Goal: Task Accomplishment & Management: Manage account settings

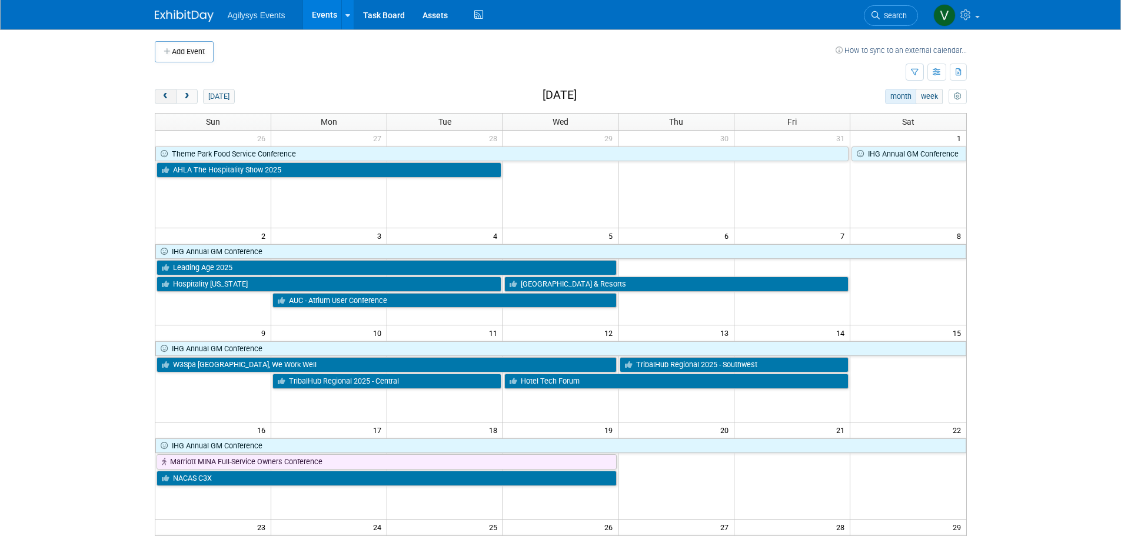
click at [172, 96] on button "prev" at bounding box center [166, 96] width 22 height 15
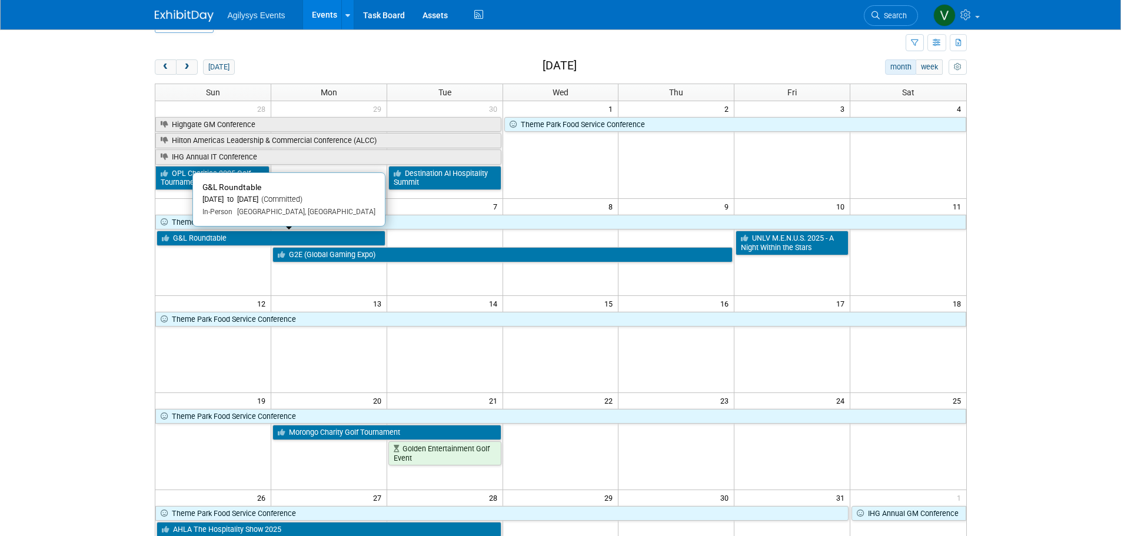
scroll to position [59, 0]
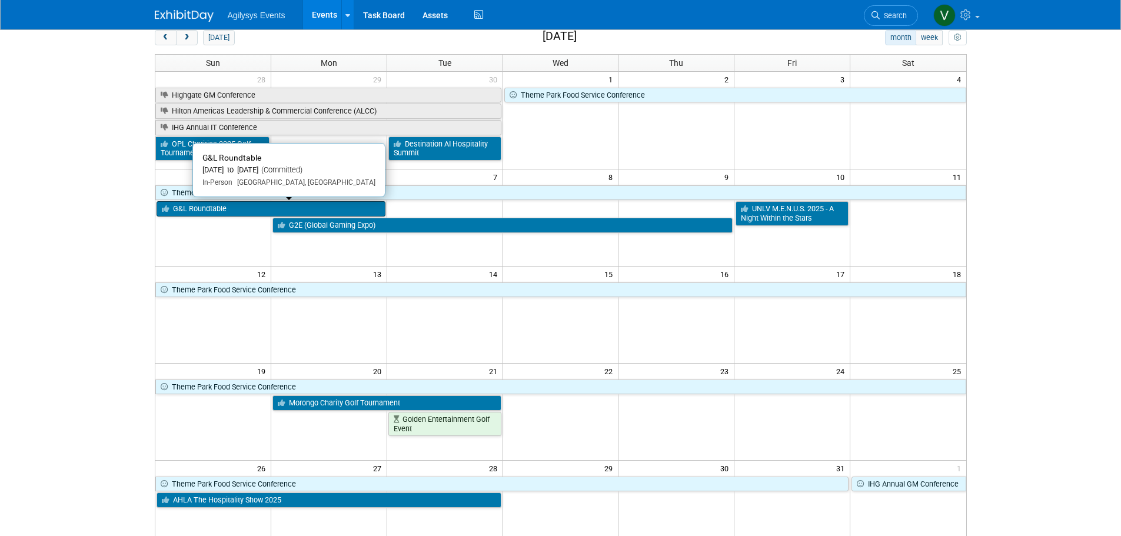
click at [217, 209] on link "G&L Roundtable" at bounding box center [271, 208] width 229 height 15
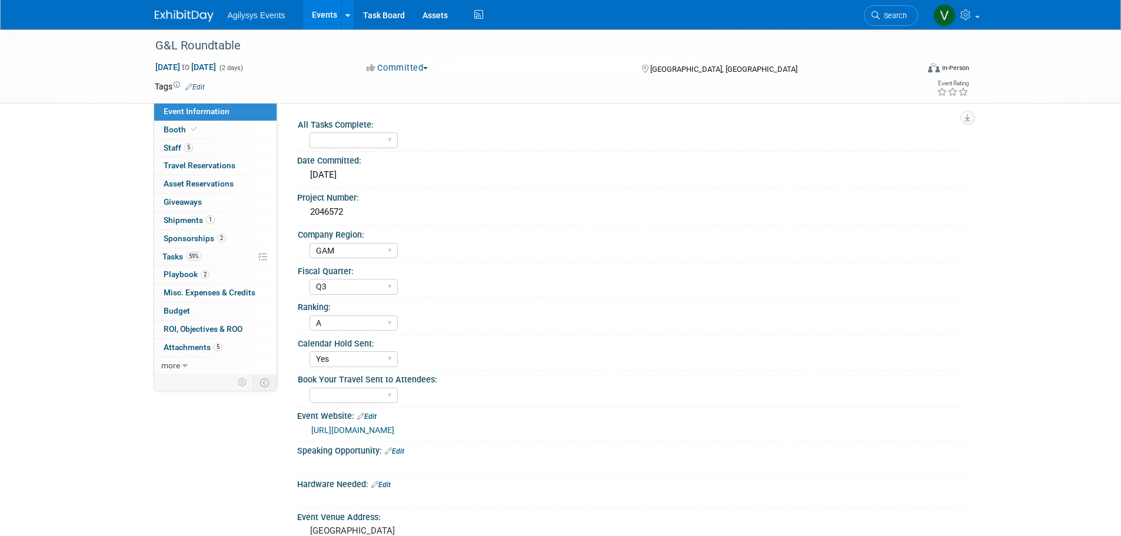
select select "GAM"
select select "Q3"
select select "A"
select select "Yes"
click at [202, 228] on link "1 Shipments 1" at bounding box center [215, 221] width 122 height 18
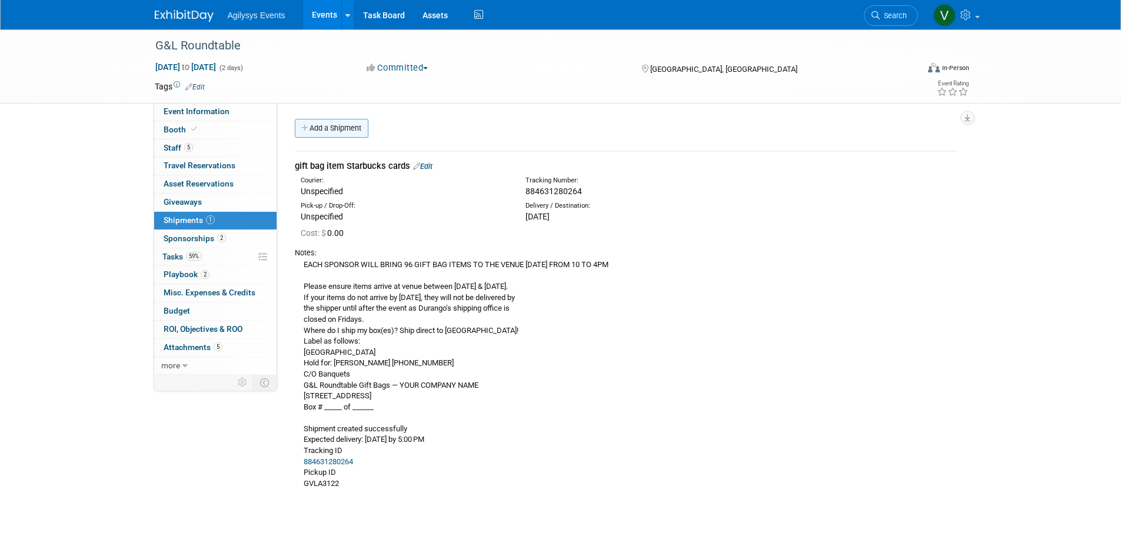
click at [322, 129] on link "Add a Shipment" at bounding box center [332, 128] width 74 height 19
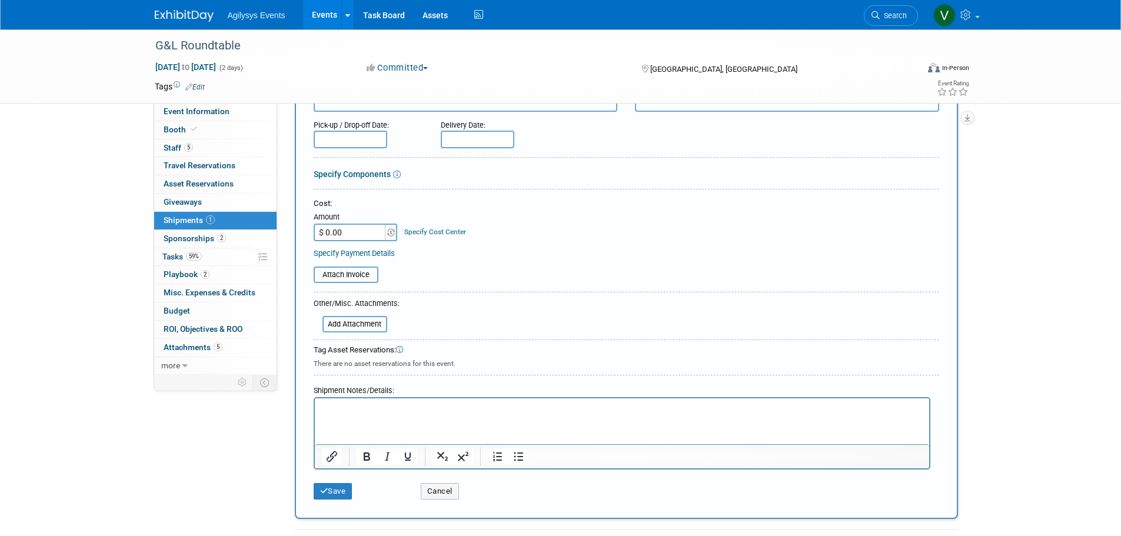
scroll to position [235, 0]
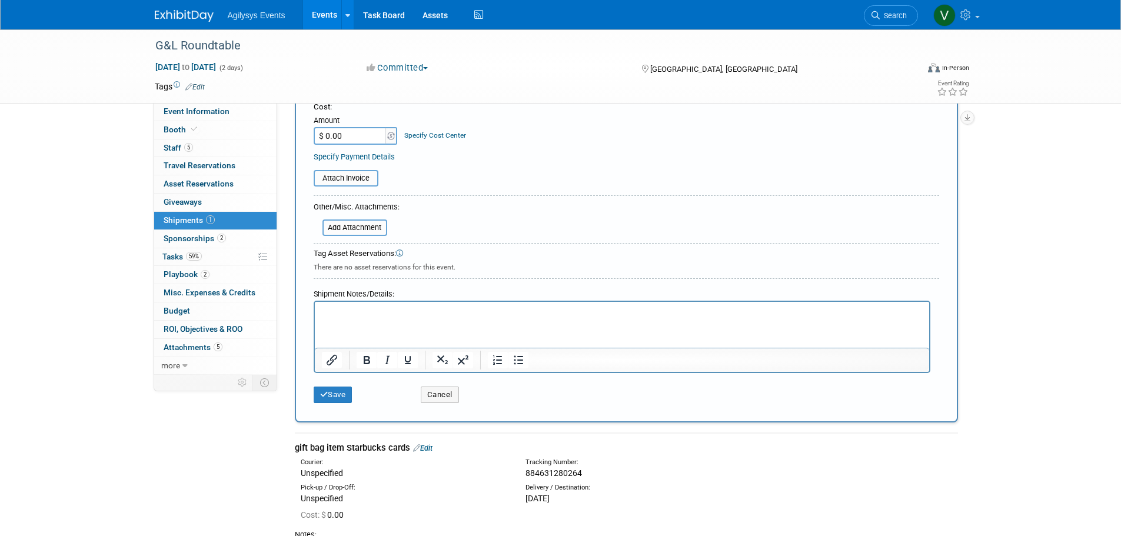
drag, startPoint x: 322, startPoint y: 324, endPoint x: 320, endPoint y: 306, distance: 18.5
click at [320, 310] on body "Rich Text Area. Press ALT-0 for help." at bounding box center [621, 312] width 605 height 11
click at [324, 311] on body "Rich Text Area. Press ALT-0 for help." at bounding box center [621, 312] width 605 height 11
click at [325, 311] on body "Rich Text Area. Press ALT-0 for help." at bounding box center [621, 312] width 605 height 11
click at [335, 308] on body "Rich Text Area. Press ALT-0 for help." at bounding box center [621, 312] width 605 height 11
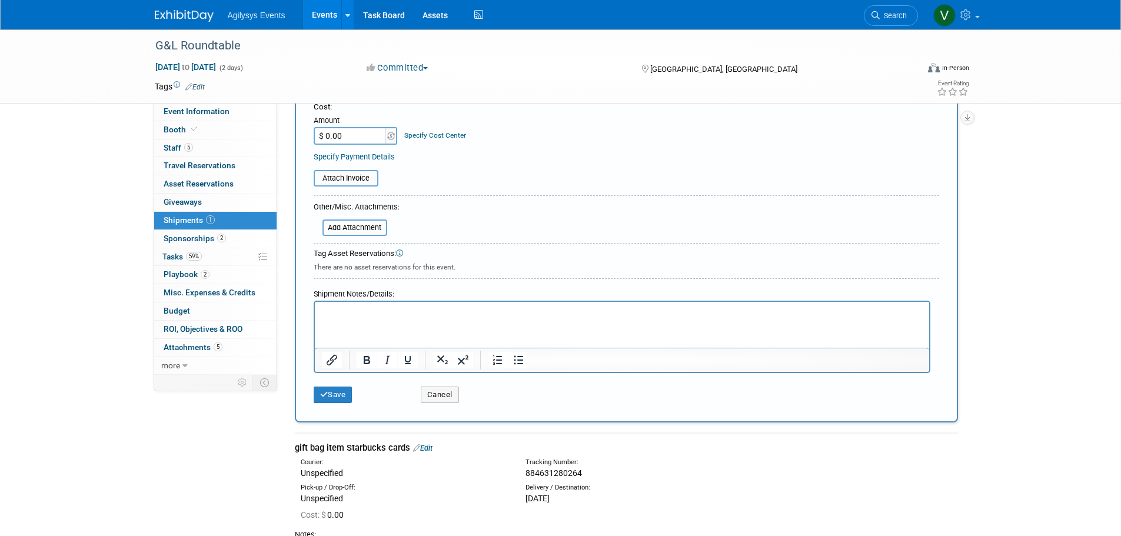
click at [333, 307] on body "Rich Text Area. Press ALT-0 for help." at bounding box center [621, 312] width 605 height 11
click at [337, 357] on icon "Insert/edit link" at bounding box center [332, 360] width 14 height 14
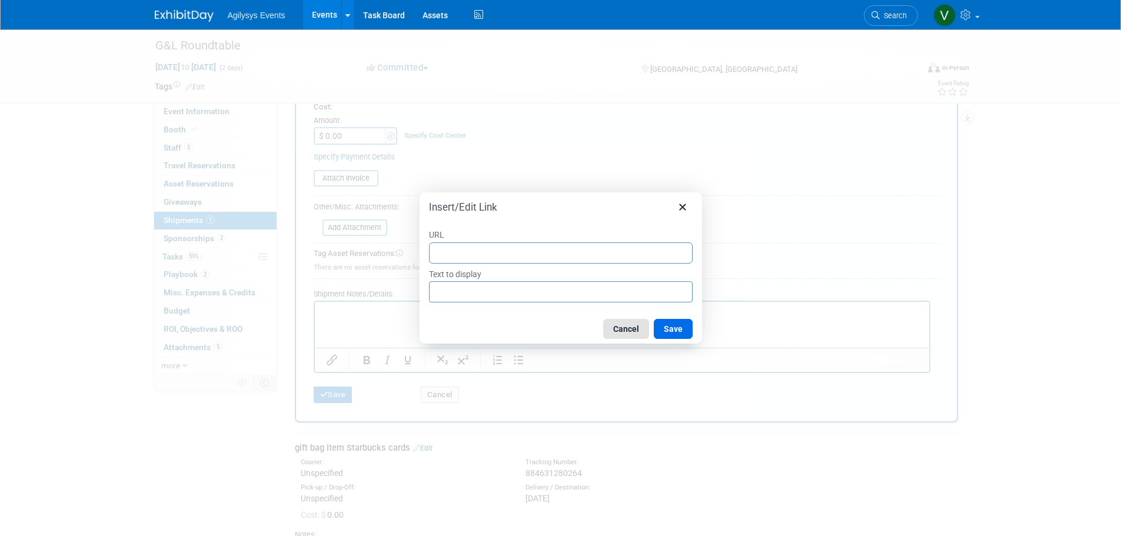
click at [624, 323] on button "Cancel" at bounding box center [626, 329] width 46 height 20
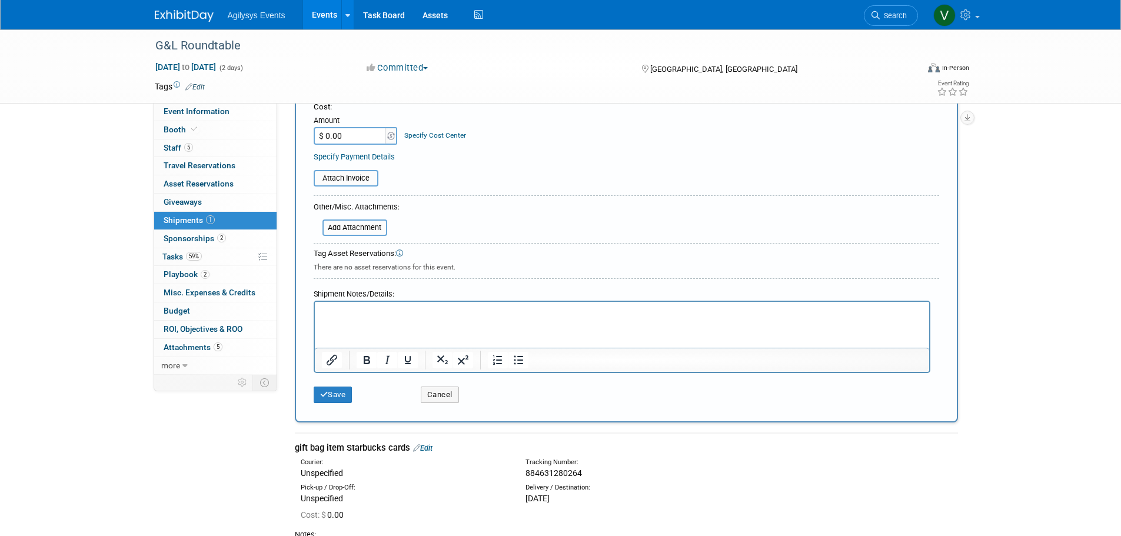
click at [398, 322] on html at bounding box center [621, 312] width 614 height 20
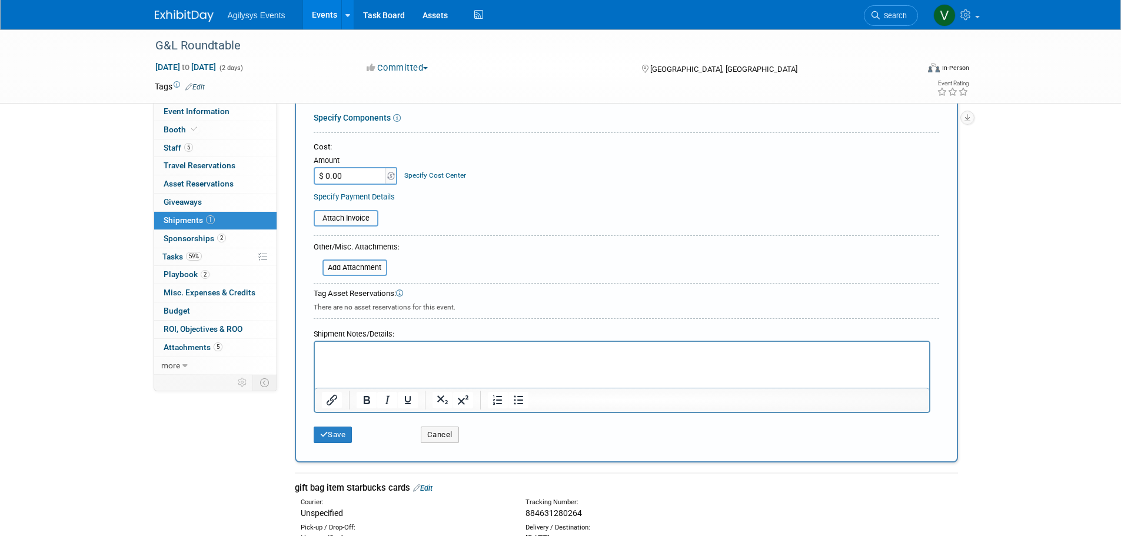
scroll to position [0, 0]
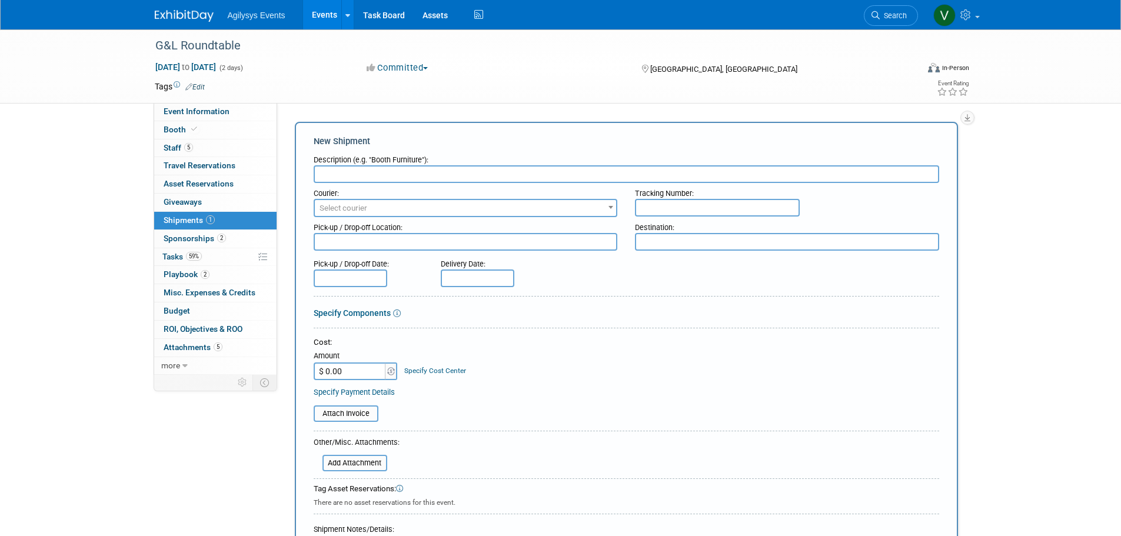
drag, startPoint x: 504, startPoint y: 188, endPoint x: 497, endPoint y: 185, distance: 7.1
click at [503, 188] on div "Courier:" at bounding box center [466, 191] width 304 height 16
click at [460, 169] on input "text" at bounding box center [627, 174] width 626 height 18
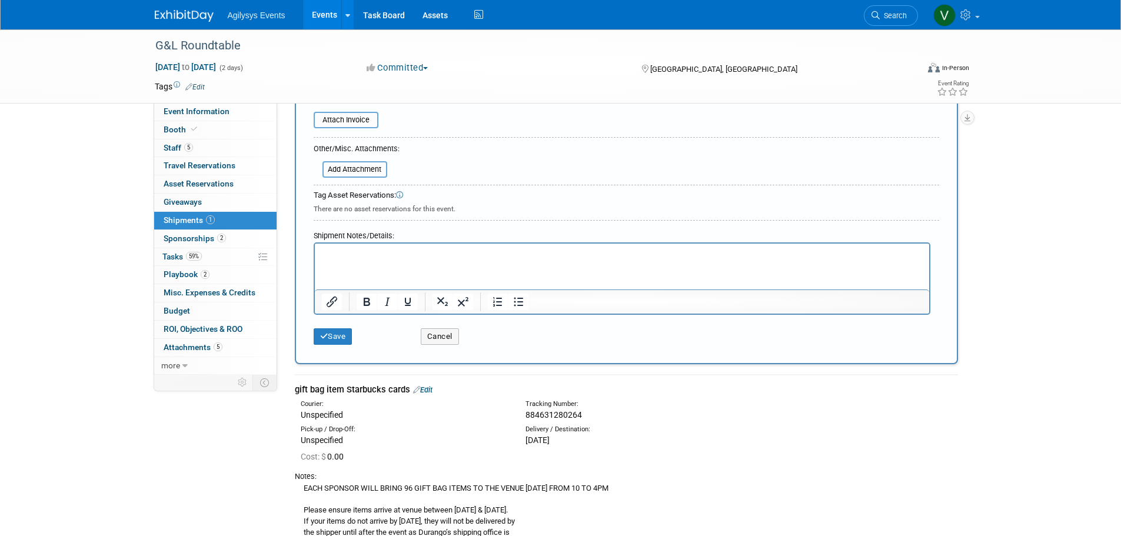
scroll to position [294, 0]
type input "Table cloths"
drag, startPoint x: 331, startPoint y: 273, endPoint x: 336, endPoint y: 261, distance: 13.4
click at [331, 263] on html at bounding box center [621, 253] width 614 height 20
click at [336, 260] on html at bounding box center [621, 253] width 614 height 20
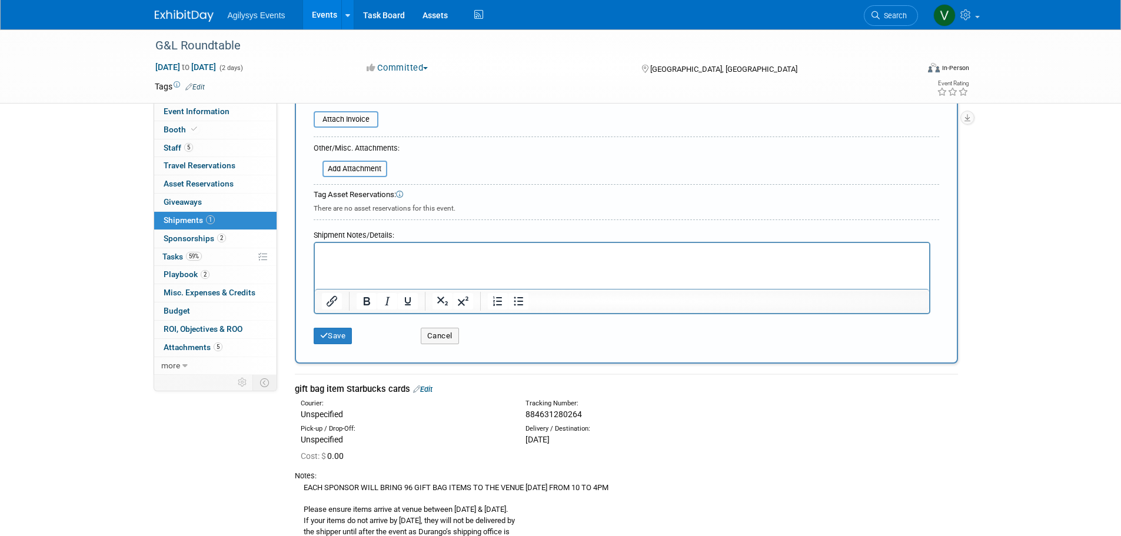
drag, startPoint x: 335, startPoint y: 258, endPoint x: 330, endPoint y: 267, distance: 9.8
click at [330, 263] on html at bounding box center [621, 253] width 614 height 20
click at [326, 260] on html at bounding box center [621, 253] width 614 height 20
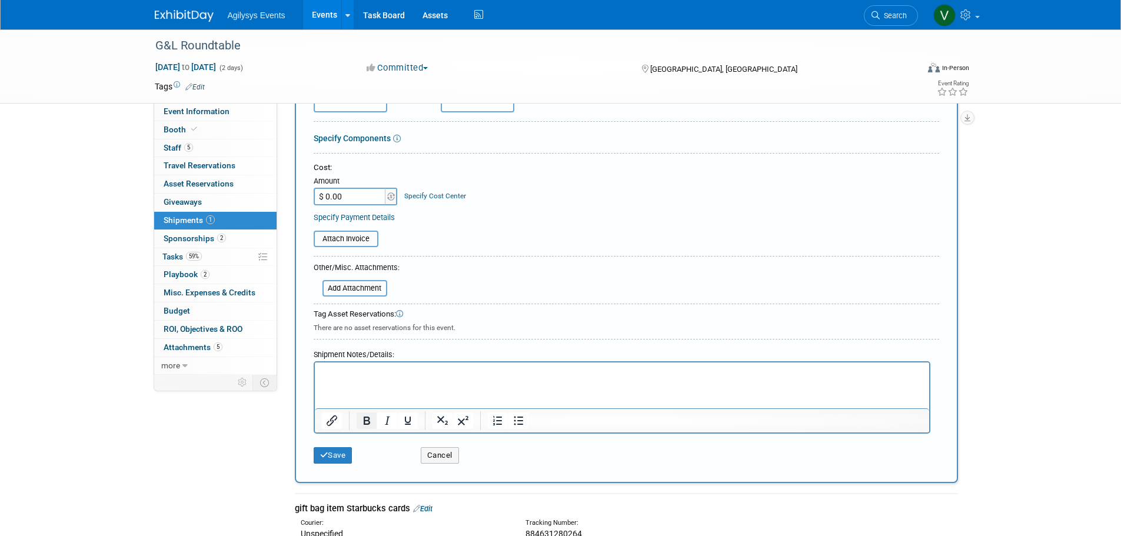
scroll to position [0, 0]
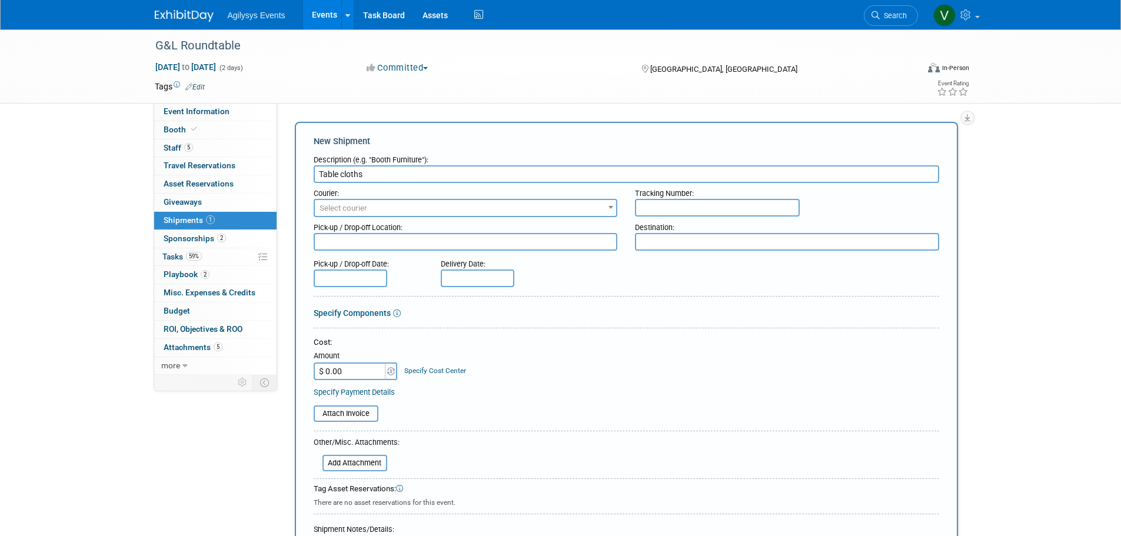
click at [670, 218] on div "Destination:" at bounding box center [787, 225] width 304 height 16
click at [651, 205] on input "text" at bounding box center [717, 208] width 165 height 18
paste input "884640059761"
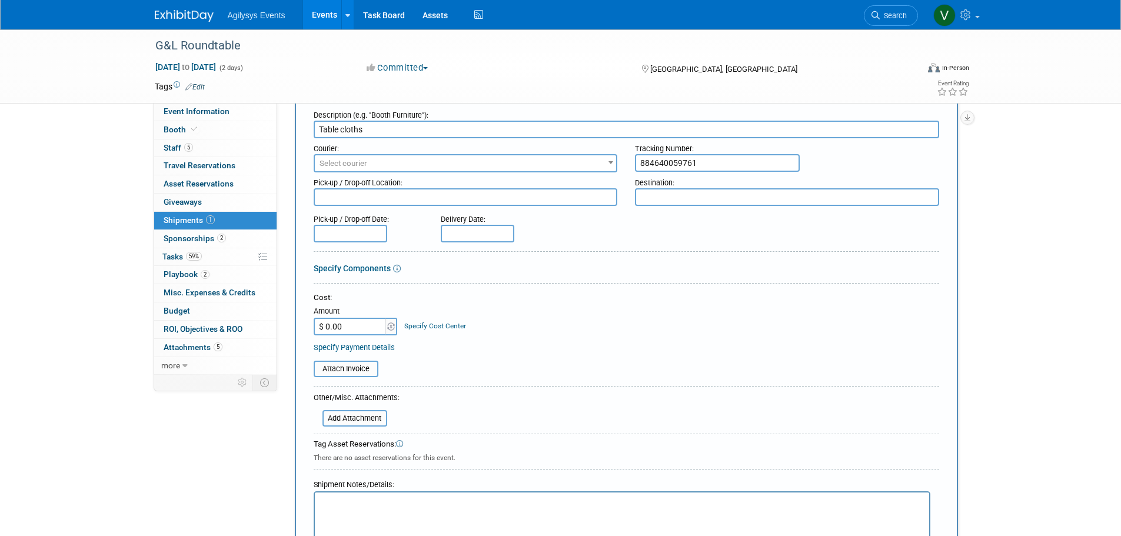
scroll to position [118, 0]
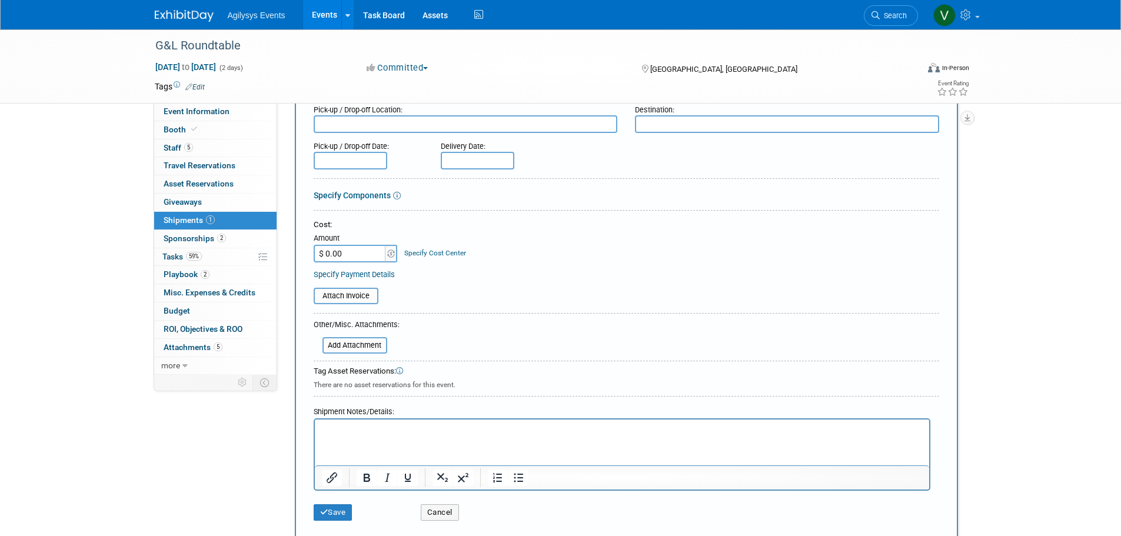
type input "884640059761"
click at [467, 151] on div "Delivery Date:" at bounding box center [512, 153] width 161 height 34
drag, startPoint x: 480, startPoint y: 225, endPoint x: 490, endPoint y: 244, distance: 20.8
click at [480, 225] on span "29" at bounding box center [479, 221] width 23 height 23
type input "Sep 29, 2025"
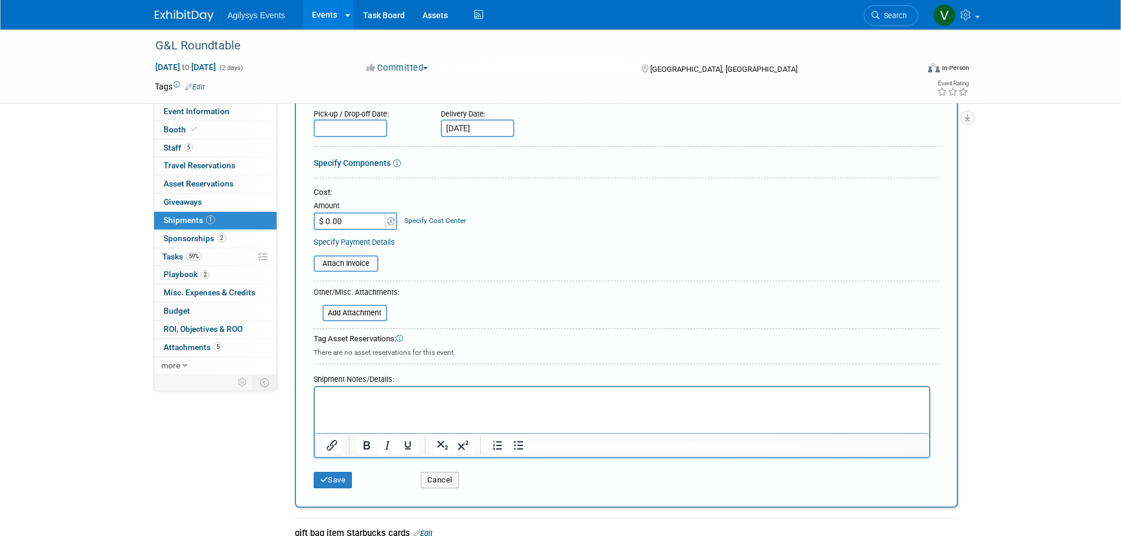
scroll to position [177, 0]
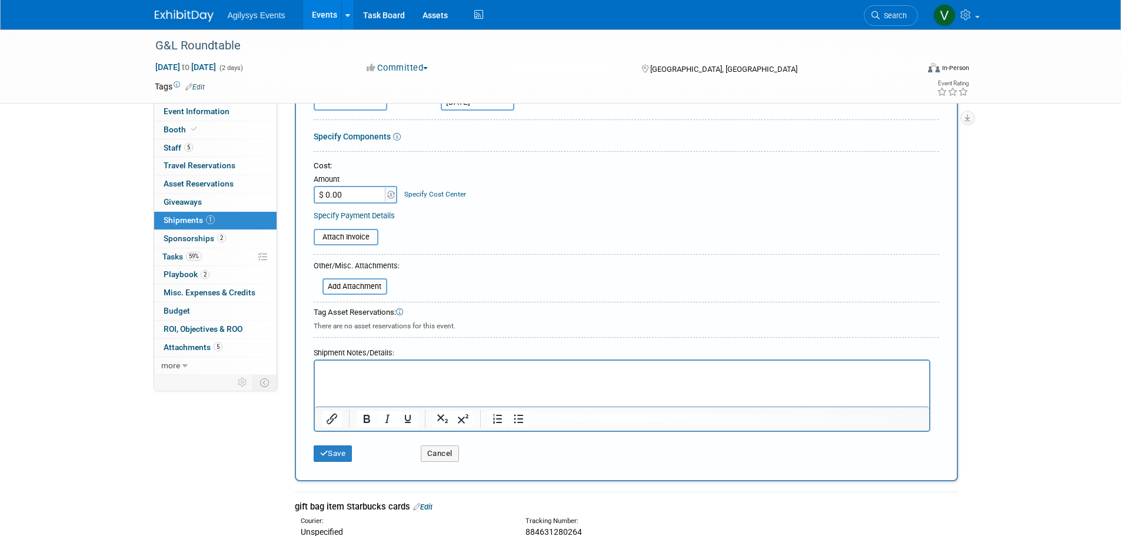
drag, startPoint x: 341, startPoint y: 354, endPoint x: 25, endPoint y: 20, distance: 460.0
click at [341, 354] on div "Shipment Notes/Details:" at bounding box center [622, 351] width 617 height 17
click at [339, 381] on html at bounding box center [621, 371] width 614 height 20
click at [338, 379] on html at bounding box center [621, 371] width 614 height 20
click at [337, 461] on button "Save" at bounding box center [333, 453] width 39 height 16
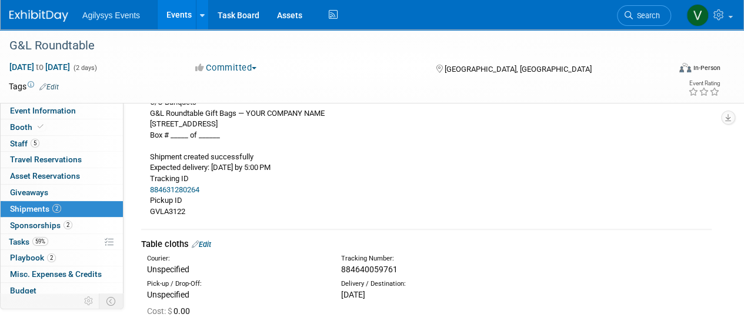
scroll to position [353, 0]
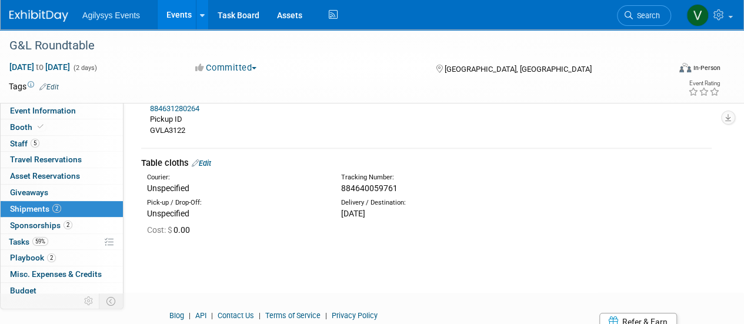
click at [204, 161] on link "Edit" at bounding box center [201, 163] width 19 height 9
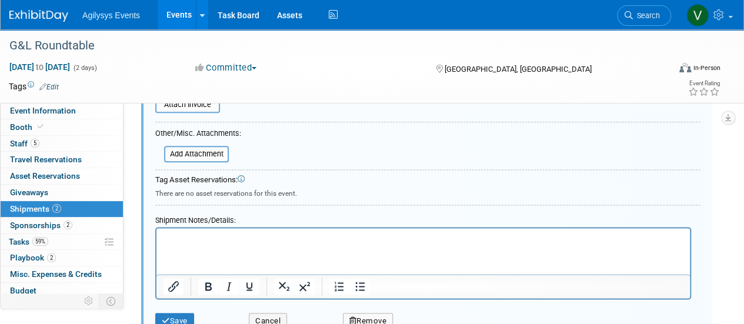
scroll to position [720, 0]
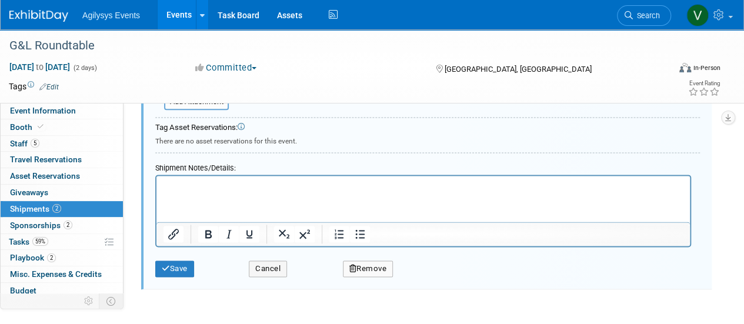
click at [177, 192] on html at bounding box center [424, 183] width 534 height 16
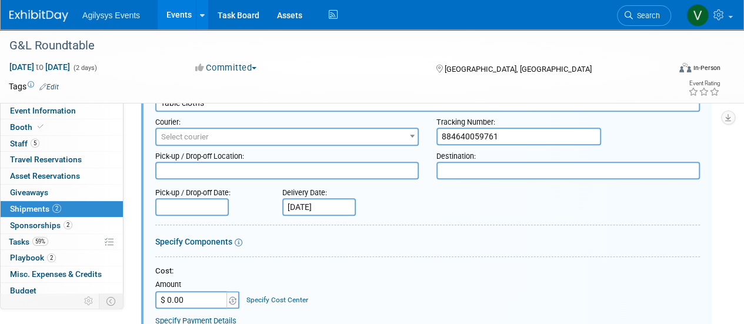
scroll to position [412, 0]
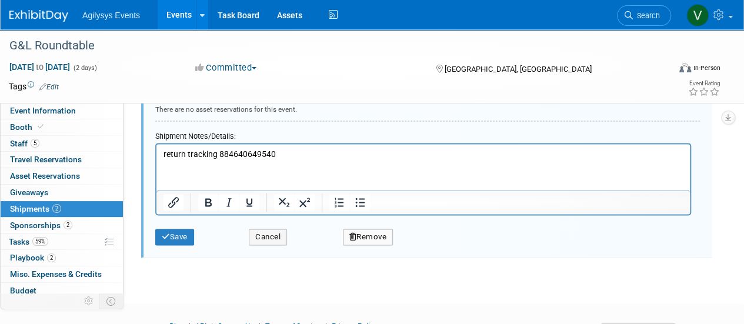
drag, startPoint x: 180, startPoint y: 237, endPoint x: 231, endPoint y: 245, distance: 51.3
click at [180, 237] on button "Save" at bounding box center [174, 237] width 39 height 16
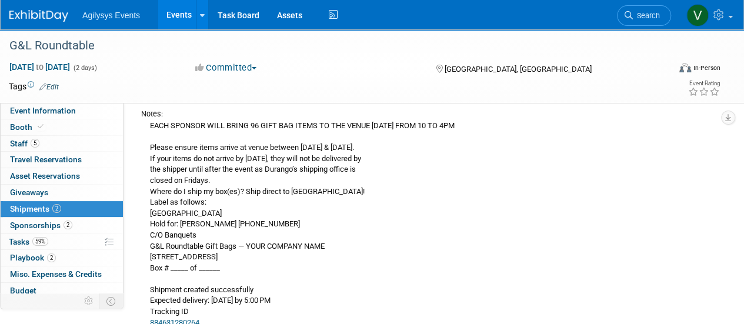
scroll to position [0, 0]
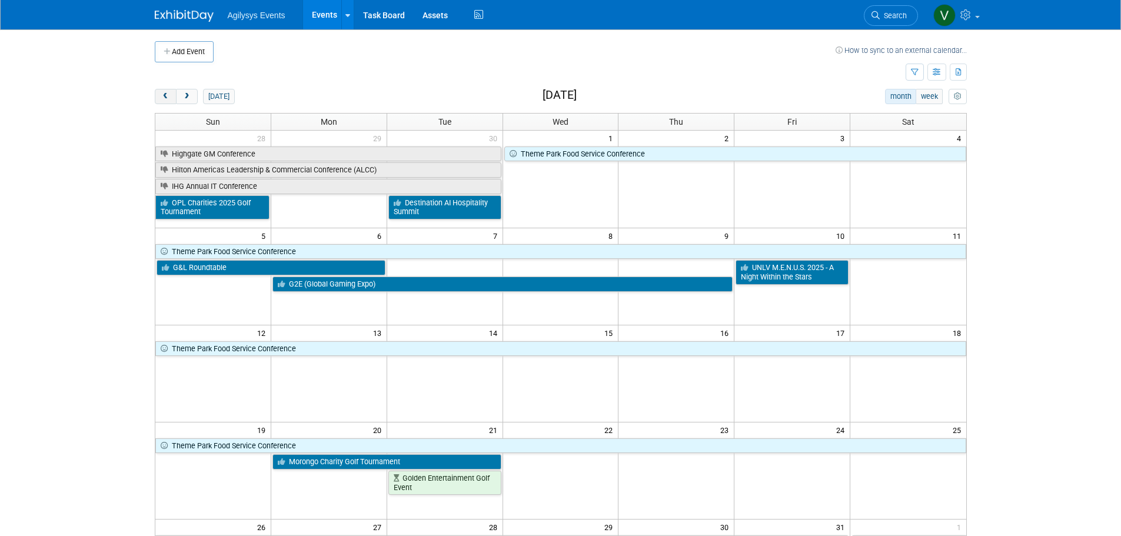
click at [159, 95] on button "prev" at bounding box center [166, 96] width 22 height 15
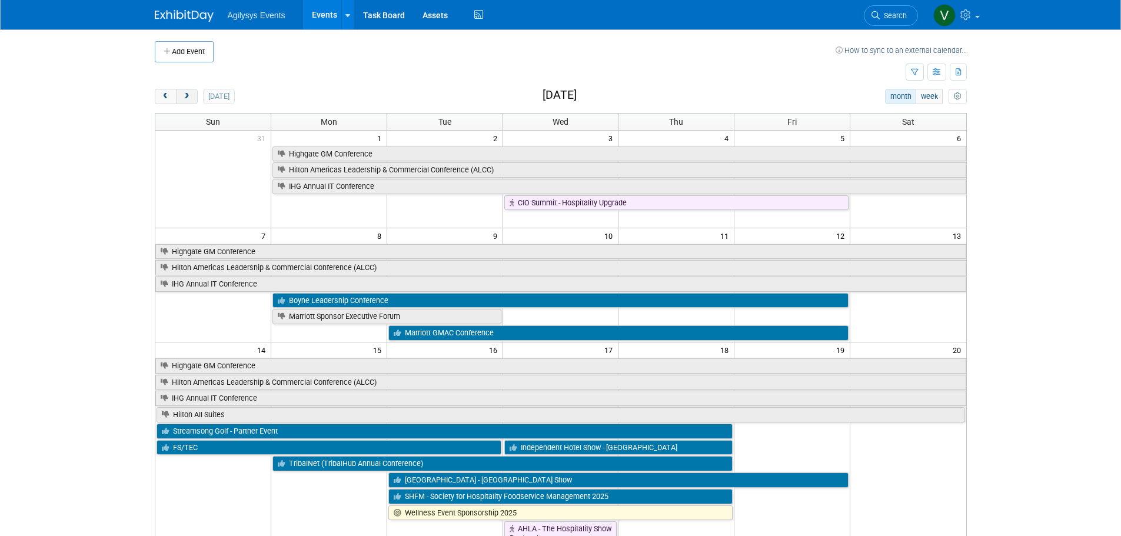
click at [187, 94] on span "next" at bounding box center [186, 97] width 9 height 8
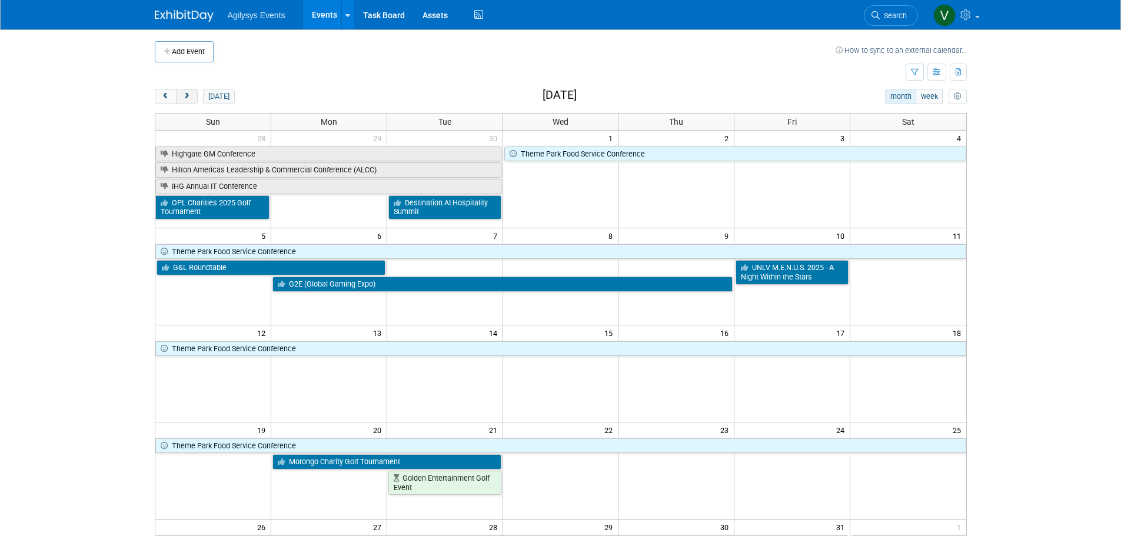
click at [186, 96] on span "next" at bounding box center [186, 97] width 9 height 8
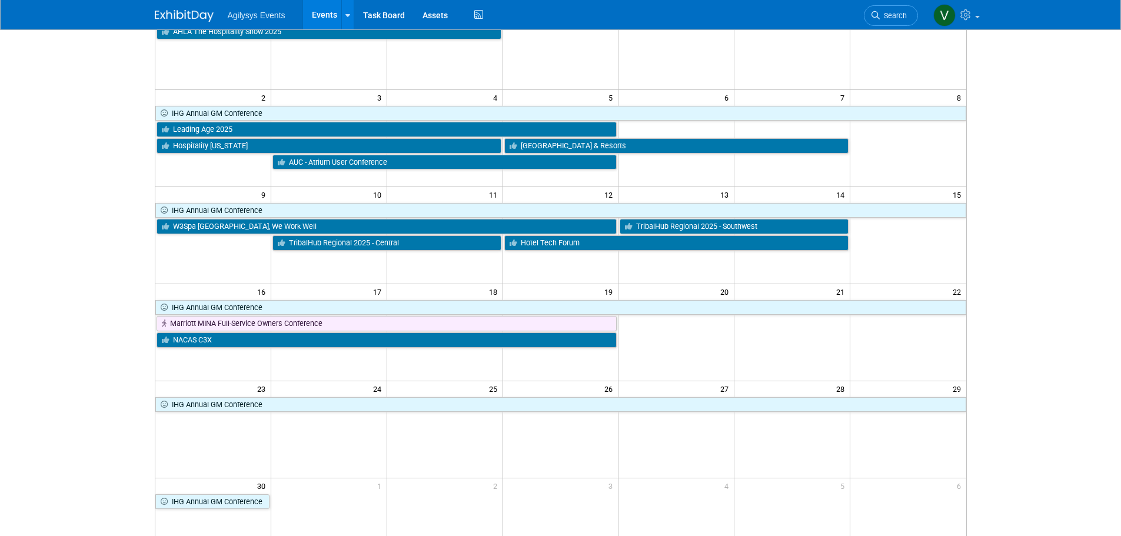
scroll to position [118, 0]
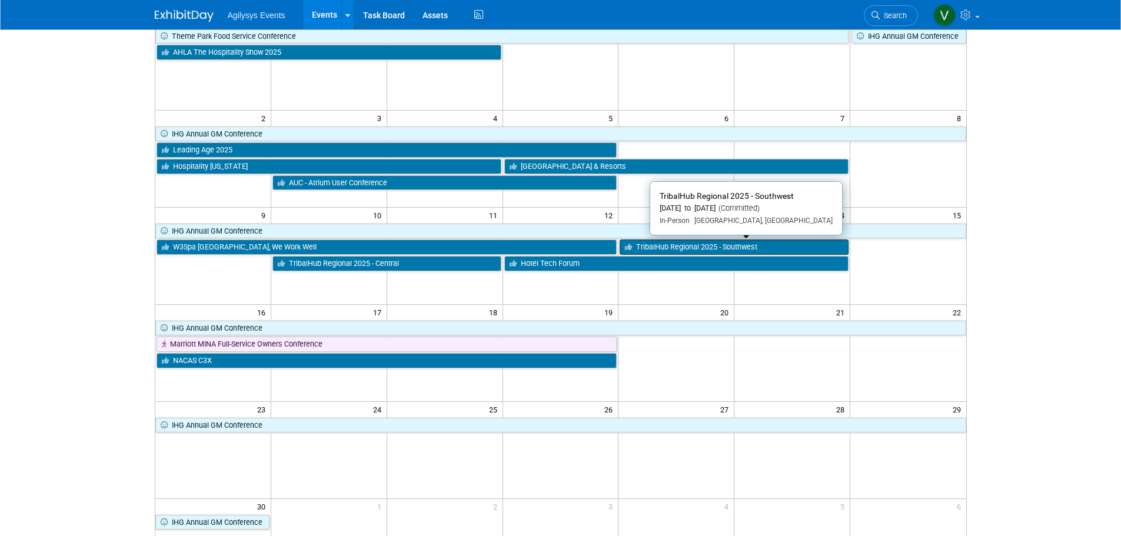
click at [721, 250] on link "TribalHub Regional 2025 - Southwest" at bounding box center [734, 247] width 229 height 15
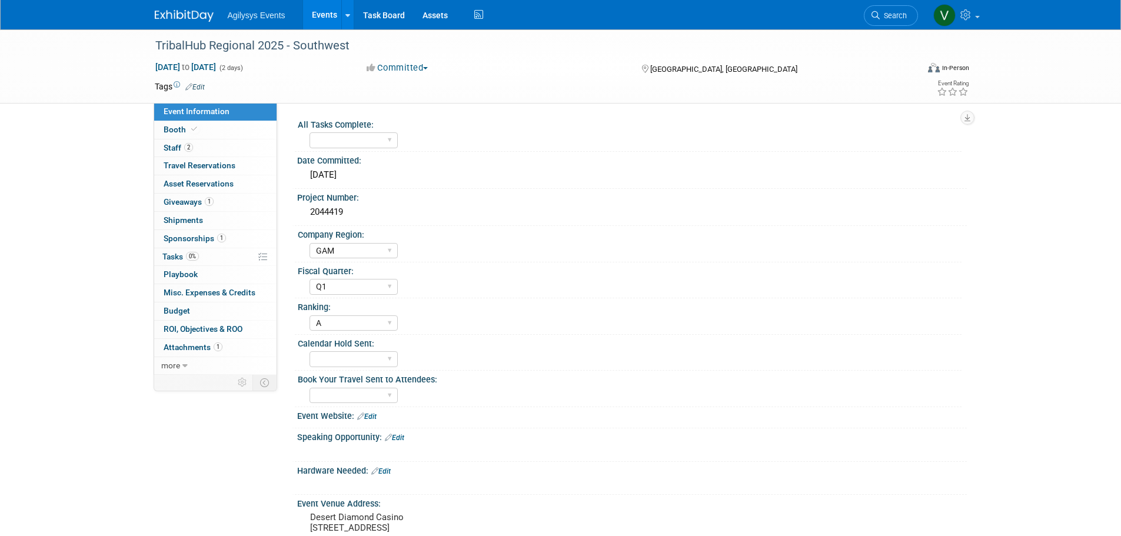
select select "GAM"
select select "Q1"
select select "A"
drag, startPoint x: 149, startPoint y: 46, endPoint x: 363, endPoint y: 48, distance: 213.6
click at [363, 48] on div "TribalHub Regional 2025 - Southwest" at bounding box center [527, 45] width 763 height 32
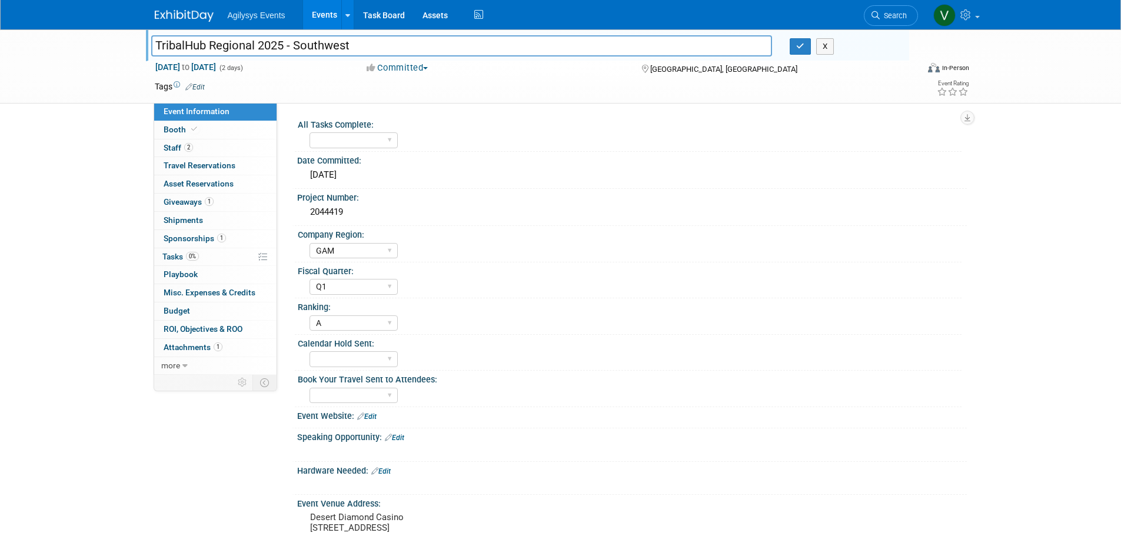
drag, startPoint x: 330, startPoint y: 44, endPoint x: 349, endPoint y: 41, distance: 19.1
click at [349, 41] on input "TribalHub Regional 2025 - Southwest" at bounding box center [461, 45] width 621 height 21
drag, startPoint x: 358, startPoint y: 42, endPoint x: 129, endPoint y: 49, distance: 229.0
click at [129, 49] on div "TribalHub Regional 2025 - Southwest TribalHub Regional 2025 - Southwest X Nov 1…" at bounding box center [560, 66] width 1121 height 74
drag, startPoint x: 185, startPoint y: 254, endPoint x: 202, endPoint y: 262, distance: 19.2
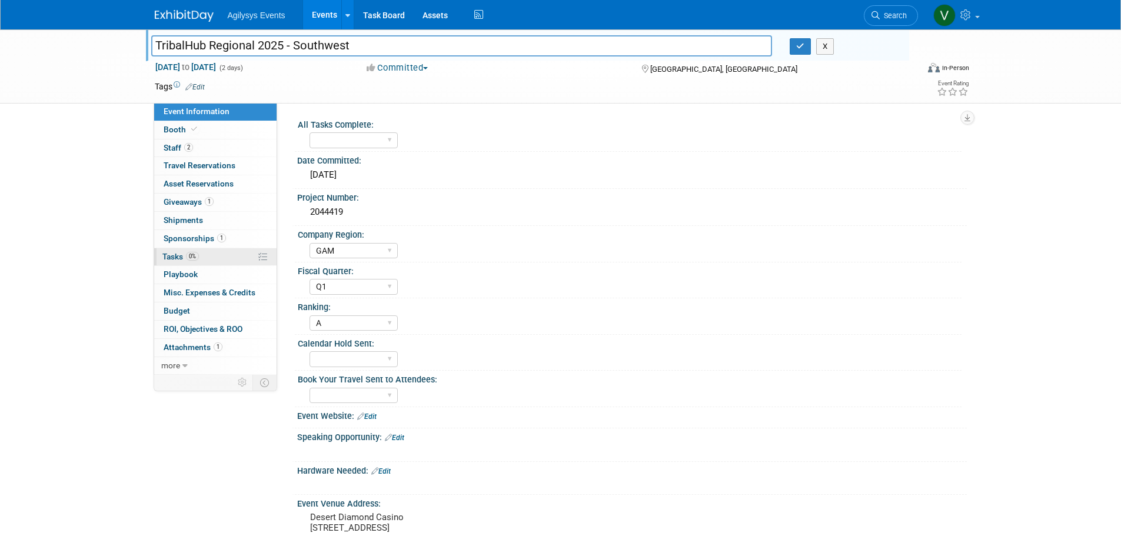
click at [185, 254] on span "Tasks 0%" at bounding box center [180, 256] width 36 height 9
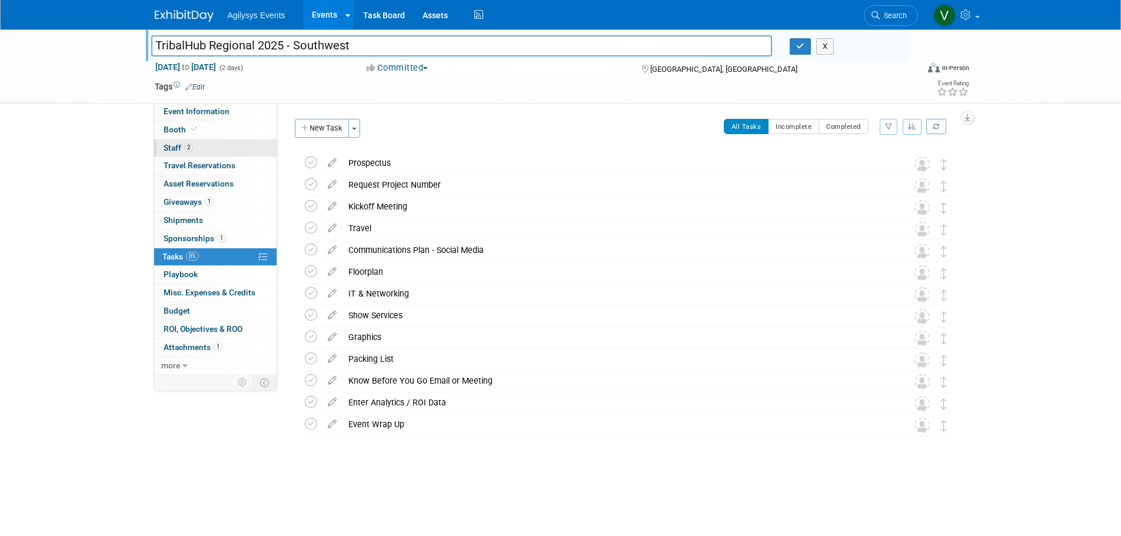
click at [174, 150] on span "Staff 2" at bounding box center [178, 147] width 29 height 9
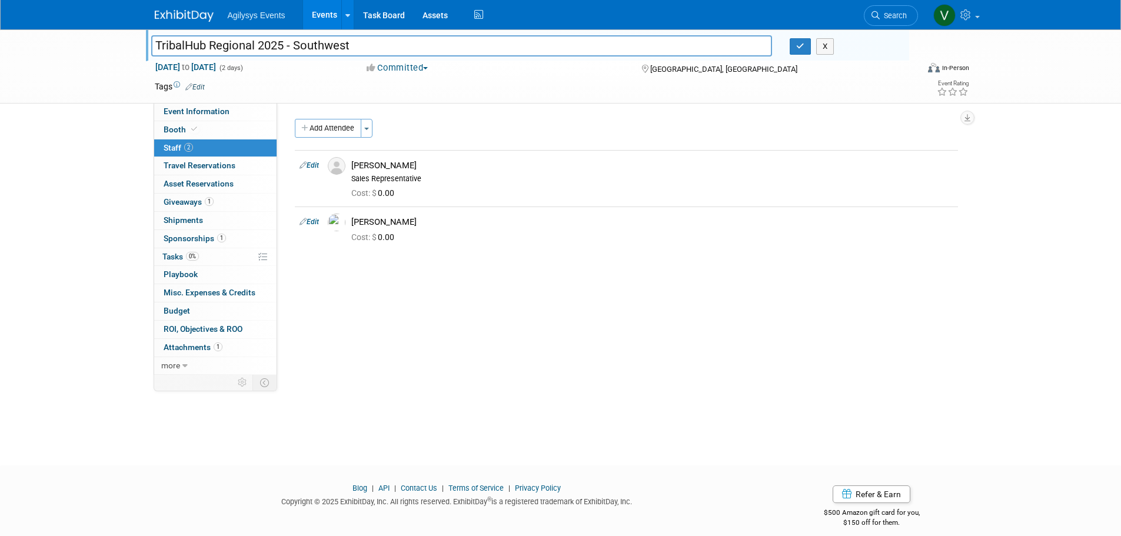
click at [185, 12] on img at bounding box center [184, 16] width 59 height 12
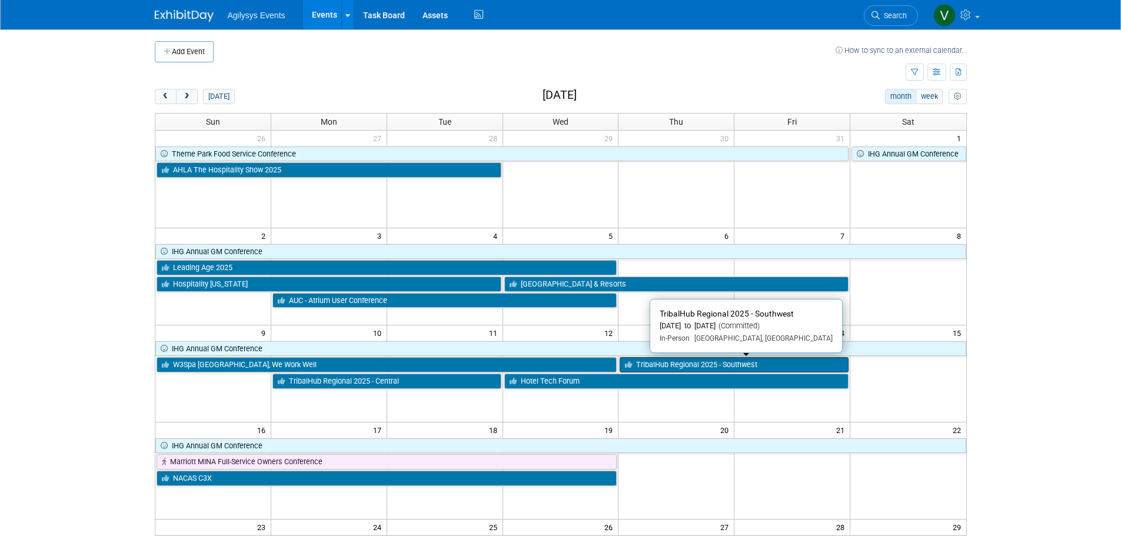
click at [784, 365] on link "TribalHub Regional 2025 - Southwest" at bounding box center [734, 364] width 229 height 15
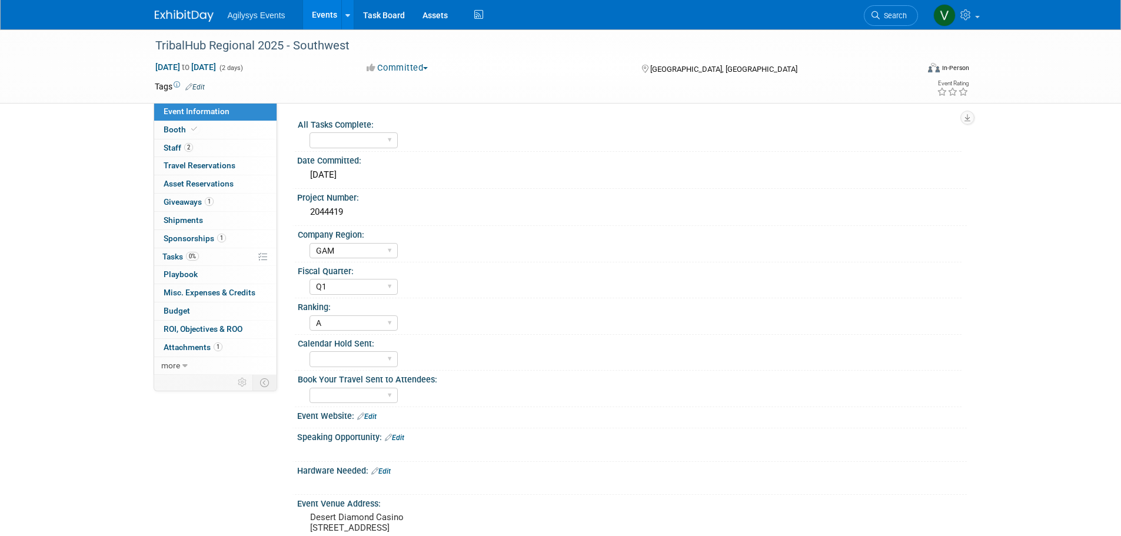
select select "GAM"
select select "Q1"
select select "A"
click at [198, 144] on link "2 Staff 2" at bounding box center [215, 148] width 122 height 18
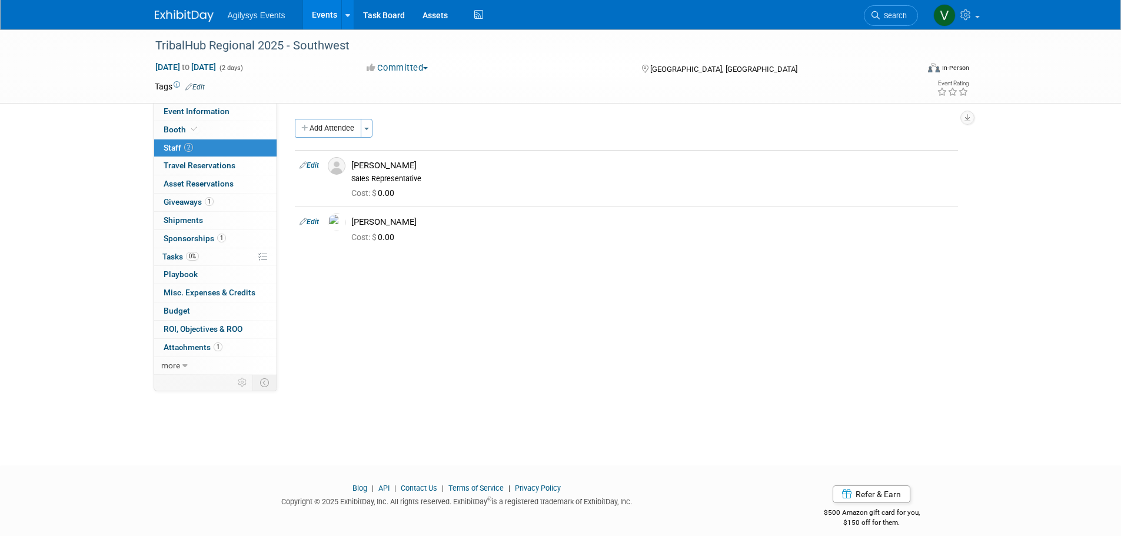
drag, startPoint x: 367, startPoint y: 54, endPoint x: 101, endPoint y: 47, distance: 266.1
click at [98, 47] on div "TribalHub Regional 2025 - Southwest [DATE] to [DATE] (2 days) [DATE] to [DATE] …" at bounding box center [560, 66] width 1121 height 74
click at [173, 45] on div "TribalHub Regional 2025 - Southwest" at bounding box center [525, 45] width 749 height 21
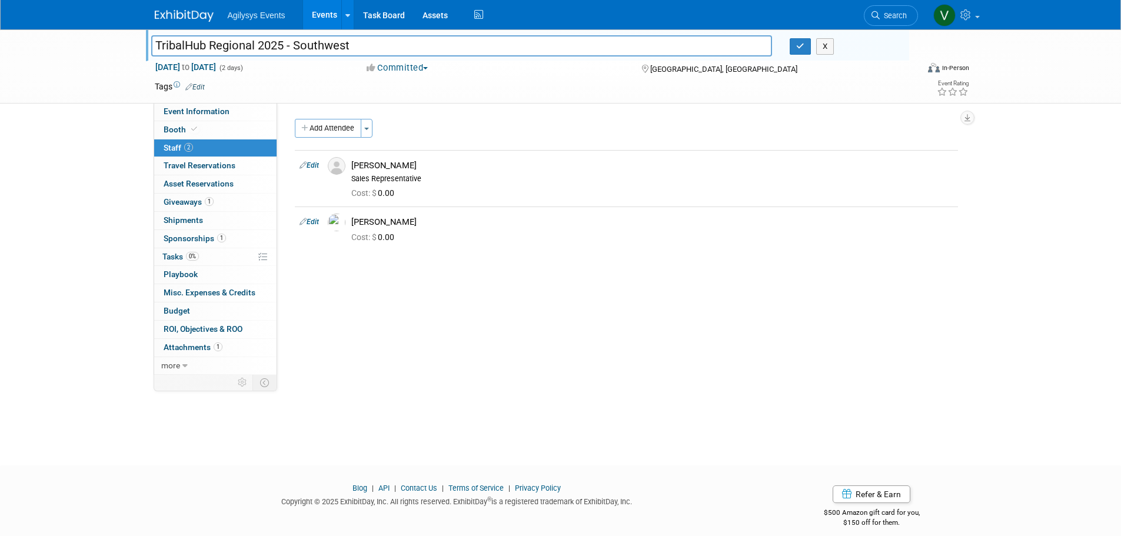
drag, startPoint x: 152, startPoint y: 43, endPoint x: 361, endPoint y: 51, distance: 209.1
click at [361, 51] on input "TribalHub Regional 2025 - Southwest" at bounding box center [461, 45] width 621 height 21
click at [213, 108] on span "Event Information" at bounding box center [197, 111] width 66 height 9
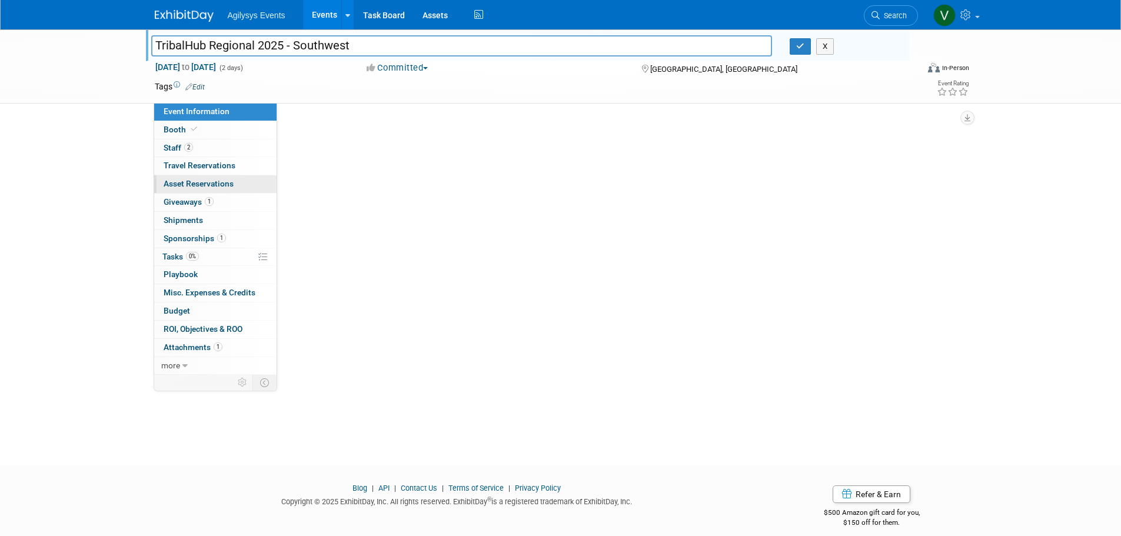
select select "GAM"
select select "Q1"
select select "A"
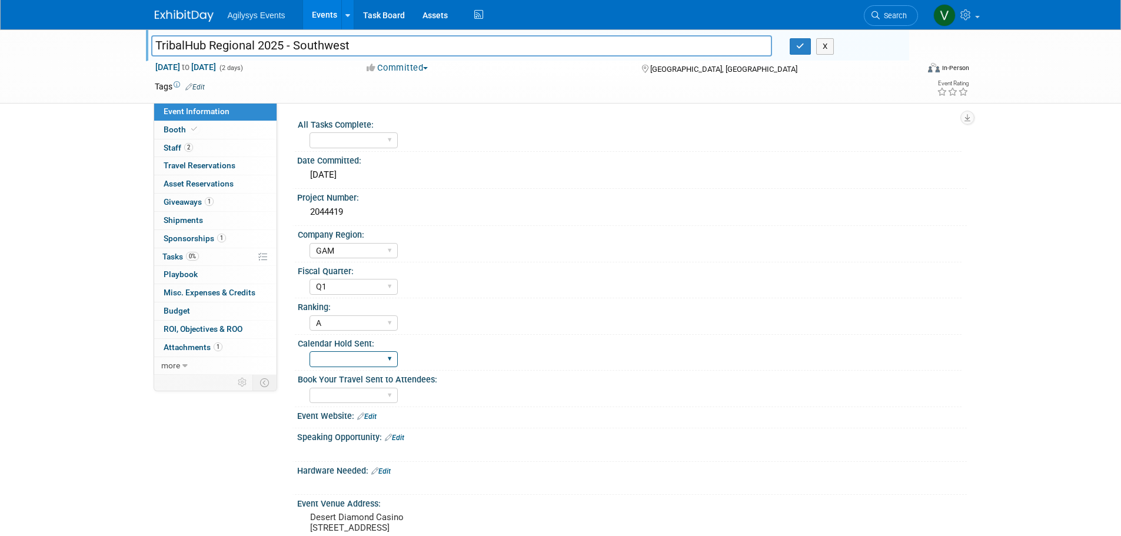
click at [365, 364] on select "Yes" at bounding box center [354, 359] width 88 height 16
select select "Yes"
click at [310, 351] on select "Yes" at bounding box center [354, 359] width 88 height 16
click at [220, 428] on div "Event Information Event Info Booth Booth 2 Staff 2 Staff 0 Travel Reservations …" at bounding box center [561, 363] width 830 height 669
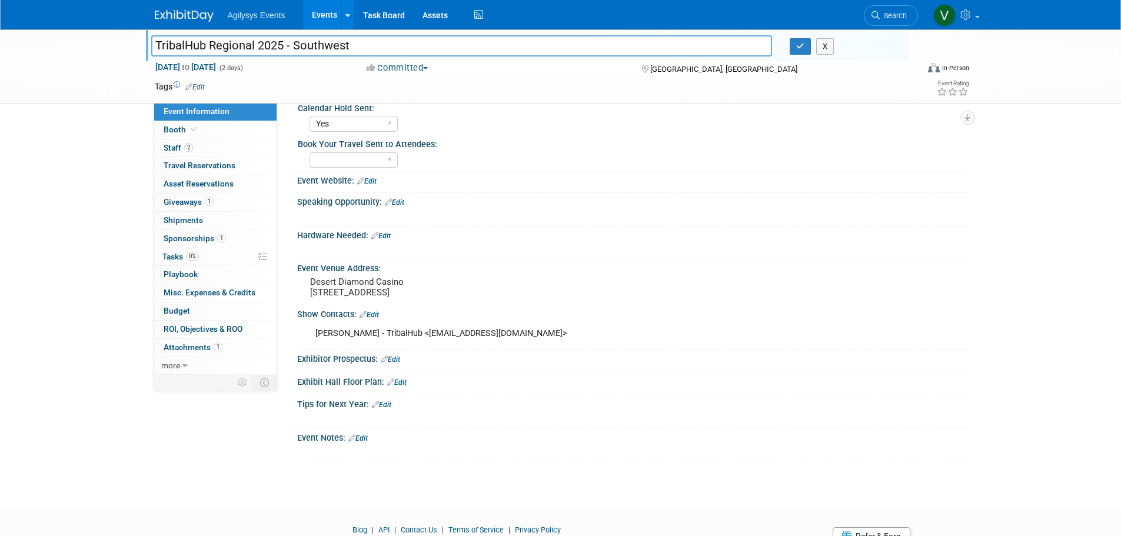
scroll to position [177, 0]
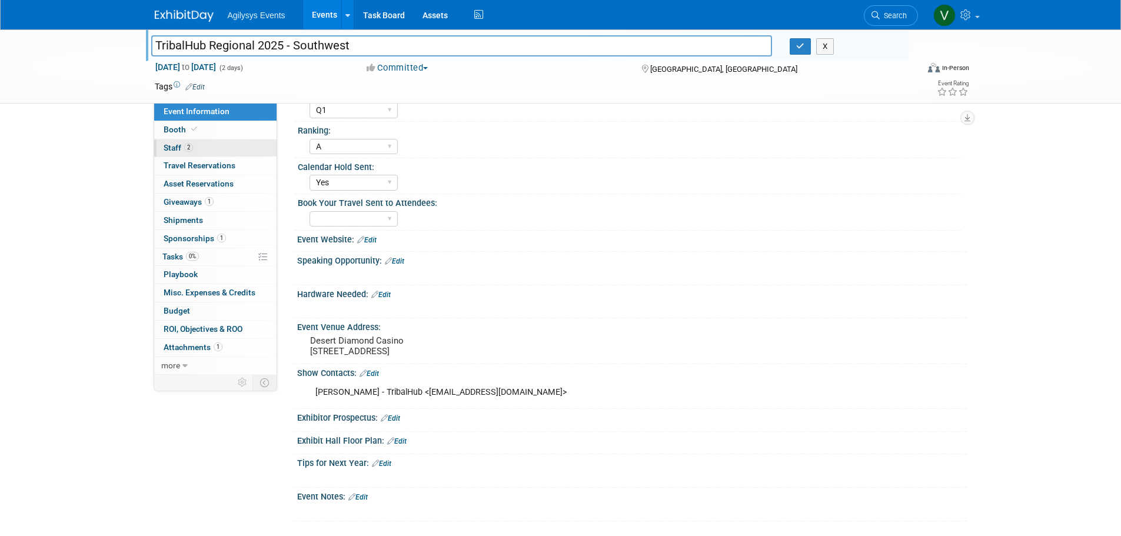
click at [162, 154] on link "2 Staff 2" at bounding box center [215, 148] width 122 height 18
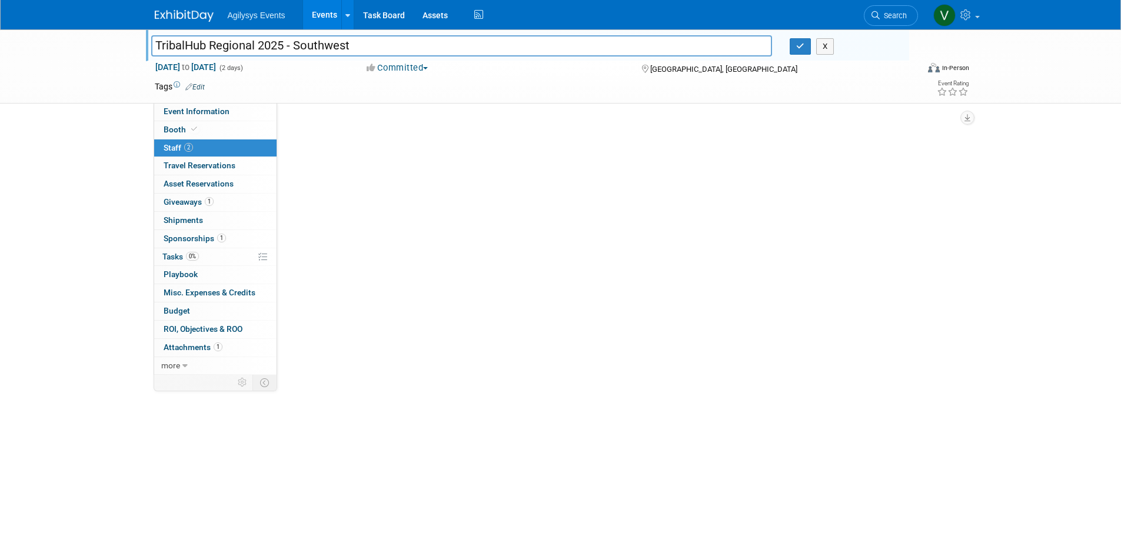
scroll to position [0, 0]
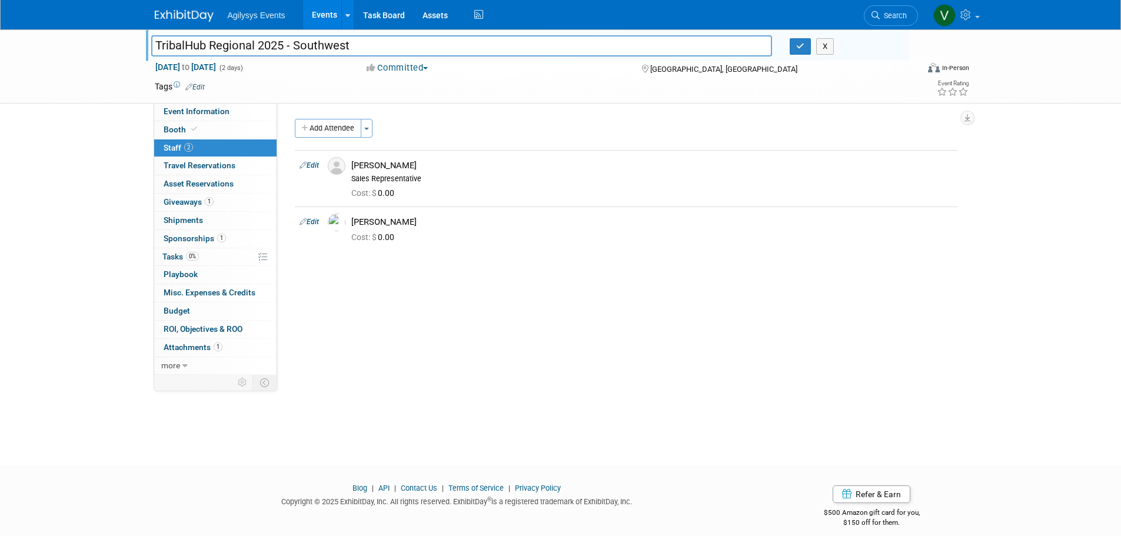
drag, startPoint x: 372, startPoint y: 43, endPoint x: 155, endPoint y: 51, distance: 216.7
click at [155, 51] on input "TribalHub Regional 2025 - Southwest" at bounding box center [461, 45] width 621 height 21
click at [202, 128] on link "Booth" at bounding box center [215, 130] width 122 height 18
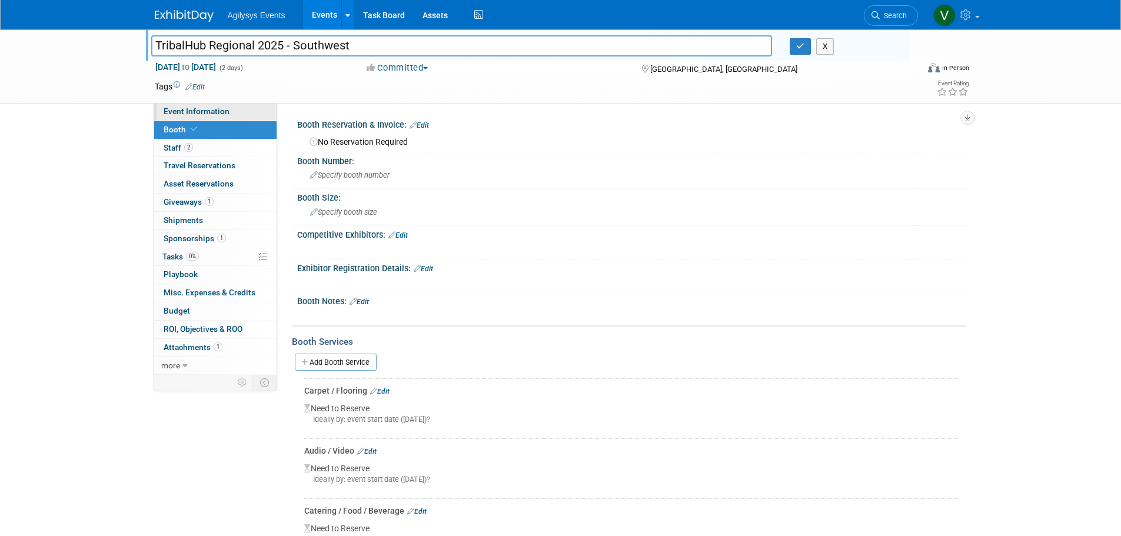
click at [214, 114] on span "Event Information" at bounding box center [197, 111] width 66 height 9
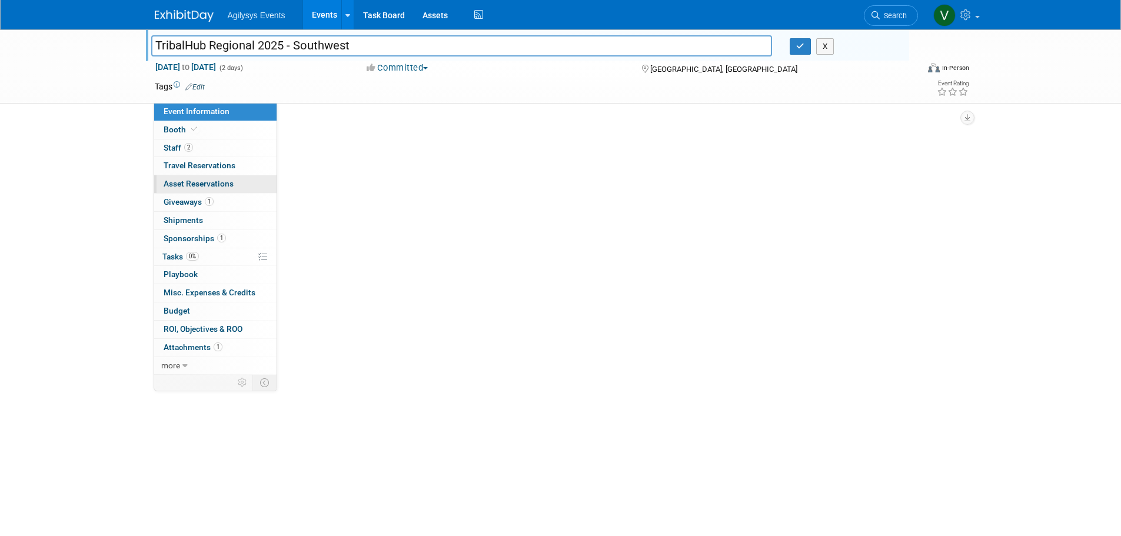
select select "GAM"
select select "Q1"
select select "A"
select select "Yes"
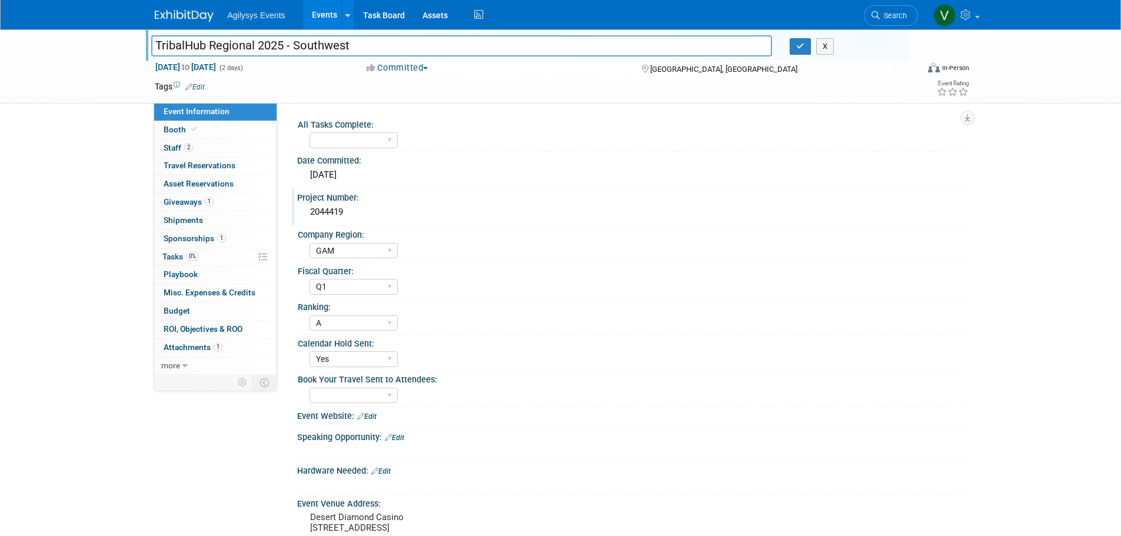
drag, startPoint x: 354, startPoint y: 213, endPoint x: 309, endPoint y: 210, distance: 44.8
click at [309, 210] on div "2044419" at bounding box center [632, 212] width 652 height 18
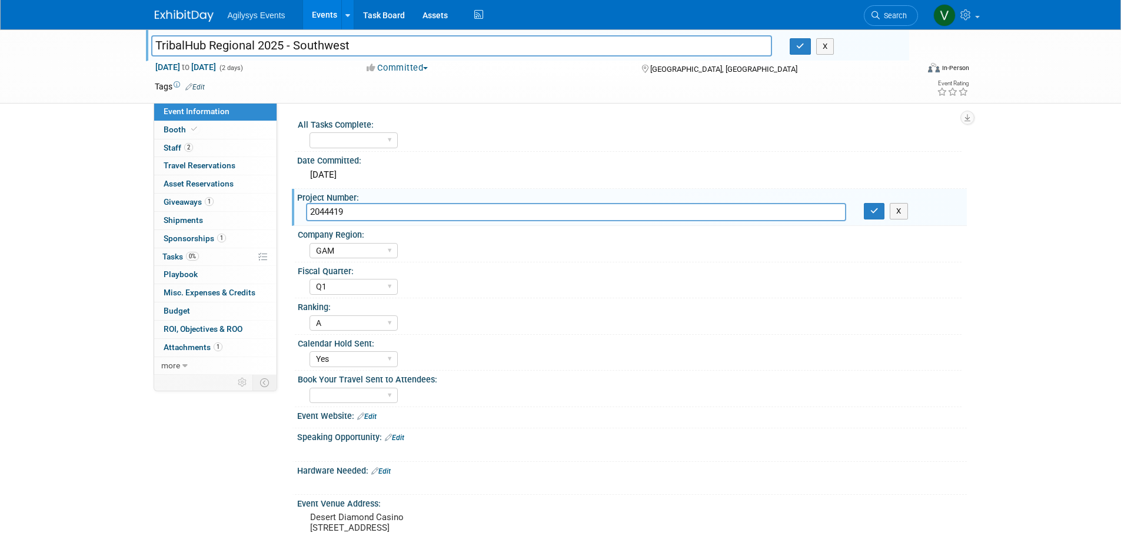
drag, startPoint x: 309, startPoint y: 210, endPoint x: 354, endPoint y: 210, distance: 45.3
click at [348, 202] on div "Project Number:" at bounding box center [632, 196] width 670 height 15
drag, startPoint x: 356, startPoint y: 212, endPoint x: 304, endPoint y: 213, distance: 52.4
click at [304, 213] on div "2044419" at bounding box center [576, 212] width 558 height 18
click at [195, 148] on link "2 Staff 2" at bounding box center [215, 148] width 122 height 18
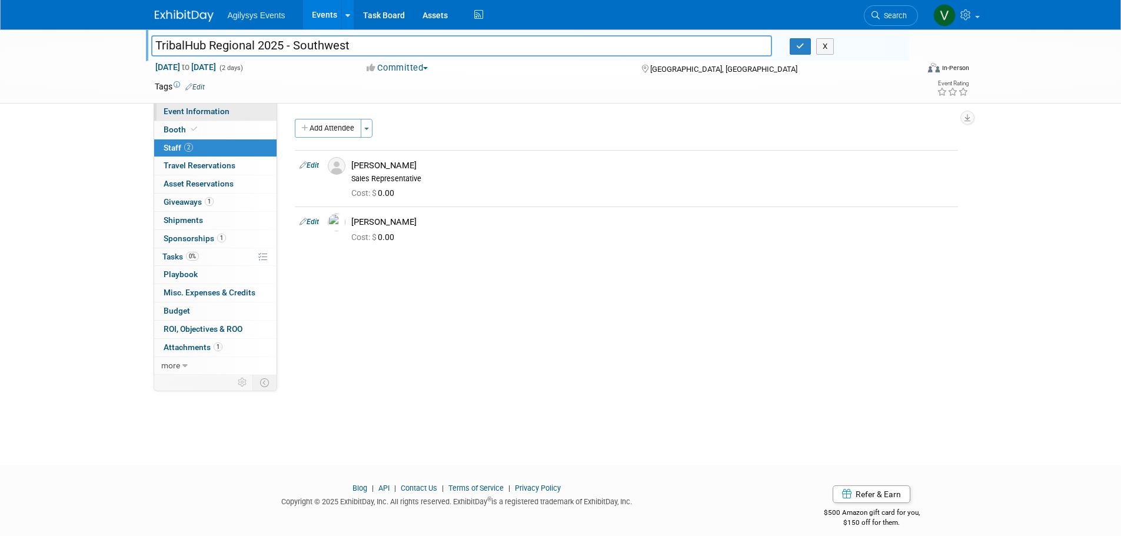
click at [195, 112] on span "Event Information" at bounding box center [197, 111] width 66 height 9
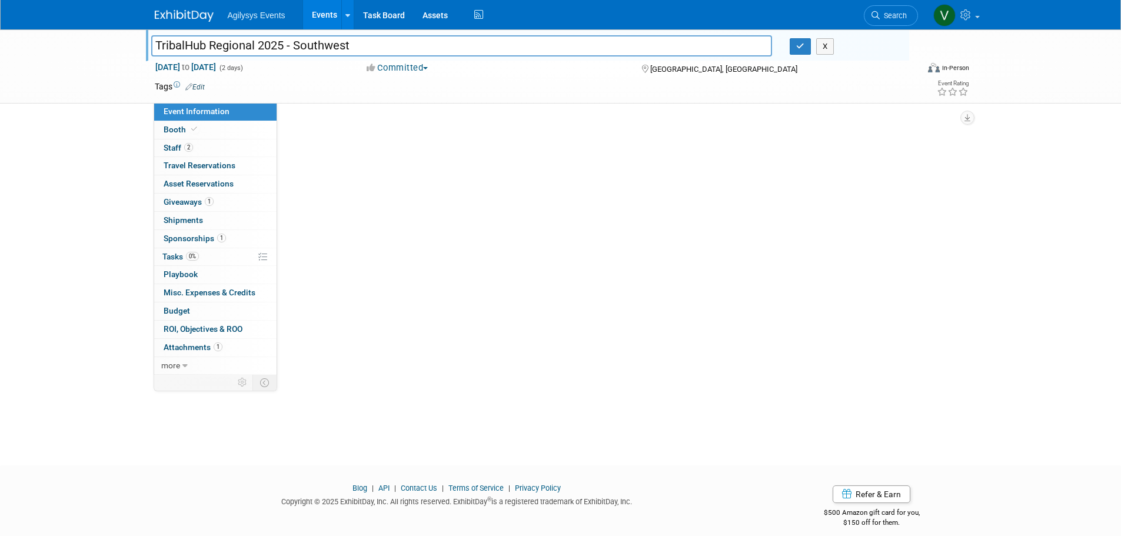
select select "GAM"
select select "Q1"
select select "A"
select select "Yes"
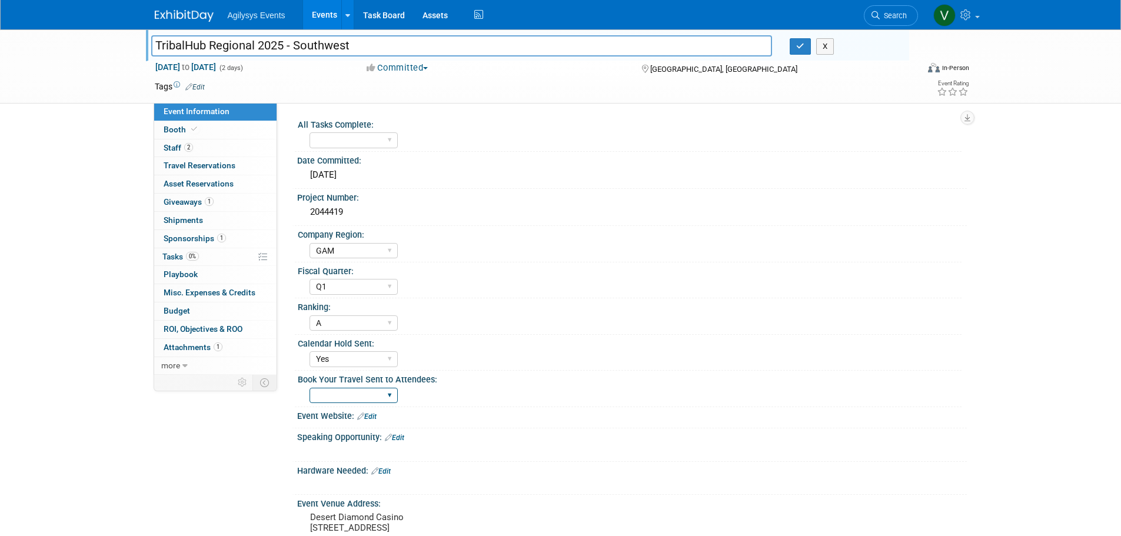
click at [365, 398] on select "Yes" at bounding box center [354, 396] width 88 height 16
select select "Yes"
click at [310, 388] on select "Yes" at bounding box center [354, 396] width 88 height 16
click at [150, 450] on div "Event Information Event Info Booth Booth 2 Staff 2 Staff 0 Travel Reservations …" at bounding box center [561, 363] width 830 height 669
click at [171, 23] on div "Agilysys Events Events Add Event Bulk Upload Events Shareable Event Boards Rece…" at bounding box center [561, 14] width 812 height 29
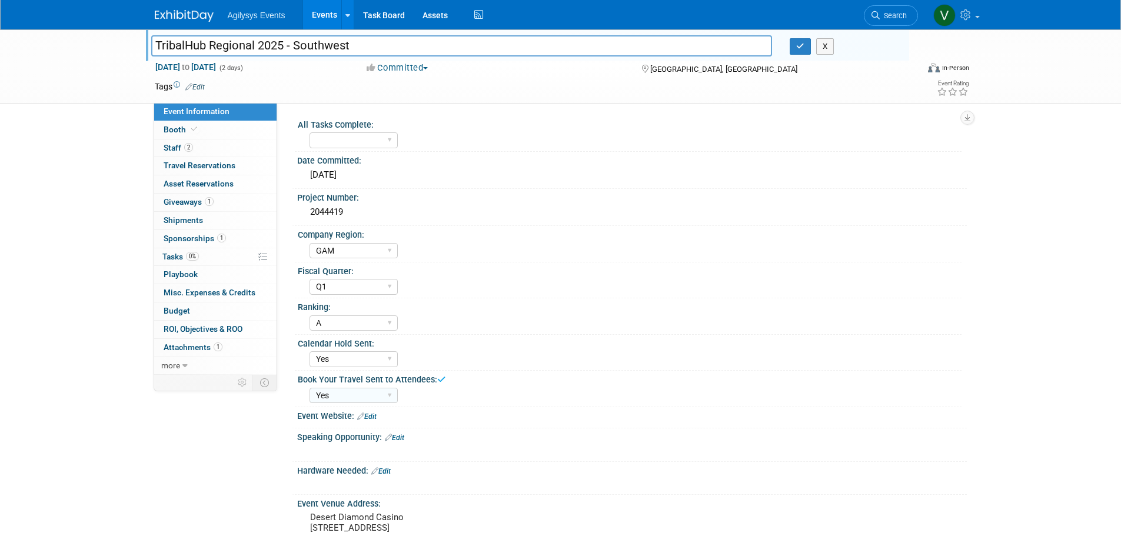
click at [186, 13] on img at bounding box center [184, 16] width 59 height 12
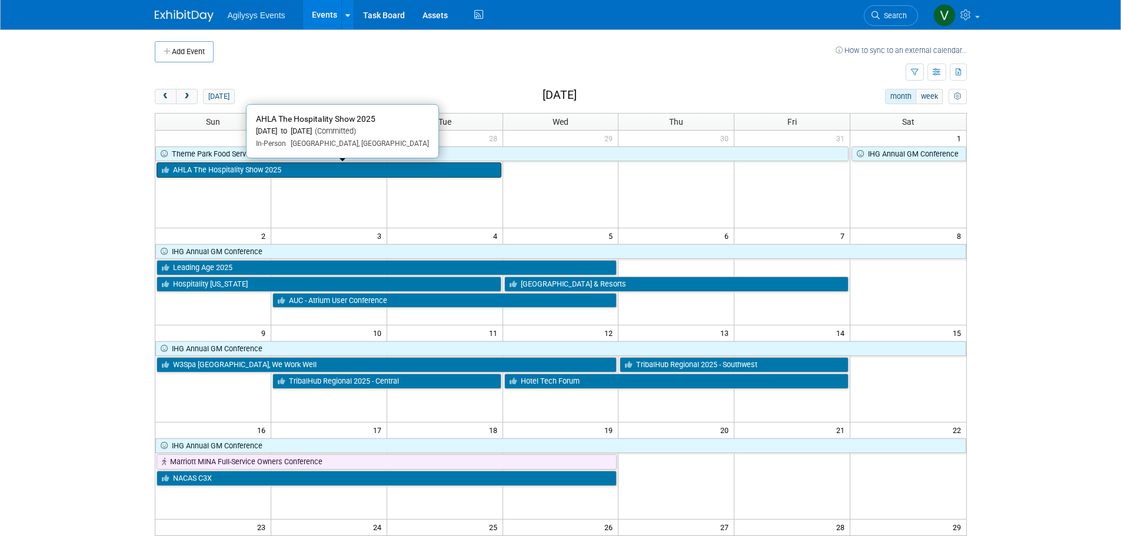
click at [242, 170] on link "AHLA The Hospitality Show 2025" at bounding box center [329, 169] width 345 height 15
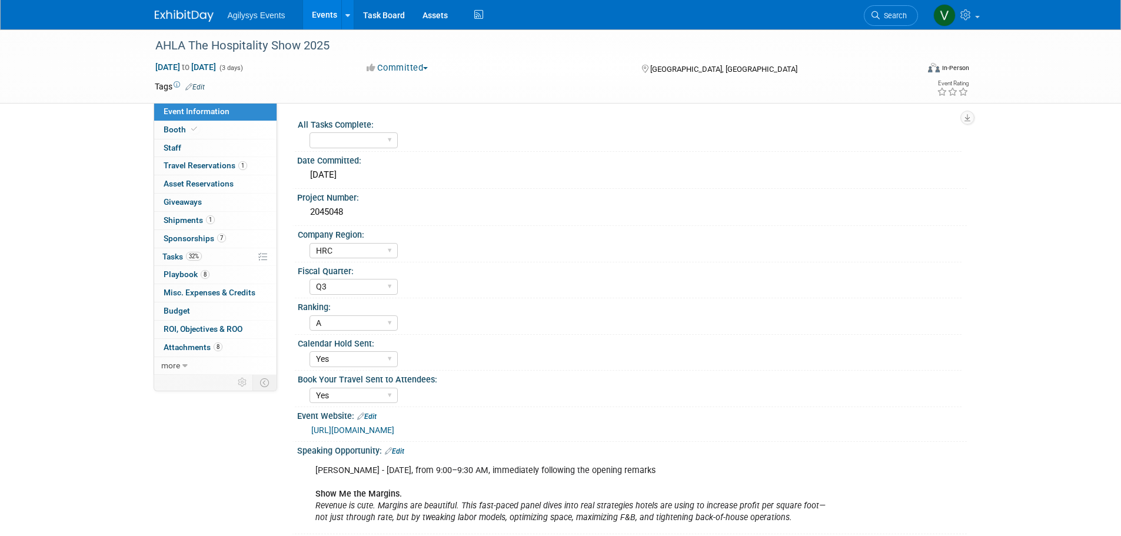
select select "HRC"
select select "Q3"
select select "A"
select select "Yes"
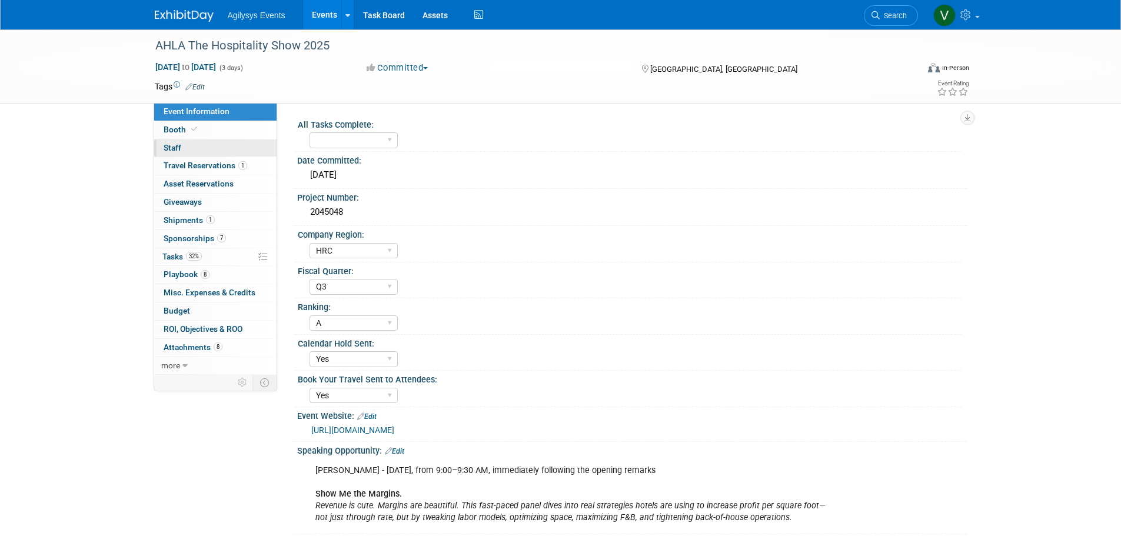
click at [179, 148] on span "Staff 0" at bounding box center [173, 147] width 18 height 9
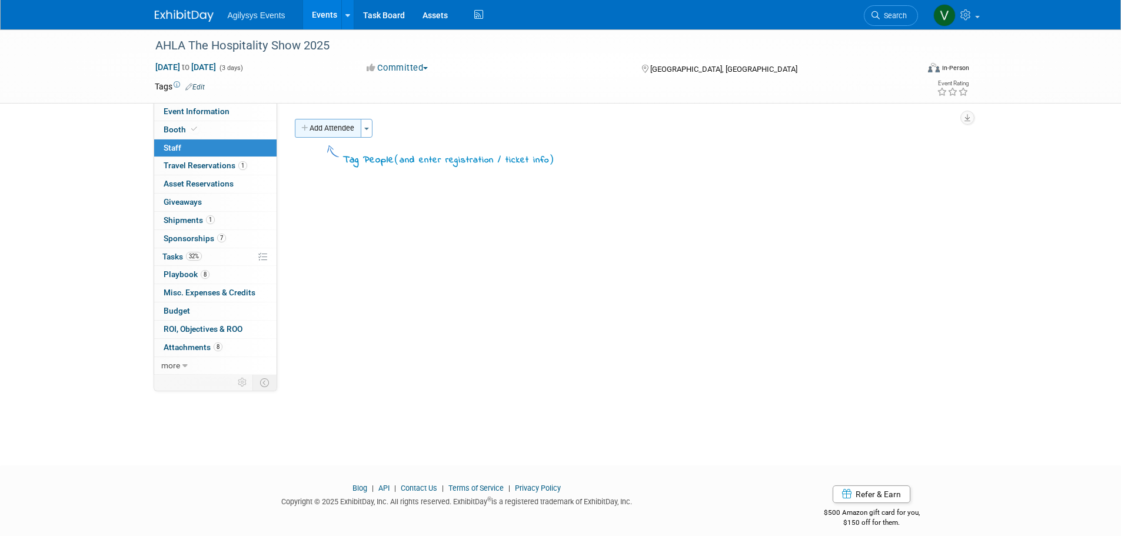
click at [341, 129] on button "Add Attendee" at bounding box center [328, 128] width 67 height 19
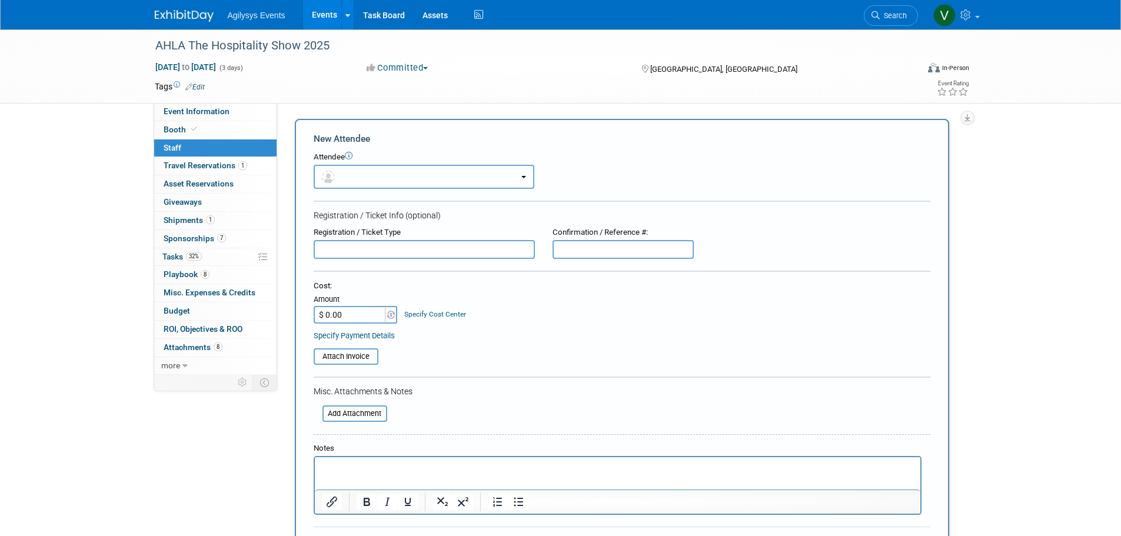
click at [359, 177] on button "button" at bounding box center [424, 177] width 221 height 24
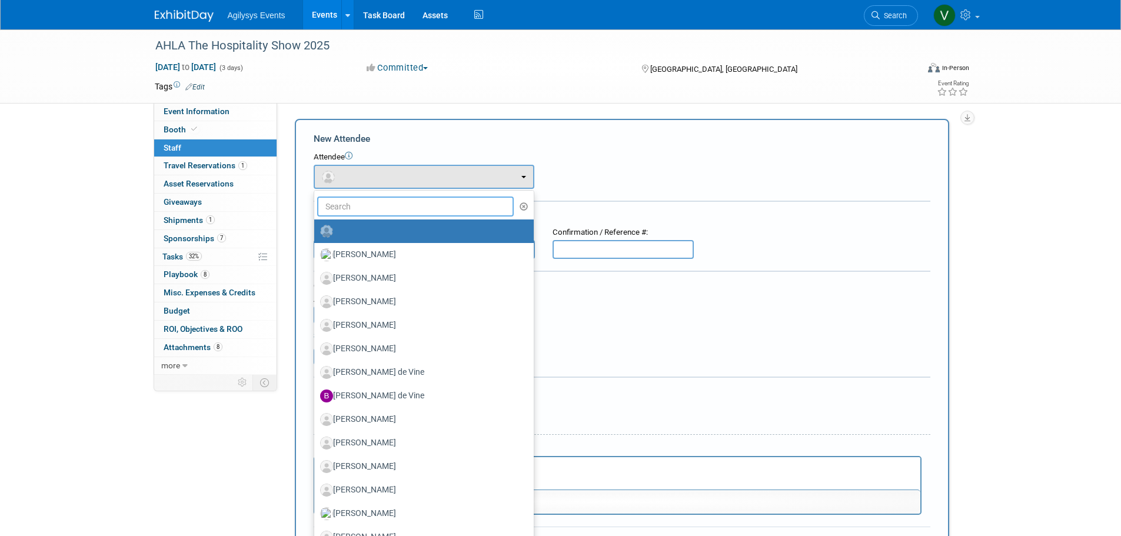
click at [367, 209] on input "text" at bounding box center [415, 207] width 197 height 20
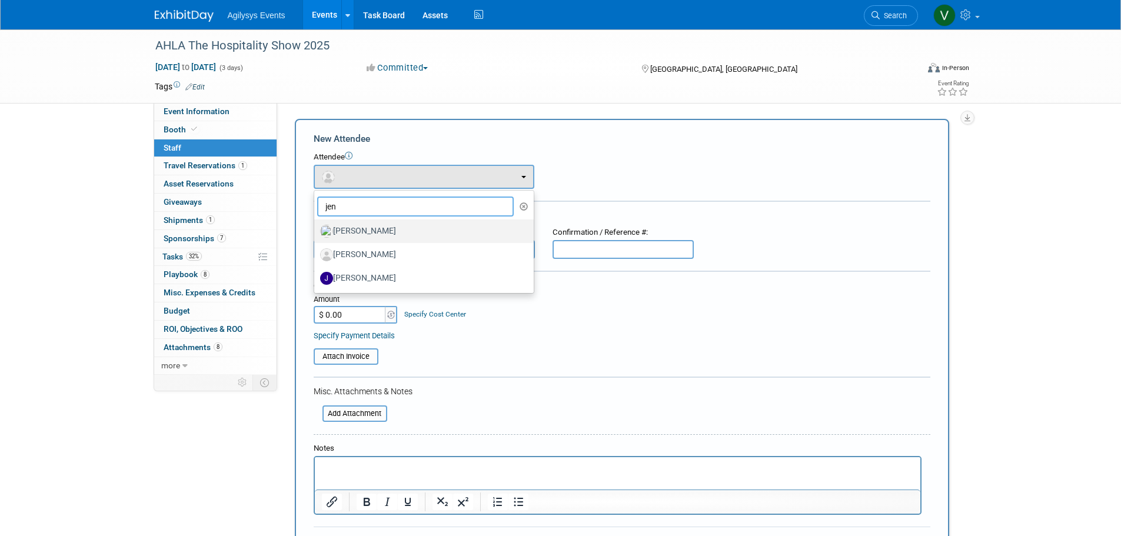
type input "jen"
click at [363, 230] on label "[PERSON_NAME]" at bounding box center [421, 231] width 202 height 19
click at [316, 230] on input "[PERSON_NAME]" at bounding box center [312, 230] width 8 height 8
select select "15a15b6c-43bc-44a3-80c4-7863bf5c4ede"
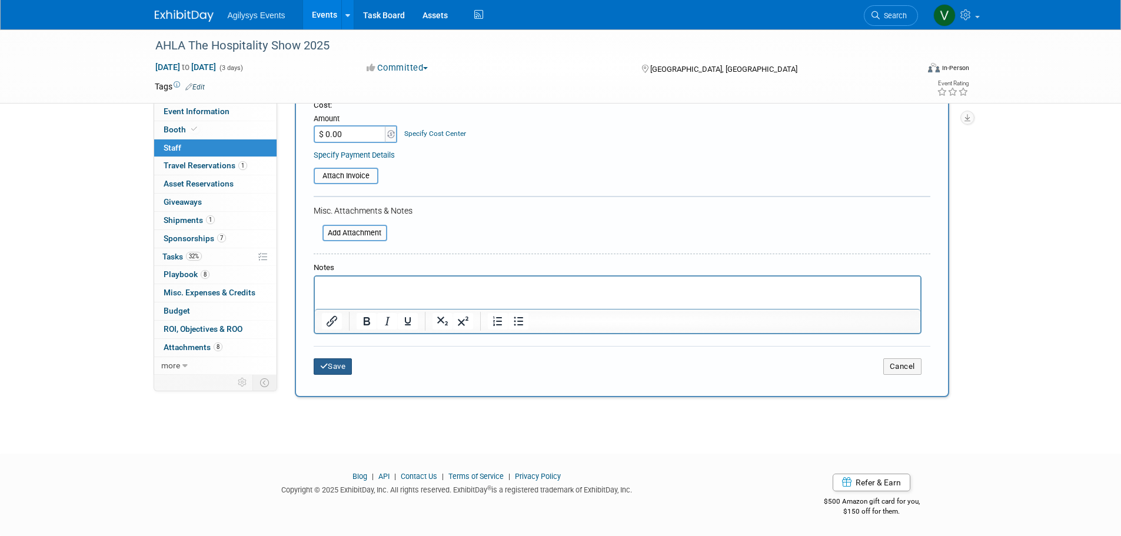
click at [340, 360] on button "Save" at bounding box center [333, 366] width 39 height 16
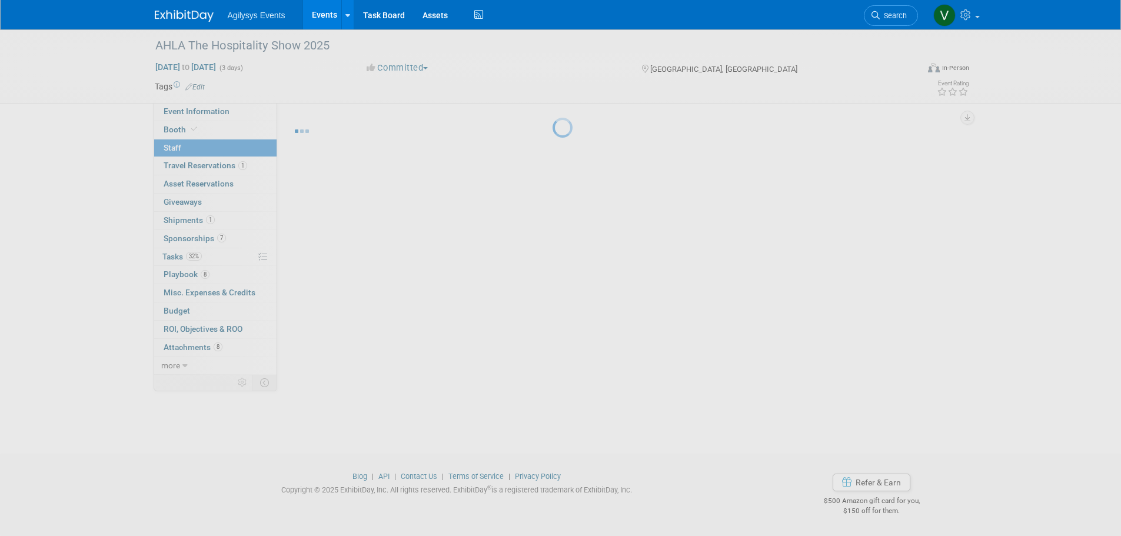
scroll to position [12, 0]
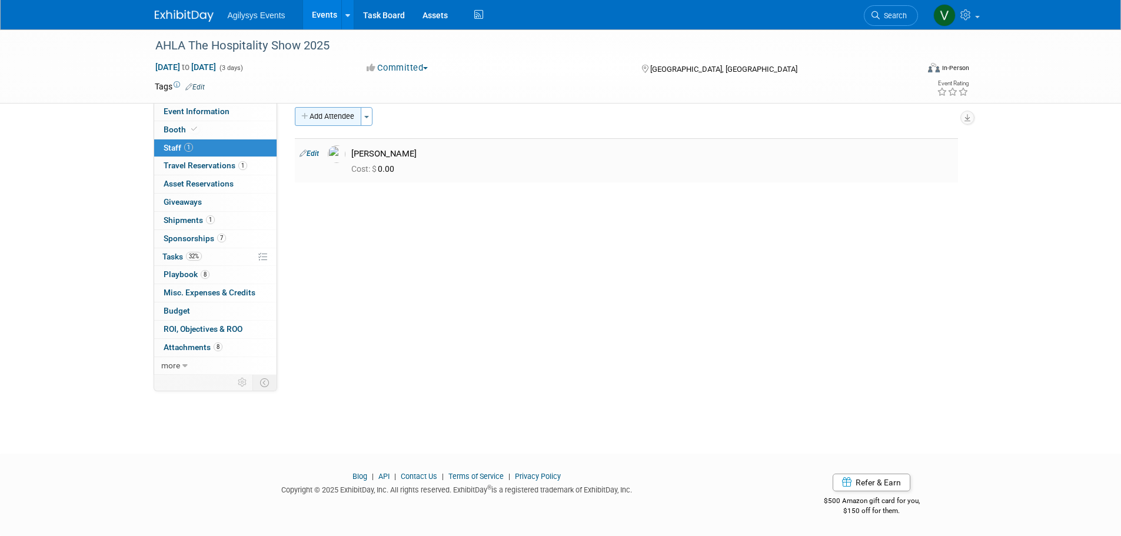
click at [335, 118] on button "Add Attendee" at bounding box center [328, 116] width 67 height 19
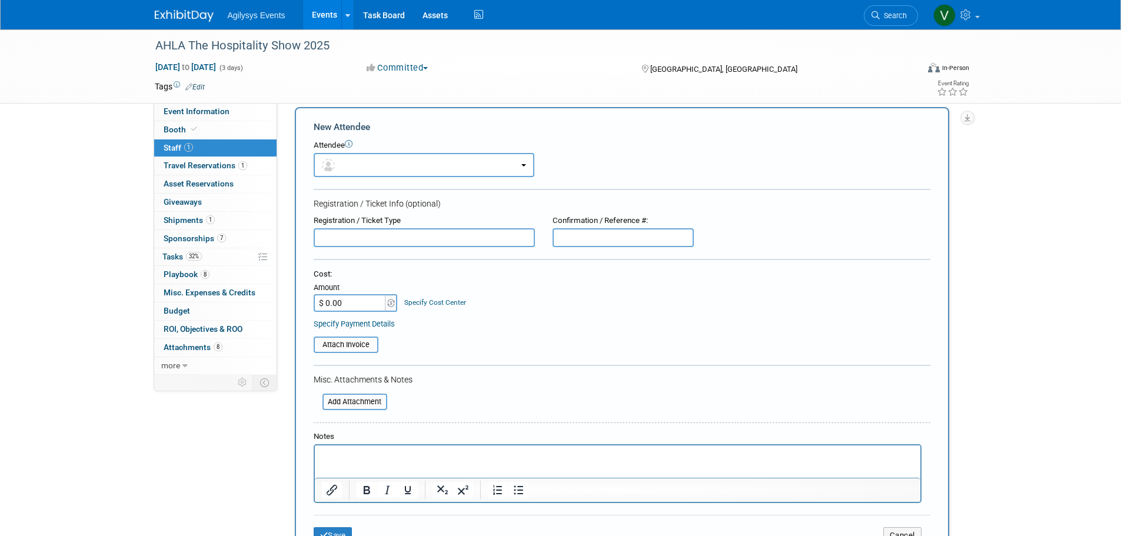
scroll to position [0, 0]
click at [345, 158] on button "button" at bounding box center [424, 165] width 221 height 24
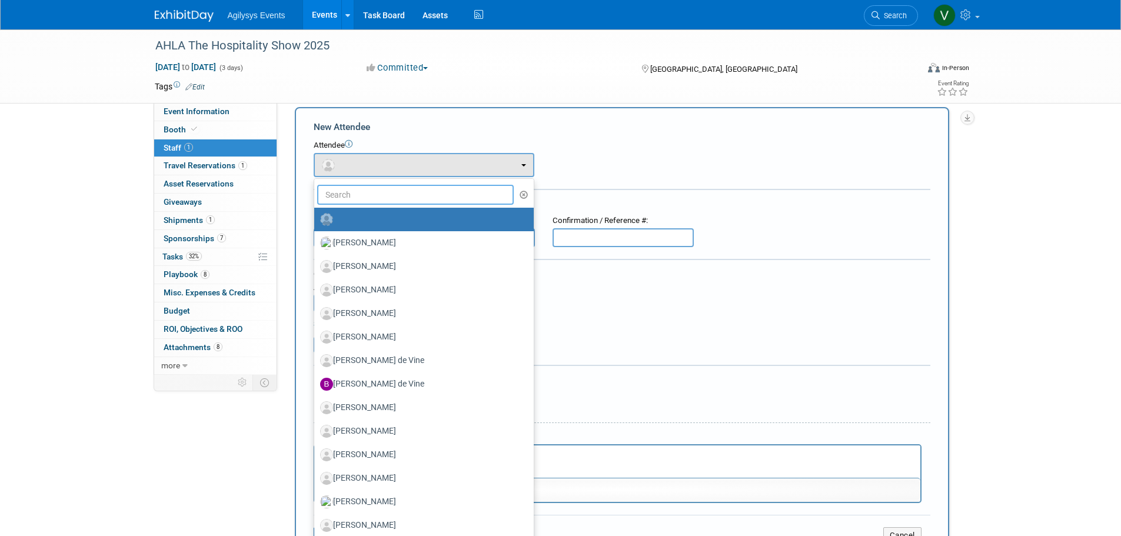
click at [347, 190] on input "text" at bounding box center [415, 195] width 197 height 20
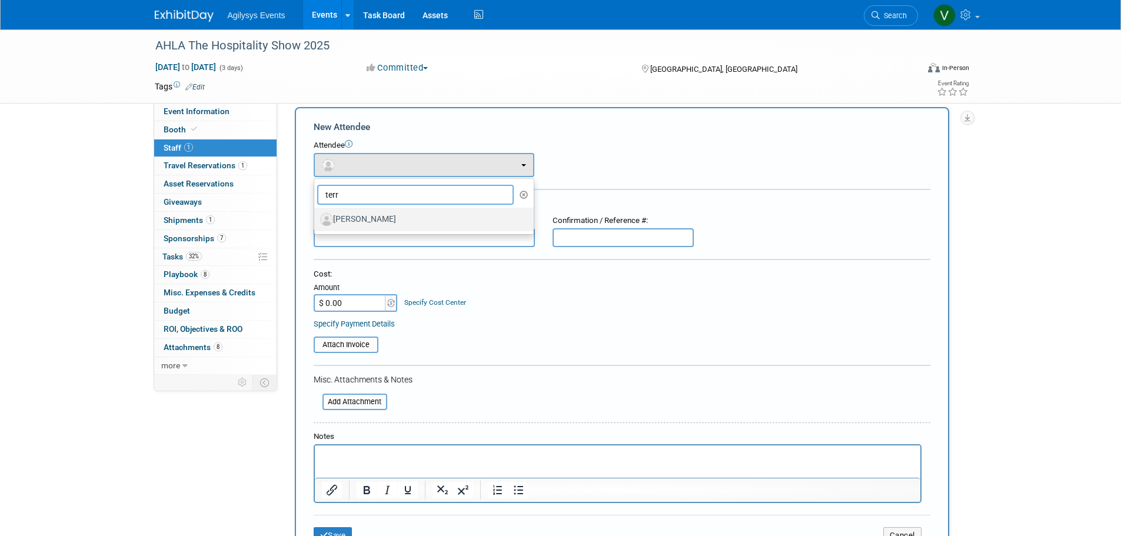
type input "terr"
click at [348, 218] on label "Terrie O'Hanlon" at bounding box center [421, 219] width 202 height 19
click at [316, 218] on input "Terrie O'Hanlon" at bounding box center [312, 218] width 8 height 8
select select "24b10372-48f4-46ed-b33f-64aabe500267"
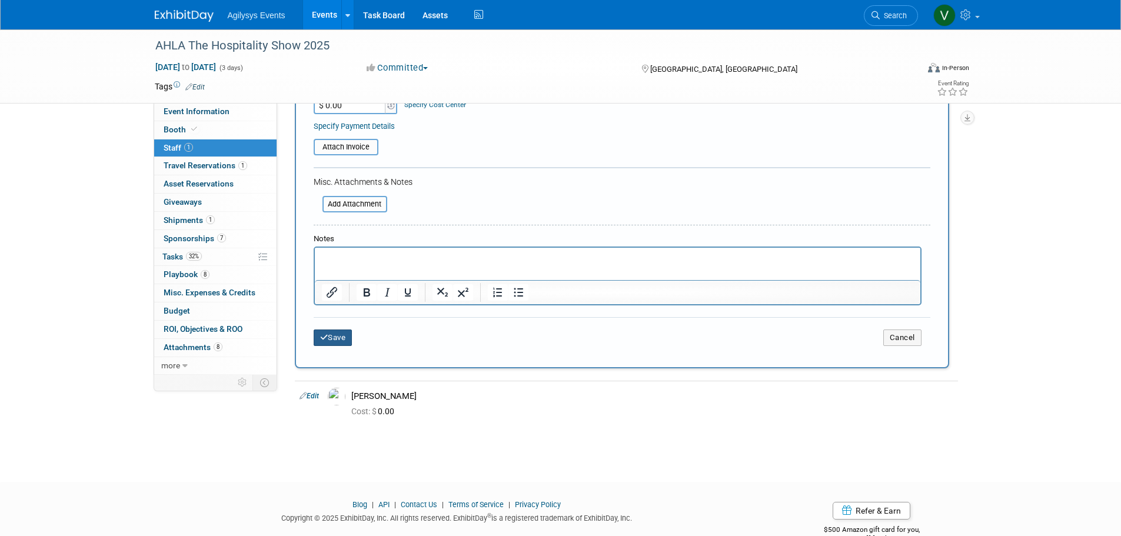
click at [324, 338] on icon "submit" at bounding box center [324, 338] width 8 height 8
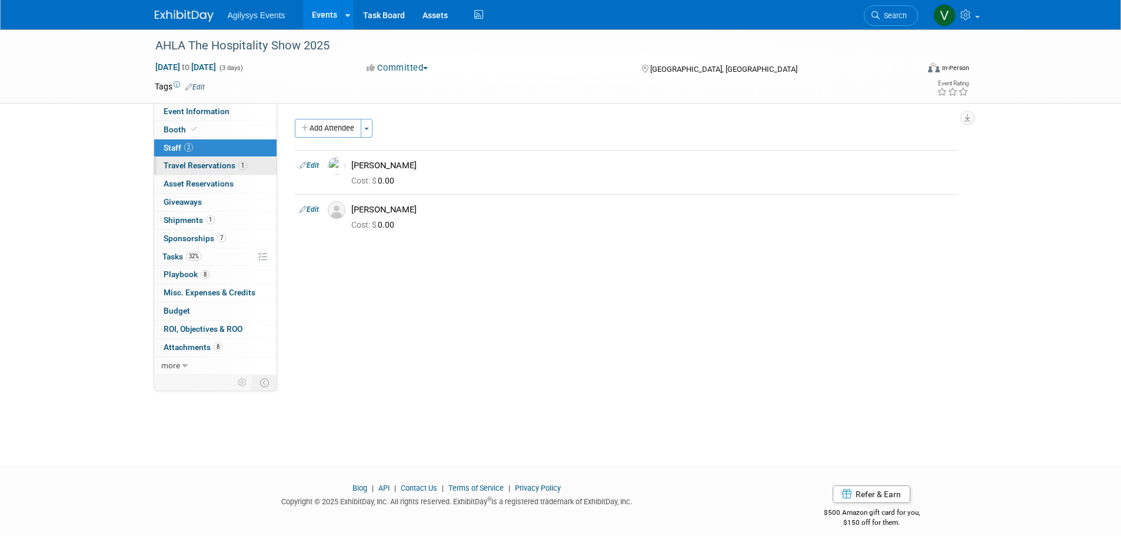
click at [211, 170] on link "1 Travel Reservations 1" at bounding box center [215, 166] width 122 height 18
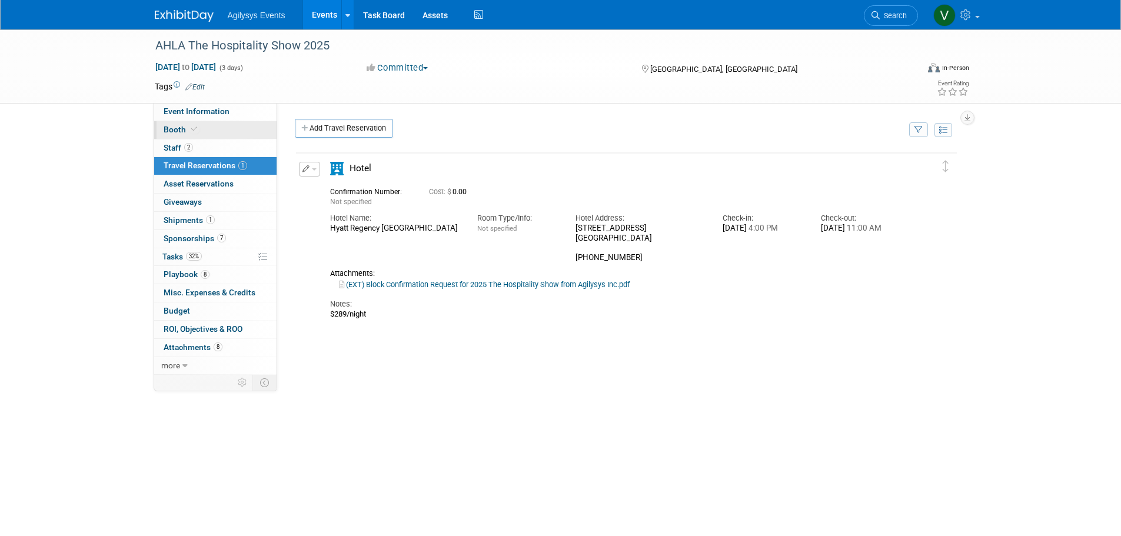
click at [197, 129] on span at bounding box center [194, 129] width 11 height 9
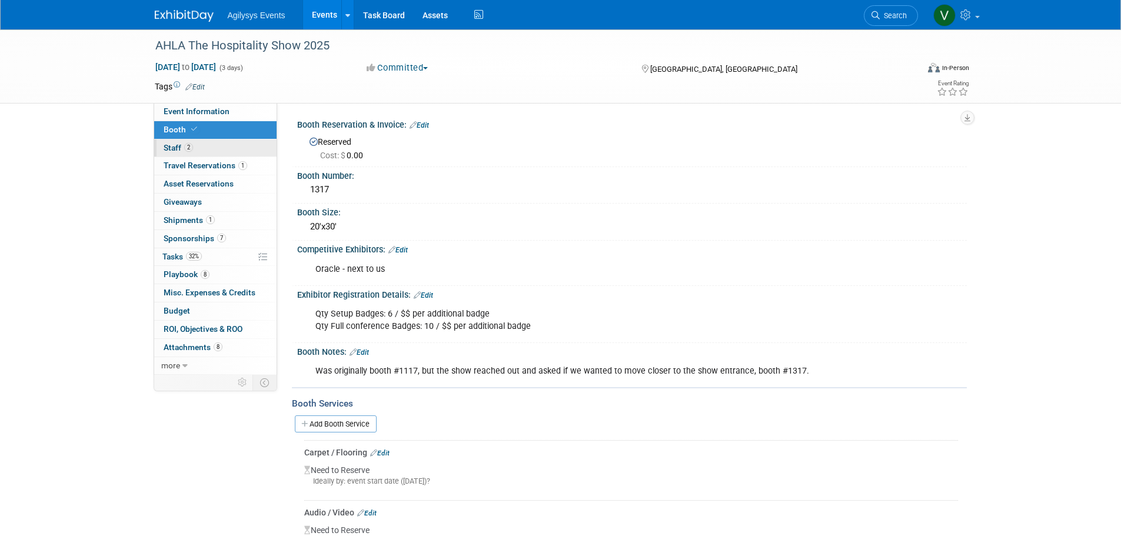
click at [189, 142] on link "2 Staff 2" at bounding box center [215, 148] width 122 height 18
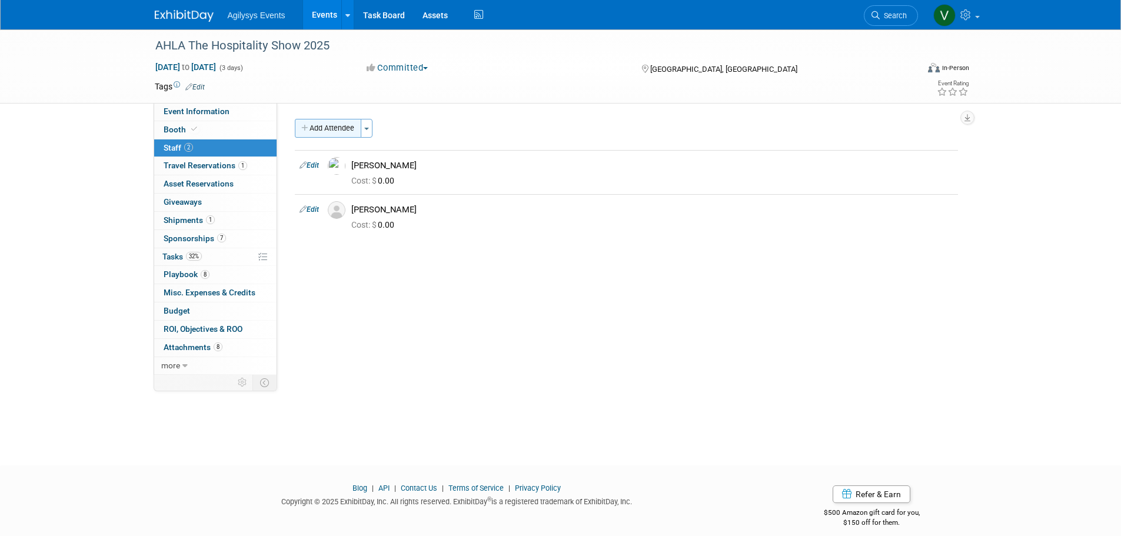
click at [317, 130] on button "Add Attendee" at bounding box center [328, 128] width 67 height 19
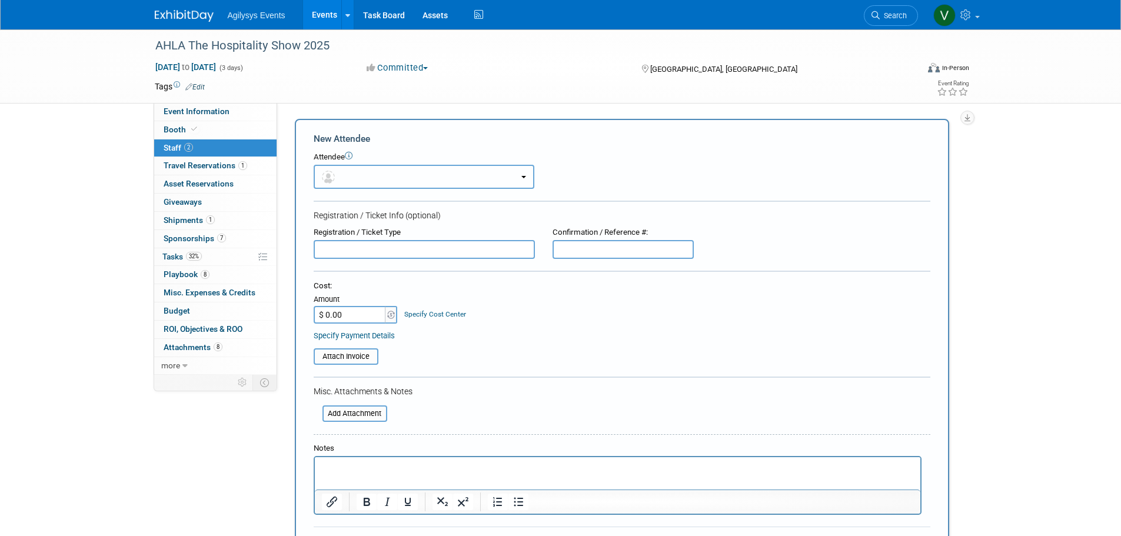
click at [357, 172] on button "button" at bounding box center [424, 177] width 221 height 24
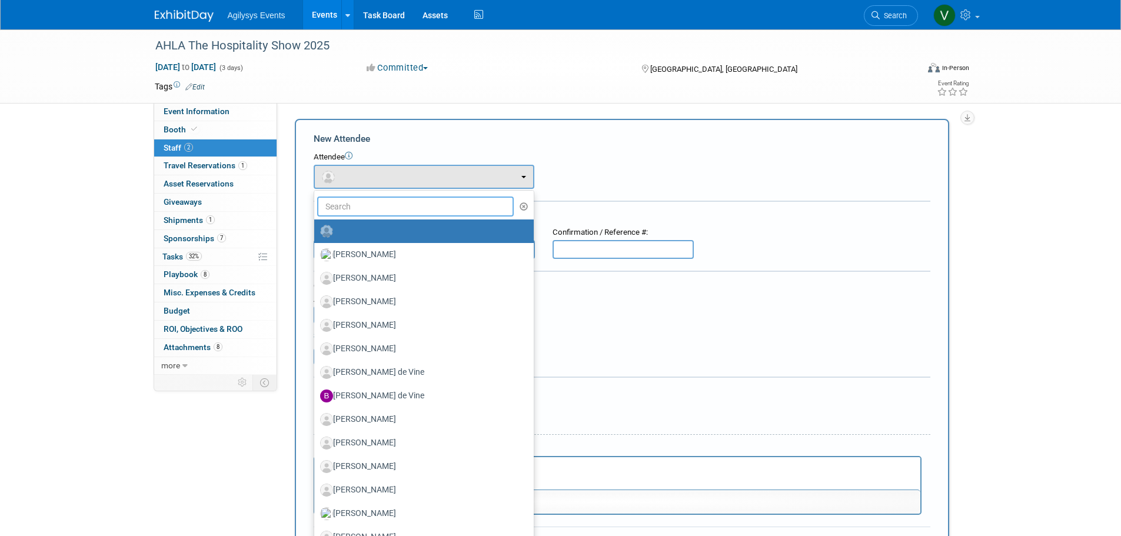
click at [383, 211] on input "text" at bounding box center [415, 207] width 197 height 20
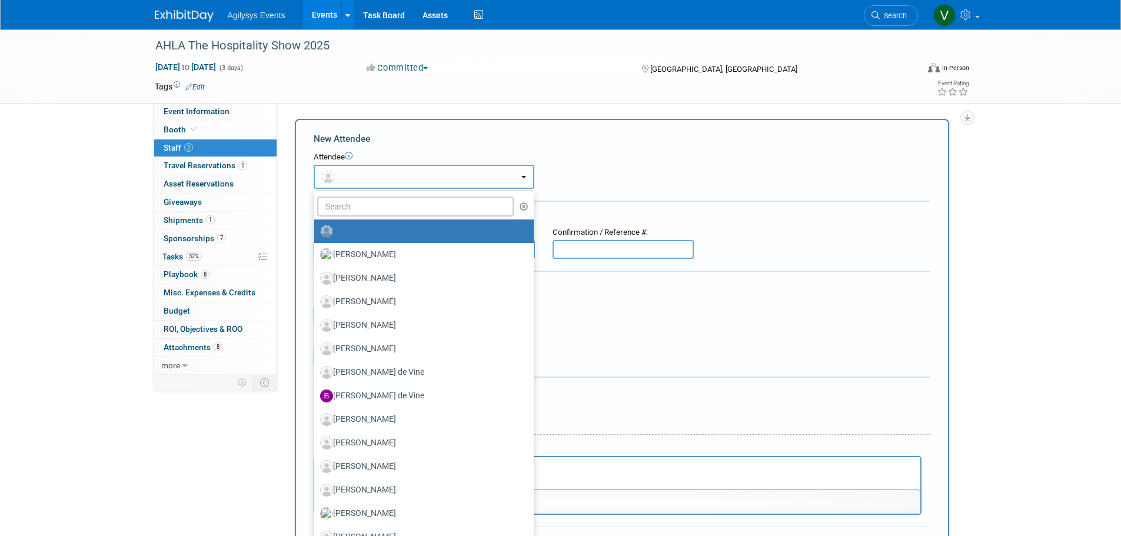
click at [380, 182] on button "button" at bounding box center [424, 177] width 221 height 24
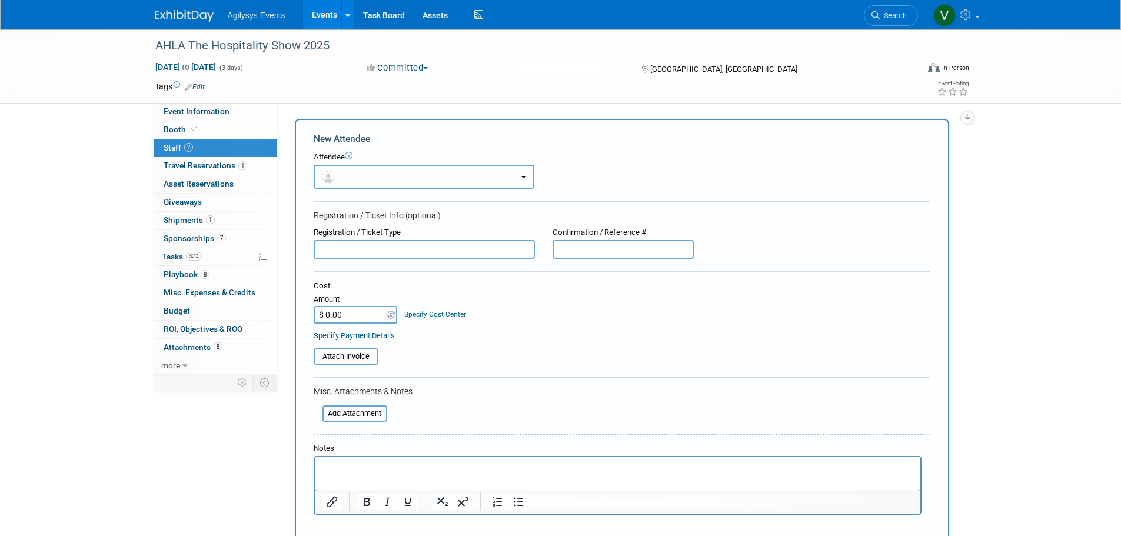
click at [387, 175] on button "button" at bounding box center [424, 177] width 221 height 24
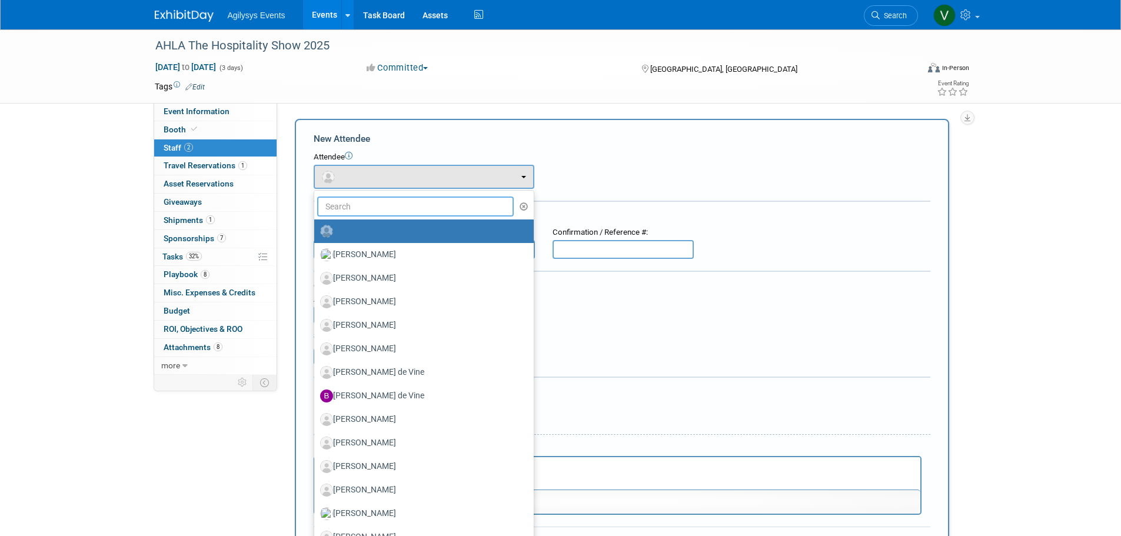
click at [359, 201] on input "text" at bounding box center [415, 207] width 197 height 20
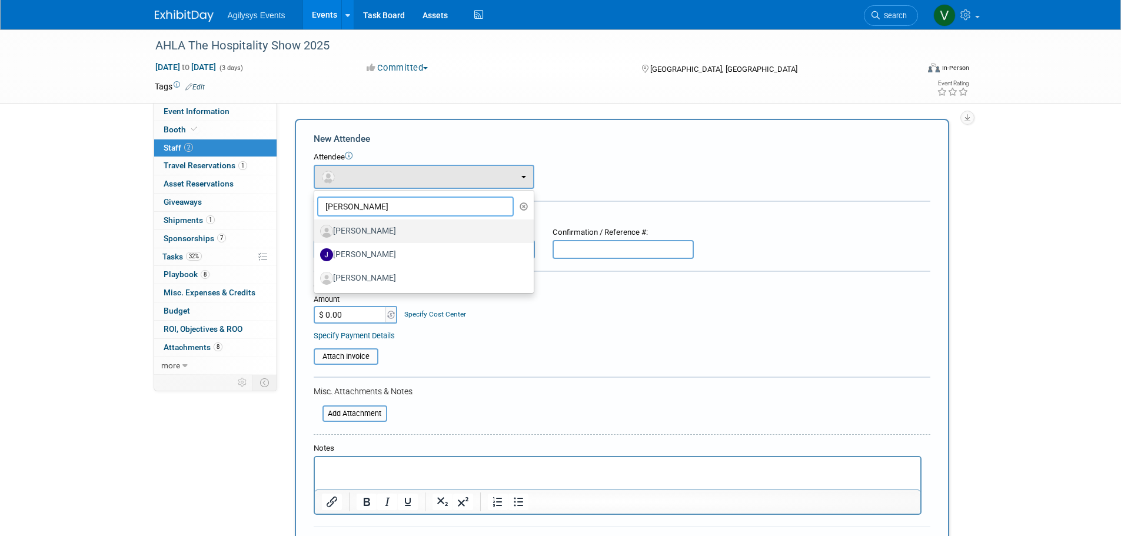
type input "joe"
click at [392, 230] on label "[PERSON_NAME]" at bounding box center [421, 231] width 202 height 19
click at [316, 230] on input "[PERSON_NAME]" at bounding box center [312, 230] width 8 height 8
select select "a981a250-d8e5-4c30-8c9f-f7c5cd488da4"
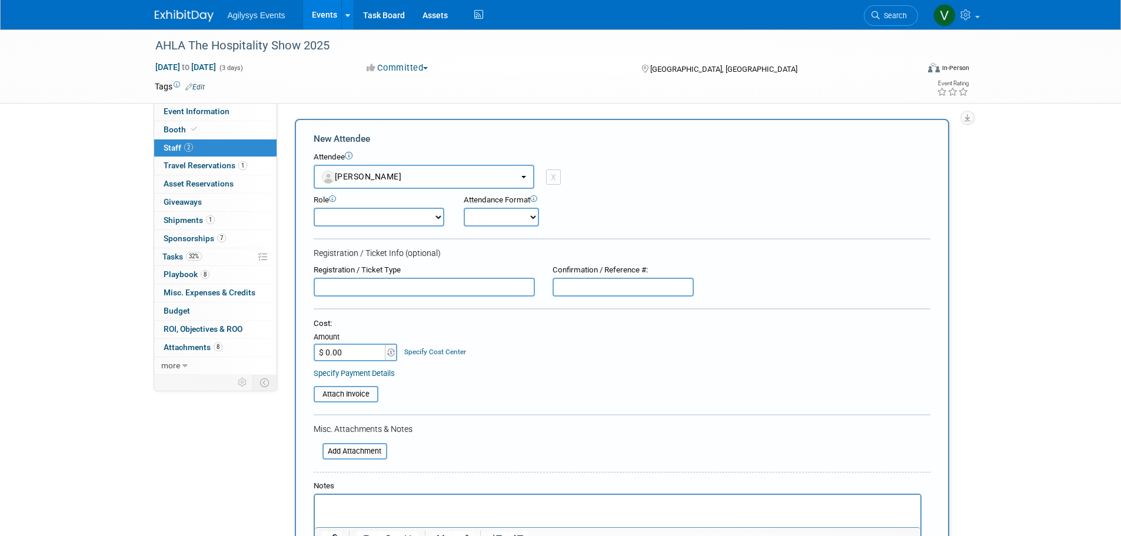
click at [410, 175] on button "[PERSON_NAME]" at bounding box center [424, 177] width 221 height 24
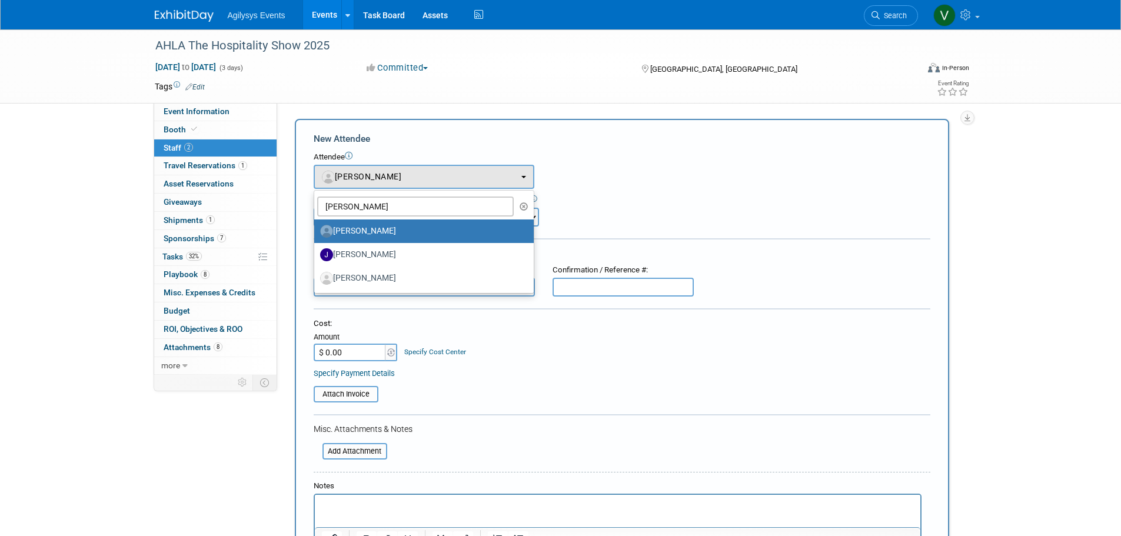
click at [381, 234] on label "[PERSON_NAME]" at bounding box center [421, 231] width 202 height 19
click at [316, 234] on input "[PERSON_NAME]" at bounding box center [312, 230] width 8 height 8
click at [649, 220] on div "Role Demonstrator Host Market Development Manager Planner Presenter" at bounding box center [622, 208] width 634 height 38
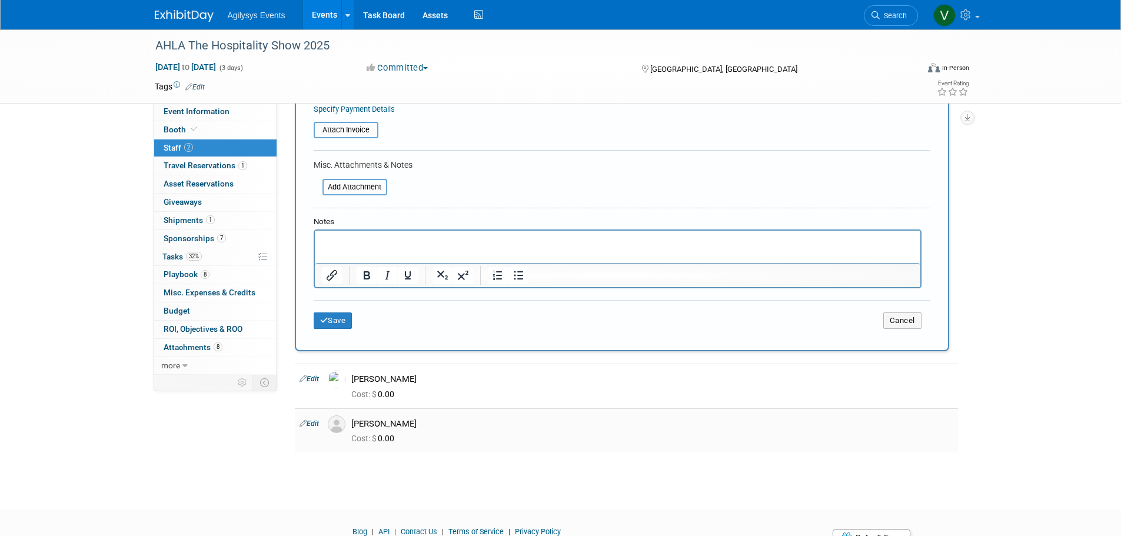
scroll to position [294, 0]
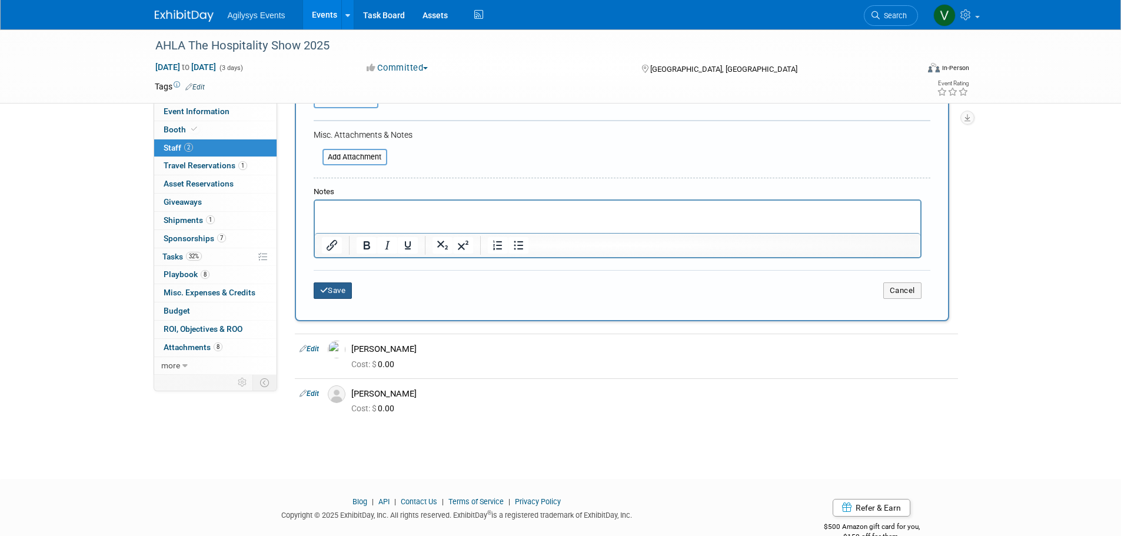
click at [324, 294] on icon "submit" at bounding box center [324, 291] width 8 height 8
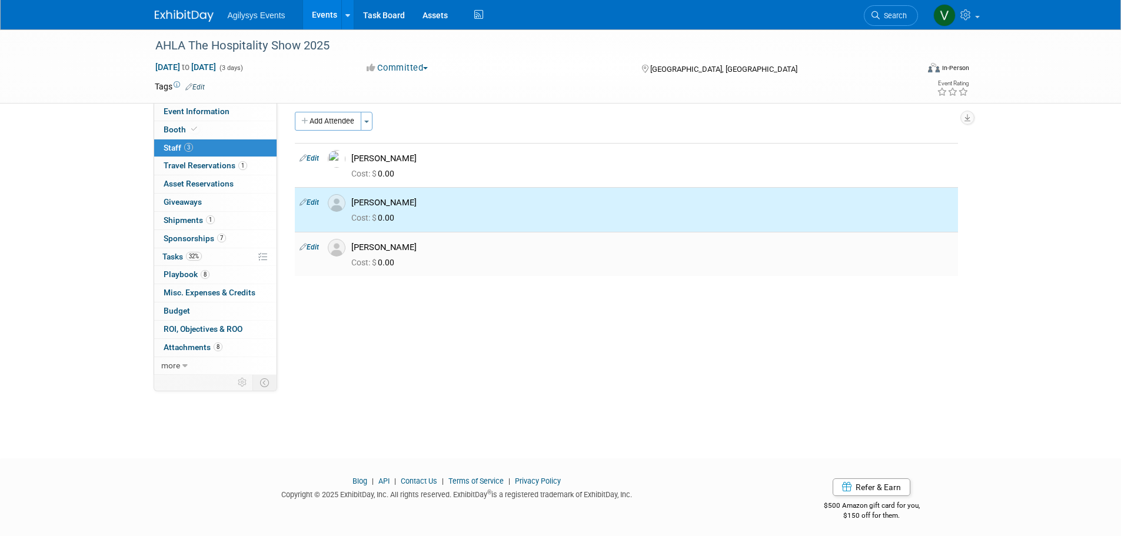
scroll to position [0, 0]
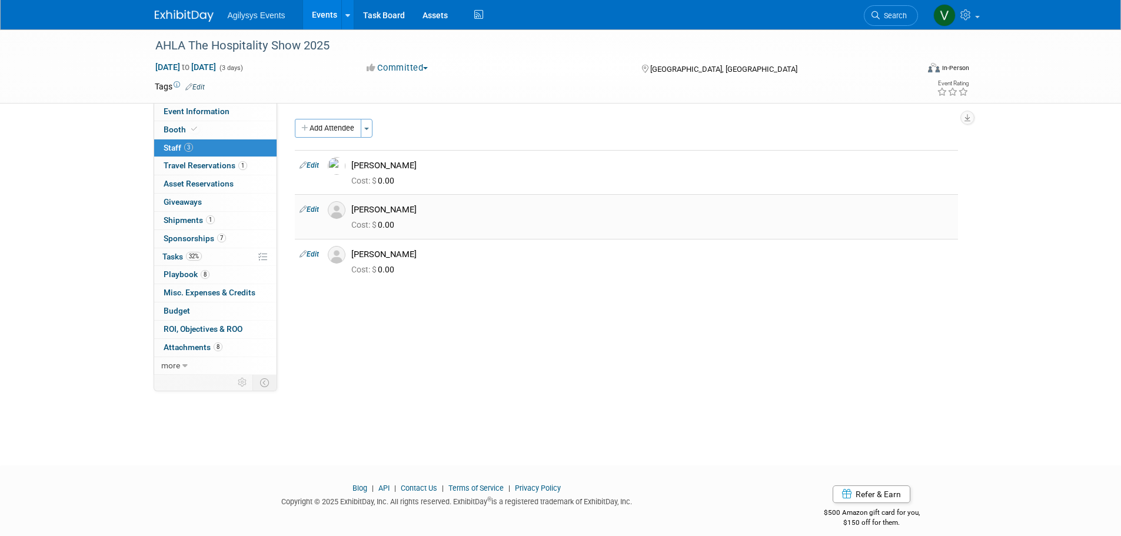
click at [303, 212] on icon at bounding box center [303, 209] width 7 height 12
select select "a981a250-d8e5-4c30-8c9f-f7c5cd488da4"
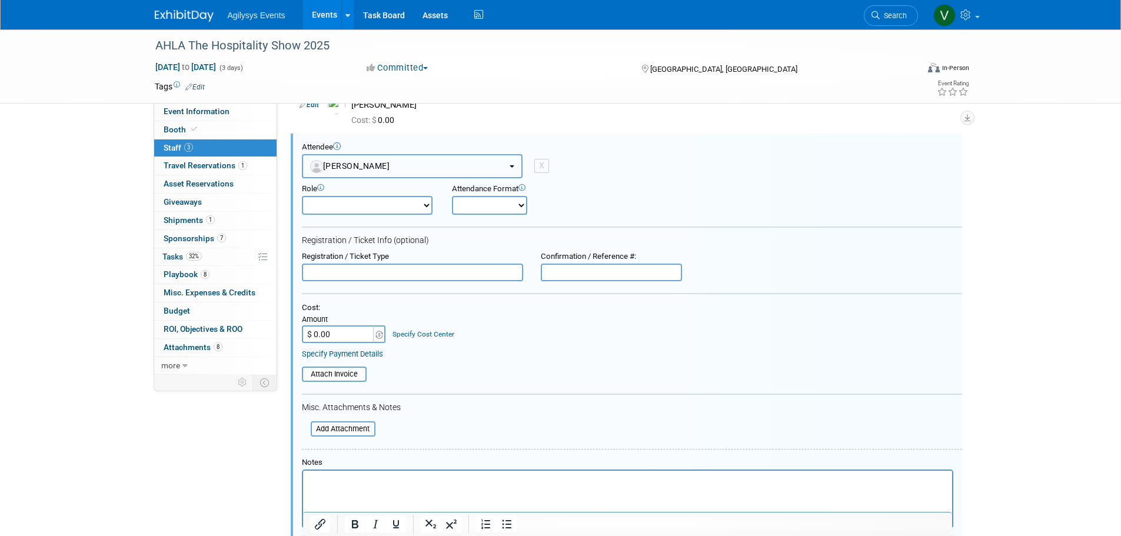
click at [351, 161] on span "[PERSON_NAME]" at bounding box center [350, 165] width 80 height 9
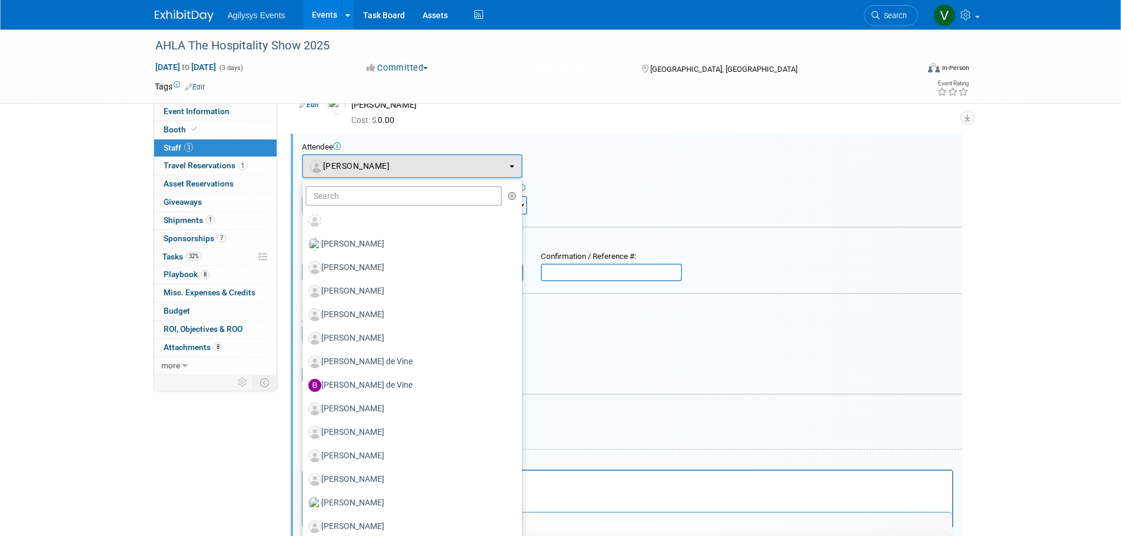
click at [657, 137] on div "Attendee <img src="https://www.exhibitday.com/Images/Unassigned-User-Icon.png" …" at bounding box center [626, 357] width 671 height 447
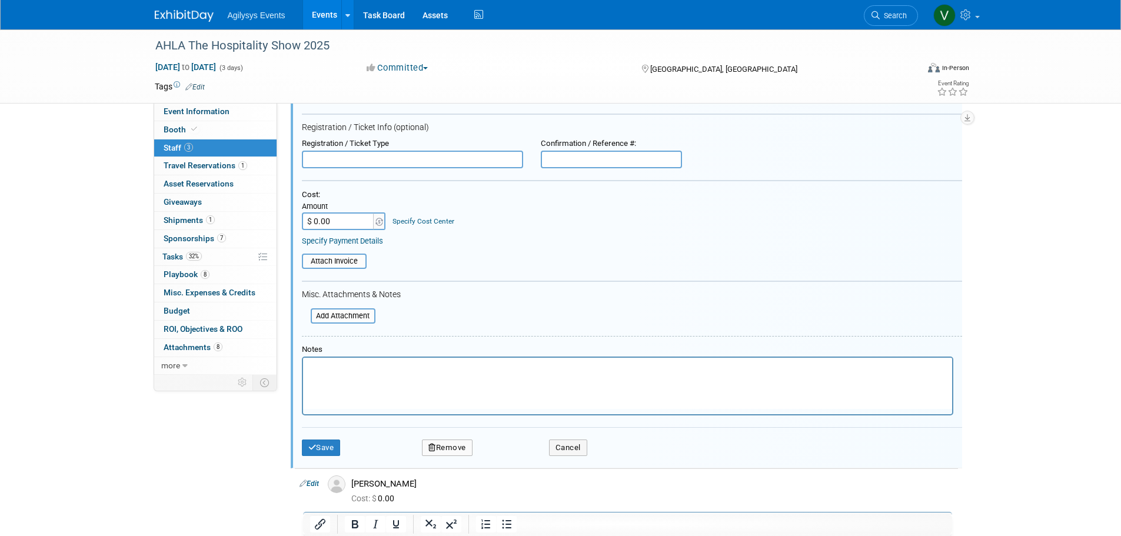
scroll to position [290, 0]
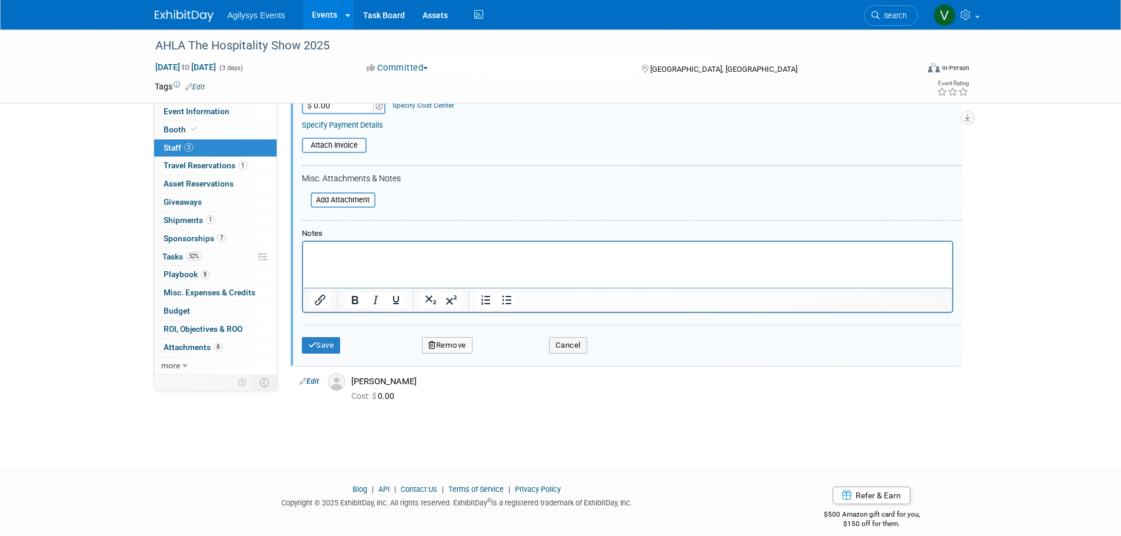
click at [328, 334] on div "Save Remove Cancel" at bounding box center [632, 344] width 660 height 38
click at [328, 341] on button "Save" at bounding box center [321, 345] width 39 height 16
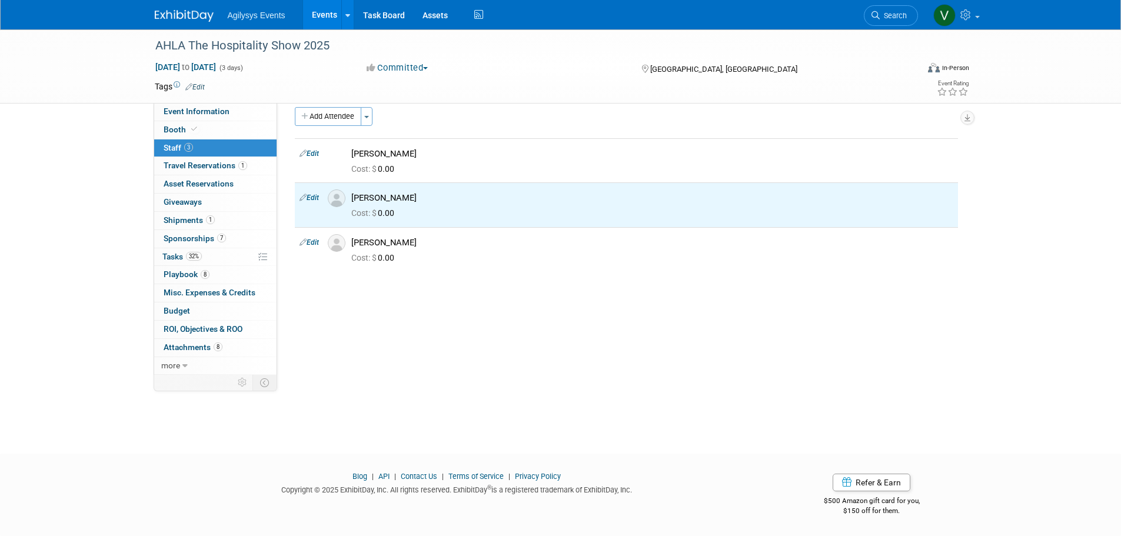
scroll to position [0, 0]
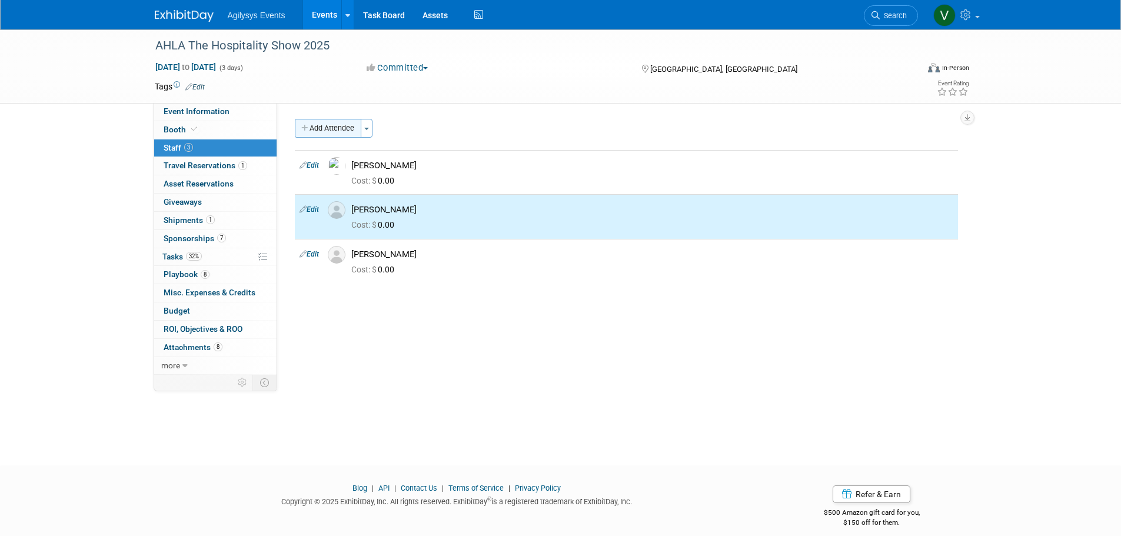
click at [318, 132] on button "Add Attendee" at bounding box center [328, 128] width 67 height 19
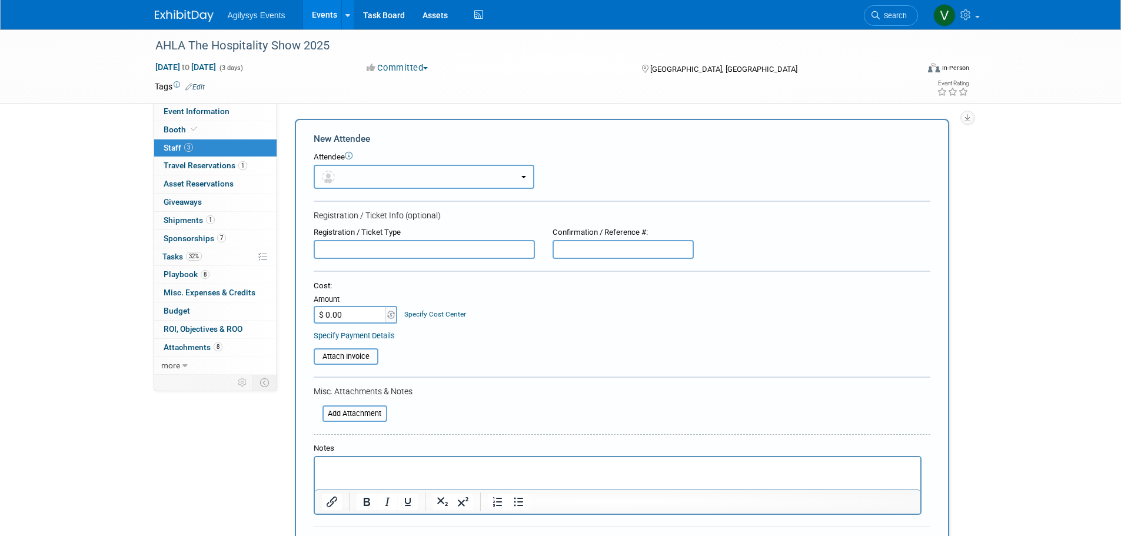
click at [349, 175] on button "button" at bounding box center [424, 177] width 221 height 24
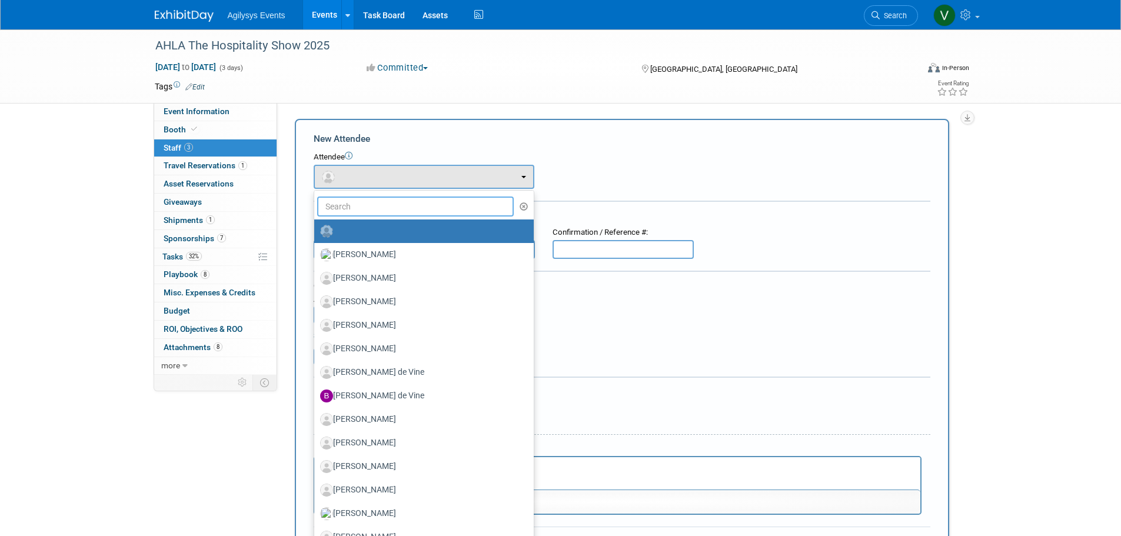
click at [343, 202] on input "text" at bounding box center [415, 207] width 197 height 20
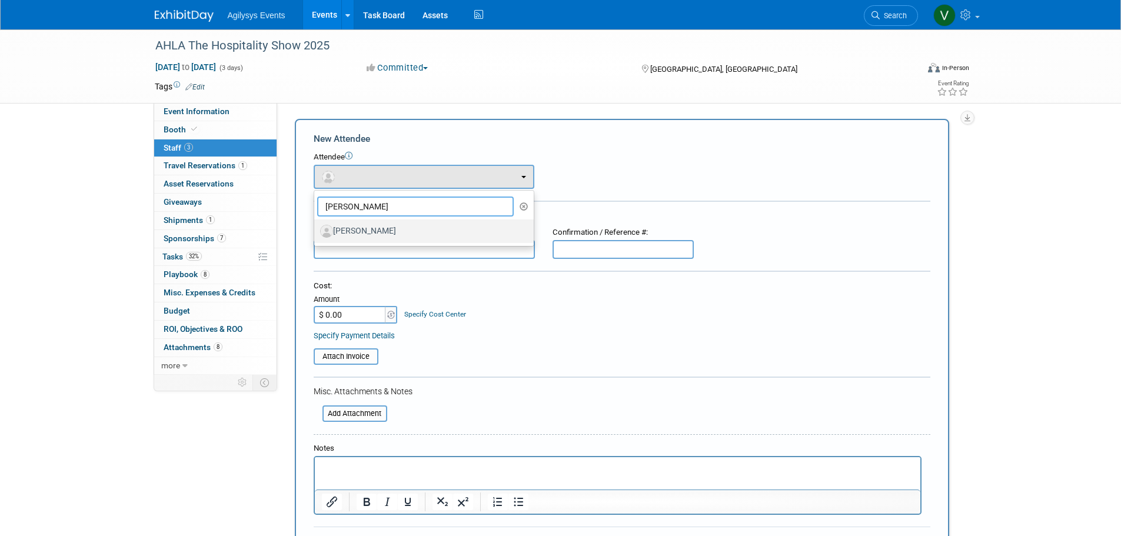
type input "joey"
drag, startPoint x: 401, startPoint y: 232, endPoint x: 380, endPoint y: 293, distance: 64.4
click at [401, 232] on label "[PERSON_NAME]" at bounding box center [421, 231] width 202 height 19
click at [316, 232] on input "[PERSON_NAME]" at bounding box center [312, 230] width 8 height 8
select select "b1261e69-cc14-4dbf-95a3-2389a383df91"
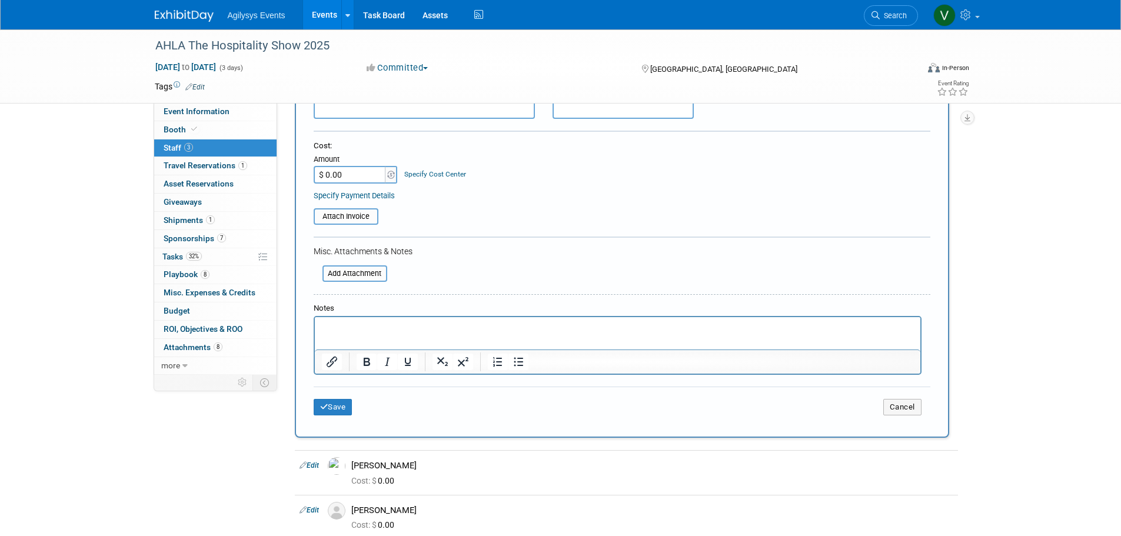
scroll to position [353, 0]
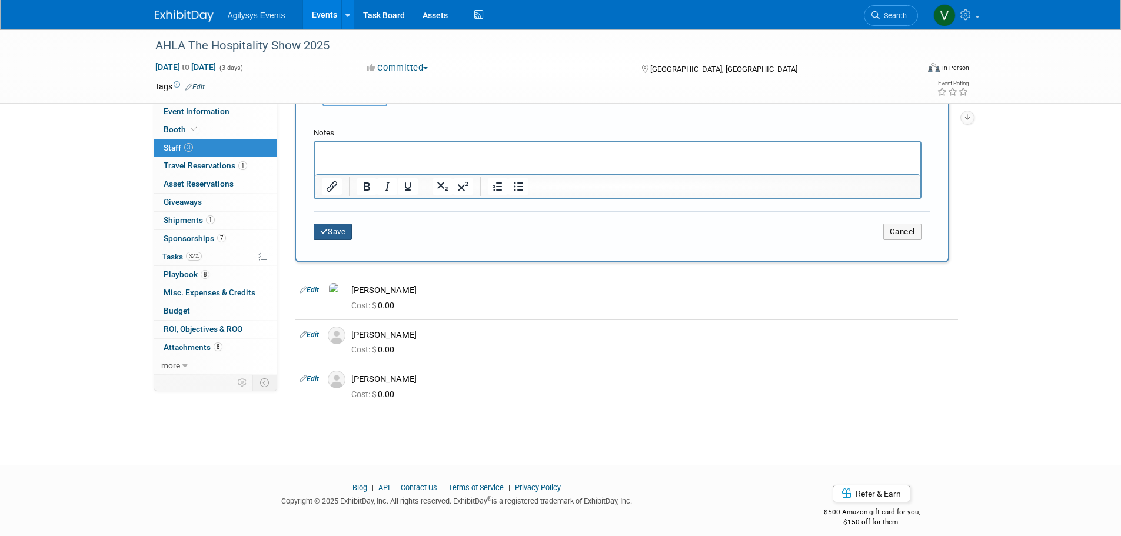
drag, startPoint x: 335, startPoint y: 228, endPoint x: 344, endPoint y: 241, distance: 16.5
click at [335, 229] on button "Save" at bounding box center [333, 232] width 39 height 16
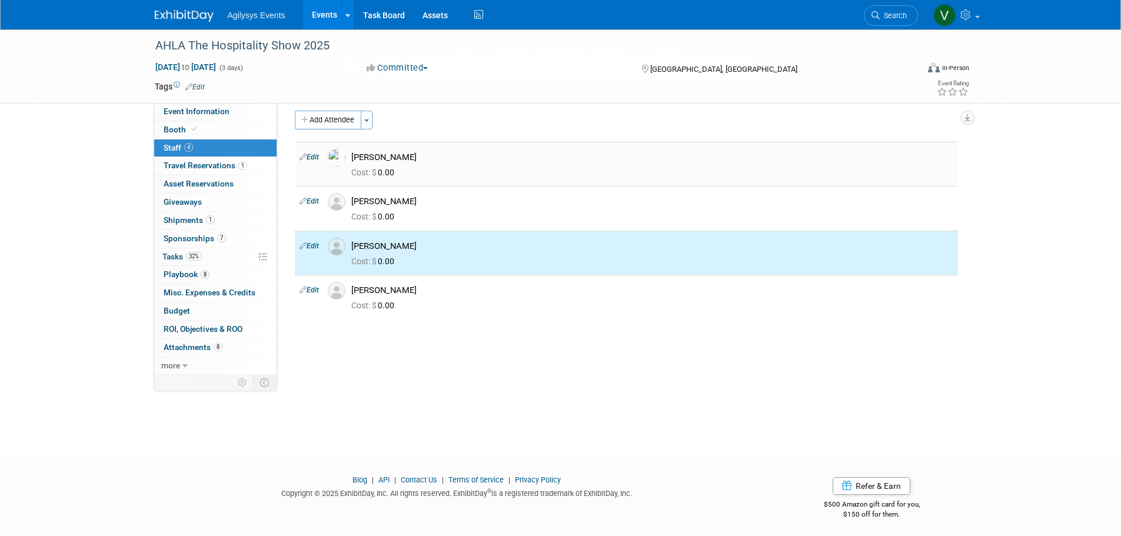
scroll to position [0, 0]
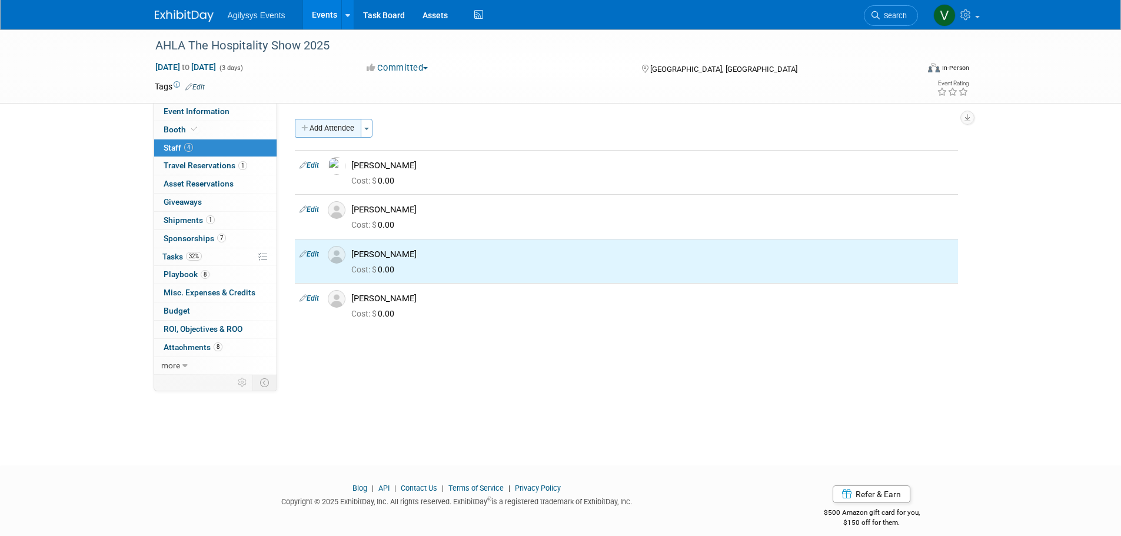
click at [322, 123] on button "Add Attendee" at bounding box center [328, 128] width 67 height 19
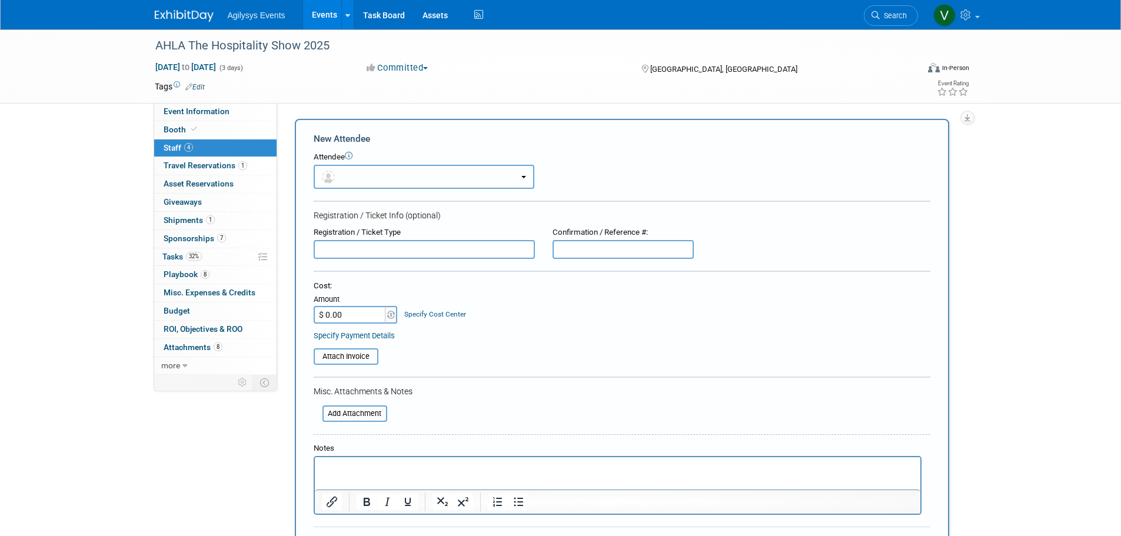
click at [370, 181] on button "button" at bounding box center [424, 177] width 221 height 24
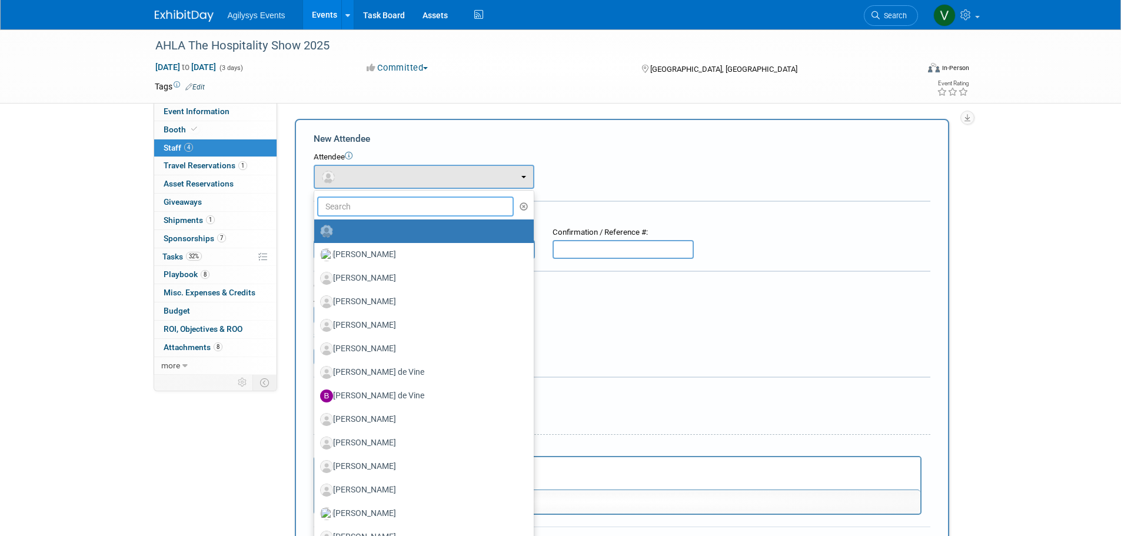
click at [355, 210] on input "text" at bounding box center [415, 207] width 197 height 20
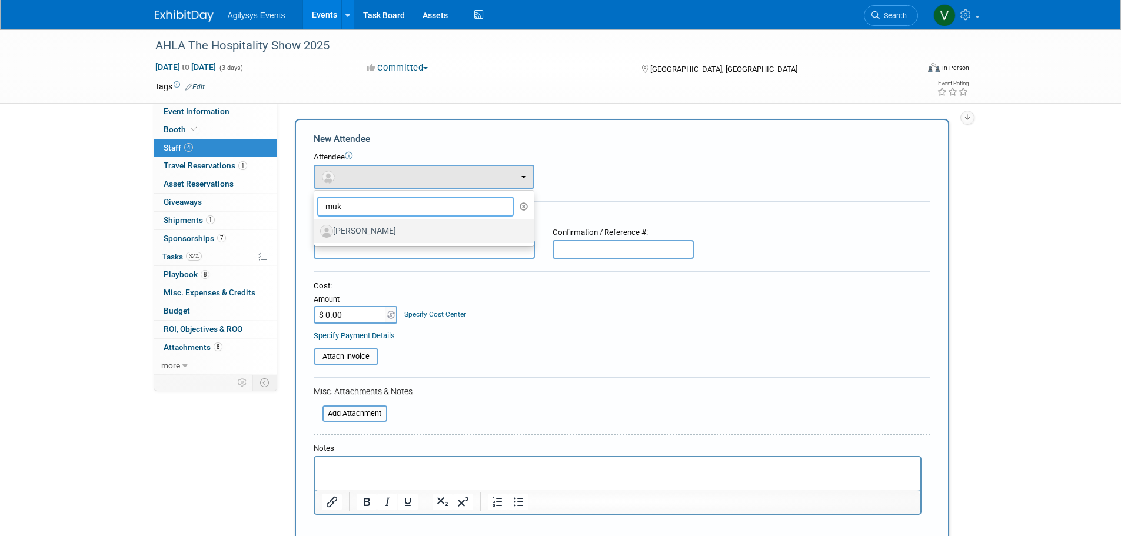
type input "muk"
click at [363, 230] on label "[PERSON_NAME]" at bounding box center [421, 231] width 202 height 19
click at [316, 230] on input "[PERSON_NAME]" at bounding box center [312, 230] width 8 height 8
select select "b4ffd793-1b6c-489f-af52-adad6f4dae32"
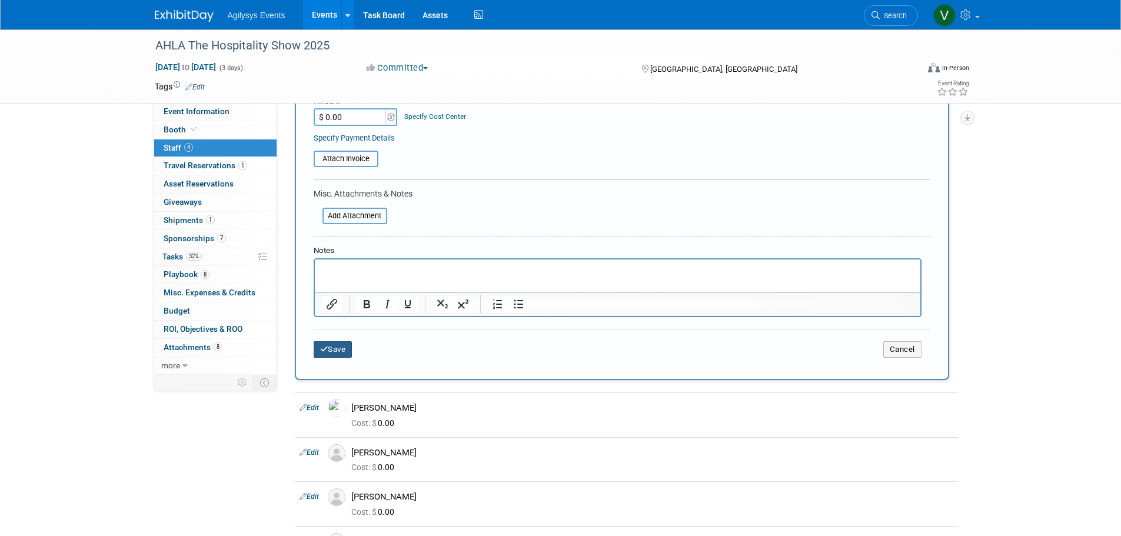
click at [334, 353] on button "Save" at bounding box center [333, 349] width 39 height 16
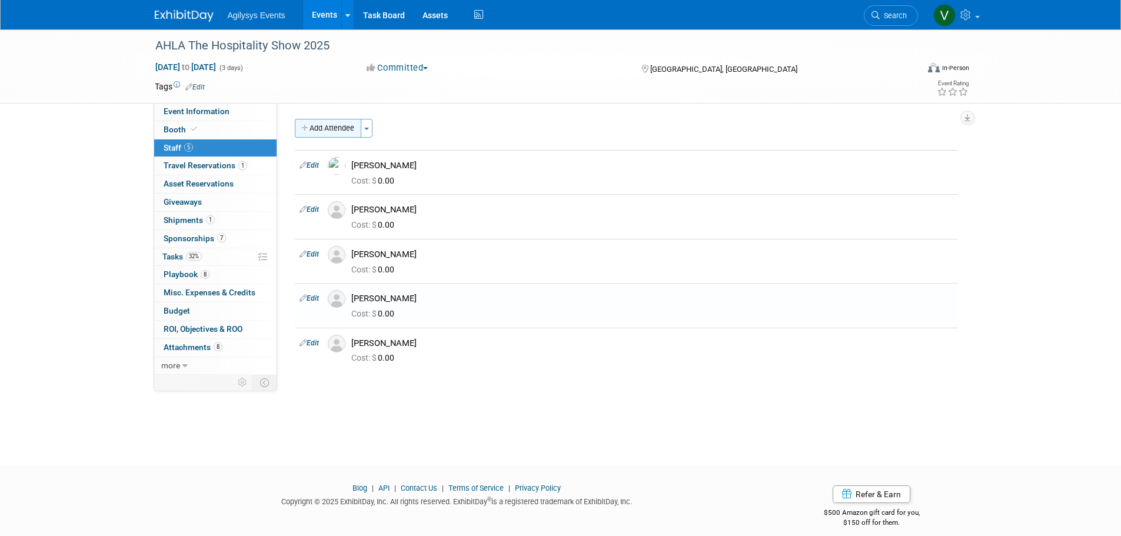
click at [318, 133] on button "Add Attendee" at bounding box center [328, 128] width 67 height 19
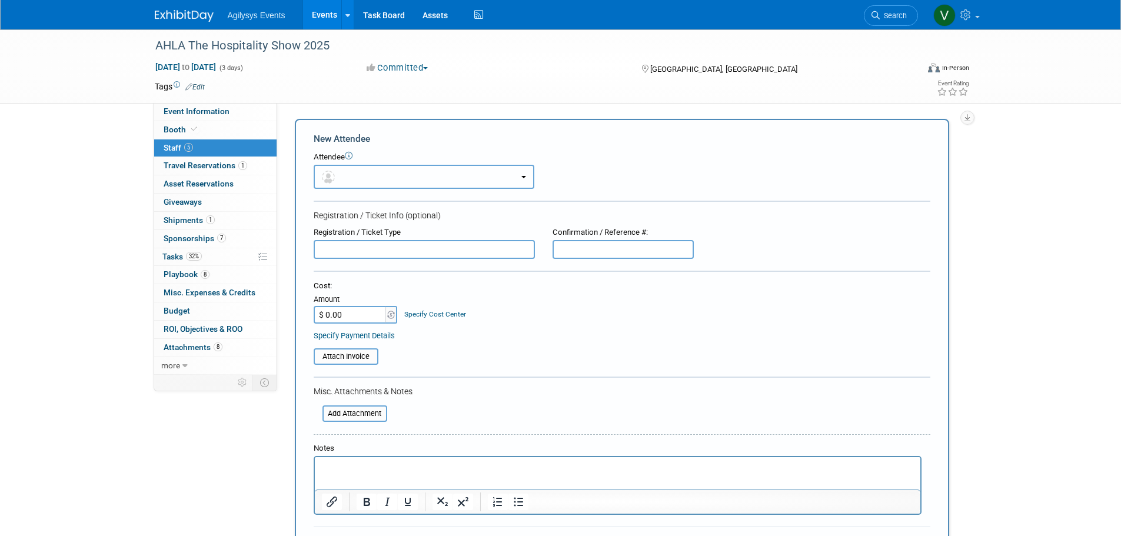
click at [338, 185] on button "button" at bounding box center [424, 177] width 221 height 24
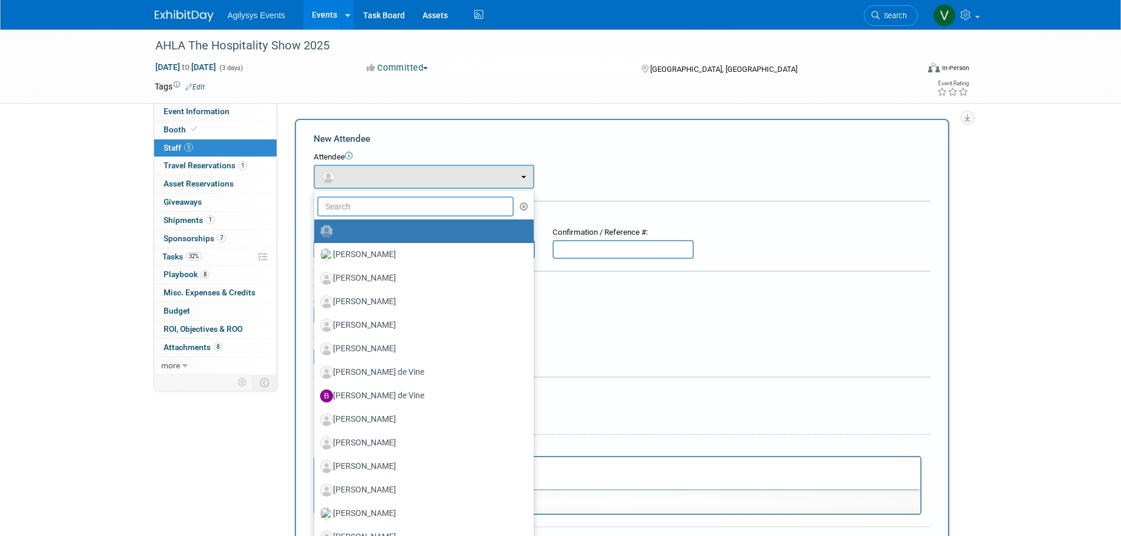
click at [350, 210] on input "text" at bounding box center [415, 207] width 197 height 20
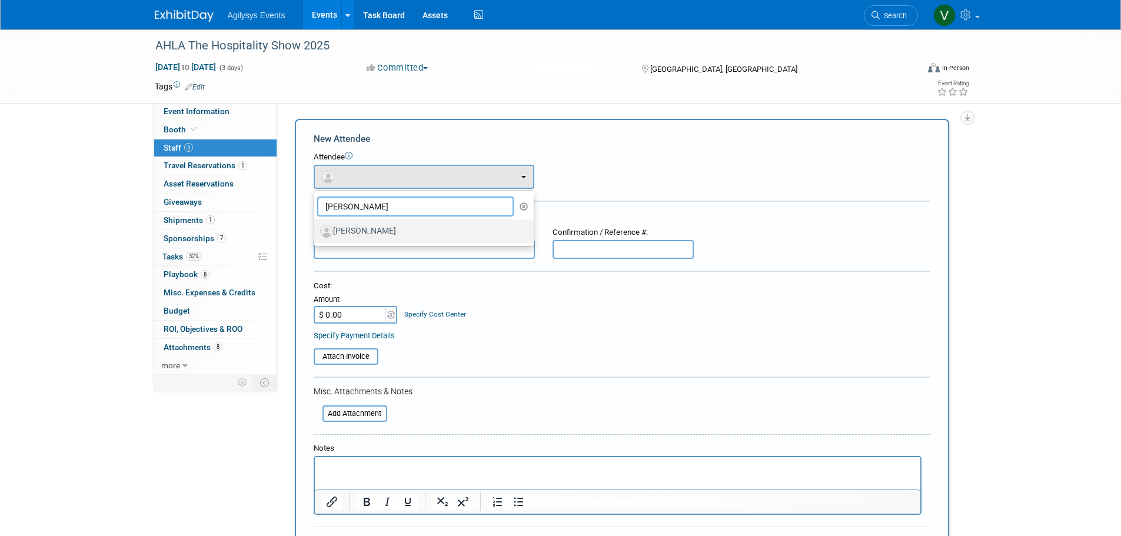
type input "mary"
click at [393, 238] on label "[PERSON_NAME]" at bounding box center [421, 231] width 202 height 19
click at [316, 234] on input "[PERSON_NAME]" at bounding box center [312, 230] width 8 height 8
select select "746c35a8-771e-45ea-a28c-2ca6b69a728d"
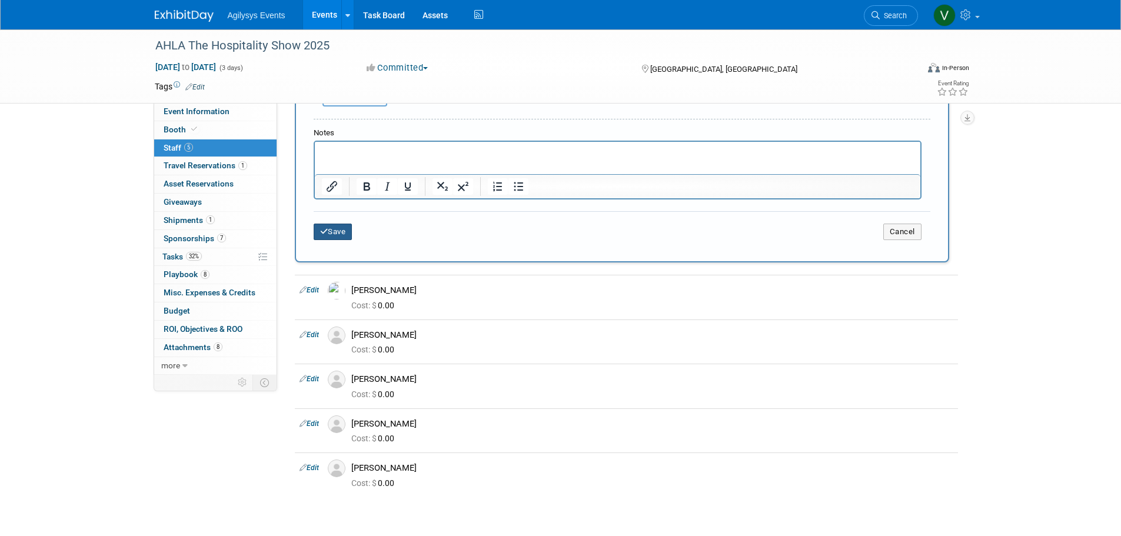
click at [328, 238] on button "Save" at bounding box center [333, 232] width 39 height 16
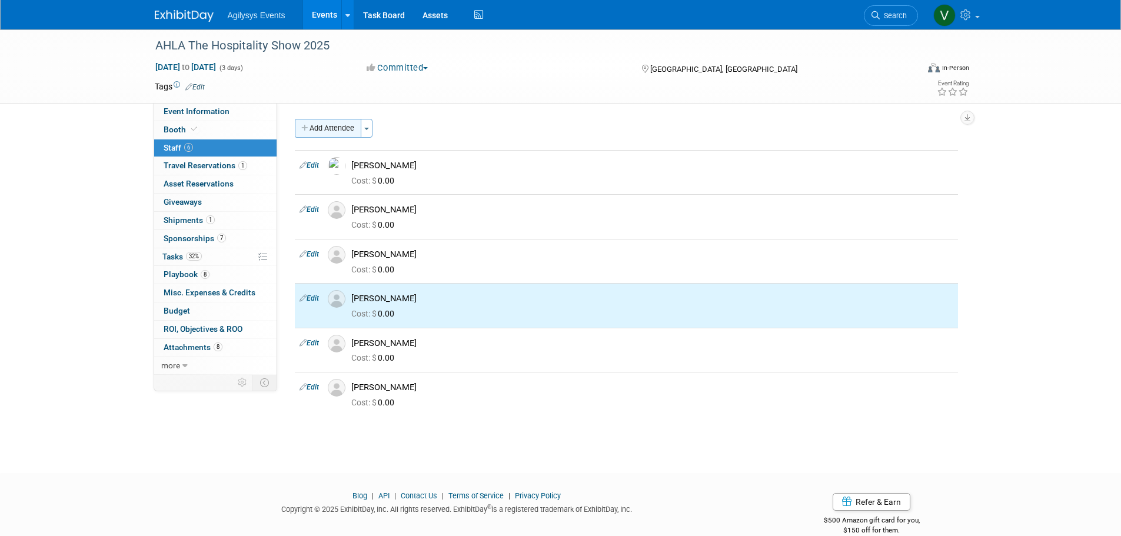
click at [317, 132] on button "Add Attendee" at bounding box center [328, 128] width 67 height 19
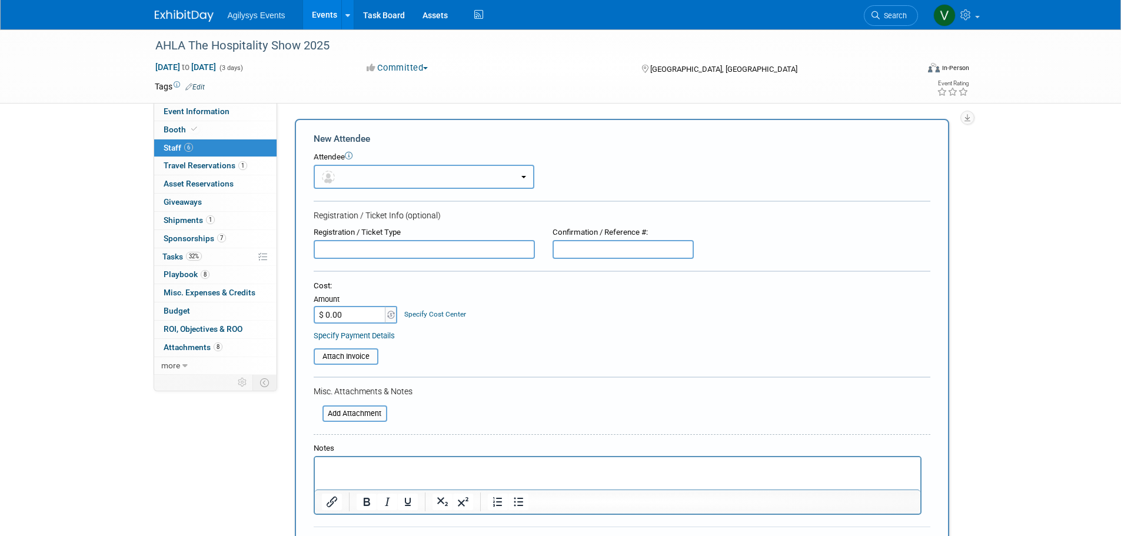
click at [351, 174] on button "button" at bounding box center [424, 177] width 221 height 24
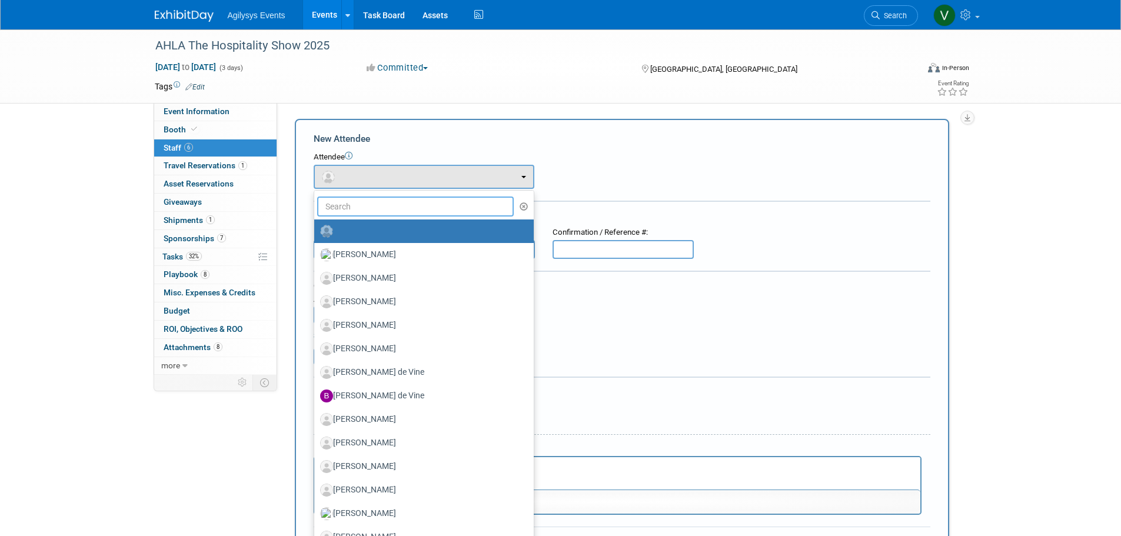
click at [360, 201] on input "text" at bounding box center [415, 207] width 197 height 20
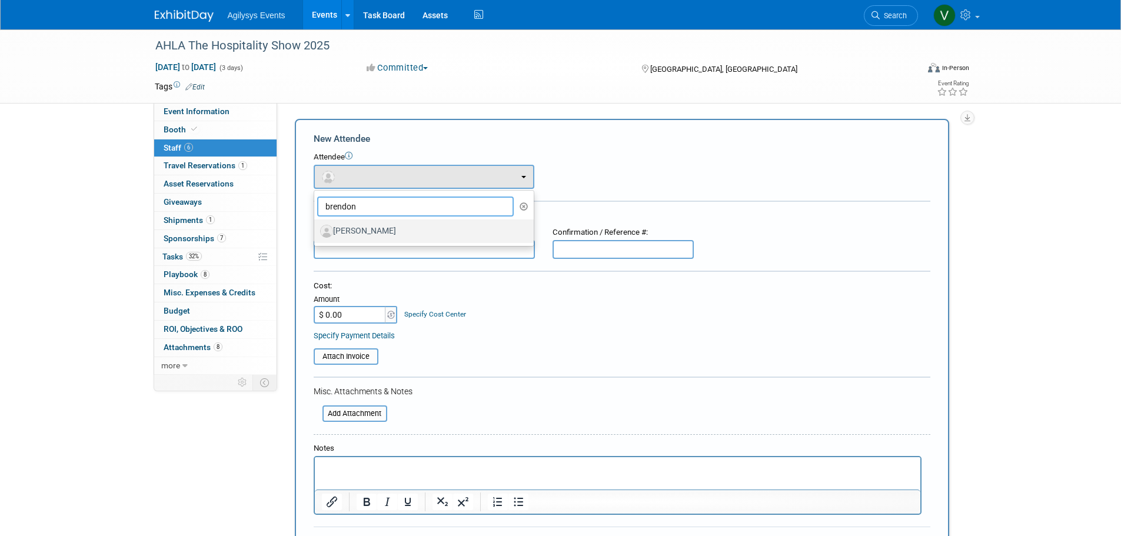
type input "brendon"
click at [365, 230] on label "[PERSON_NAME]" at bounding box center [421, 231] width 202 height 19
click at [316, 230] on input "[PERSON_NAME]" at bounding box center [312, 230] width 8 height 8
select select "8dfac636-5f2b-4df2-bf26-faa48ca4afd3"
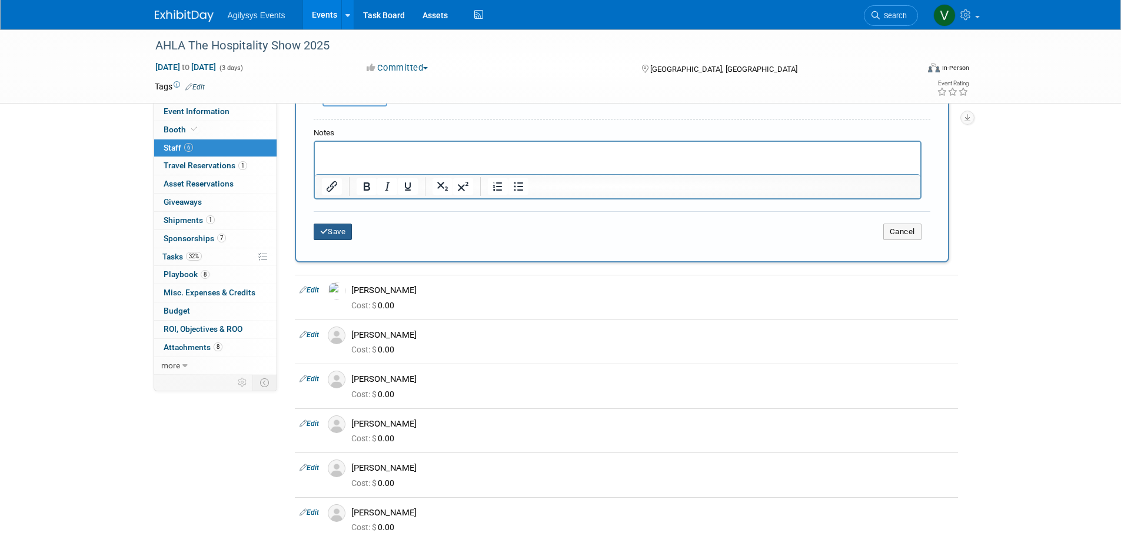
click at [324, 235] on icon "submit" at bounding box center [324, 232] width 8 height 8
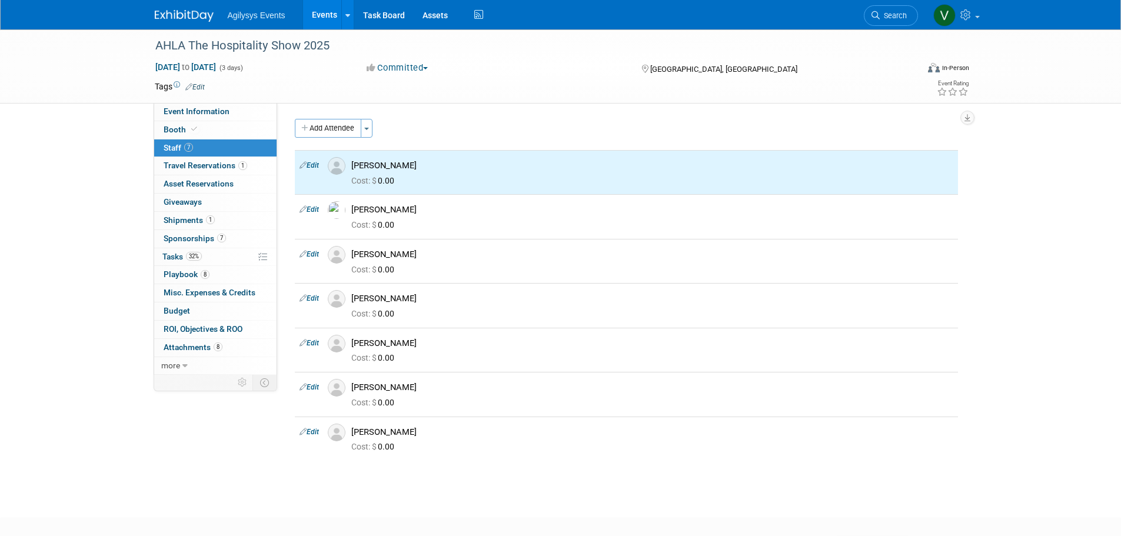
click at [318, 134] on button "Add Attendee" at bounding box center [328, 128] width 67 height 19
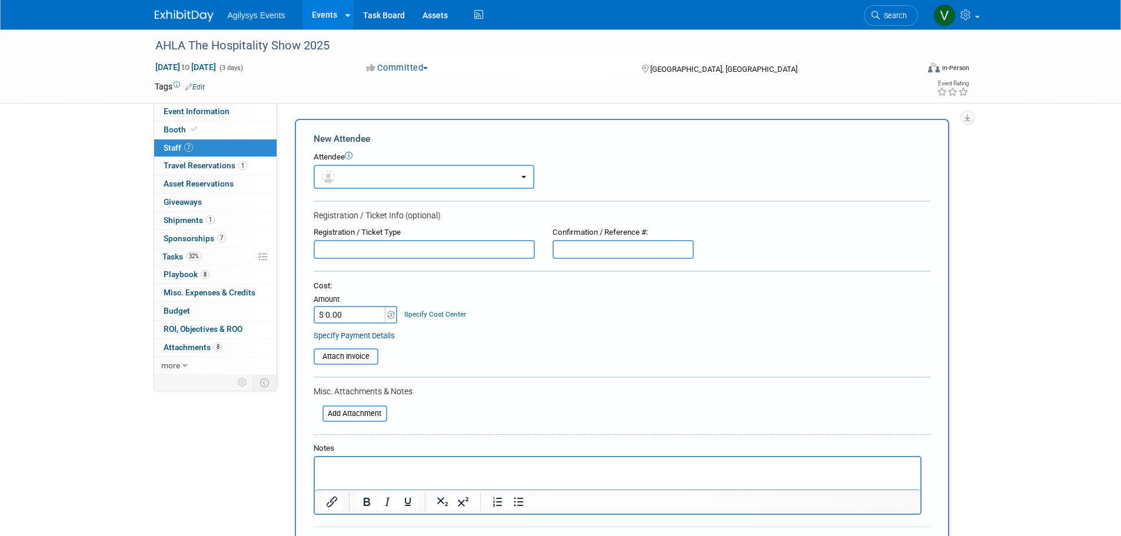
click at [333, 172] on img "button" at bounding box center [328, 177] width 13 height 13
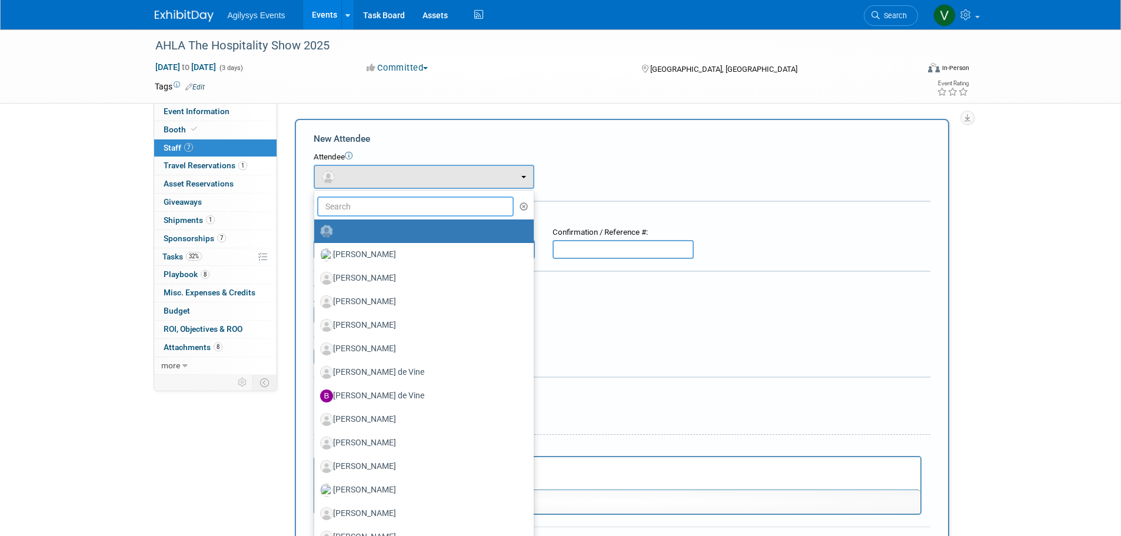
click at [353, 202] on input "text" at bounding box center [415, 207] width 197 height 20
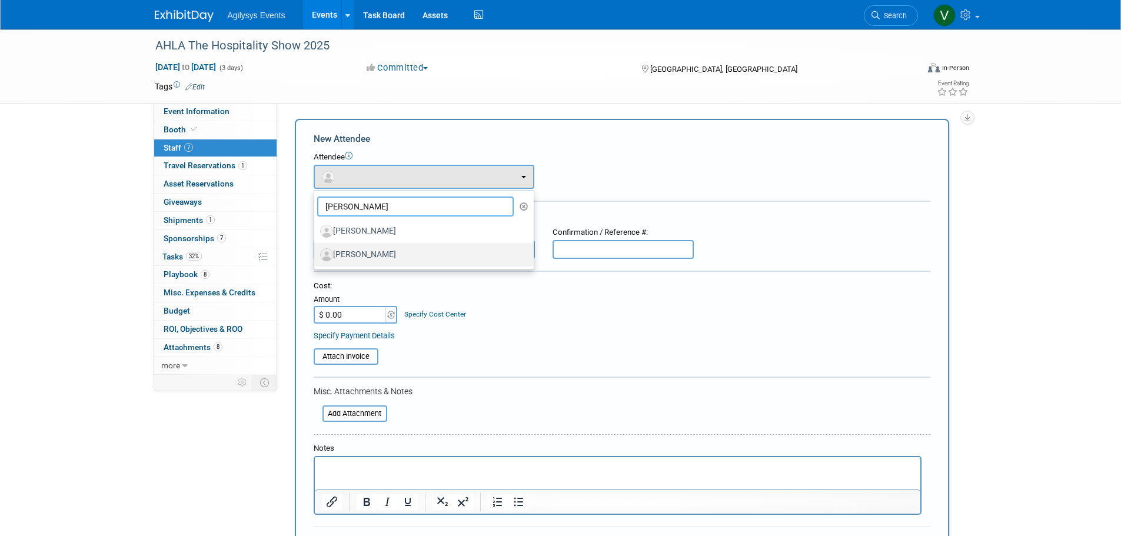
type input "lind"
click at [371, 260] on label "[PERSON_NAME]" at bounding box center [421, 254] width 202 height 19
click at [316, 257] on input "[PERSON_NAME]" at bounding box center [312, 254] width 8 height 8
select select "04a3dff5-f2a8-4cc9-86ca-13cf9064f78a"
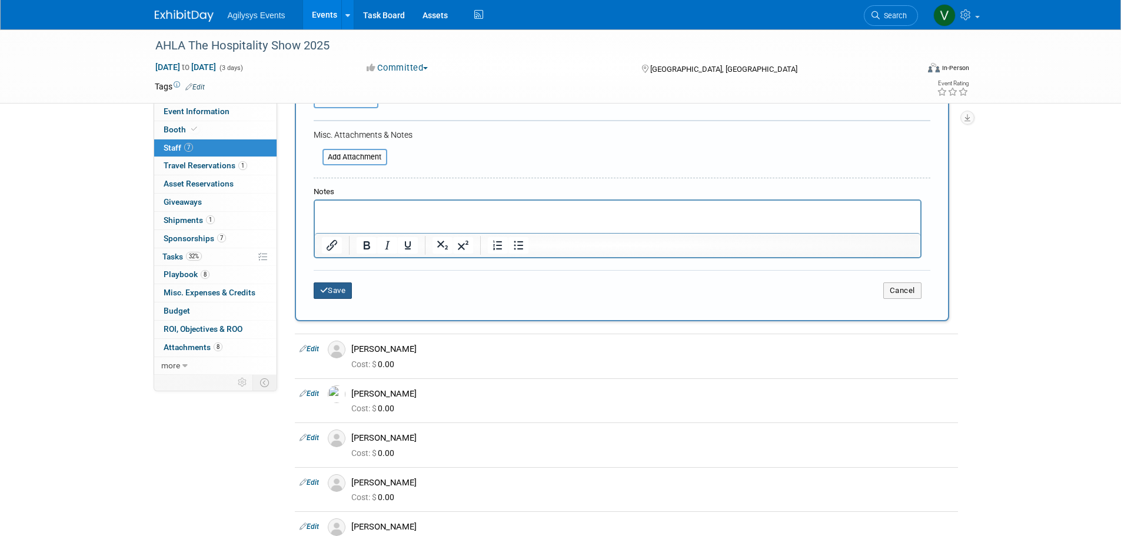
click at [345, 297] on button "Save" at bounding box center [333, 290] width 39 height 16
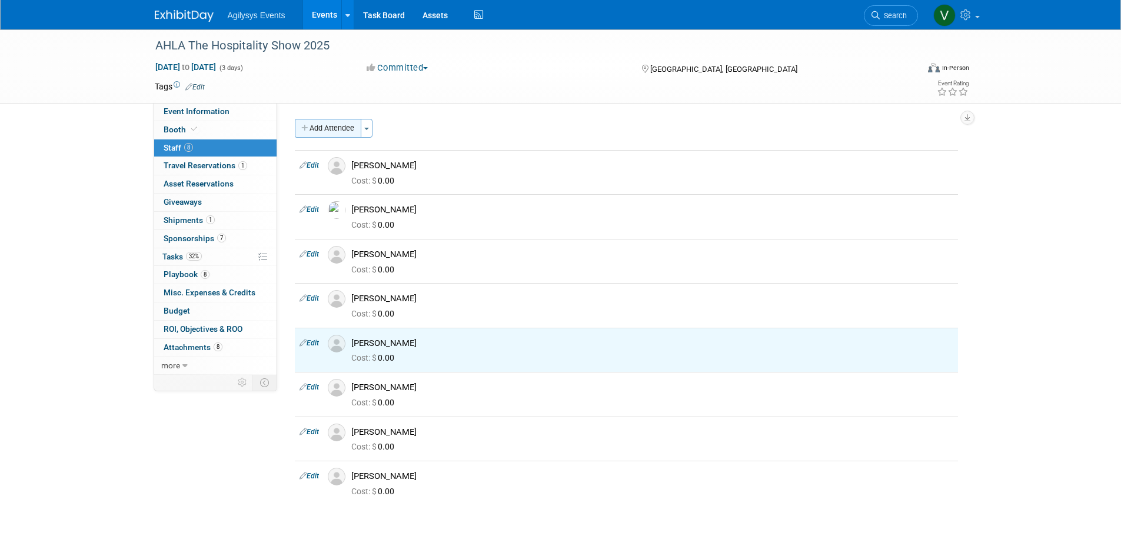
click at [301, 127] on icon "button" at bounding box center [305, 129] width 8 height 8
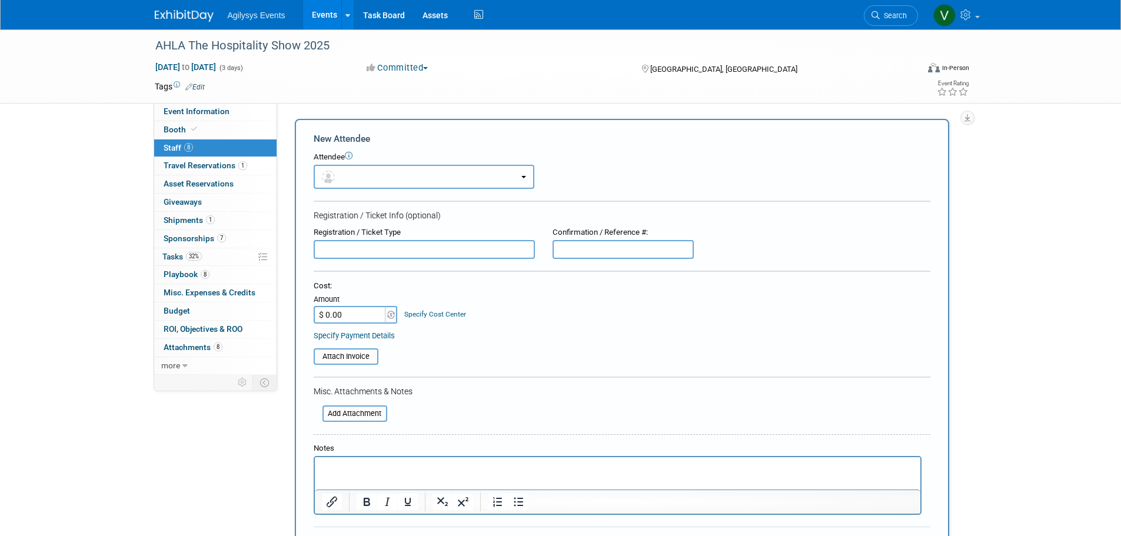
click at [324, 167] on button "button" at bounding box center [424, 177] width 221 height 24
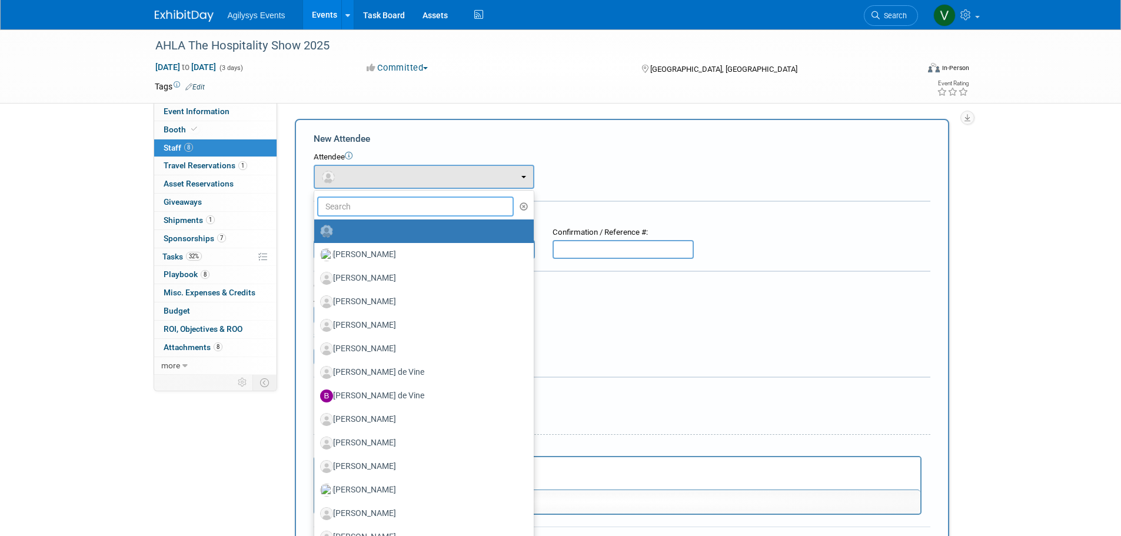
click at [345, 205] on input "text" at bounding box center [415, 207] width 197 height 20
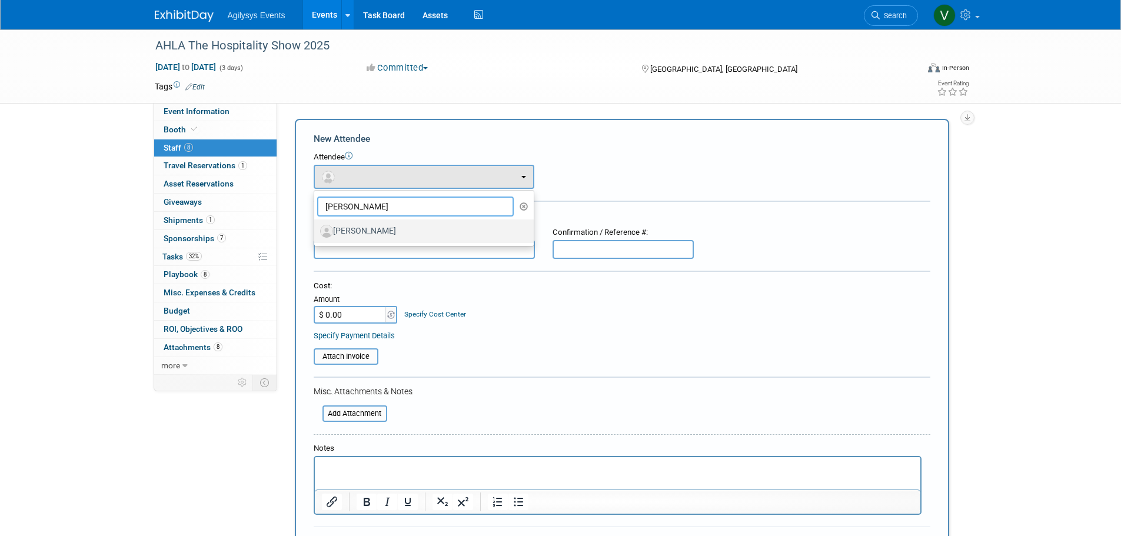
type input "pamela"
click at [379, 233] on label "[PERSON_NAME]" at bounding box center [421, 231] width 202 height 19
click at [316, 233] on input "[PERSON_NAME]" at bounding box center [312, 230] width 8 height 8
select select "760e869d-34ec-43a0-a7f0-ef83789db215"
select select "4"
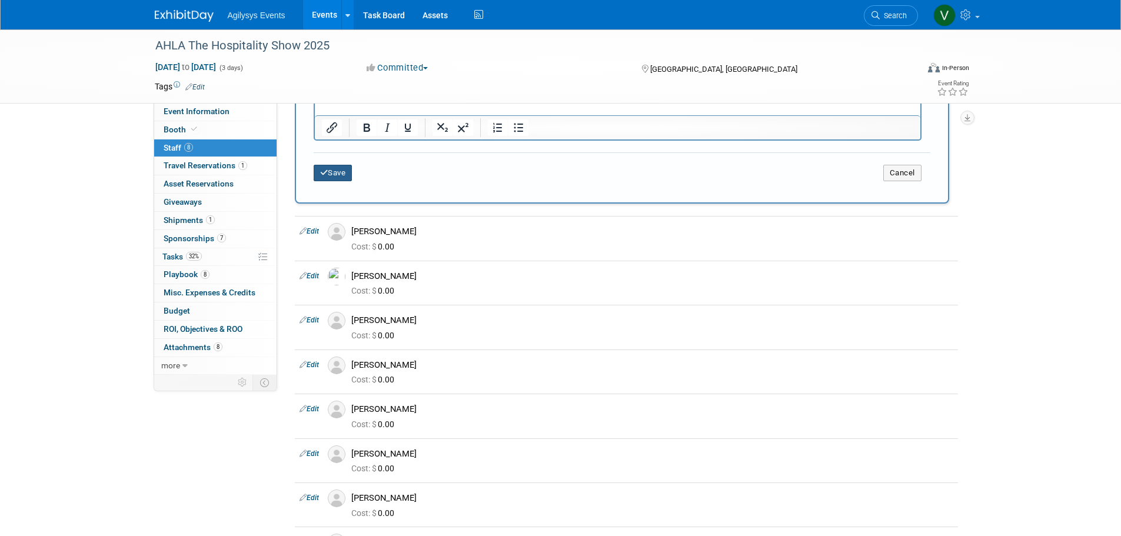
drag, startPoint x: 333, startPoint y: 174, endPoint x: 394, endPoint y: 234, distance: 85.7
click at [334, 174] on button "Save" at bounding box center [333, 173] width 39 height 16
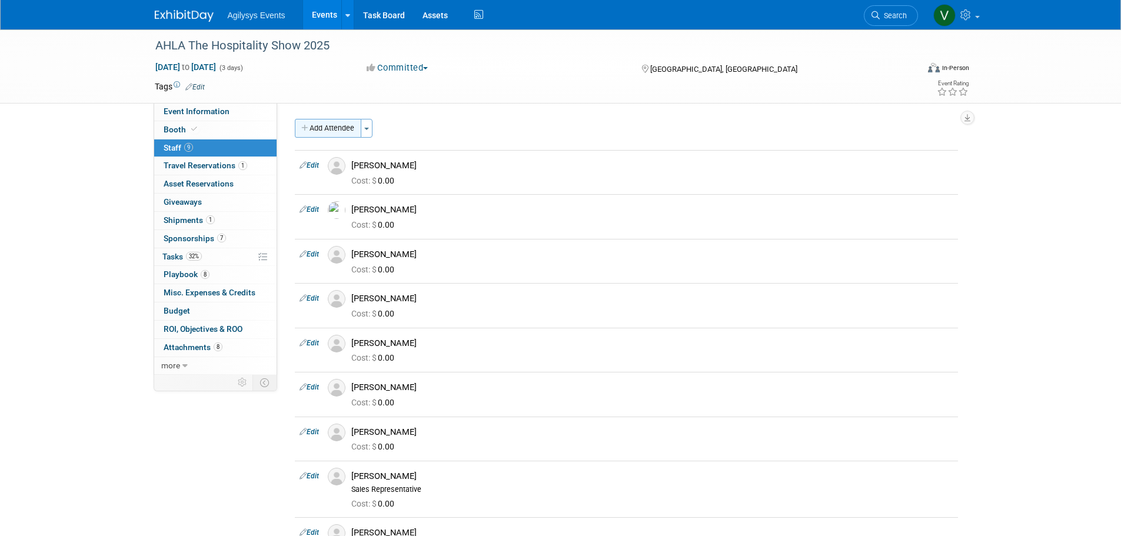
click at [312, 124] on button "Add Attendee" at bounding box center [328, 128] width 67 height 19
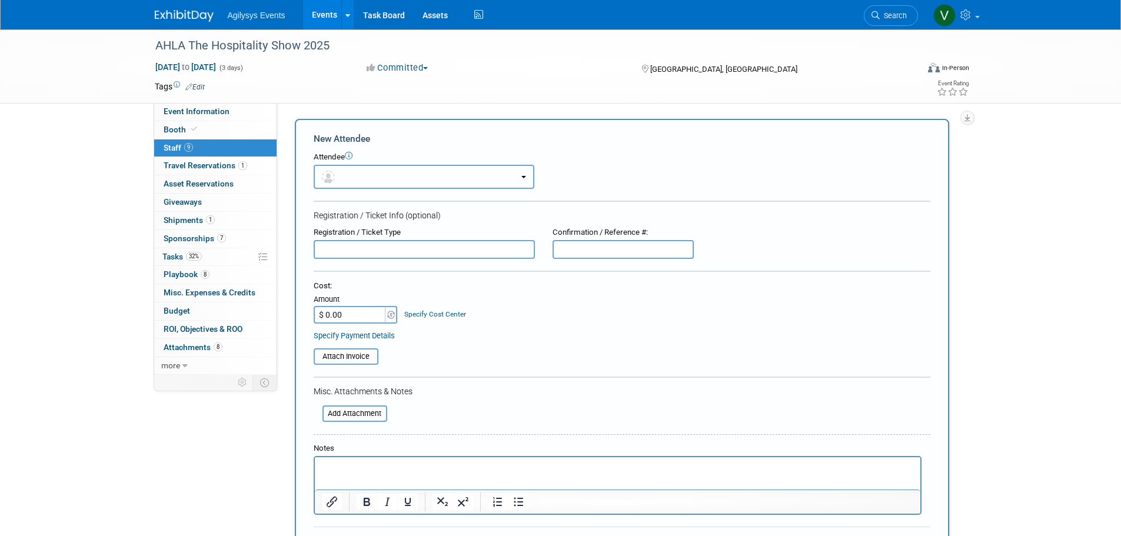
click at [340, 169] on button "button" at bounding box center [424, 177] width 221 height 24
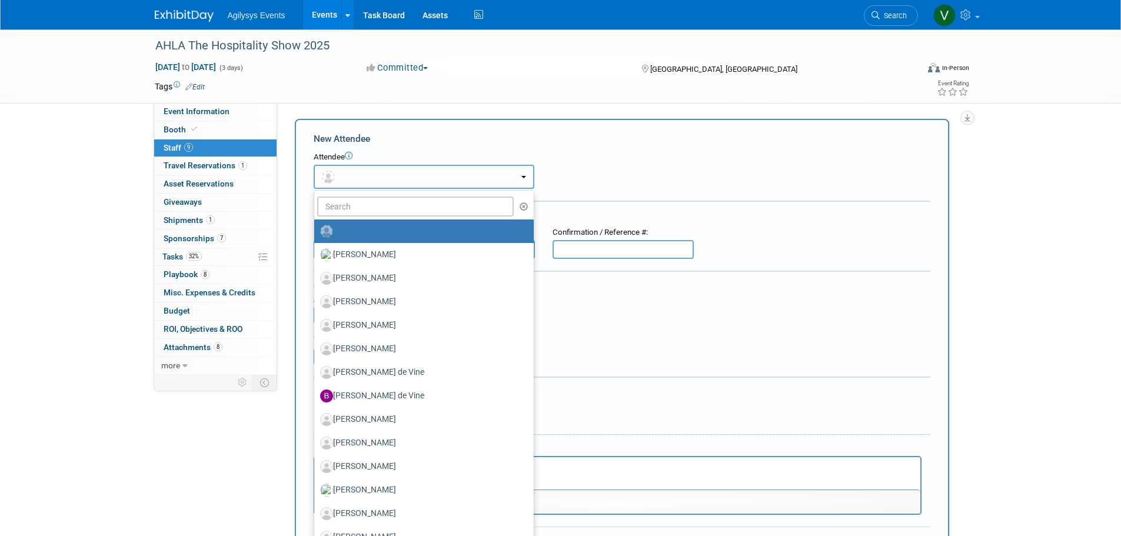
radio input "false"
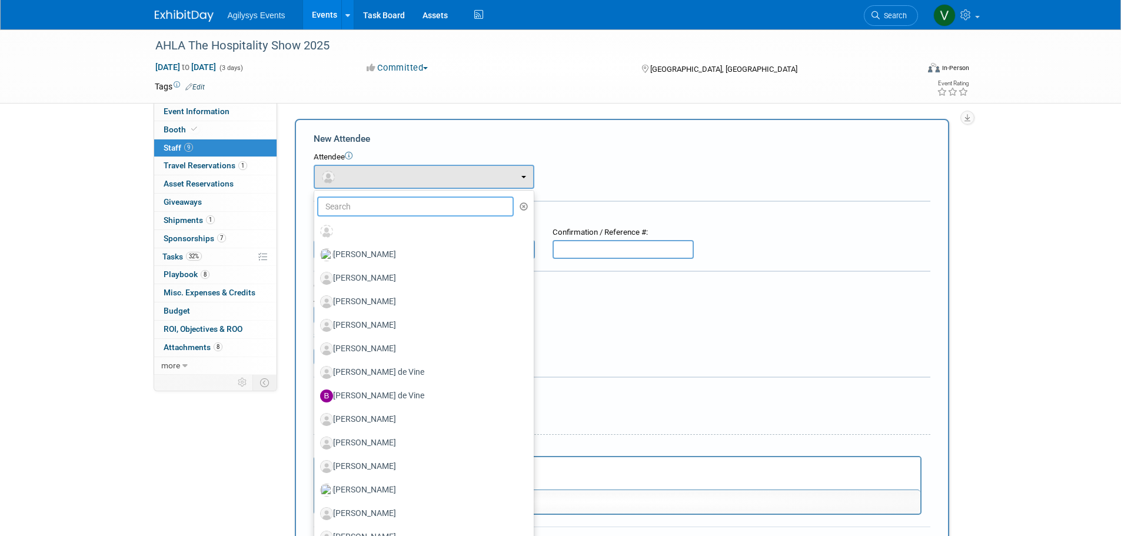
click at [353, 213] on input "text" at bounding box center [415, 207] width 197 height 20
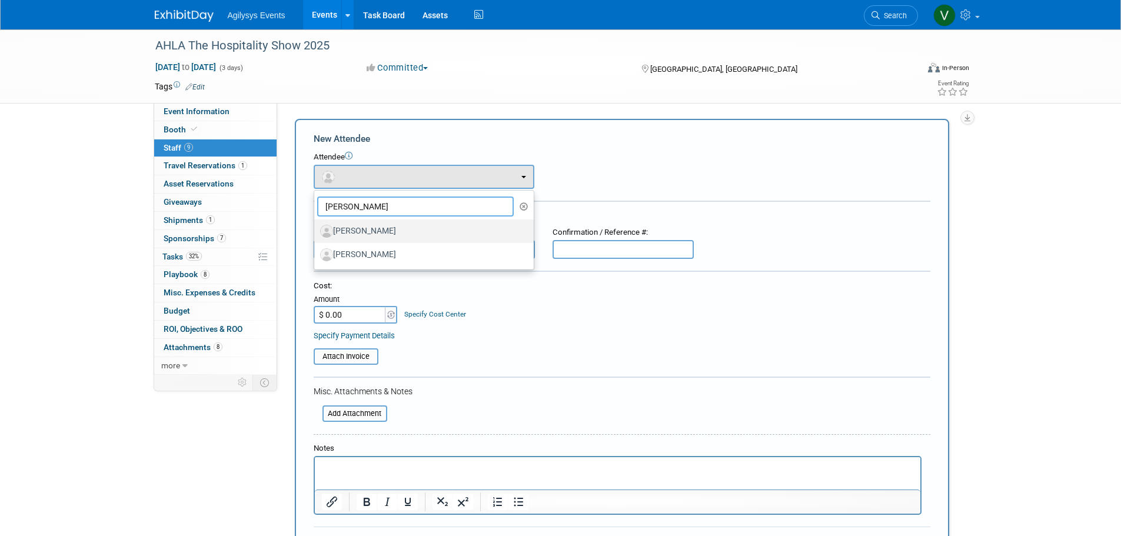
type input "tim"
click at [340, 227] on label "[PERSON_NAME]" at bounding box center [421, 231] width 202 height 19
click at [316, 227] on input "[PERSON_NAME]" at bounding box center [312, 230] width 8 height 8
select select "69cf763c-ce38-4b09-b641-fed956e90b81"
select select "4"
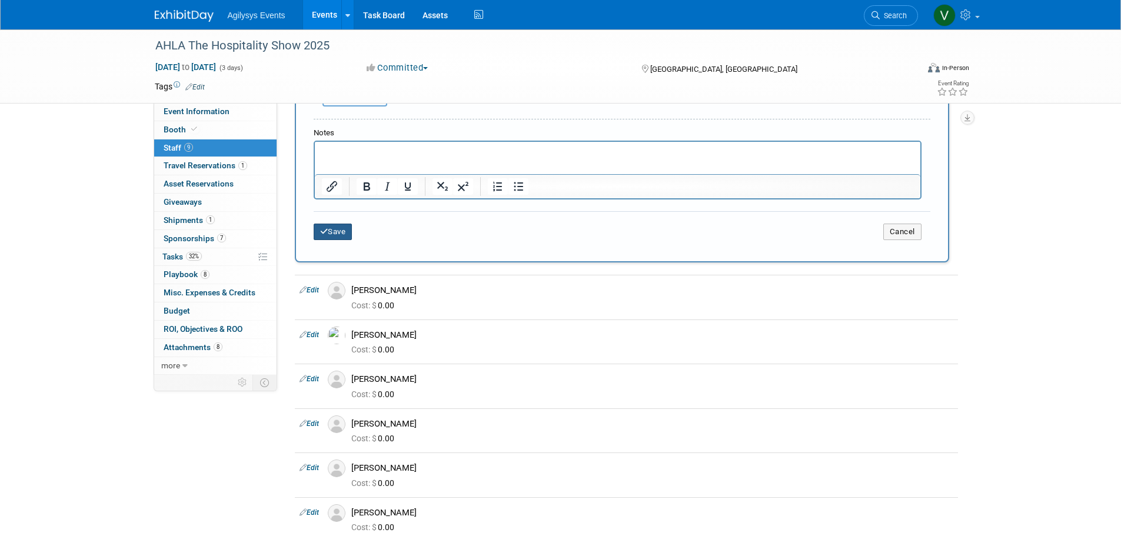
click at [330, 234] on button "Save" at bounding box center [333, 232] width 39 height 16
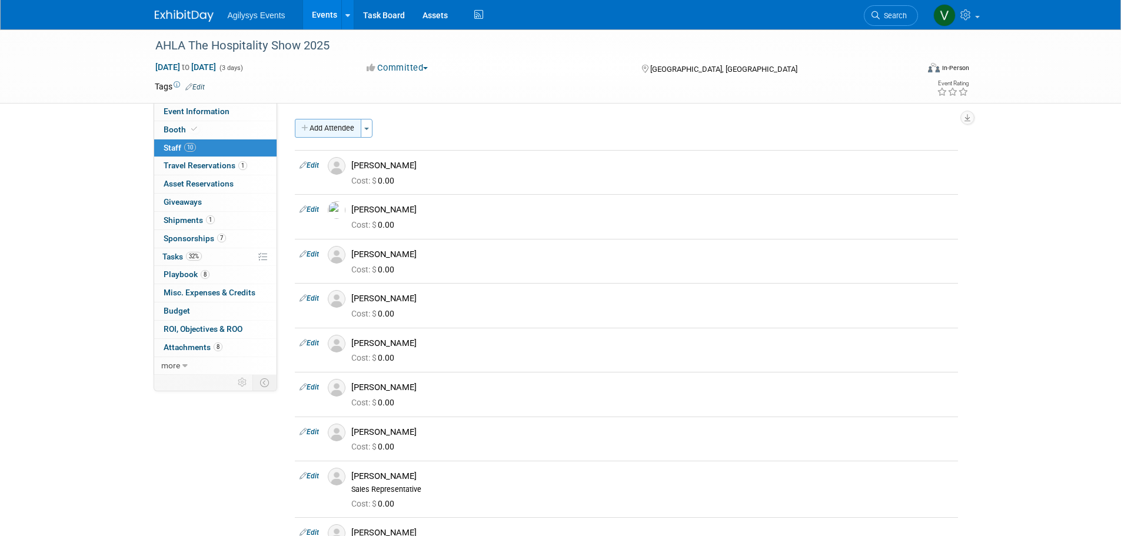
click at [314, 131] on button "Add Attendee" at bounding box center [328, 128] width 67 height 19
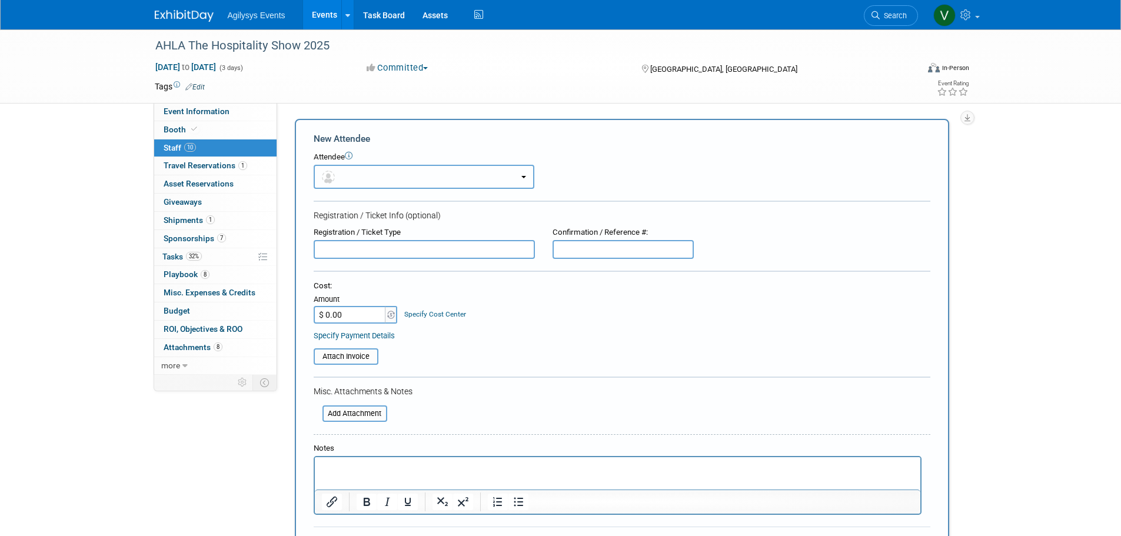
click at [350, 175] on button "button" at bounding box center [424, 177] width 221 height 24
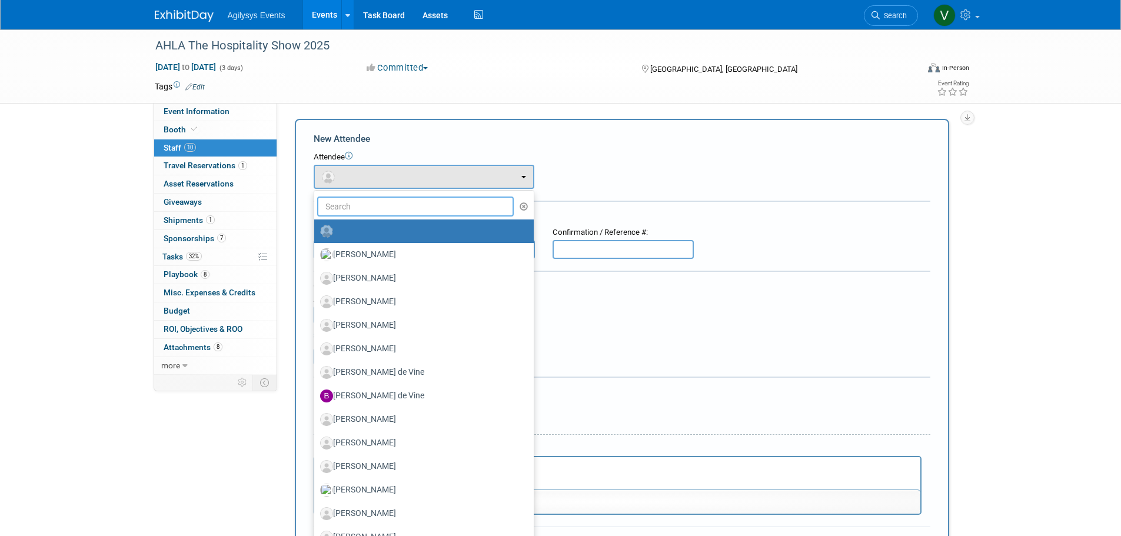
click at [360, 204] on input "text" at bounding box center [415, 207] width 197 height 20
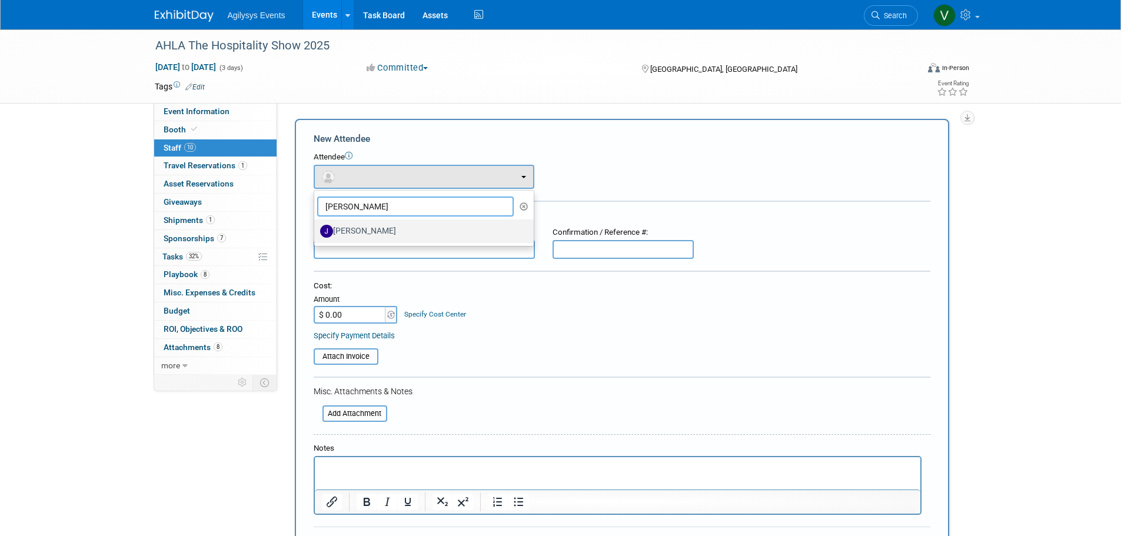
type input "joe"
click at [376, 237] on label "Joe Youssef" at bounding box center [421, 231] width 202 height 19
click at [316, 234] on input "Joe Youssef" at bounding box center [312, 230] width 8 height 8
select select "41ff8aa7-b62a-4384-854d-3252164a3f06"
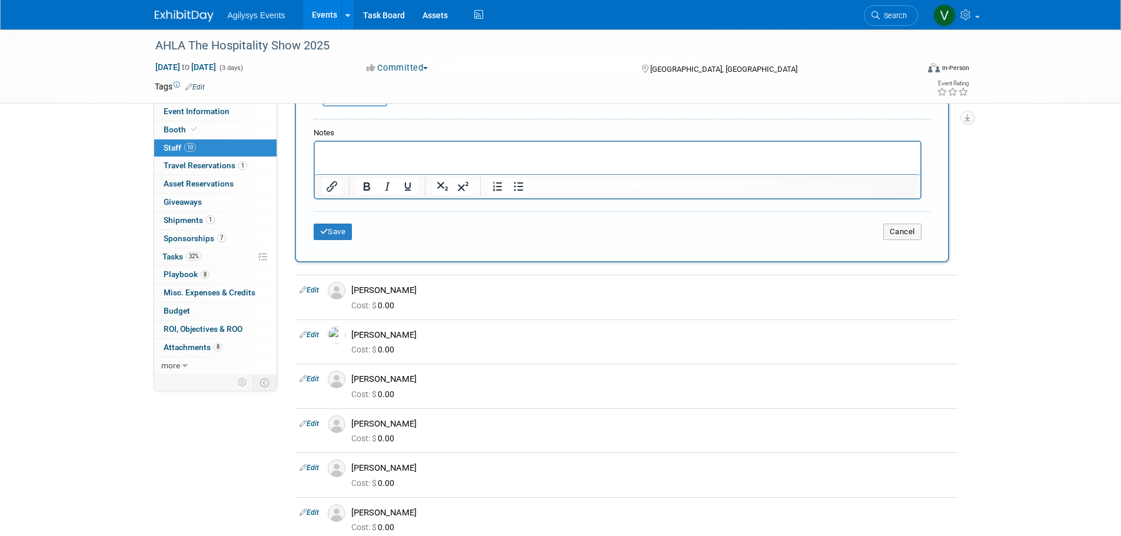
click at [337, 218] on div "Save Cancel" at bounding box center [622, 230] width 617 height 38
click at [335, 227] on button "Save" at bounding box center [333, 232] width 39 height 16
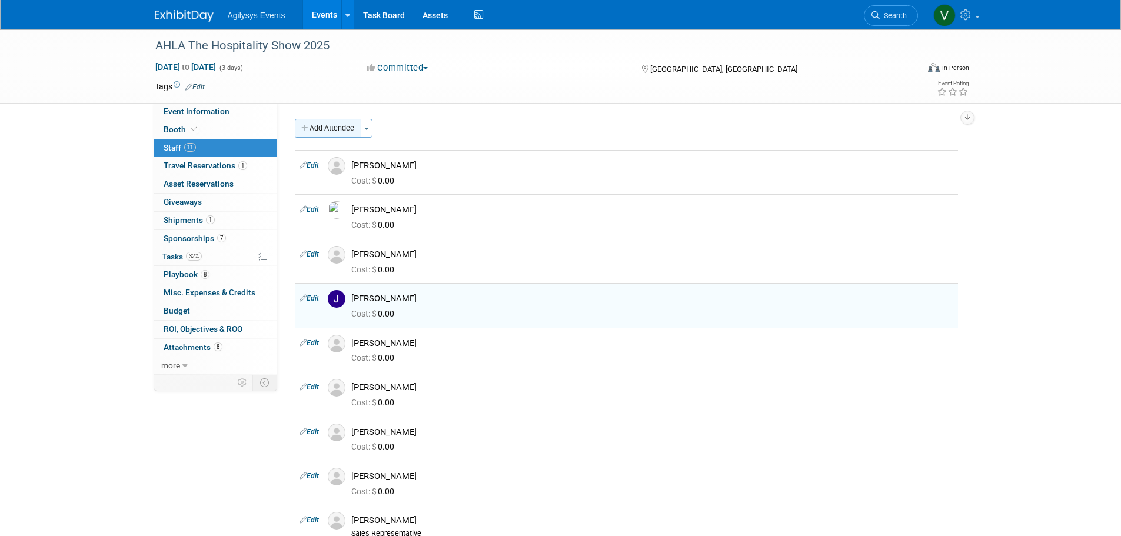
click at [314, 129] on button "Add Attendee" at bounding box center [328, 128] width 67 height 19
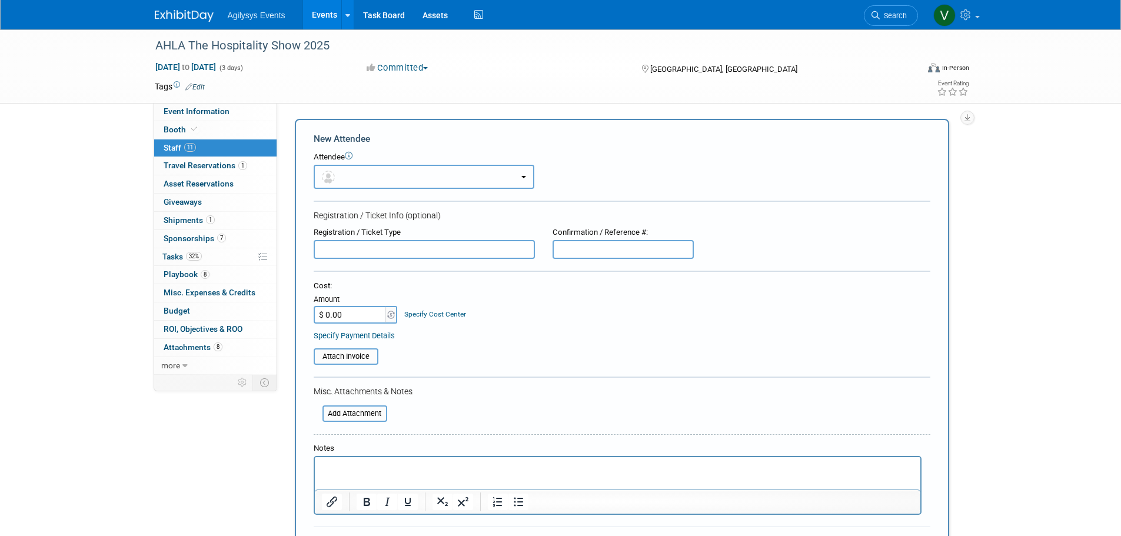
click at [349, 178] on button "button" at bounding box center [424, 177] width 221 height 24
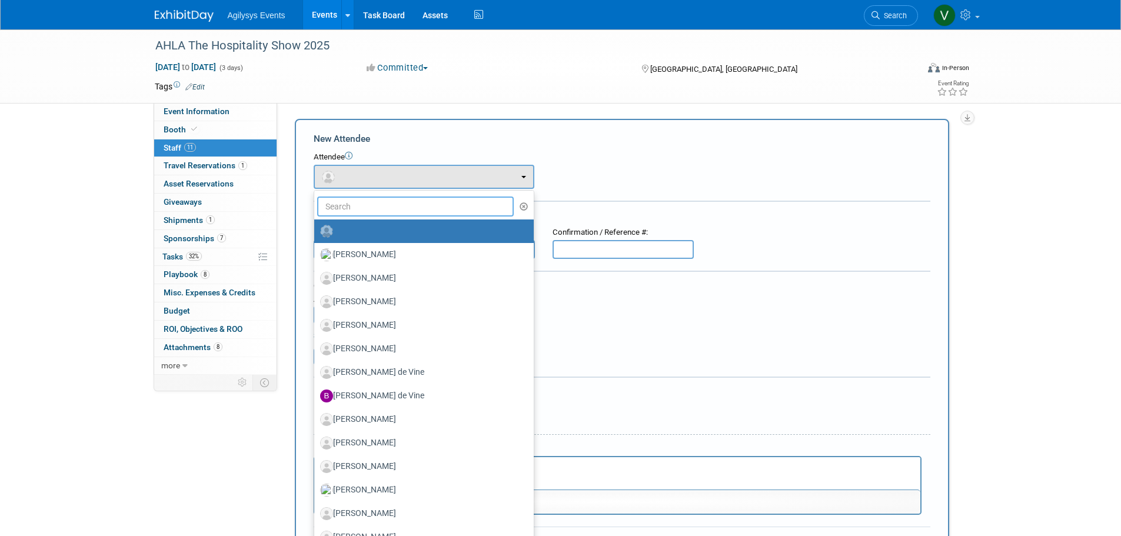
click at [352, 207] on input "text" at bounding box center [415, 207] width 197 height 20
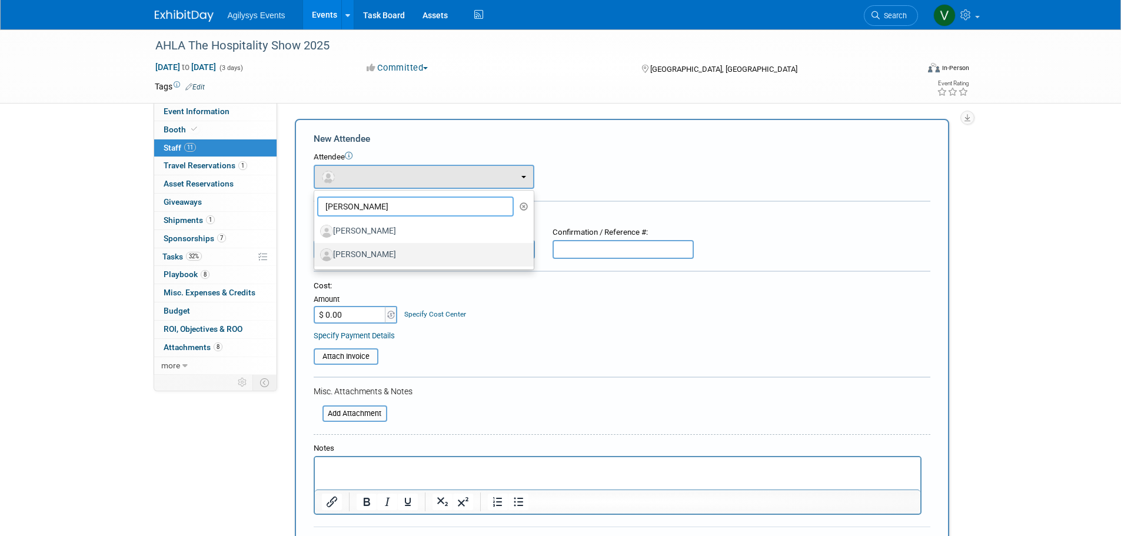
type input "dan"
click at [357, 248] on label "[PERSON_NAME]" at bounding box center [421, 254] width 202 height 19
click at [316, 250] on input "[PERSON_NAME]" at bounding box center [312, 254] width 8 height 8
select select "20983884-4f09-4a82-8f44-895d5e0cd592"
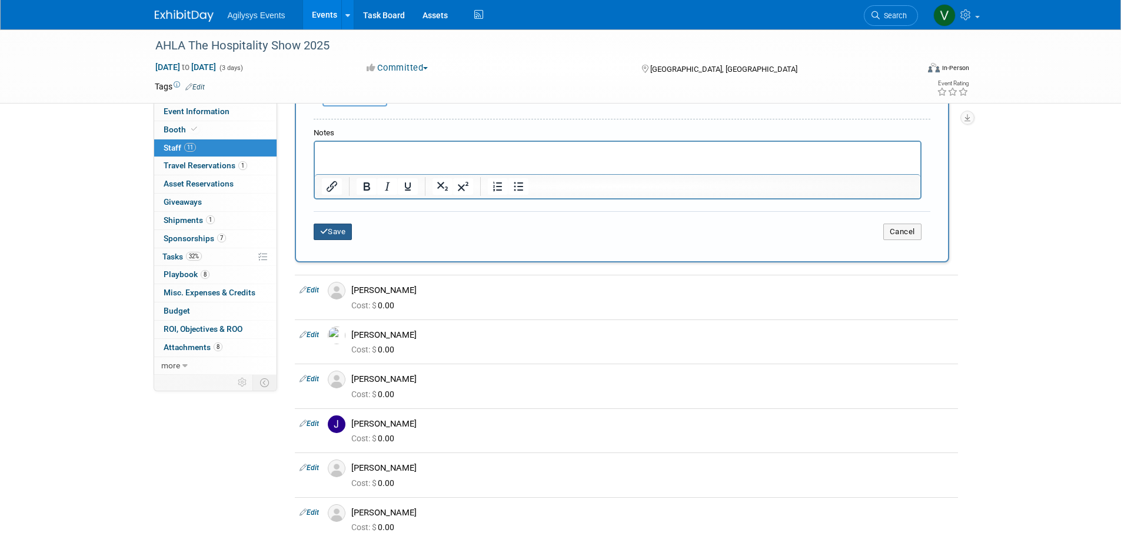
click at [326, 230] on icon "submit" at bounding box center [324, 232] width 8 height 8
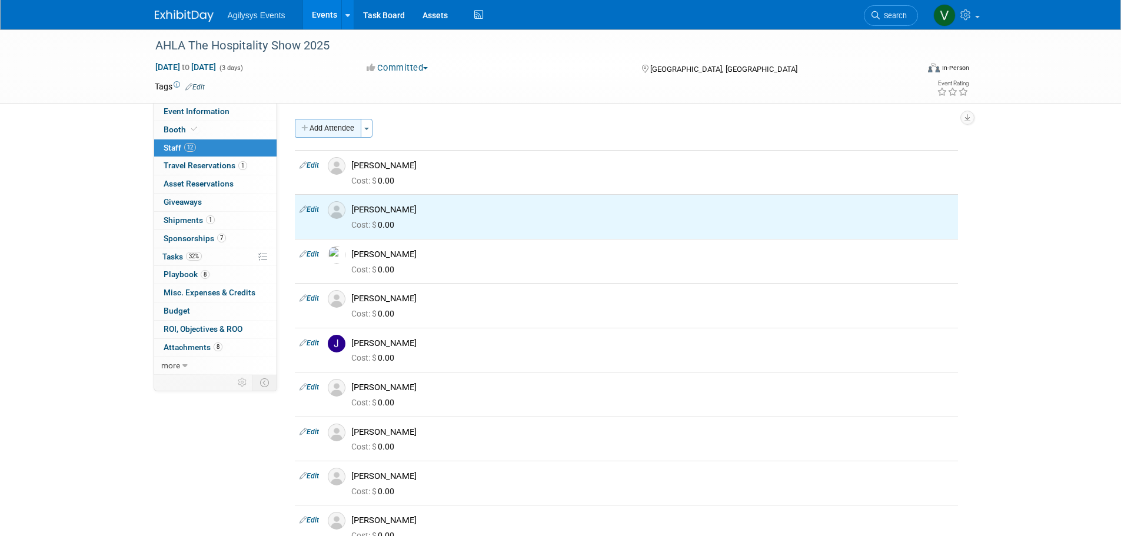
click at [315, 135] on button "Add Attendee" at bounding box center [328, 128] width 67 height 19
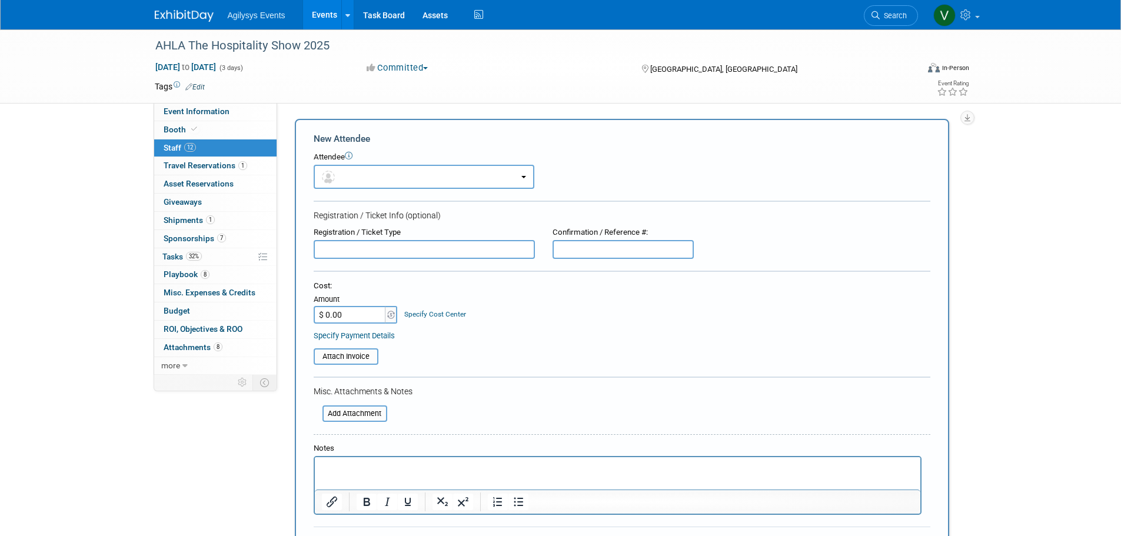
click at [352, 246] on input "text" at bounding box center [424, 249] width 221 height 19
click at [351, 176] on button "button" at bounding box center [424, 177] width 221 height 24
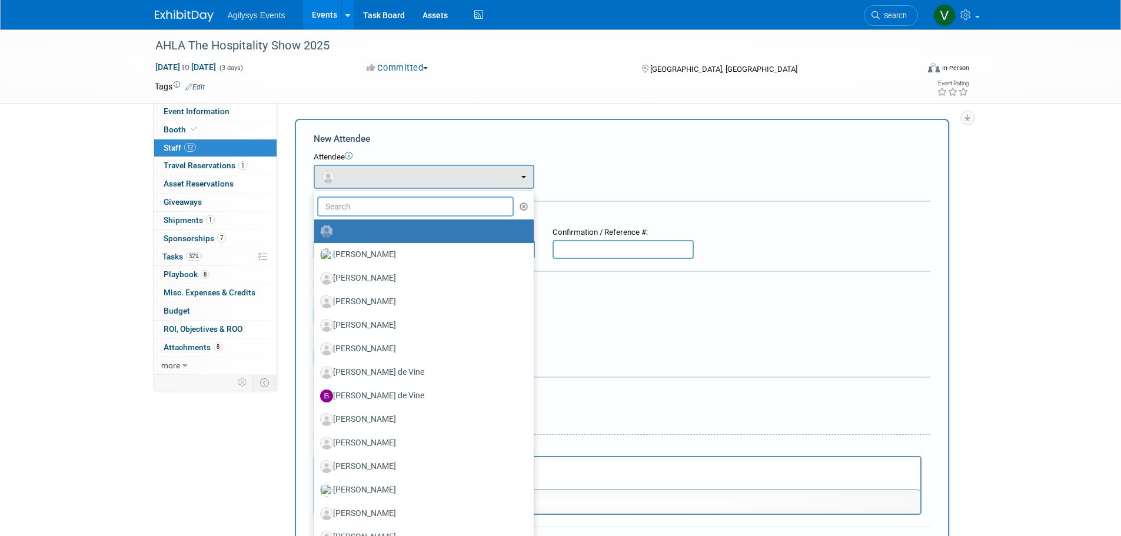
click at [345, 203] on input "text" at bounding box center [415, 207] width 197 height 20
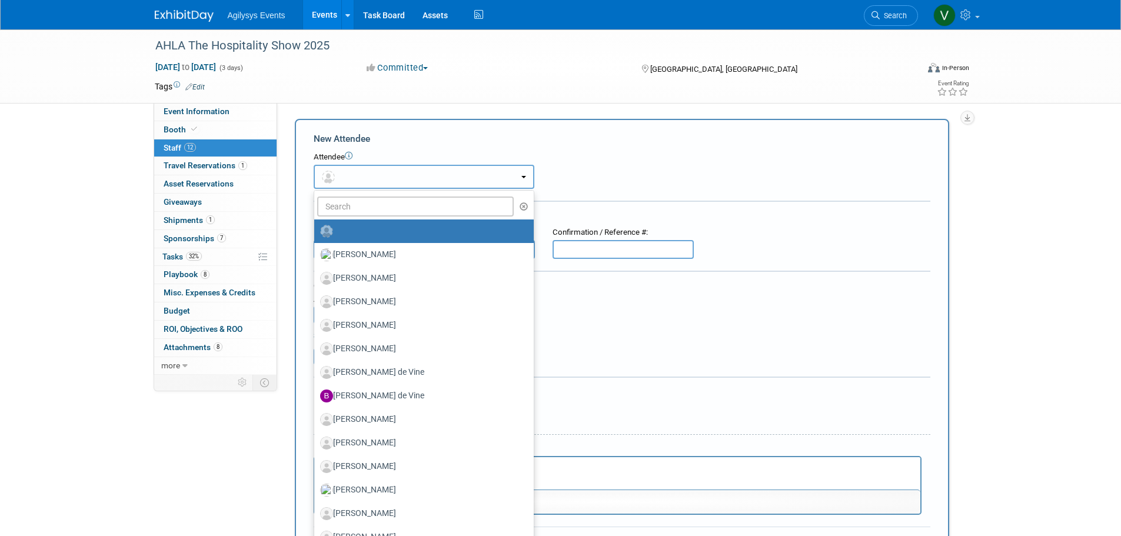
click at [346, 177] on button "button" at bounding box center [424, 177] width 221 height 24
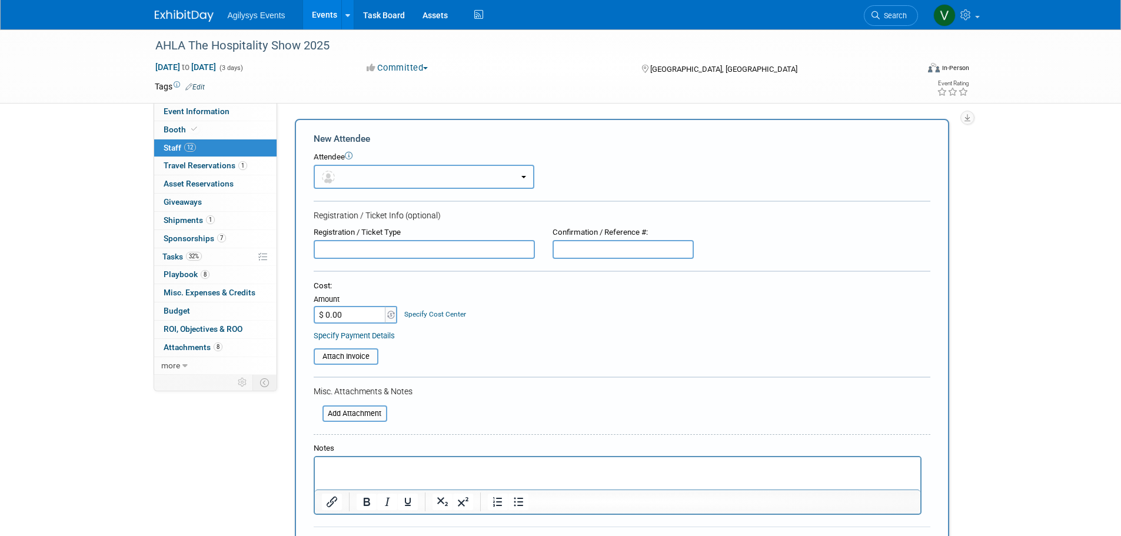
click at [338, 171] on button "button" at bounding box center [424, 177] width 221 height 24
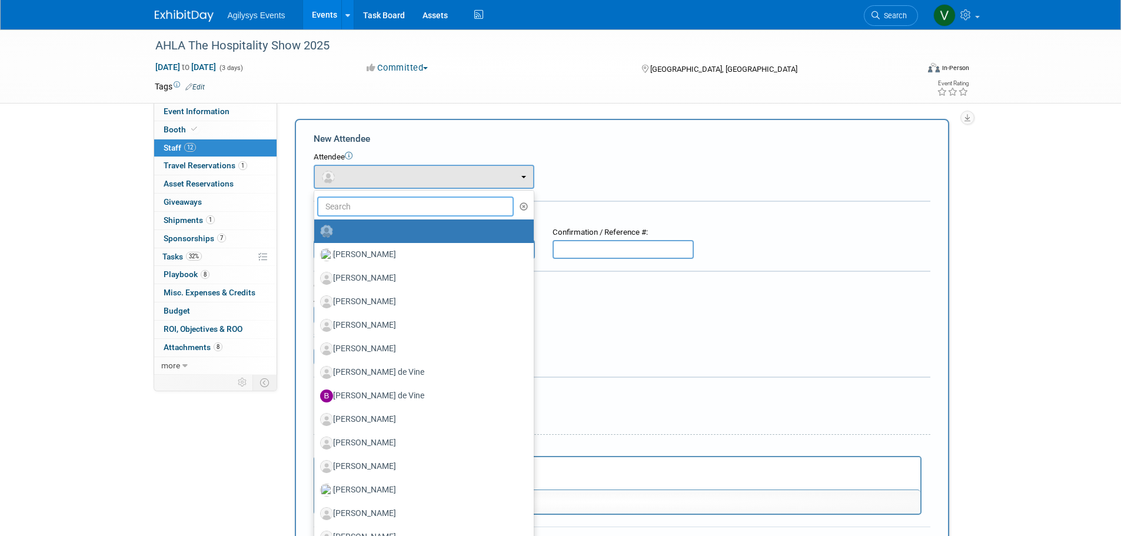
click at [345, 207] on input "text" at bounding box center [415, 207] width 197 height 20
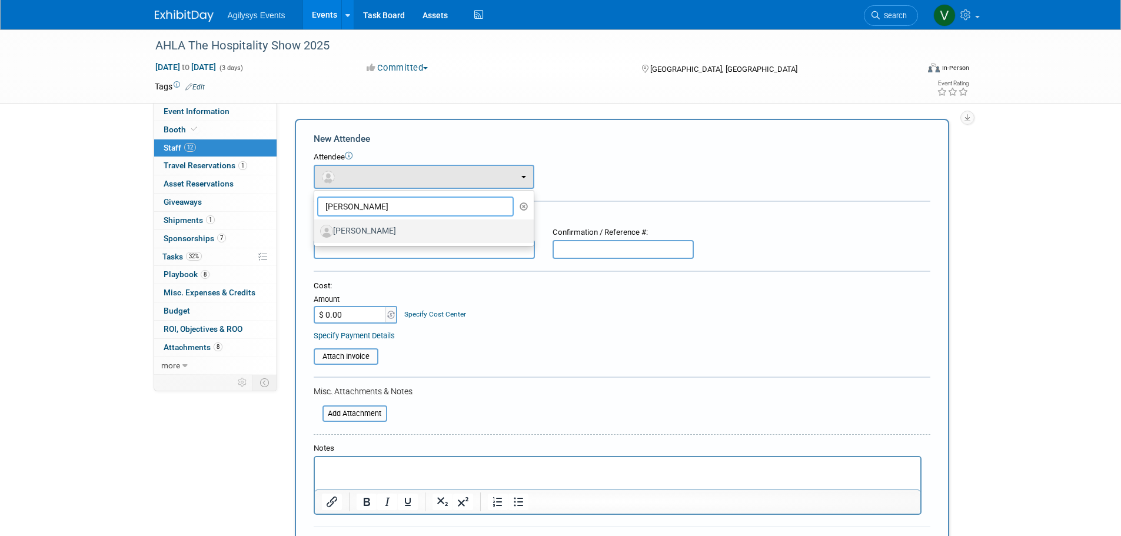
type input "frank"
click at [373, 230] on label "[PERSON_NAME]" at bounding box center [421, 231] width 202 height 19
click at [316, 230] on input "[PERSON_NAME]" at bounding box center [312, 230] width 8 height 8
select select "05051ea6-2c10-4bc4-be25-5c52b0793b11"
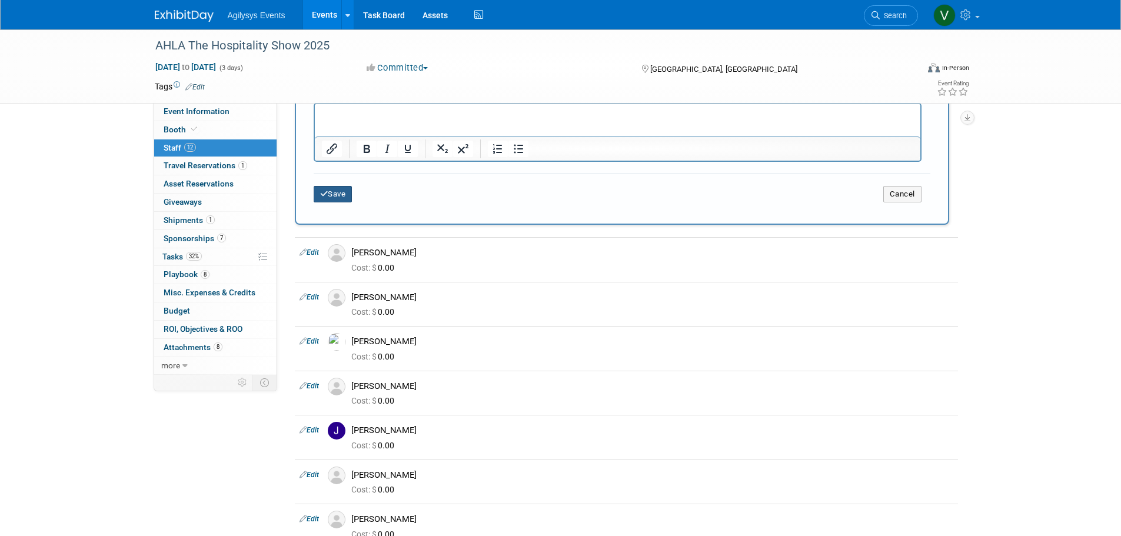
scroll to position [353, 0]
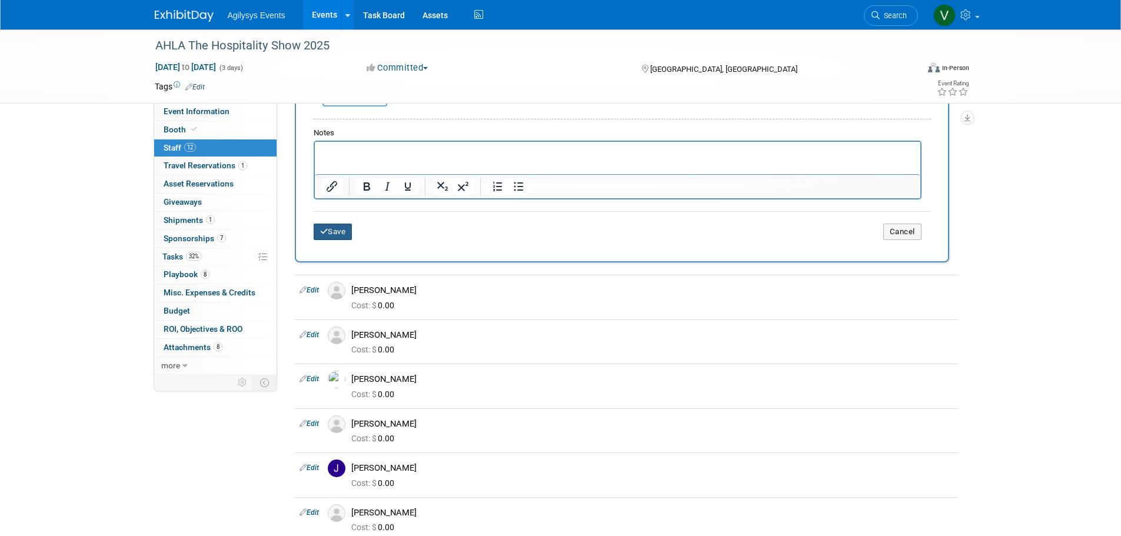
click at [338, 232] on button "Save" at bounding box center [333, 232] width 39 height 16
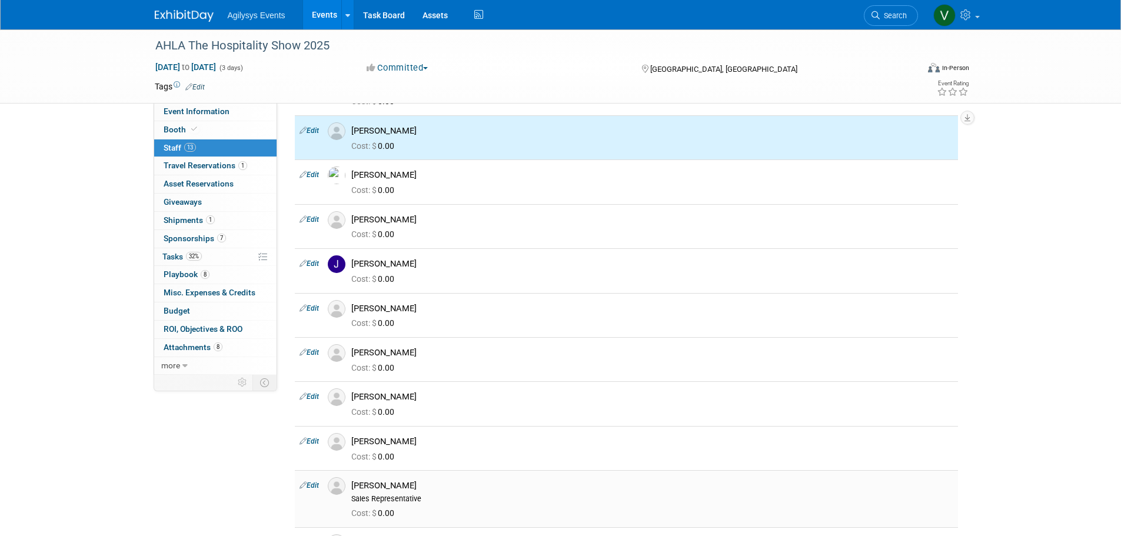
scroll to position [0, 0]
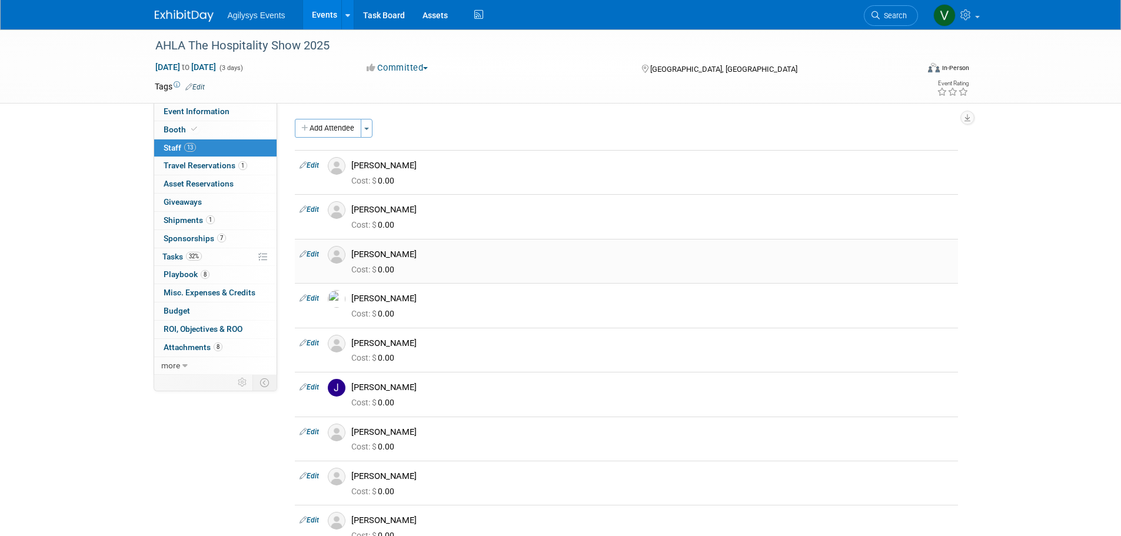
click at [365, 252] on div "[PERSON_NAME]" at bounding box center [652, 254] width 602 height 11
click at [302, 254] on icon at bounding box center [303, 254] width 7 height 12
select select "05051ea6-2c10-4bc4-be25-5c52b0793b11"
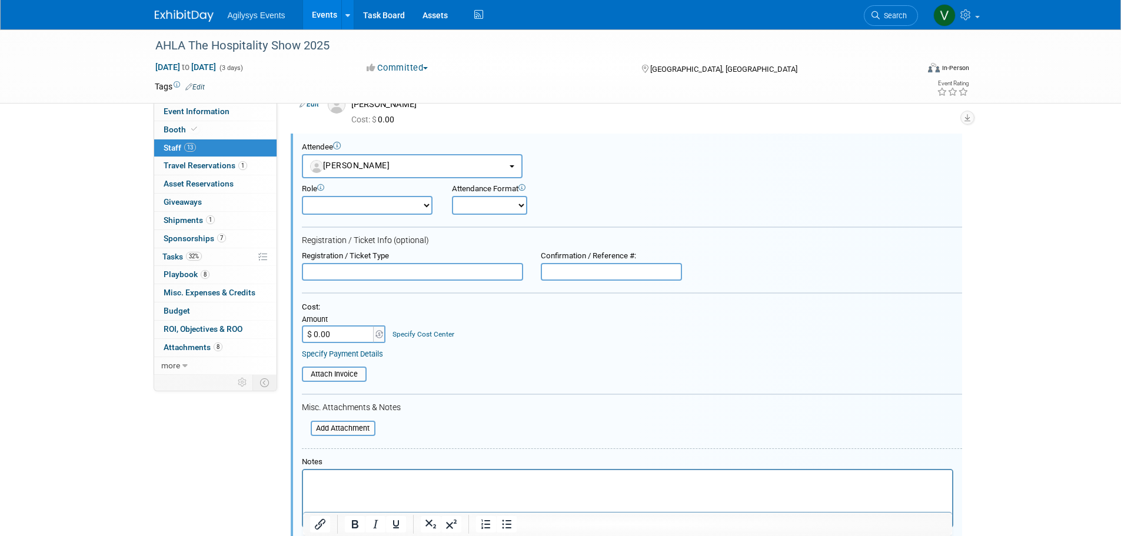
click at [444, 277] on input "text" at bounding box center [412, 272] width 221 height 18
type input "Full Conference"
click at [405, 195] on div "Role Demonstrator Host Market Development Manager Planner Presenter" at bounding box center [368, 199] width 150 height 31
select select "5"
click at [302, 196] on select "Demonstrator Host Market Development Manager Planner Presenter Sales Engineer" at bounding box center [367, 205] width 131 height 19
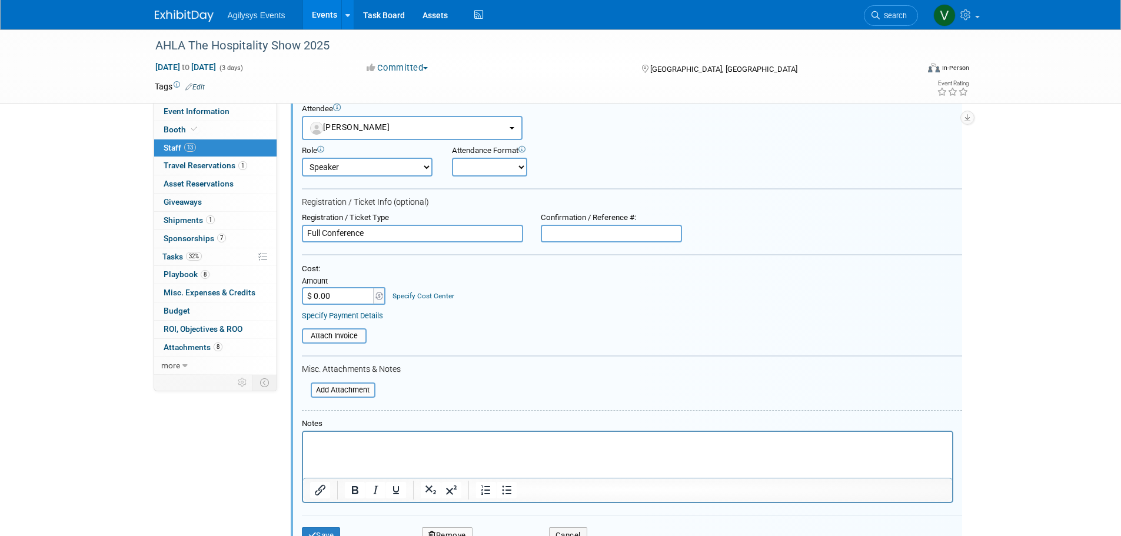
scroll to position [223, 0]
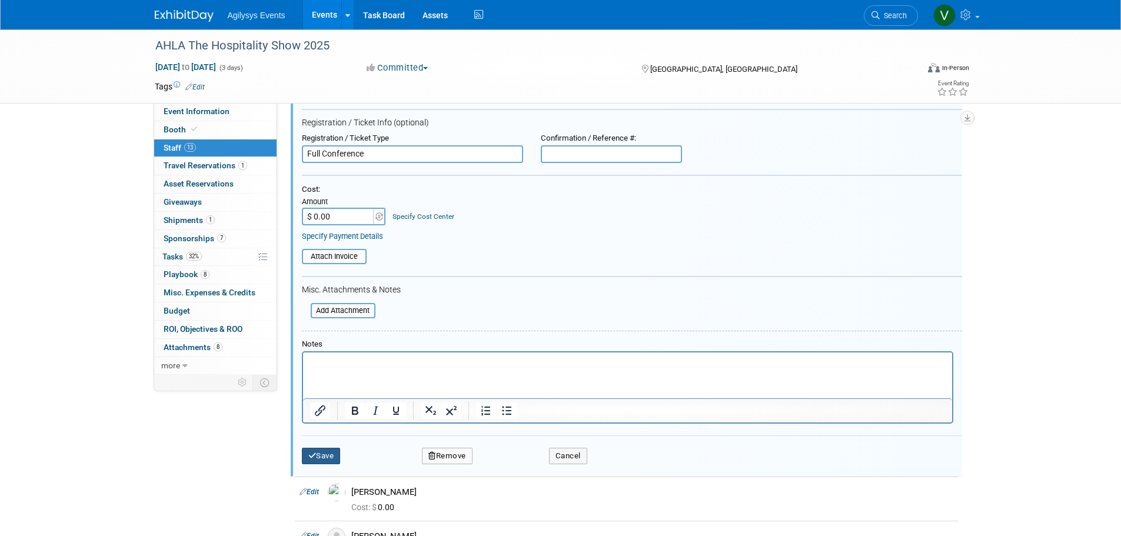
click at [313, 453] on icon "submit" at bounding box center [312, 456] width 8 height 8
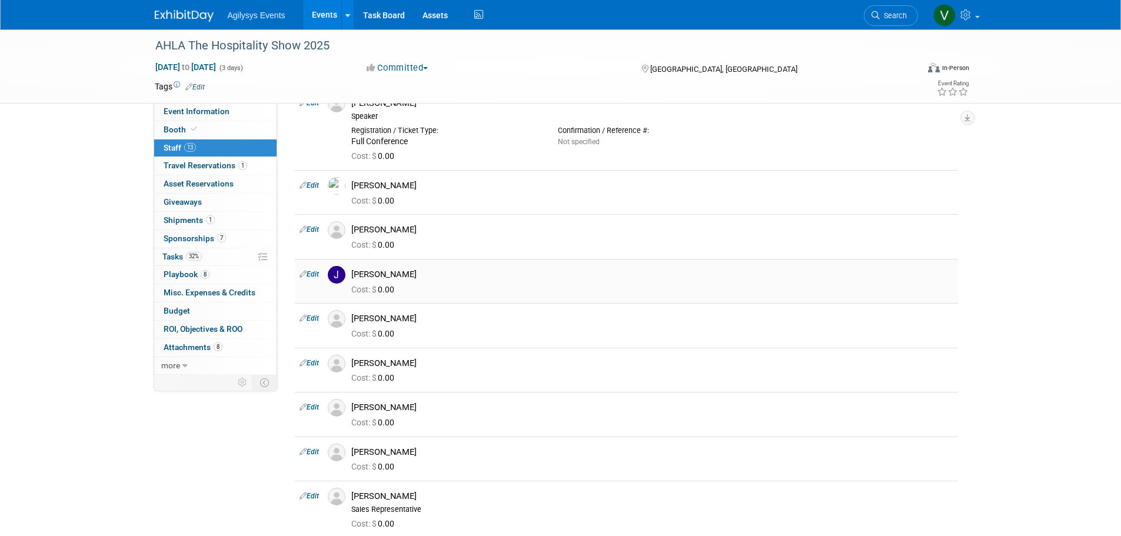
scroll to position [0, 0]
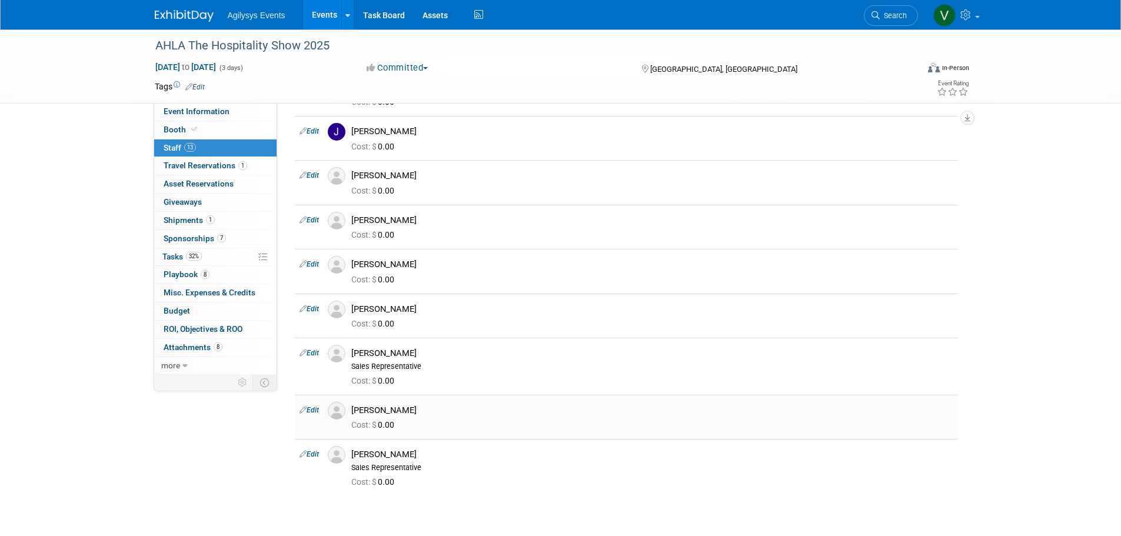
click at [307, 410] on link "Edit" at bounding box center [309, 410] width 19 height 8
select select "24b10372-48f4-46ed-b33f-64aabe500267"
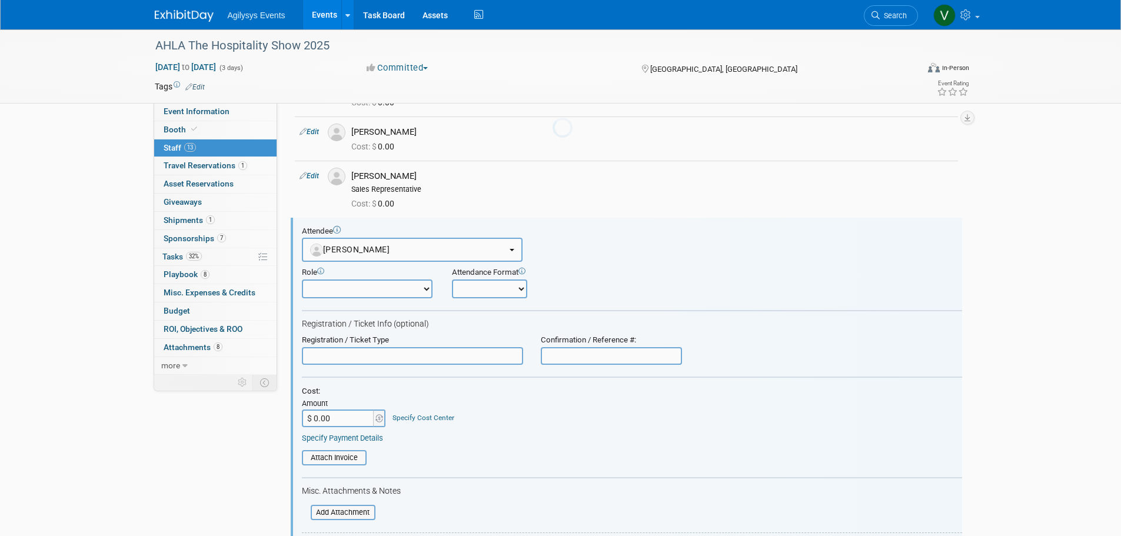
scroll to position [556, 0]
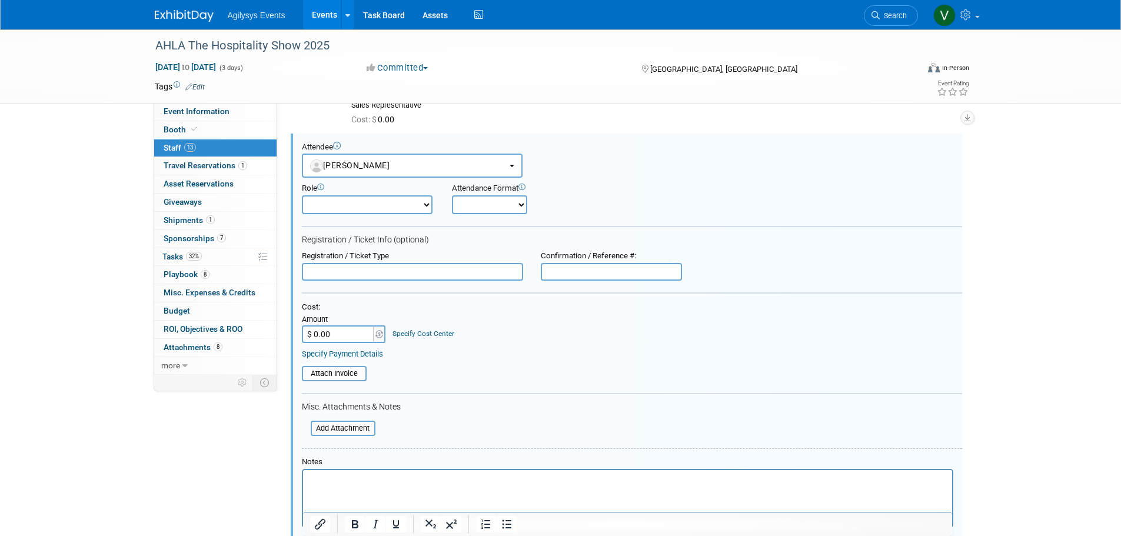
click at [340, 275] on input "text" at bounding box center [412, 272] width 221 height 18
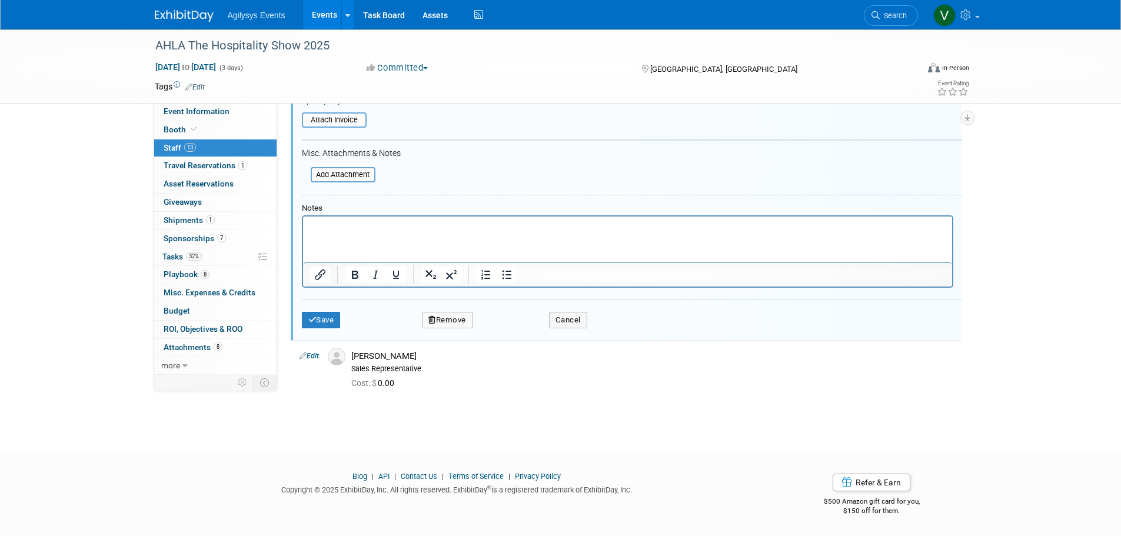
type input "Full Conference"
click at [336, 325] on button "Save" at bounding box center [321, 320] width 39 height 16
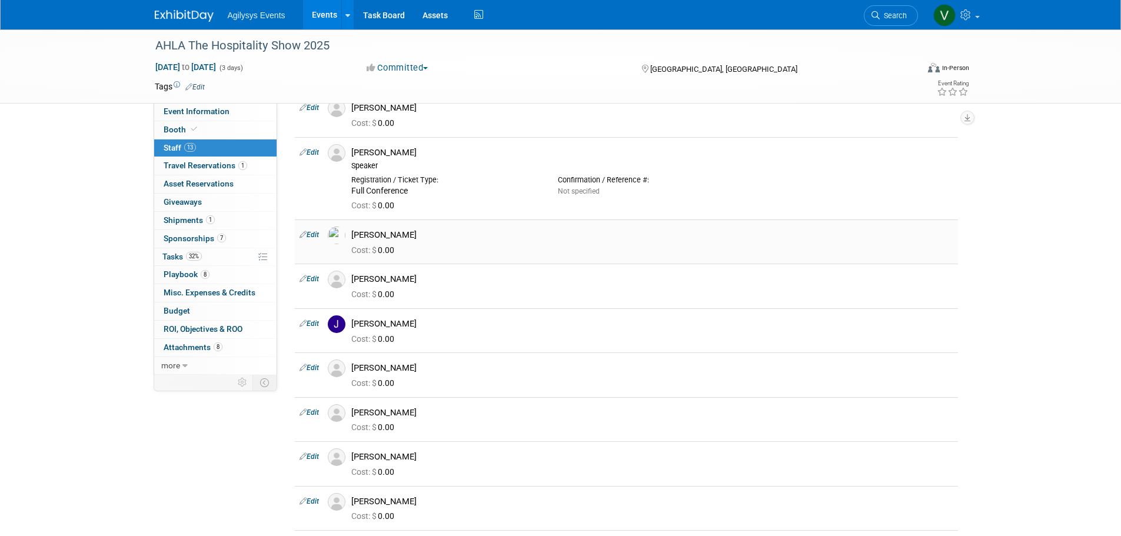
scroll to position [0, 0]
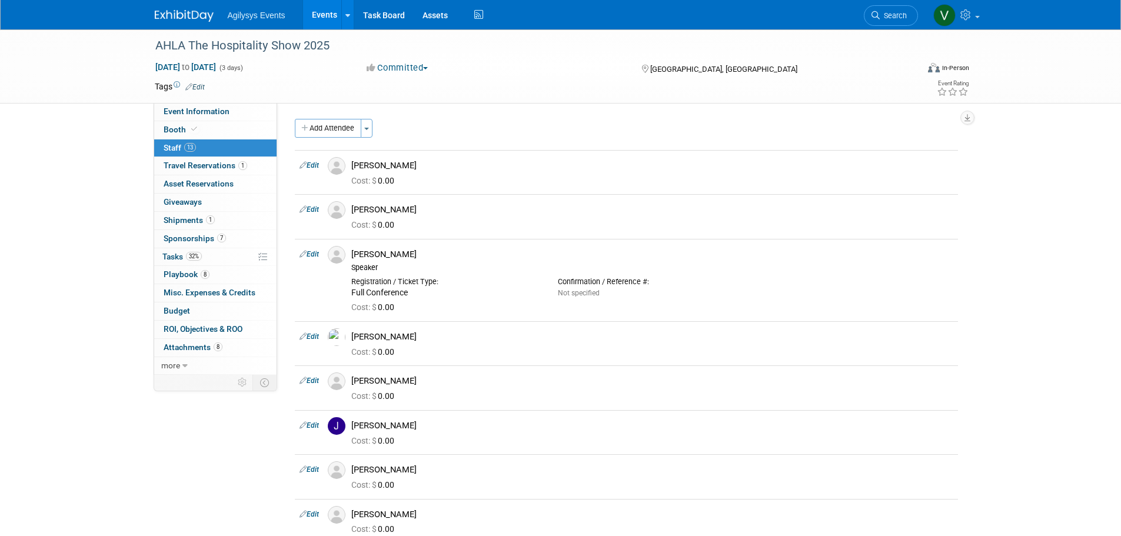
click at [344, 139] on div "Add Attendee Toggle Dropdown Quick -Tag Attendees Apply X (me) select all cancel" at bounding box center [626, 467] width 663 height 697
click at [342, 129] on button "Add Attendee" at bounding box center [328, 128] width 67 height 19
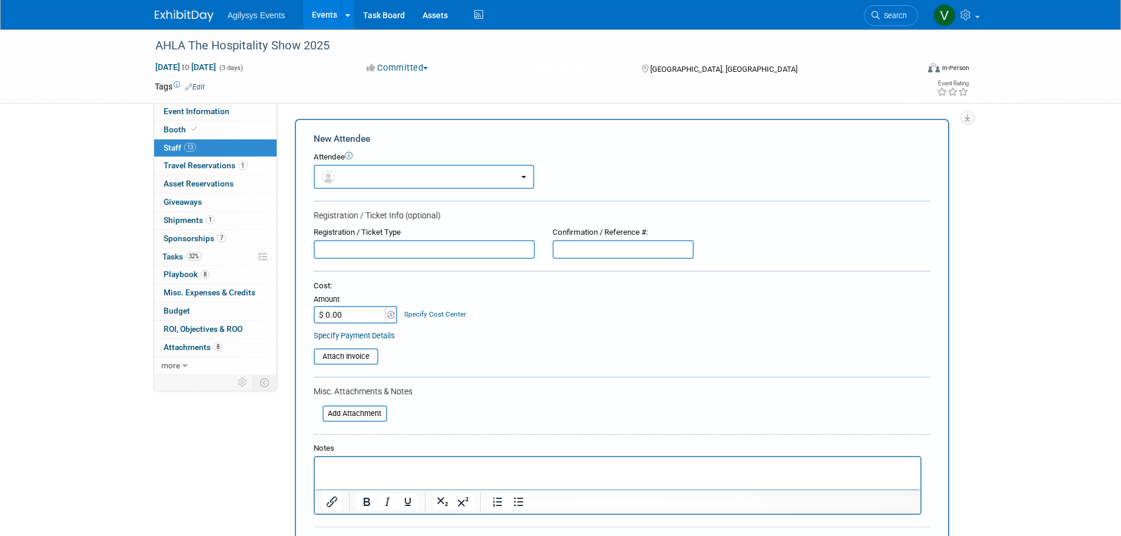
click at [348, 174] on button "button" at bounding box center [424, 177] width 221 height 24
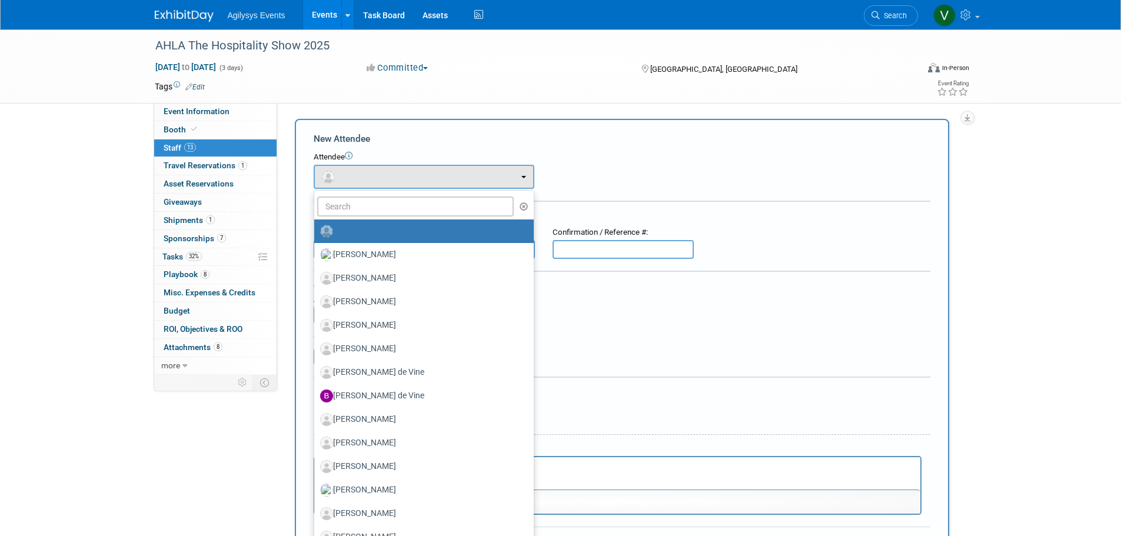
click at [349, 191] on ul "Alan Edwards Angie Robinson Anoop Balakrishnan Ansley Sliker Ben Curtis (me)" at bounding box center [424, 425] width 221 height 471
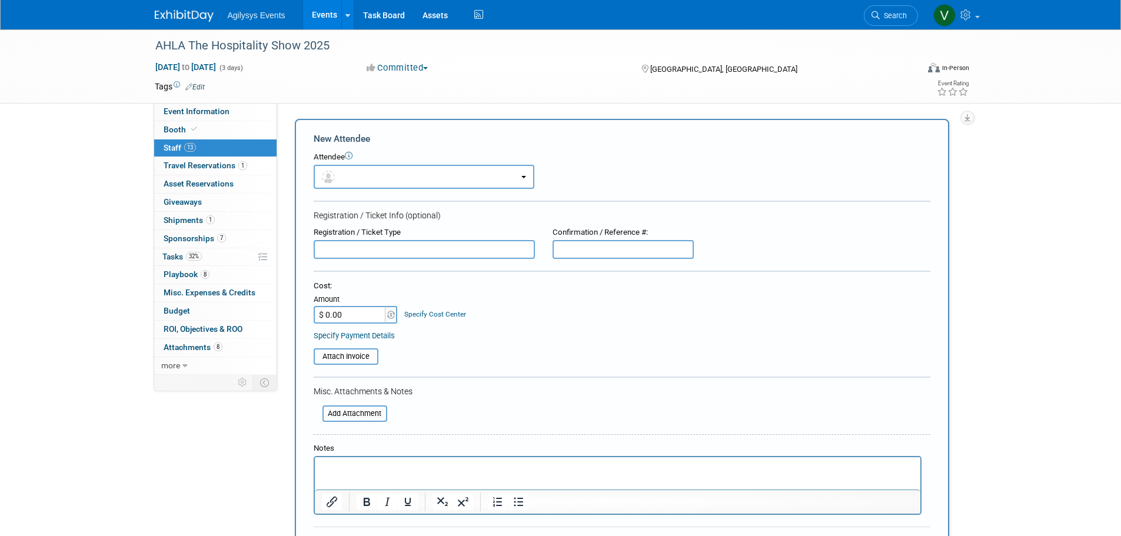
click at [350, 210] on div "Registration / Ticket Info (optional)" at bounding box center [622, 216] width 617 height 12
click at [345, 178] on button "button" at bounding box center [424, 177] width 221 height 24
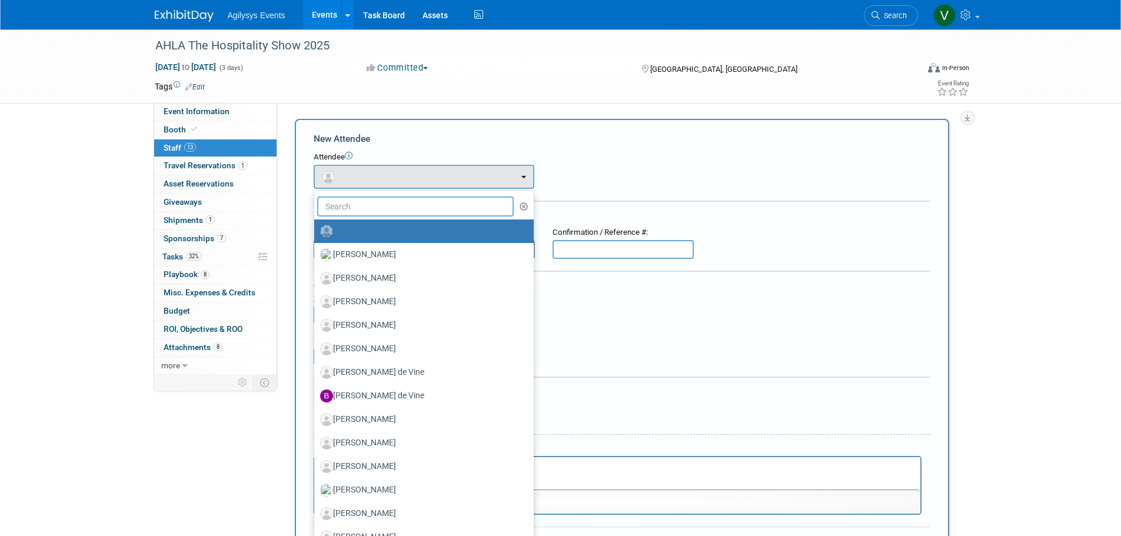
click at [345, 211] on input "text" at bounding box center [415, 207] width 197 height 20
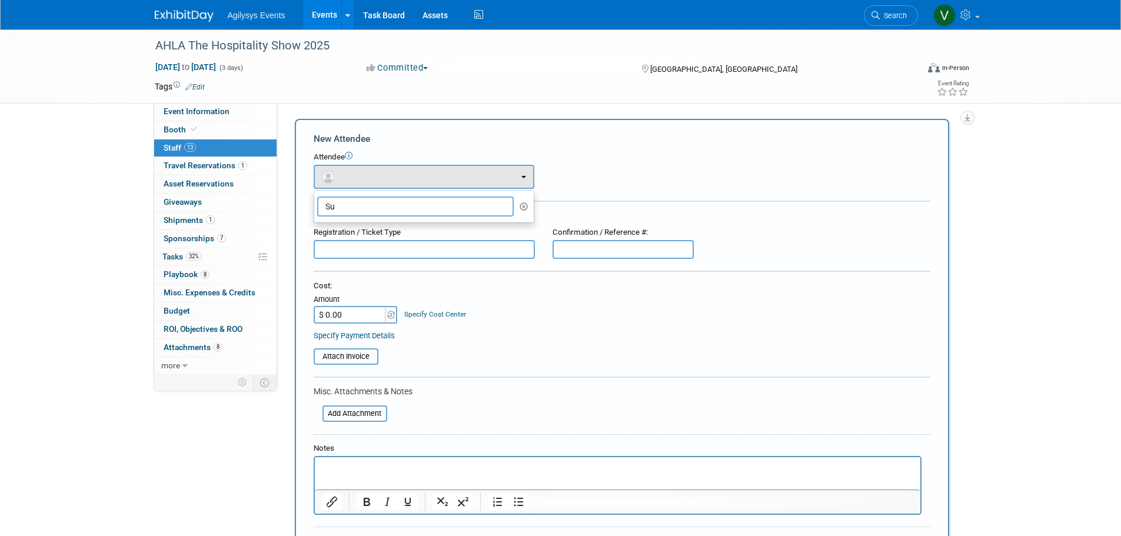
type input "S"
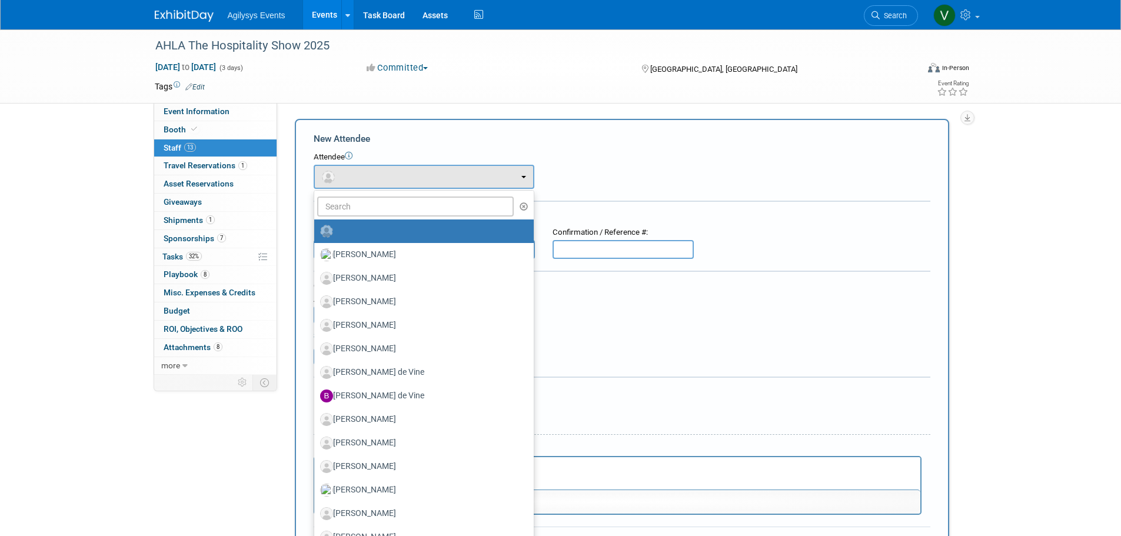
drag, startPoint x: 676, startPoint y: 181, endPoint x: 667, endPoint y: 180, distance: 8.9
click at [676, 180] on div "Attendee <img src="https://www.exhibitday.com/Images/Unassigned-User-Icon.png" …" at bounding box center [622, 170] width 617 height 37
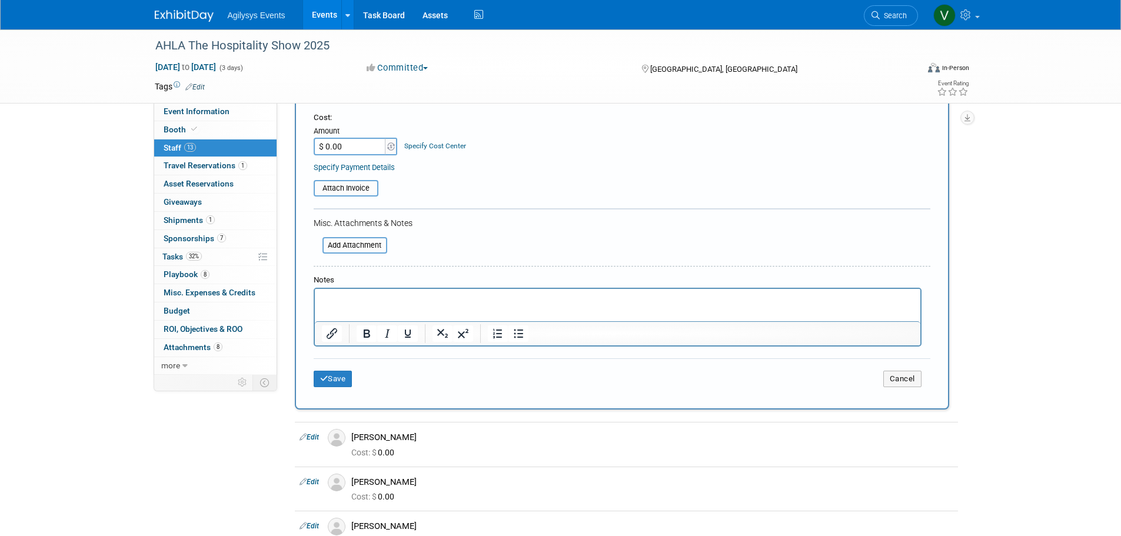
scroll to position [177, 0]
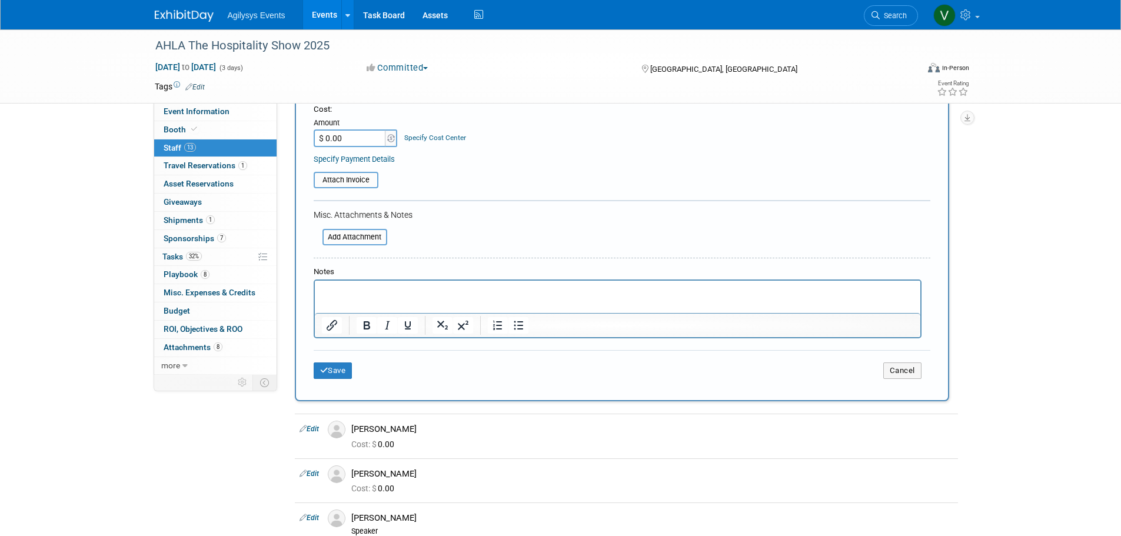
click at [338, 297] on html at bounding box center [617, 289] width 606 height 16
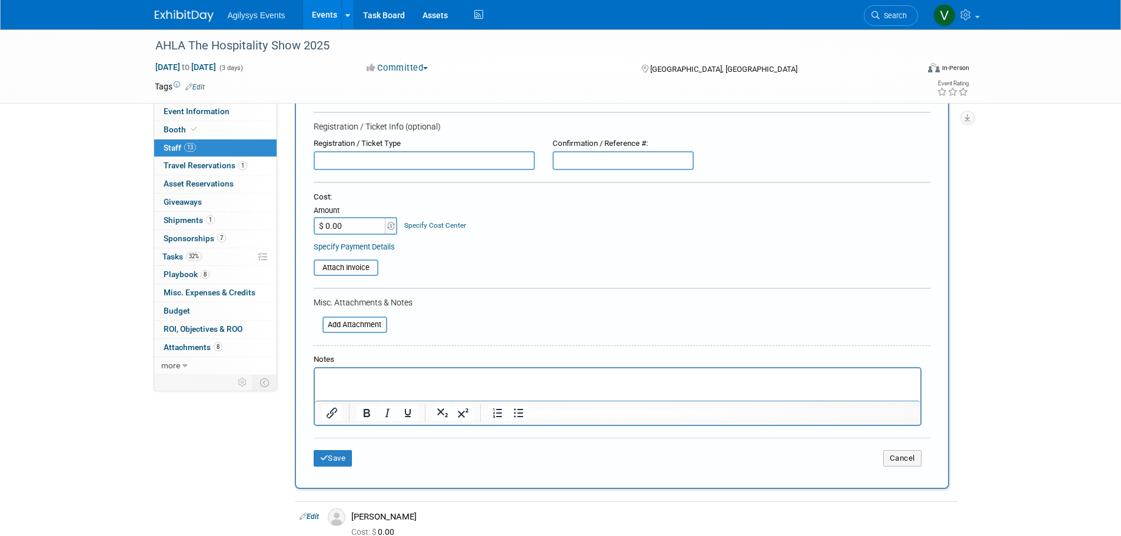
scroll to position [0, 0]
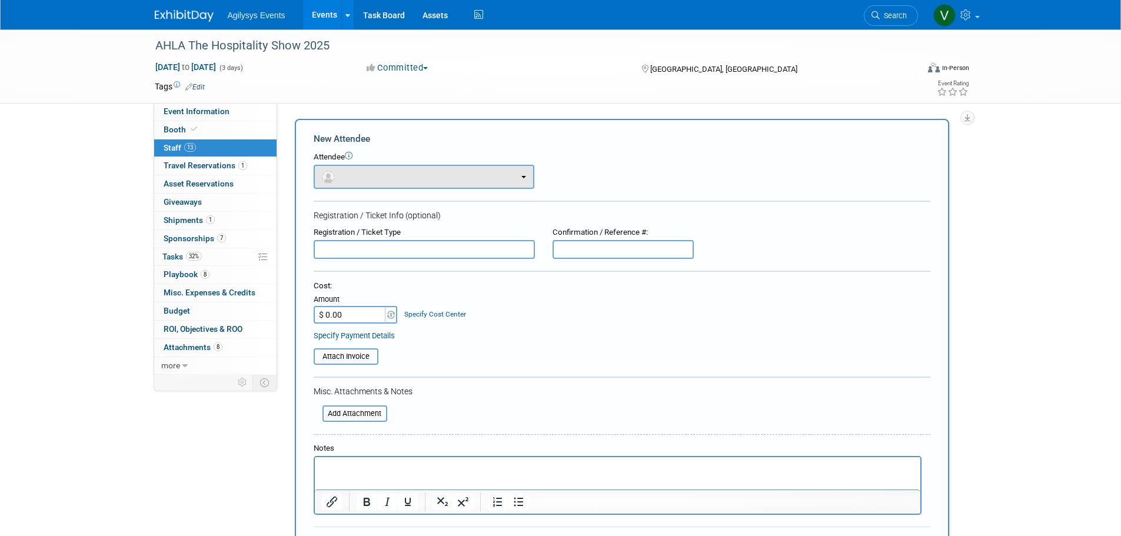
click at [350, 170] on button "button" at bounding box center [424, 177] width 221 height 24
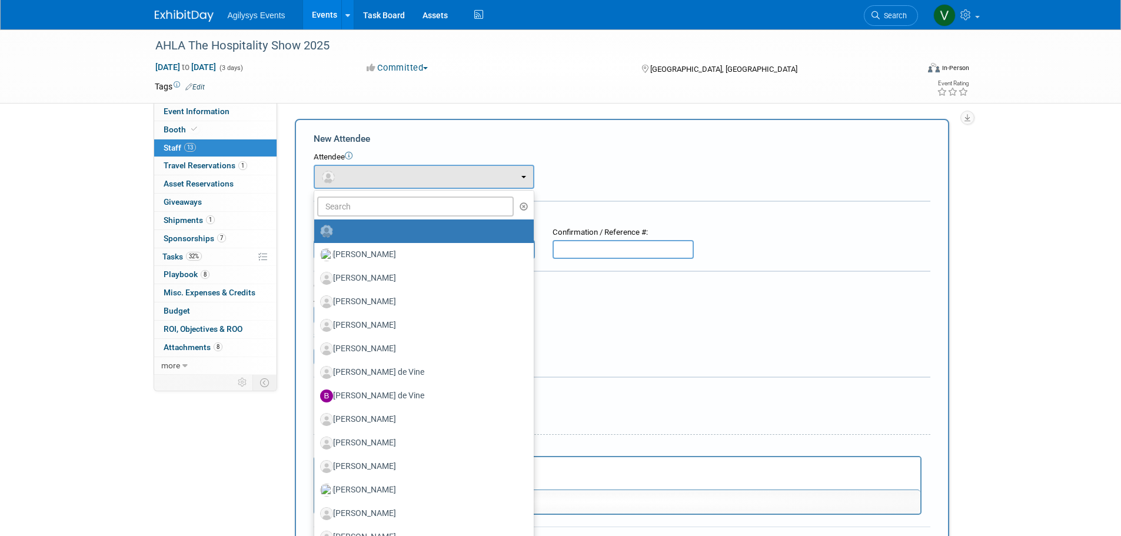
click at [520, 205] on icon "button" at bounding box center [524, 206] width 9 height 8
click at [428, 184] on button "button" at bounding box center [424, 177] width 221 height 24
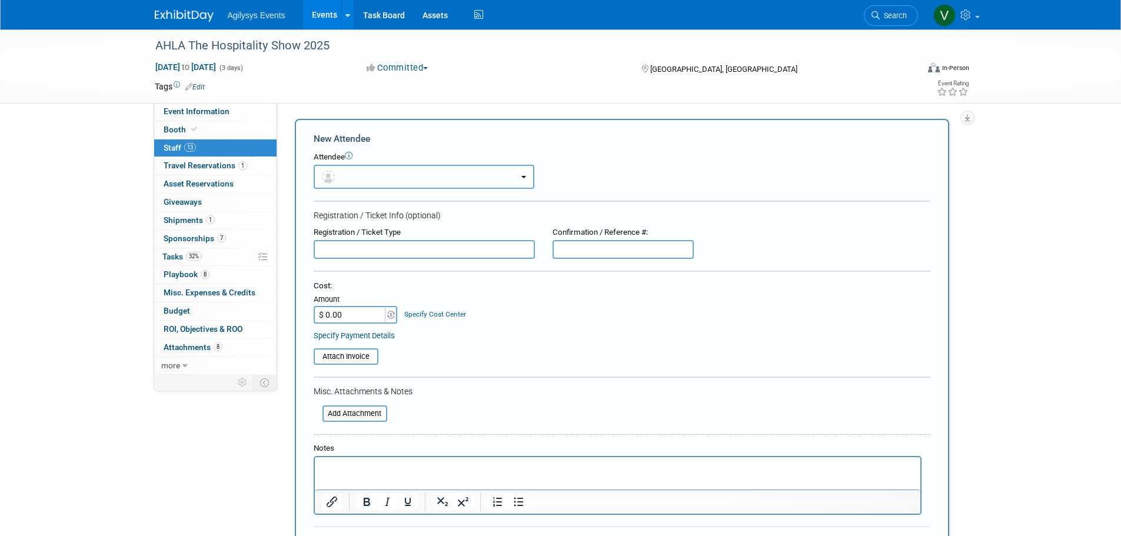
click at [322, 180] on span "button" at bounding box center [330, 176] width 17 height 9
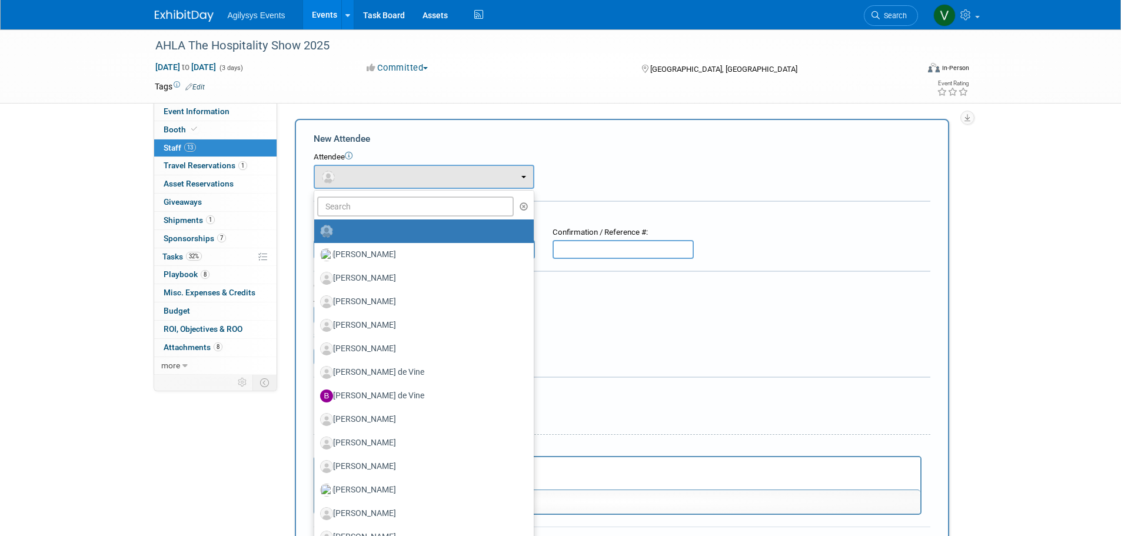
click at [725, 161] on div "Attendee" at bounding box center [622, 157] width 617 height 11
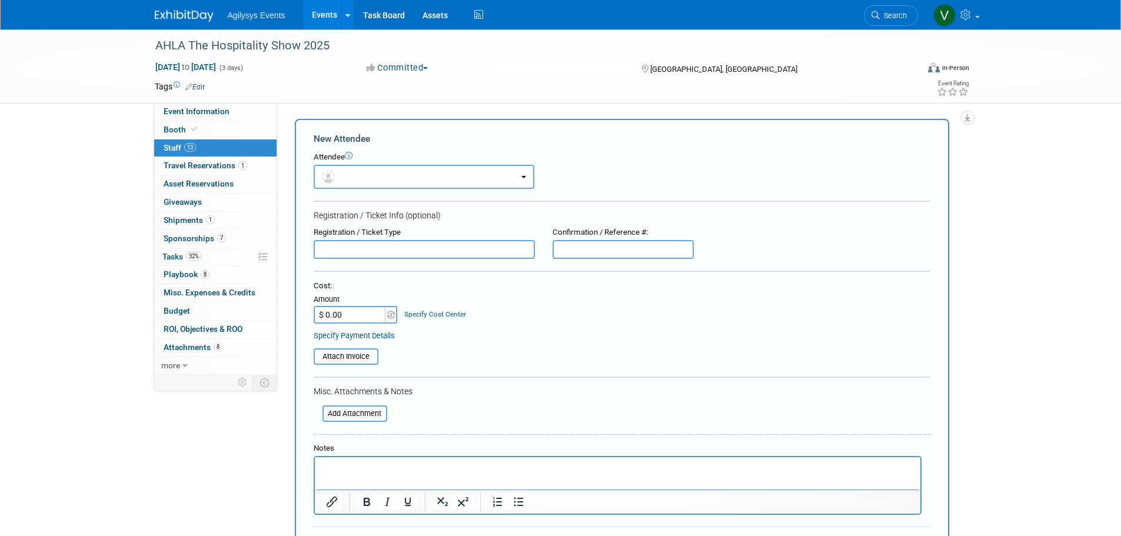
scroll to position [294, 0]
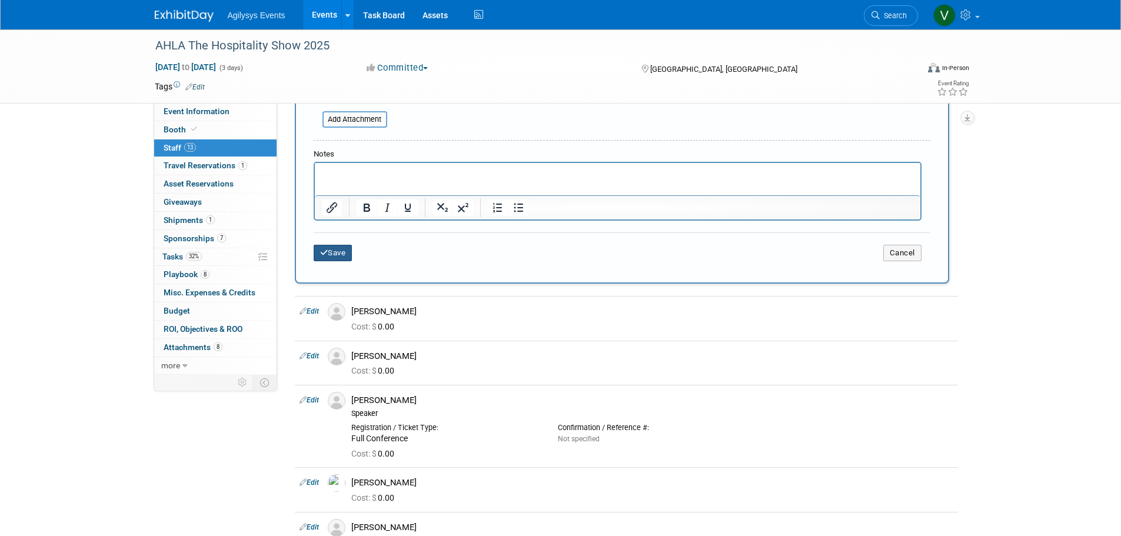
click at [329, 249] on button "Save" at bounding box center [333, 253] width 39 height 16
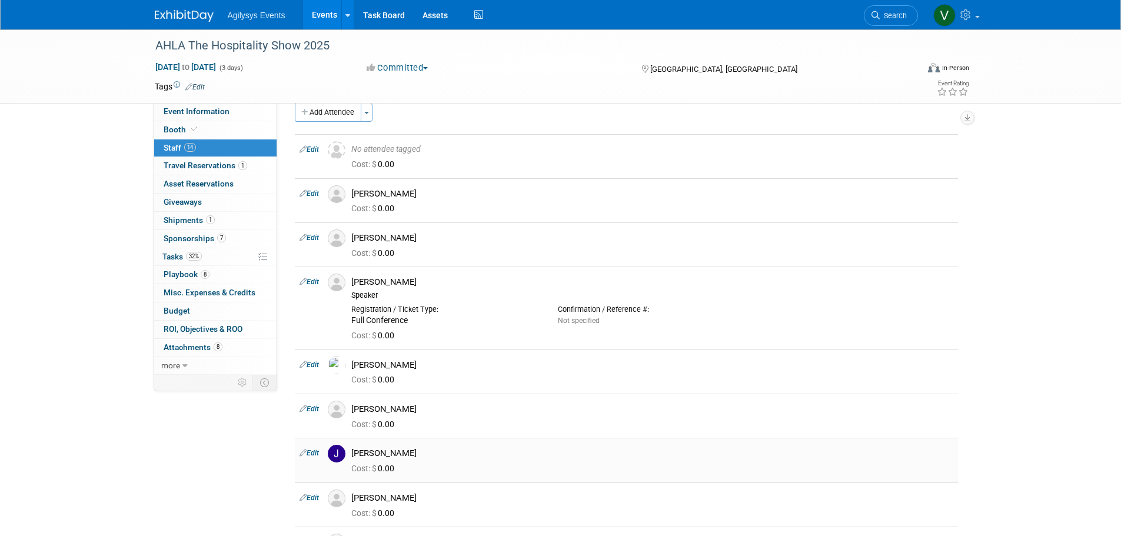
scroll to position [0, 0]
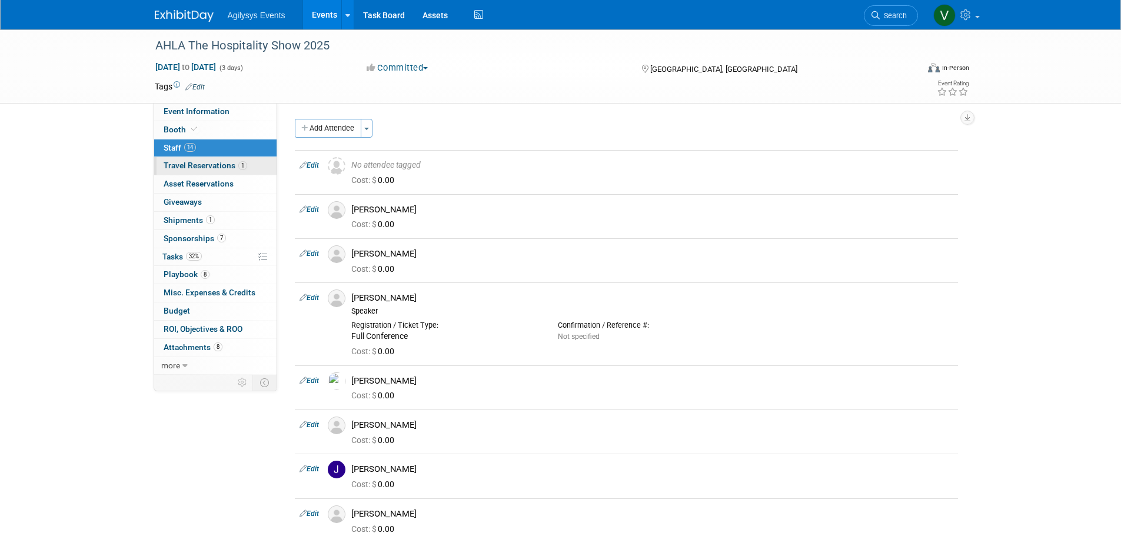
click at [206, 166] on span "Travel Reservations 1" at bounding box center [206, 165] width 84 height 9
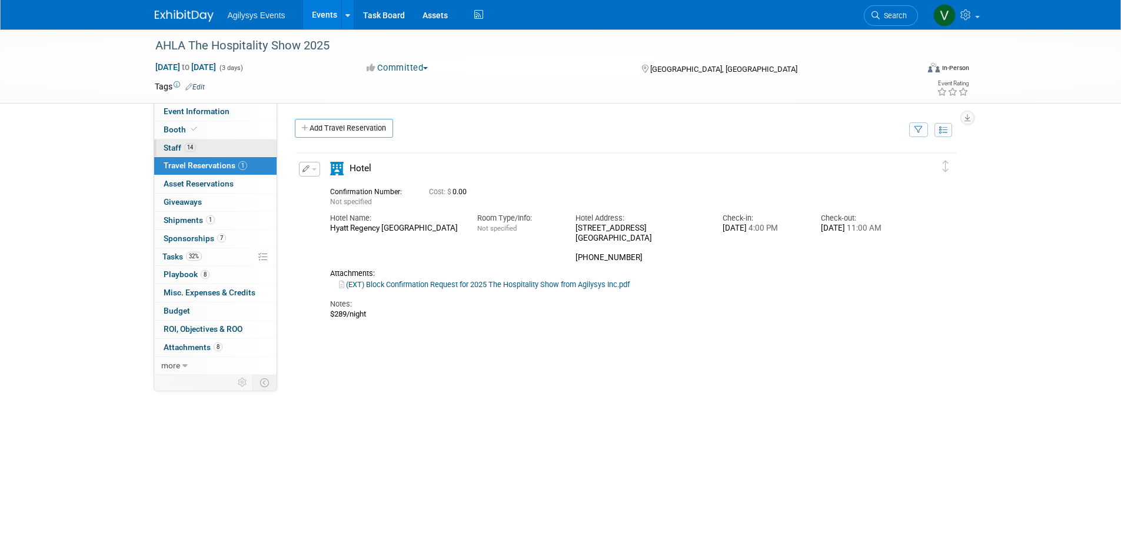
click at [201, 144] on link "14 Staff 14" at bounding box center [215, 148] width 122 height 18
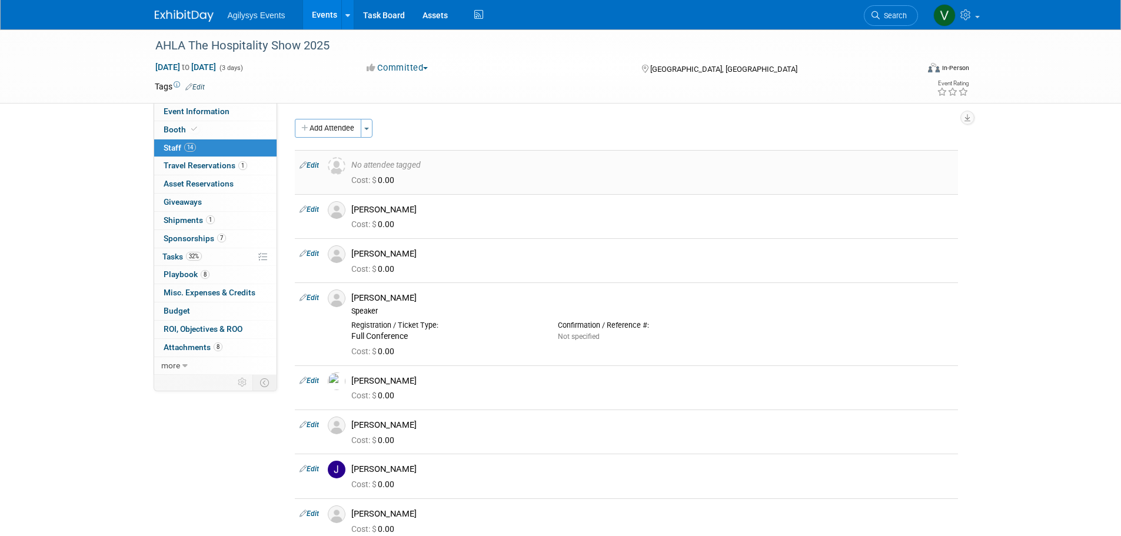
click at [310, 162] on link "Edit" at bounding box center [309, 165] width 19 height 8
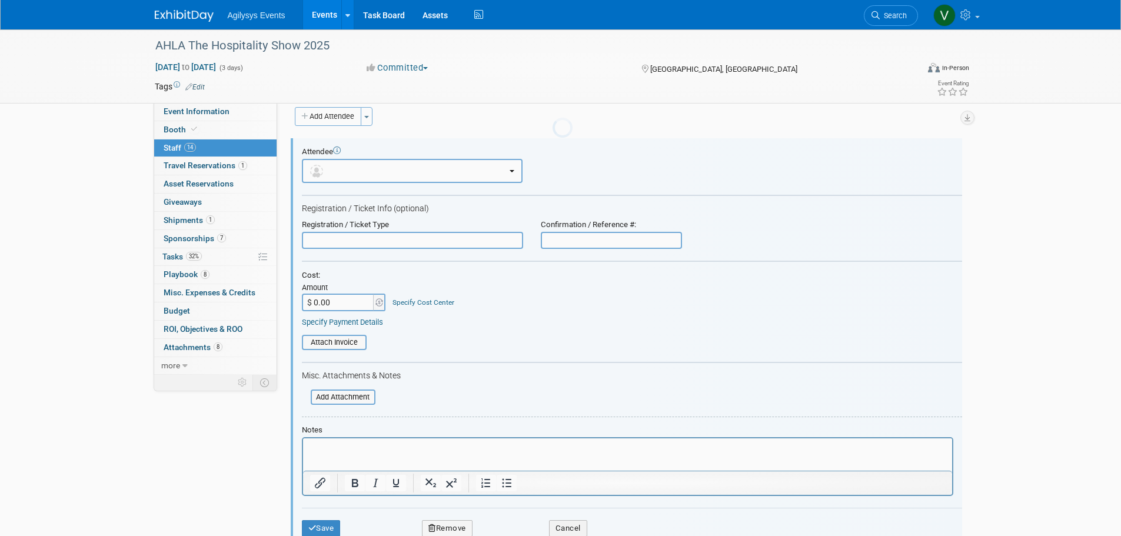
scroll to position [16, 0]
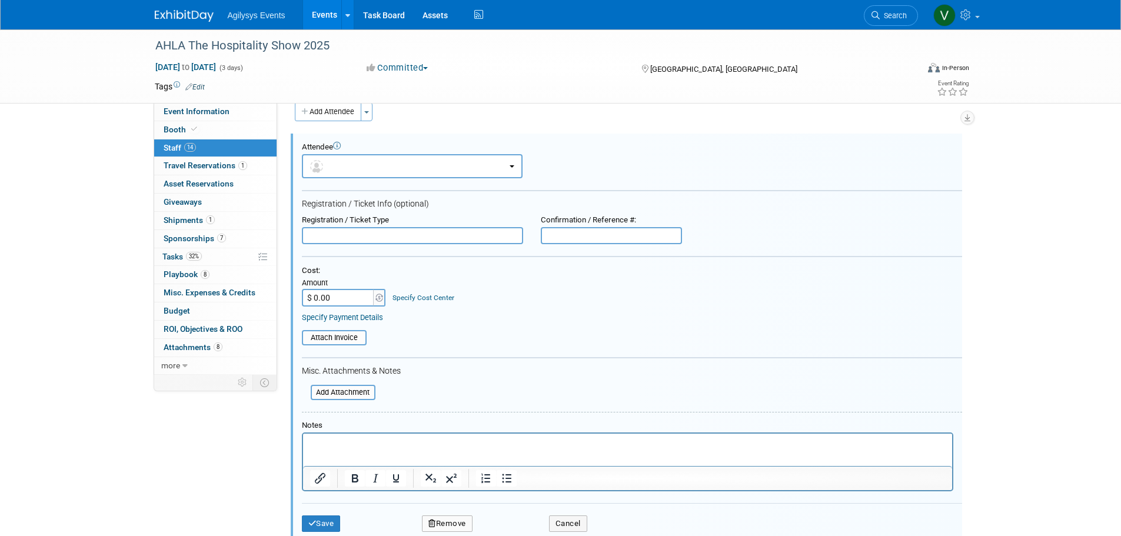
click at [357, 446] on p "Rich Text Area. Press ALT-0 for help." at bounding box center [628, 444] width 636 height 12
click at [344, 443] on p "Rich Text Area. Press ALT-0 for help." at bounding box center [628, 444] width 636 height 12
paste body "Rich Text Area. Press ALT-0 for help."
drag, startPoint x: 384, startPoint y: 444, endPoint x: 280, endPoint y: 442, distance: 104.2
click at [302, 442] on html "Chary, Sudharshan <Sudharshan.Chary@agilysys.com>" at bounding box center [626, 442] width 649 height 16
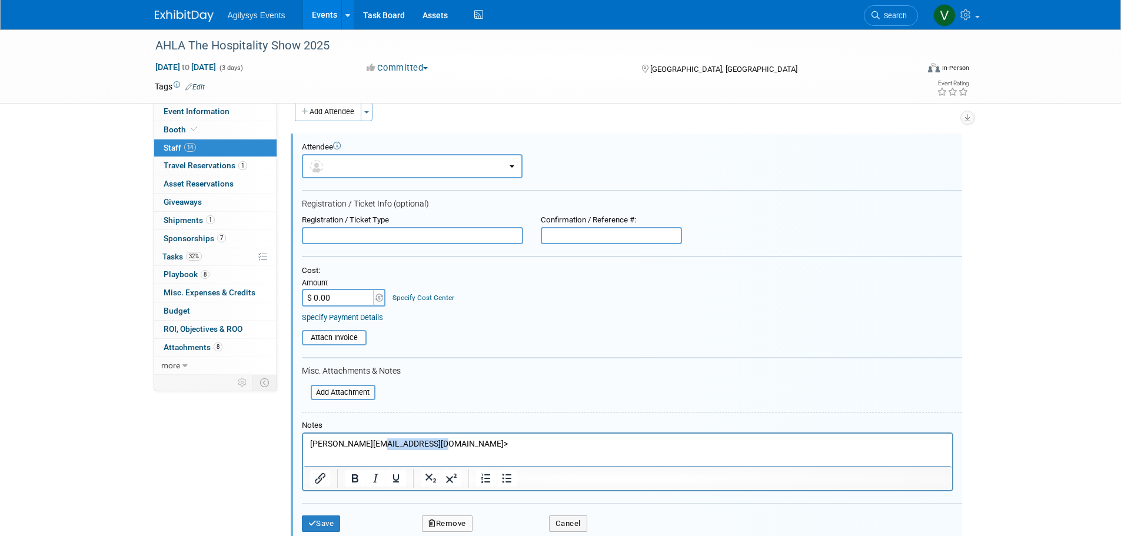
drag, startPoint x: 452, startPoint y: 443, endPoint x: 378, endPoint y: 445, distance: 73.6
click at [378, 445] on p "Sudharshan.Chary@agilysys.com>" at bounding box center [628, 444] width 636 height 12
drag, startPoint x: 355, startPoint y: 441, endPoint x: 359, endPoint y: 447, distance: 6.9
click at [356, 441] on p "Sudharshan.Chary" at bounding box center [628, 444] width 636 height 12
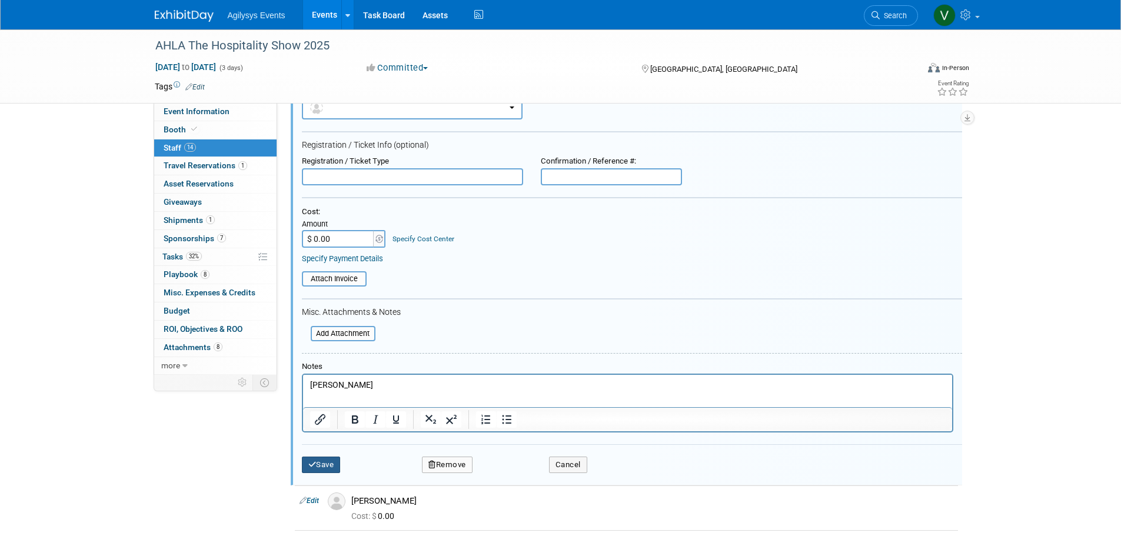
click at [319, 457] on button "Save" at bounding box center [321, 465] width 39 height 16
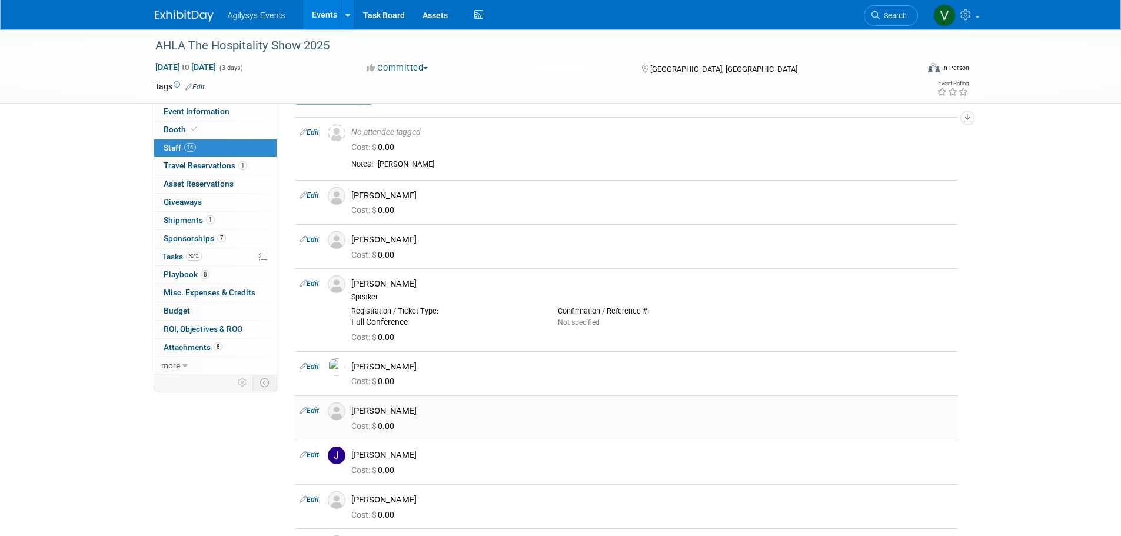
scroll to position [0, 0]
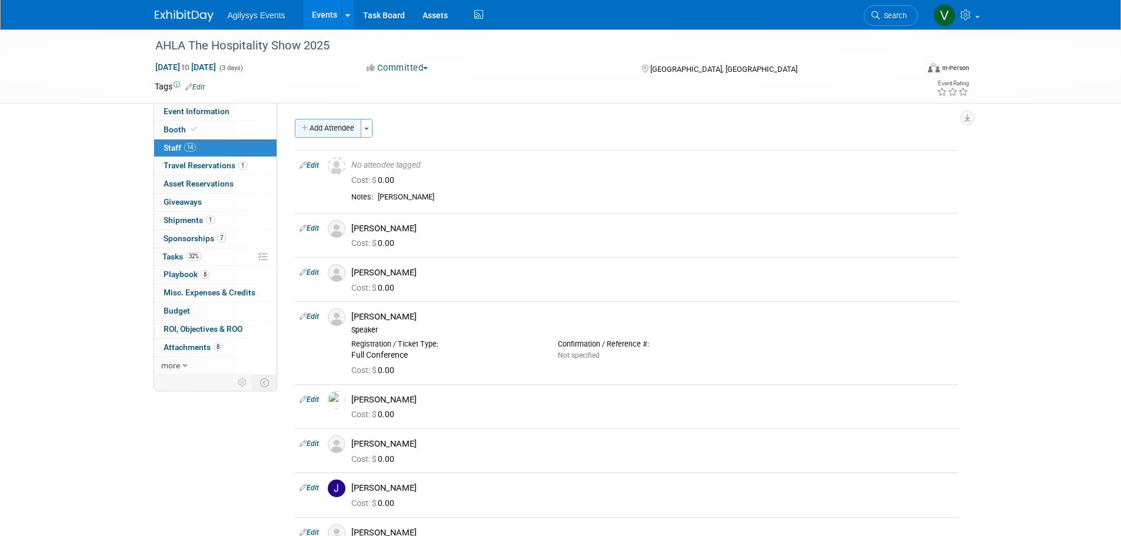
click at [314, 132] on button "Add Attendee" at bounding box center [328, 128] width 67 height 19
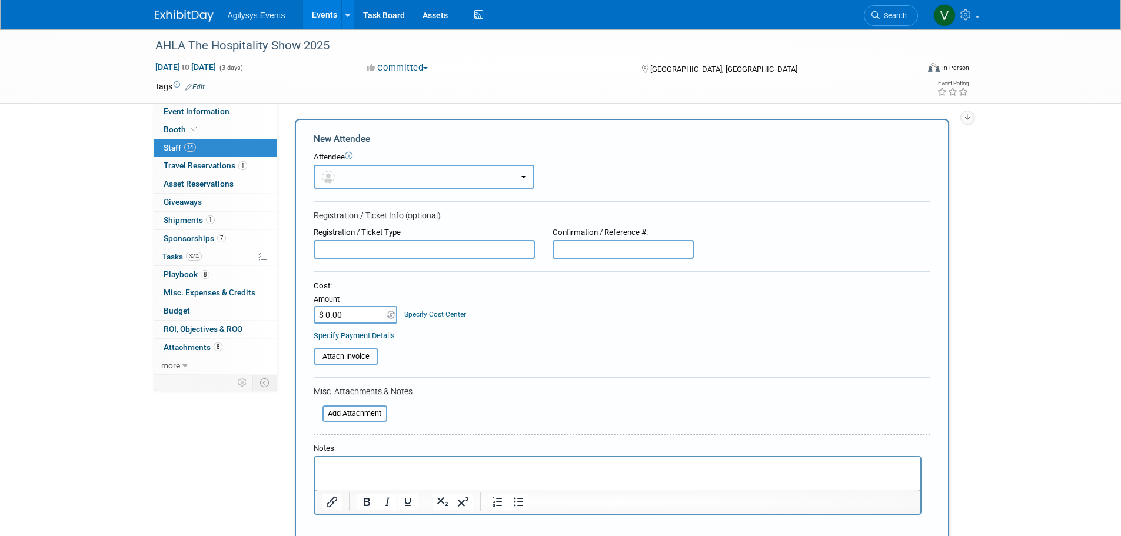
click at [352, 174] on button "button" at bounding box center [424, 177] width 221 height 24
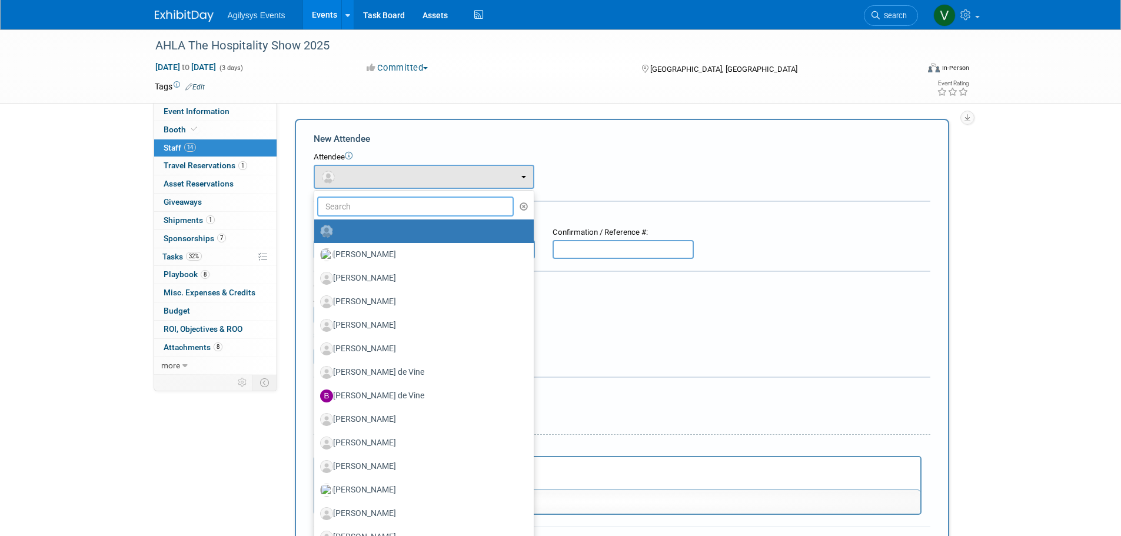
click at [382, 206] on input "text" at bounding box center [415, 207] width 197 height 20
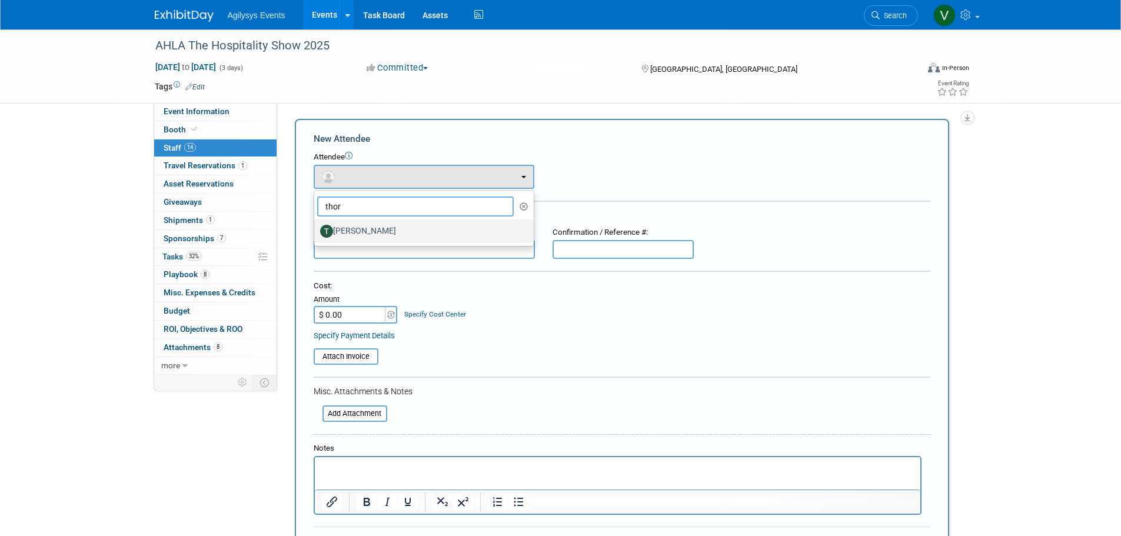
type input "thor"
click at [393, 237] on label "[PERSON_NAME]" at bounding box center [421, 231] width 202 height 19
click at [316, 234] on input "[PERSON_NAME]" at bounding box center [312, 230] width 8 height 8
select select "2a9da2a2-4540-4421-a823-06c53f75b580"
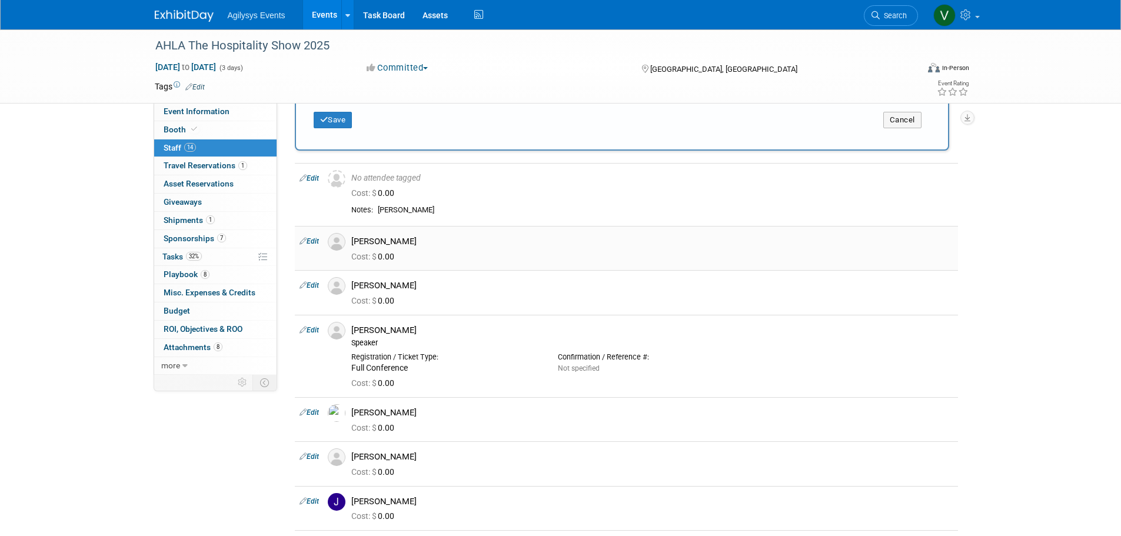
scroll to position [294, 0]
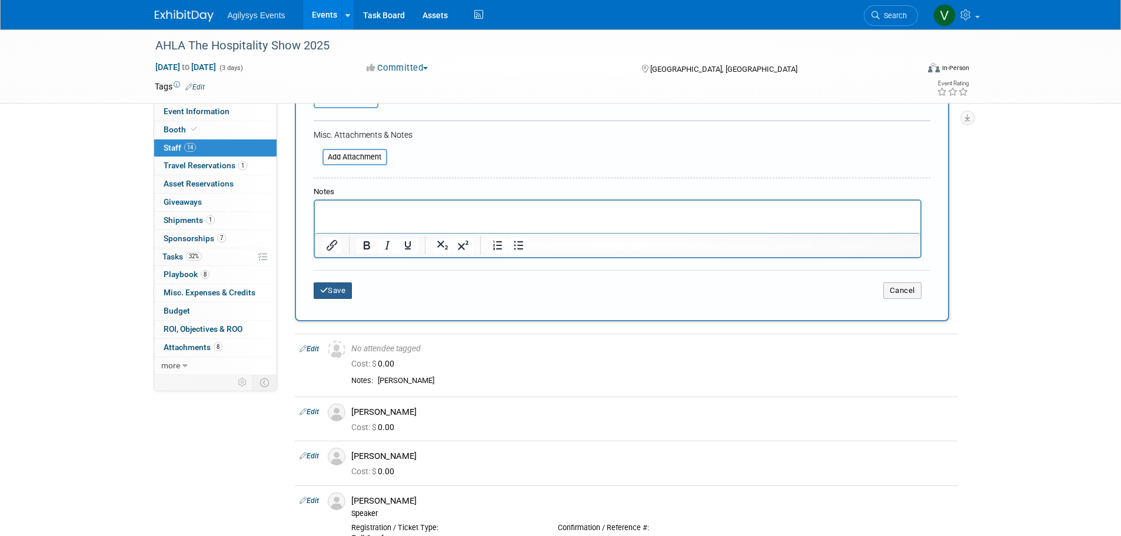
click at [336, 293] on button "Save" at bounding box center [333, 290] width 39 height 16
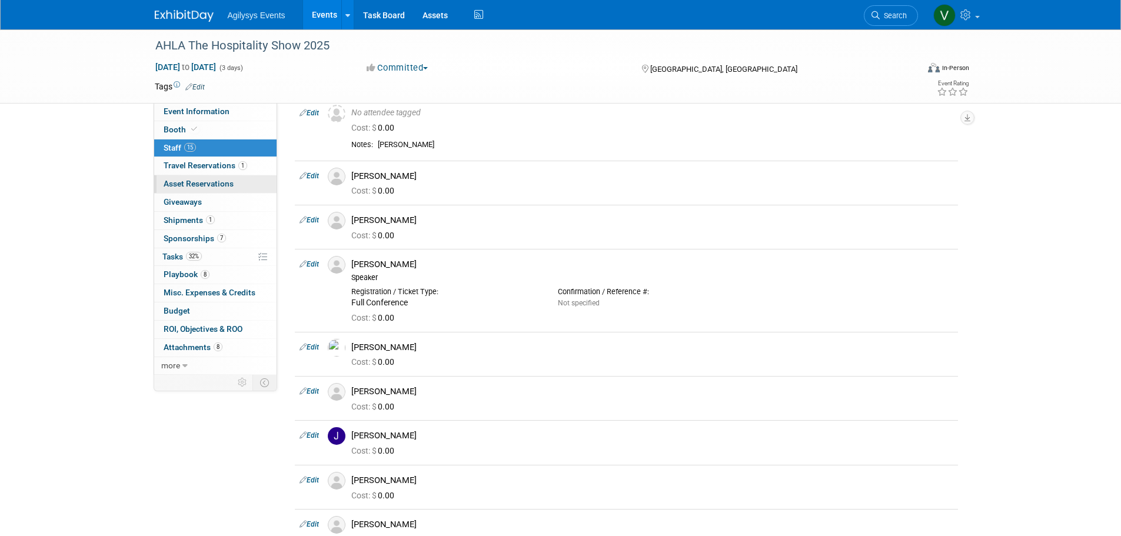
scroll to position [0, 0]
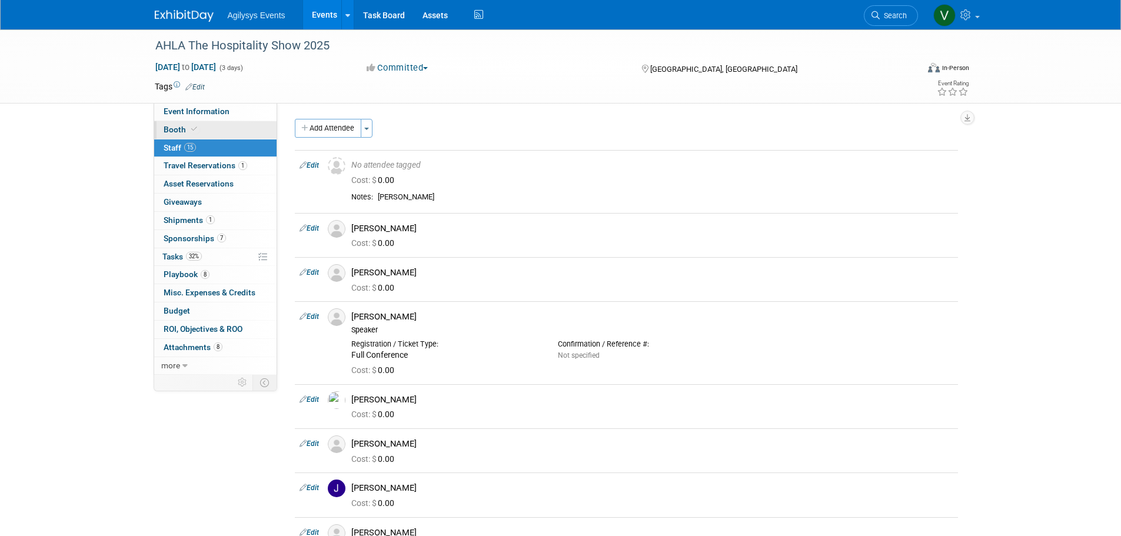
click at [198, 127] on span at bounding box center [194, 129] width 11 height 9
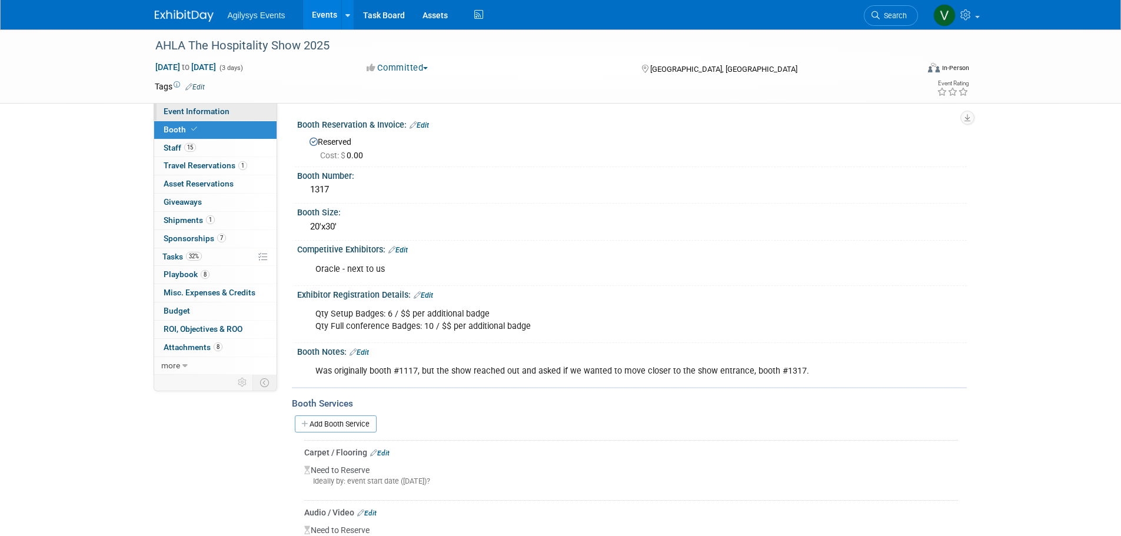
click at [208, 111] on span "Event Information" at bounding box center [197, 111] width 66 height 9
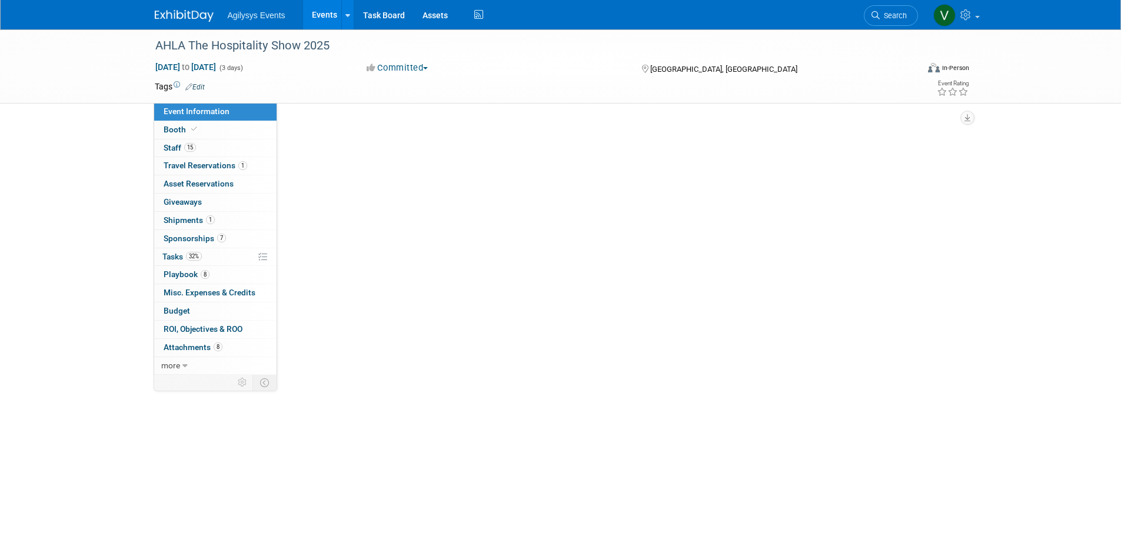
select select "HRC"
select select "Q3"
select select "A"
select select "Yes"
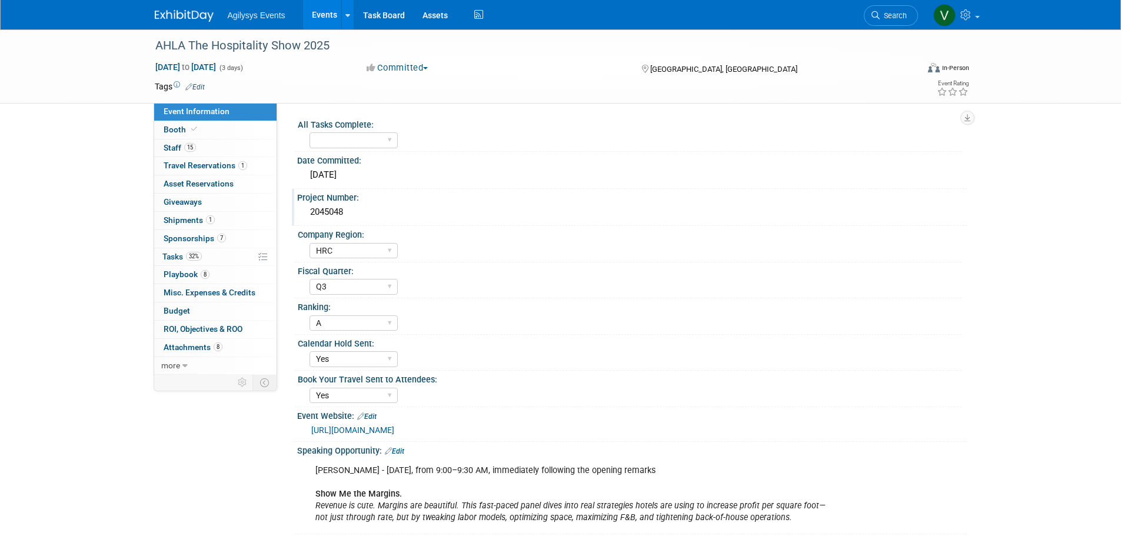
drag, startPoint x: 355, startPoint y: 211, endPoint x: 306, endPoint y: 212, distance: 48.9
click at [306, 212] on div "2045048" at bounding box center [632, 212] width 652 height 18
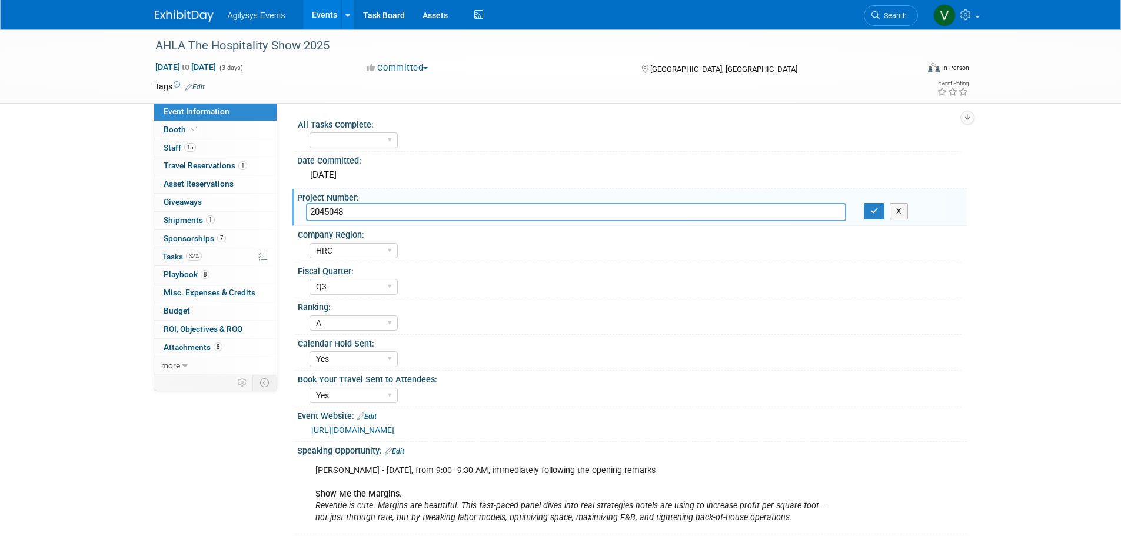
drag, startPoint x: 351, startPoint y: 210, endPoint x: 310, endPoint y: 209, distance: 40.6
click at [310, 209] on input "2045048" at bounding box center [576, 212] width 540 height 18
click at [181, 254] on span "Tasks 32%" at bounding box center [181, 256] width 39 height 9
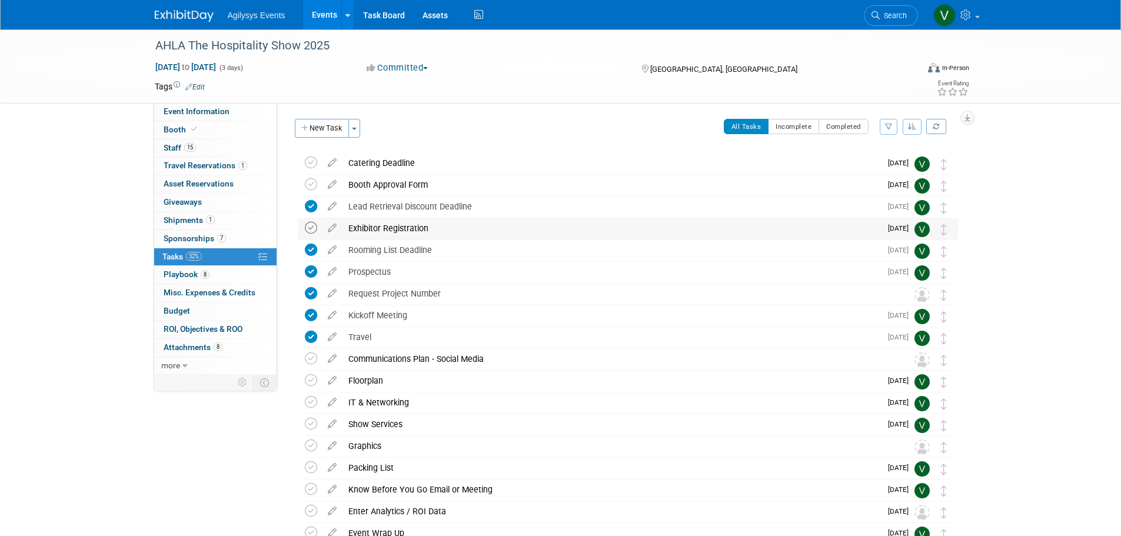
click at [304, 227] on div "Exhibitor Registration Pro tip: Press Ctrl-Enter to submit comment. Submit Show…" at bounding box center [628, 229] width 660 height 22
drag, startPoint x: 309, startPoint y: 228, endPoint x: 314, endPoint y: 232, distance: 6.7
click at [310, 228] on icon at bounding box center [311, 228] width 12 height 12
click at [182, 18] on img at bounding box center [184, 16] width 59 height 12
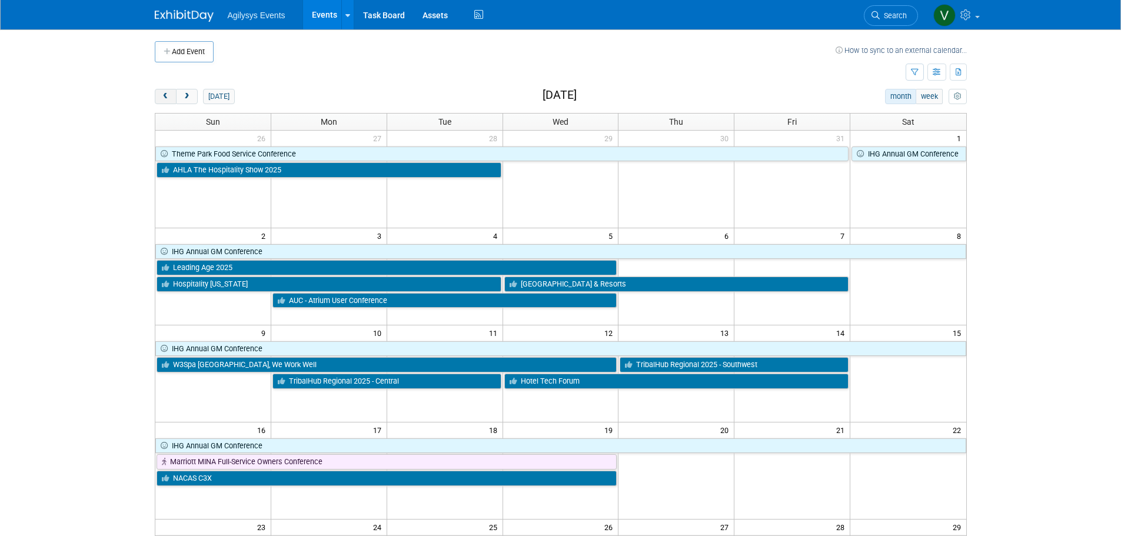
click at [169, 93] on span "prev" at bounding box center [165, 97] width 9 height 8
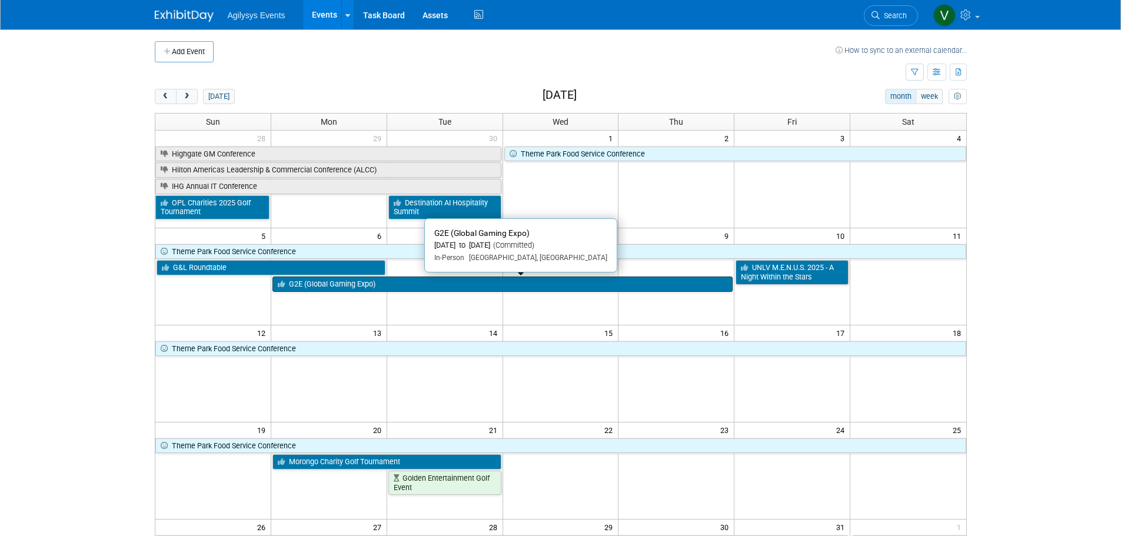
click at [338, 286] on link "G2E (Global Gaming Expo)" at bounding box center [502, 284] width 460 height 15
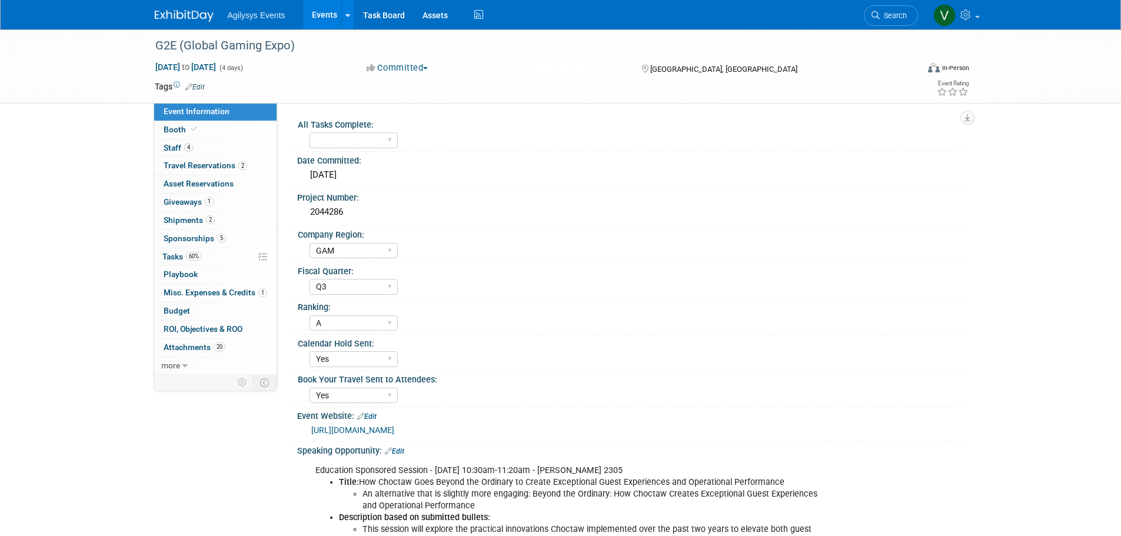
select select "GAM"
select select "Q3"
select select "A"
select select "Yes"
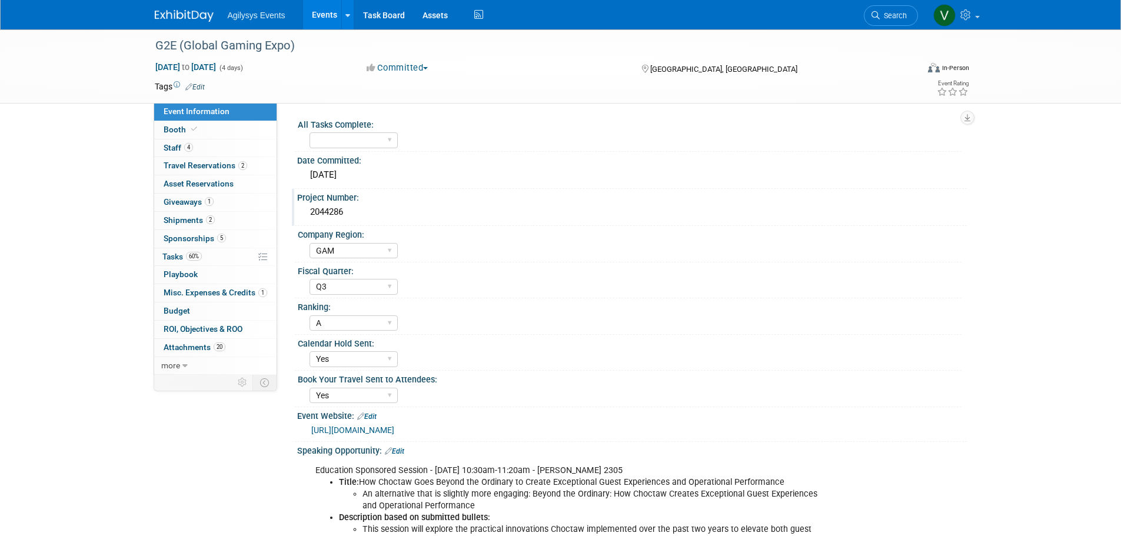
drag, startPoint x: 346, startPoint y: 209, endPoint x: 305, endPoint y: 212, distance: 41.3
click at [305, 212] on div "2044286" at bounding box center [632, 212] width 670 height 19
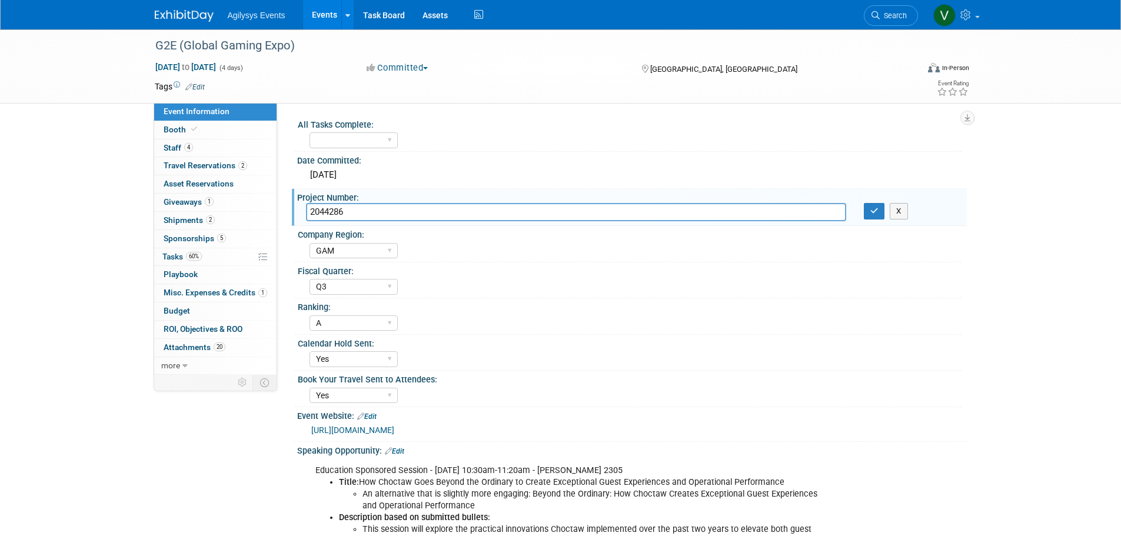
drag, startPoint x: 323, startPoint y: 213, endPoint x: 344, endPoint y: 208, distance: 21.8
click at [344, 207] on input "2044286" at bounding box center [576, 212] width 540 height 18
drag, startPoint x: 347, startPoint y: 212, endPoint x: 312, endPoint y: 212, distance: 35.3
click at [312, 212] on input "2044286" at bounding box center [576, 212] width 540 height 18
click at [187, 148] on span "4" at bounding box center [188, 147] width 9 height 9
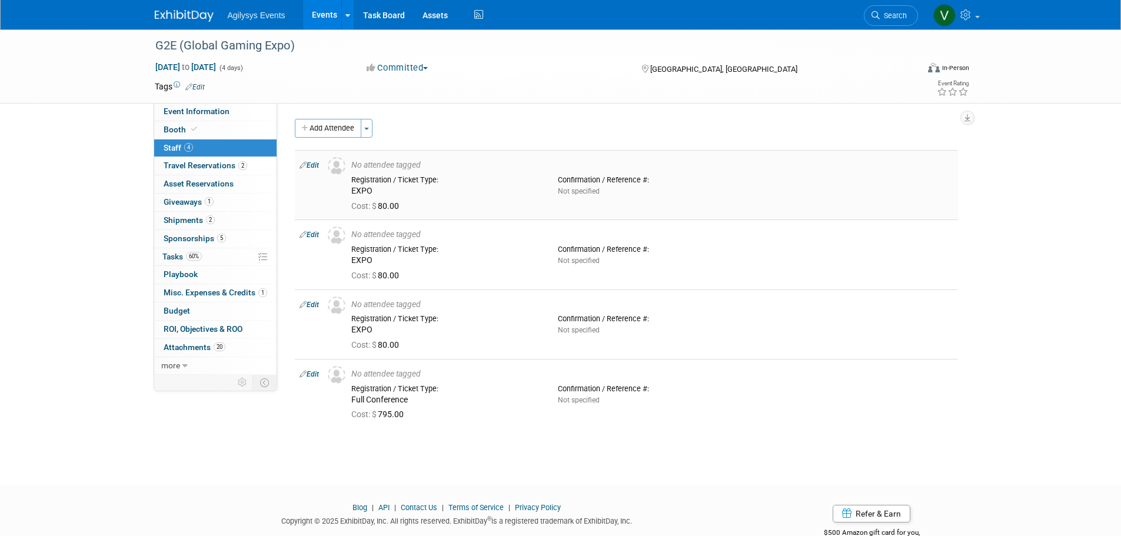
click at [317, 167] on link "Edit" at bounding box center [309, 165] width 19 height 8
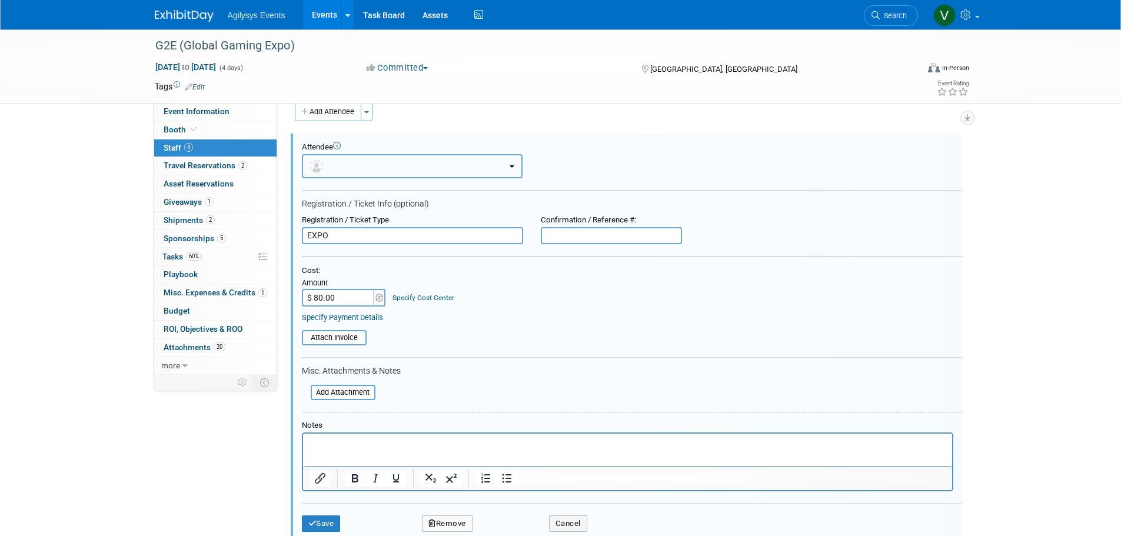
click at [359, 169] on button "button" at bounding box center [412, 166] width 221 height 24
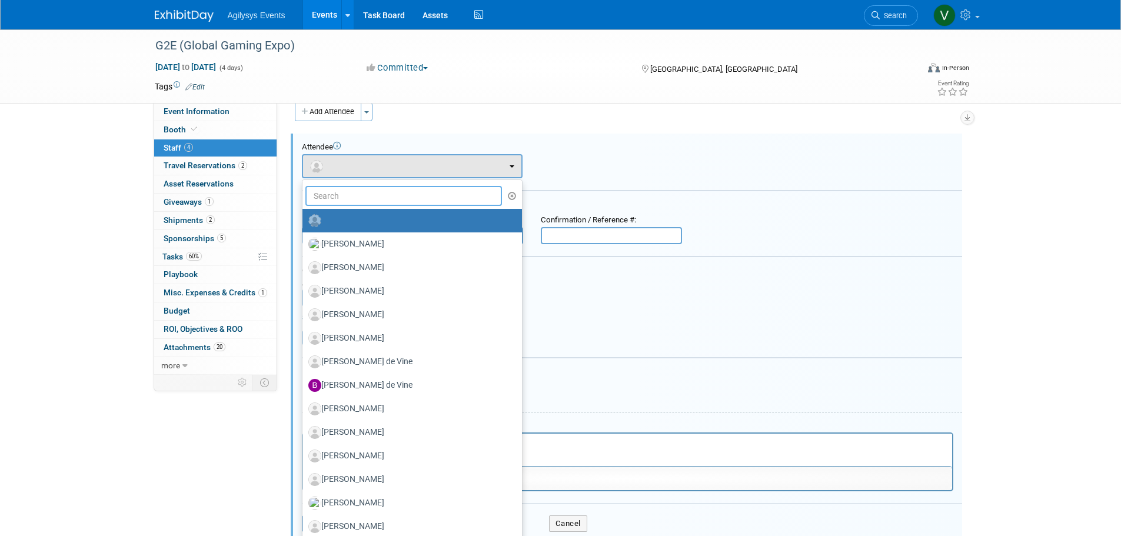
click at [365, 199] on input "text" at bounding box center [403, 196] width 197 height 20
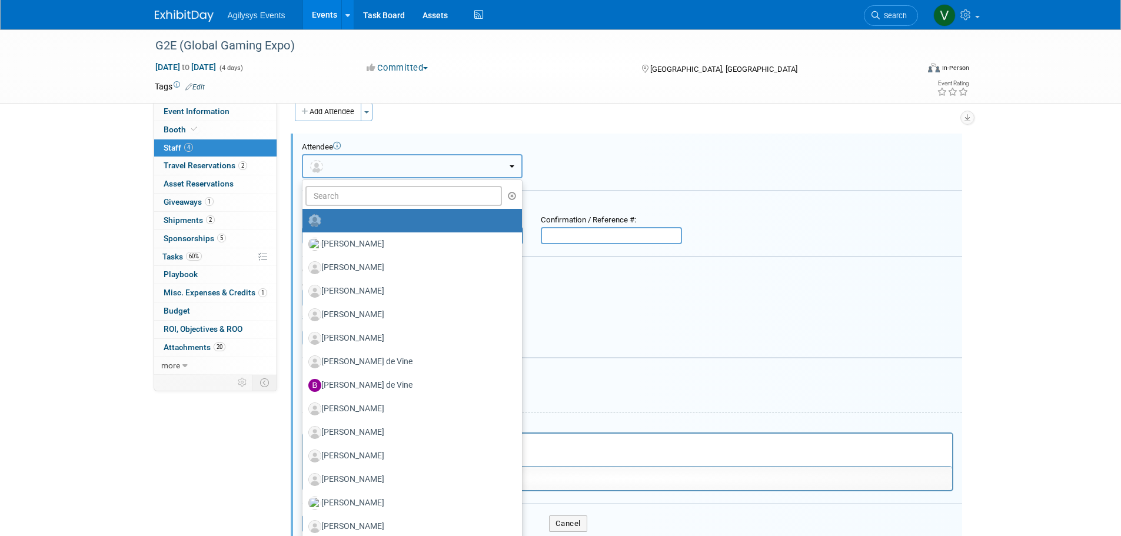
click at [360, 176] on button "button" at bounding box center [412, 166] width 221 height 24
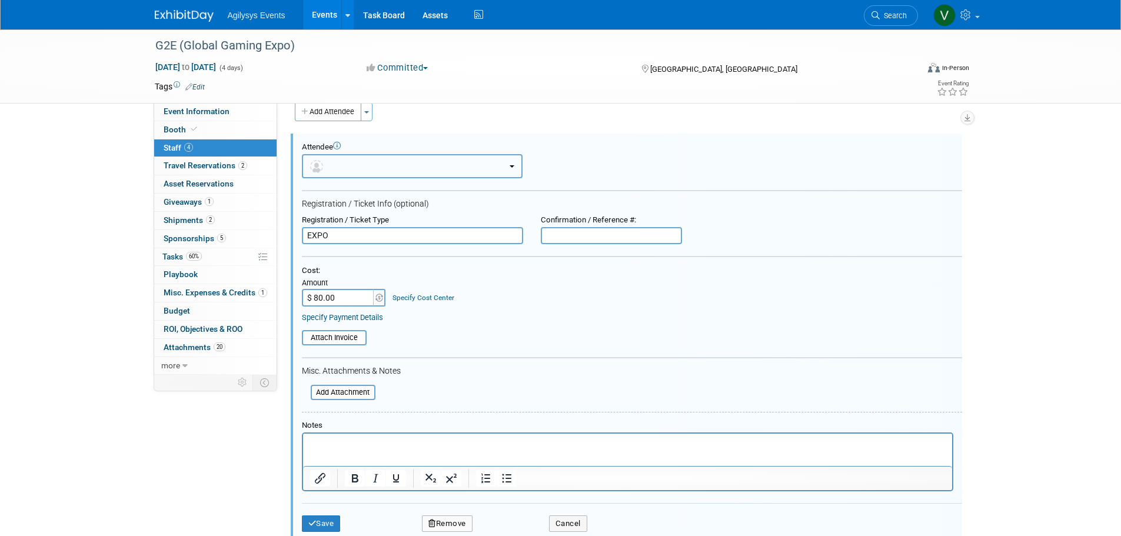
click at [350, 174] on button "button" at bounding box center [412, 166] width 221 height 24
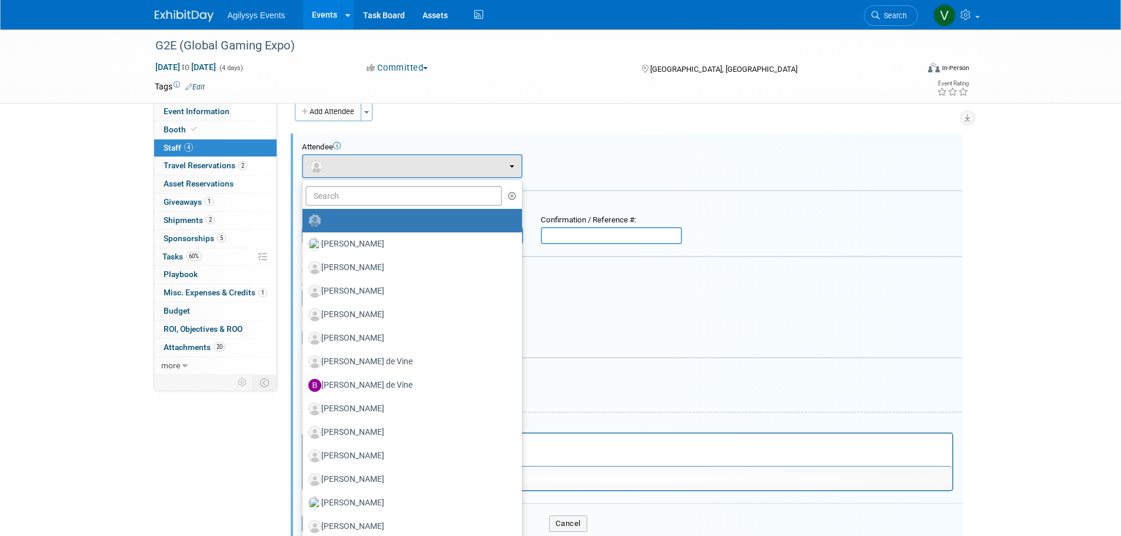
click at [531, 139] on div "Attendee <img src="https://www.exhibitday.com/Images/Unassigned-User-Icon.png" …" at bounding box center [626, 339] width 671 height 411
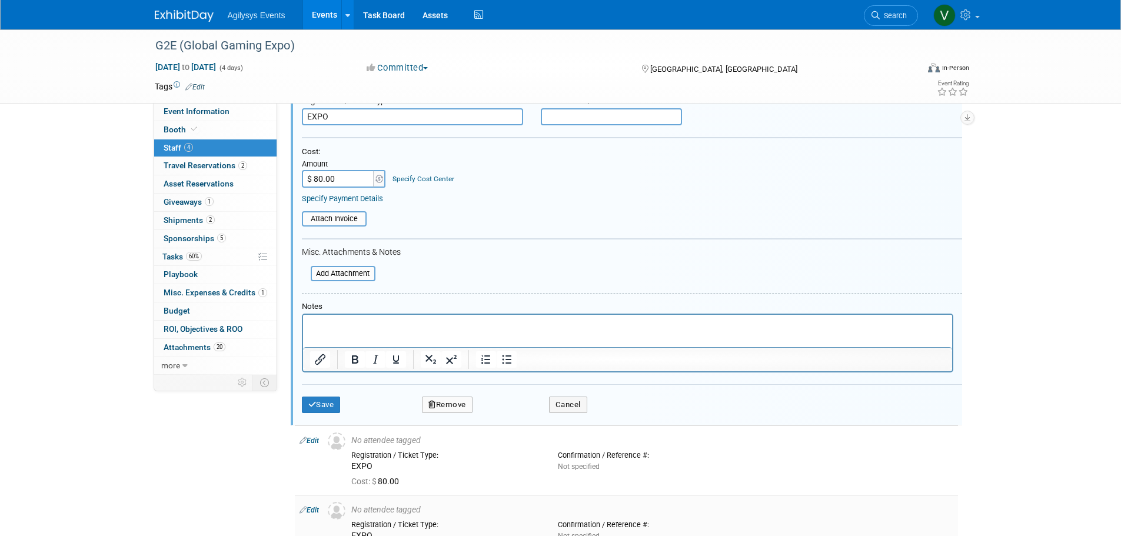
scroll to position [311, 0]
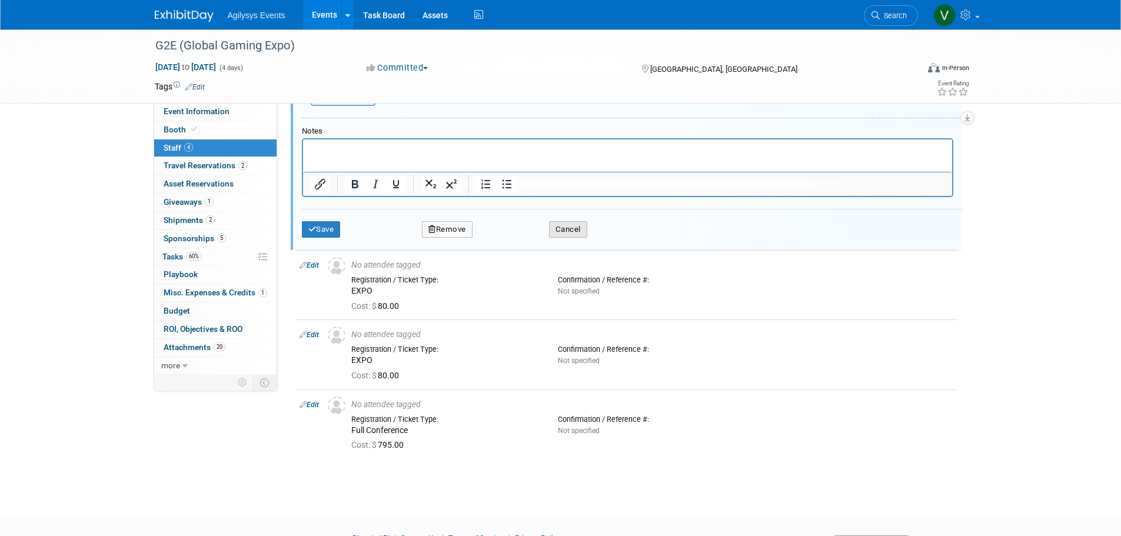
click at [557, 231] on button "Cancel" at bounding box center [568, 229] width 38 height 16
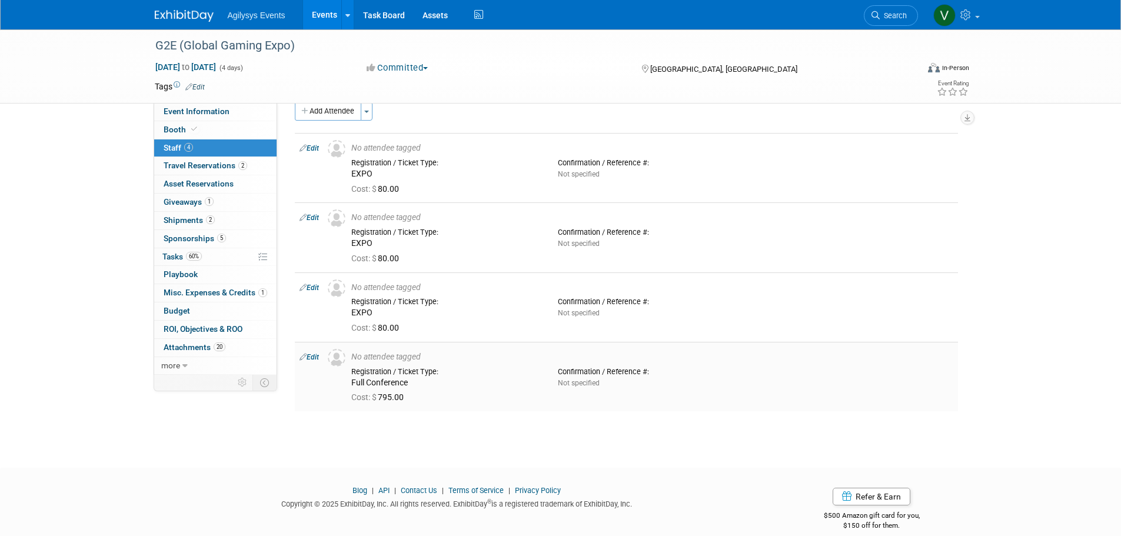
scroll to position [31, 0]
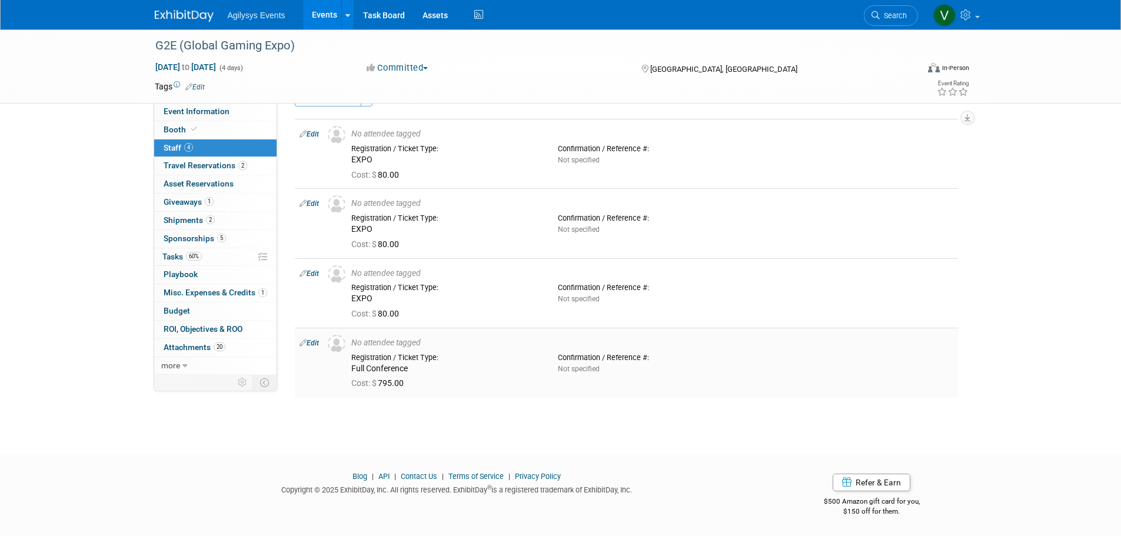
click at [334, 344] on img at bounding box center [337, 344] width 18 height 18
drag, startPoint x: 314, startPoint y: 343, endPoint x: 415, endPoint y: 383, distance: 108.6
click at [314, 343] on link "Edit" at bounding box center [309, 343] width 19 height 8
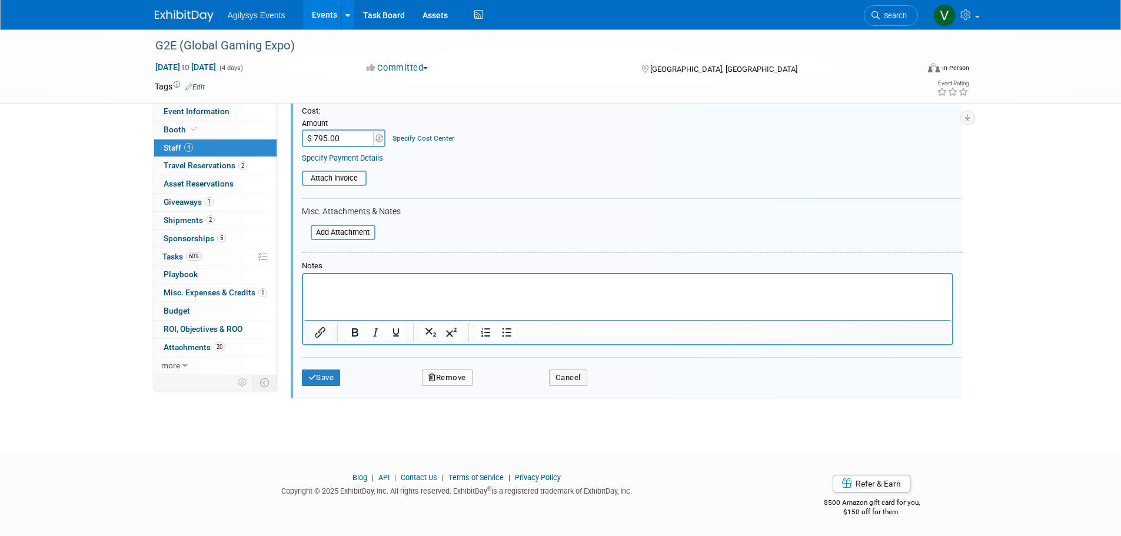
scroll to position [386, 0]
click at [333, 374] on button "Save" at bounding box center [321, 376] width 39 height 16
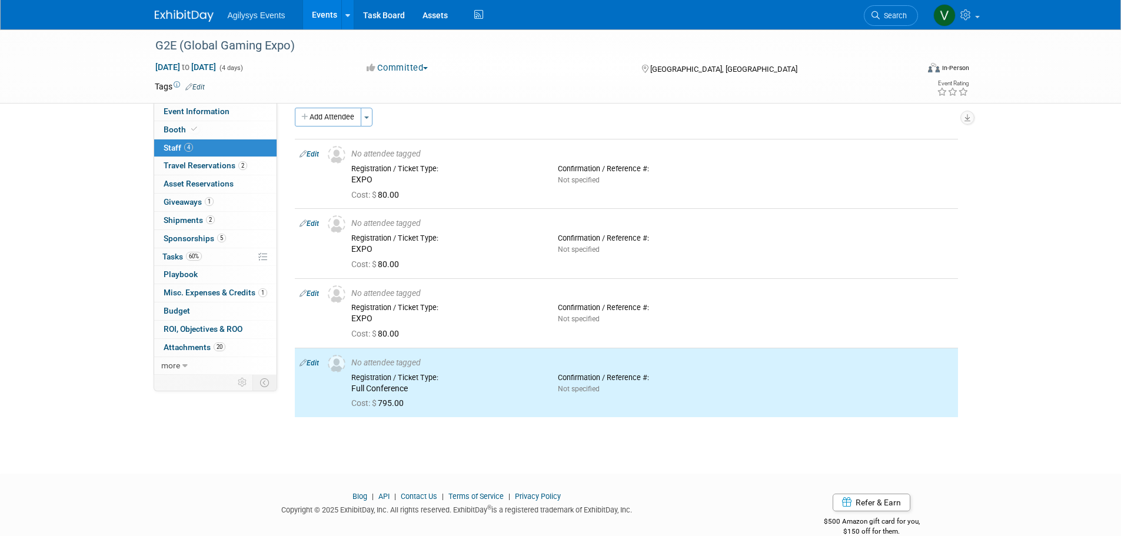
scroll to position [0, 0]
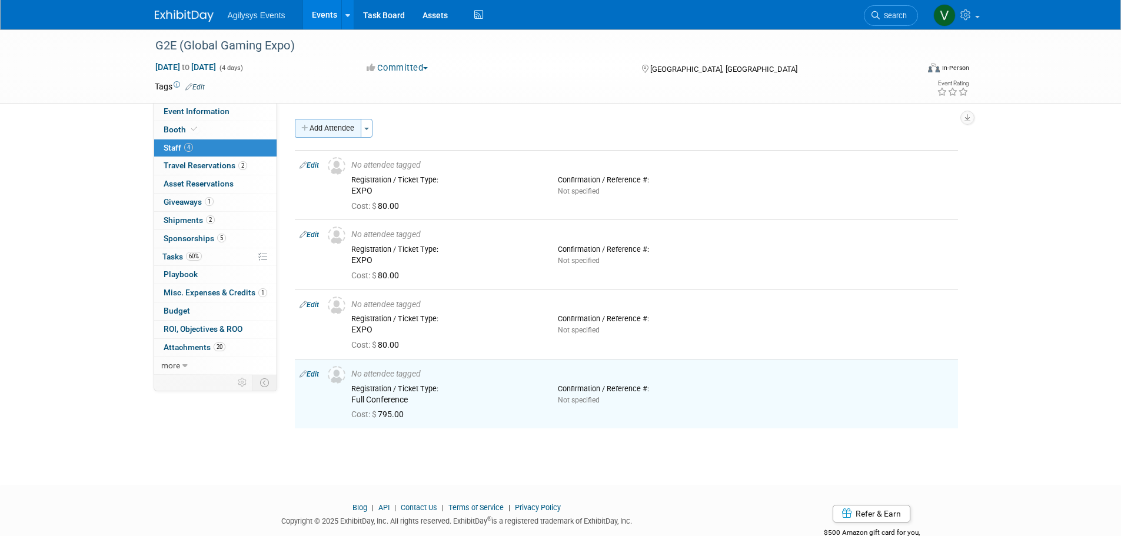
click at [317, 125] on button "Add Attendee" at bounding box center [328, 128] width 67 height 19
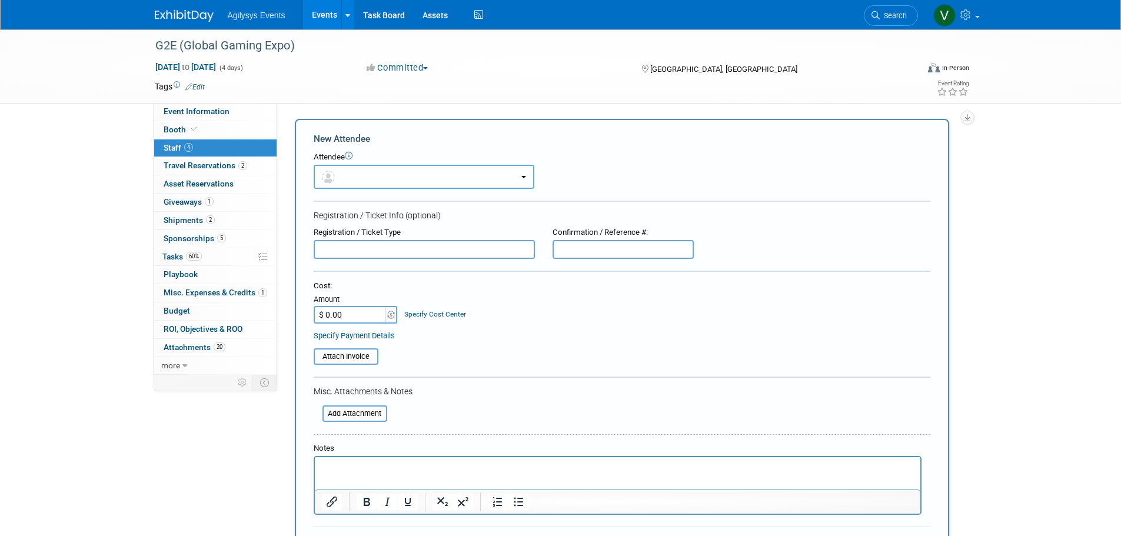
click at [353, 183] on button "button" at bounding box center [424, 177] width 221 height 24
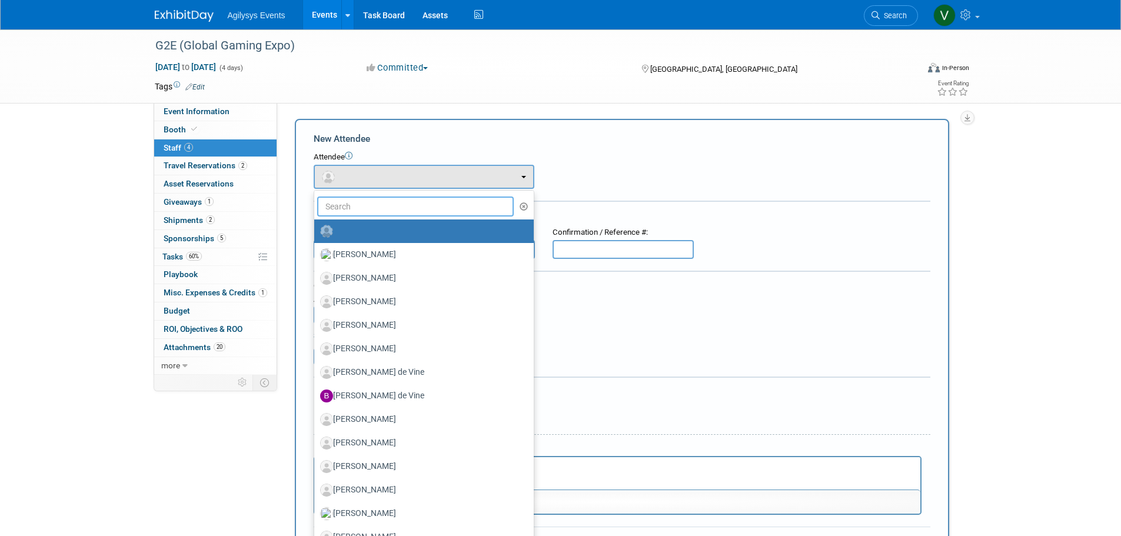
click at [356, 211] on input "text" at bounding box center [415, 207] width 197 height 20
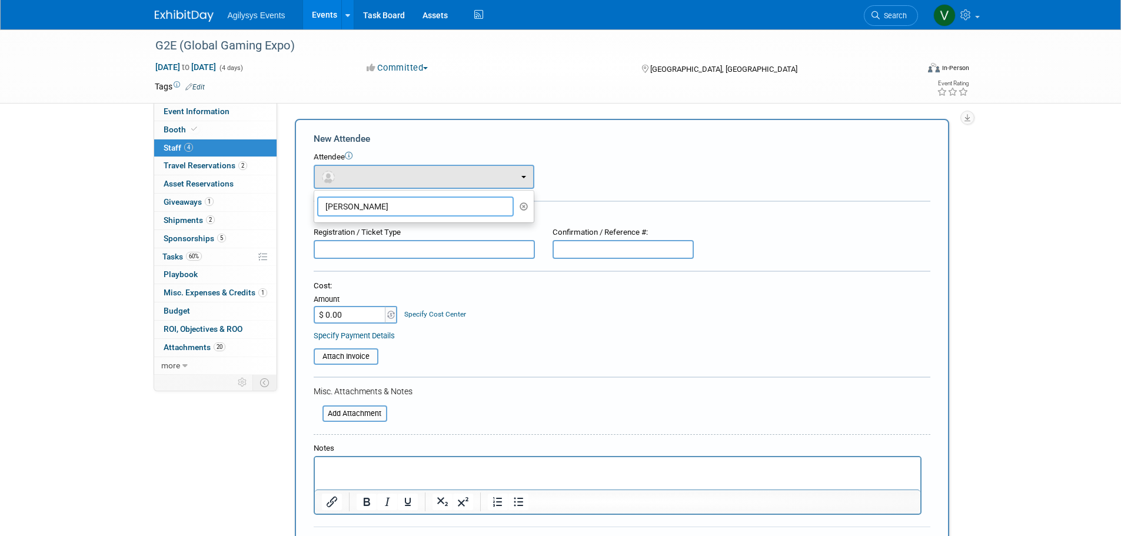
drag, startPoint x: 361, startPoint y: 208, endPoint x: 279, endPoint y: 207, distance: 82.4
click at [279, 207] on div "All Tasks Complete: Yes Date Committed: 11/8/2024 Project Number: 2044286 20442…" at bounding box center [622, 239] width 690 height 272
type input "olivia"
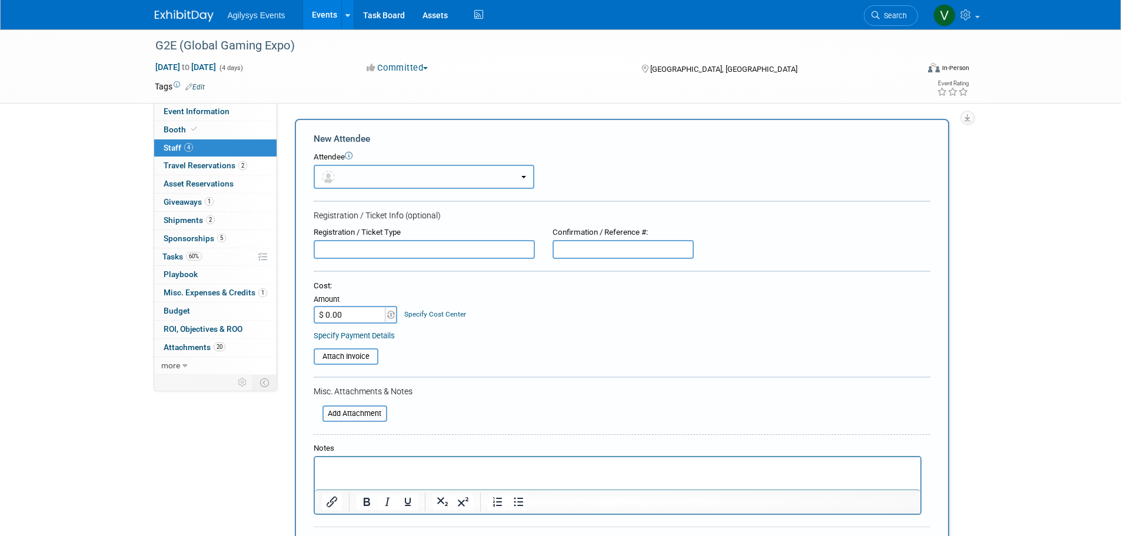
click at [448, 179] on button "button" at bounding box center [424, 177] width 221 height 24
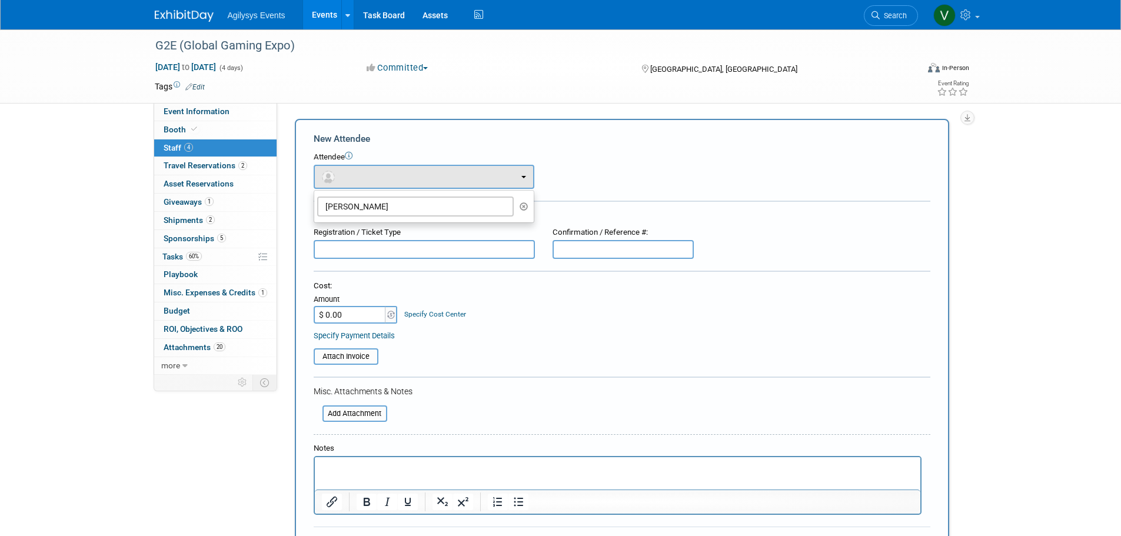
click at [521, 206] on icon "button" at bounding box center [524, 206] width 9 height 8
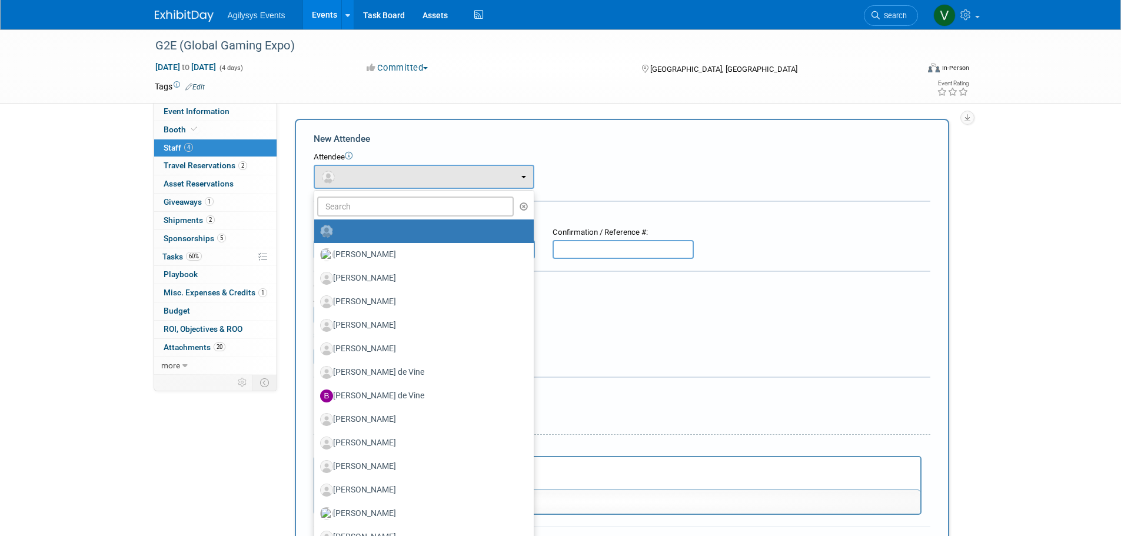
click at [364, 217] on ul "Alan Edwards Angie Robinson Anoop Balakrishnan Ansley Sliker Ben Curtis (me)" at bounding box center [424, 425] width 221 height 471
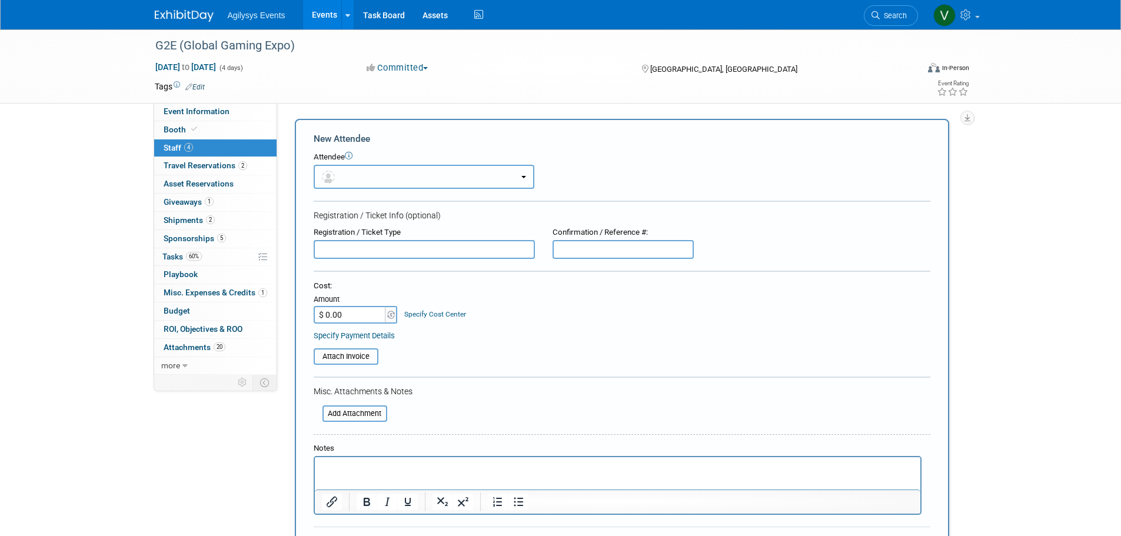
click at [501, 185] on button "button" at bounding box center [424, 177] width 221 height 24
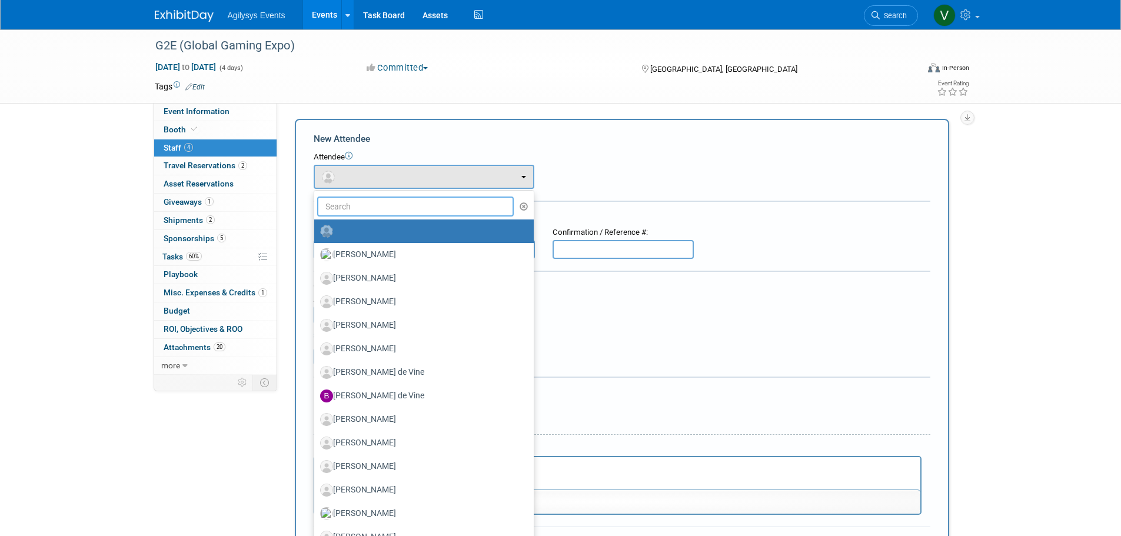
click at [370, 213] on input "text" at bounding box center [415, 207] width 197 height 20
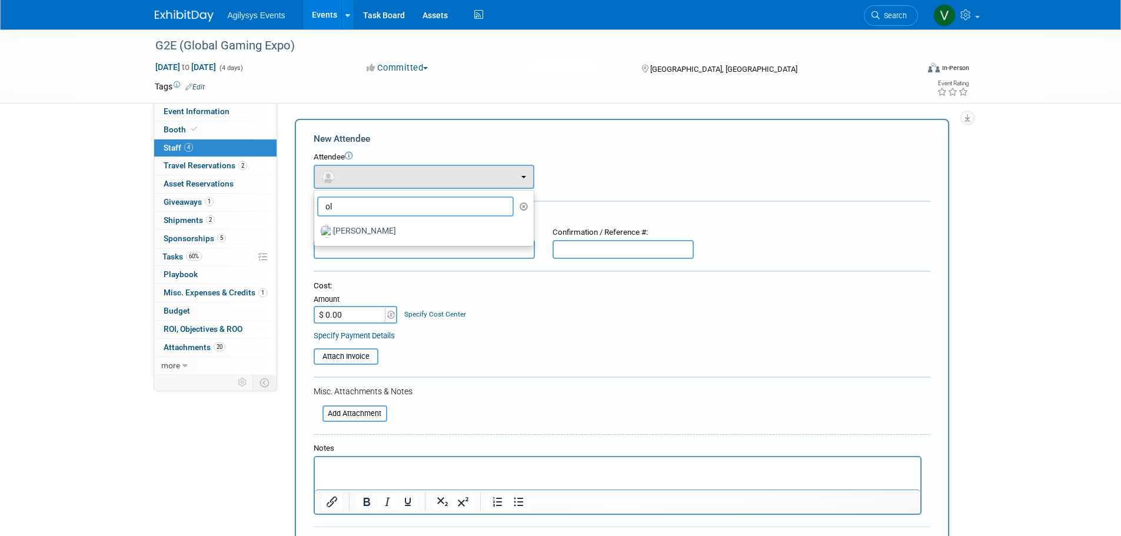
type input "o"
type input "j"
type input "a"
type input "m"
type input "paul"
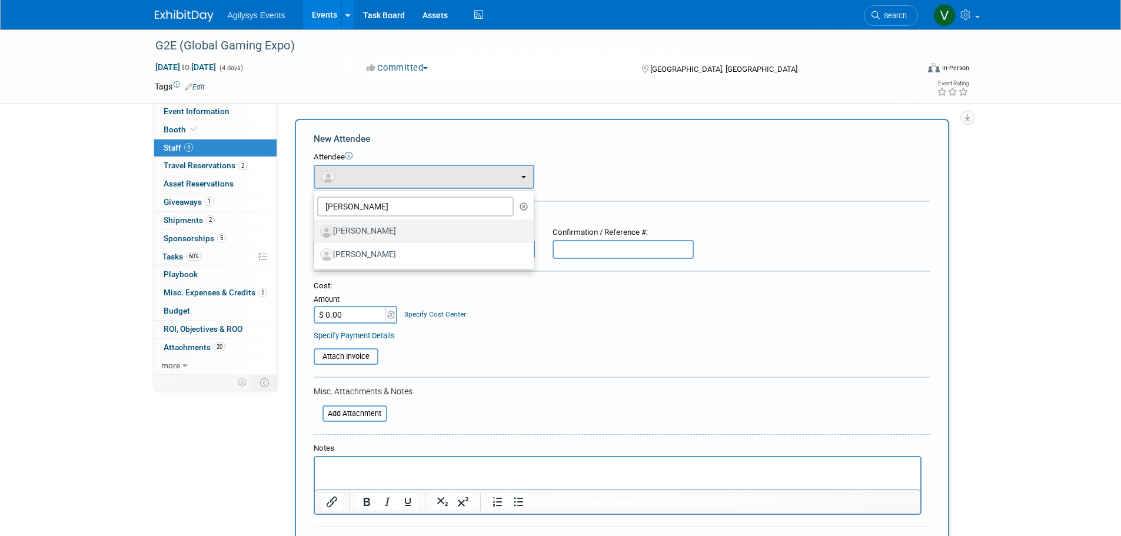
click at [370, 224] on label "[PERSON_NAME]" at bounding box center [421, 231] width 202 height 19
click at [316, 226] on input "[PERSON_NAME]" at bounding box center [312, 230] width 8 height 8
select select "7f28b0dd-a654-448d-b390-6a35b8e98219"
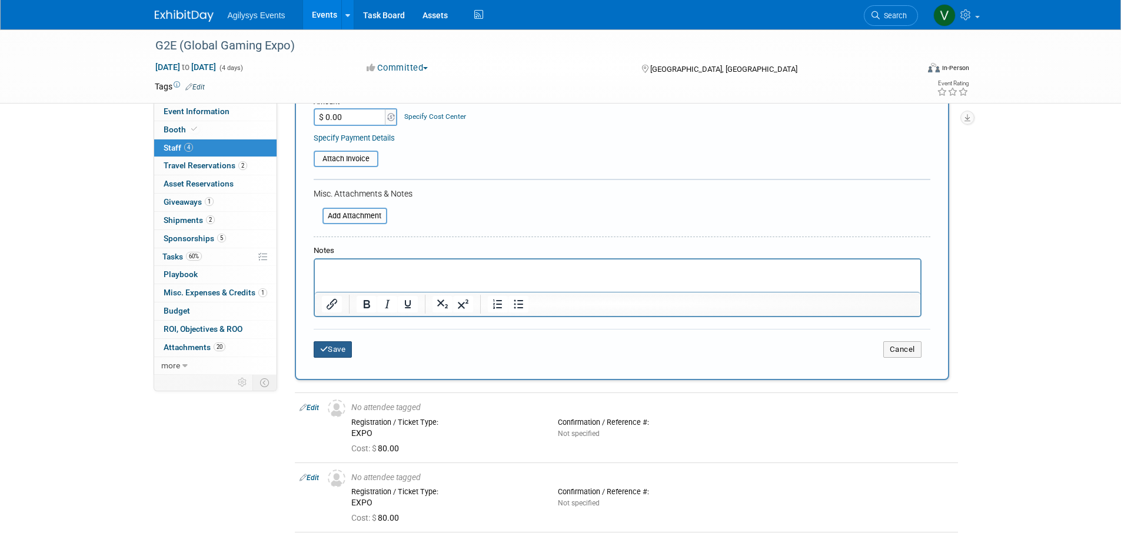
click at [341, 350] on button "Save" at bounding box center [333, 349] width 39 height 16
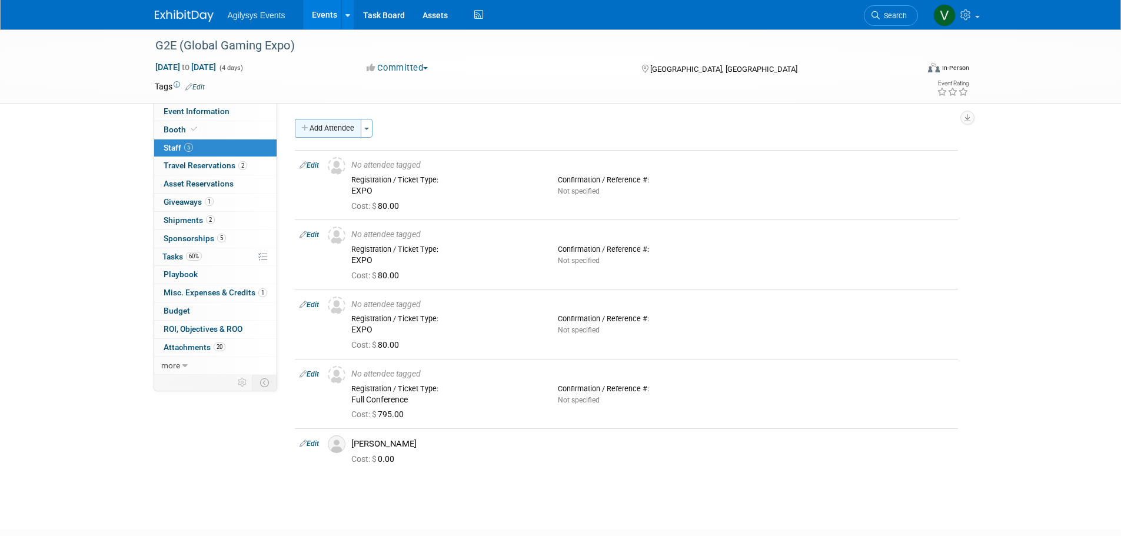
click at [326, 132] on button "Add Attendee" at bounding box center [328, 128] width 67 height 19
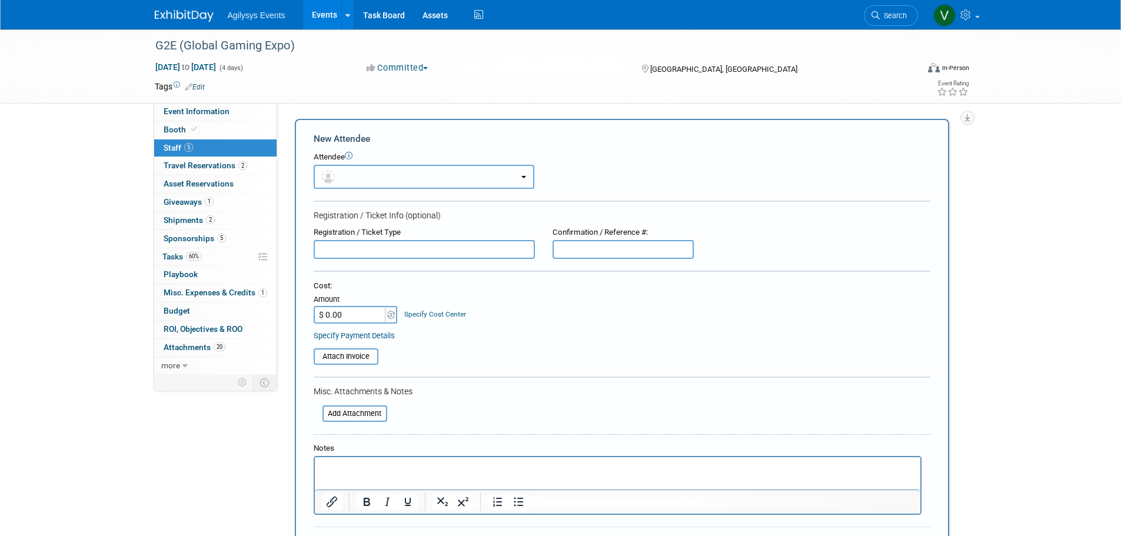
click at [349, 181] on button "button" at bounding box center [424, 177] width 221 height 24
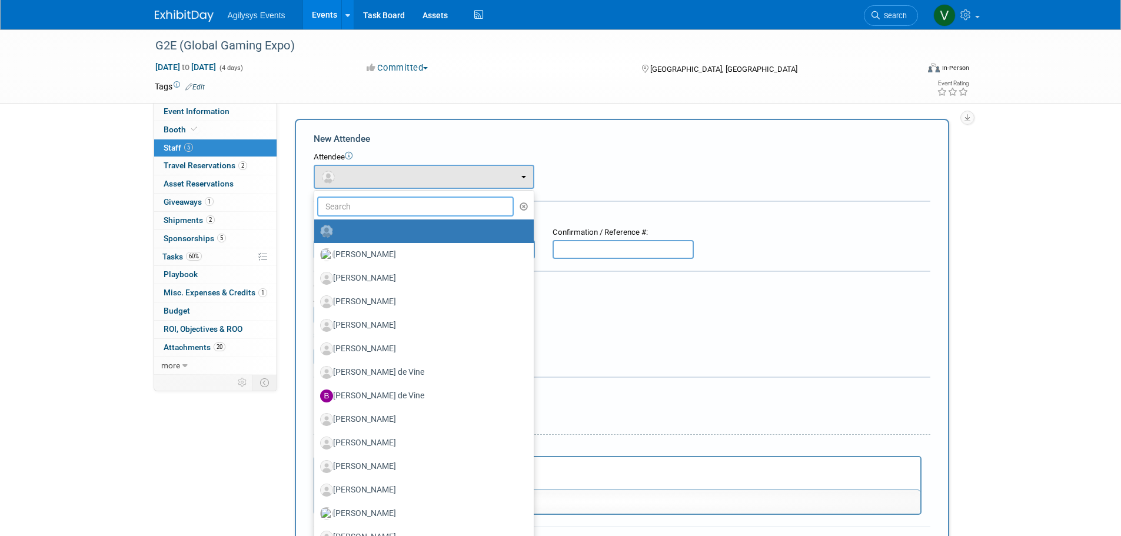
click at [358, 207] on input "text" at bounding box center [415, 207] width 197 height 20
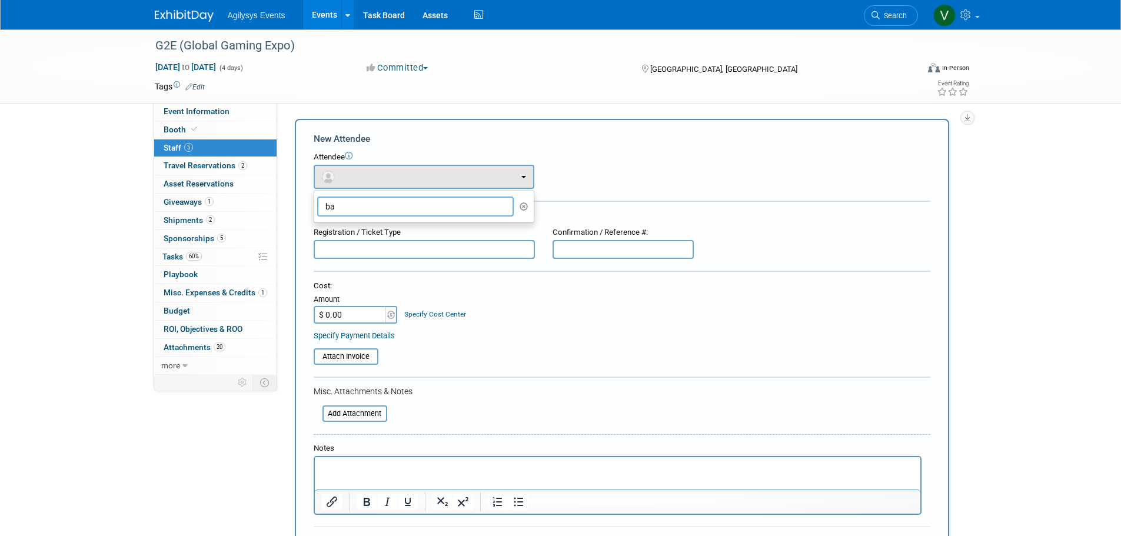
type input "b"
type input "p"
type input "bain"
click at [370, 241] on link "[PERSON_NAME]" at bounding box center [424, 232] width 220 height 24
click at [368, 237] on label "[PERSON_NAME]" at bounding box center [421, 231] width 202 height 19
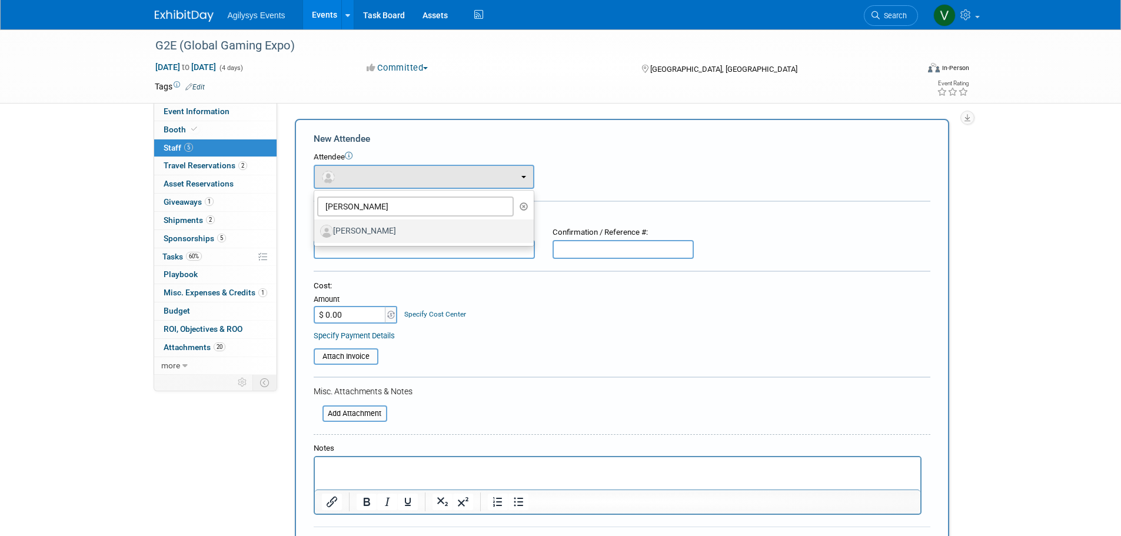
click at [316, 234] on input "[PERSON_NAME]" at bounding box center [312, 230] width 8 height 8
select select "2d846ca9-593d-4d39-a4fa-156da1a13987"
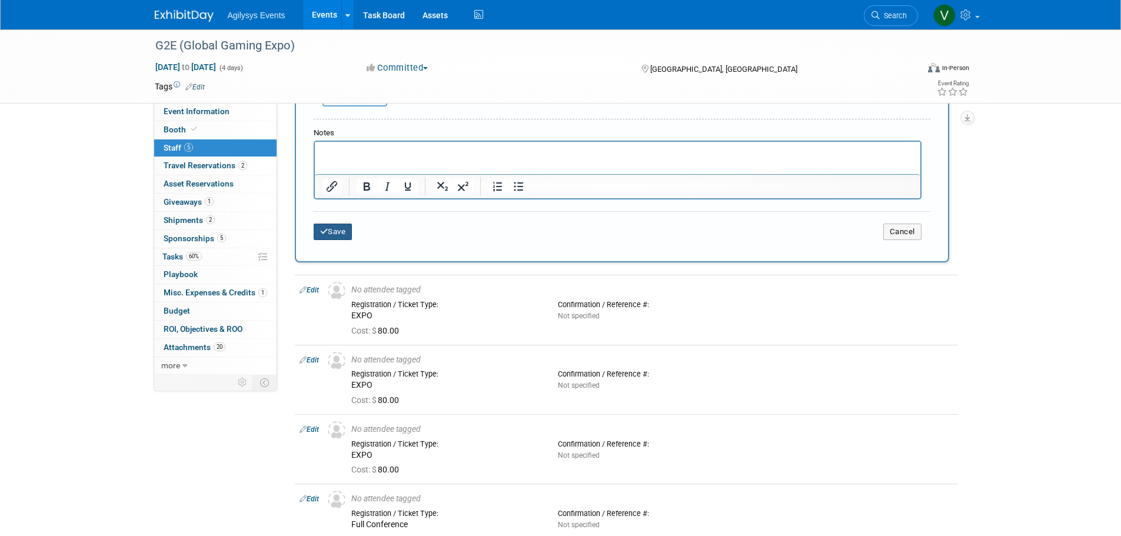
click at [344, 237] on button "Save" at bounding box center [333, 232] width 39 height 16
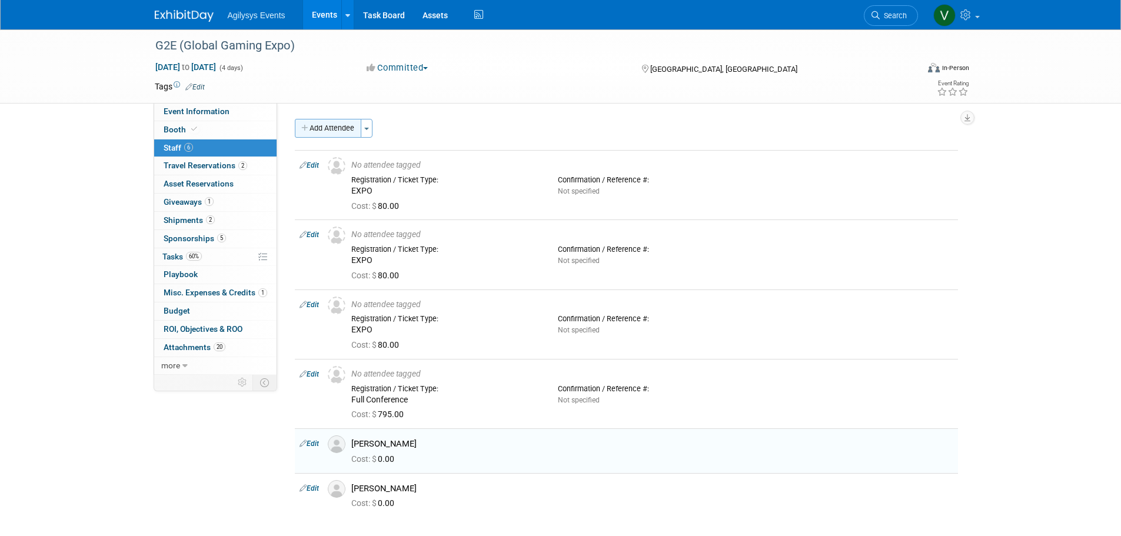
click at [333, 137] on button "Add Attendee" at bounding box center [328, 128] width 67 height 19
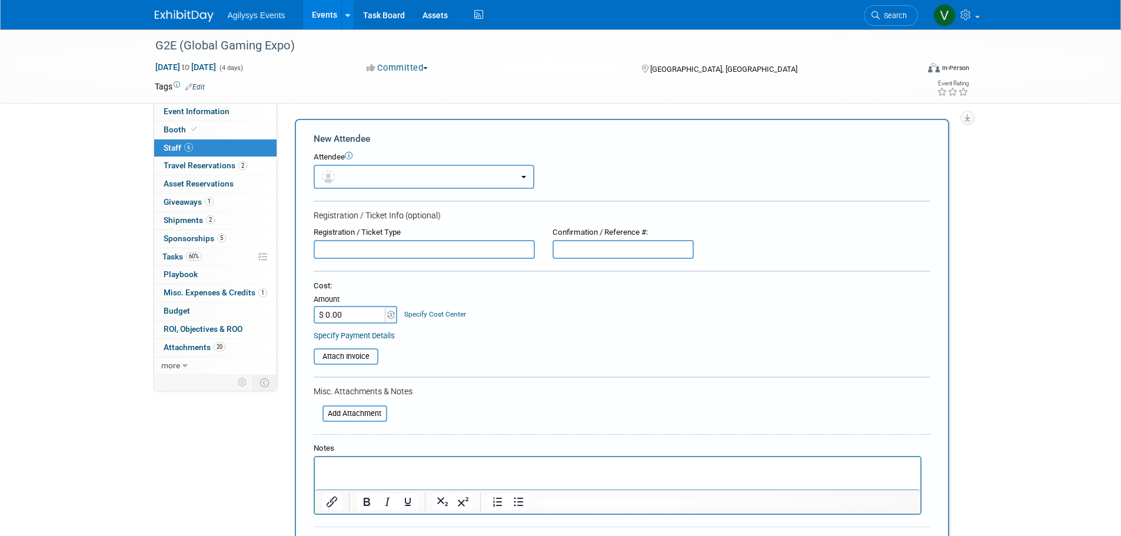
click at [344, 178] on button "button" at bounding box center [424, 177] width 221 height 24
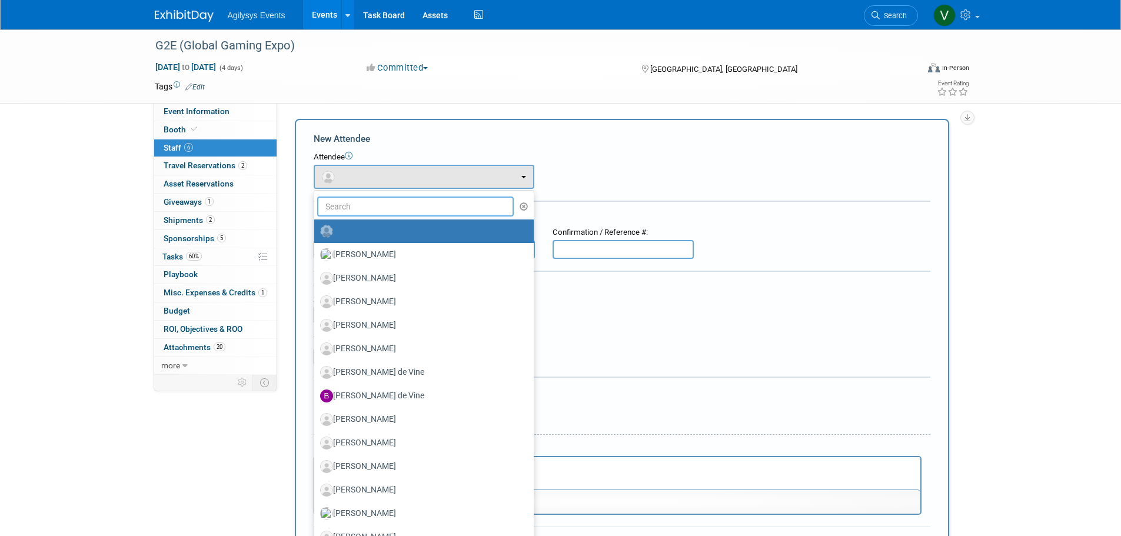
click at [347, 212] on input "text" at bounding box center [415, 207] width 197 height 20
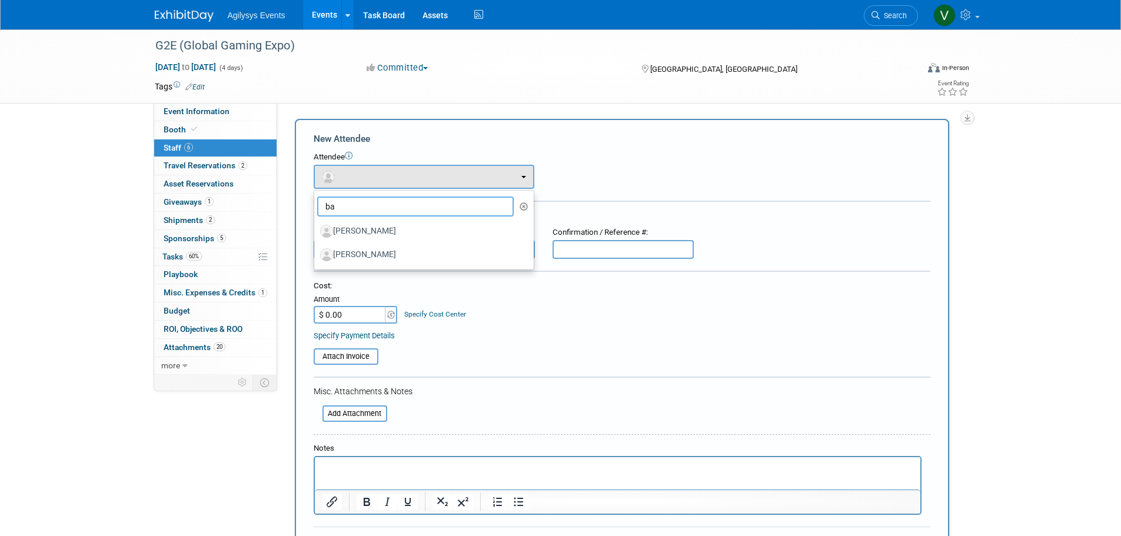
type input "b"
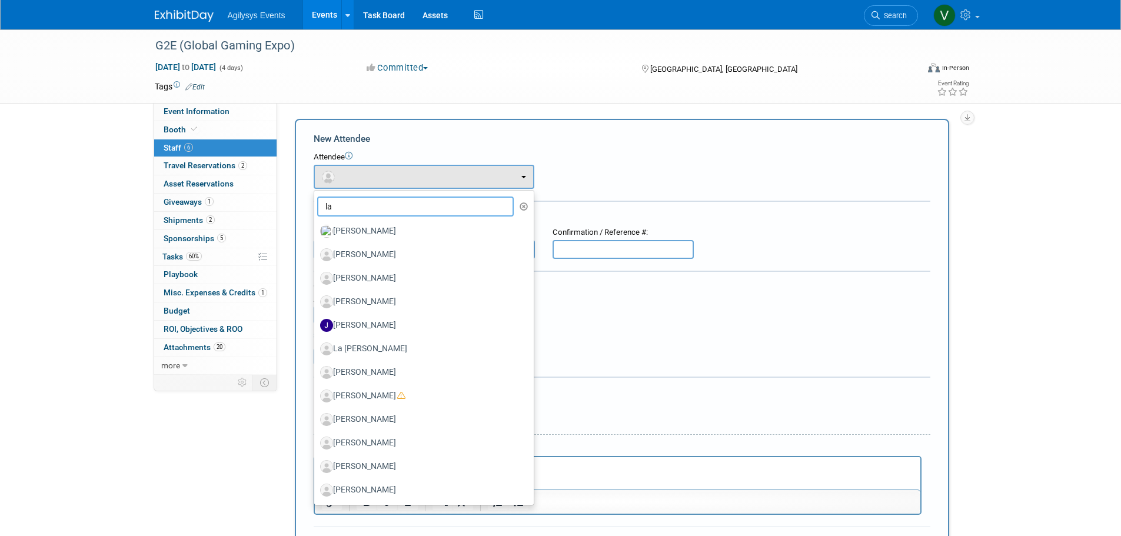
type input "l"
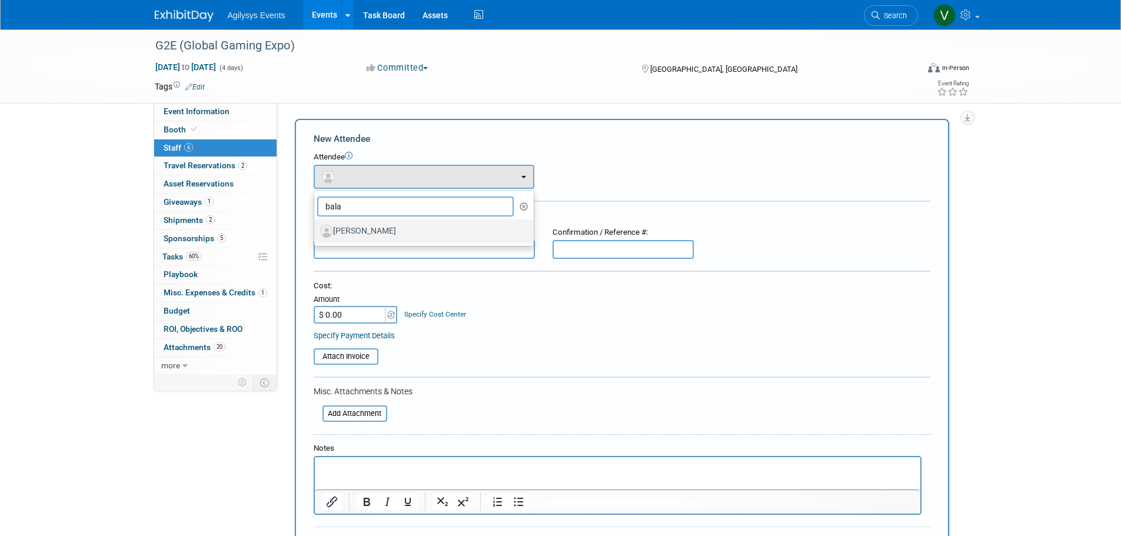
type input "bala"
click at [371, 227] on label "[PERSON_NAME]" at bounding box center [421, 231] width 202 height 19
click at [364, 242] on ul "bala Alan Edwards Angie Robinson Anoop Balakrishnan Ansley Sliker Ben Curtis (m…" at bounding box center [424, 218] width 221 height 56
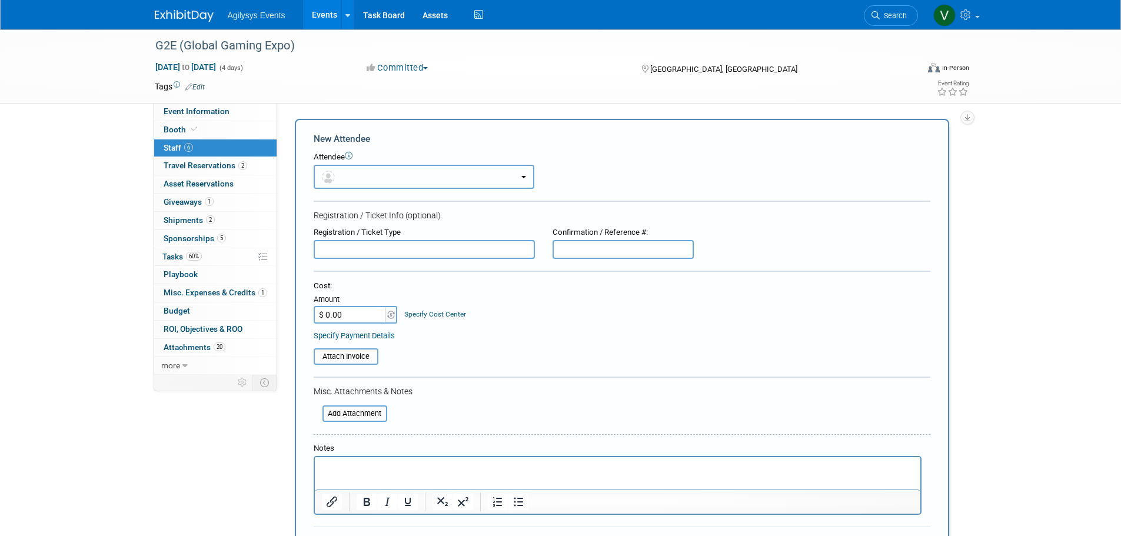
click at [384, 177] on button "button" at bounding box center [424, 177] width 221 height 24
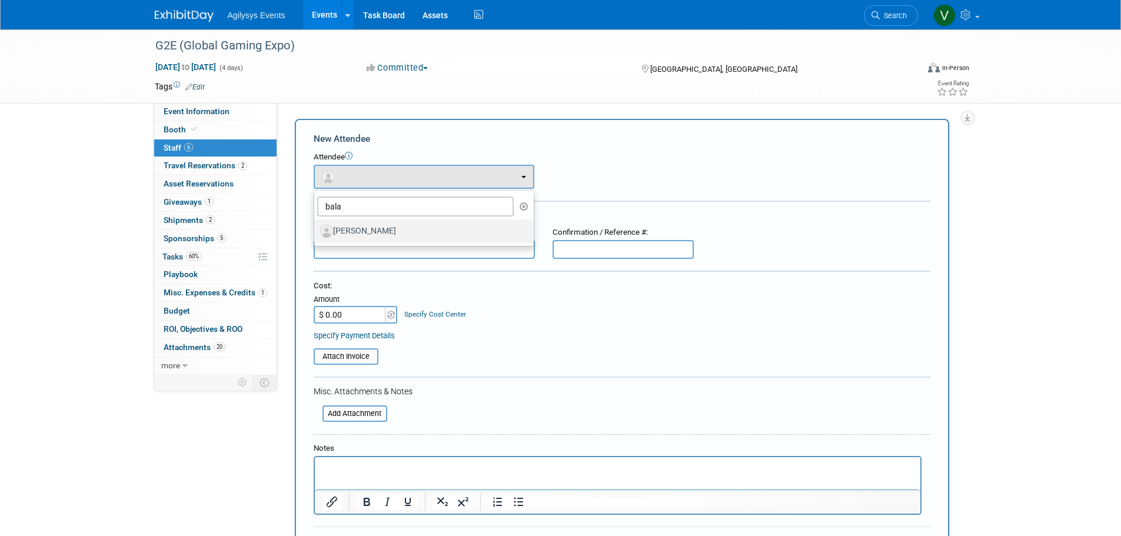
click at [376, 225] on label "[PERSON_NAME]" at bounding box center [421, 231] width 202 height 19
click at [316, 226] on input "[PERSON_NAME]" at bounding box center [312, 230] width 8 height 8
select select "64d54349-8645-494d-b388-ac4f5b6b4c59"
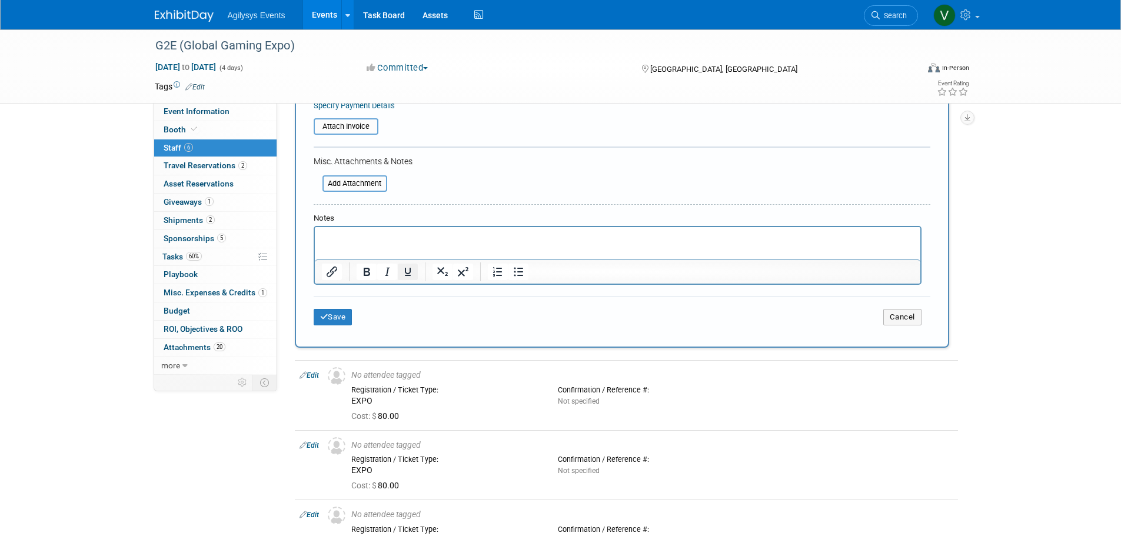
scroll to position [294, 0]
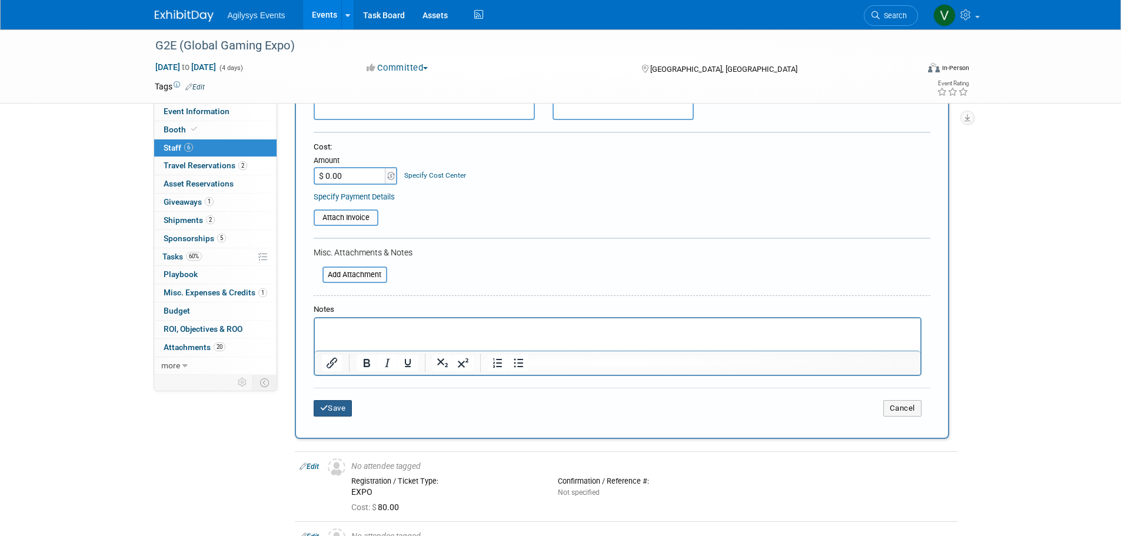
click at [335, 403] on button "Save" at bounding box center [333, 408] width 39 height 16
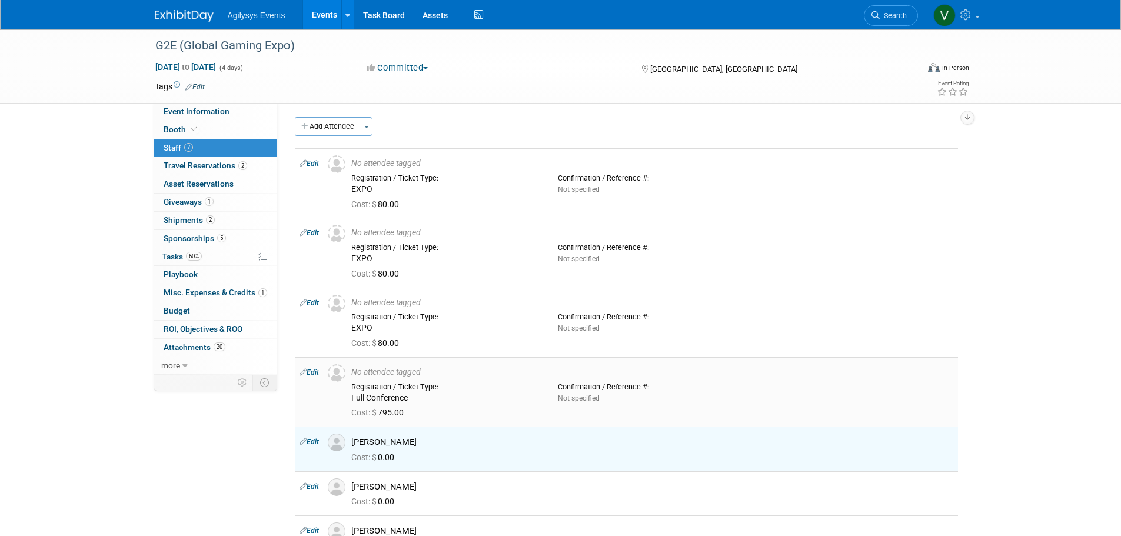
scroll to position [0, 0]
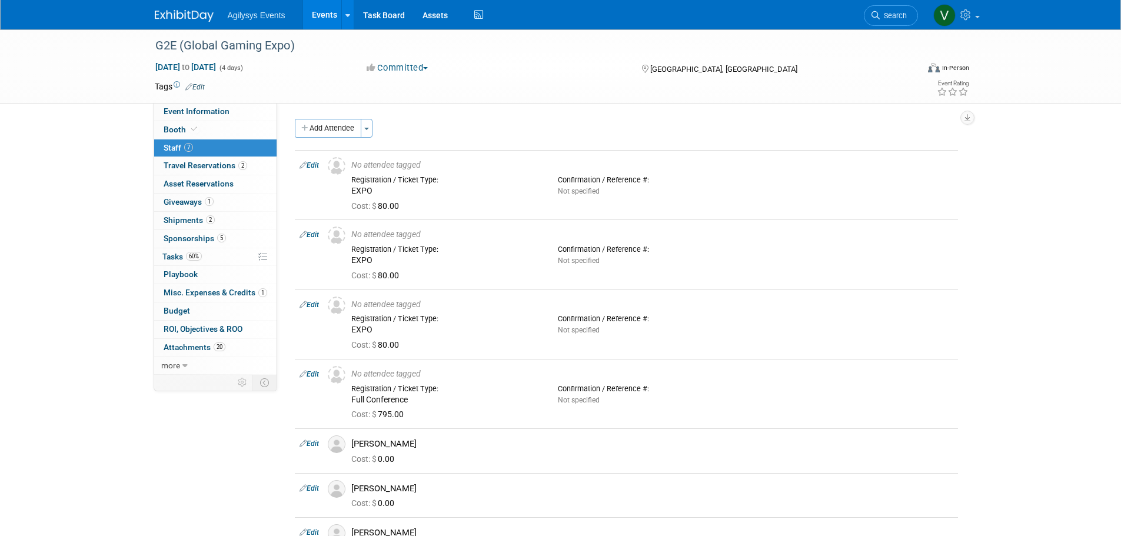
click at [307, 129] on icon "button" at bounding box center [305, 129] width 8 height 8
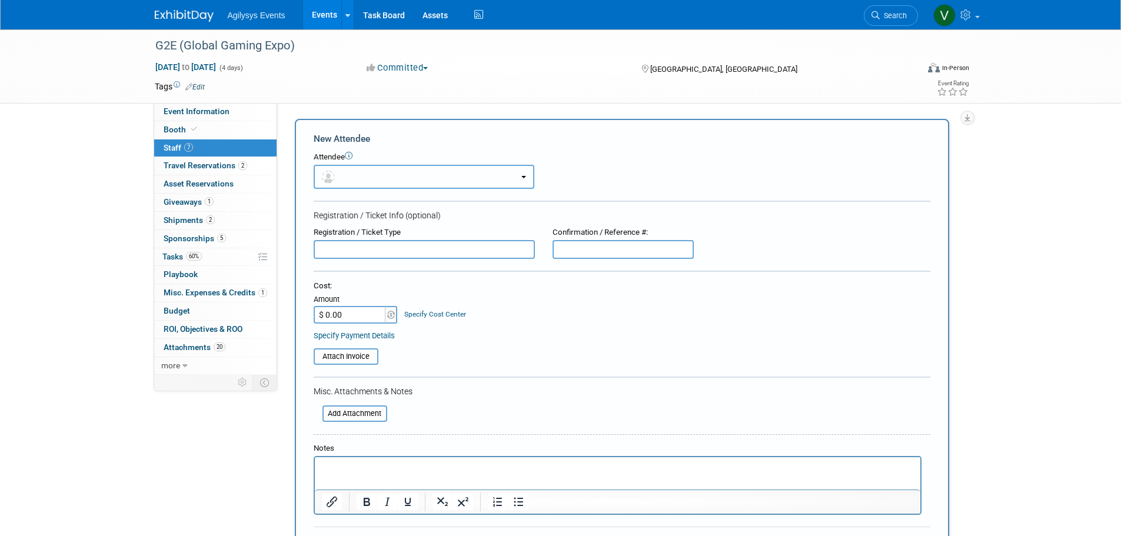
click at [338, 180] on span "button" at bounding box center [330, 176] width 17 height 9
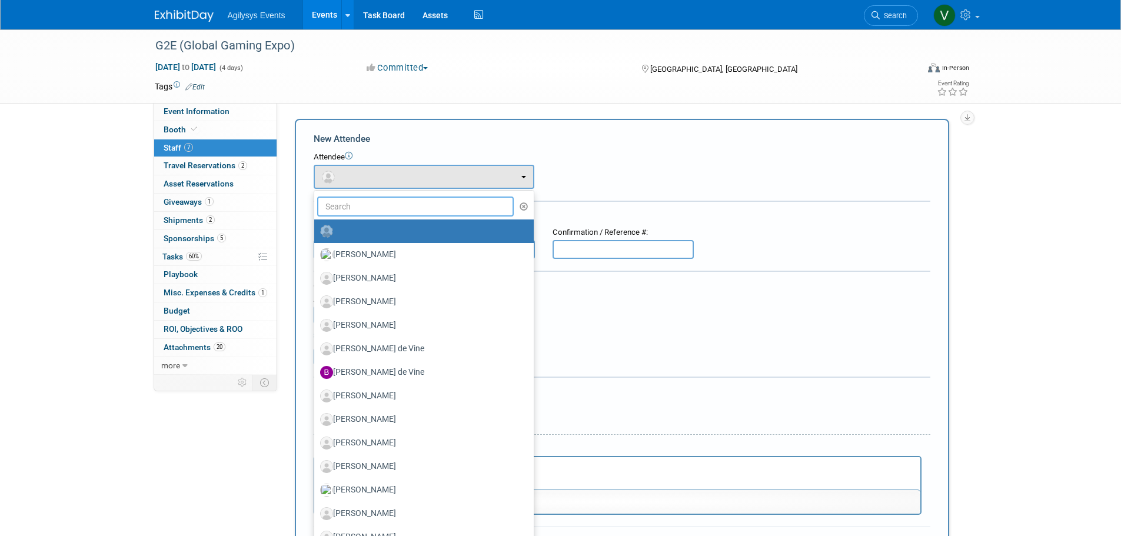
click at [360, 207] on input "text" at bounding box center [415, 207] width 197 height 20
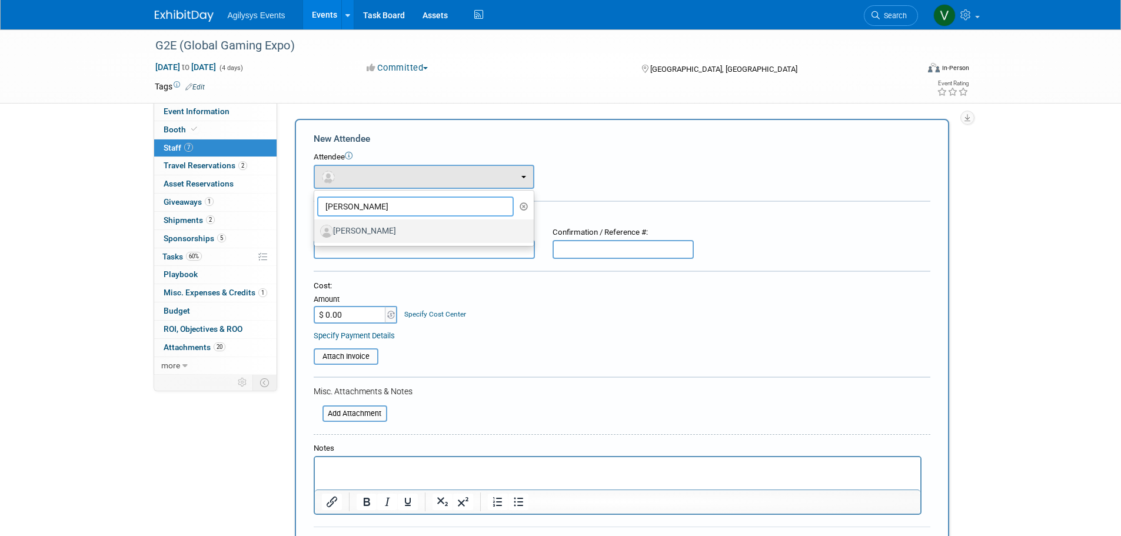
type input "jay"
click at [367, 238] on label "[PERSON_NAME]" at bounding box center [421, 231] width 202 height 19
click at [316, 234] on input "[PERSON_NAME]" at bounding box center [312, 230] width 8 height 8
select select "cb4c1530-e530-4c9b-b890-7ebb2279ce64"
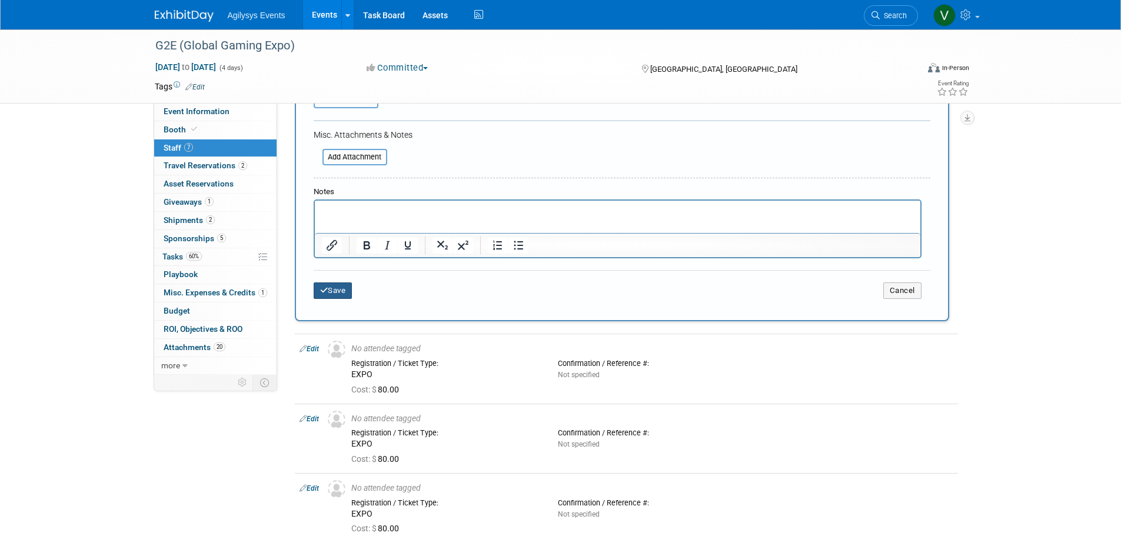
click at [341, 298] on button "Save" at bounding box center [333, 290] width 39 height 16
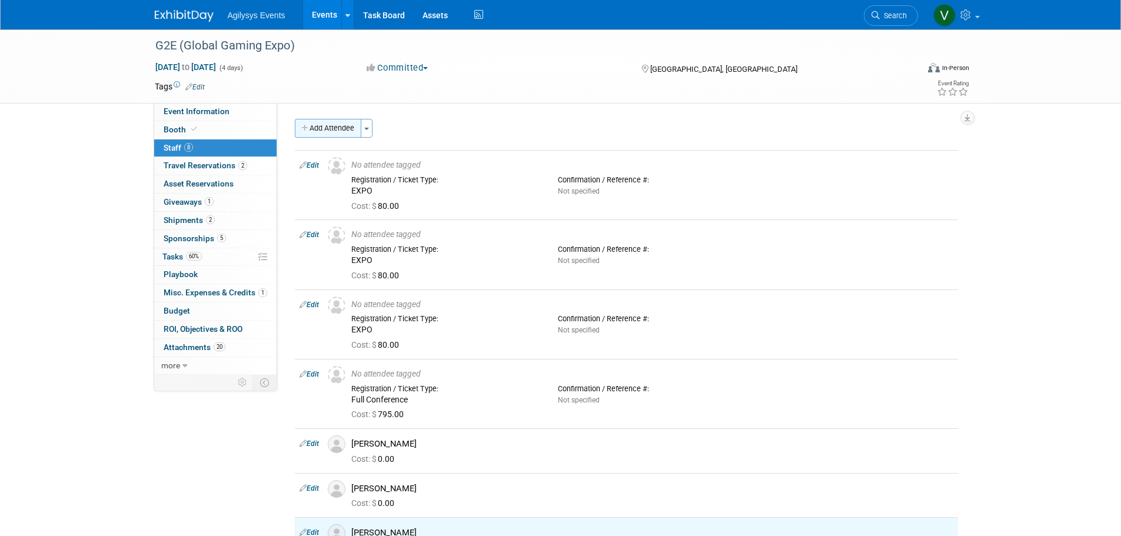
click at [317, 129] on button "Add Attendee" at bounding box center [328, 128] width 67 height 19
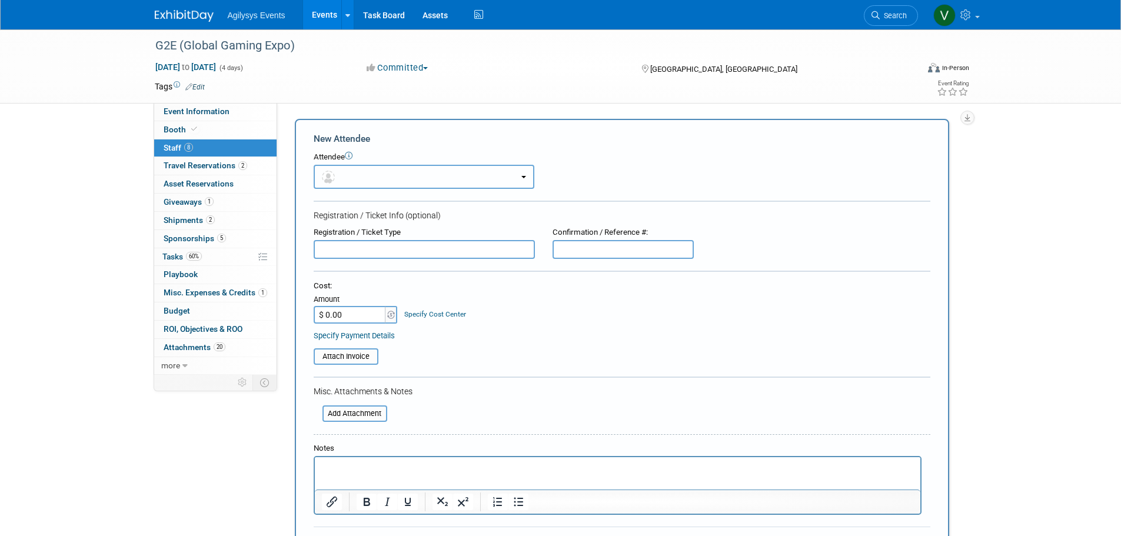
click at [357, 173] on button "button" at bounding box center [424, 177] width 221 height 24
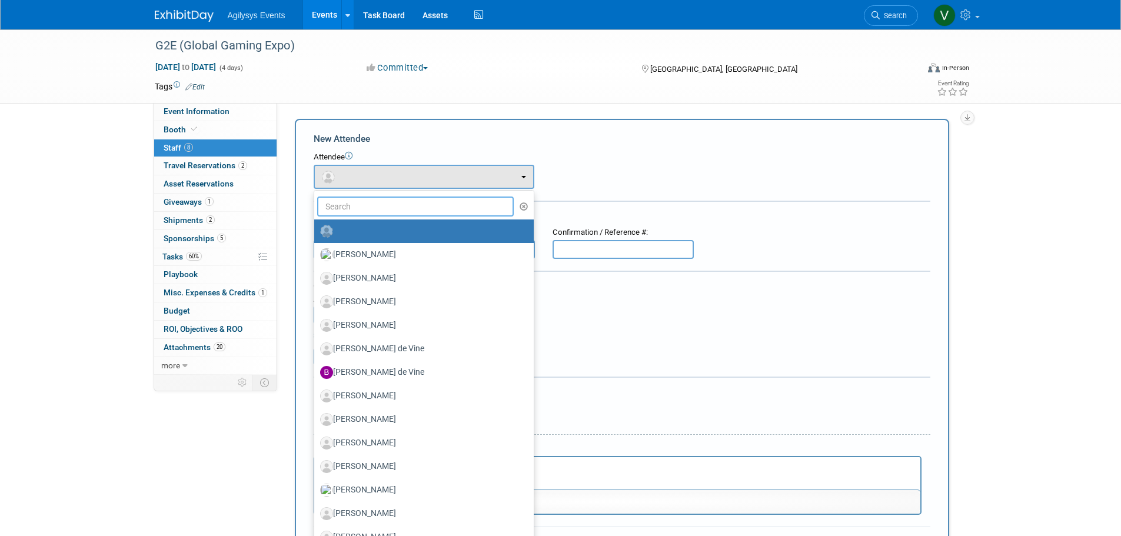
click at [367, 208] on input "text" at bounding box center [415, 207] width 197 height 20
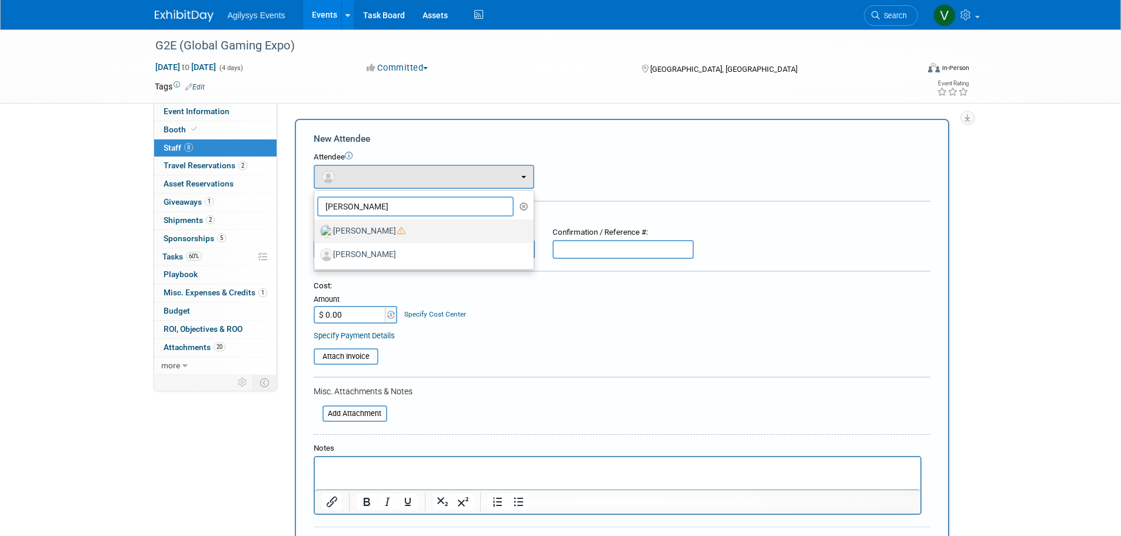
type input "ryan"
click at [354, 229] on label "[PERSON_NAME]" at bounding box center [421, 231] width 202 height 19
click at [316, 229] on input "[PERSON_NAME]" at bounding box center [312, 230] width 8 height 8
select select "07172472-25a0-44cb-bf90-83a7c5887193"
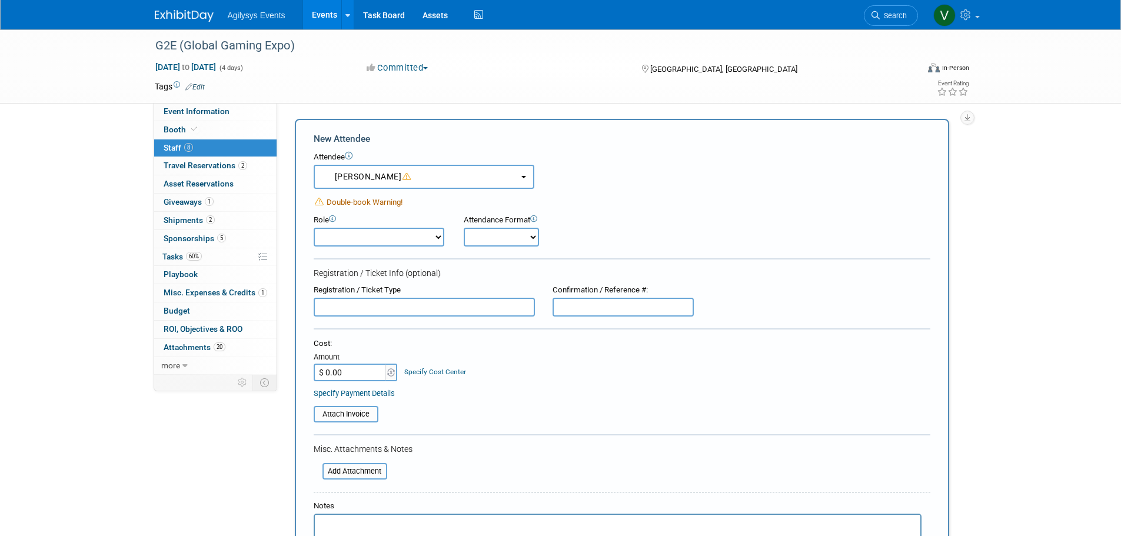
click at [371, 200] on span "Double-book Warning!" at bounding box center [365, 202] width 76 height 9
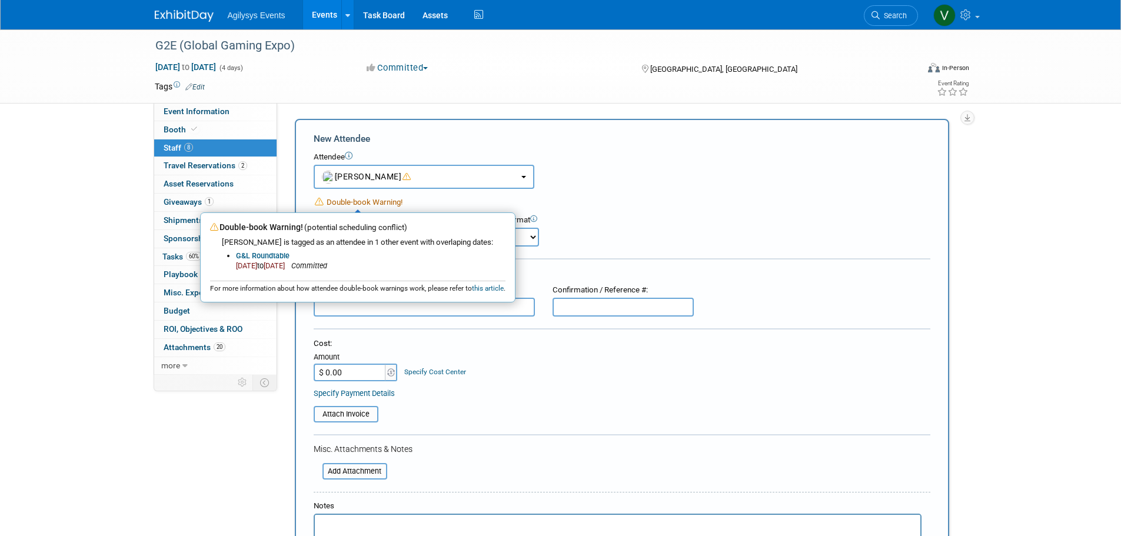
click at [473, 204] on div "Double-book Warning! Double-book Warning! (potential scheduling conflict) Ryan …" at bounding box center [622, 202] width 617 height 12
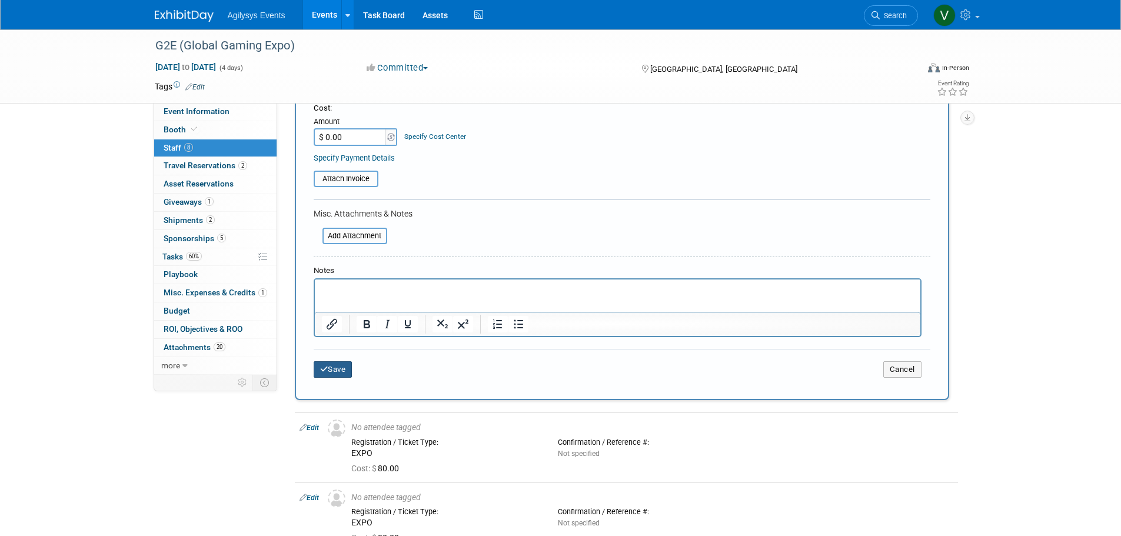
click at [335, 370] on button "Save" at bounding box center [333, 369] width 39 height 16
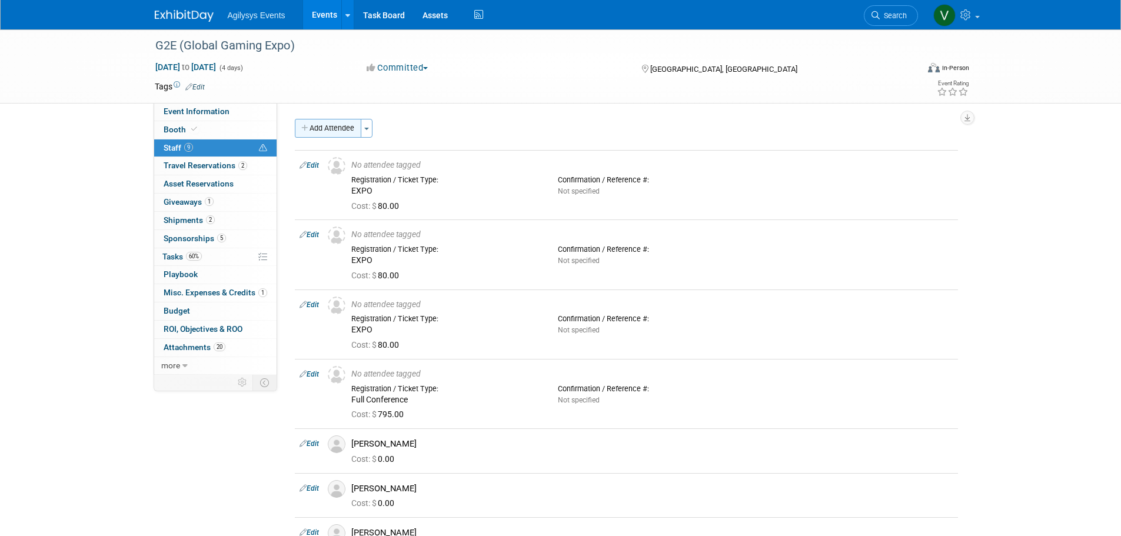
click at [343, 130] on button "Add Attendee" at bounding box center [328, 128] width 67 height 19
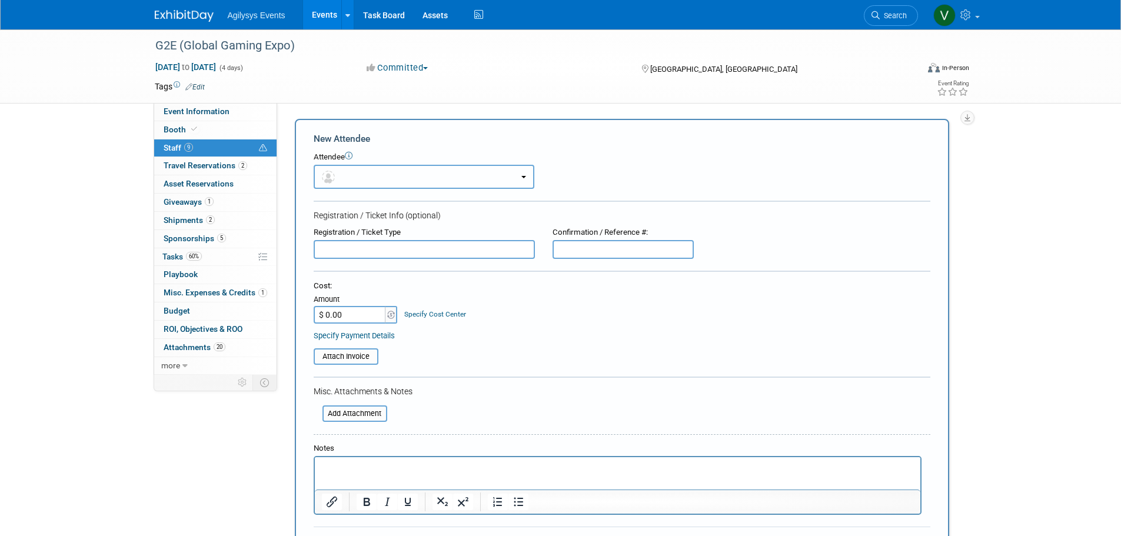
click at [368, 179] on button "button" at bounding box center [424, 177] width 221 height 24
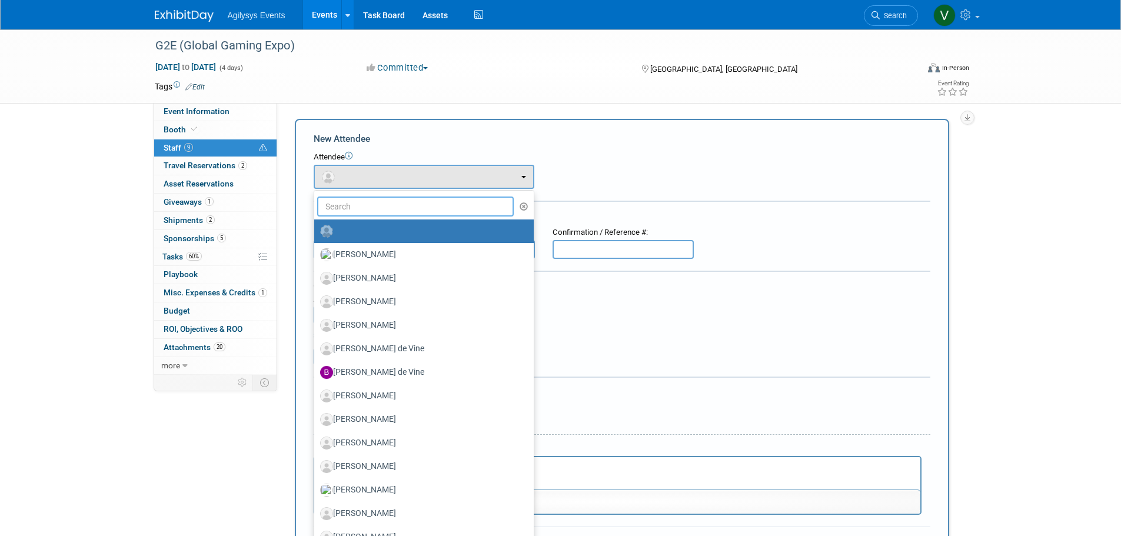
click at [375, 209] on input "text" at bounding box center [415, 207] width 197 height 20
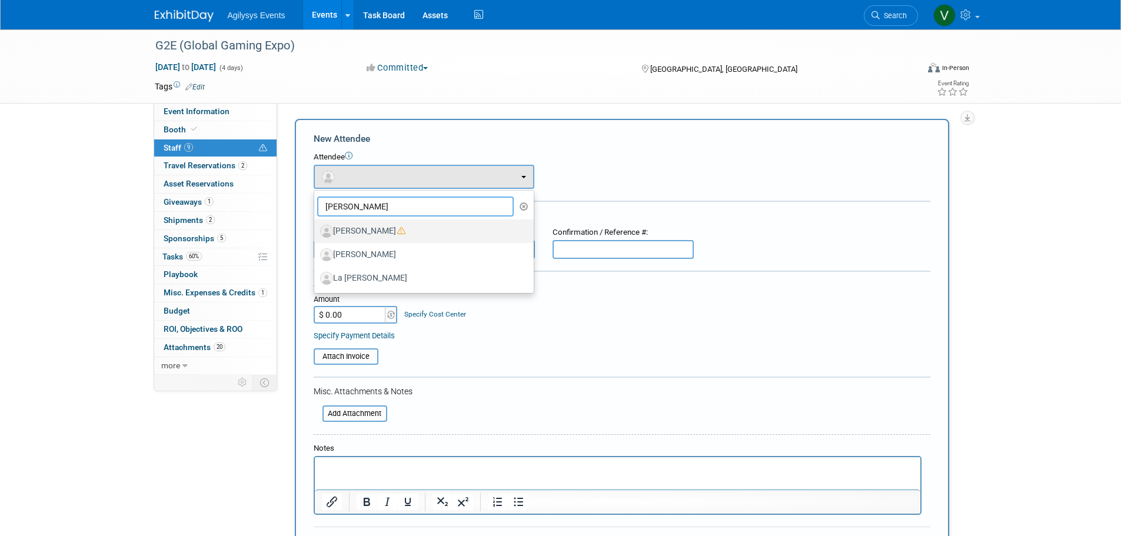
type input "john"
click at [367, 225] on label "[PERSON_NAME]" at bounding box center [421, 231] width 202 height 19
click at [316, 226] on input "[PERSON_NAME]" at bounding box center [312, 230] width 8 height 8
select select "c092bb1a-a12c-4bf1-b0ac-472c01b825ae"
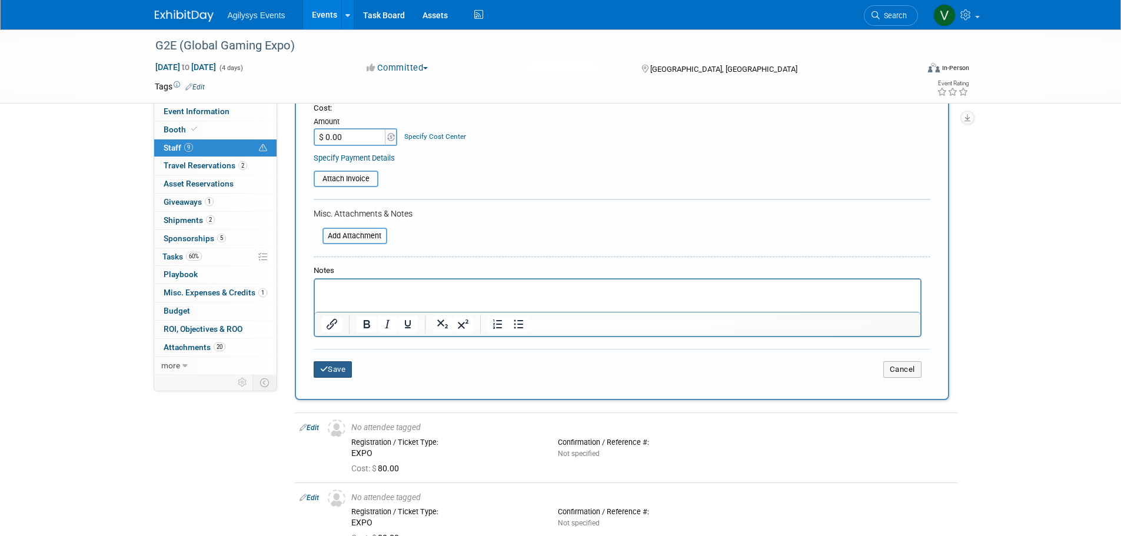
click at [331, 367] on button "Save" at bounding box center [333, 369] width 39 height 16
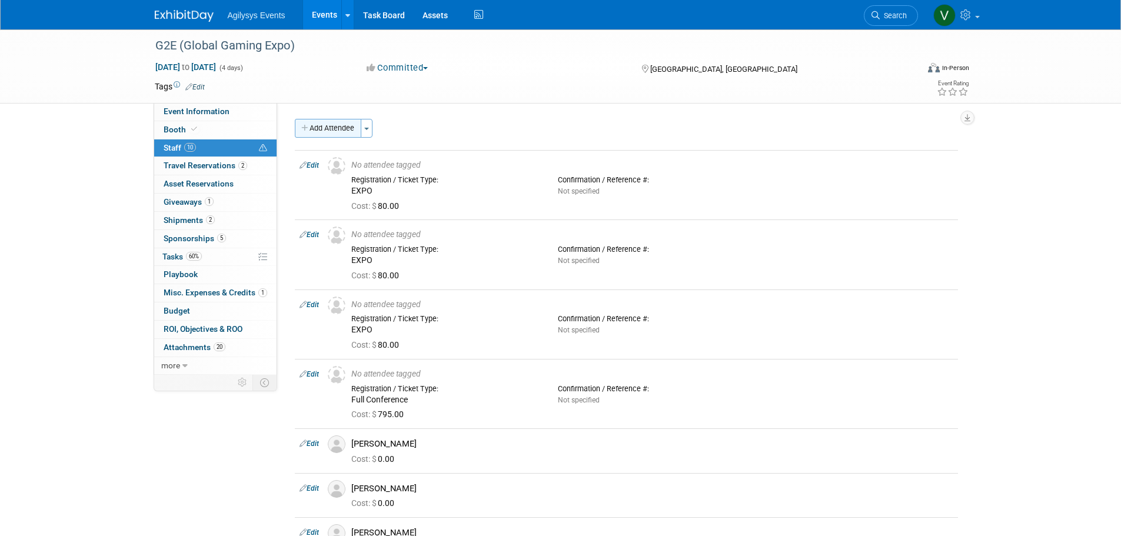
click at [317, 131] on button "Add Attendee" at bounding box center [328, 128] width 67 height 19
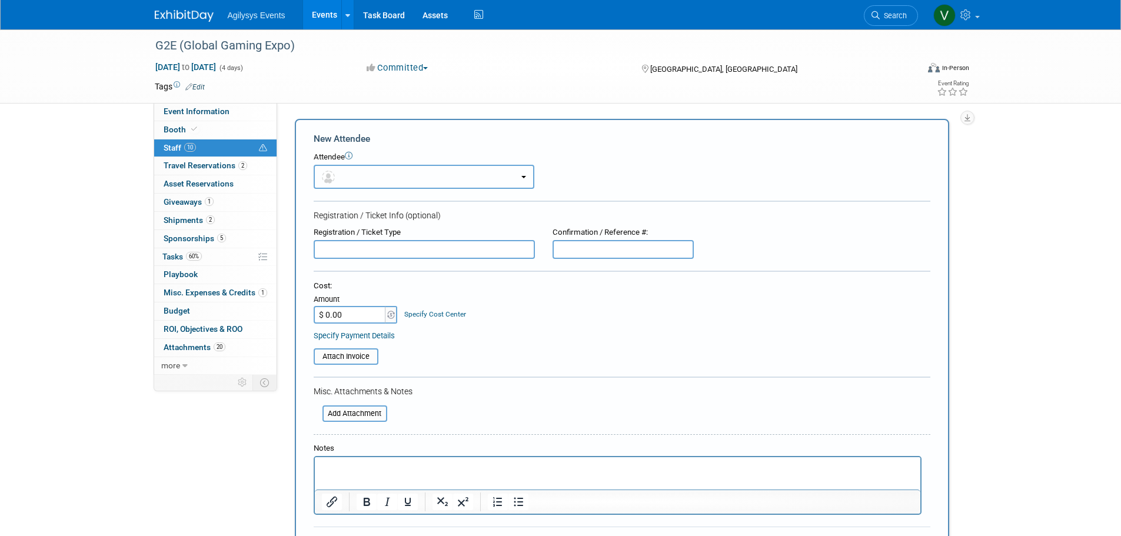
click at [347, 171] on button "button" at bounding box center [424, 177] width 221 height 24
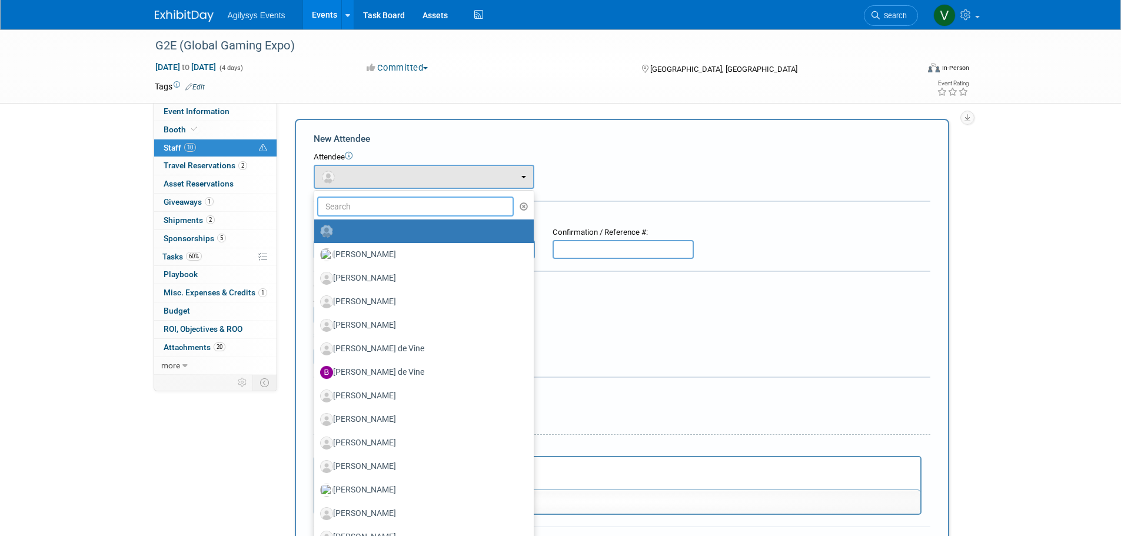
click at [351, 206] on input "text" at bounding box center [415, 207] width 197 height 20
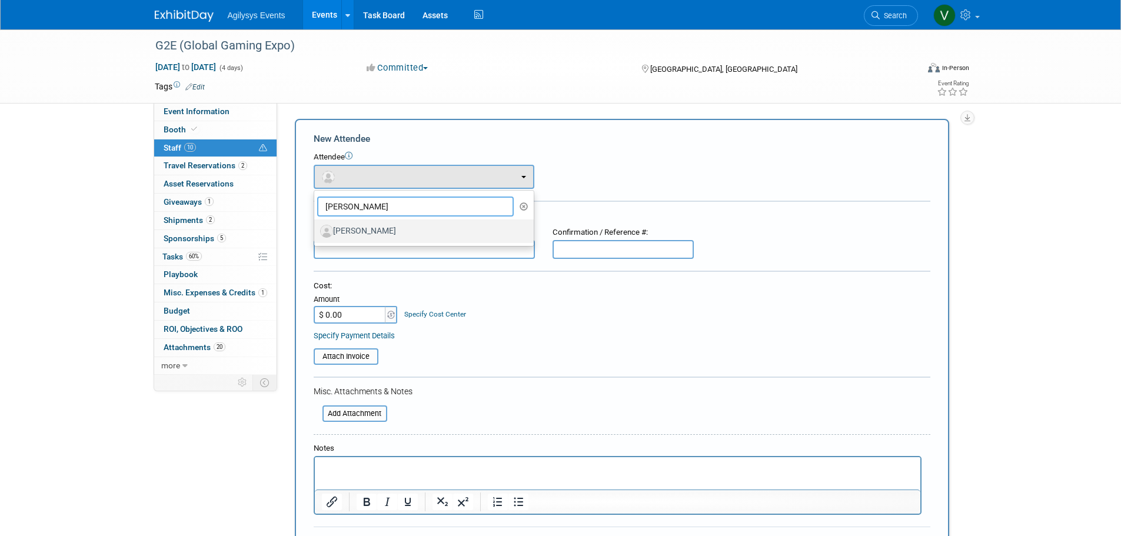
type input "egan"
click at [368, 231] on label "[PERSON_NAME]" at bounding box center [421, 231] width 202 height 19
click at [316, 231] on input "[PERSON_NAME]" at bounding box center [312, 230] width 8 height 8
select select "f6f4d752-73a1-41f5-b8b5-1fea5be38939"
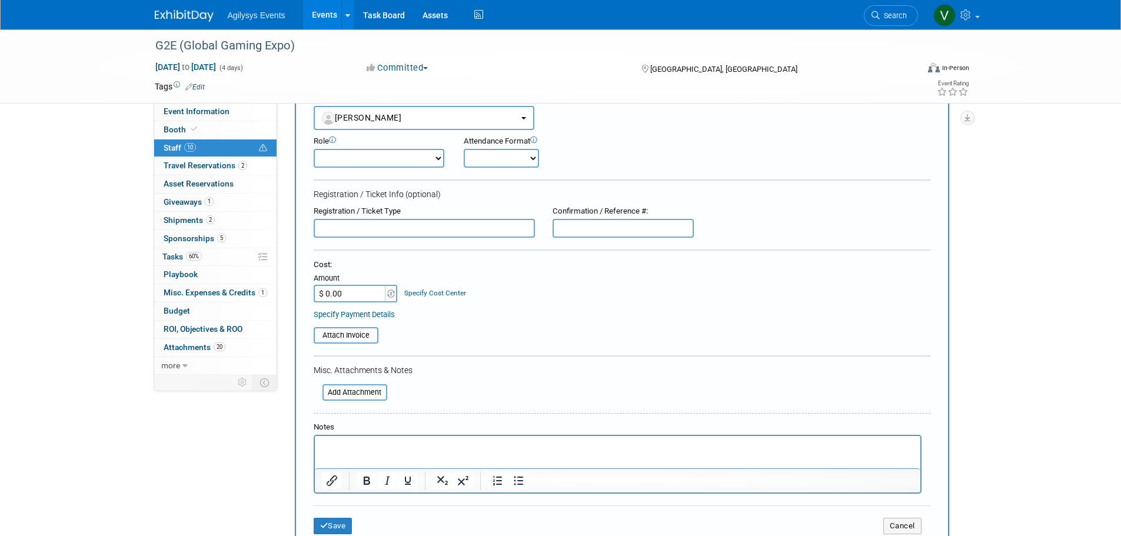
scroll to position [235, 0]
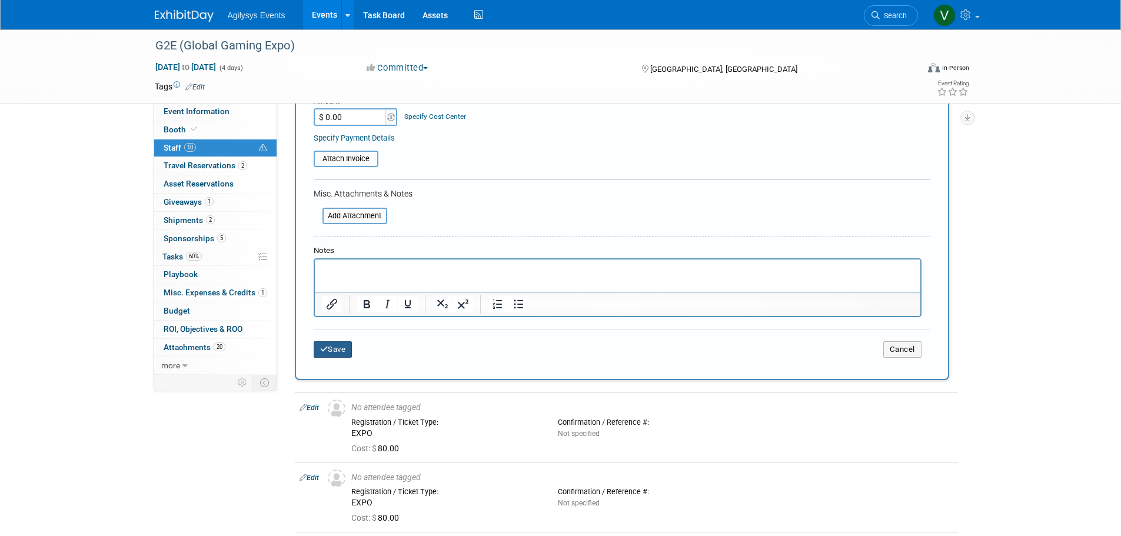
click at [331, 347] on button "Save" at bounding box center [333, 349] width 39 height 16
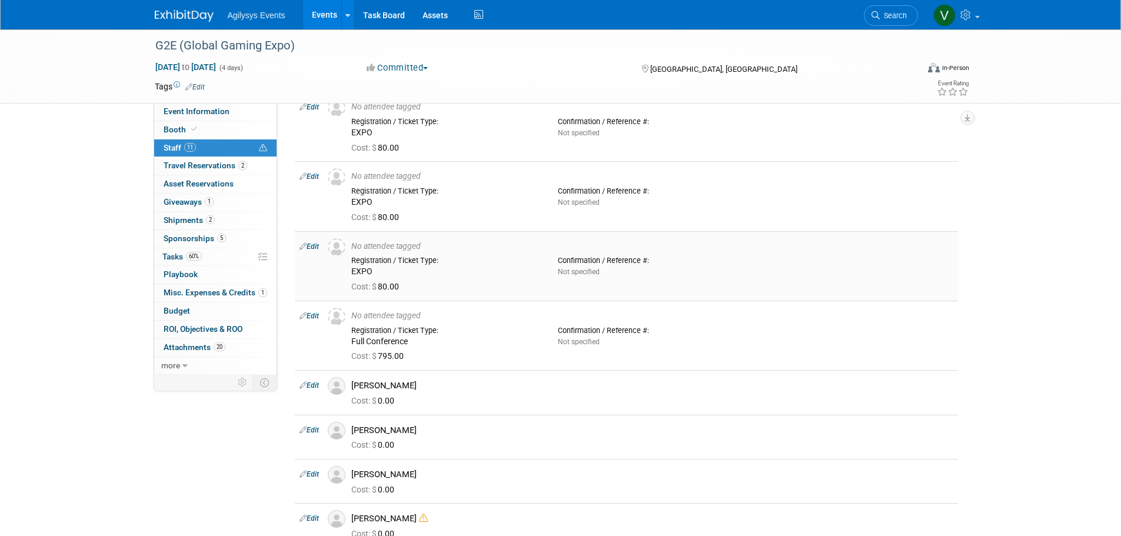
scroll to position [0, 0]
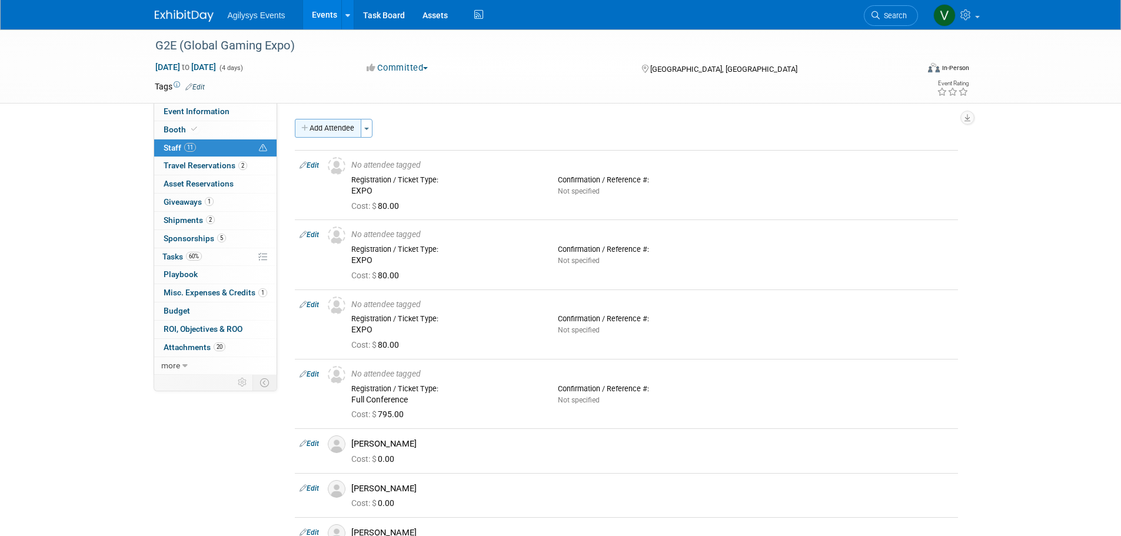
click at [326, 127] on button "Add Attendee" at bounding box center [328, 128] width 67 height 19
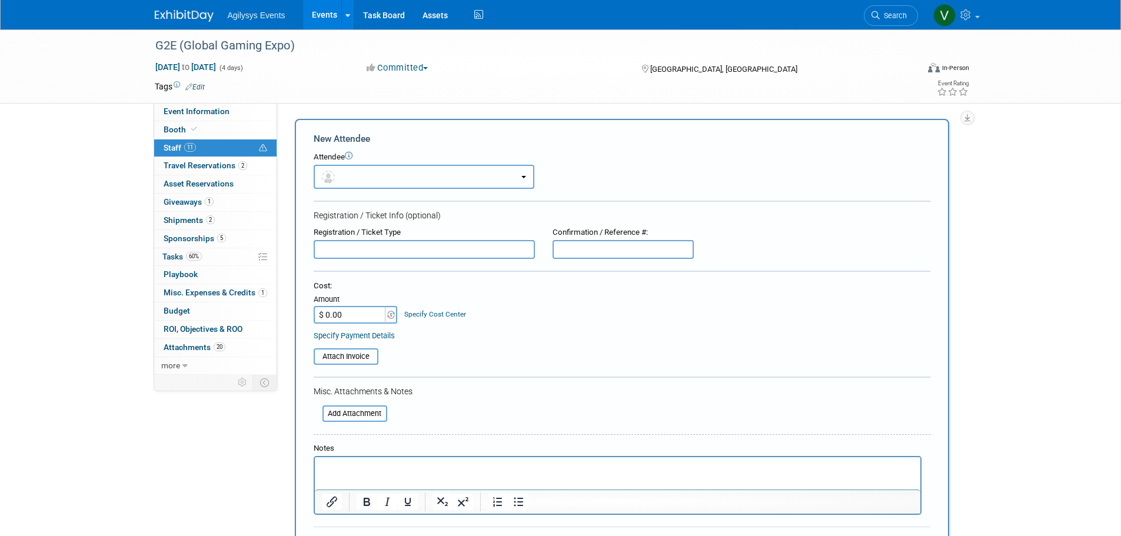
click at [348, 179] on button "button" at bounding box center [424, 177] width 221 height 24
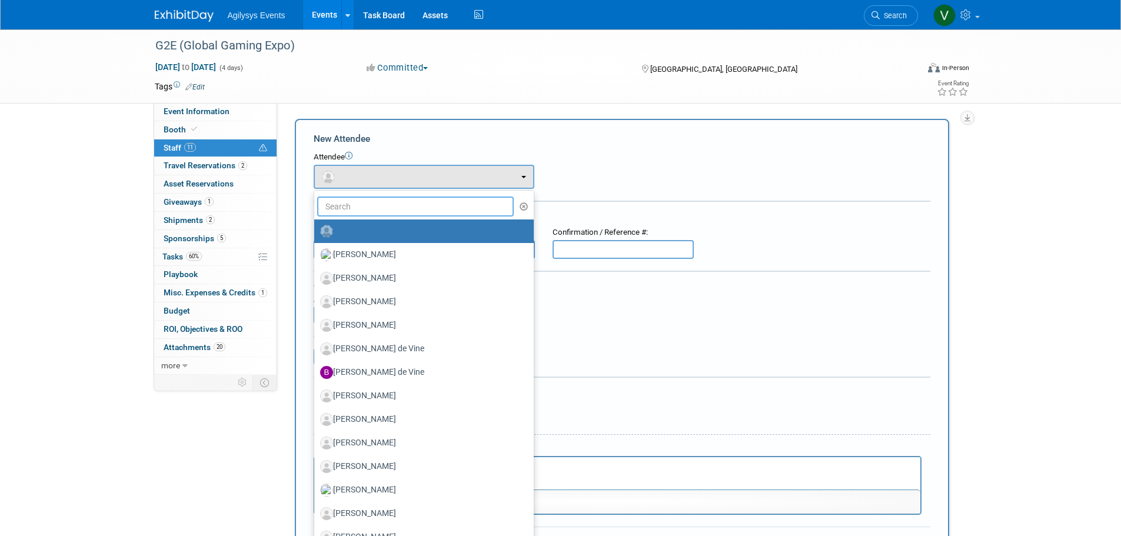
click at [358, 215] on input "text" at bounding box center [415, 207] width 197 height 20
type input "garibay"
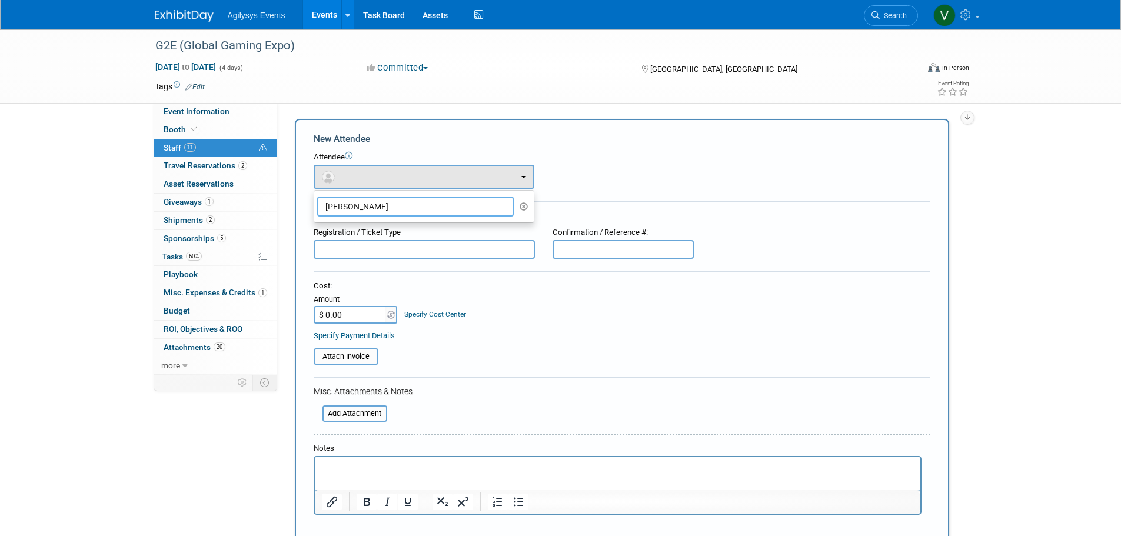
drag, startPoint x: 351, startPoint y: 208, endPoint x: 308, endPoint y: 207, distance: 43.6
click at [308, 207] on div "New Attendee Attendee <img src="https://www.exhibitday.com/Images/Unassigned-Us…" at bounding box center [622, 348] width 654 height 459
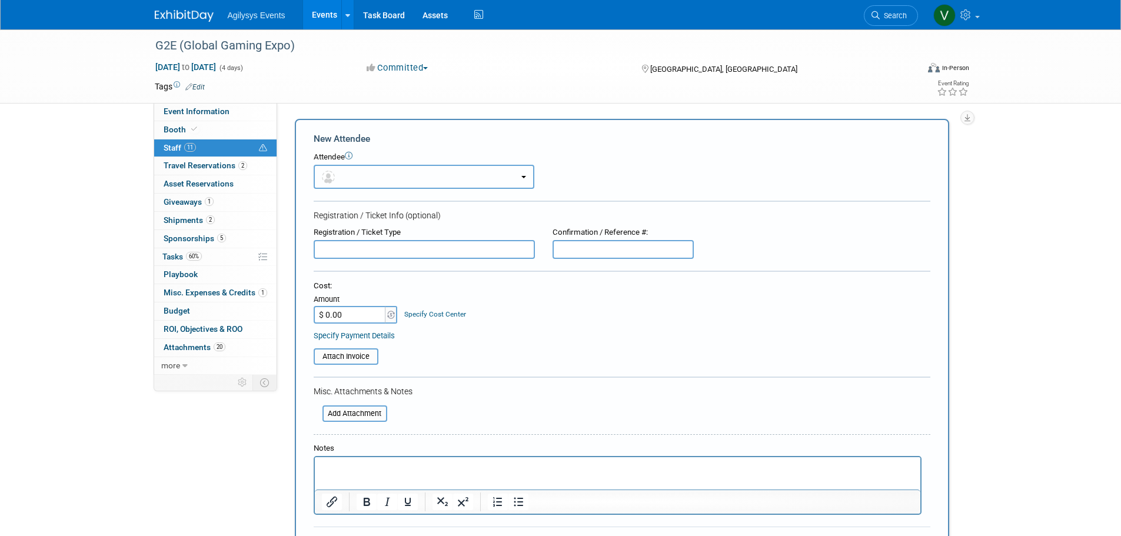
click at [401, 182] on button "button" at bounding box center [424, 177] width 221 height 24
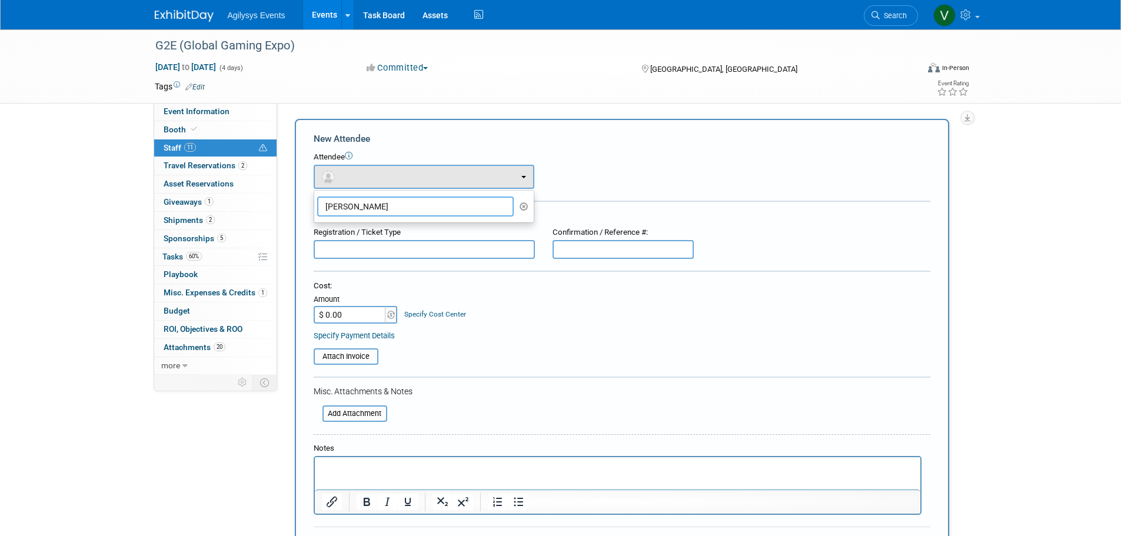
click at [361, 210] on input "garibay" at bounding box center [415, 207] width 197 height 20
drag, startPoint x: 364, startPoint y: 208, endPoint x: 324, endPoint y: 208, distance: 40.0
click at [324, 208] on input "garibay" at bounding box center [415, 207] width 197 height 20
click at [523, 207] on icon "button" at bounding box center [524, 206] width 9 height 8
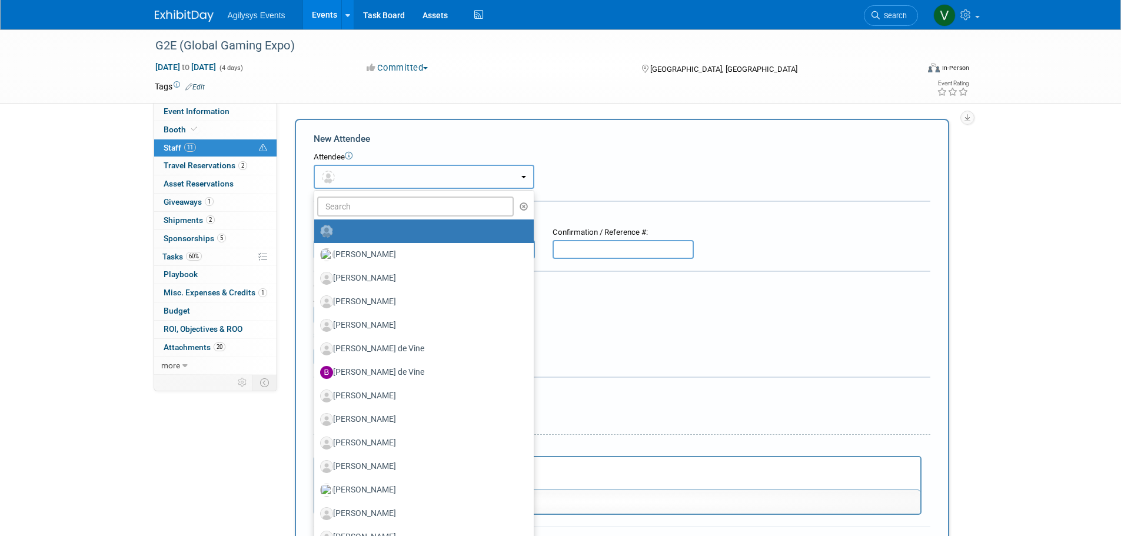
click at [496, 178] on button "button" at bounding box center [424, 177] width 221 height 24
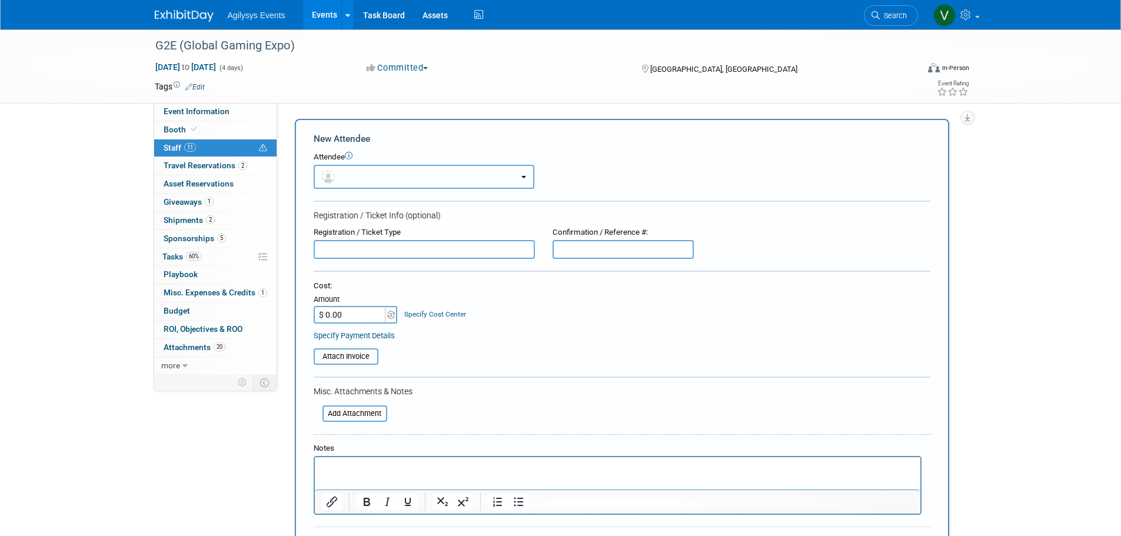
click at [500, 178] on button "button" at bounding box center [424, 177] width 221 height 24
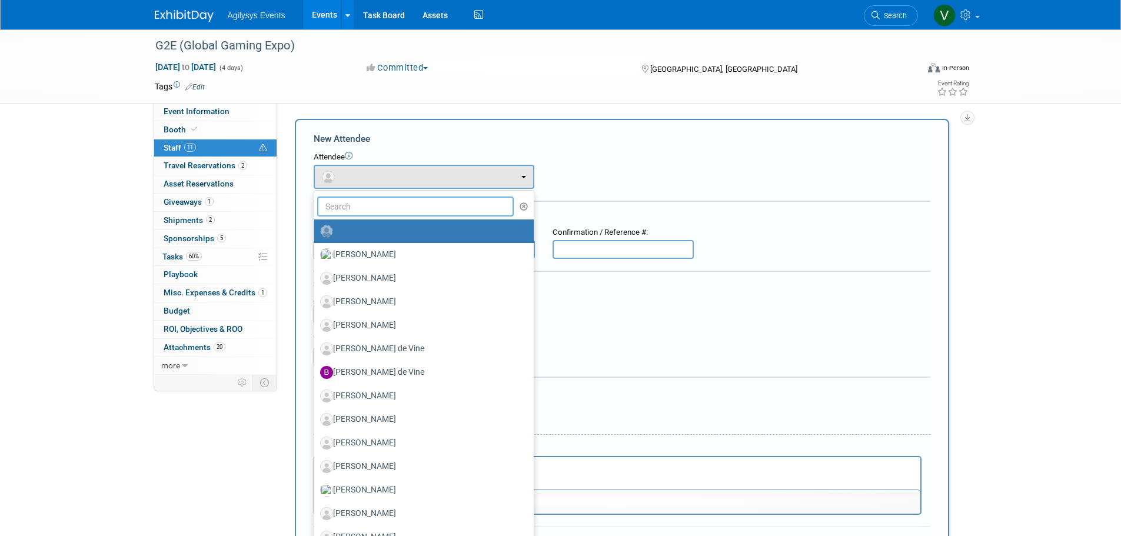
click at [393, 210] on input "text" at bounding box center [415, 207] width 197 height 20
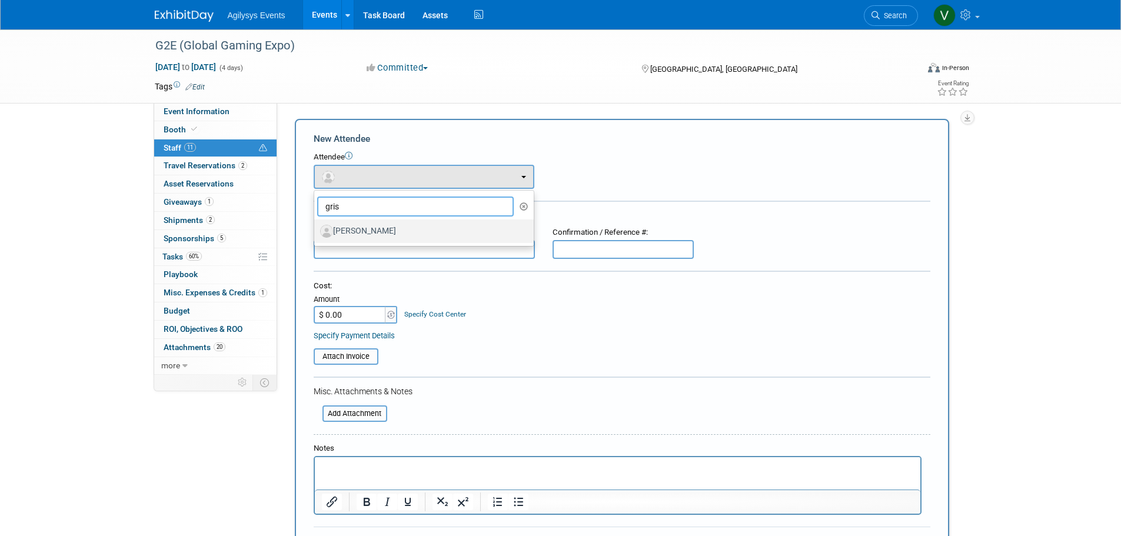
type input "gris"
click at [375, 228] on label "[PERSON_NAME]" at bounding box center [421, 231] width 202 height 19
click at [316, 228] on input "[PERSON_NAME]" at bounding box center [312, 230] width 8 height 8
select select "e21aba07-dc4a-49d2-a525-16c3cd600905"
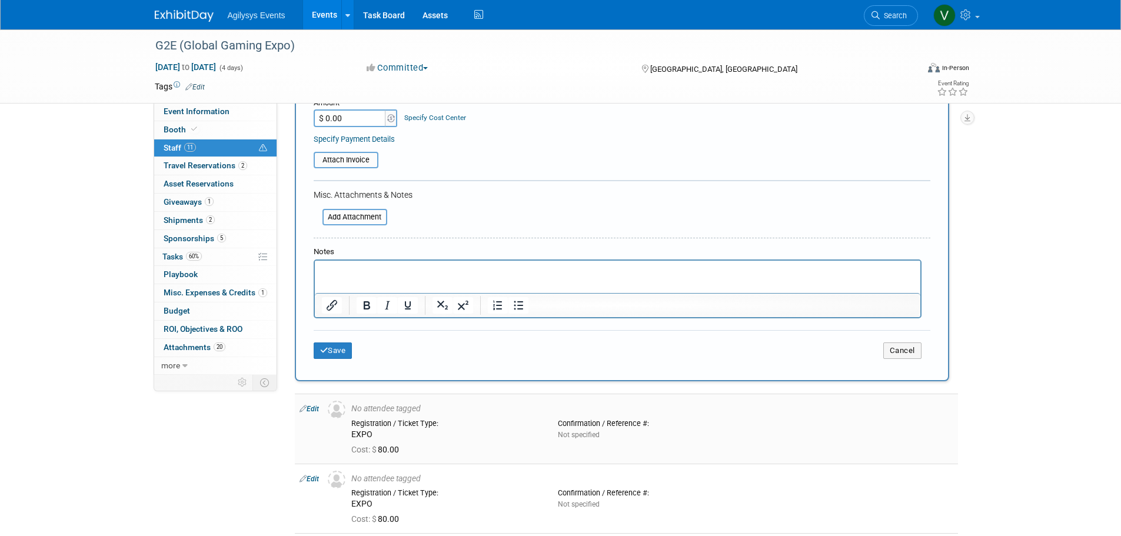
scroll to position [235, 0]
drag, startPoint x: 341, startPoint y: 350, endPoint x: 348, endPoint y: 365, distance: 16.6
click at [341, 350] on button "Save" at bounding box center [333, 349] width 39 height 16
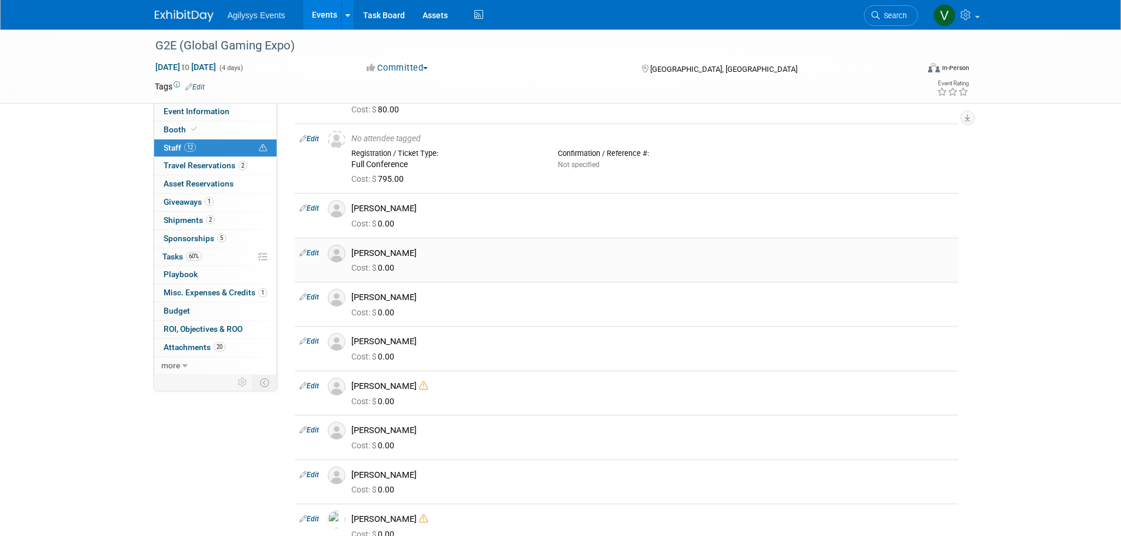
scroll to position [0, 0]
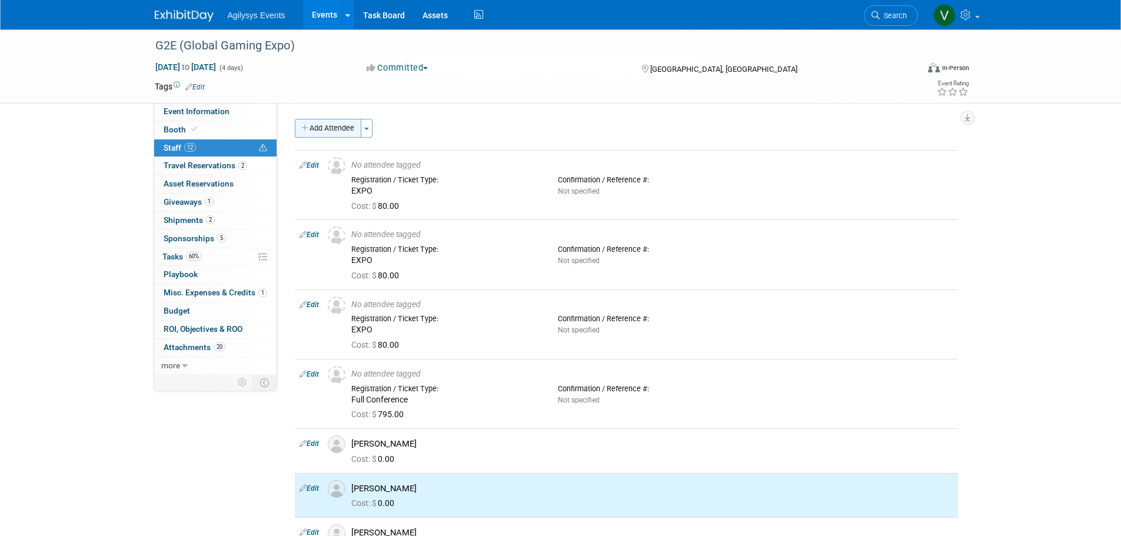
click at [335, 126] on button "Add Attendee" at bounding box center [328, 128] width 67 height 19
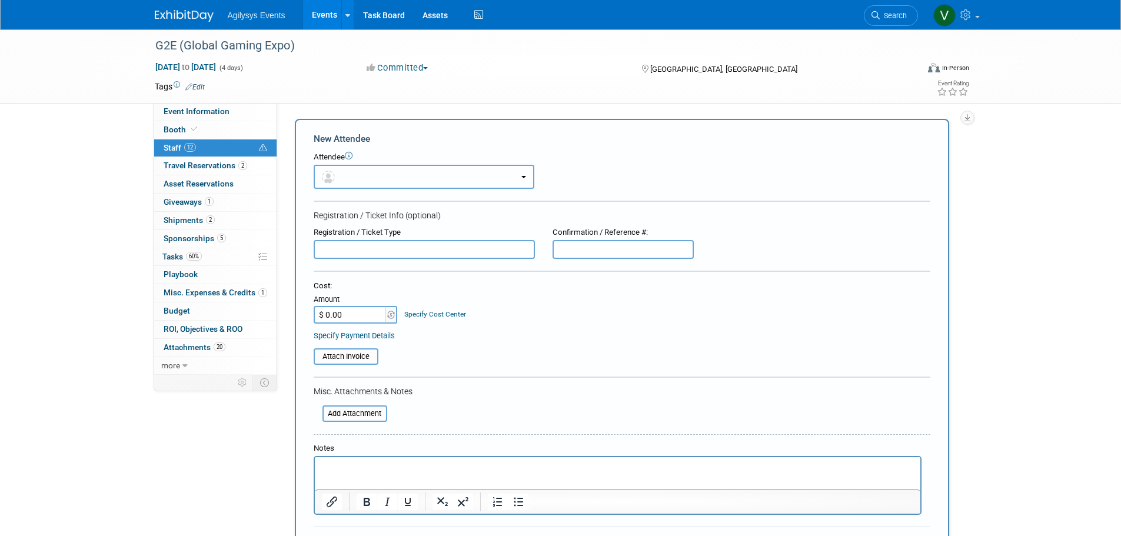
click at [373, 174] on button "button" at bounding box center [424, 177] width 221 height 24
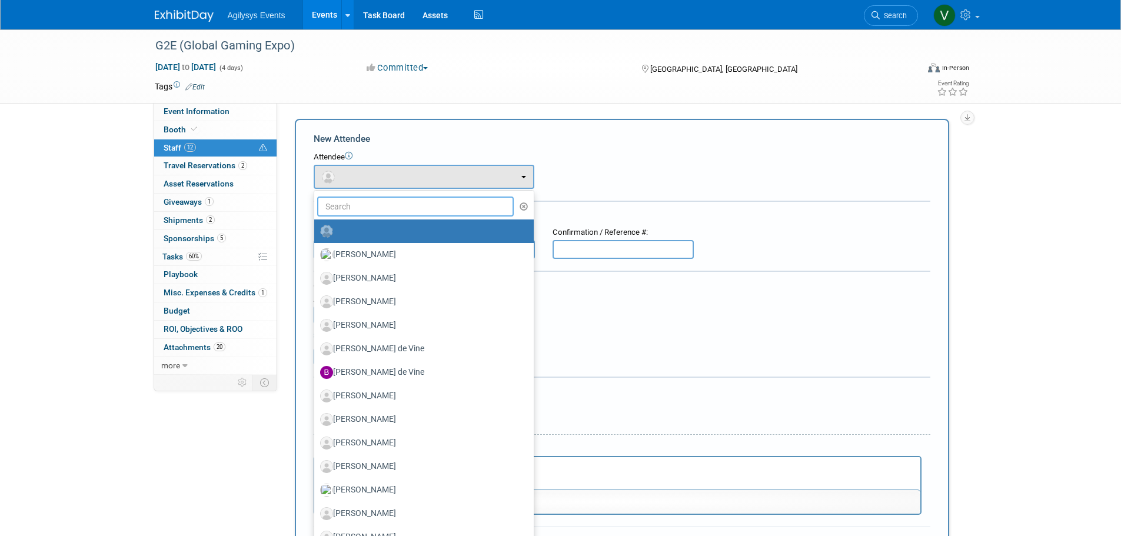
click at [360, 202] on input "text" at bounding box center [415, 207] width 197 height 20
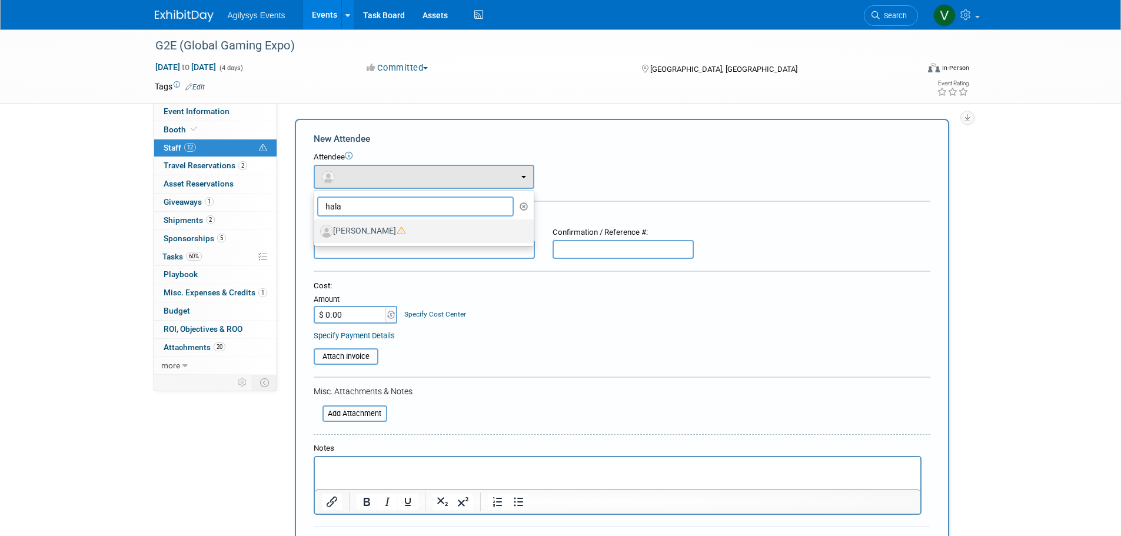
type input "hala"
click at [375, 232] on label "[PERSON_NAME]" at bounding box center [421, 231] width 202 height 19
click at [316, 232] on input "[PERSON_NAME]" at bounding box center [312, 230] width 8 height 8
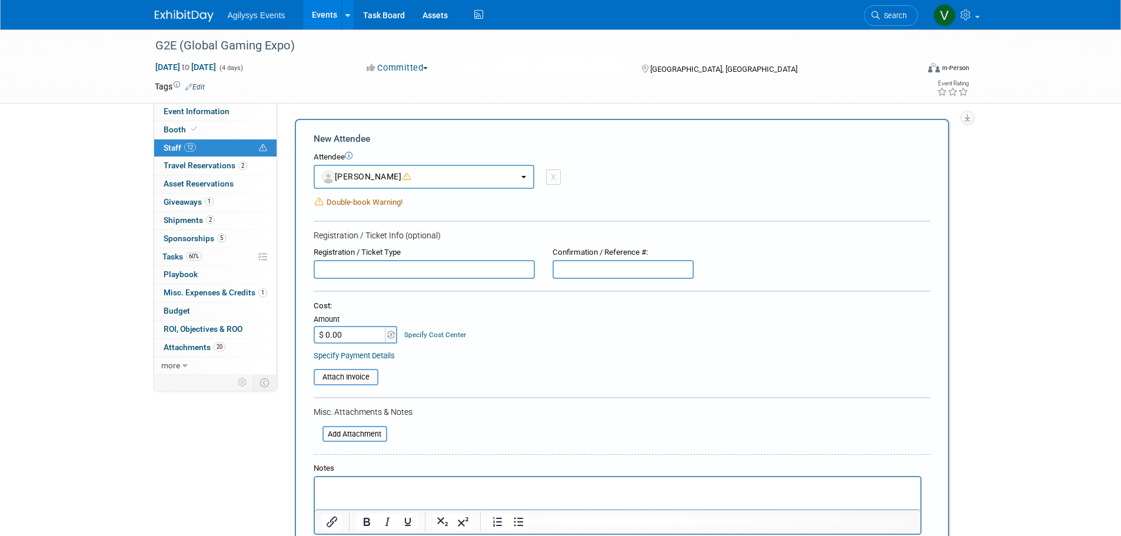
select select "bf2be223-a530-465e-a252-2b2d79ef4632"
select select "4"
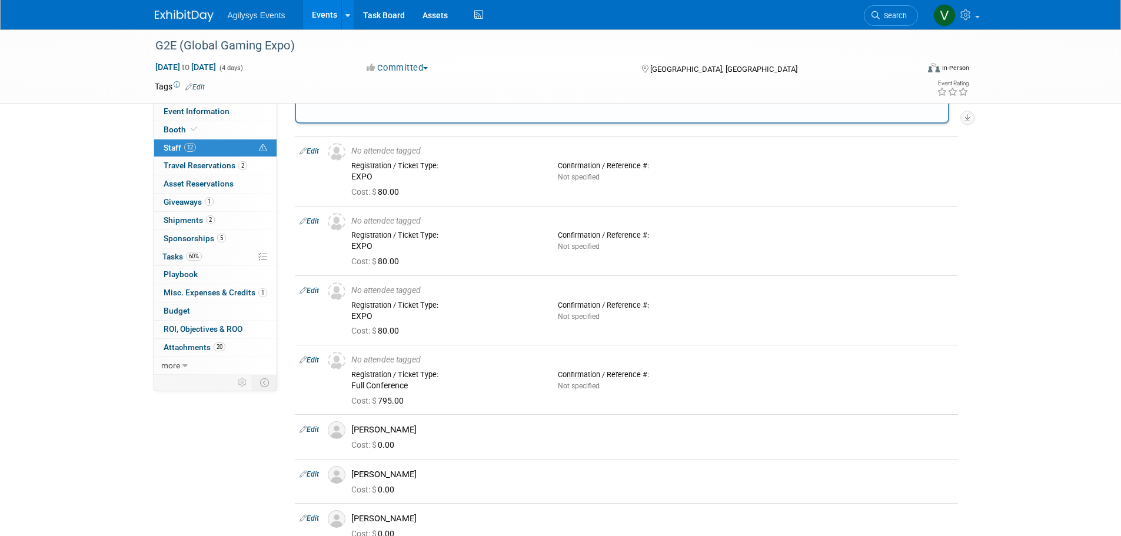
scroll to position [412, 0]
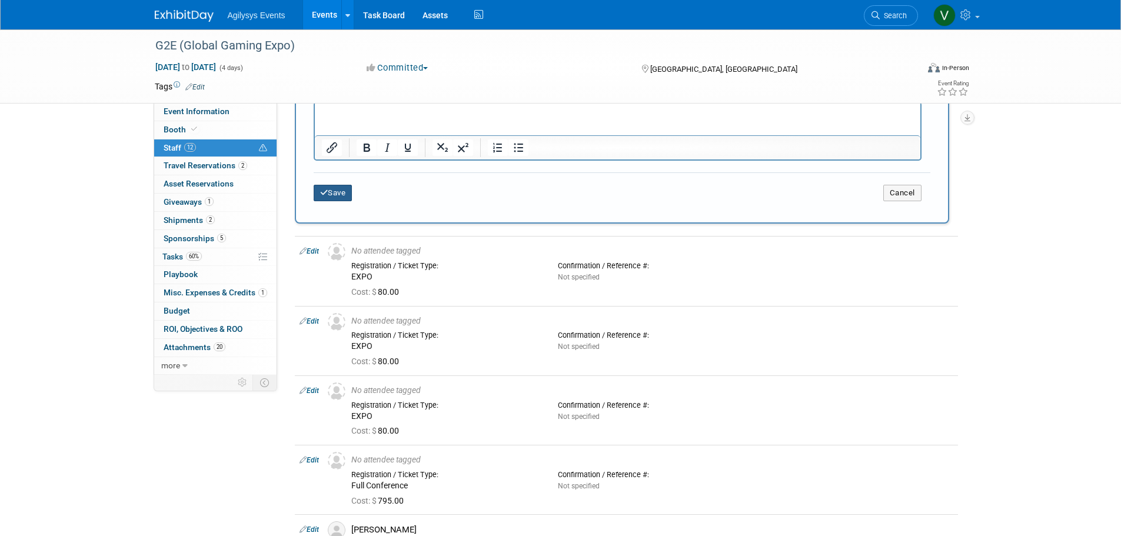
click at [338, 197] on button "Save" at bounding box center [333, 193] width 39 height 16
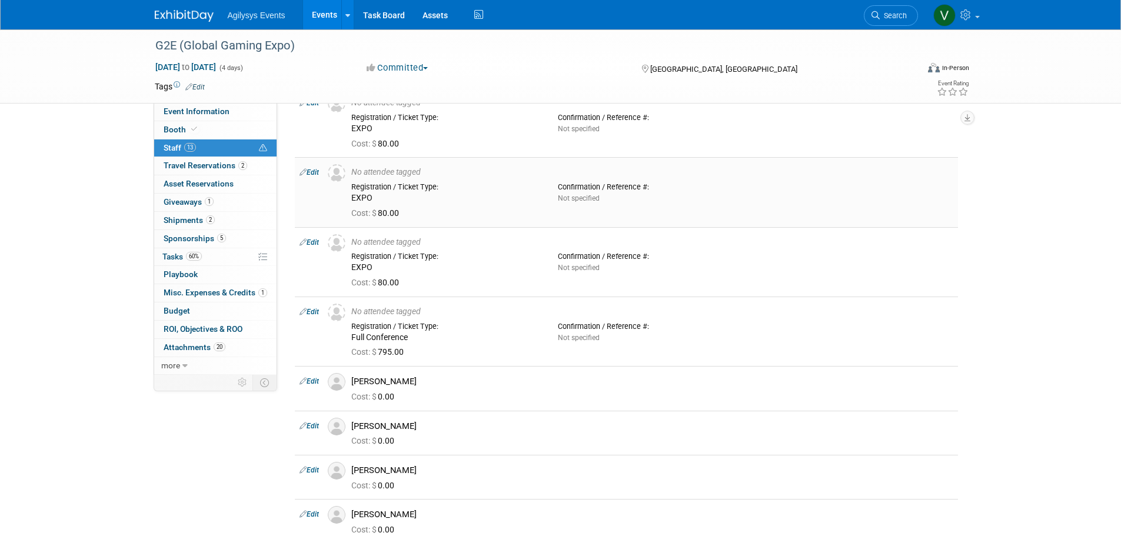
scroll to position [0, 0]
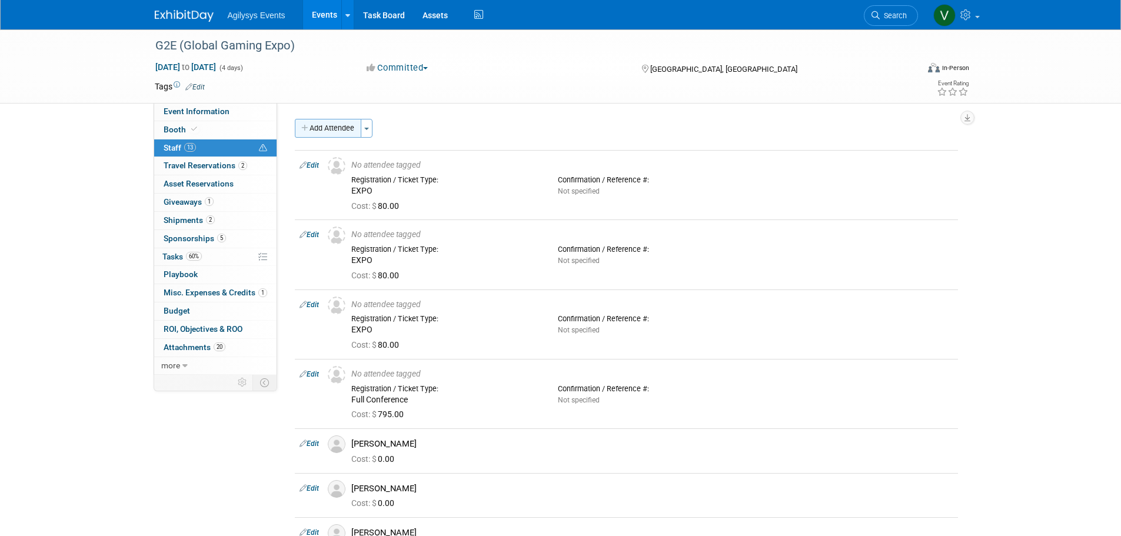
click at [322, 130] on button "Add Attendee" at bounding box center [328, 128] width 67 height 19
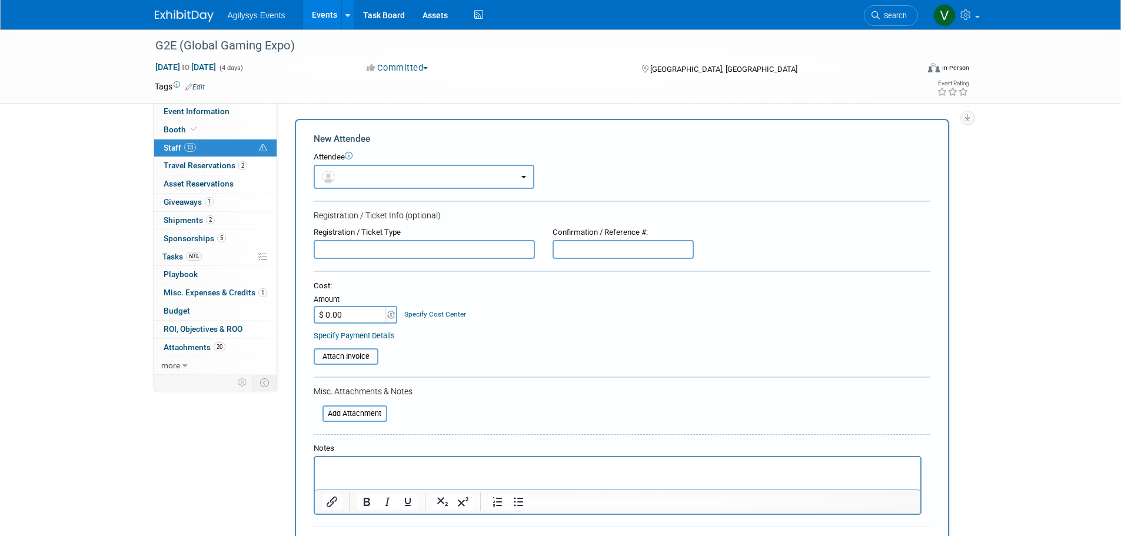
click at [339, 177] on button "button" at bounding box center [424, 177] width 221 height 24
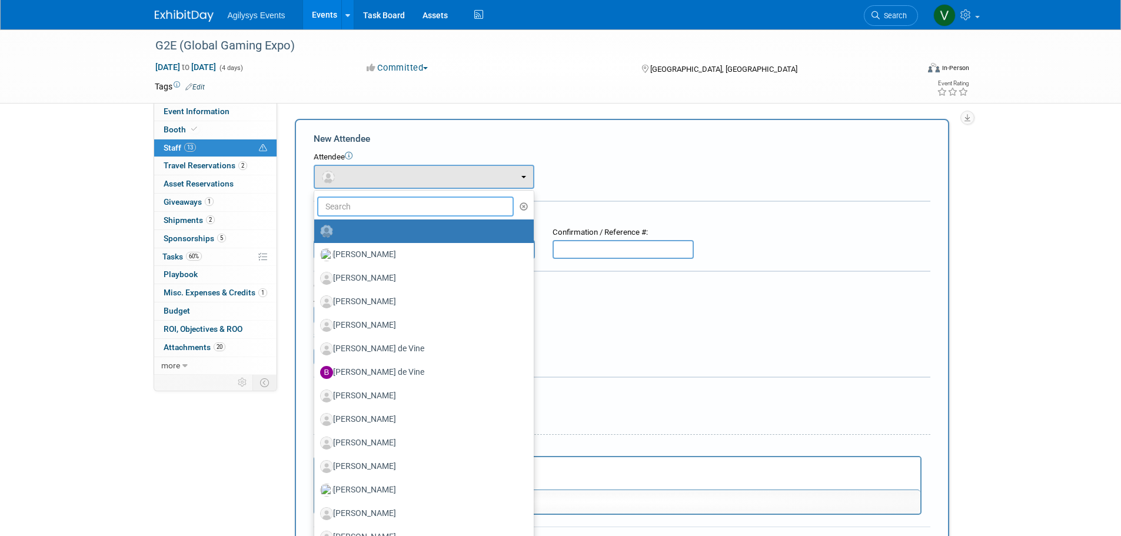
click at [351, 205] on input "text" at bounding box center [415, 207] width 197 height 20
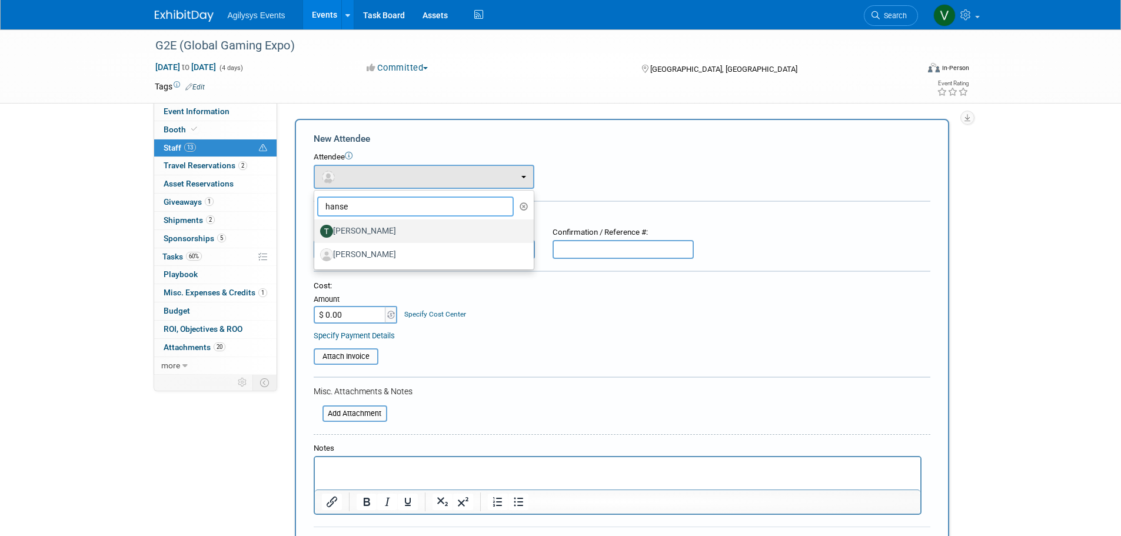
type input "hanse"
click at [352, 225] on label "[PERSON_NAME]" at bounding box center [421, 231] width 202 height 19
click at [316, 226] on input "[PERSON_NAME]" at bounding box center [312, 230] width 8 height 8
select select "2a9da2a2-4540-4421-a823-06c53f75b580"
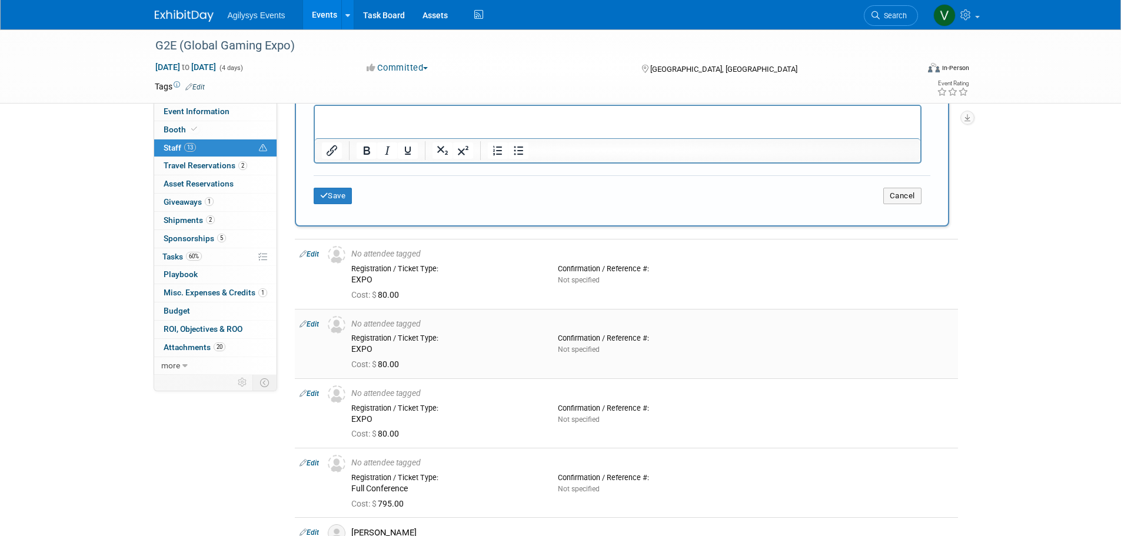
scroll to position [471, 0]
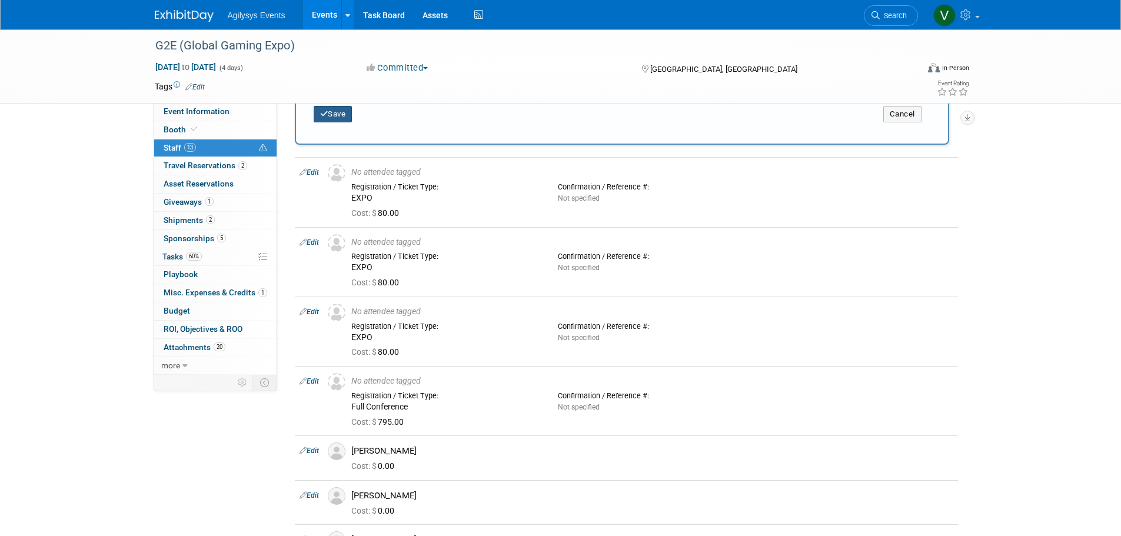
click at [327, 121] on button "Save" at bounding box center [333, 114] width 39 height 16
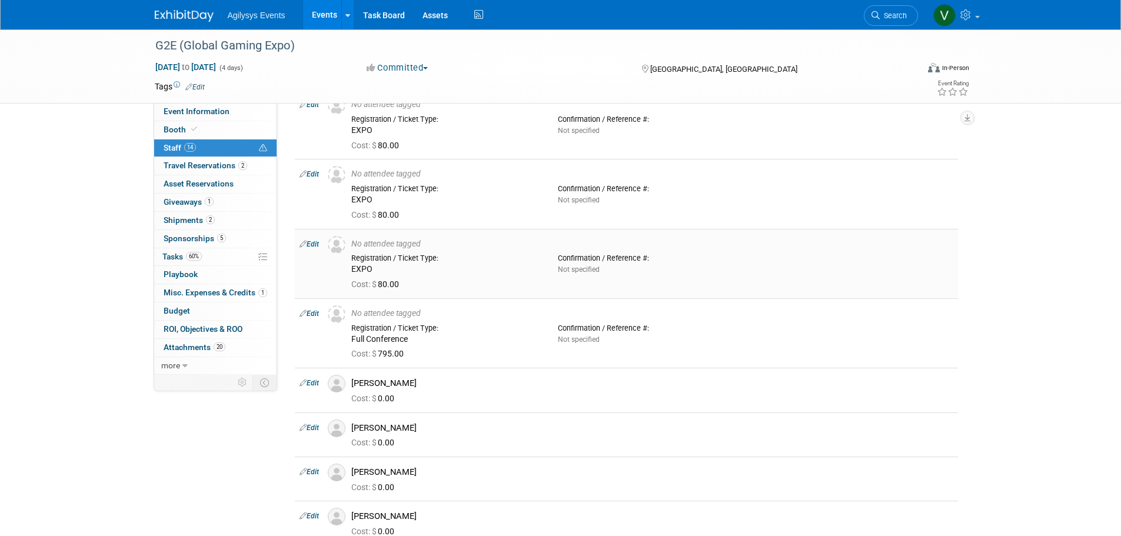
scroll to position [0, 0]
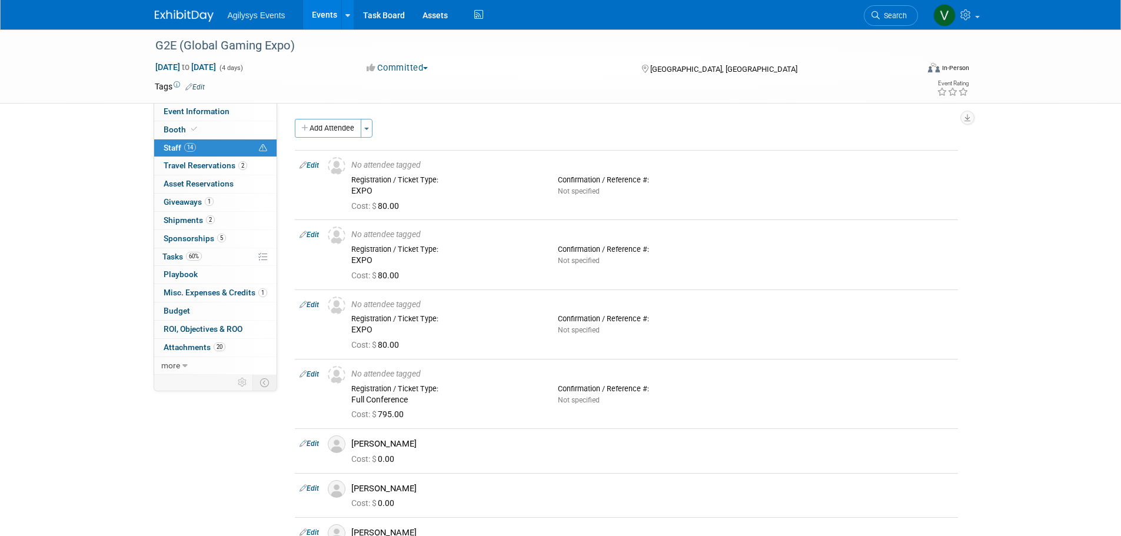
click at [333, 116] on div "All Tasks Complete: Yes Date Committed: 11/8/2024 Project Number: 2044286 20442…" at bounding box center [622, 239] width 690 height 272
click at [332, 126] on button "Add Attendee" at bounding box center [328, 128] width 67 height 19
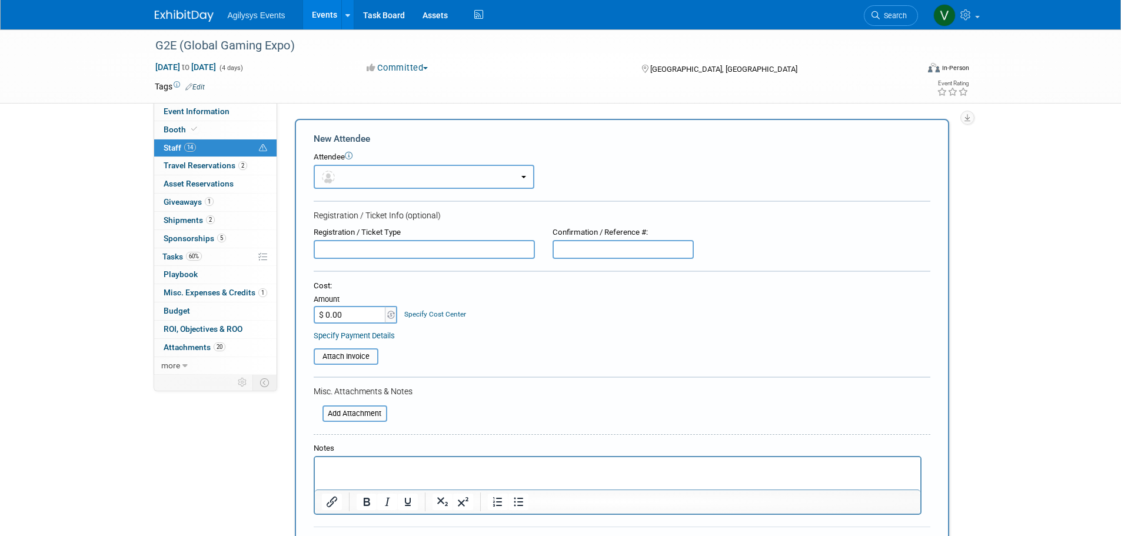
click at [341, 178] on button "button" at bounding box center [424, 177] width 221 height 24
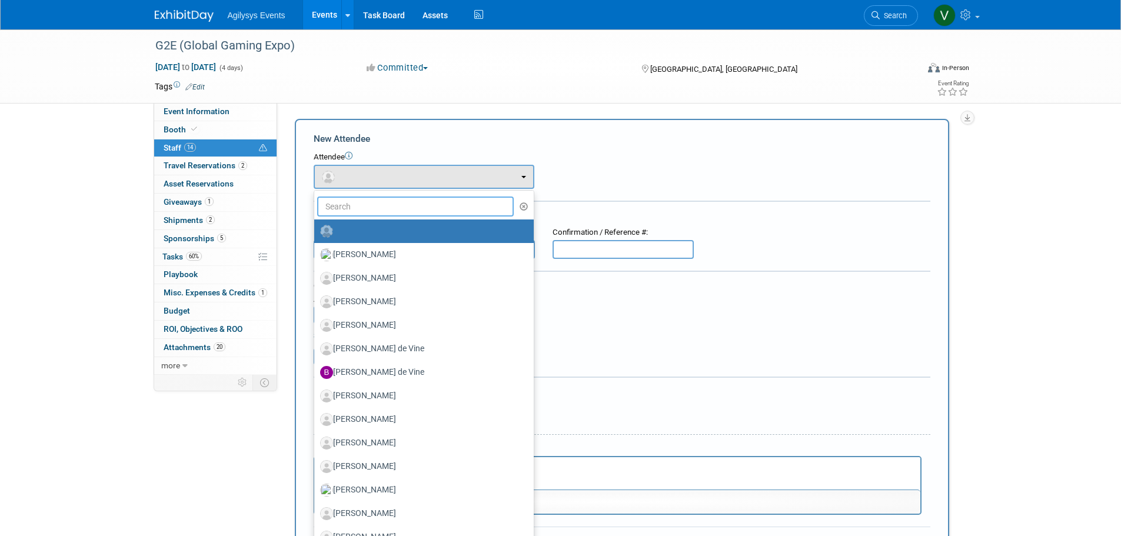
click at [354, 202] on input "text" at bounding box center [415, 207] width 197 height 20
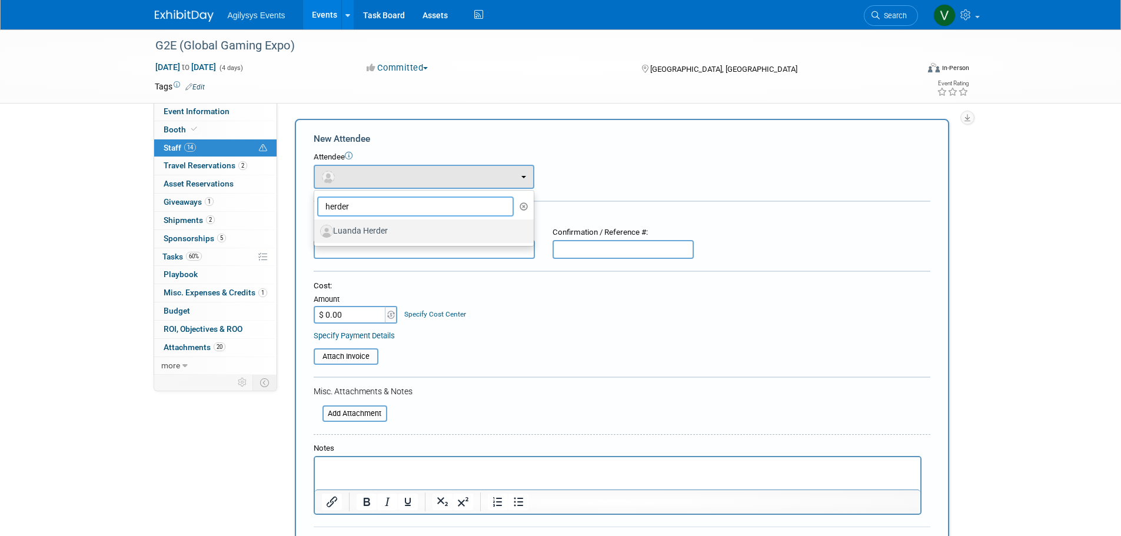
type input "herder"
drag, startPoint x: 367, startPoint y: 231, endPoint x: 364, endPoint y: 261, distance: 30.2
click at [367, 232] on label "Luanda Herder" at bounding box center [421, 231] width 202 height 19
click at [316, 232] on input "Luanda Herder" at bounding box center [312, 230] width 8 height 8
select select "bcdc0cab-9eb5-44c9-9f71-798972fad681"
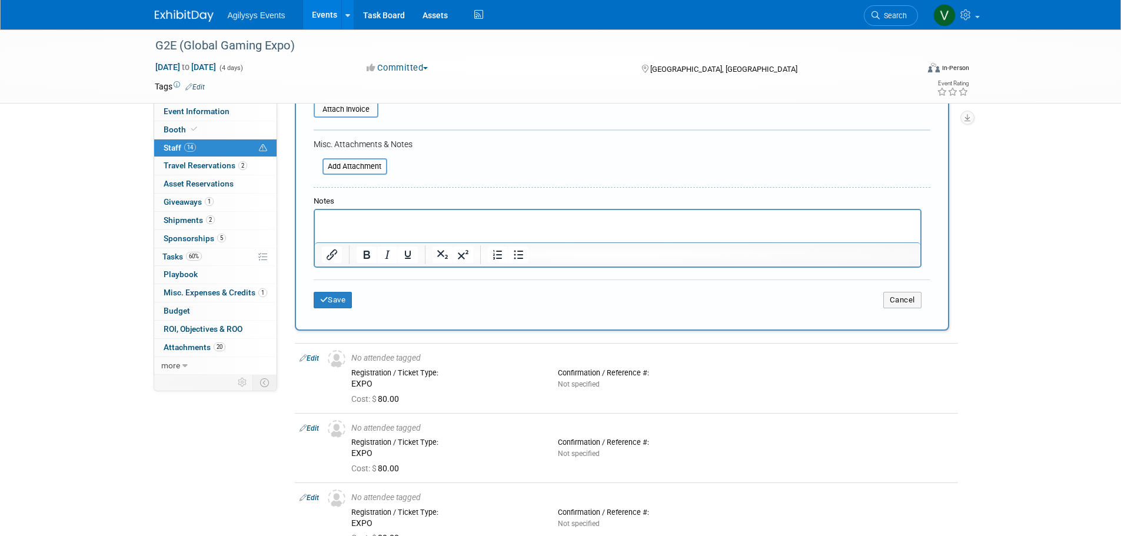
scroll to position [294, 0]
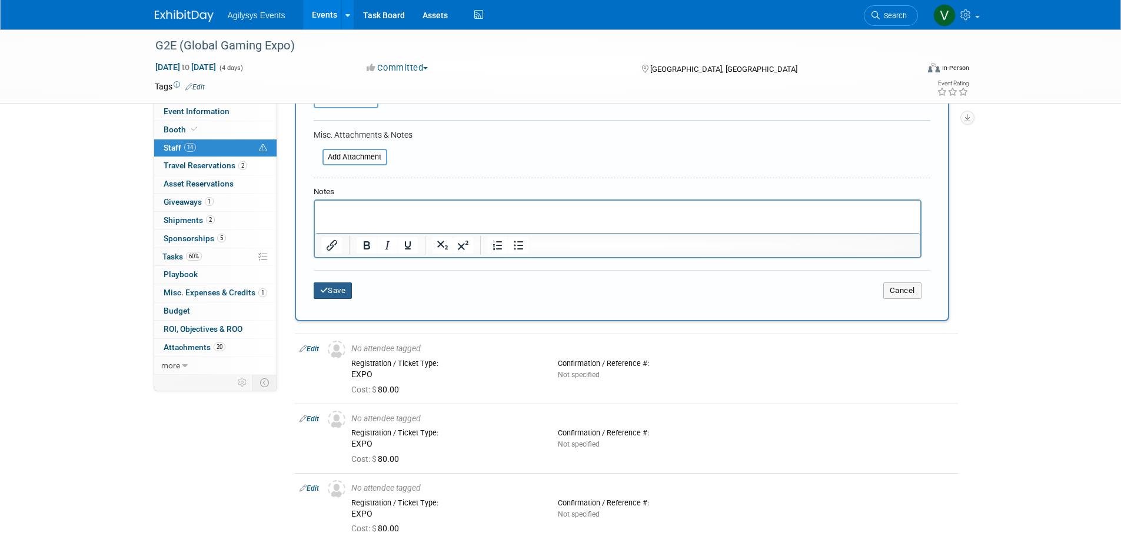
click at [346, 298] on button "Save" at bounding box center [333, 290] width 39 height 16
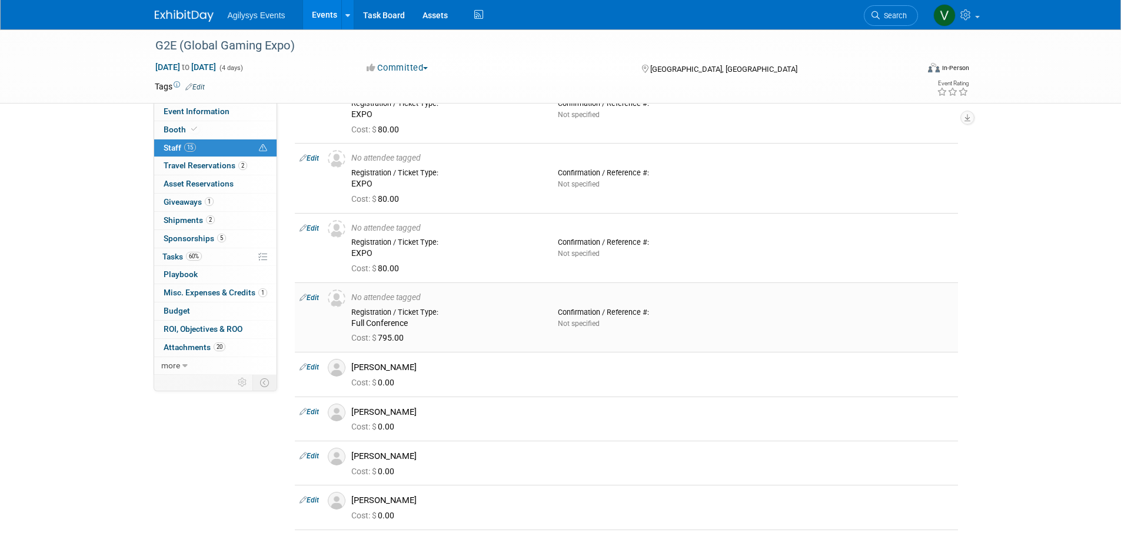
scroll to position [0, 0]
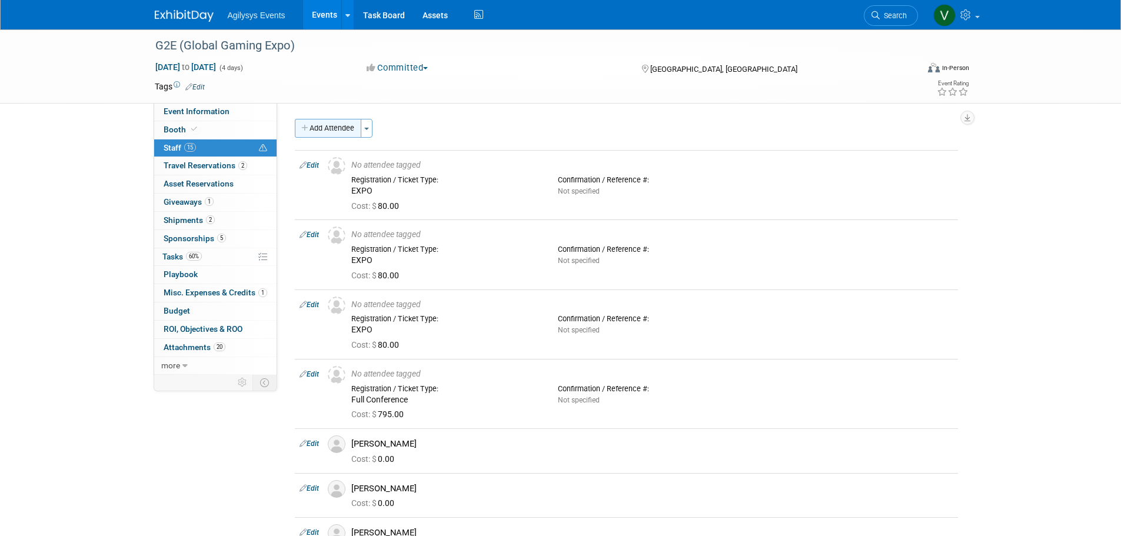
click at [318, 128] on button "Add Attendee" at bounding box center [328, 128] width 67 height 19
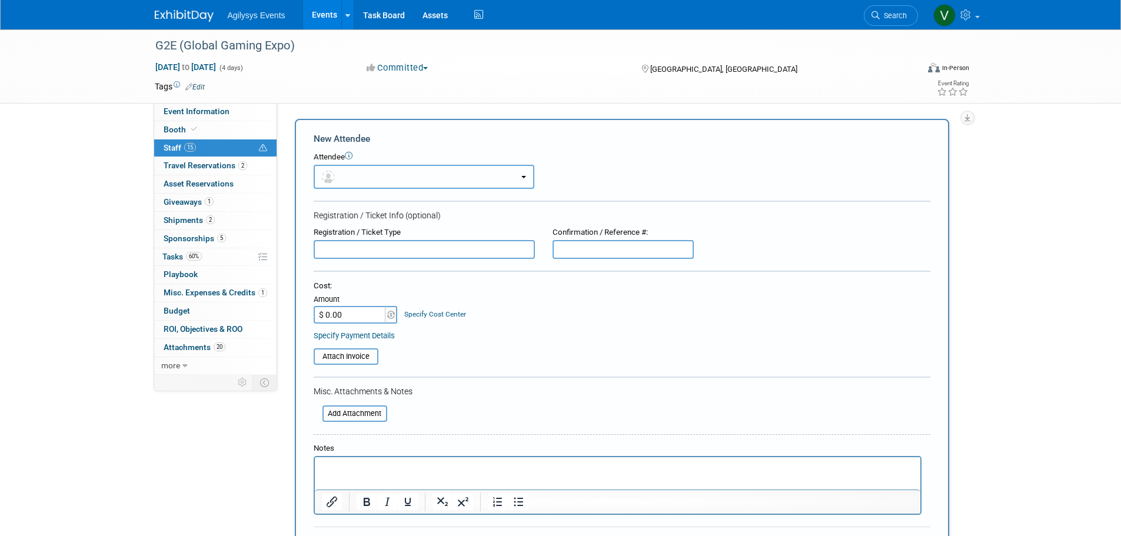
click at [348, 176] on button "button" at bounding box center [424, 177] width 221 height 24
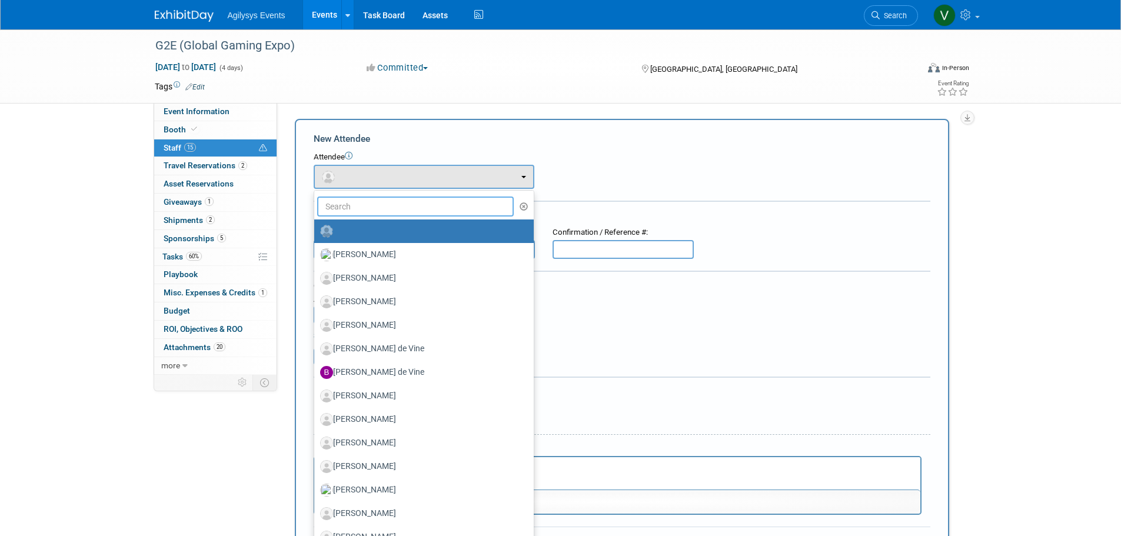
click at [354, 208] on input "text" at bounding box center [415, 207] width 197 height 20
click at [374, 207] on input "text" at bounding box center [415, 207] width 197 height 20
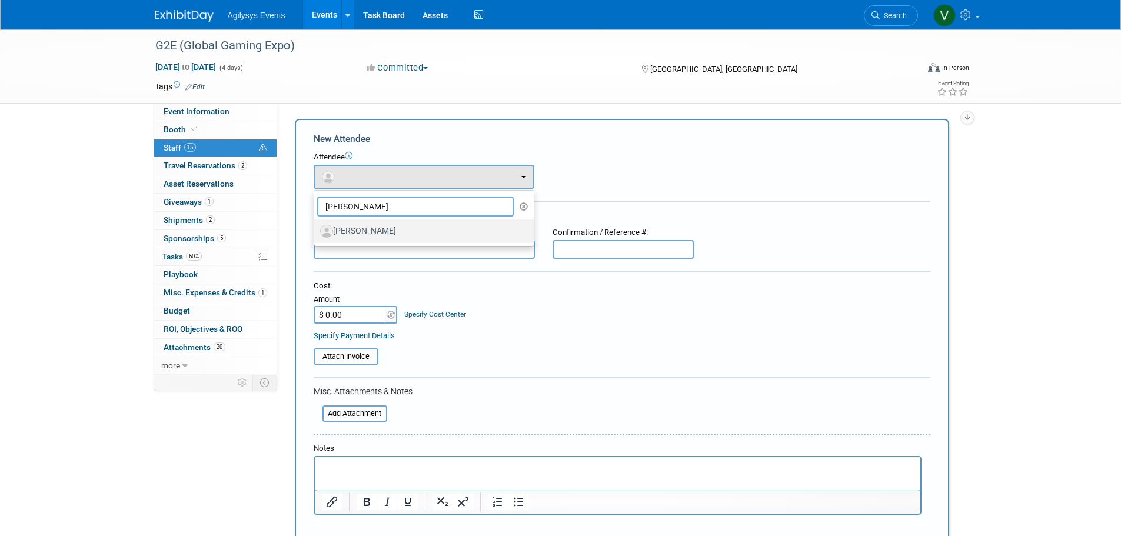
type input "hibbs"
click at [374, 234] on label "[PERSON_NAME]" at bounding box center [421, 231] width 202 height 19
click at [316, 234] on input "[PERSON_NAME]" at bounding box center [312, 230] width 8 height 8
select select "4c3a42f0-6ab8-4c2e-a092-ce76ac9be8f2"
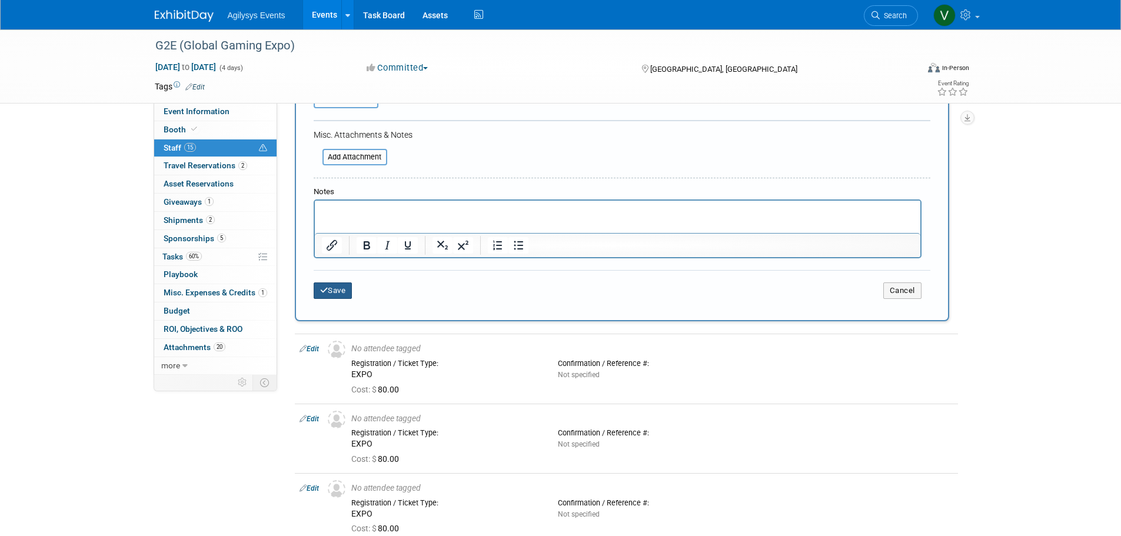
click at [343, 298] on button "Save" at bounding box center [333, 290] width 39 height 16
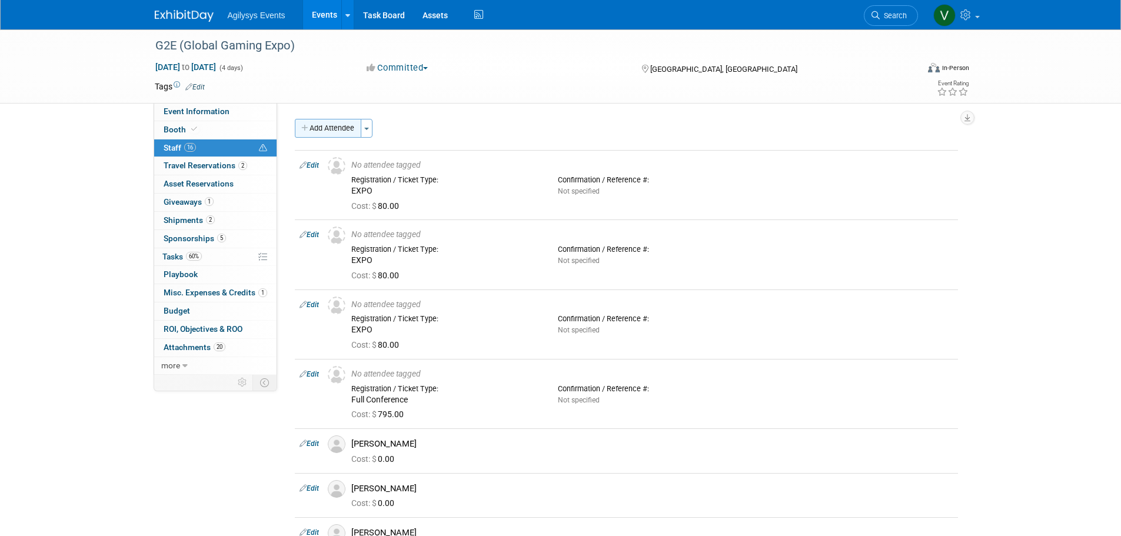
click at [321, 128] on button "Add Attendee" at bounding box center [328, 128] width 67 height 19
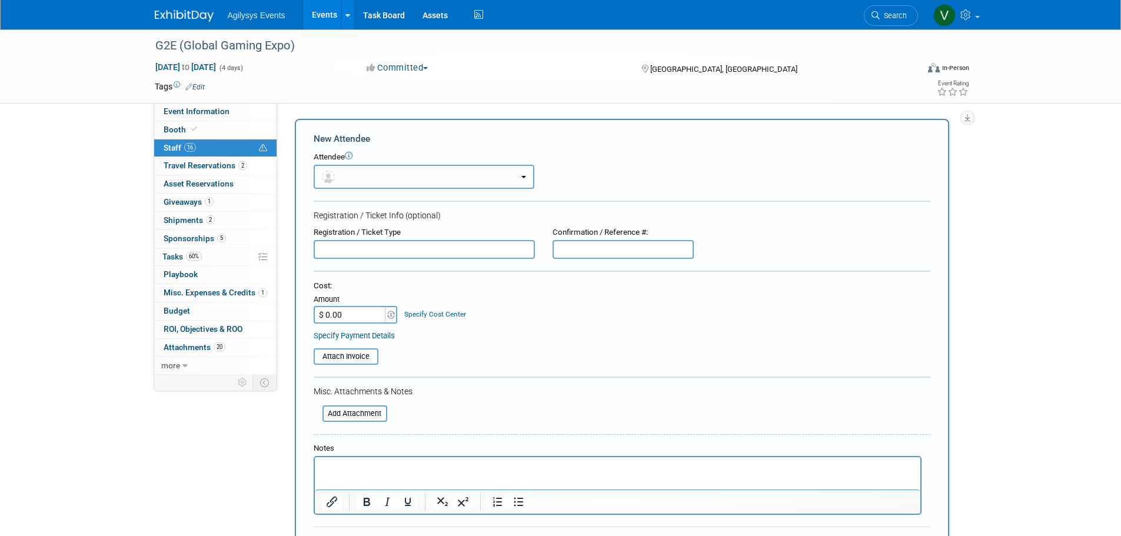
click at [346, 171] on button "button" at bounding box center [424, 177] width 221 height 24
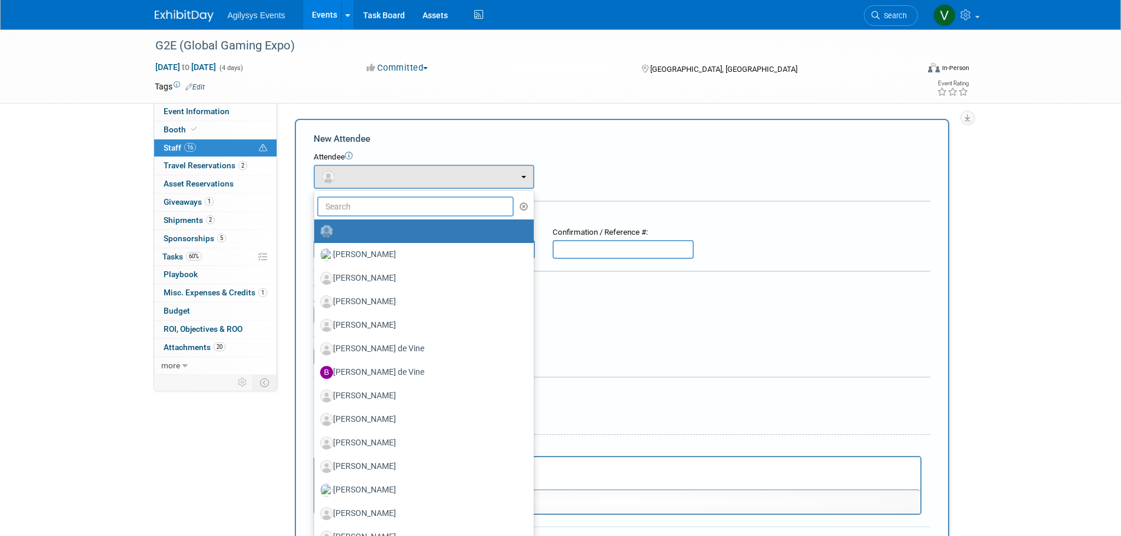
click at [354, 206] on input "text" at bounding box center [415, 207] width 197 height 20
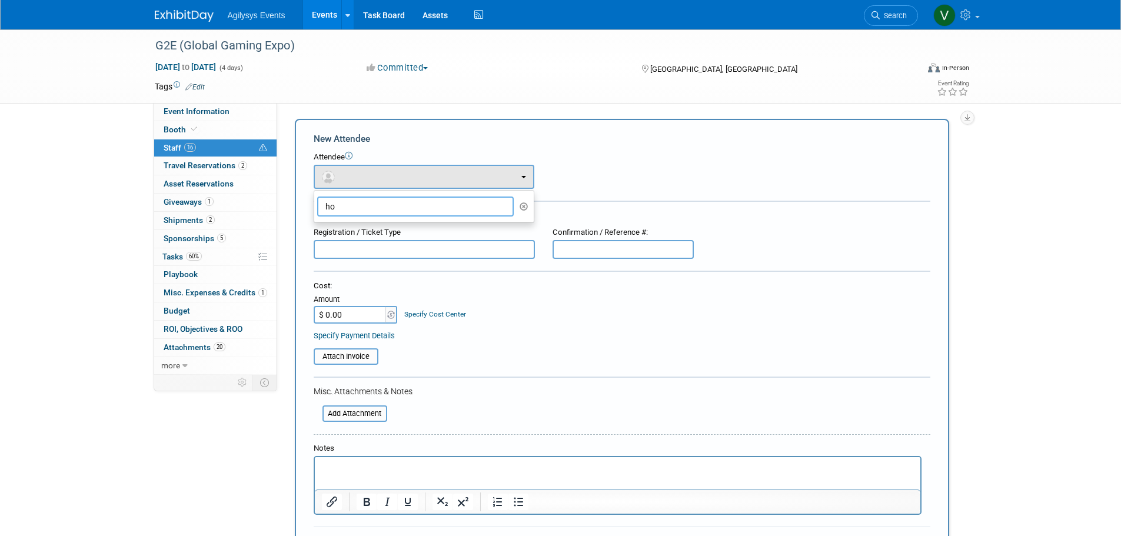
type input "h"
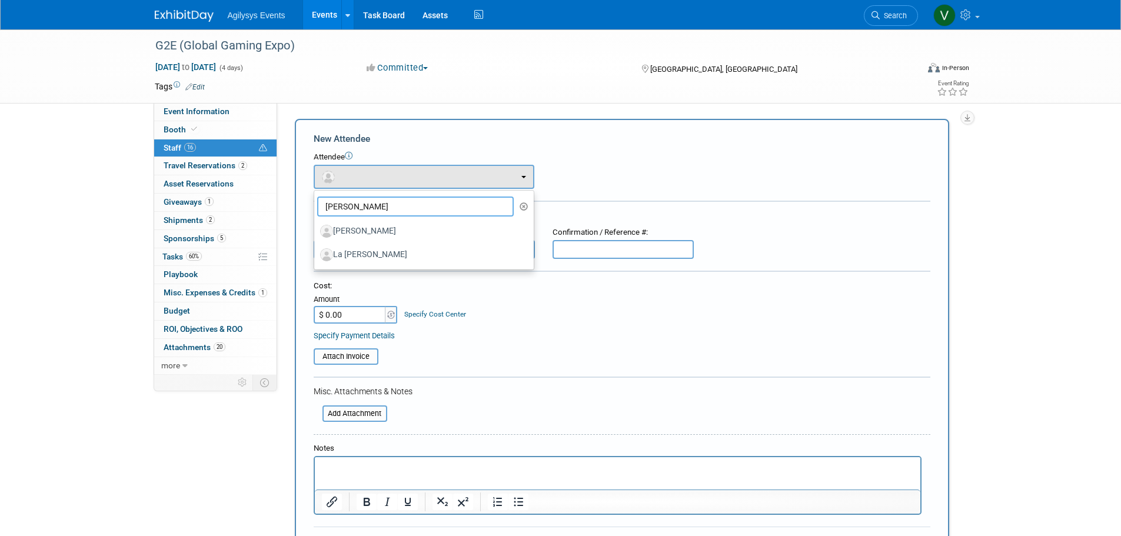
drag, startPoint x: 376, startPoint y: 203, endPoint x: 314, endPoint y: 204, distance: 61.8
click at [314, 204] on li "john" at bounding box center [424, 207] width 220 height 20
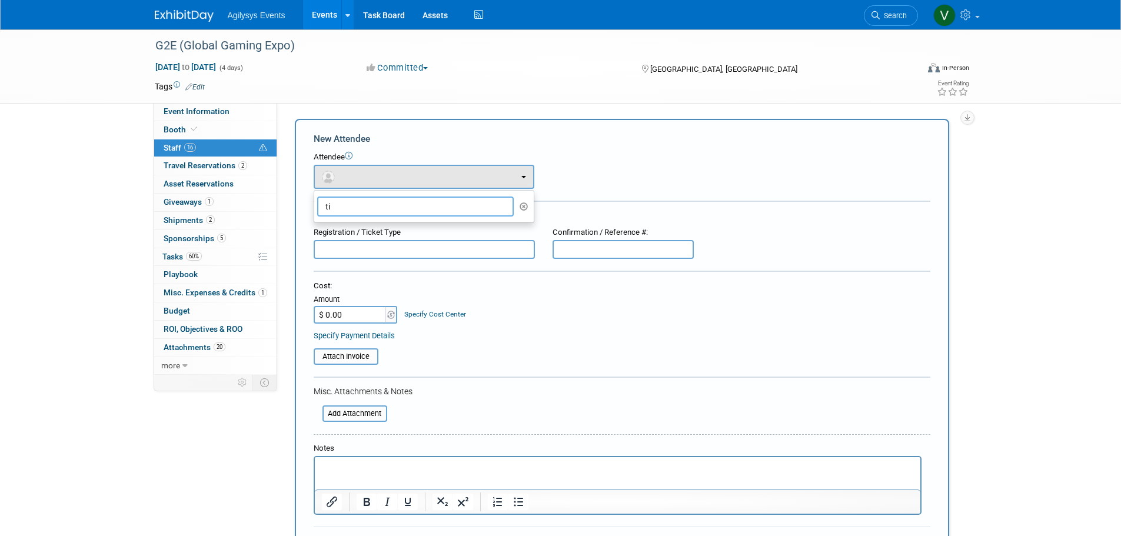
type input "t"
type input "jeba"
click at [393, 235] on label "[PERSON_NAME]" at bounding box center [421, 231] width 202 height 19
click at [316, 234] on input "[PERSON_NAME]" at bounding box center [312, 230] width 8 height 8
select select "0ca32a7d-060d-4348-b638-126e8d873797"
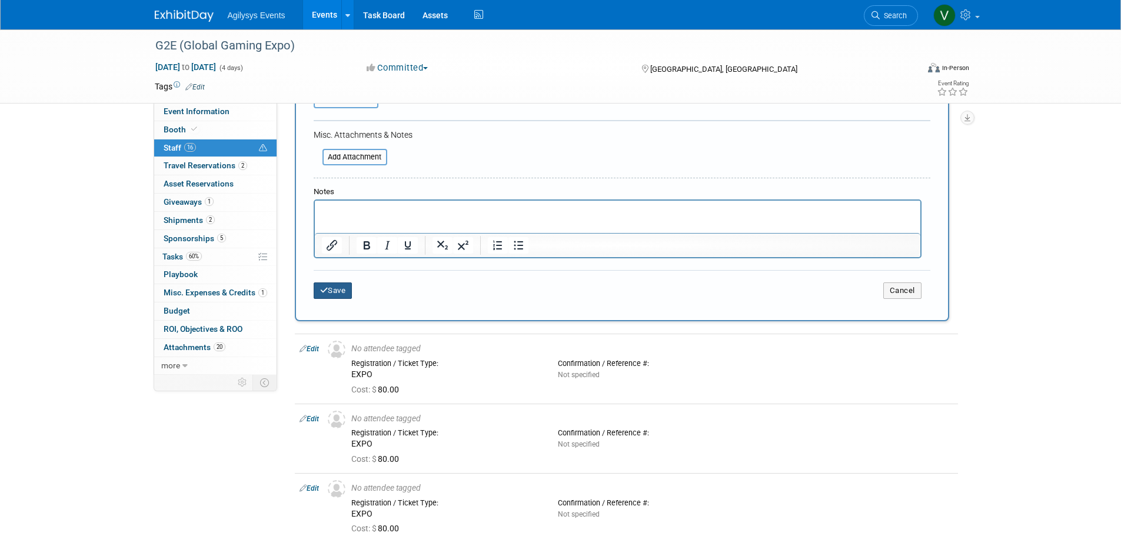
click at [343, 294] on button "Save" at bounding box center [333, 290] width 39 height 16
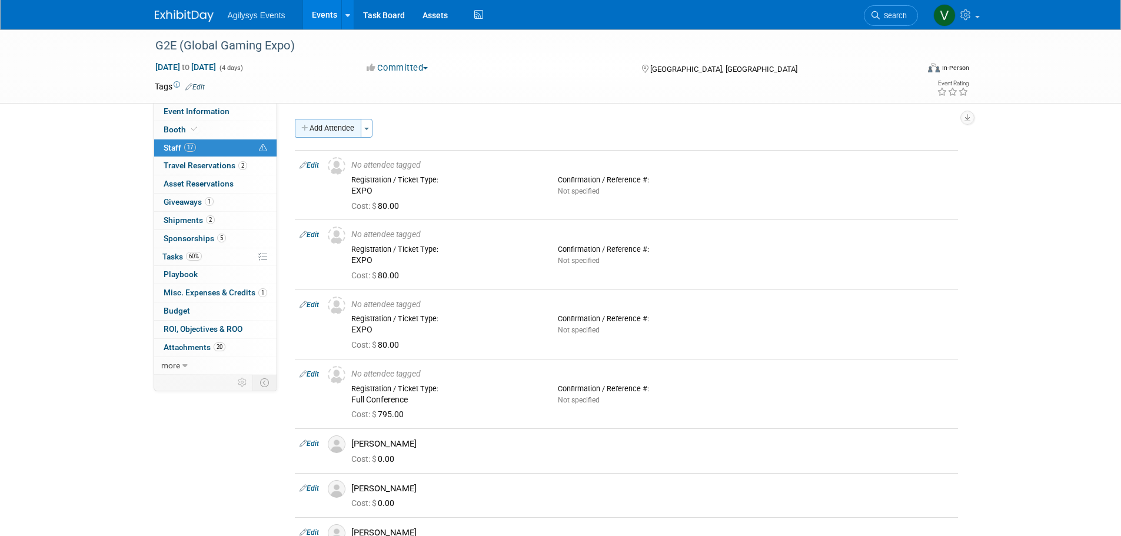
click at [323, 131] on button "Add Attendee" at bounding box center [328, 128] width 67 height 19
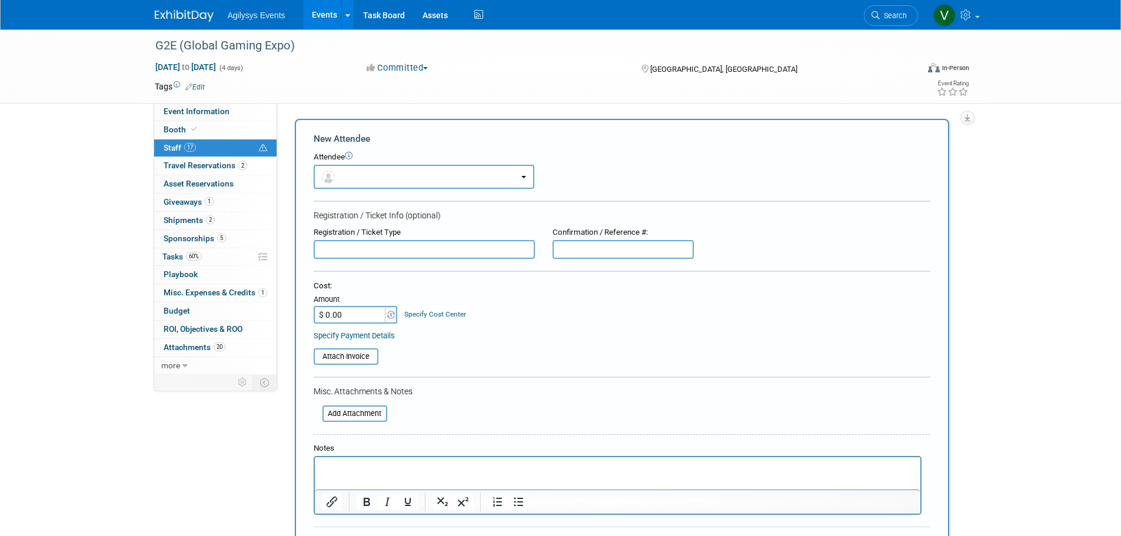
click at [334, 244] on input "text" at bounding box center [424, 249] width 221 height 19
click at [333, 181] on img "button" at bounding box center [328, 177] width 13 height 13
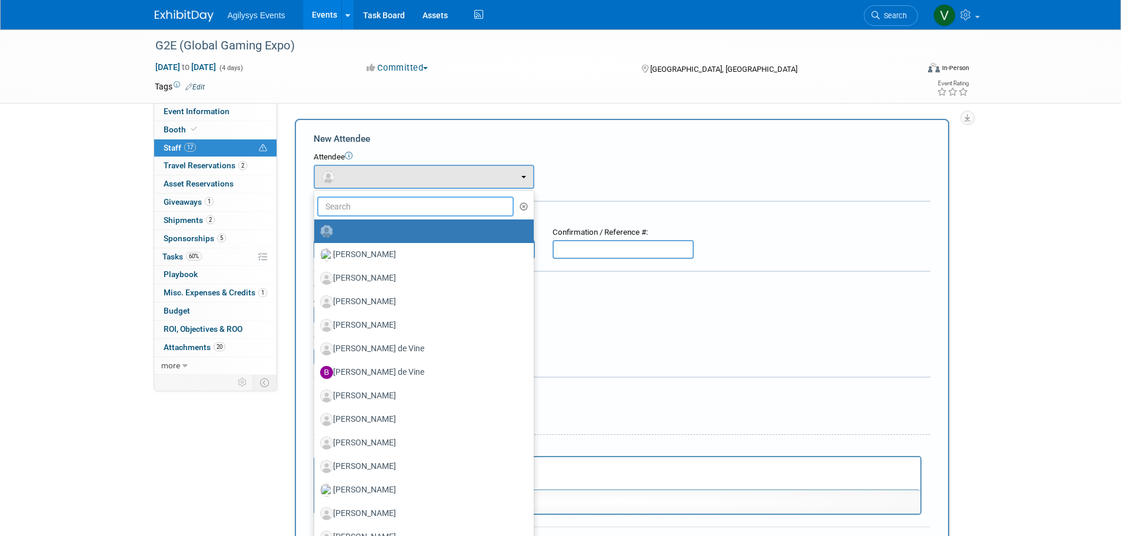
click at [343, 210] on input "text" at bounding box center [415, 207] width 197 height 20
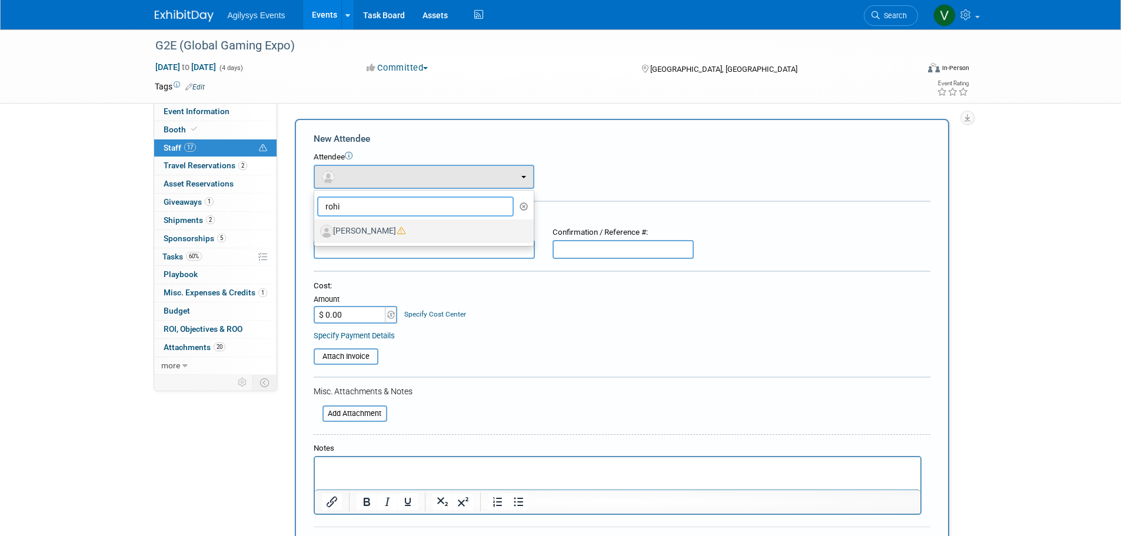
type input "rohi"
click at [337, 226] on label "[PERSON_NAME]" at bounding box center [421, 231] width 202 height 19
click at [316, 226] on input "[PERSON_NAME]" at bounding box center [312, 230] width 8 height 8
select select "3c2a8010-a7ac-4fc7-bb53-d7286c75a502"
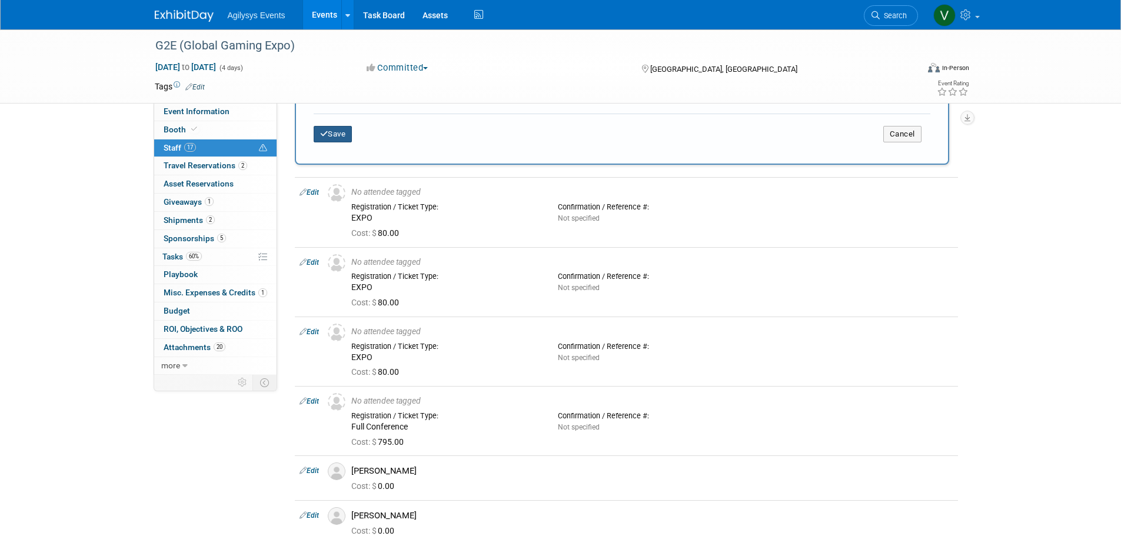
click at [337, 136] on button "Save" at bounding box center [333, 134] width 39 height 16
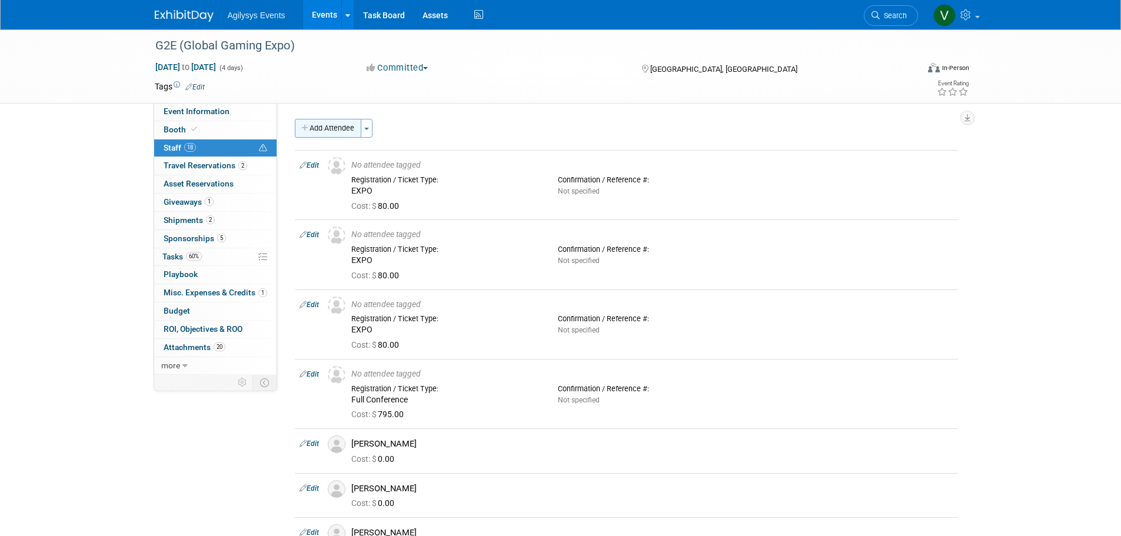
click at [308, 136] on button "Add Attendee" at bounding box center [328, 128] width 67 height 19
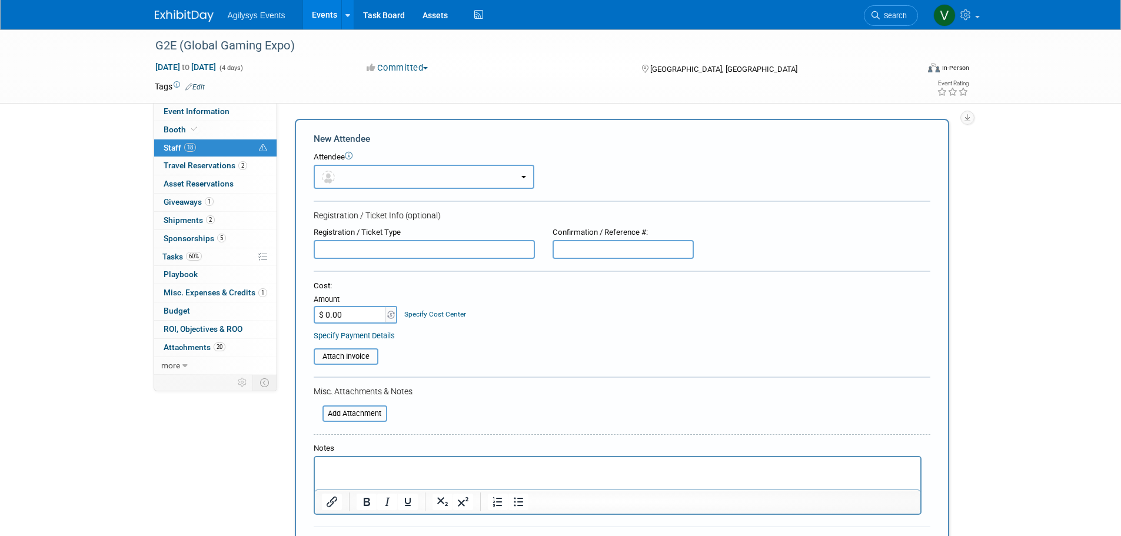
click at [337, 169] on button "button" at bounding box center [424, 177] width 221 height 24
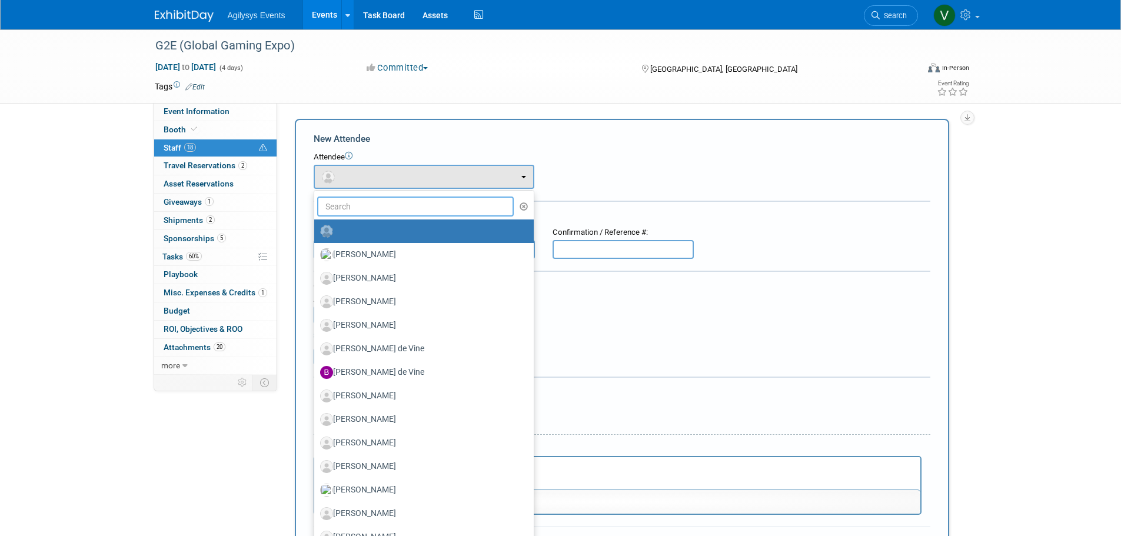
click at [350, 204] on input "text" at bounding box center [415, 207] width 197 height 20
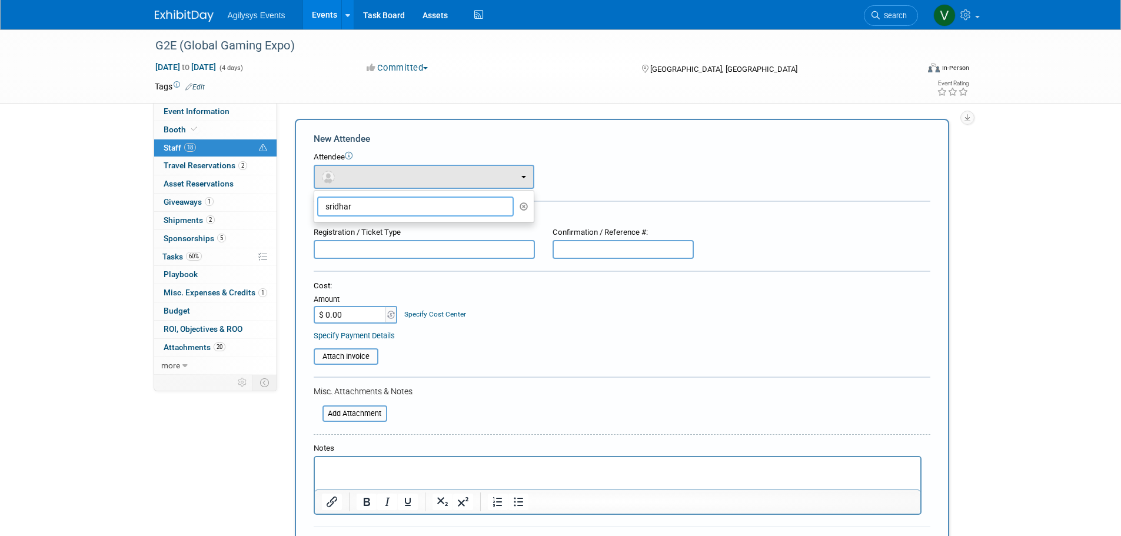
drag, startPoint x: 358, startPoint y: 206, endPoint x: 324, endPoint y: 205, distance: 34.7
click at [324, 205] on input "sridhar" at bounding box center [415, 207] width 197 height 20
type input "l"
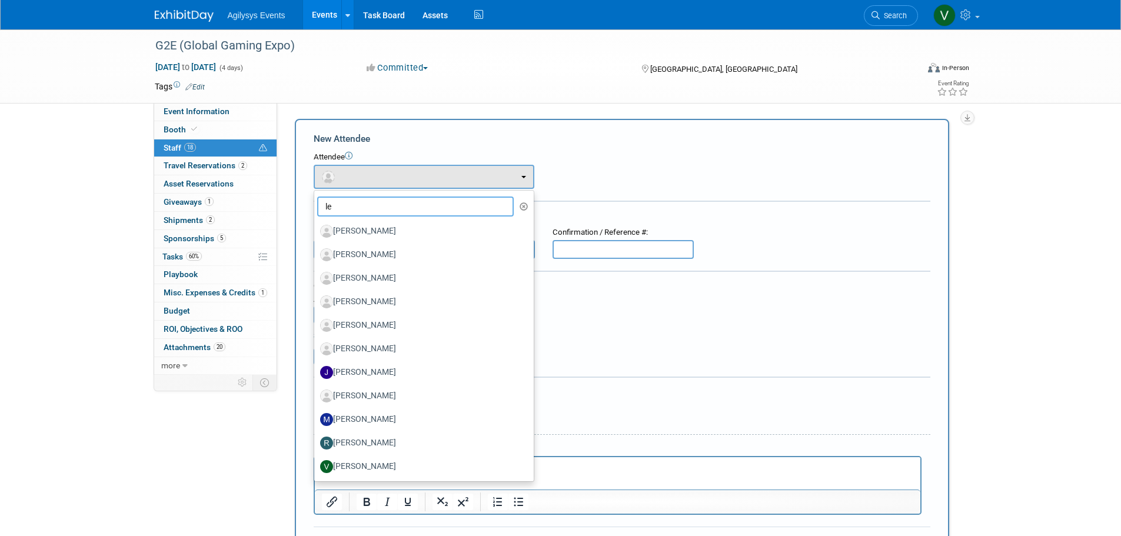
type input "l"
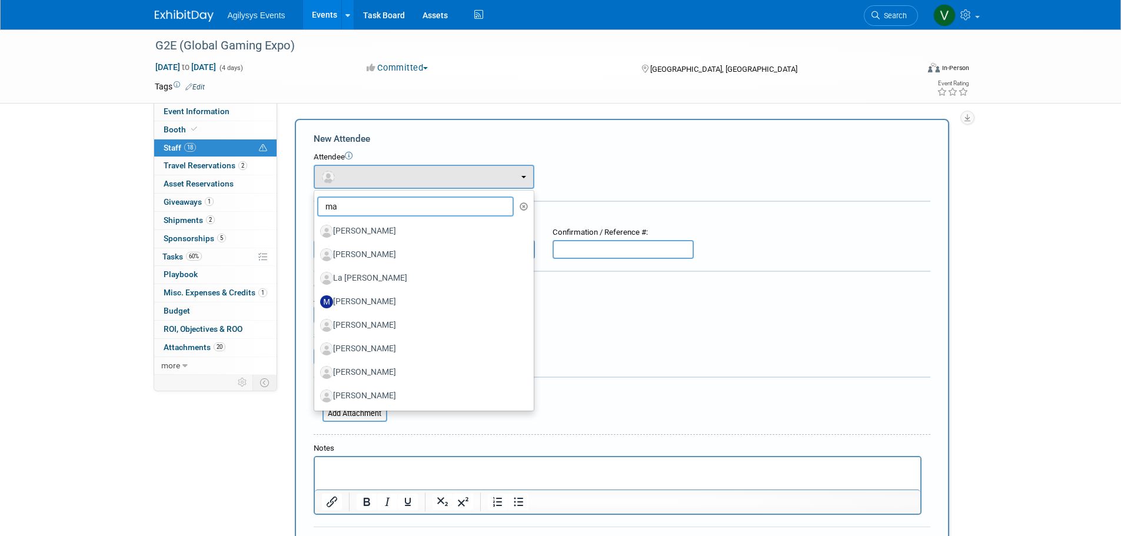
click at [374, 207] on input "ma" at bounding box center [415, 207] width 197 height 20
type input "m"
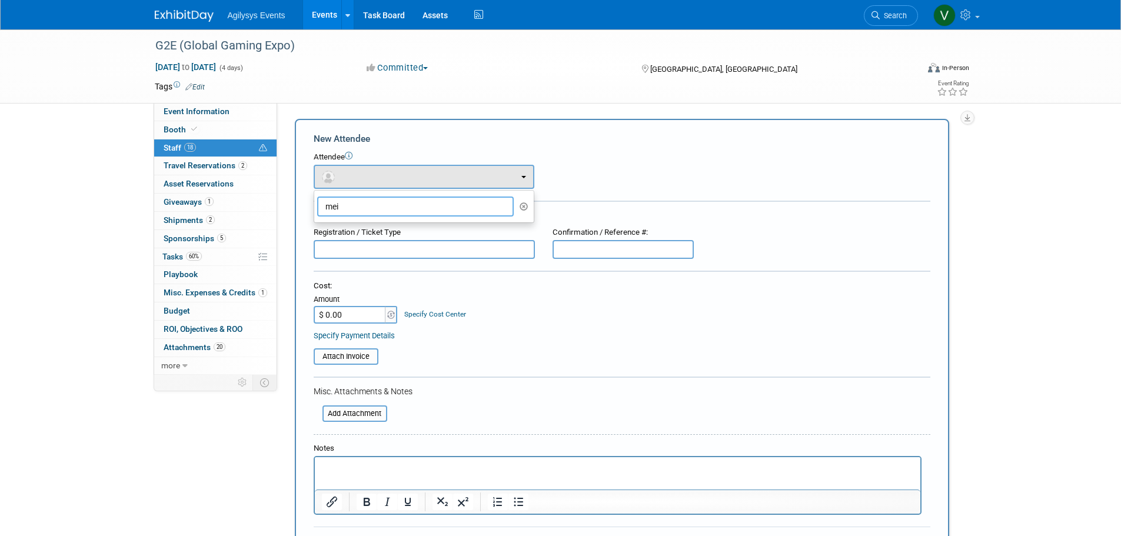
drag, startPoint x: 353, startPoint y: 210, endPoint x: 310, endPoint y: 211, distance: 43.6
click at [310, 211] on div "New Attendee Attendee <img src="https://www.exhibitday.com/Images/Unassigned-Us…" at bounding box center [622, 348] width 654 height 459
type input "mei"
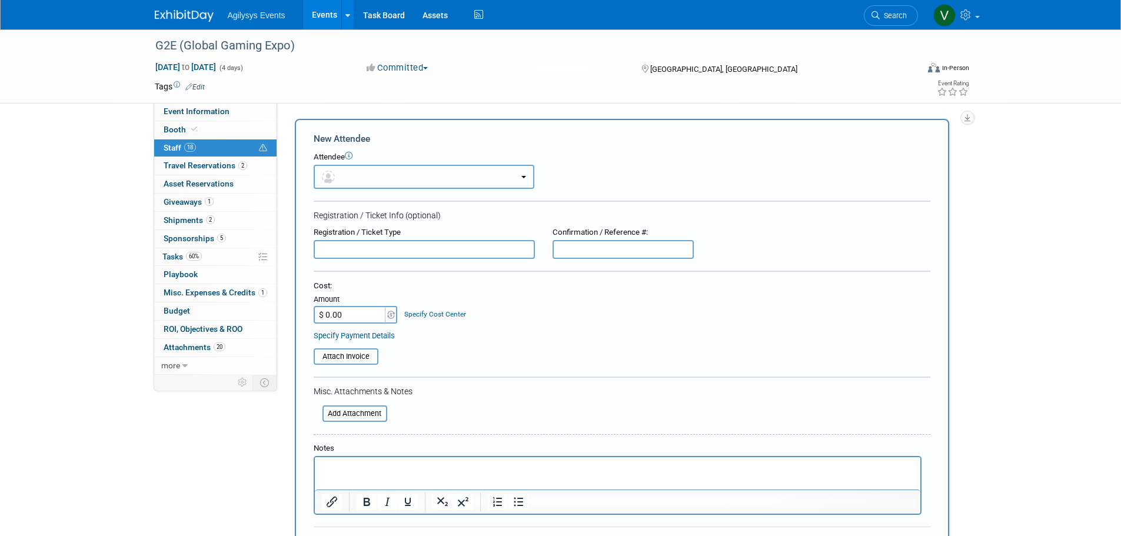
click at [345, 185] on button "button" at bounding box center [424, 177] width 221 height 24
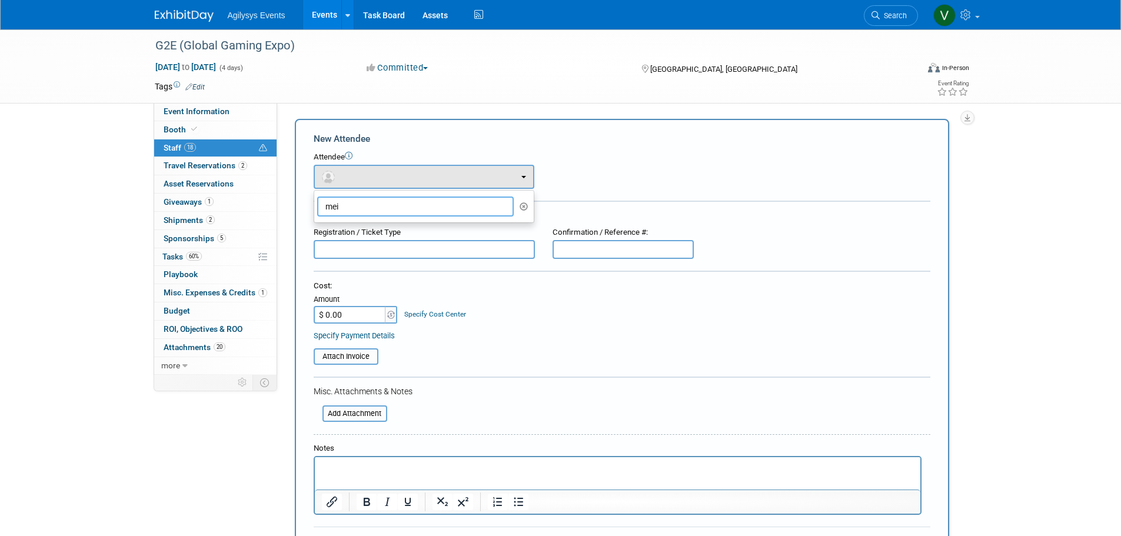
click at [350, 215] on input "mei" at bounding box center [415, 207] width 197 height 20
type input "m"
type input "mun"
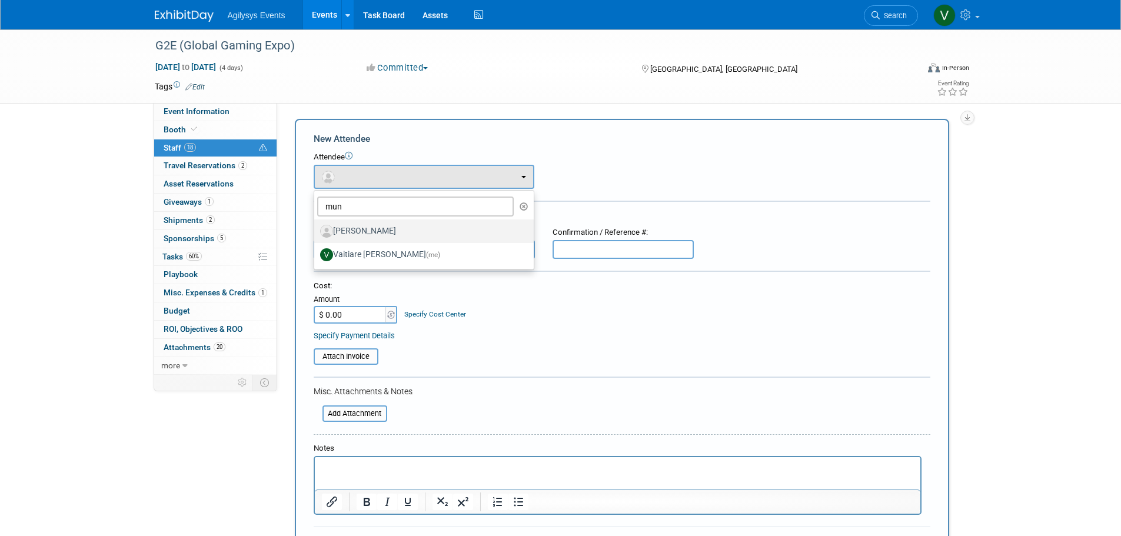
click at [372, 233] on label "[PERSON_NAME]" at bounding box center [421, 231] width 202 height 19
click at [316, 233] on input "[PERSON_NAME]" at bounding box center [312, 230] width 8 height 8
select select "ce2fe9c8-095a-414d-aa3b-e818e352fe76"
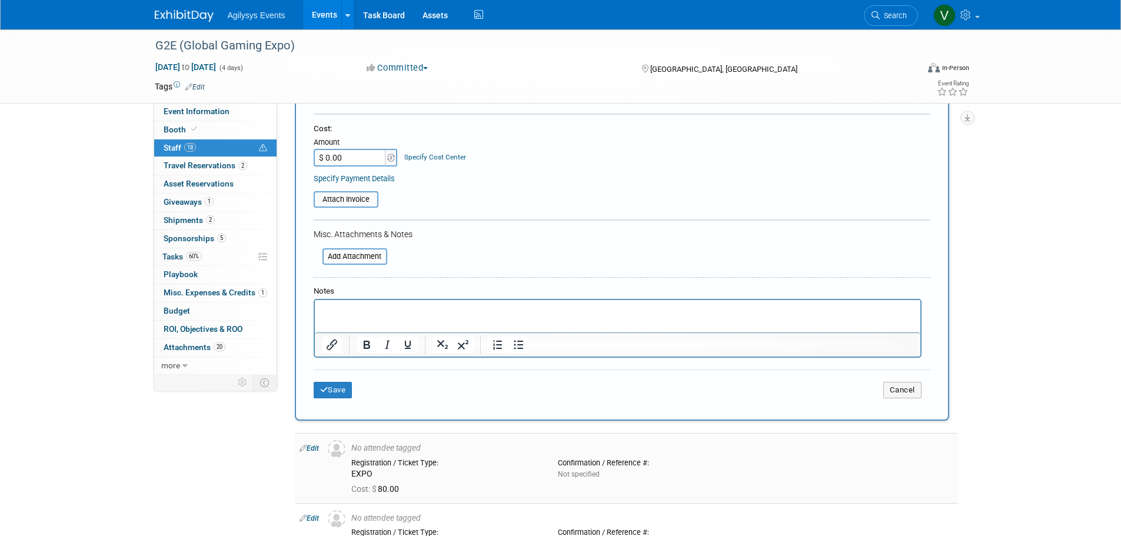
scroll to position [294, 0]
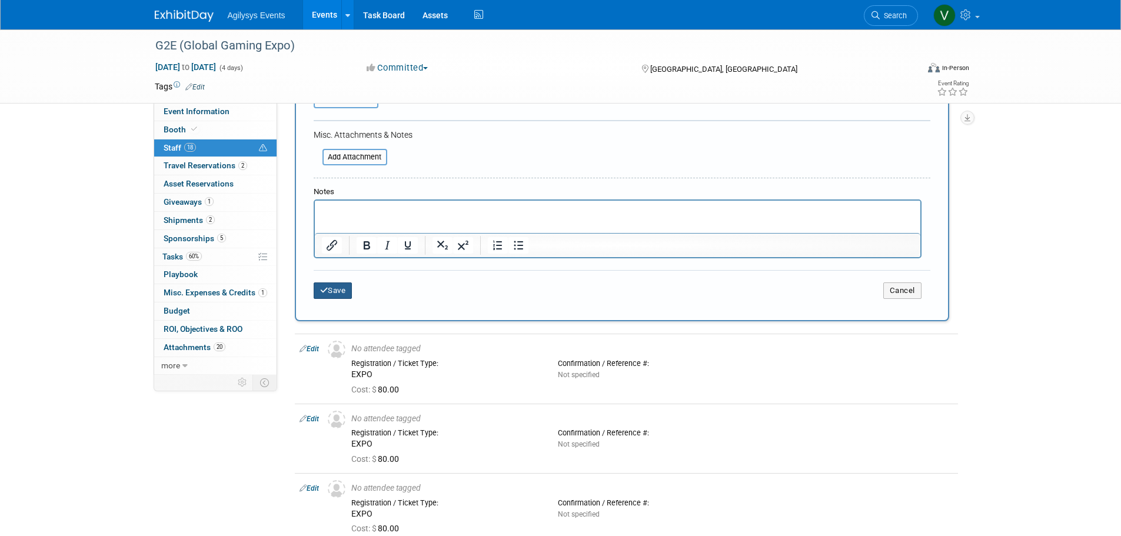
click at [337, 291] on button "Save" at bounding box center [333, 290] width 39 height 16
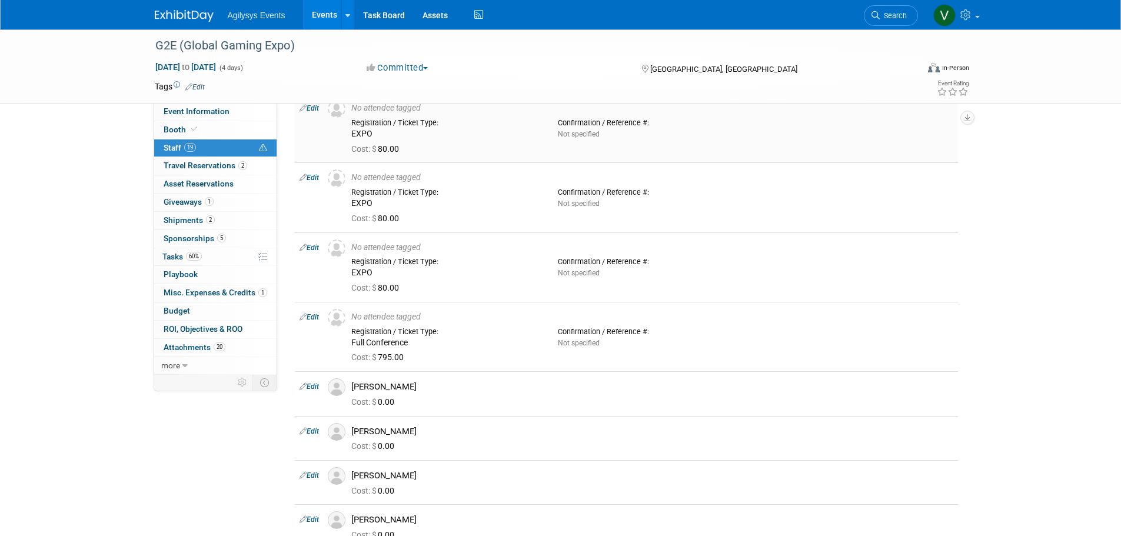
scroll to position [0, 0]
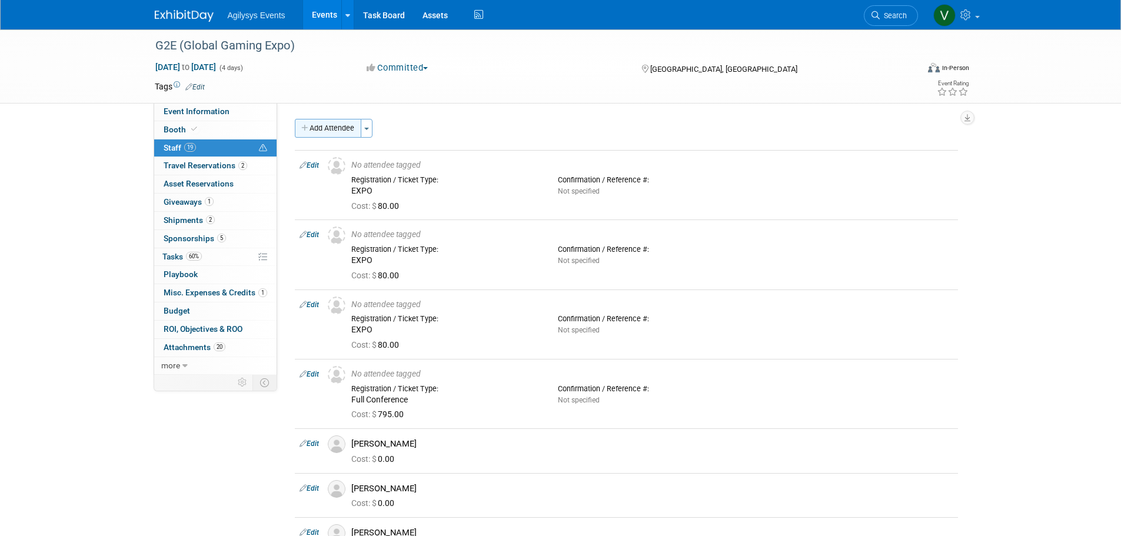
click at [329, 133] on button "Add Attendee" at bounding box center [328, 128] width 67 height 19
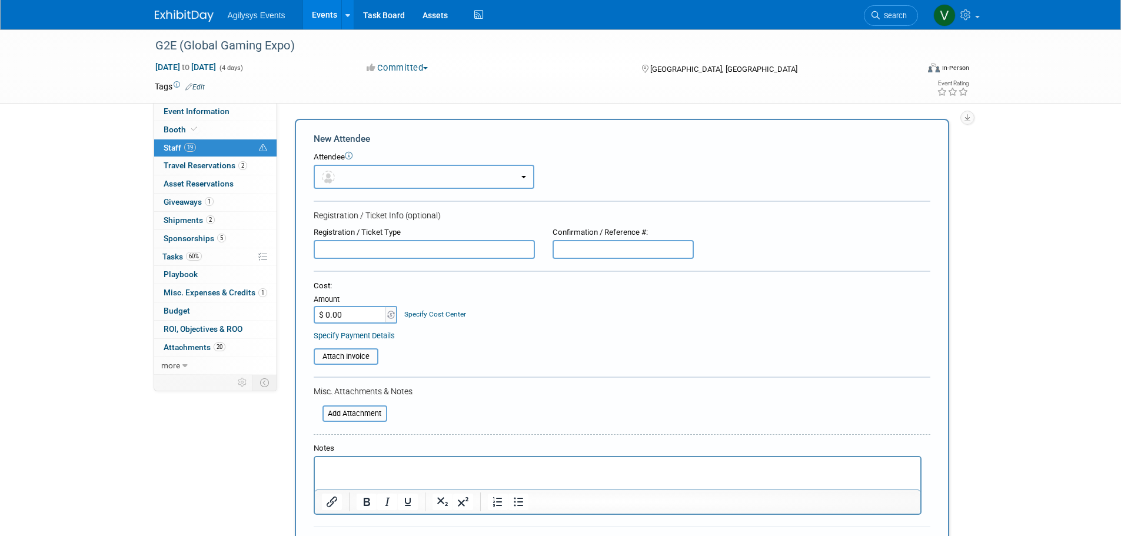
click at [340, 169] on button "button" at bounding box center [424, 177] width 221 height 24
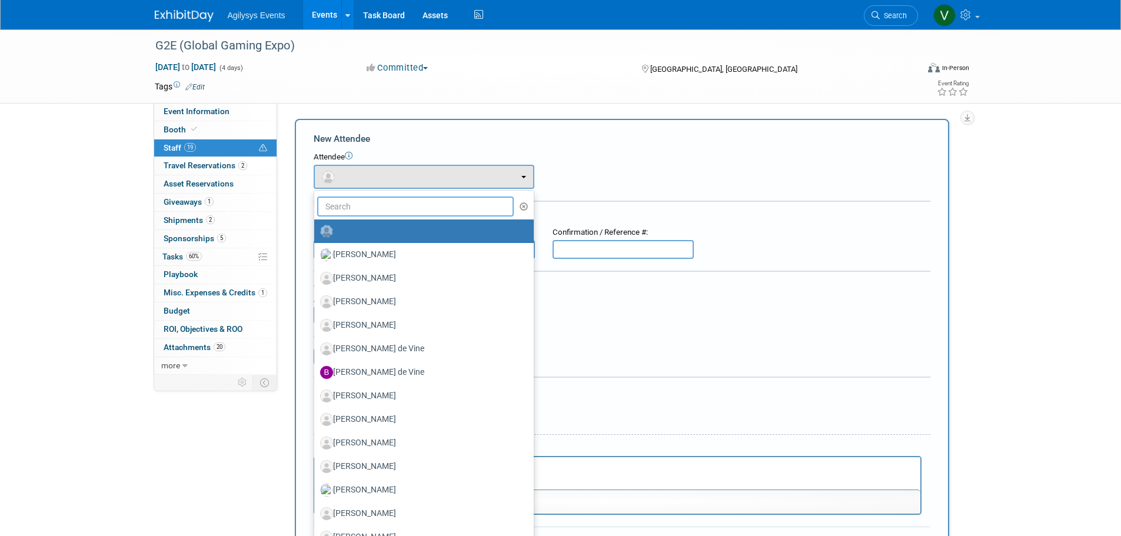
click at [360, 211] on input "text" at bounding box center [415, 207] width 197 height 20
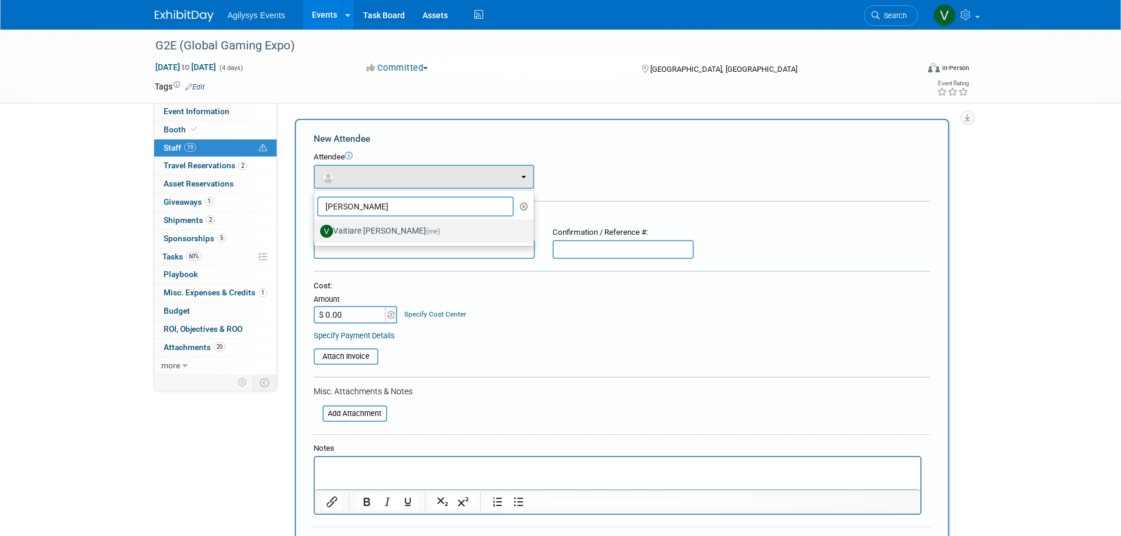
type input "munoz"
click at [426, 232] on span "(me)" at bounding box center [433, 231] width 14 height 8
click at [316, 232] on input "Vaitiare Munoz (me)" at bounding box center [312, 230] width 8 height 8
select select "9da70825-3e02-4d1a-92dc-02b6497bcd7e"
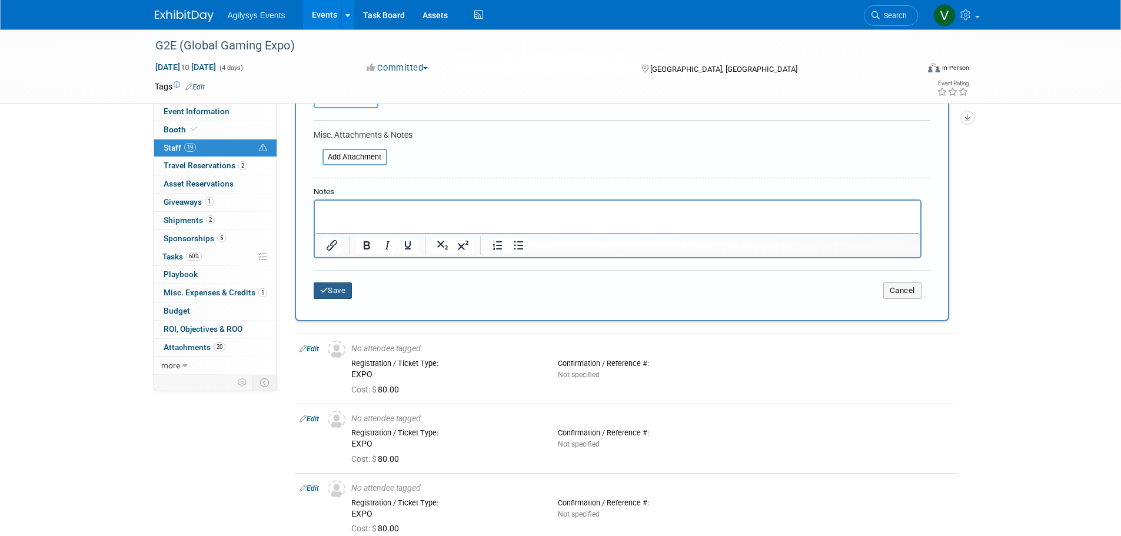
click at [349, 290] on button "Save" at bounding box center [333, 290] width 39 height 16
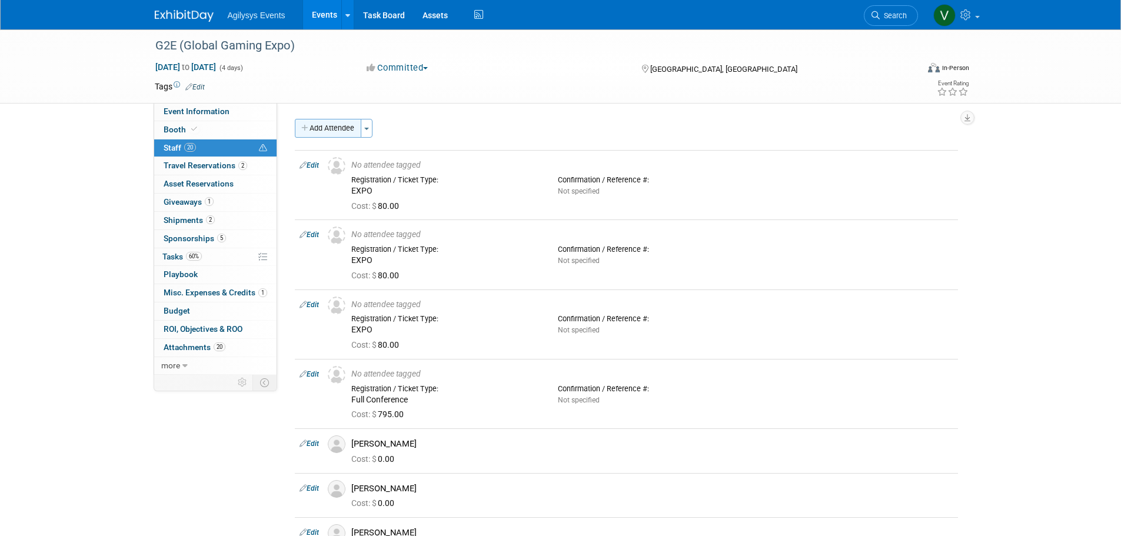
click at [324, 127] on button "Add Attendee" at bounding box center [328, 128] width 67 height 19
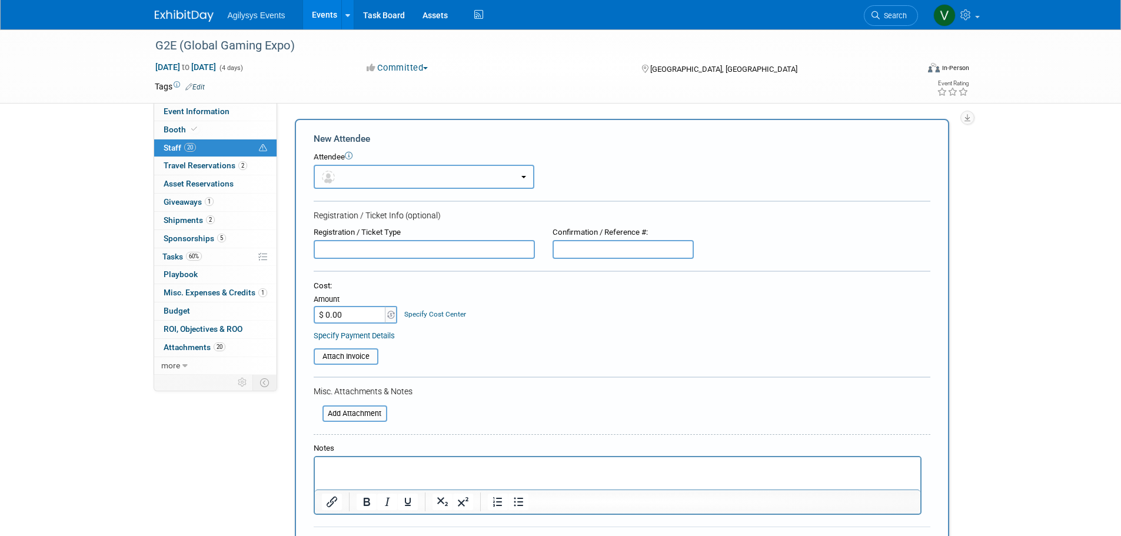
click at [341, 181] on button "button" at bounding box center [424, 177] width 221 height 24
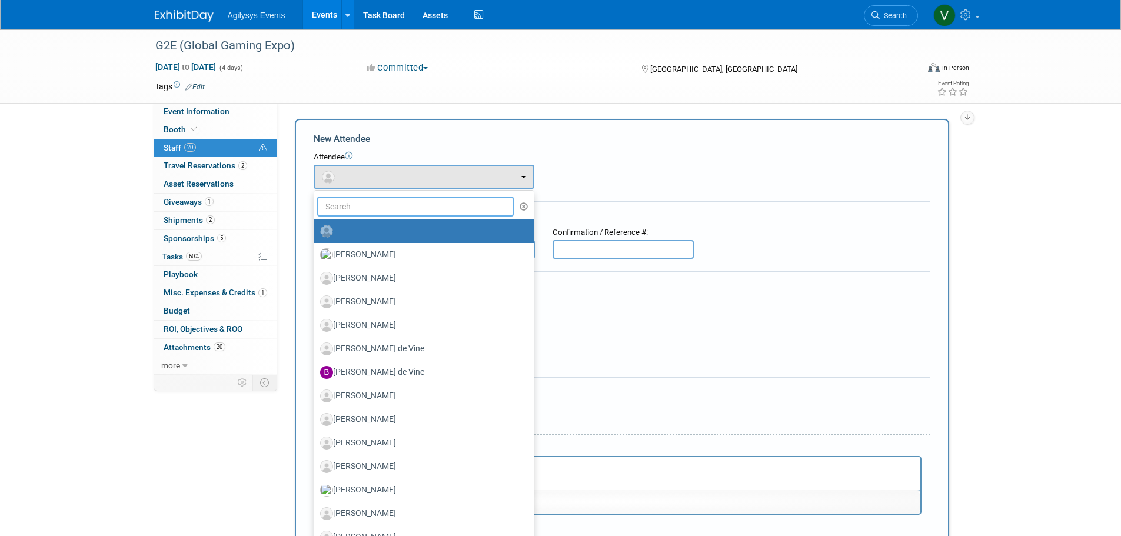
click at [355, 213] on input "text" at bounding box center [415, 207] width 197 height 20
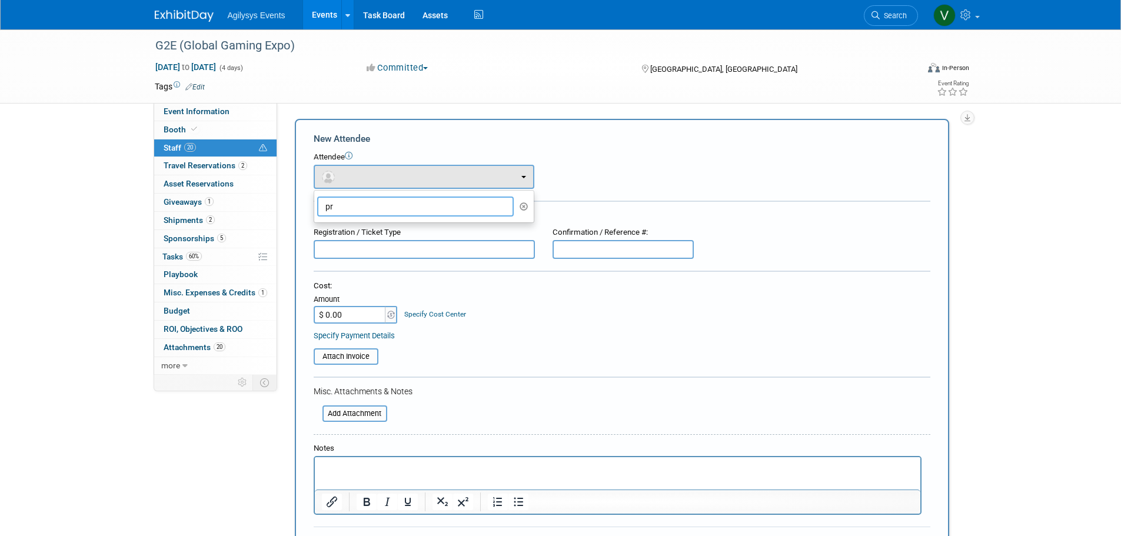
type input "p"
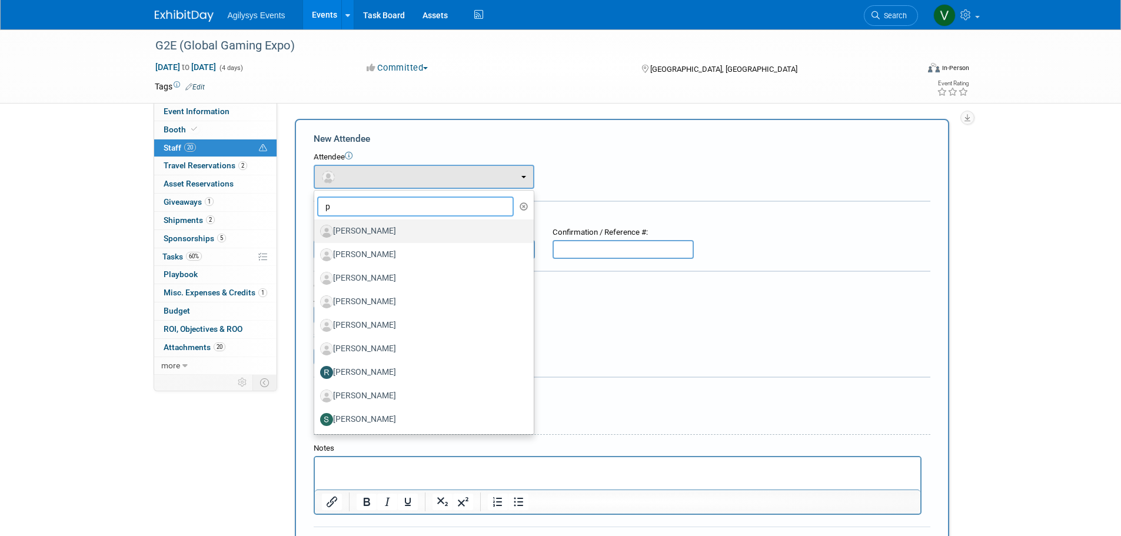
type input "p"
click at [377, 230] on label "[PERSON_NAME]" at bounding box center [421, 231] width 202 height 19
click at [316, 230] on input "[PERSON_NAME]" at bounding box center [312, 230] width 8 height 8
select select "05051ea6-2c10-4bc4-be25-5c52b0793b11"
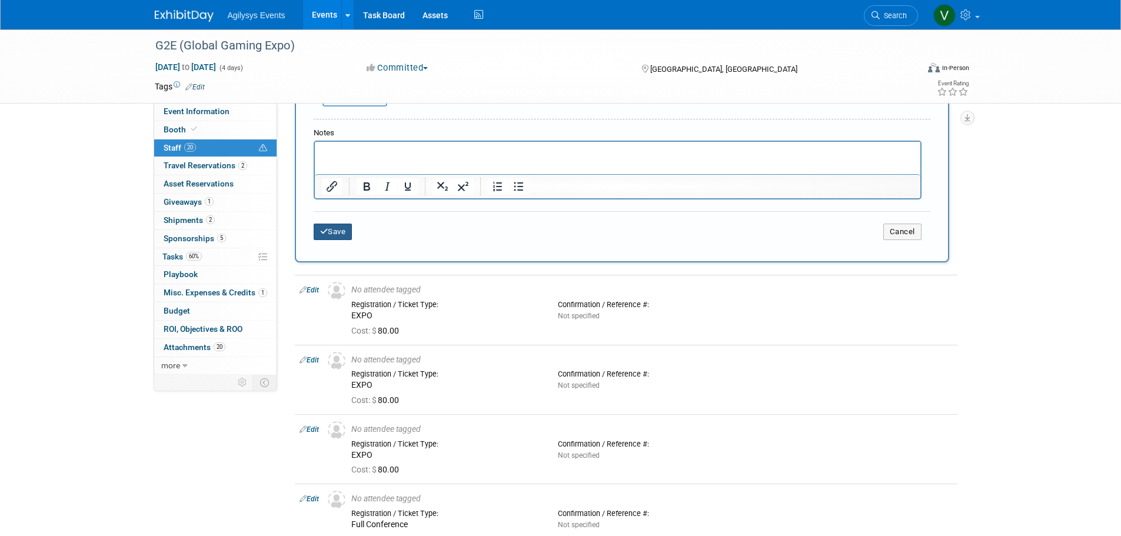
click at [333, 240] on button "Save" at bounding box center [333, 232] width 39 height 16
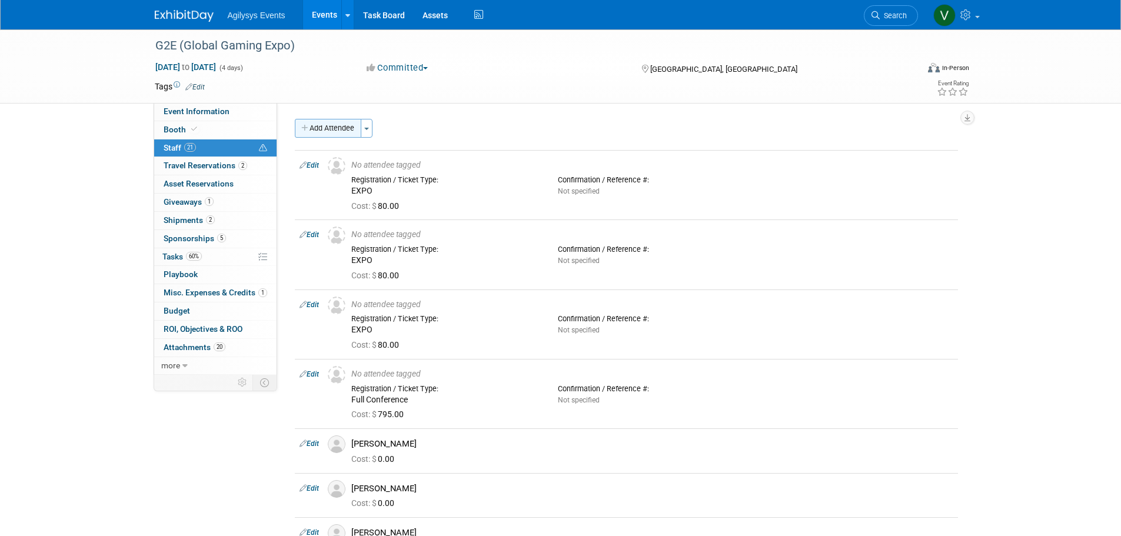
click at [313, 131] on button "Add Attendee" at bounding box center [328, 128] width 67 height 19
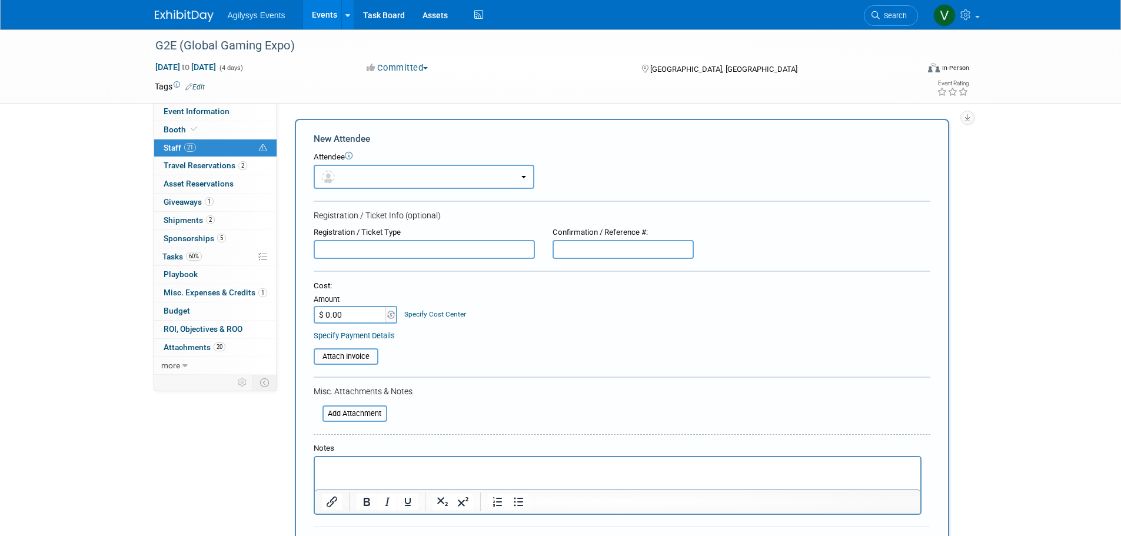
click at [353, 171] on button "button" at bounding box center [424, 177] width 221 height 24
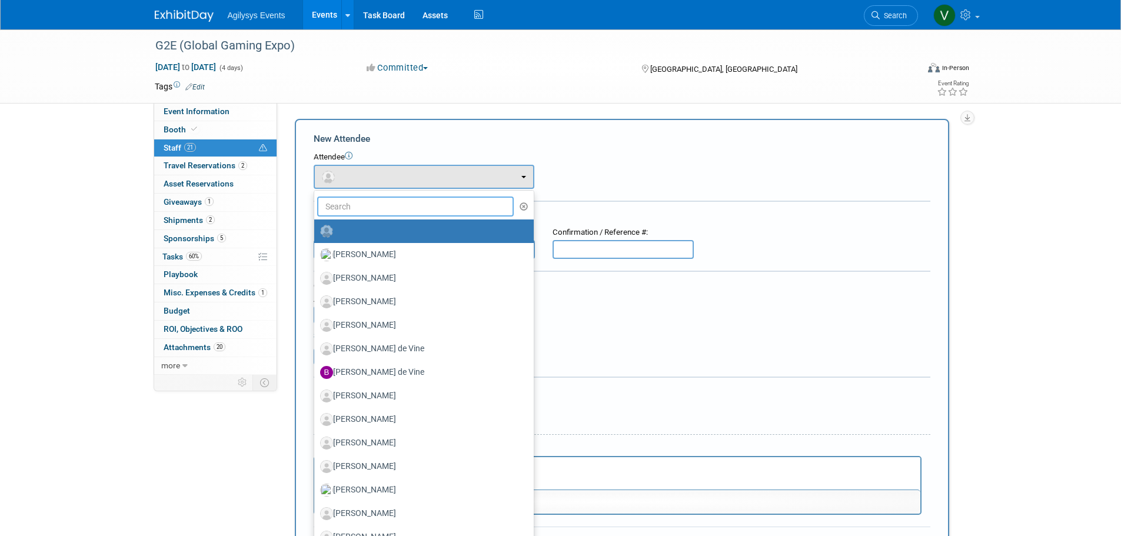
click at [356, 198] on input "text" at bounding box center [415, 207] width 197 height 20
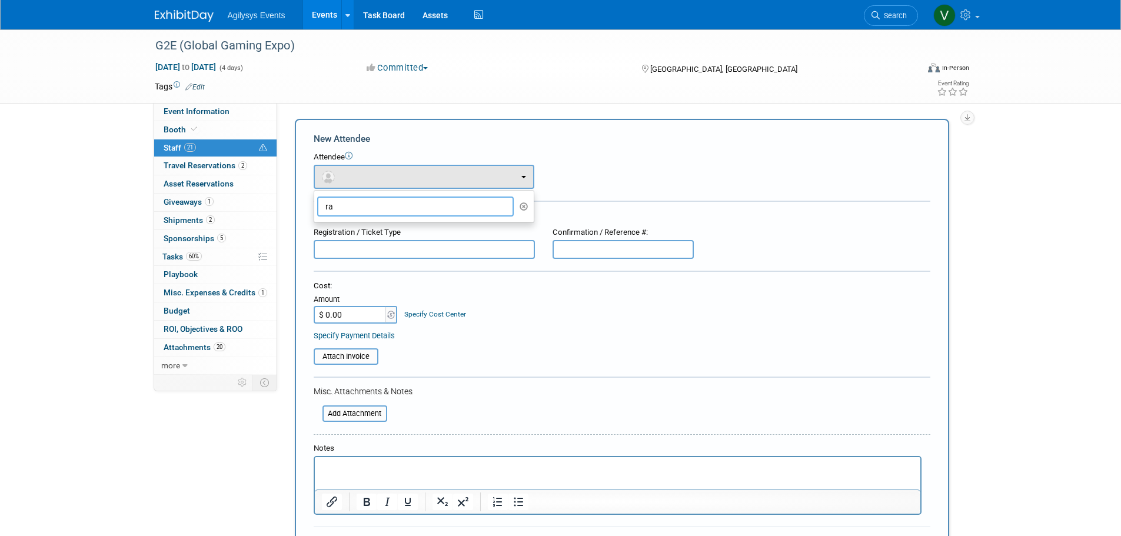
type input "r"
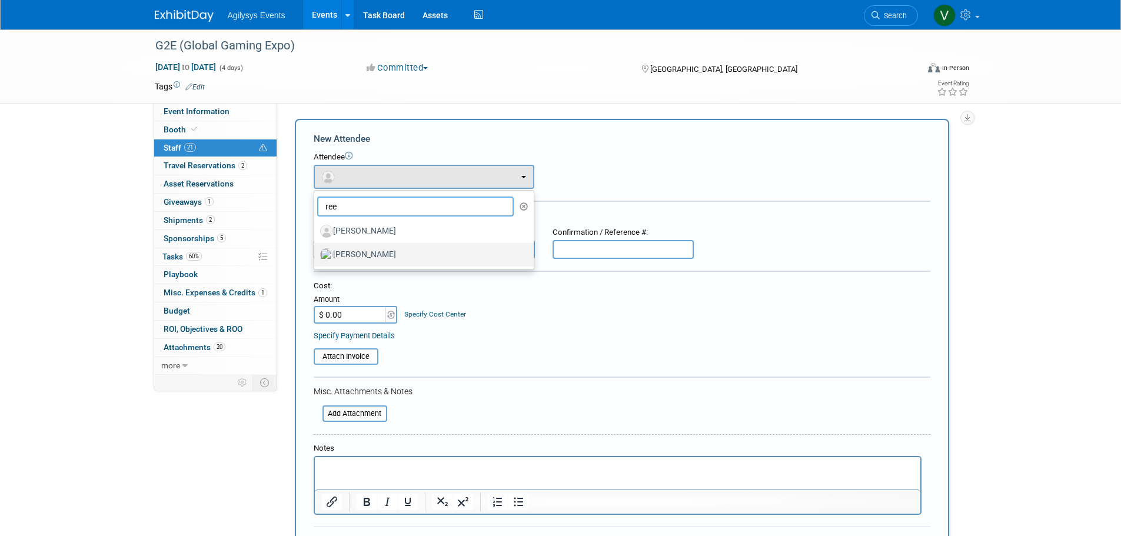
type input "ree"
click at [349, 252] on label "[PERSON_NAME]" at bounding box center [421, 254] width 202 height 19
click at [316, 252] on input "[PERSON_NAME]" at bounding box center [312, 254] width 8 height 8
select select "15a15b6c-43bc-44a3-80c4-7863bf5c4ede"
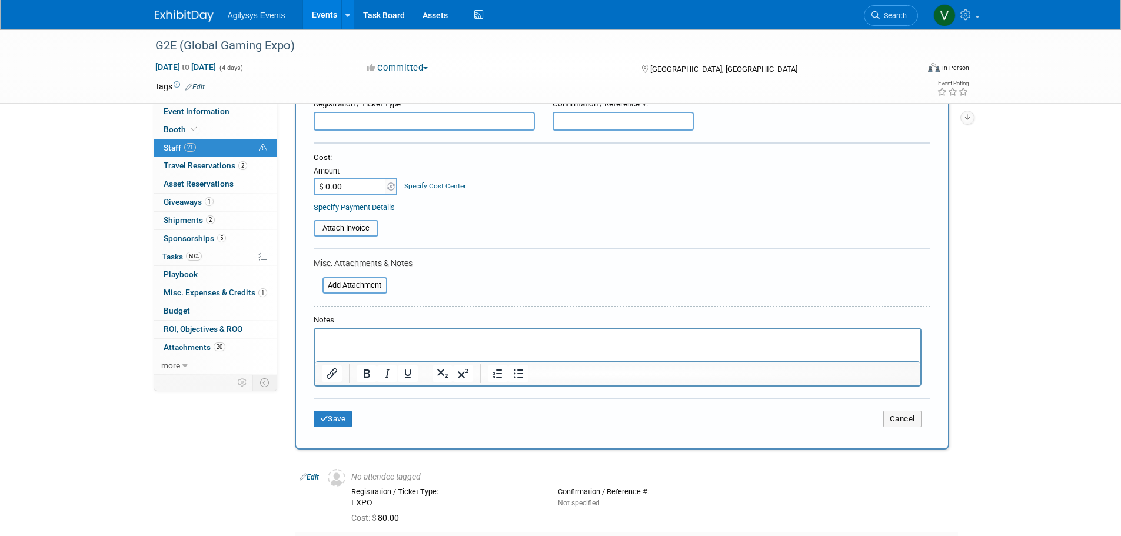
scroll to position [353, 0]
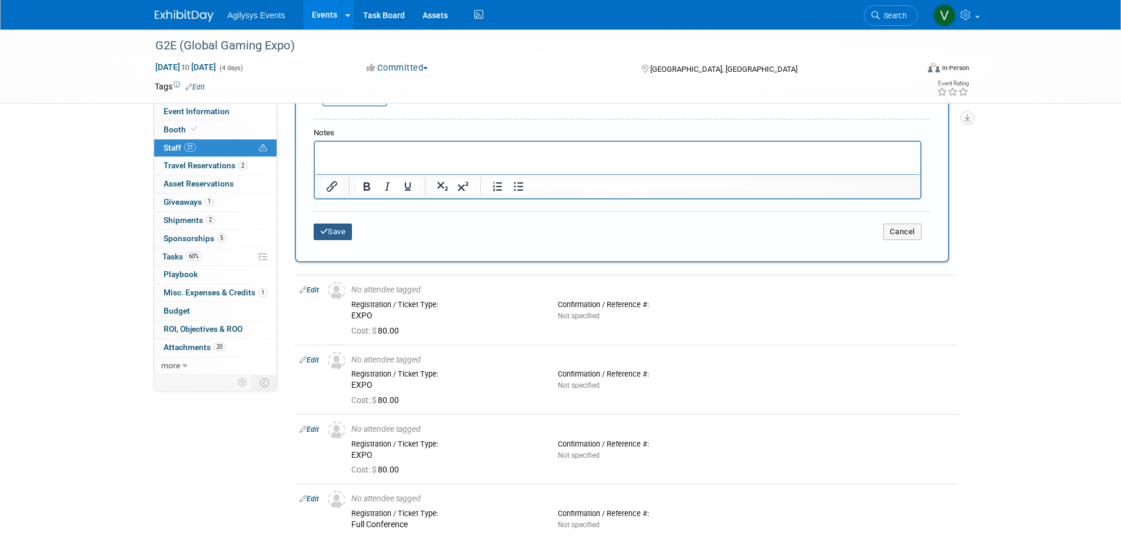
click at [335, 232] on button "Save" at bounding box center [333, 232] width 39 height 16
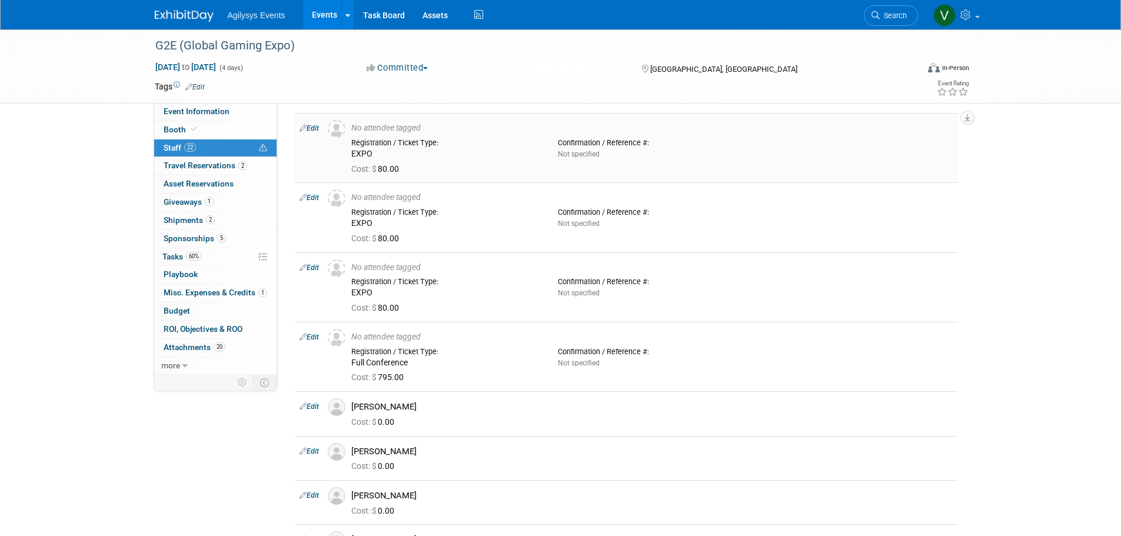
scroll to position [0, 0]
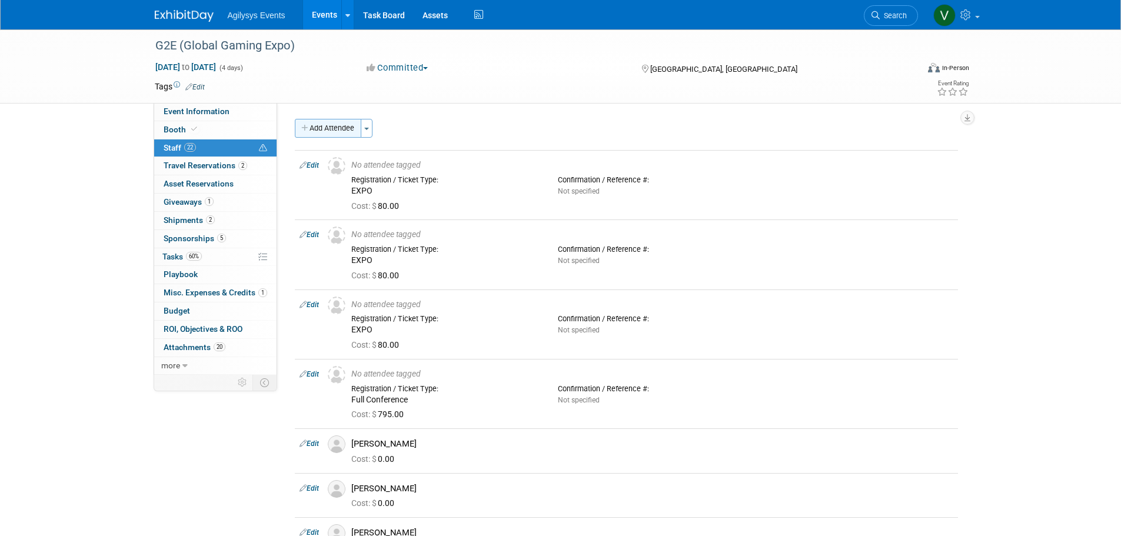
click at [324, 128] on button "Add Attendee" at bounding box center [328, 128] width 67 height 19
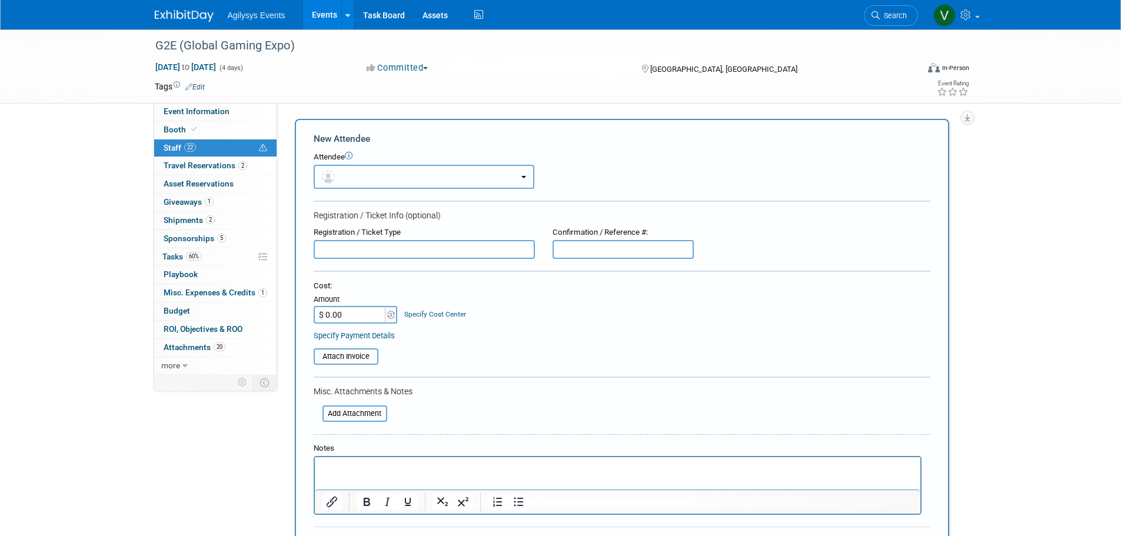
click at [357, 187] on button "button" at bounding box center [424, 177] width 221 height 24
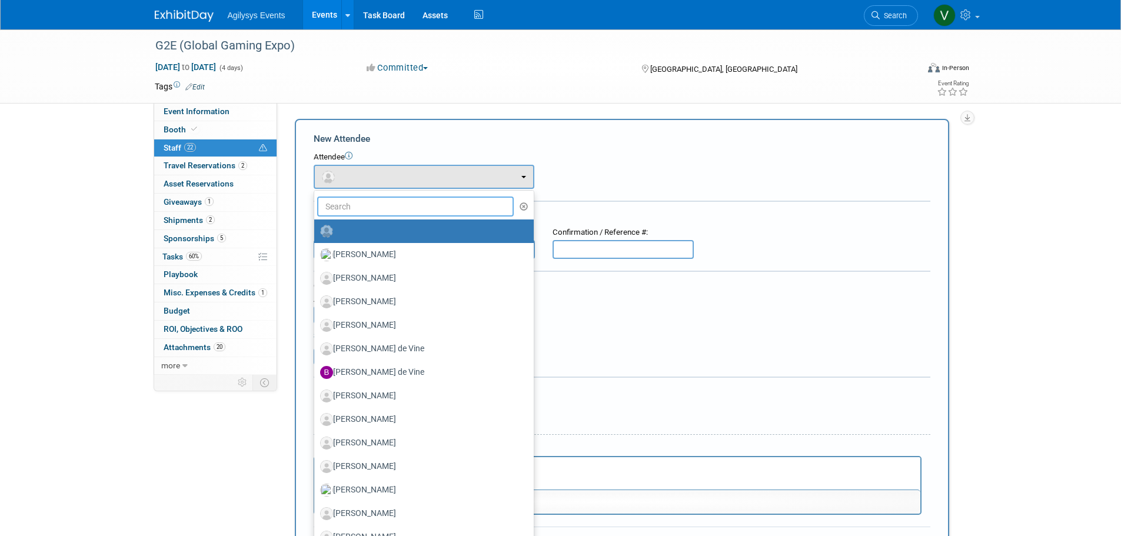
click at [349, 211] on input "text" at bounding box center [415, 207] width 197 height 20
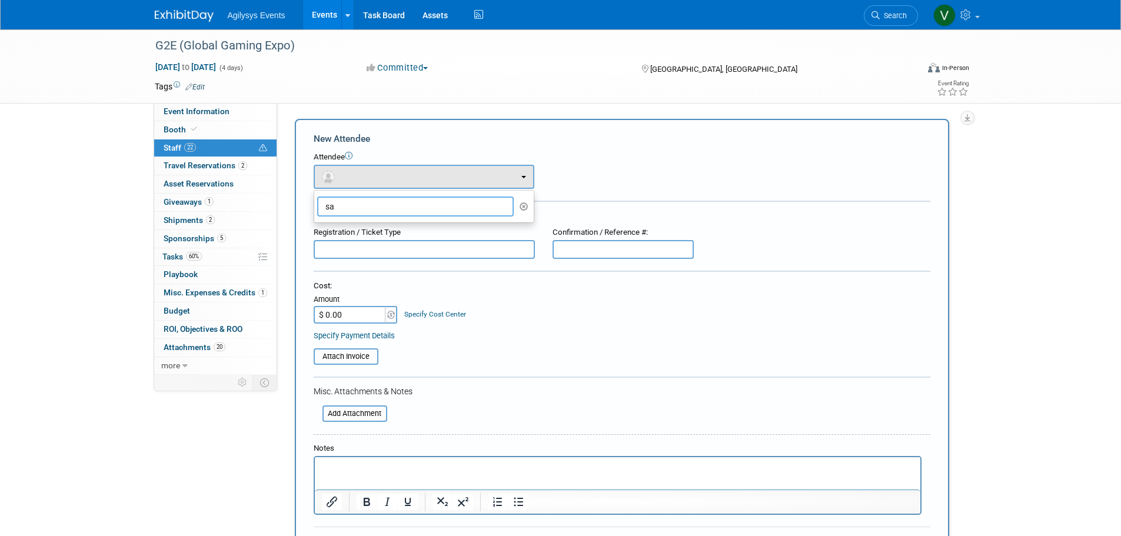
type input "s"
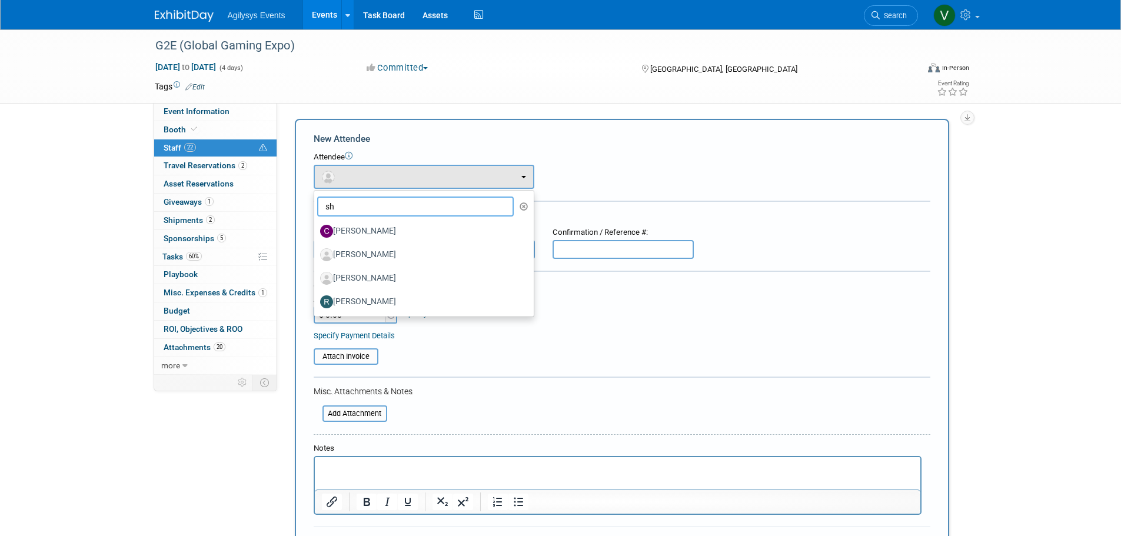
type input "s"
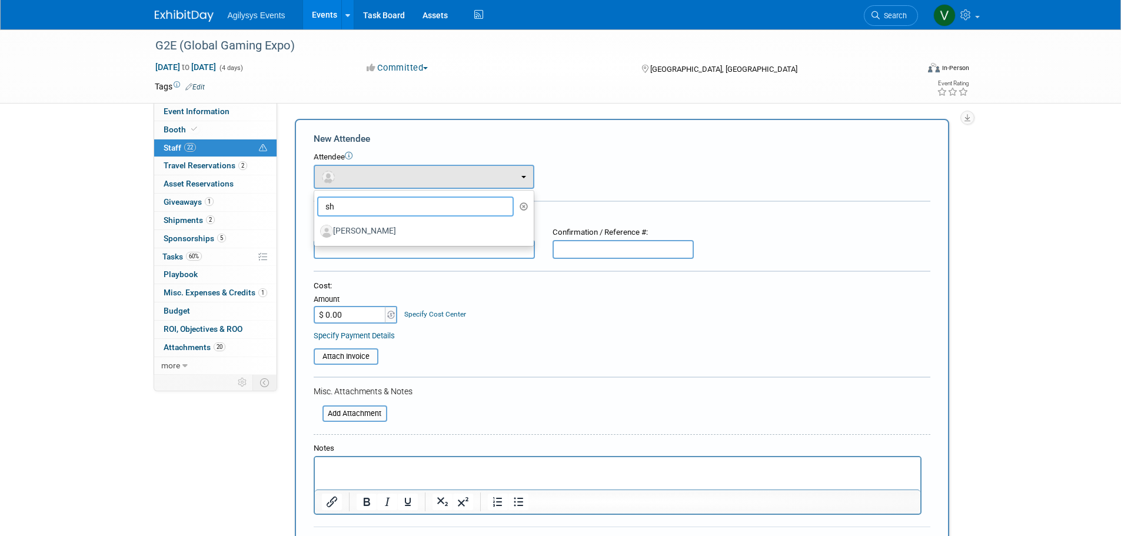
type input "s"
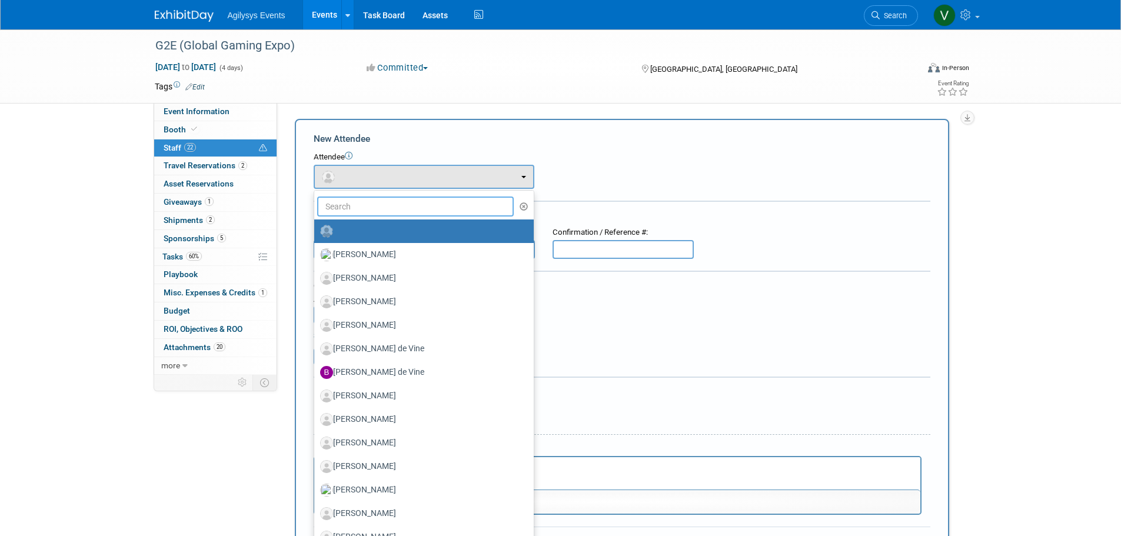
click at [385, 197] on input "text" at bounding box center [415, 207] width 197 height 20
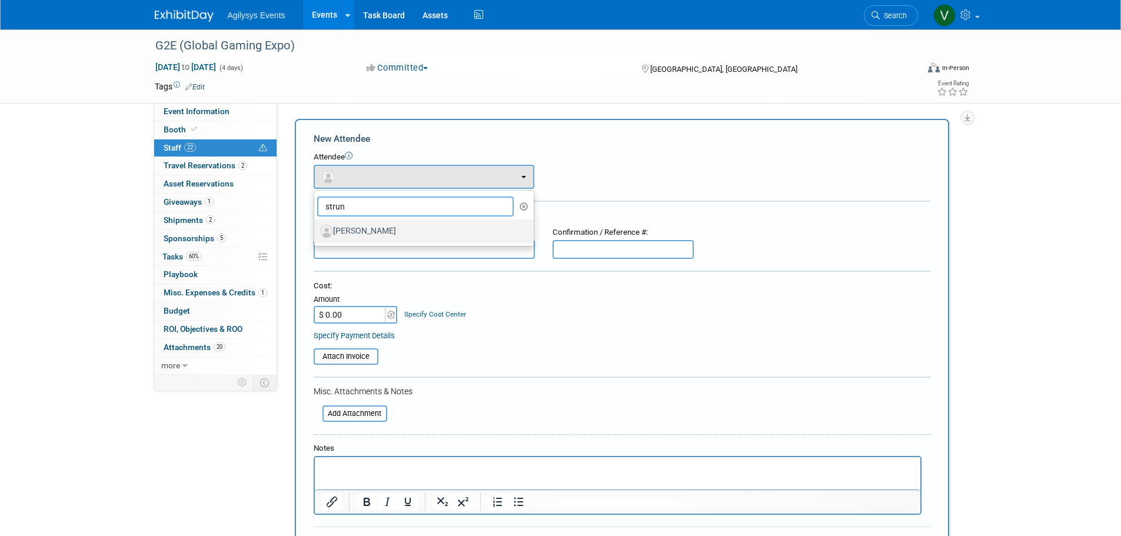
type input "strun"
click at [404, 230] on label "[PERSON_NAME]" at bounding box center [421, 231] width 202 height 19
click at [316, 230] on input "[PERSON_NAME]" at bounding box center [312, 230] width 8 height 8
select select "f148be57-3777-49a5-972a-2ccf7e2c704d"
select select "4"
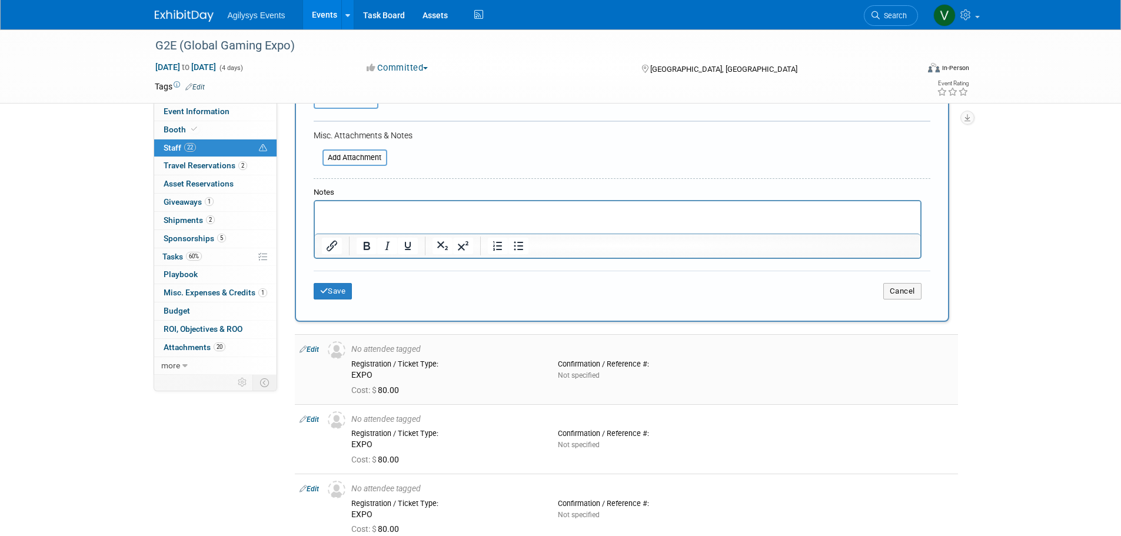
scroll to position [294, 0]
click at [348, 301] on div "Save Cancel" at bounding box center [622, 289] width 617 height 38
click at [345, 298] on button "Save" at bounding box center [333, 290] width 39 height 16
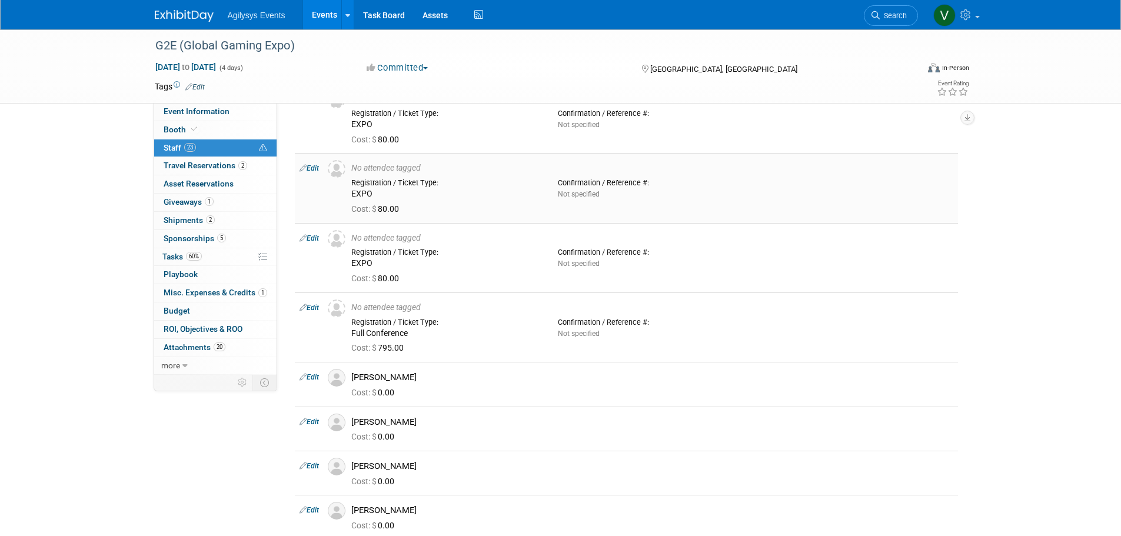
scroll to position [0, 0]
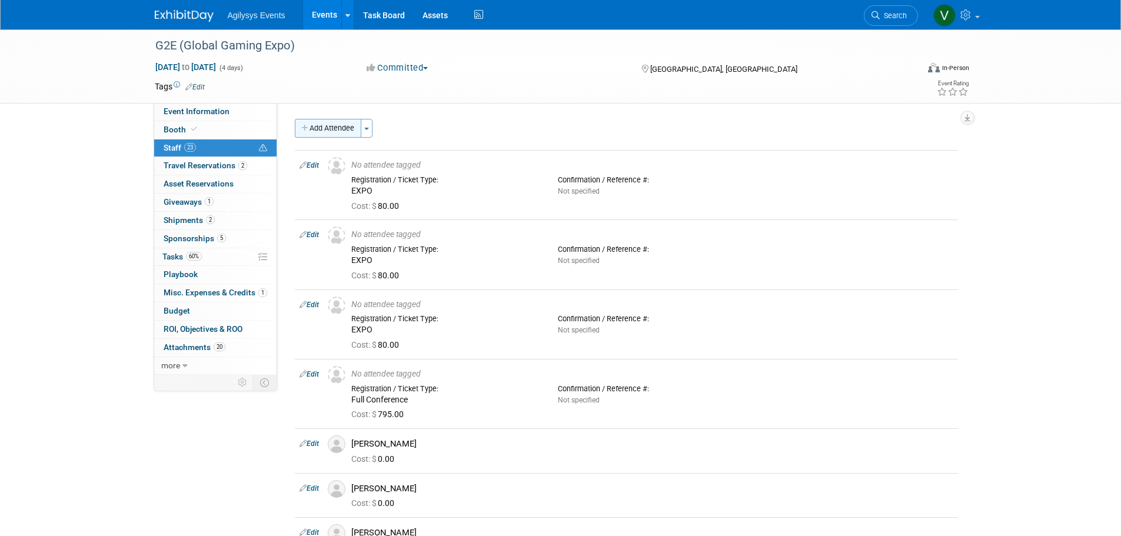
click at [335, 131] on button "Add Attendee" at bounding box center [328, 128] width 67 height 19
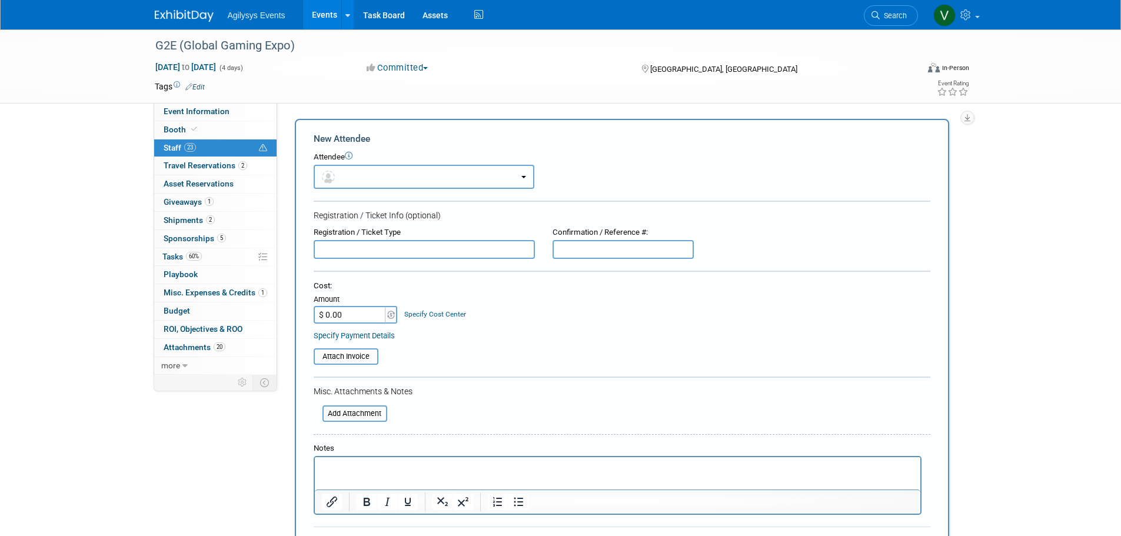
click at [346, 177] on button "button" at bounding box center [424, 177] width 221 height 24
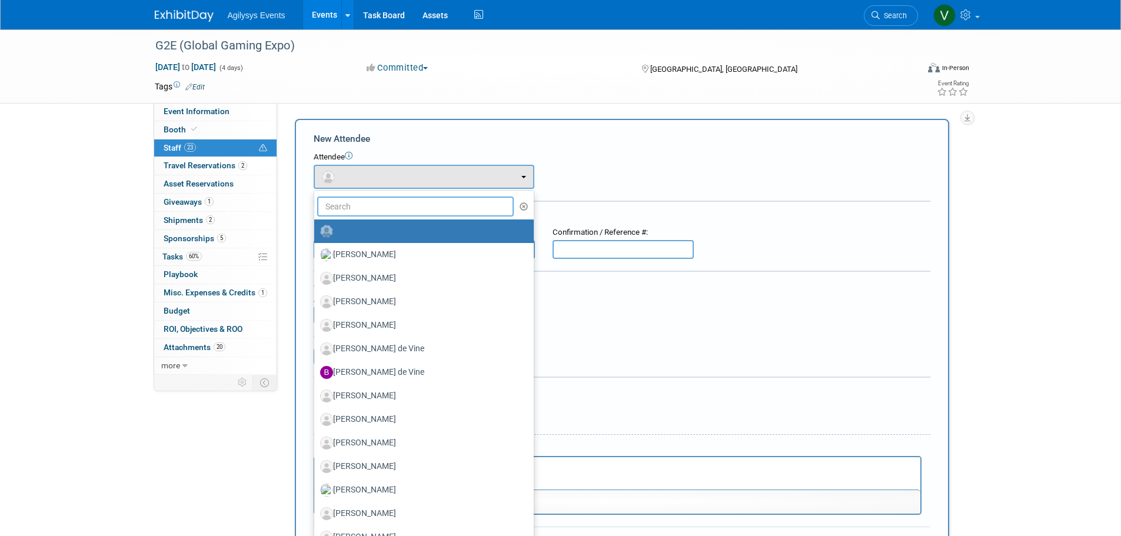
click at [355, 208] on input "text" at bounding box center [415, 207] width 197 height 20
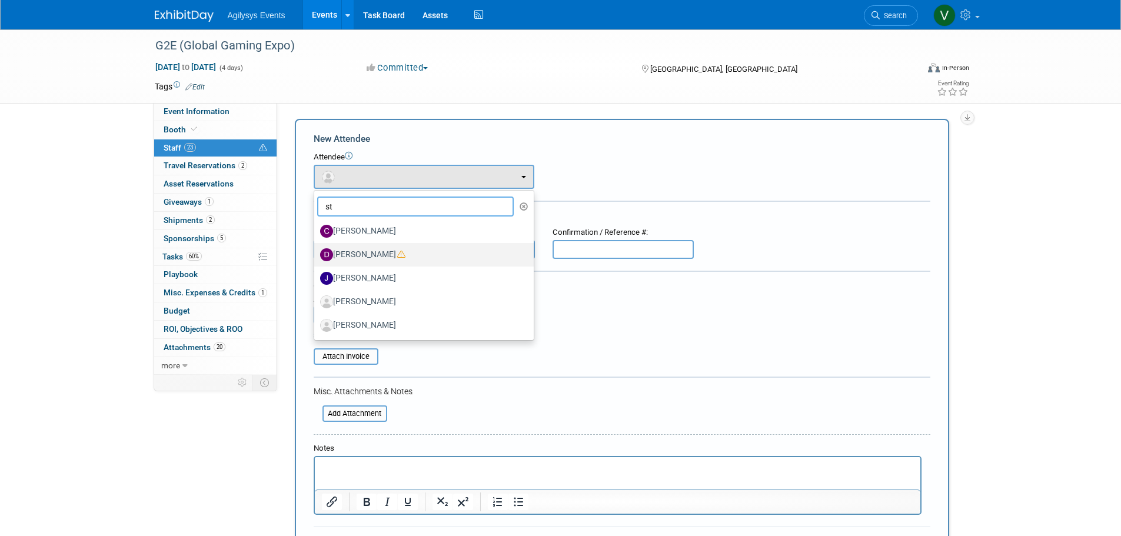
type input "st"
click at [372, 252] on label "[PERSON_NAME]" at bounding box center [421, 254] width 202 height 19
click at [316, 252] on input "[PERSON_NAME]" at bounding box center [312, 254] width 8 height 8
select select "b2812926-777c-4975-82c4-ba8a8c50a74f"
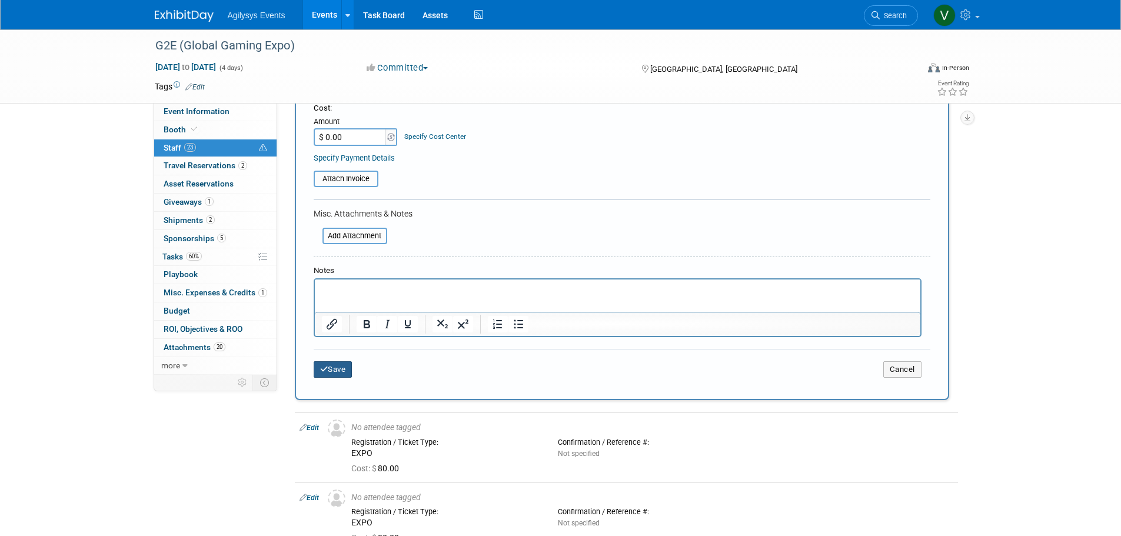
click at [326, 365] on icon "submit" at bounding box center [324, 369] width 8 height 8
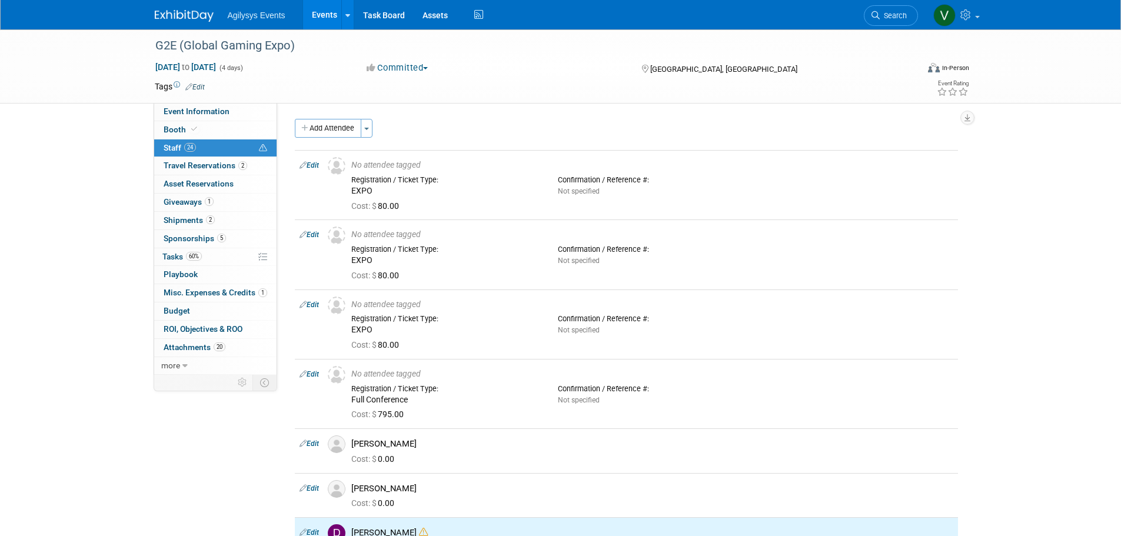
click at [320, 133] on button "Add Attendee" at bounding box center [328, 128] width 67 height 19
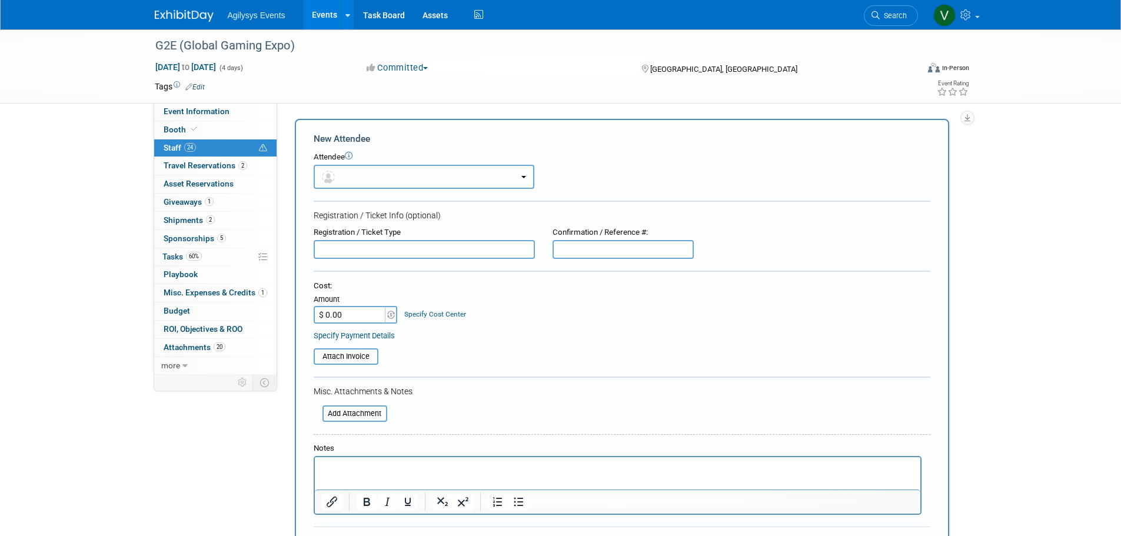
click at [336, 182] on button "button" at bounding box center [424, 177] width 221 height 24
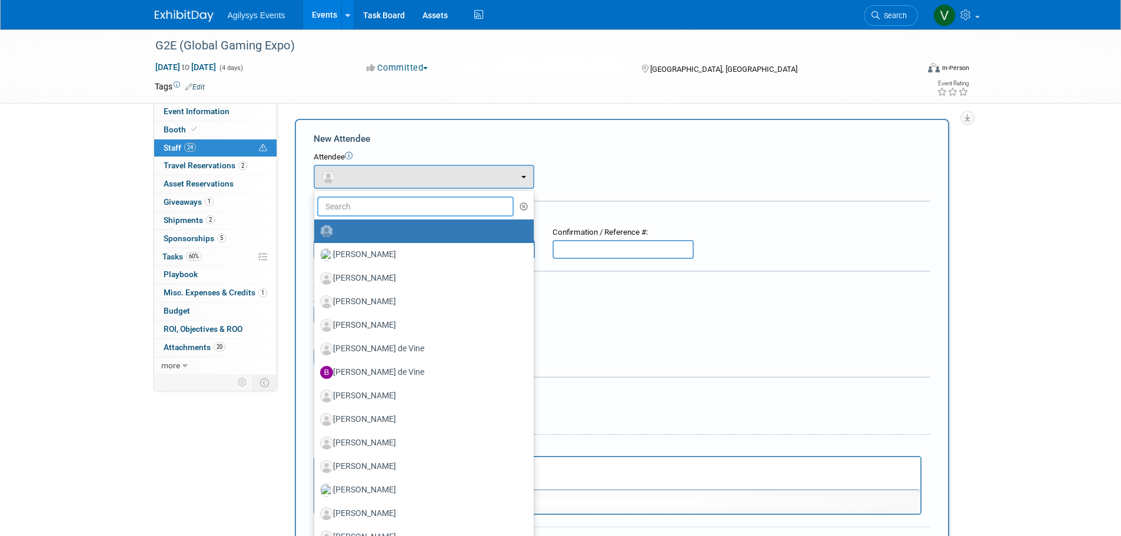
click at [353, 211] on input "text" at bounding box center [415, 207] width 197 height 20
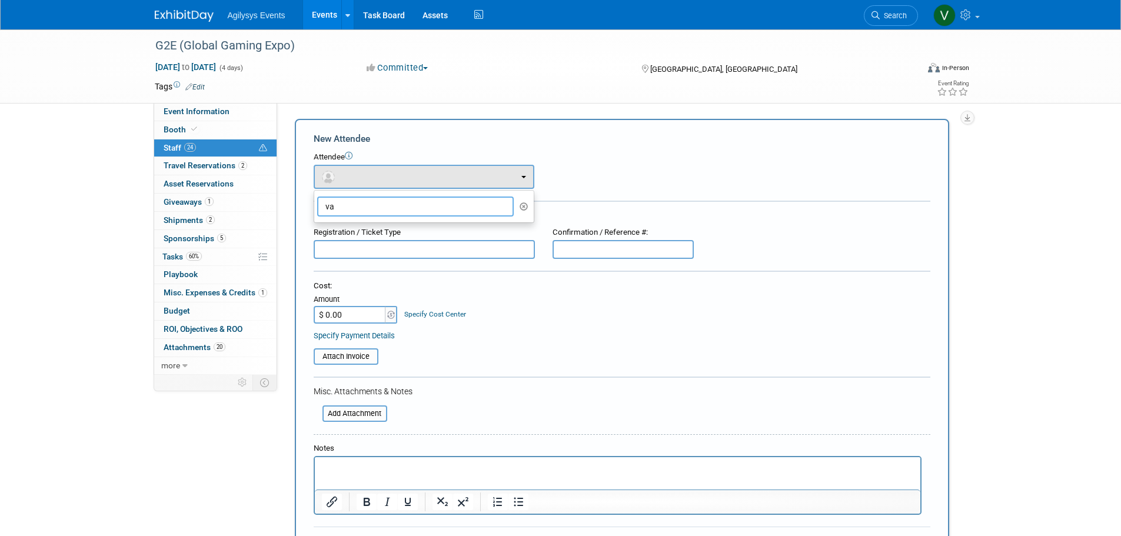
type input "v"
type input "w"
type input "watt"
click at [353, 230] on label "[PERSON_NAME]" at bounding box center [421, 231] width 202 height 19
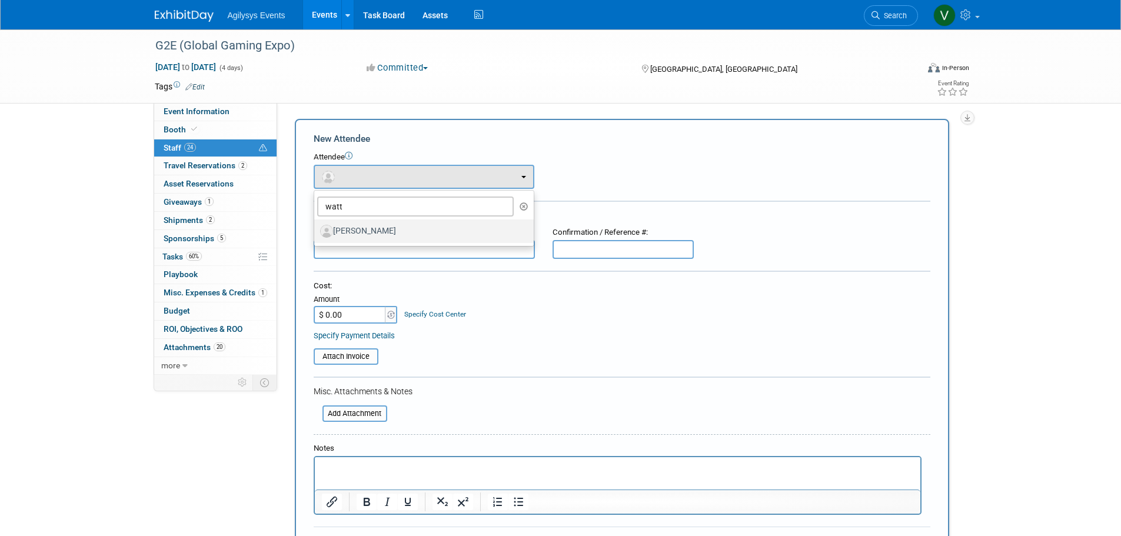
click at [316, 230] on input "[PERSON_NAME]" at bounding box center [312, 230] width 8 height 8
select select "c2d210f3-e548-4ce9-938d-3e15557904d2"
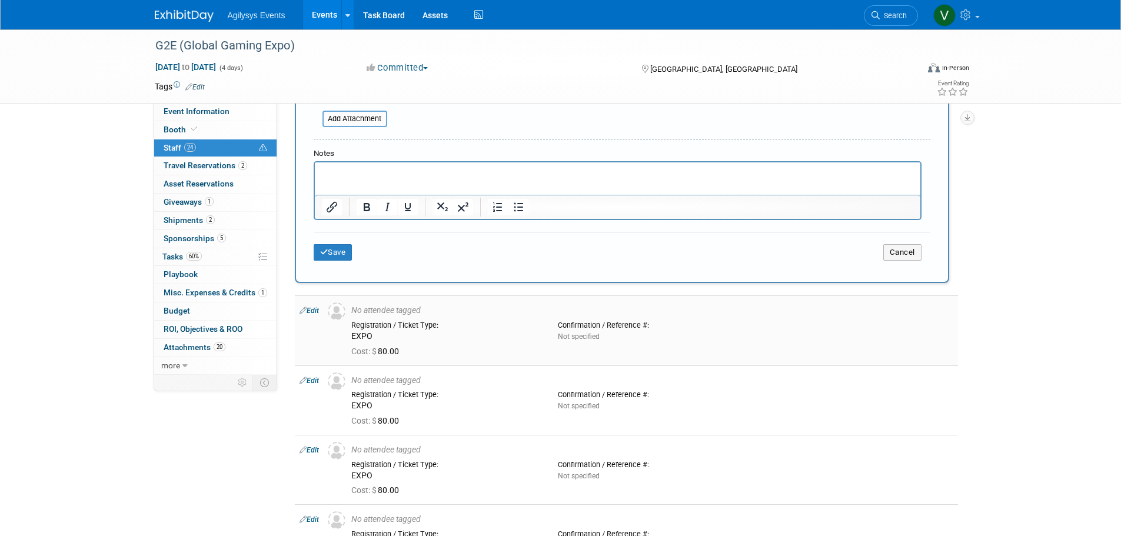
scroll to position [353, 0]
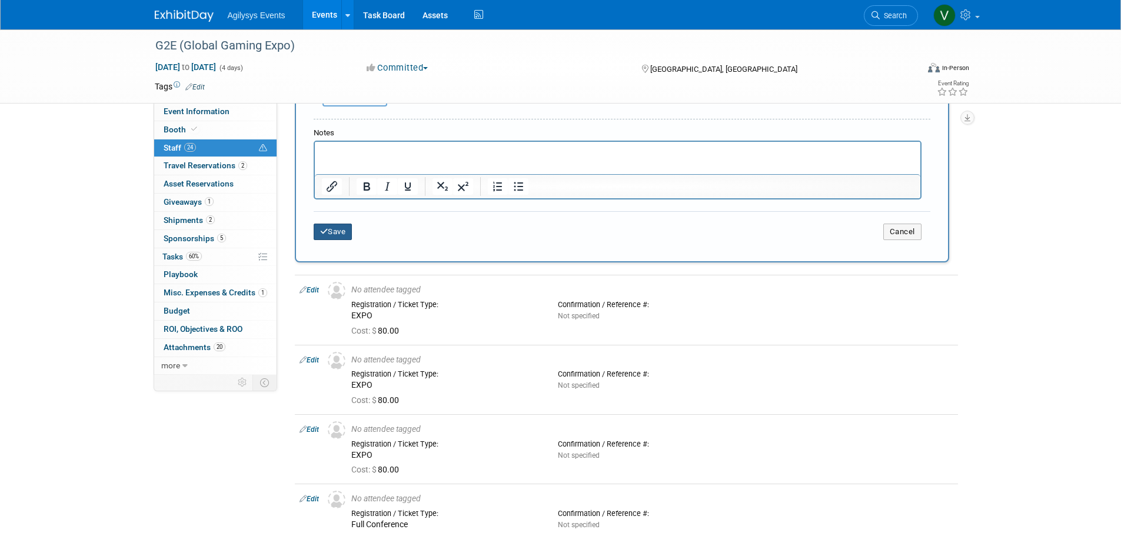
click at [342, 230] on button "Save" at bounding box center [333, 232] width 39 height 16
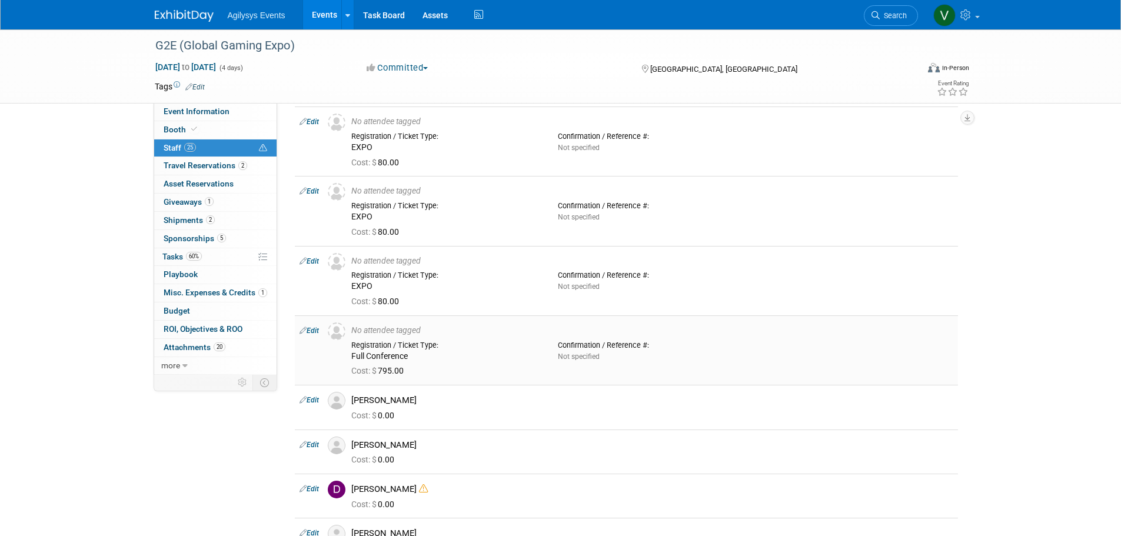
scroll to position [0, 0]
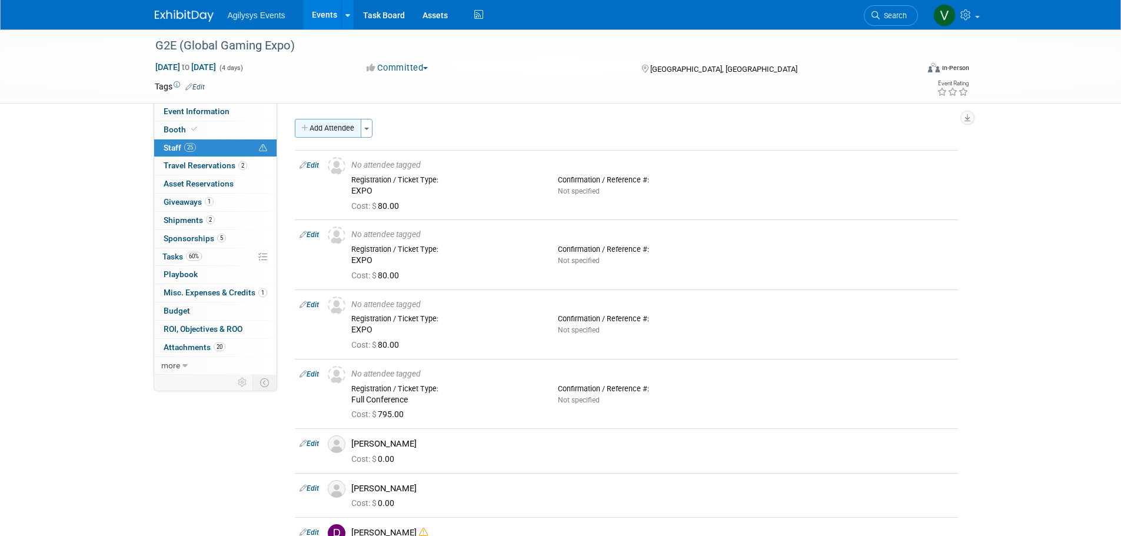
click at [318, 128] on button "Add Attendee" at bounding box center [328, 128] width 67 height 19
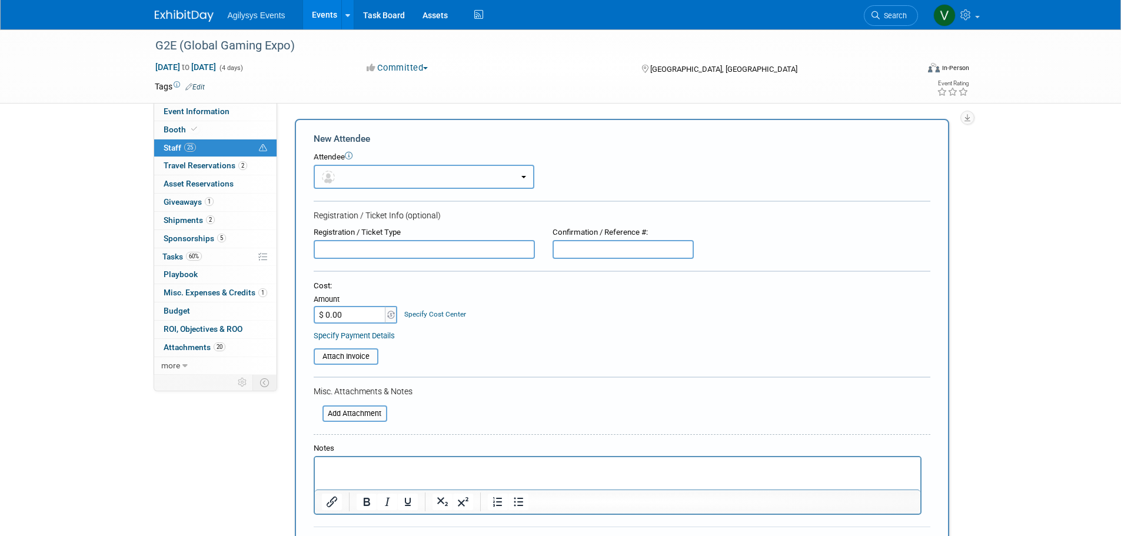
click at [341, 174] on button "button" at bounding box center [424, 177] width 221 height 24
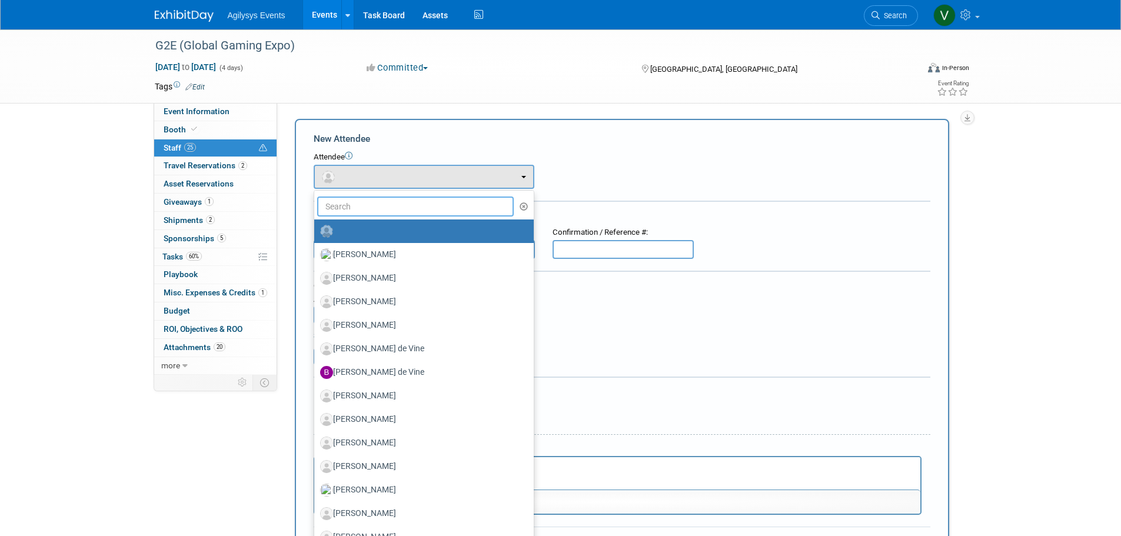
click at [353, 215] on input "text" at bounding box center [415, 207] width 197 height 20
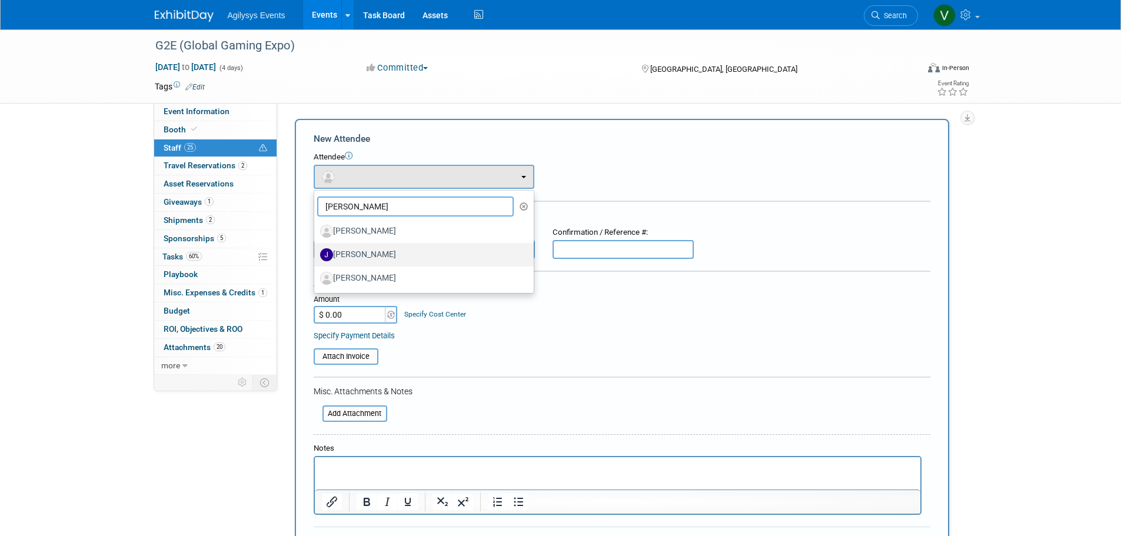
type input "joe"
click at [381, 258] on label "[PERSON_NAME]" at bounding box center [421, 254] width 202 height 19
click at [316, 257] on input "[PERSON_NAME]" at bounding box center [312, 254] width 8 height 8
select select "41ff8aa7-b62a-4384-854d-3252164a3f06"
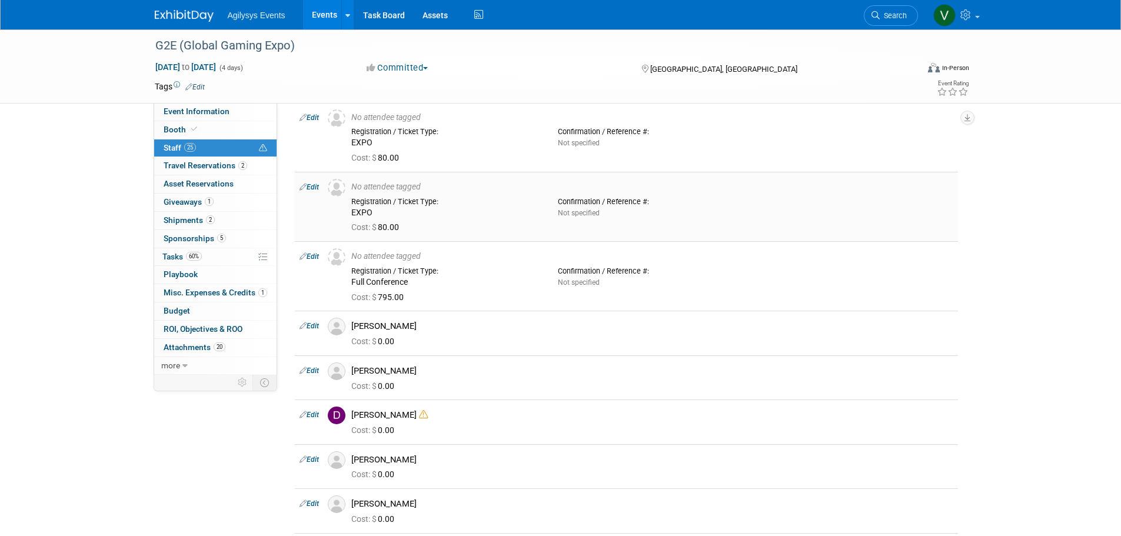
scroll to position [471, 0]
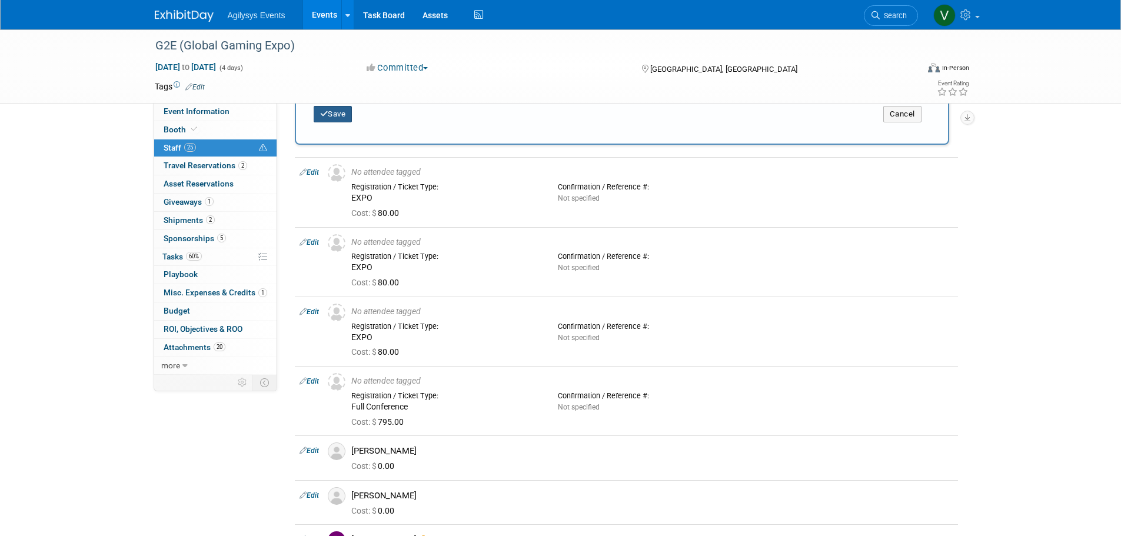
click at [333, 117] on button "Save" at bounding box center [333, 114] width 39 height 16
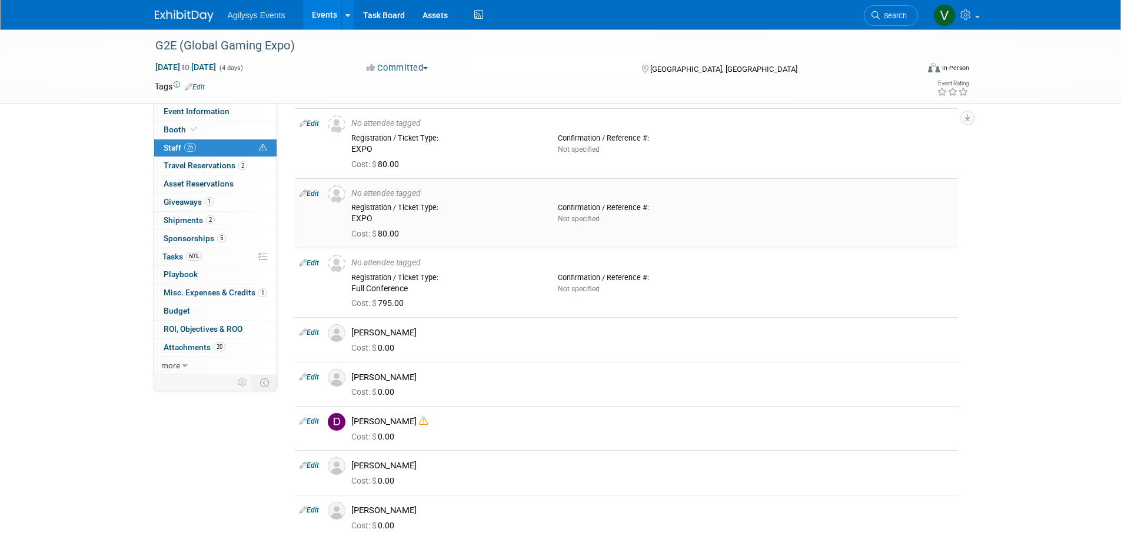
scroll to position [0, 0]
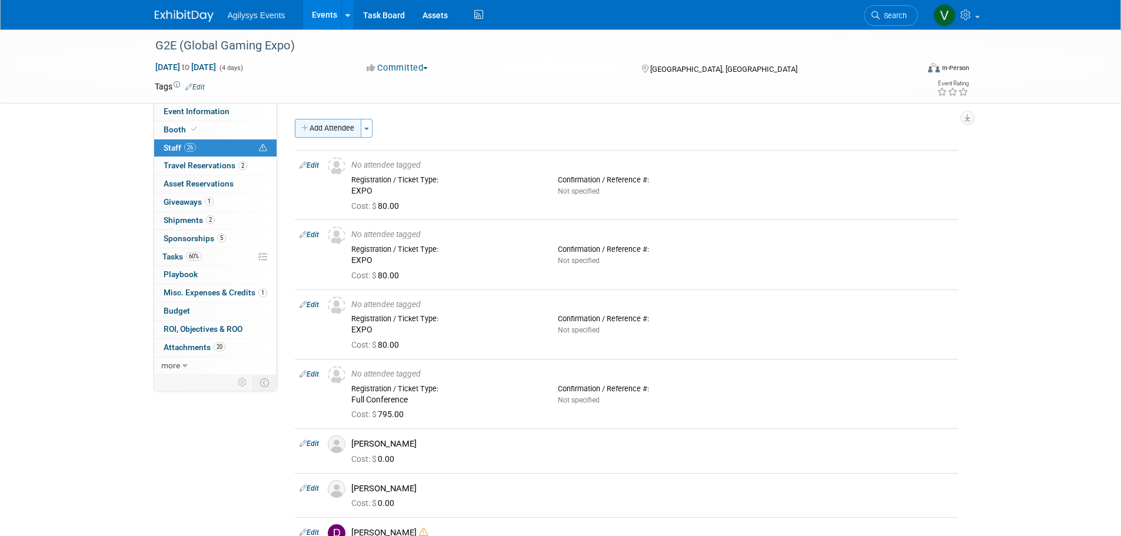
click at [324, 126] on button "Add Attendee" at bounding box center [328, 128] width 67 height 19
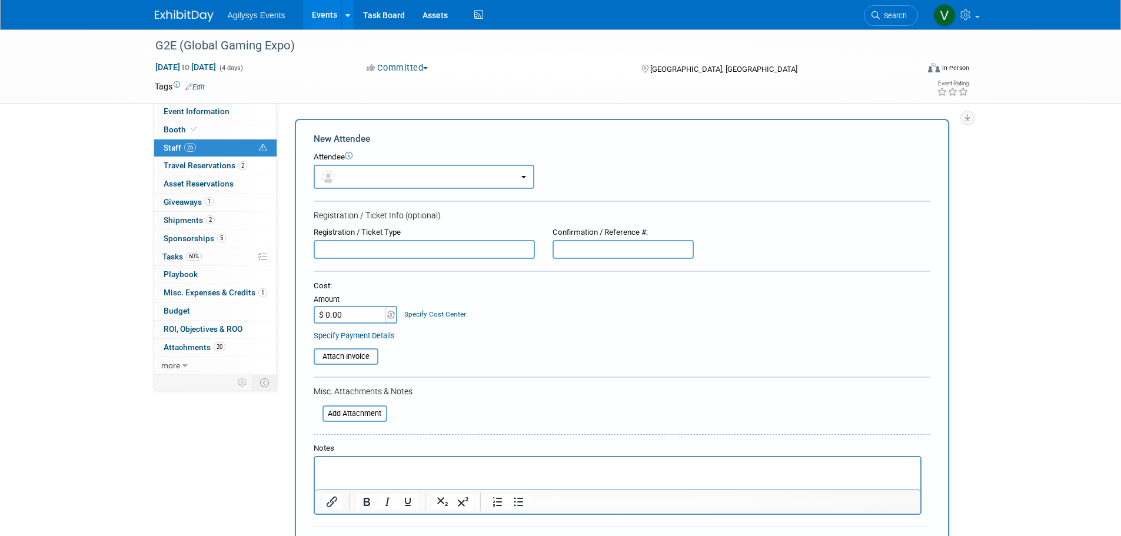
click at [338, 253] on input "text" at bounding box center [424, 249] width 221 height 19
click at [350, 175] on button "button" at bounding box center [424, 177] width 221 height 24
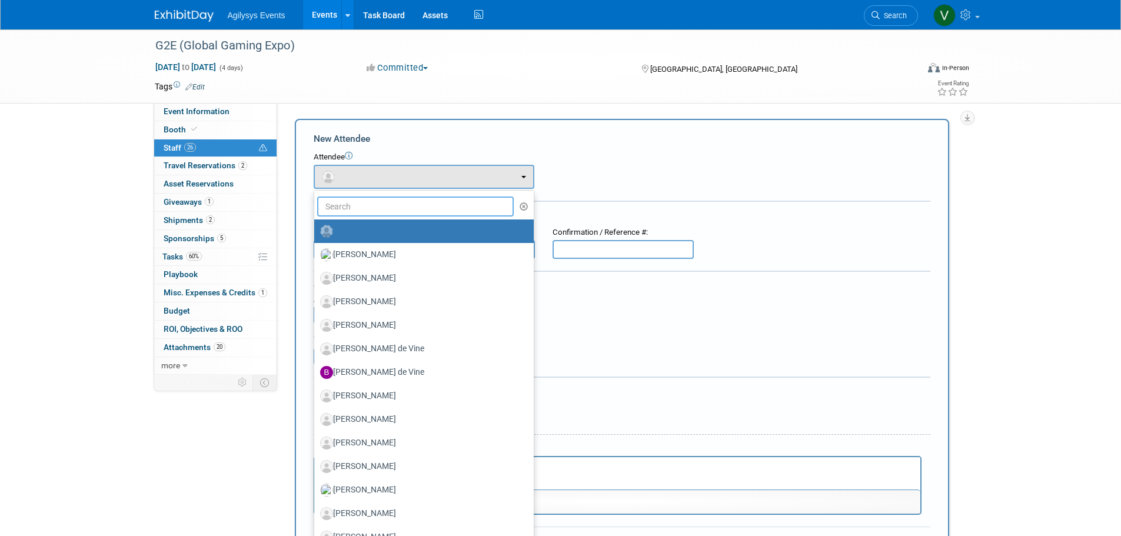
click at [343, 202] on input "text" at bounding box center [415, 207] width 197 height 20
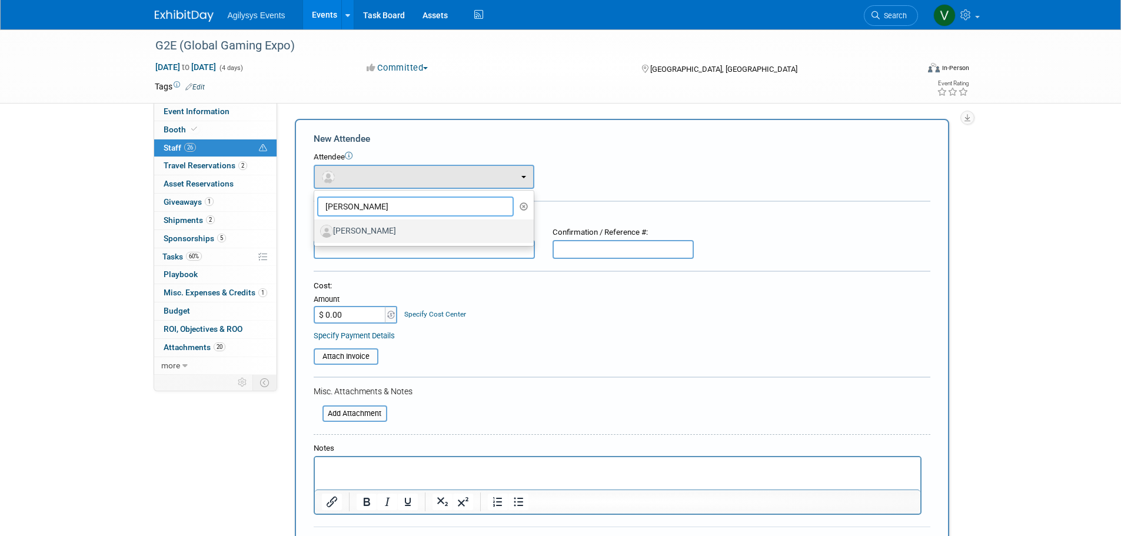
type input "merri"
click at [378, 225] on label "[PERSON_NAME]" at bounding box center [421, 231] width 202 height 19
click at [316, 226] on input "[PERSON_NAME]" at bounding box center [312, 230] width 8 height 8
select select "db1f48d6-c680-4e9f-b2db-fc270f3368e1"
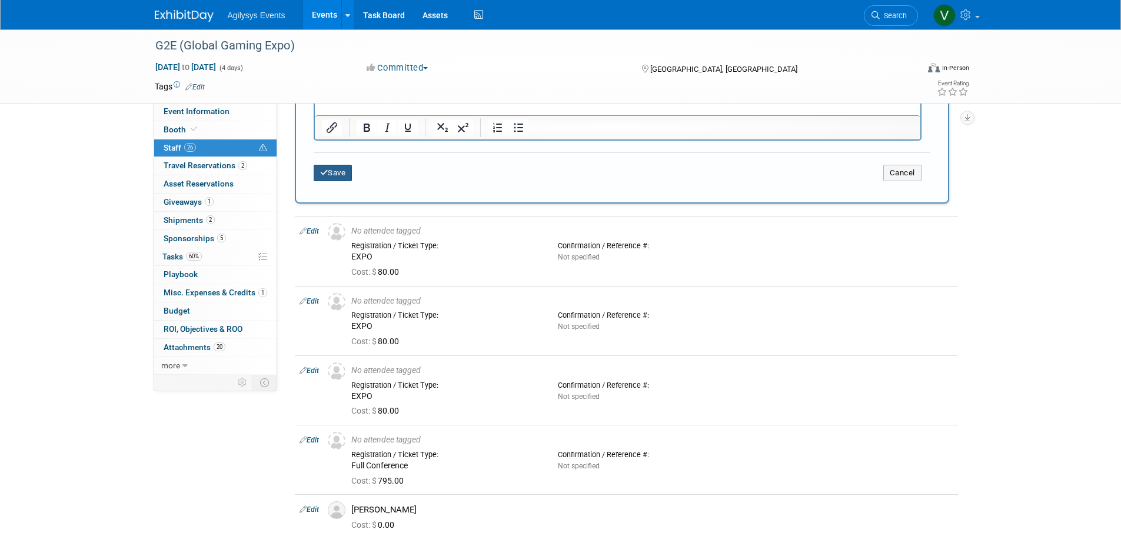
click at [345, 171] on button "Save" at bounding box center [333, 173] width 39 height 16
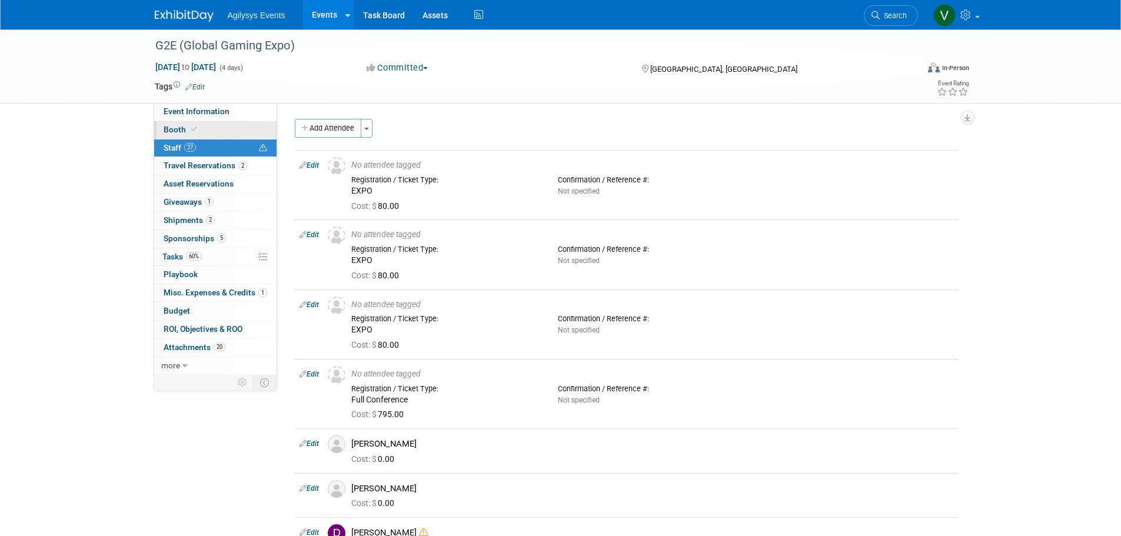
click at [195, 133] on span at bounding box center [194, 129] width 11 height 9
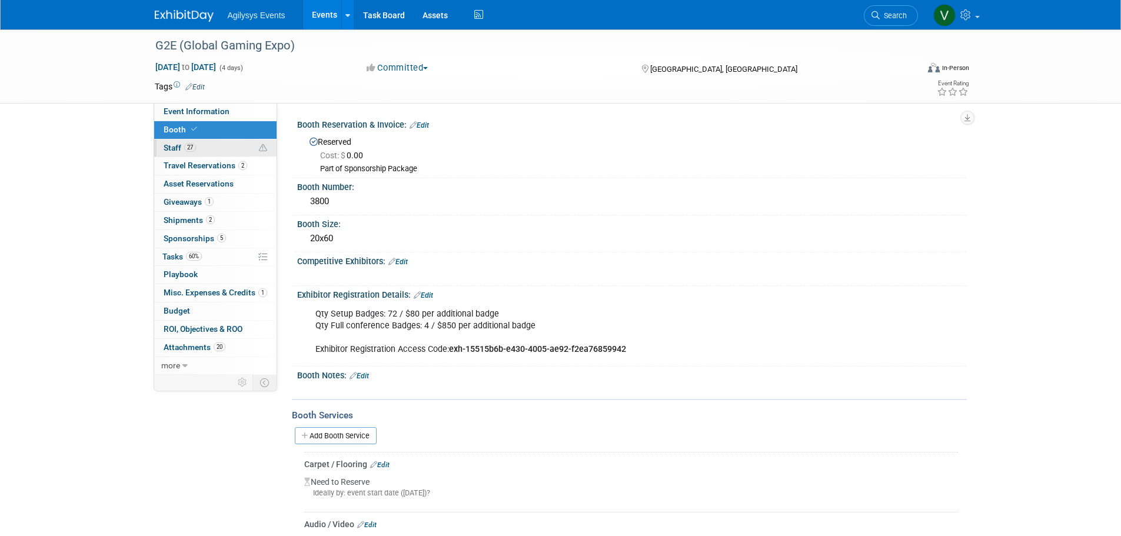
click at [184, 148] on span "27" at bounding box center [190, 147] width 12 height 9
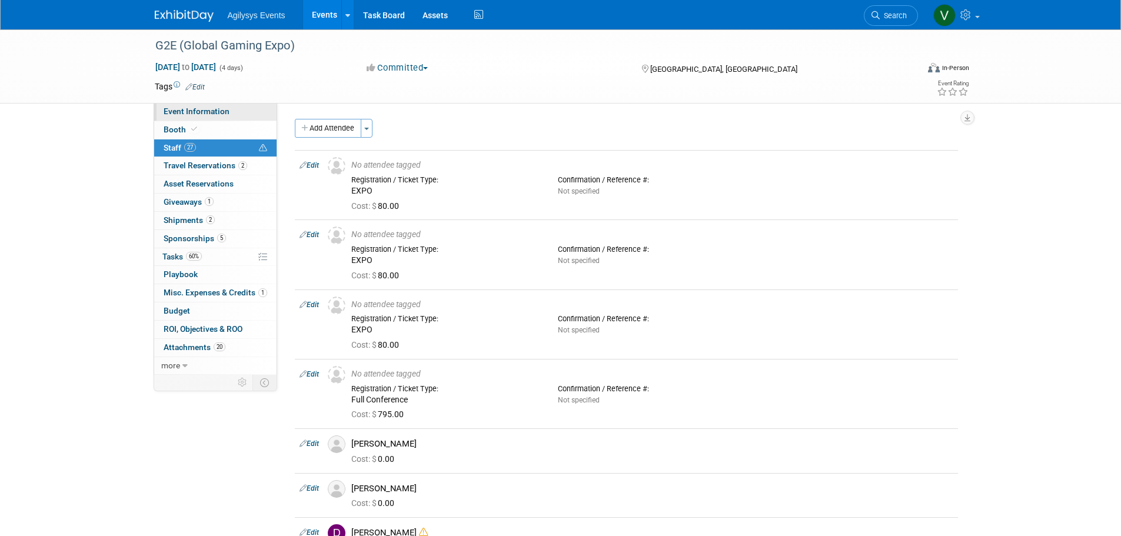
click at [194, 114] on span "Event Information" at bounding box center [197, 111] width 66 height 9
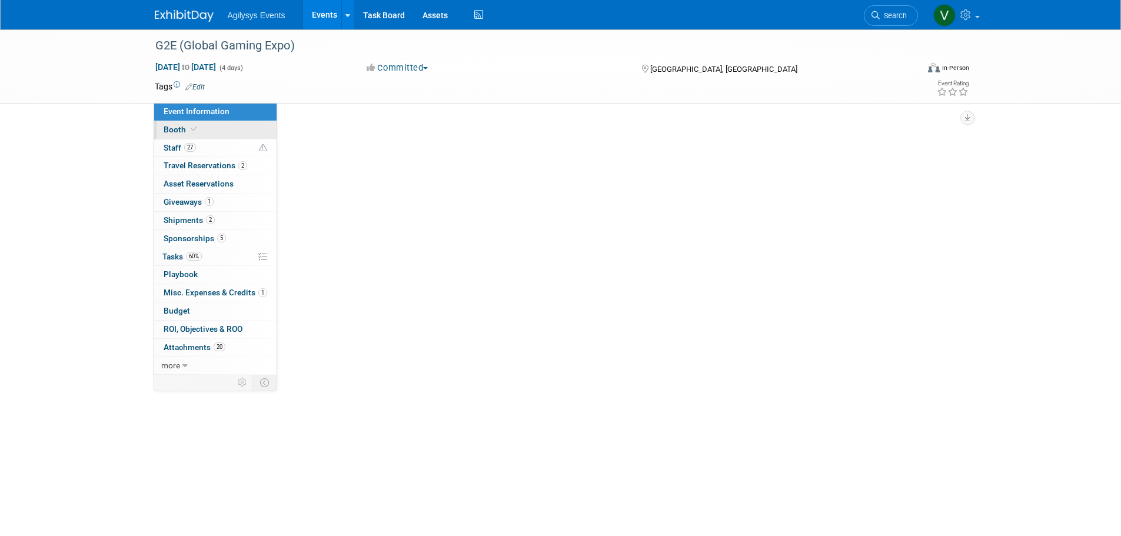
select select "GAM"
select select "Q3"
select select "A"
select select "Yes"
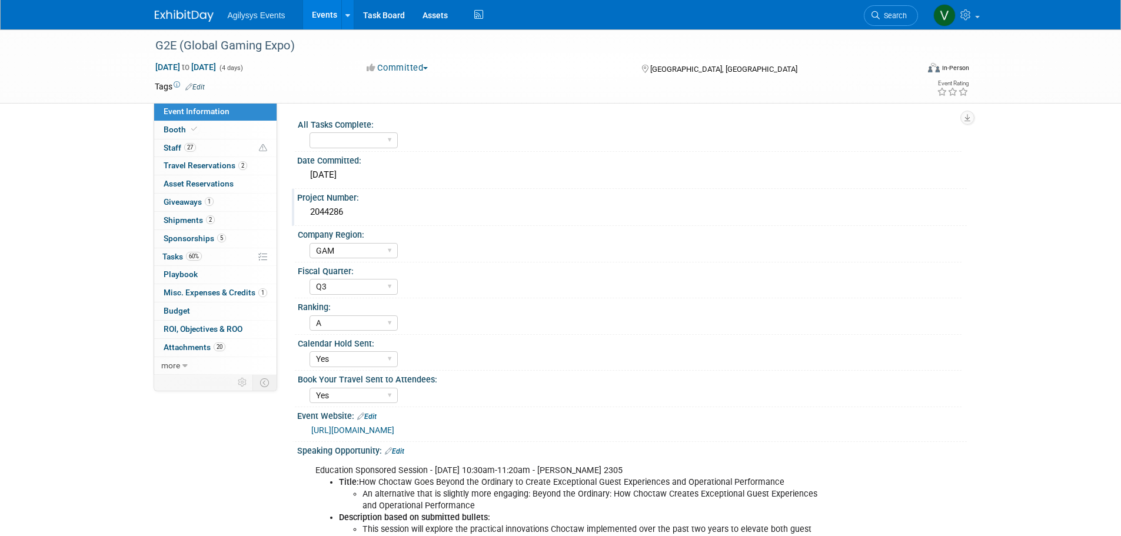
drag, startPoint x: 346, startPoint y: 213, endPoint x: 307, endPoint y: 215, distance: 38.9
click at [307, 215] on div "2044286" at bounding box center [632, 212] width 652 height 18
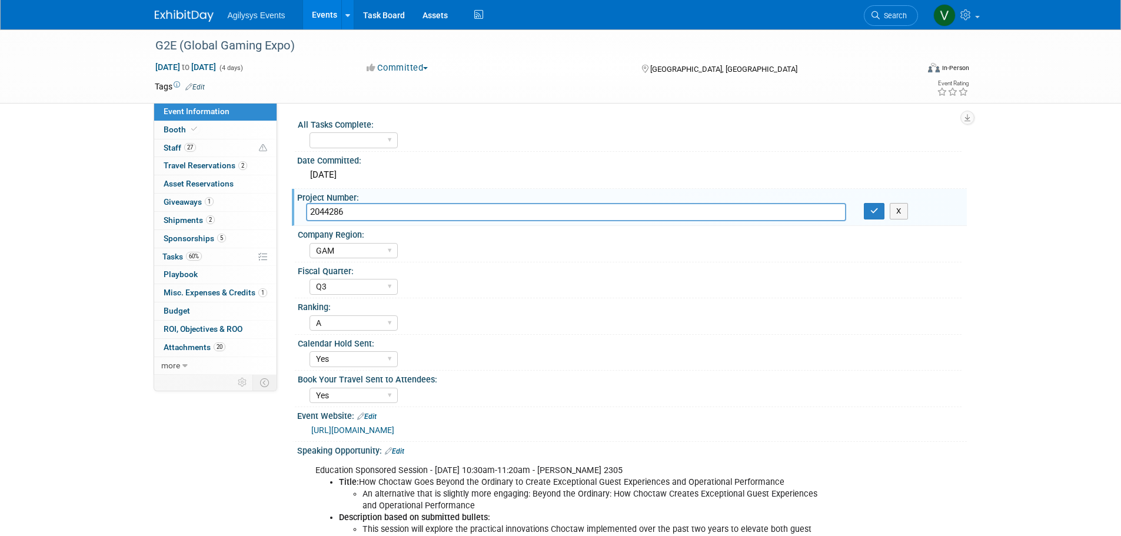
drag, startPoint x: 307, startPoint y: 215, endPoint x: 344, endPoint y: 207, distance: 37.9
click at [344, 207] on input "2044286" at bounding box center [576, 212] width 540 height 18
drag, startPoint x: 350, startPoint y: 210, endPoint x: 302, endPoint y: 214, distance: 47.8
click at [302, 214] on div "2044286" at bounding box center [576, 212] width 558 height 18
click at [189, 149] on span "27" at bounding box center [190, 147] width 12 height 9
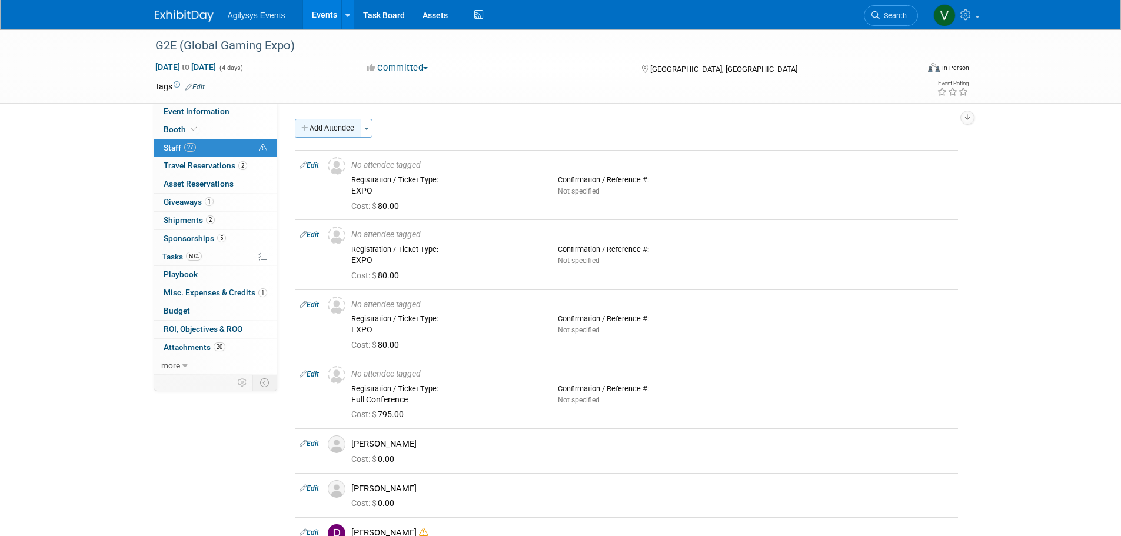
click at [338, 133] on button "Add Attendee" at bounding box center [328, 128] width 67 height 19
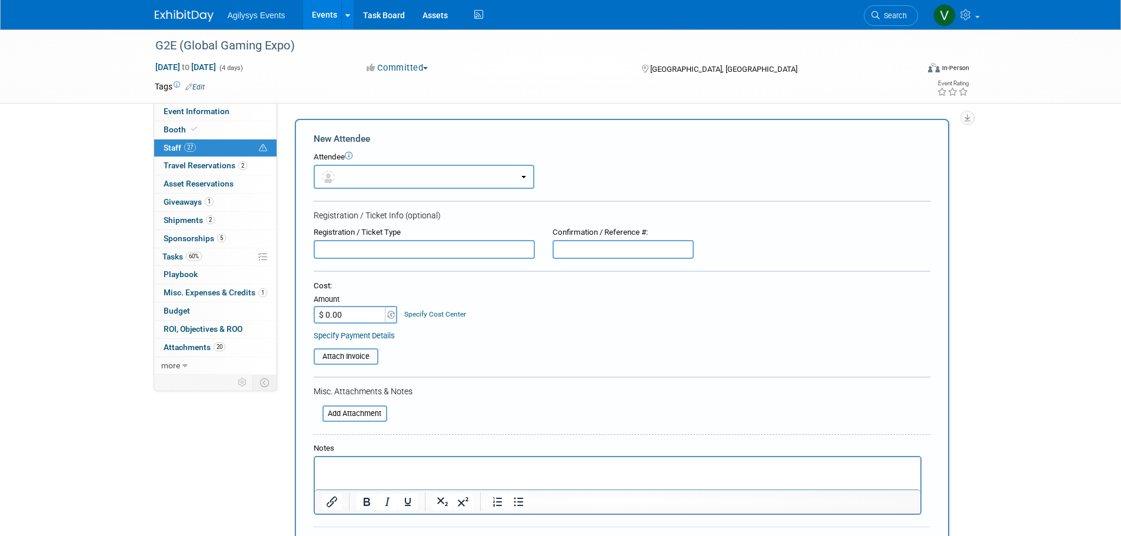
click at [368, 178] on button "button" at bounding box center [424, 177] width 221 height 24
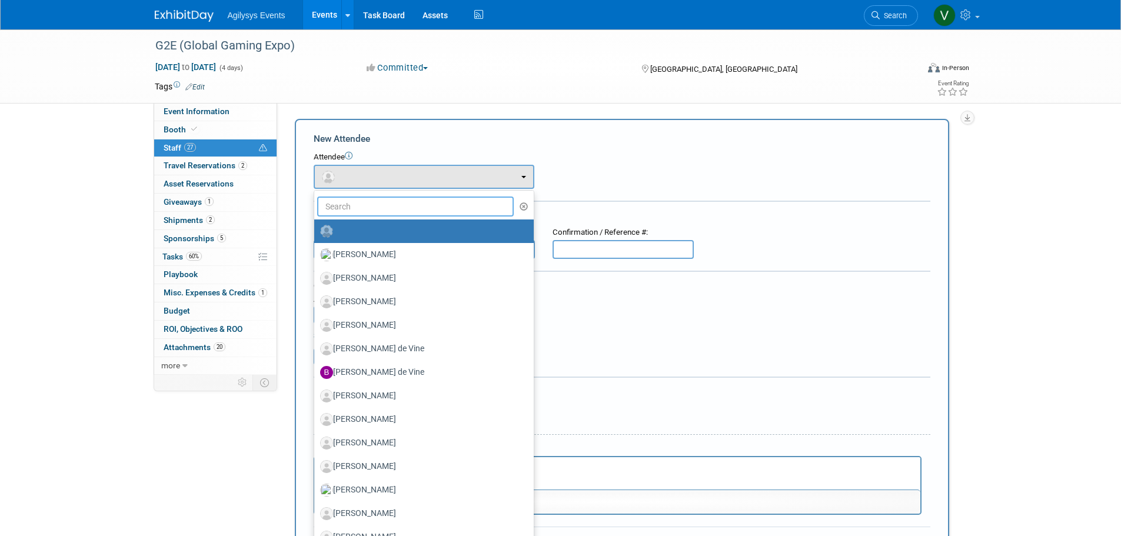
click at [367, 207] on input "text" at bounding box center [415, 207] width 197 height 20
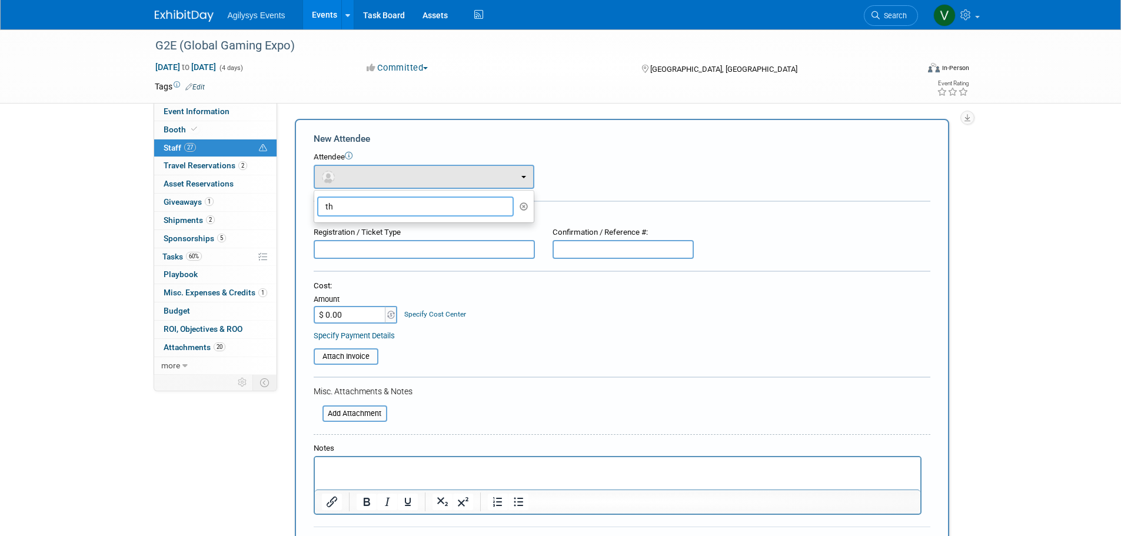
type input "t"
type input "s"
type input "r"
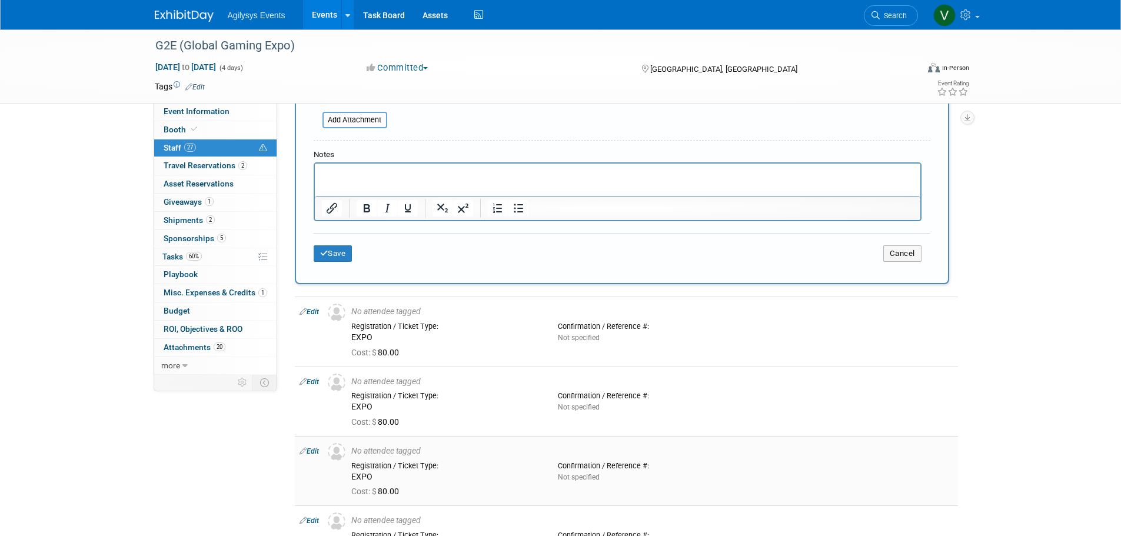
scroll to position [294, 0]
click at [911, 247] on button "Cancel" at bounding box center [902, 253] width 38 height 16
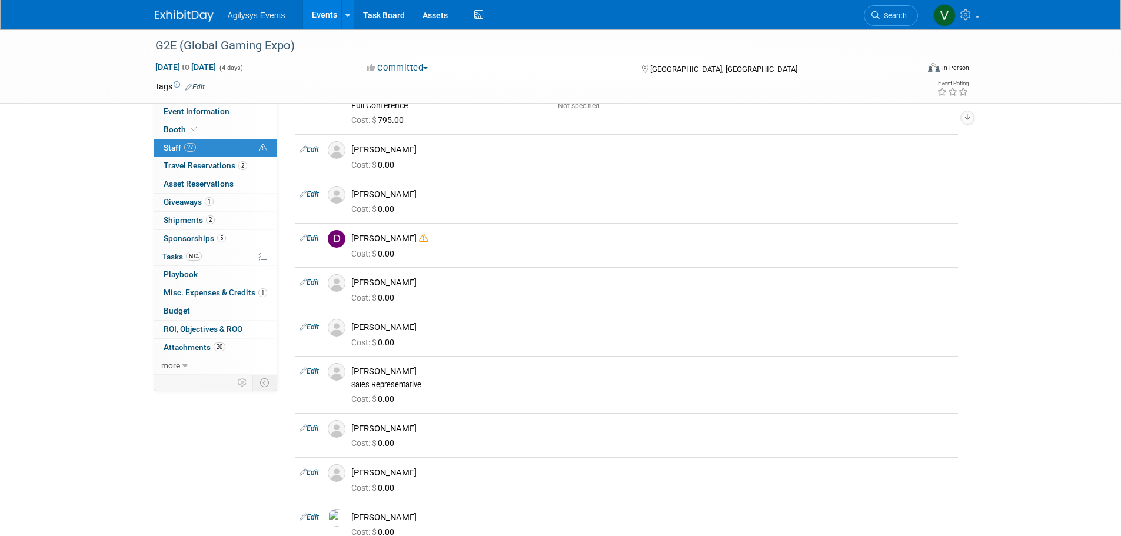
scroll to position [0, 0]
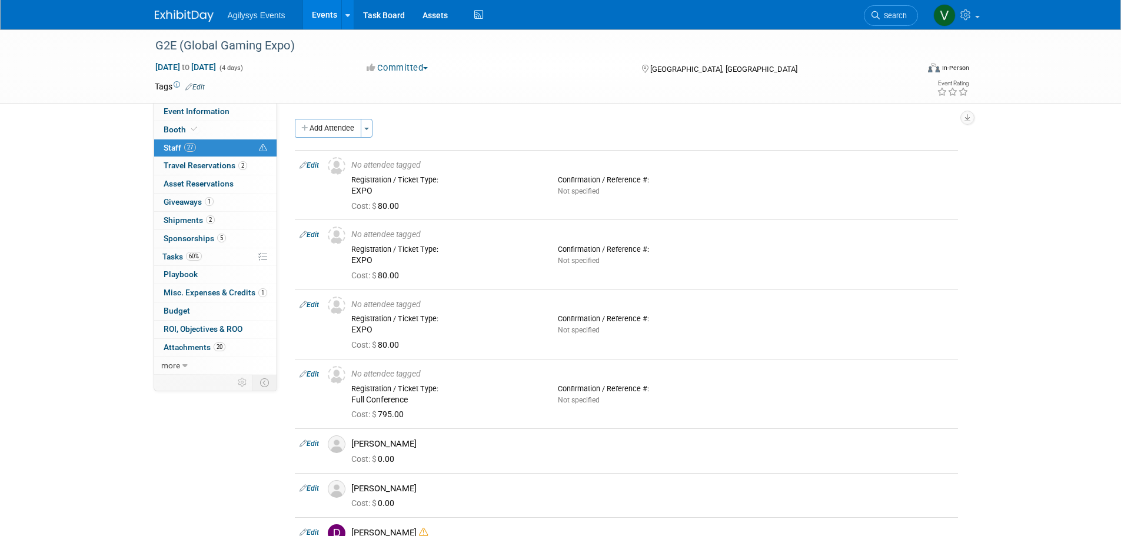
click at [196, 6] on link at bounding box center [191, 9] width 73 height 9
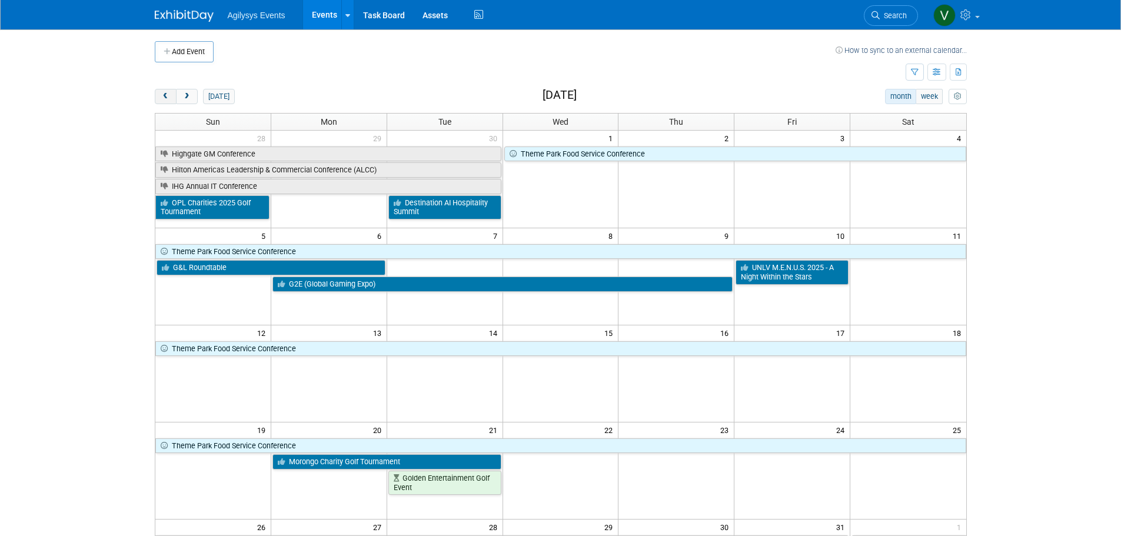
click at [165, 104] on button "prev" at bounding box center [166, 96] width 22 height 15
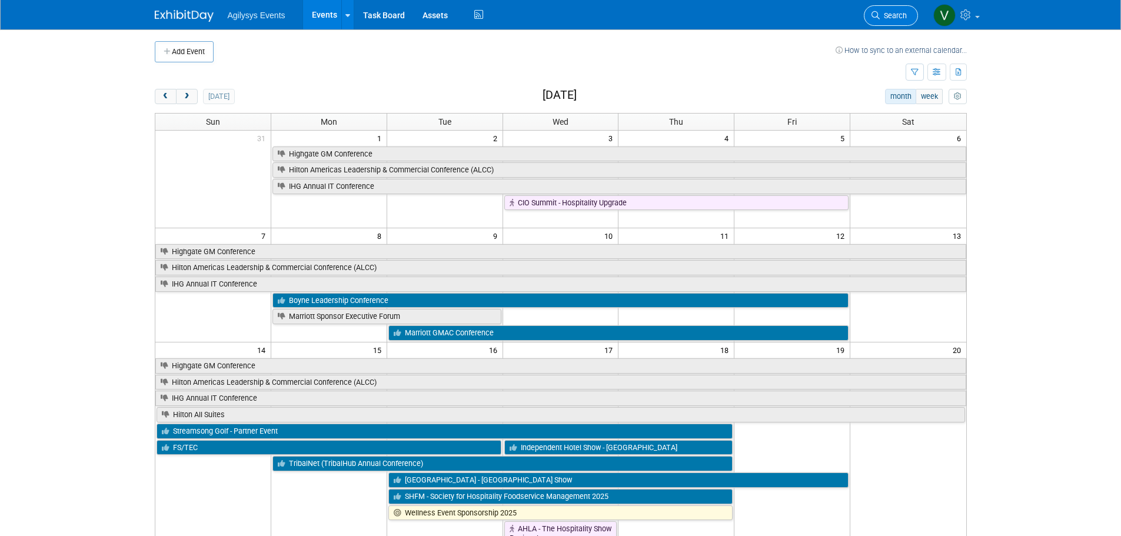
click at [889, 10] on link "Search" at bounding box center [891, 15] width 54 height 21
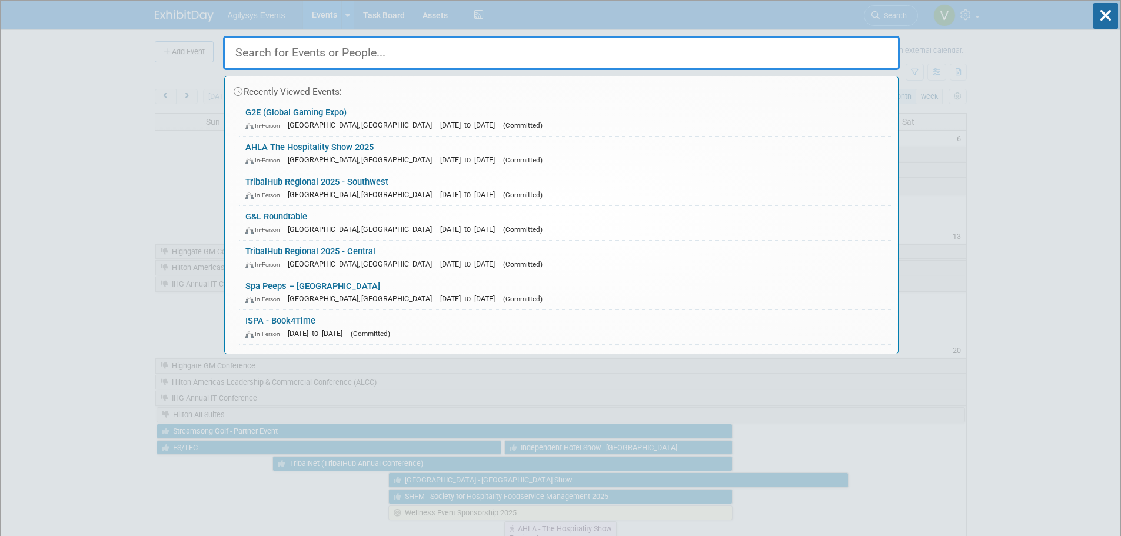
paste input "Streamsong's Partners cup"
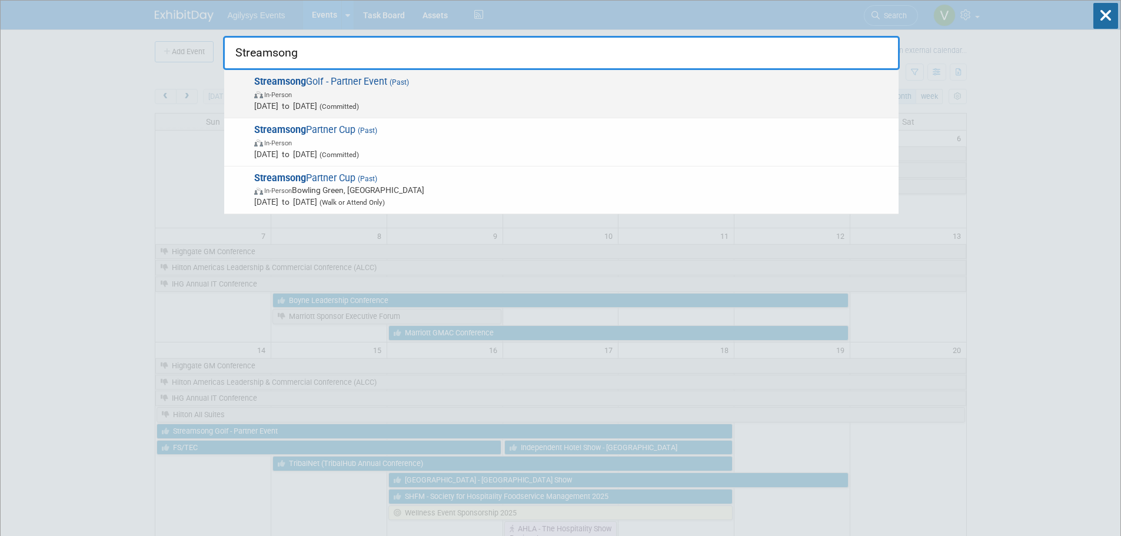
type input "Streamsong"
click at [357, 92] on span "In-Person" at bounding box center [573, 94] width 639 height 12
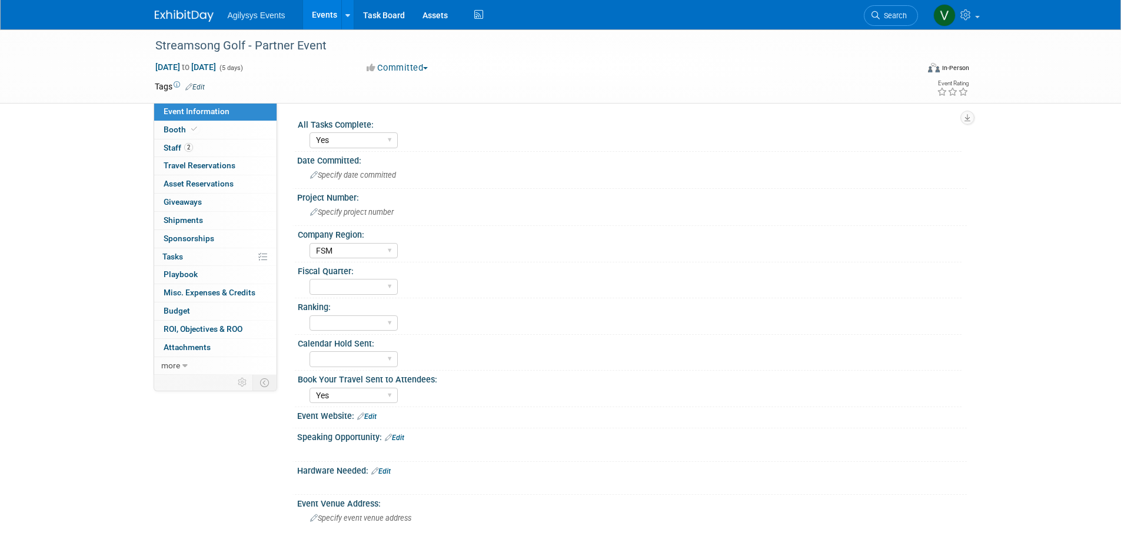
select select "Yes"
select select "FSM"
select select "Yes"
click at [220, 147] on link "2 Staff 2" at bounding box center [215, 148] width 122 height 18
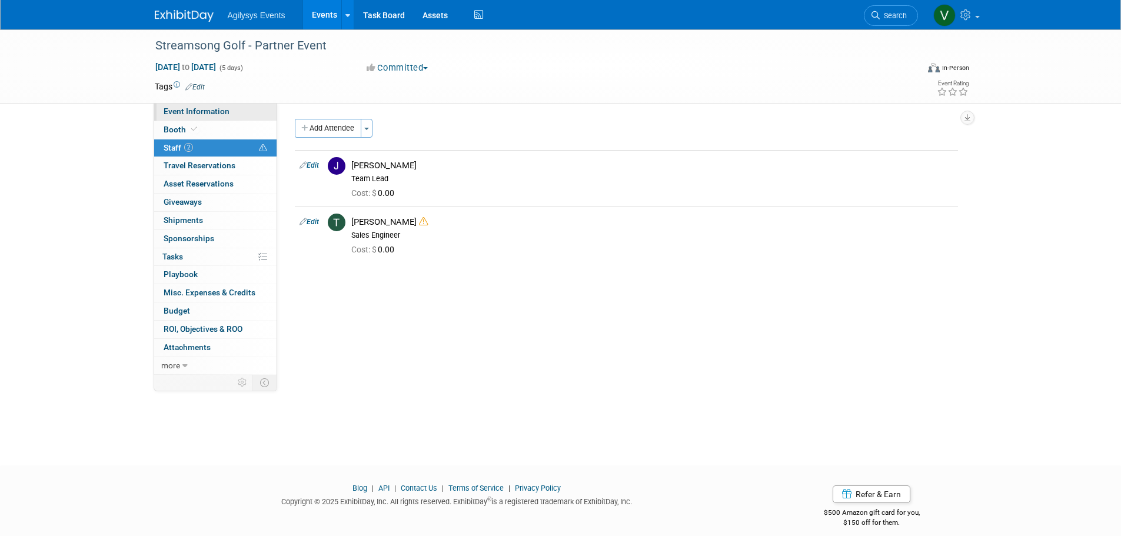
click at [216, 115] on span "Event Information" at bounding box center [197, 111] width 66 height 9
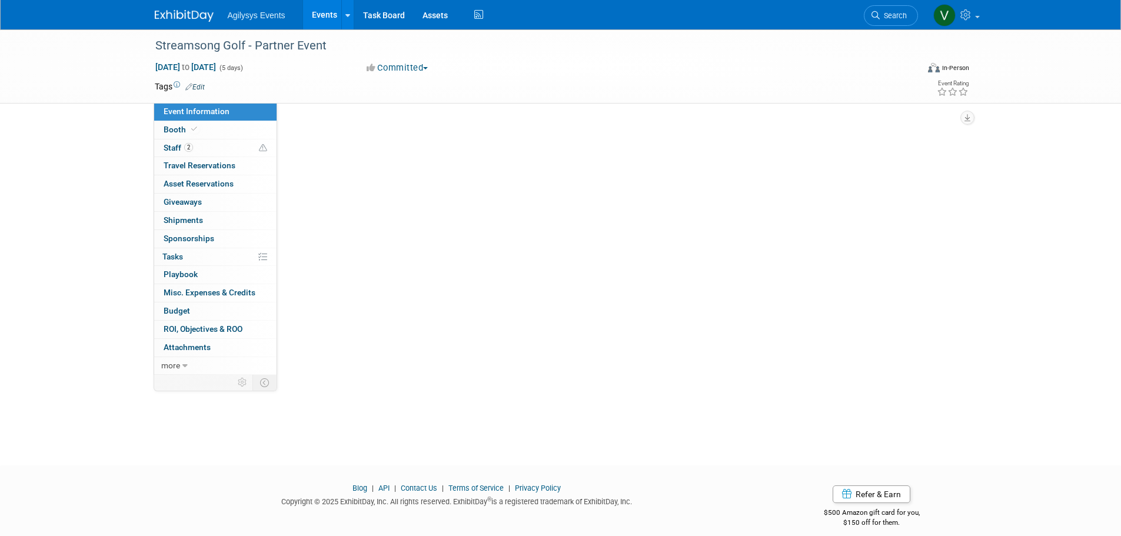
select select "Yes"
select select "FSM"
select select "Yes"
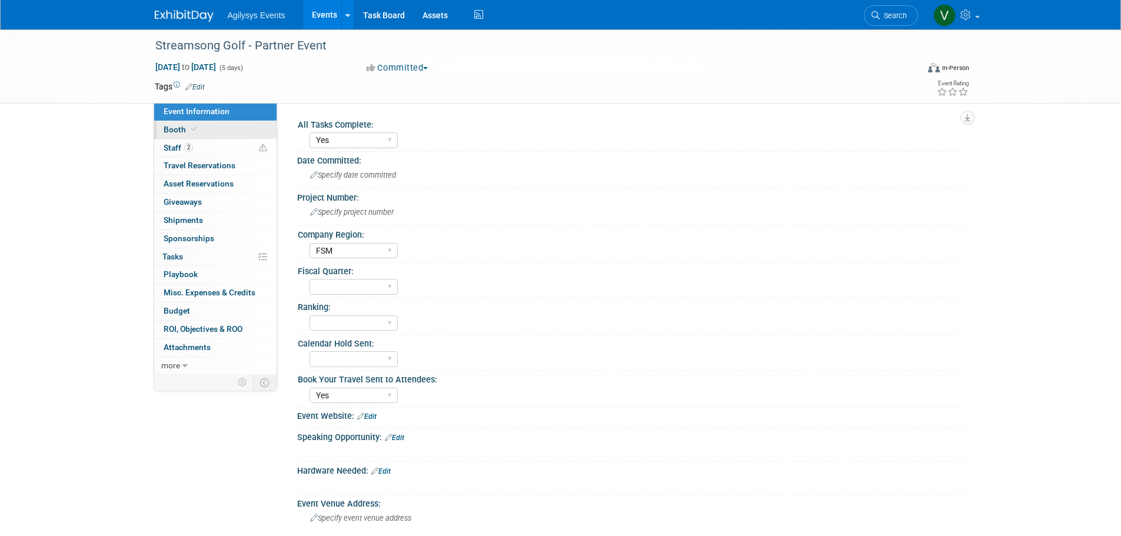
click at [200, 134] on link "Booth" at bounding box center [215, 130] width 122 height 18
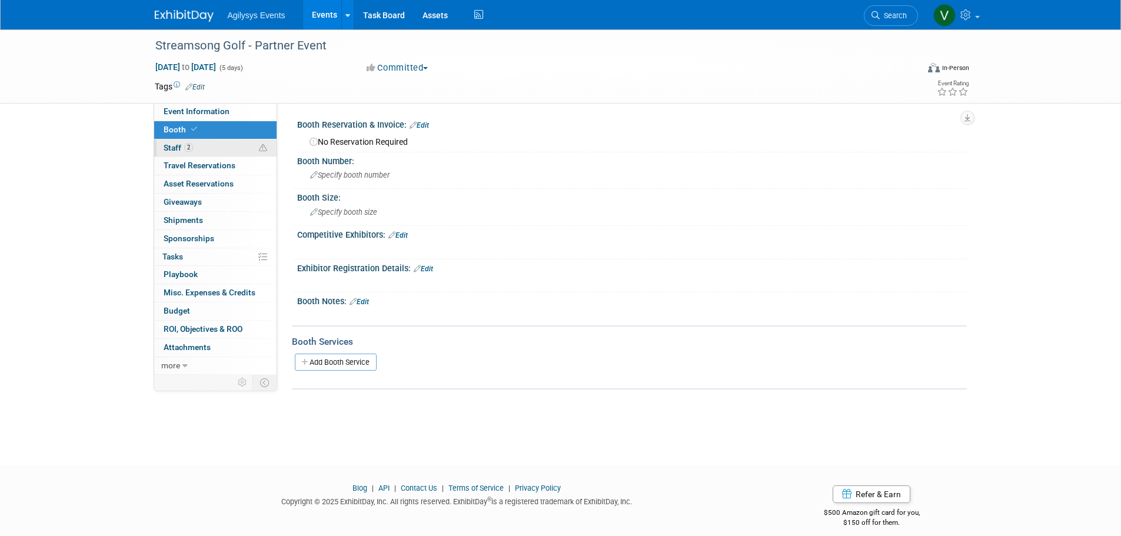
click at [200, 145] on link "2 Staff 2" at bounding box center [215, 148] width 122 height 18
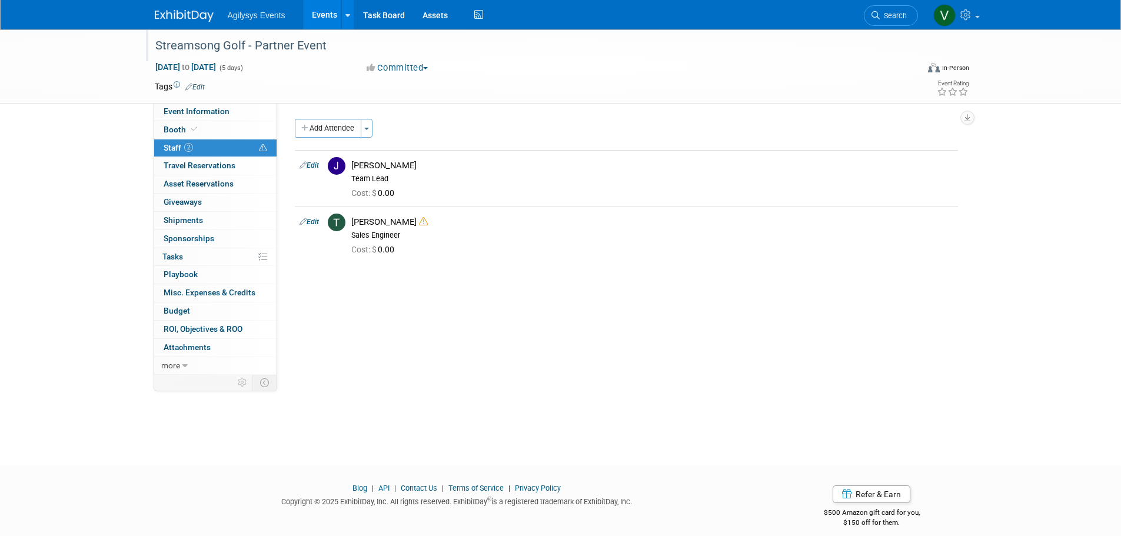
drag, startPoint x: 326, startPoint y: 45, endPoint x: 147, endPoint y: 38, distance: 179.6
click at [147, 38] on div "Streamsong Golf - Partner Event" at bounding box center [527, 45] width 763 height 32
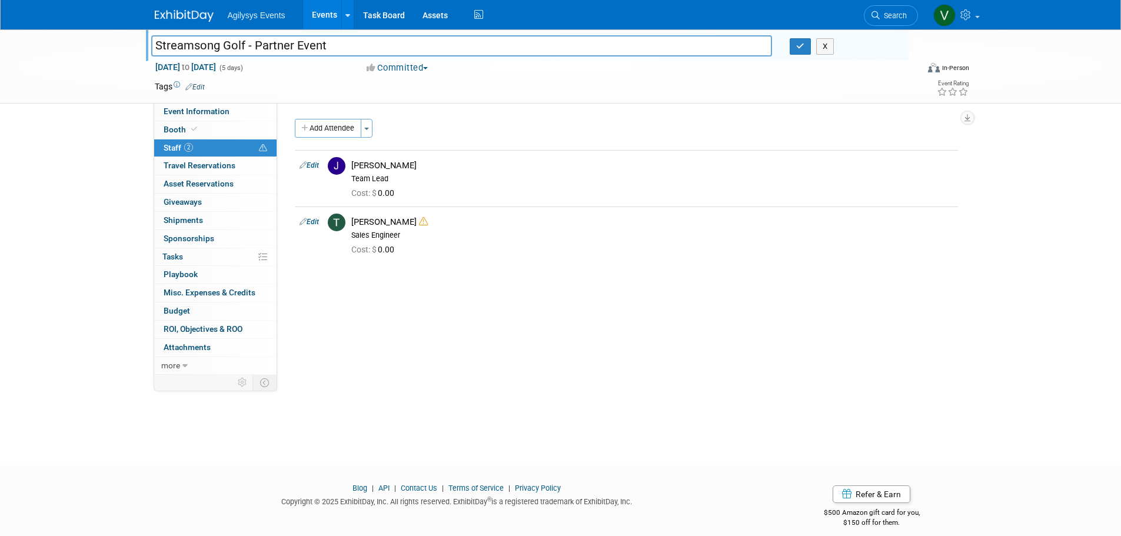
drag, startPoint x: 153, startPoint y: 45, endPoint x: 333, endPoint y: 43, distance: 179.5
click at [333, 43] on input "Streamsong Golf - Partner Event" at bounding box center [461, 45] width 621 height 21
drag, startPoint x: 152, startPoint y: 69, endPoint x: 270, endPoint y: 67, distance: 117.7
click at [270, 67] on div "Sep 14, 2025 to Sep 18, 2025 (5 days) Sep 14, 2025 to Sep 18, 2025" at bounding box center [250, 67] width 208 height 12
click at [187, 127] on span "Booth" at bounding box center [182, 129] width 36 height 9
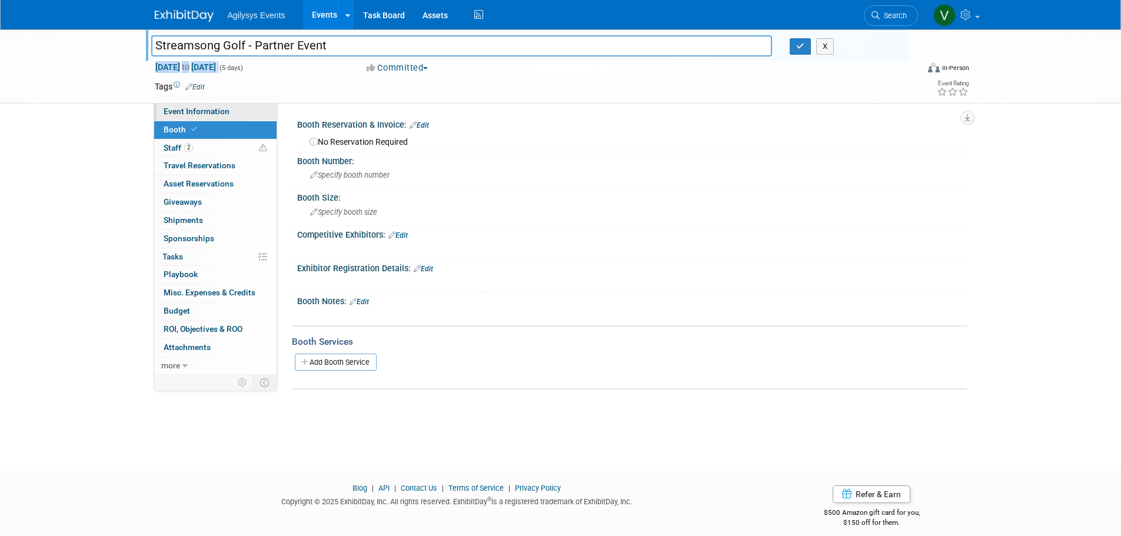
click at [185, 116] on link "Event Information" at bounding box center [215, 112] width 122 height 18
select select "Yes"
select select "FSM"
select select "Yes"
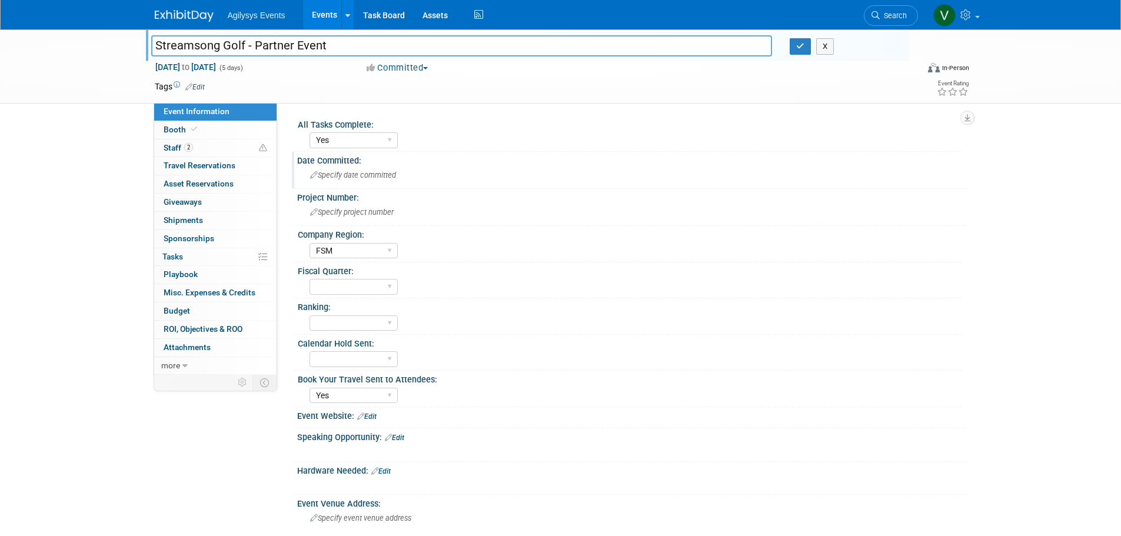
click at [343, 177] on span "Specify date committed" at bounding box center [353, 175] width 86 height 9
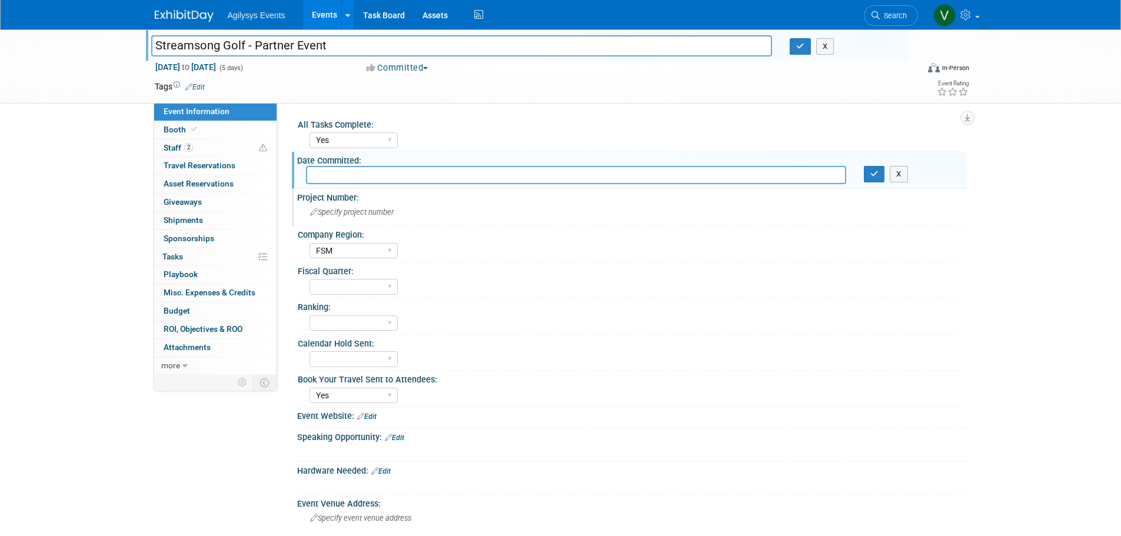
click at [341, 207] on div "Specify project number" at bounding box center [632, 212] width 652 height 18
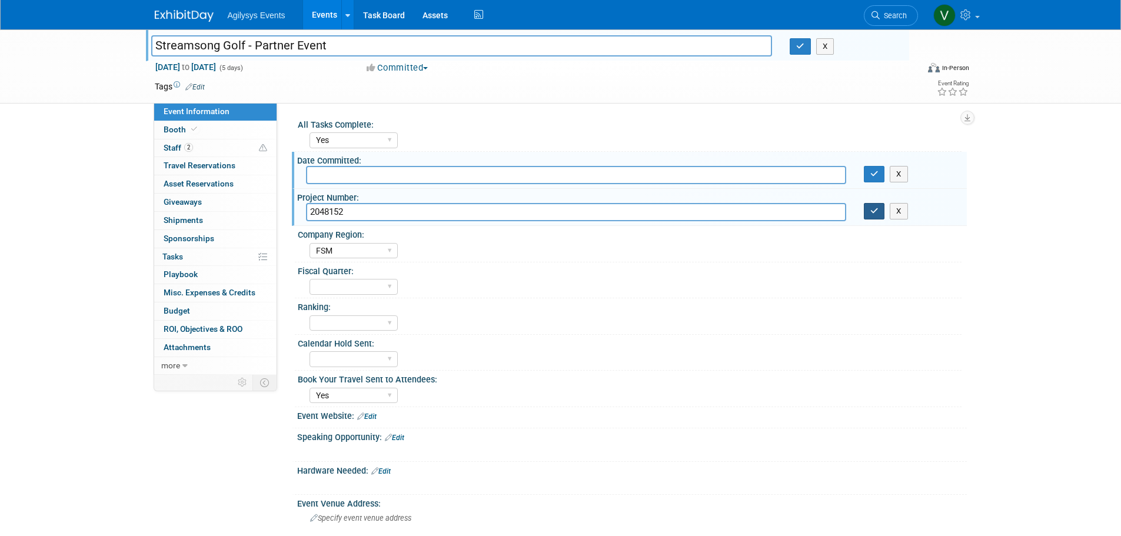
type input "2048152"
click at [880, 215] on button "button" at bounding box center [874, 211] width 21 height 16
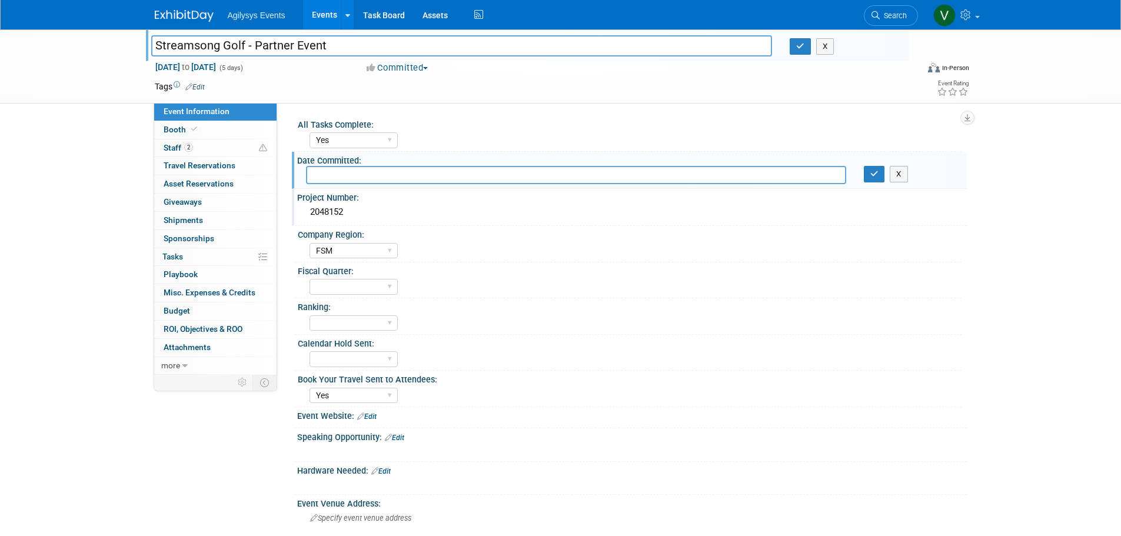
click at [100, 236] on div "Streamsong Golf - Partner Event Streamsong Golf - Partner Event X Sep 14, 2025 …" at bounding box center [560, 369] width 1121 height 680
click at [180, 9] on link at bounding box center [191, 9] width 73 height 9
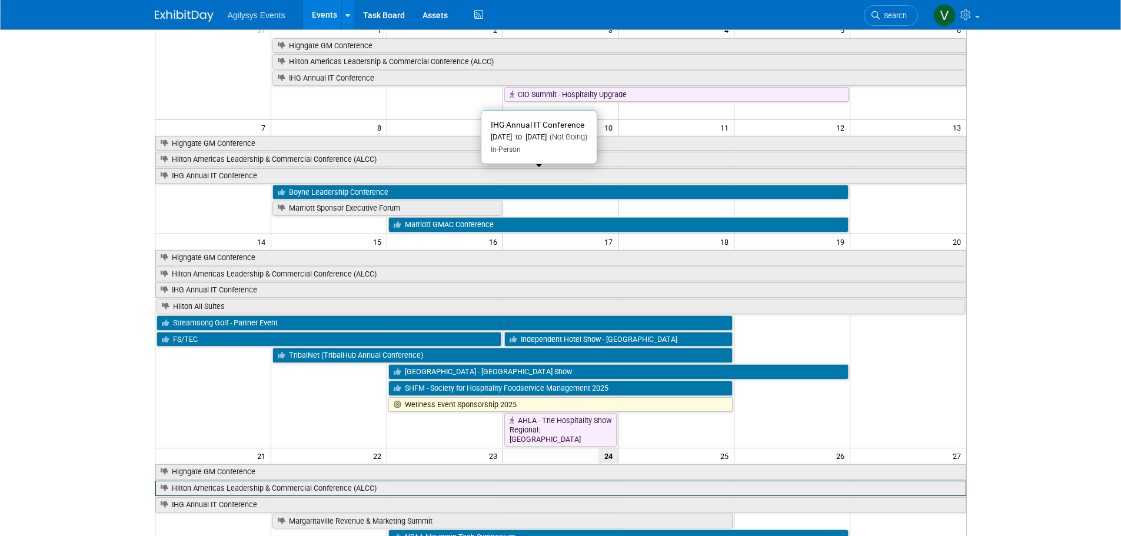
scroll to position [294, 0]
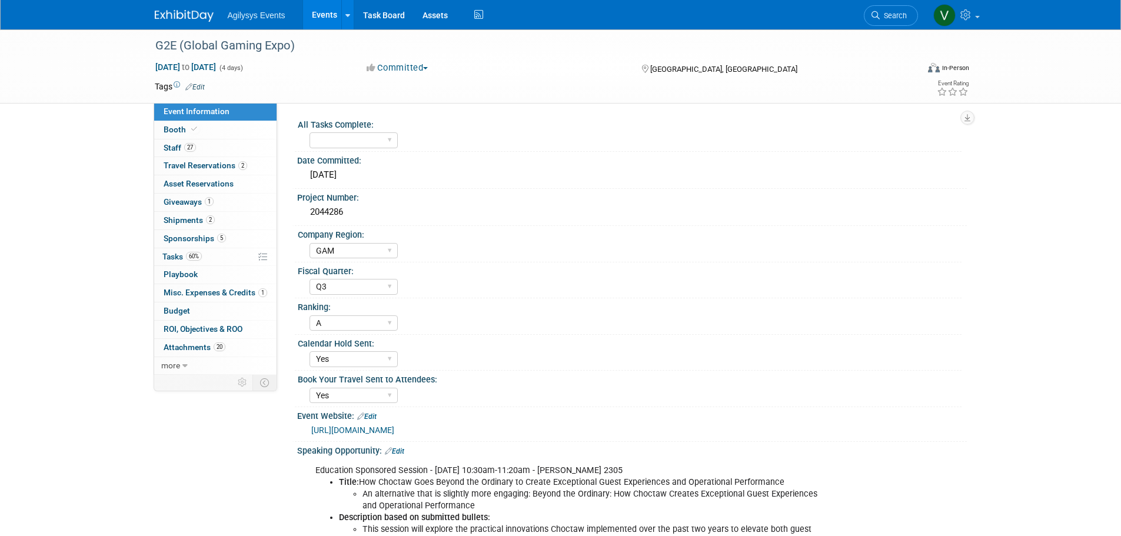
select select "GAM"
select select "Q3"
select select "A"
select select "Yes"
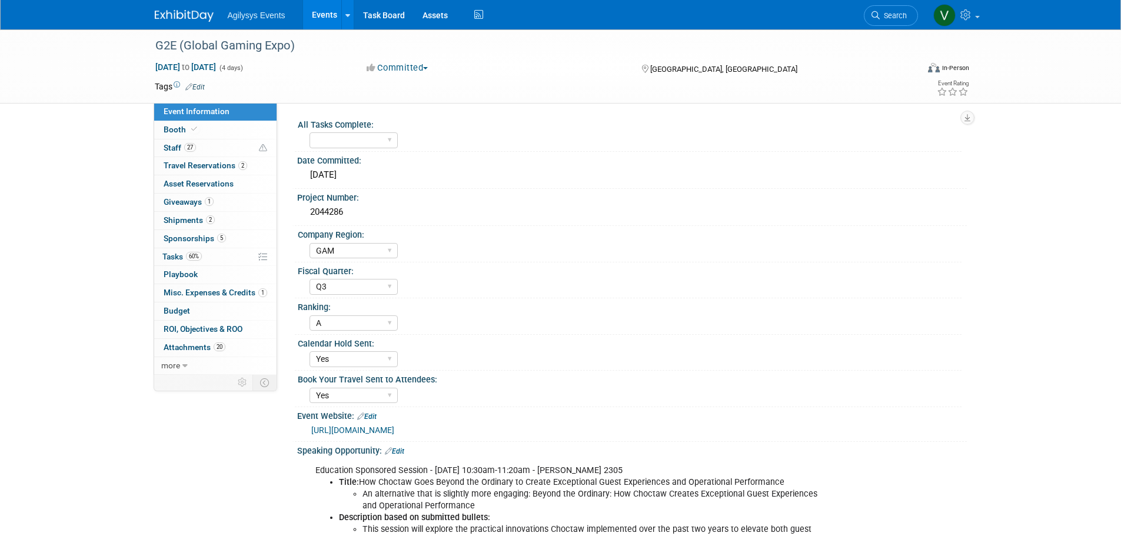
click at [178, 22] on img at bounding box center [184, 16] width 59 height 12
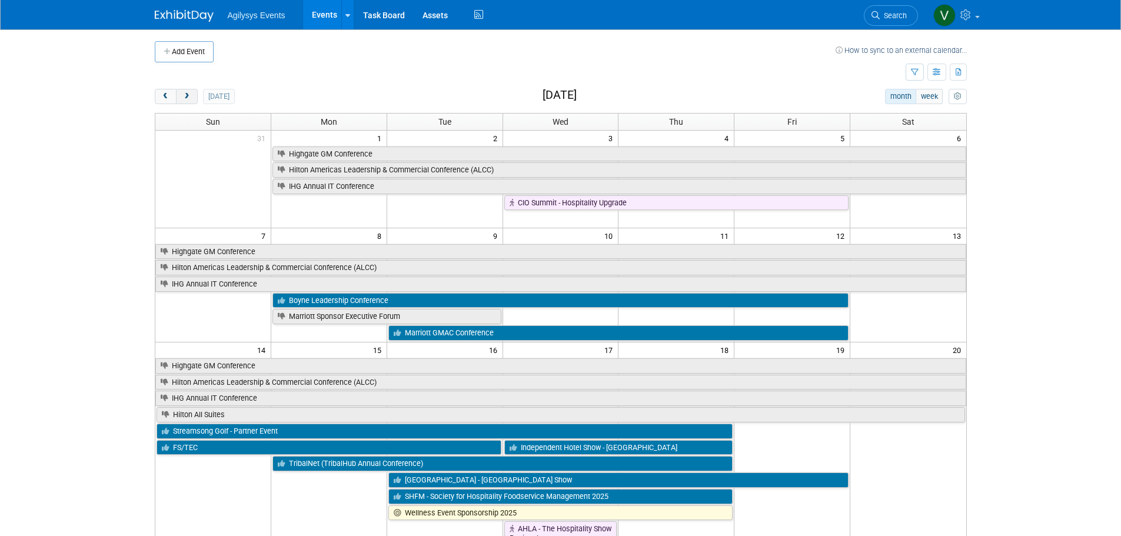
click at [179, 93] on button "next" at bounding box center [187, 96] width 22 height 15
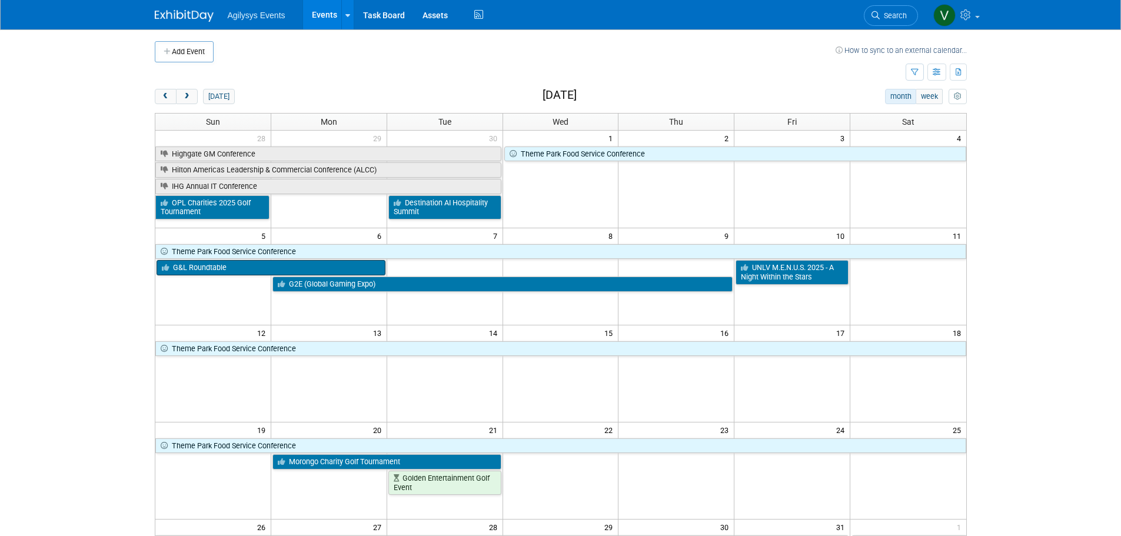
click at [230, 271] on link "G&L Roundtable" at bounding box center [271, 267] width 229 height 15
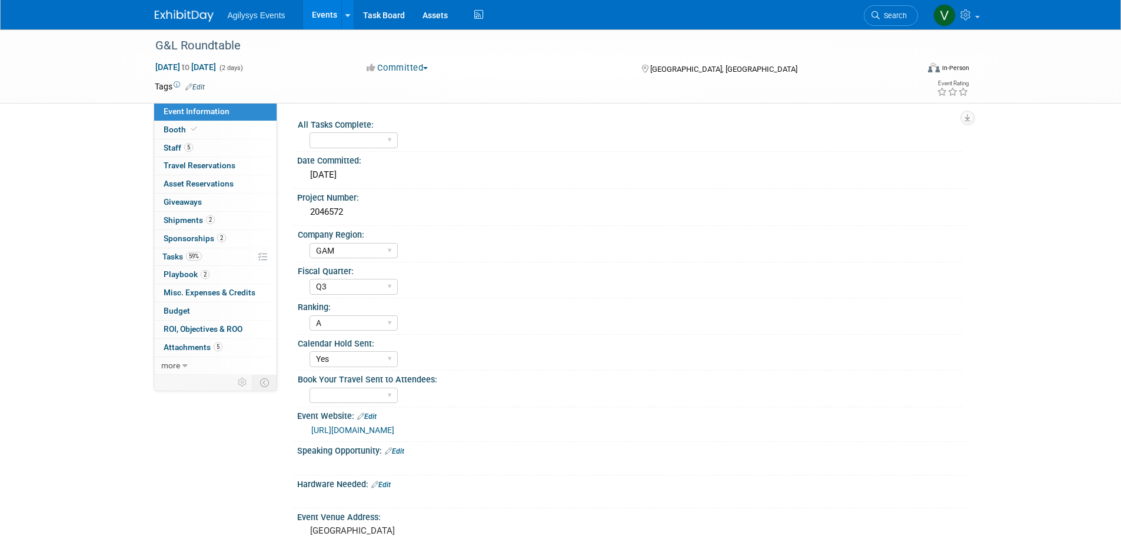
select select "GAM"
select select "Q3"
select select "A"
select select "Yes"
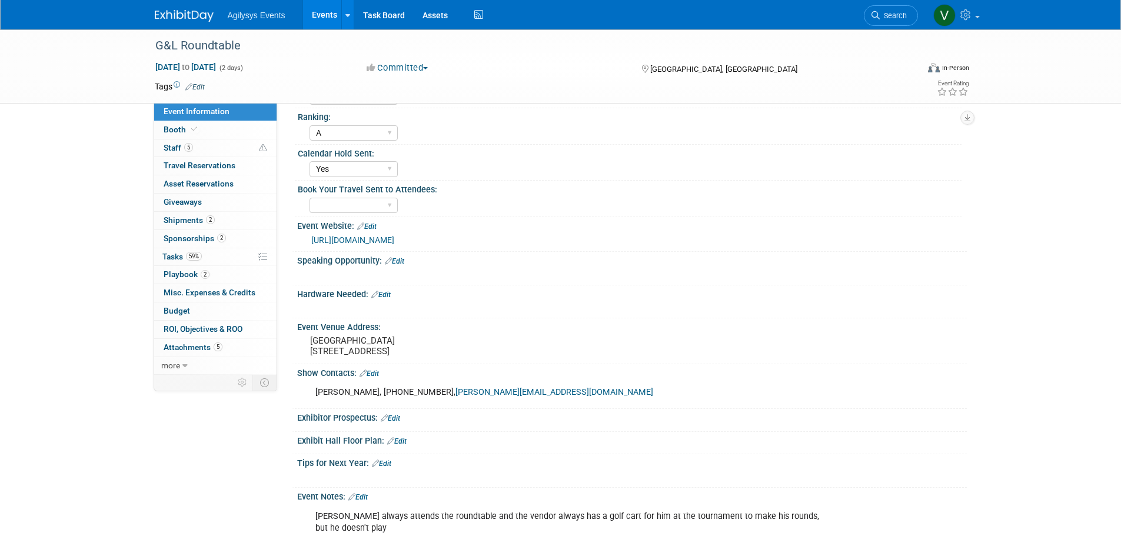
scroll to position [294, 0]
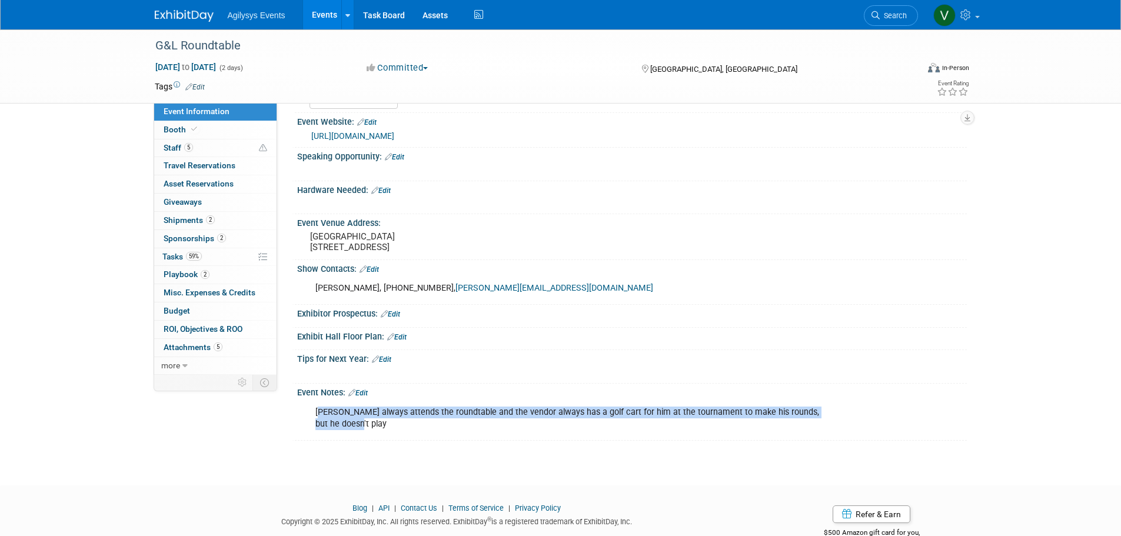
drag, startPoint x: 342, startPoint y: 434, endPoint x: 318, endPoint y: 423, distance: 26.3
click at [318, 423] on div "[PERSON_NAME] always attends the roundtable and the vendor always has a golf ca…" at bounding box center [572, 418] width 530 height 35
copy div "[PERSON_NAME] always attends the roundtable and the vendor always has a golf ca…"
click at [370, 436] on div "[PERSON_NAME] always attends the roundtable and the vendor always has a golf ca…" at bounding box center [572, 418] width 530 height 35
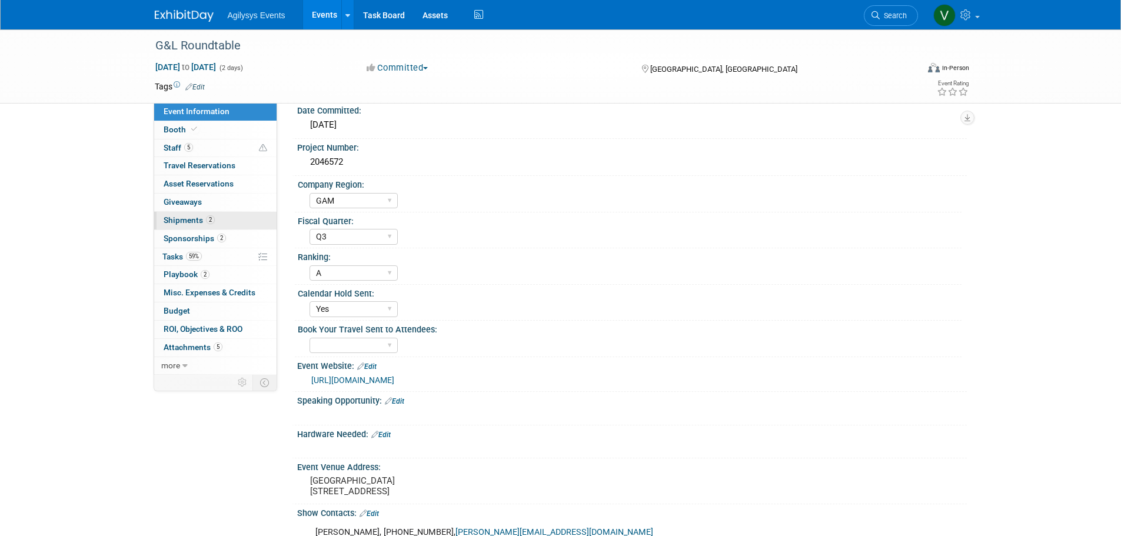
scroll to position [0, 0]
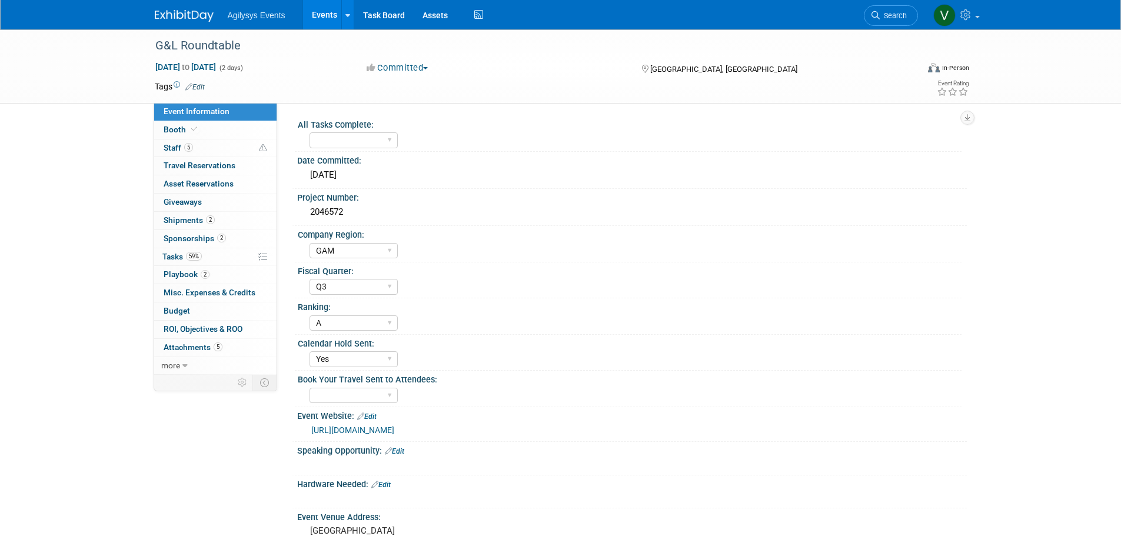
click at [202, 112] on span "Event Information" at bounding box center [197, 111] width 66 height 9
select select "GAM"
select select "Q3"
select select "A"
select select "Yes"
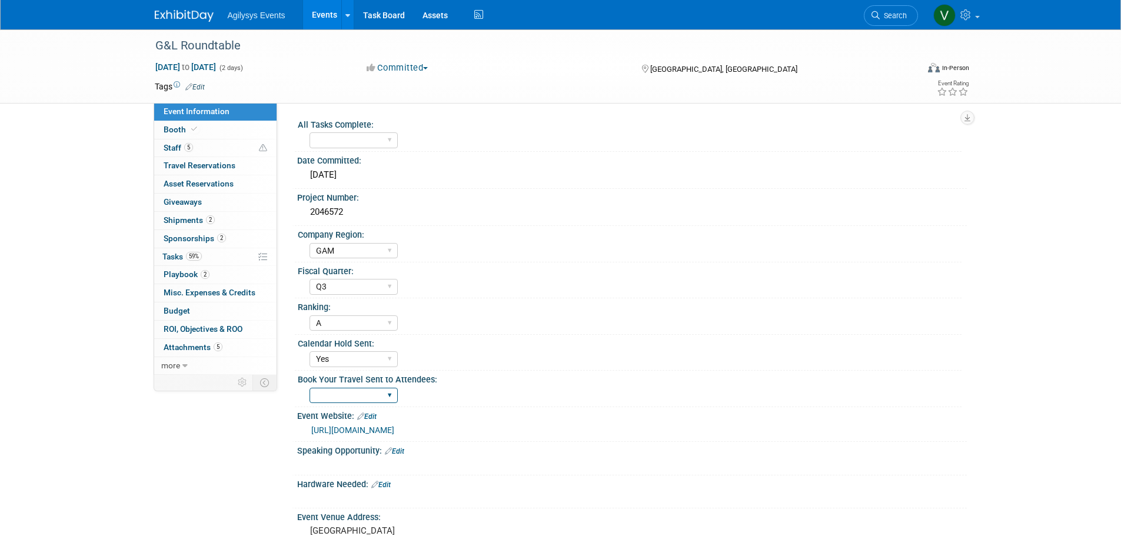
click at [345, 393] on select "Yes" at bounding box center [354, 396] width 88 height 16
click at [115, 450] on div "G&L Roundtable [DATE] to [DATE] (2 days) [DATE] to [DATE] Committed Committed C…" at bounding box center [560, 393] width 1121 height 729
click at [67, 390] on div "G&L Roundtable Oct 5, 2025 to Oct 6, 2025 (2 days) Oct 5, 2025 to Oct 6, 2025 C…" at bounding box center [560, 393] width 1121 height 729
drag, startPoint x: 182, startPoint y: 18, endPoint x: 188, endPoint y: 27, distance: 11.4
click at [182, 18] on img at bounding box center [184, 16] width 59 height 12
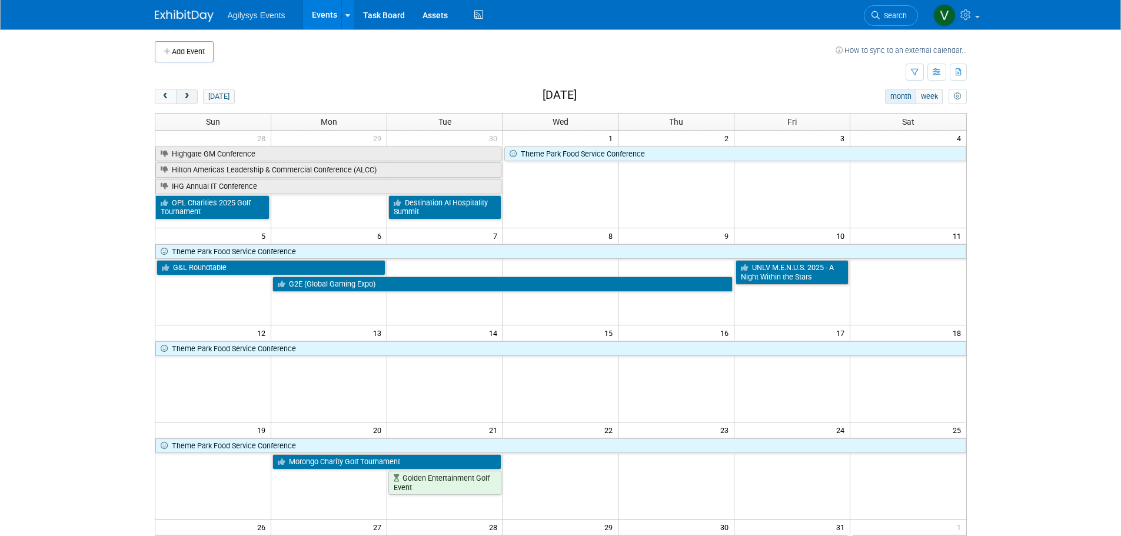
click at [184, 95] on span "next" at bounding box center [186, 97] width 9 height 8
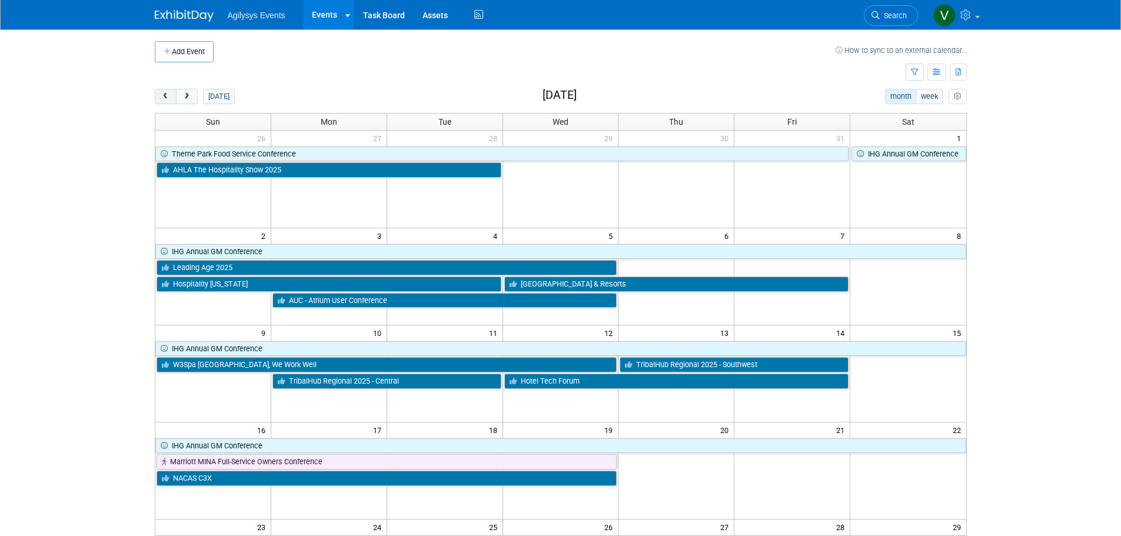
click at [168, 91] on button "prev" at bounding box center [166, 96] width 22 height 15
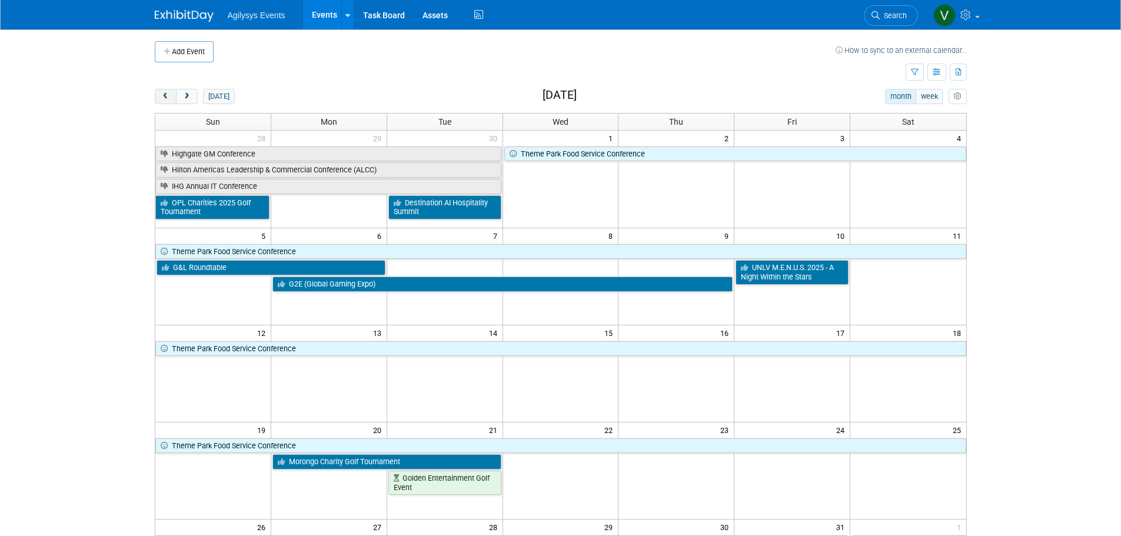
click at [167, 93] on span "prev" at bounding box center [165, 97] width 9 height 8
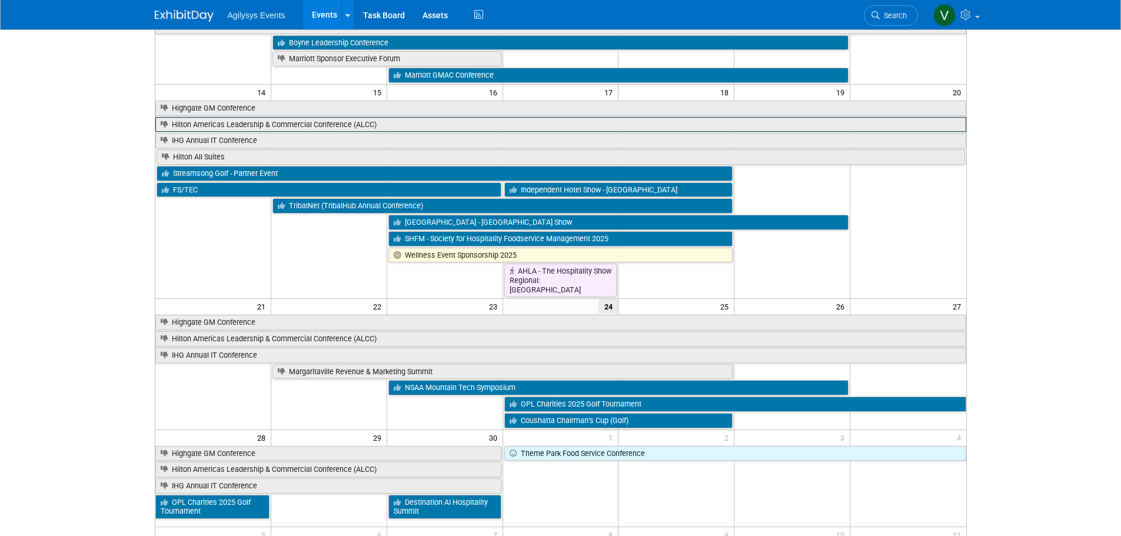
scroll to position [59, 0]
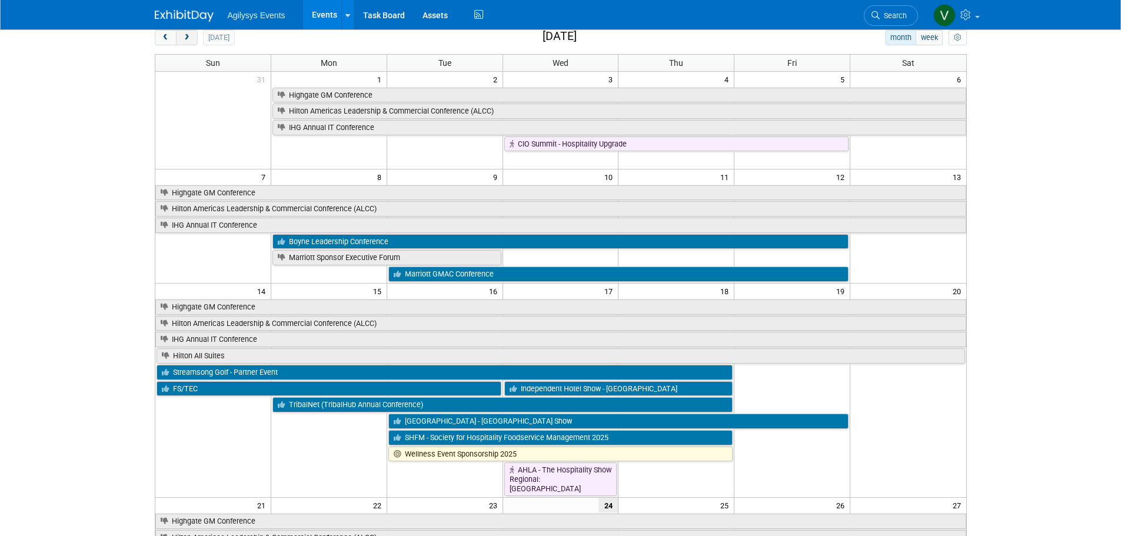
click at [185, 41] on span "next" at bounding box center [186, 38] width 9 height 8
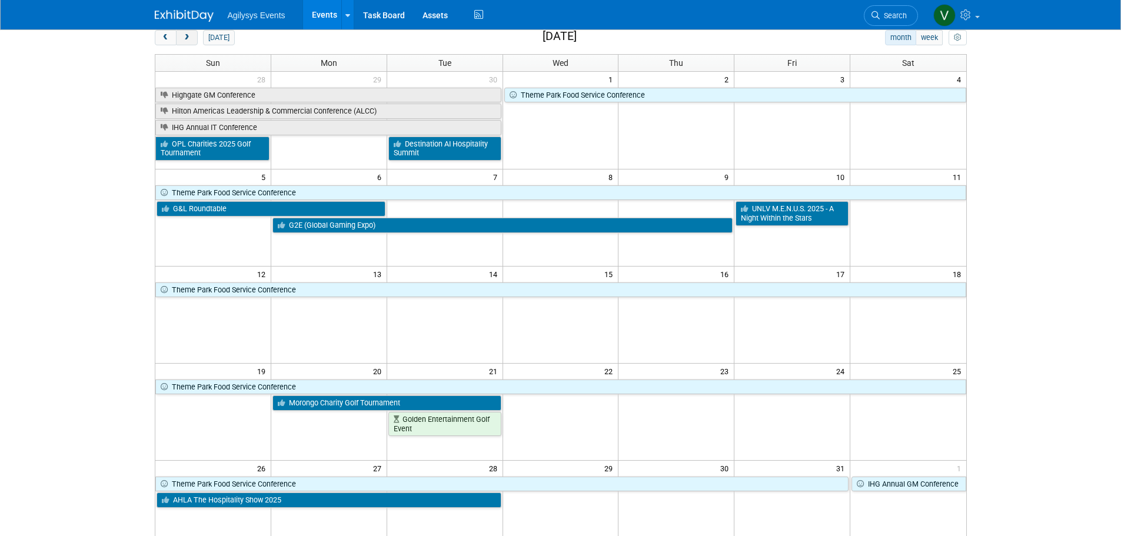
click at [185, 39] on span "next" at bounding box center [186, 38] width 9 height 8
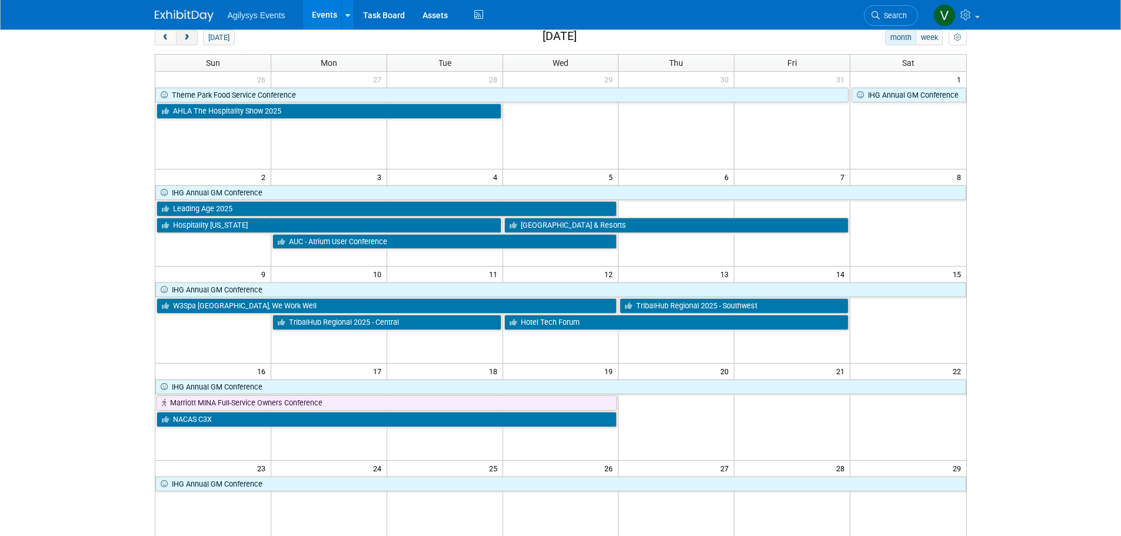
click at [188, 35] on span "next" at bounding box center [186, 38] width 9 height 8
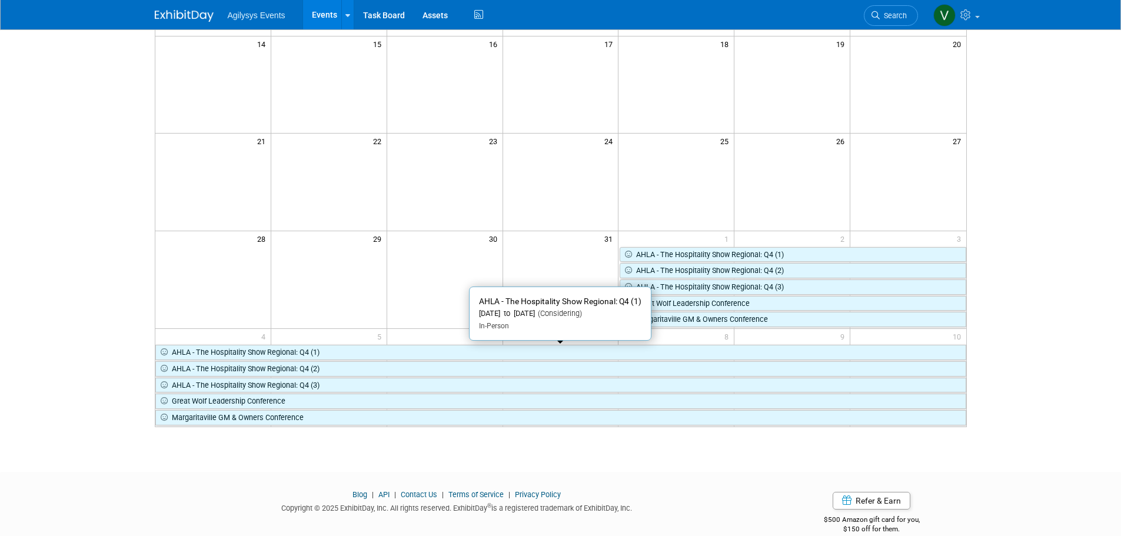
scroll to position [0, 0]
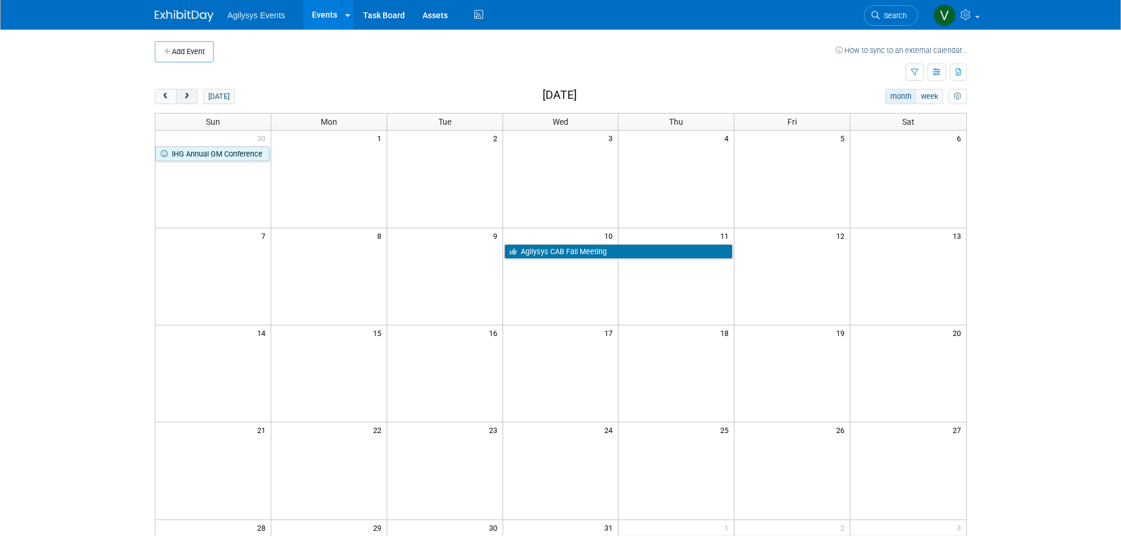
click at [191, 95] on span "next" at bounding box center [186, 97] width 9 height 8
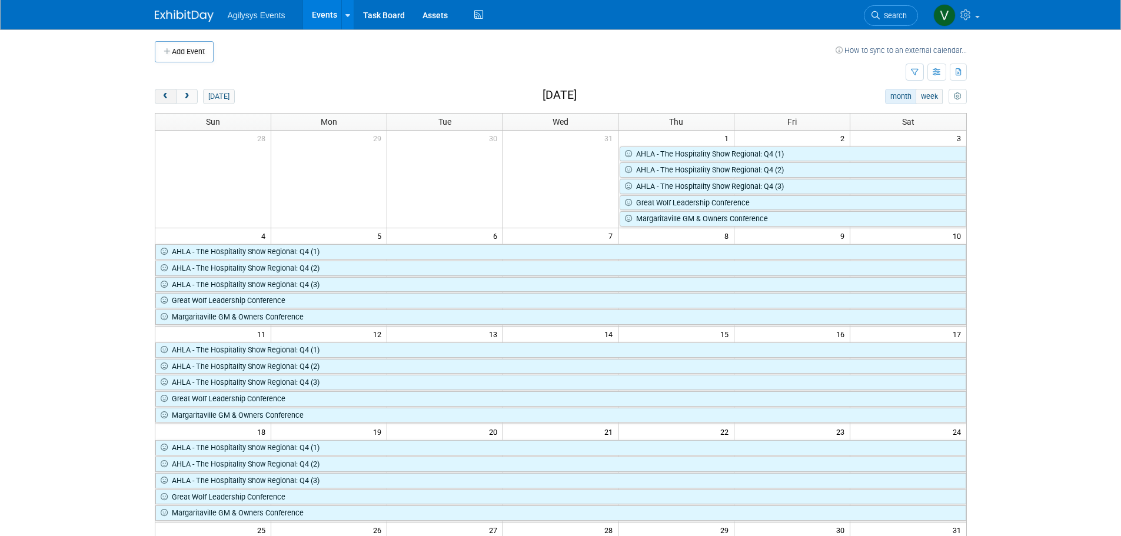
click at [174, 97] on button "prev" at bounding box center [166, 96] width 22 height 15
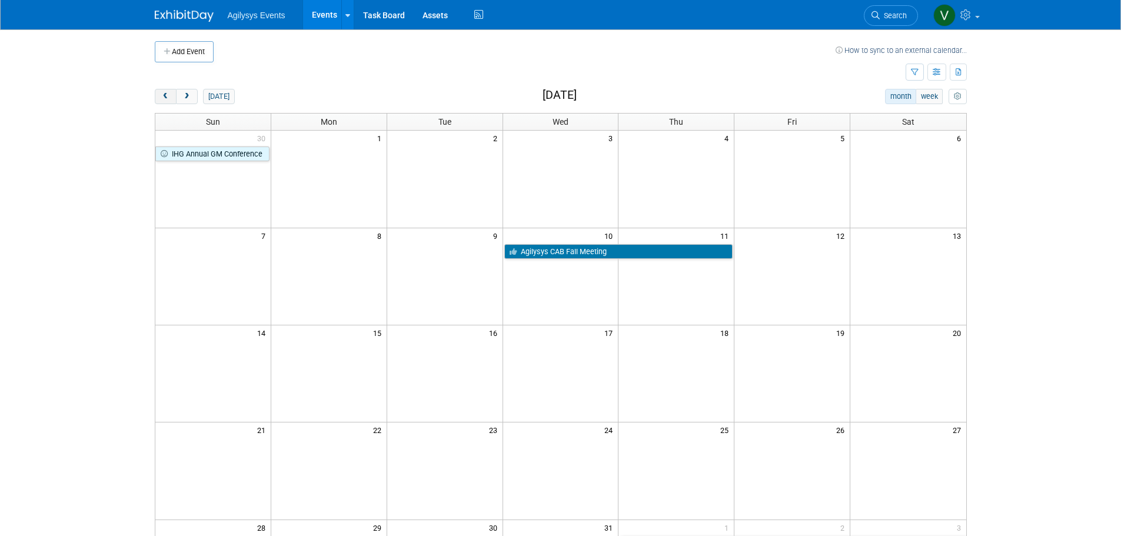
click at [171, 98] on button "prev" at bounding box center [166, 96] width 22 height 15
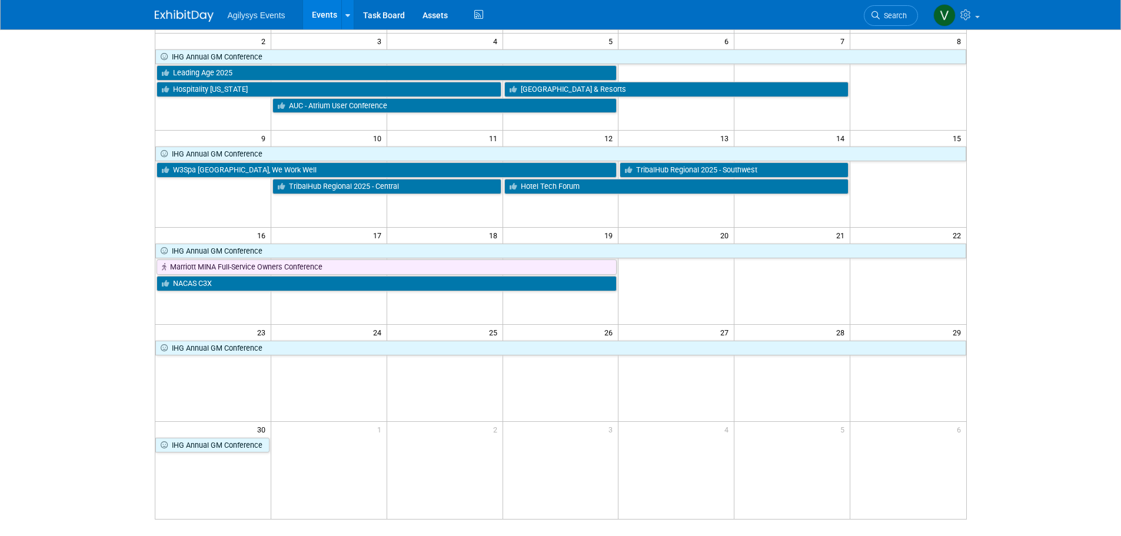
scroll to position [177, 0]
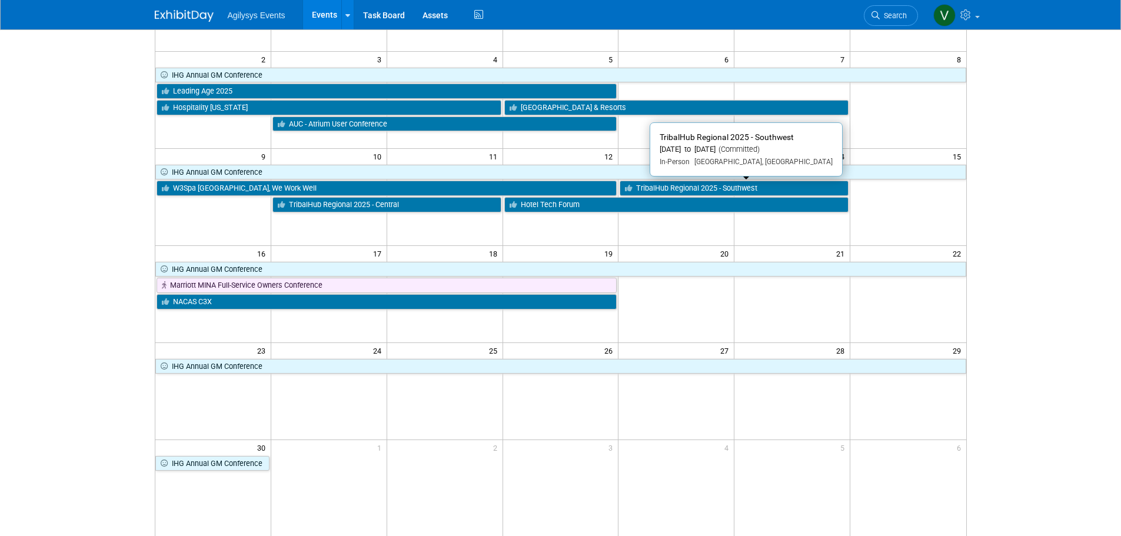
click at [694, 194] on link "TribalHub Regional 2025 - Southwest" at bounding box center [734, 188] width 229 height 15
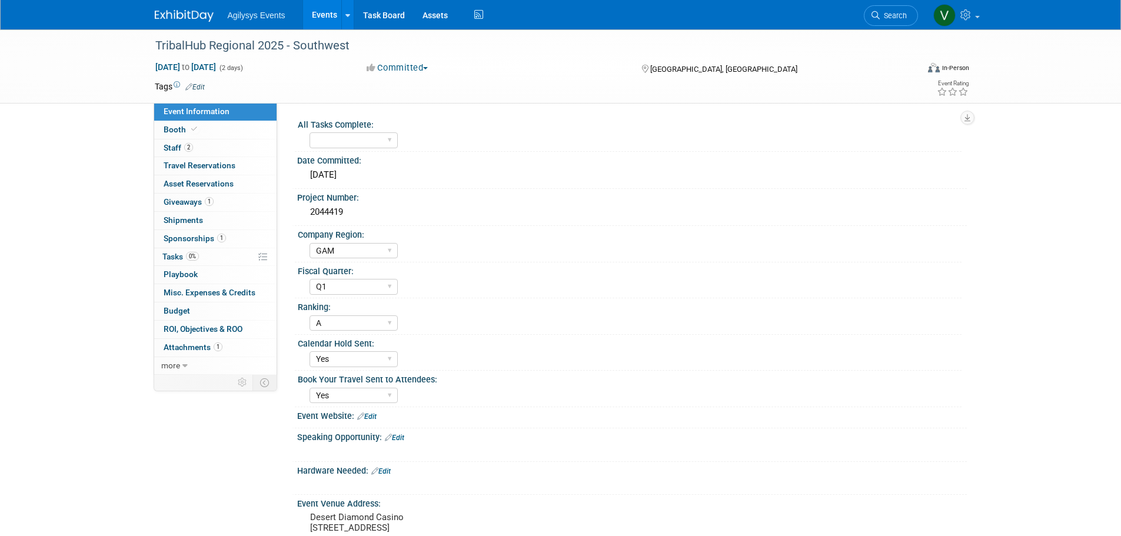
select select "GAM"
select select "Q1"
select select "A"
select select "Yes"
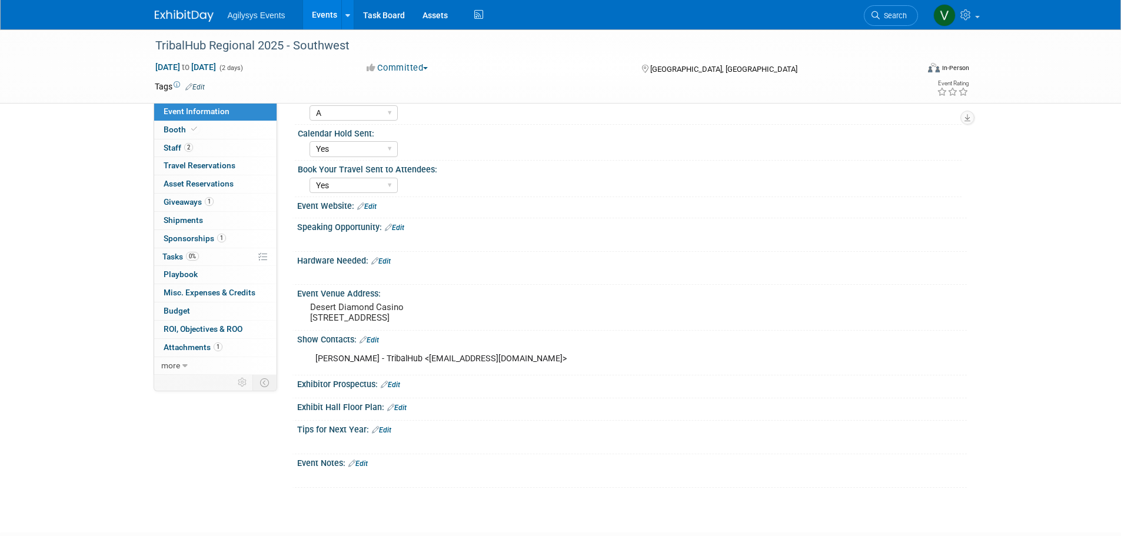
scroll to position [235, 0]
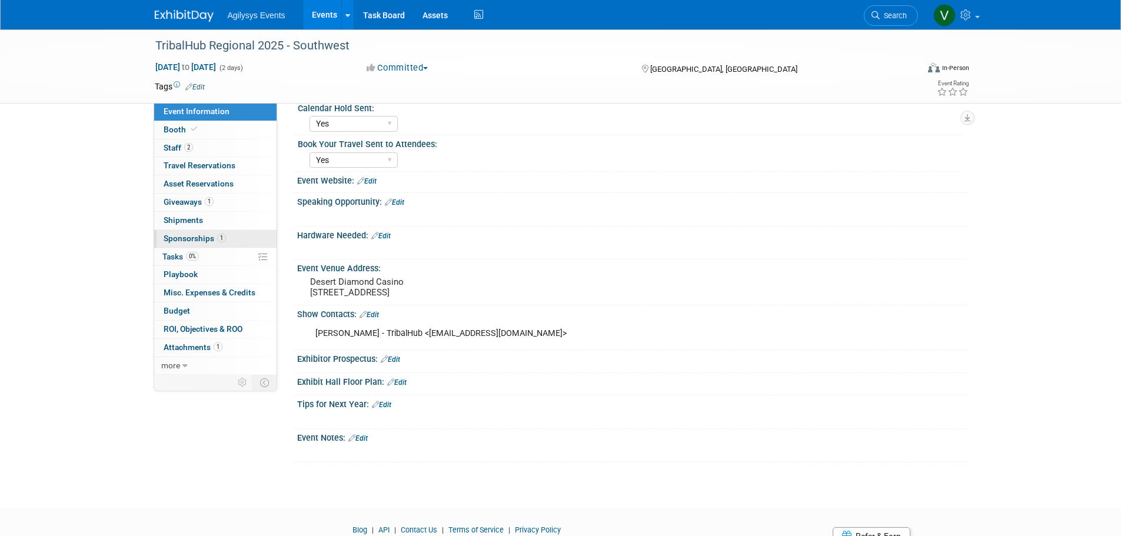
click at [211, 244] on link "1 Sponsorships 1" at bounding box center [215, 239] width 122 height 18
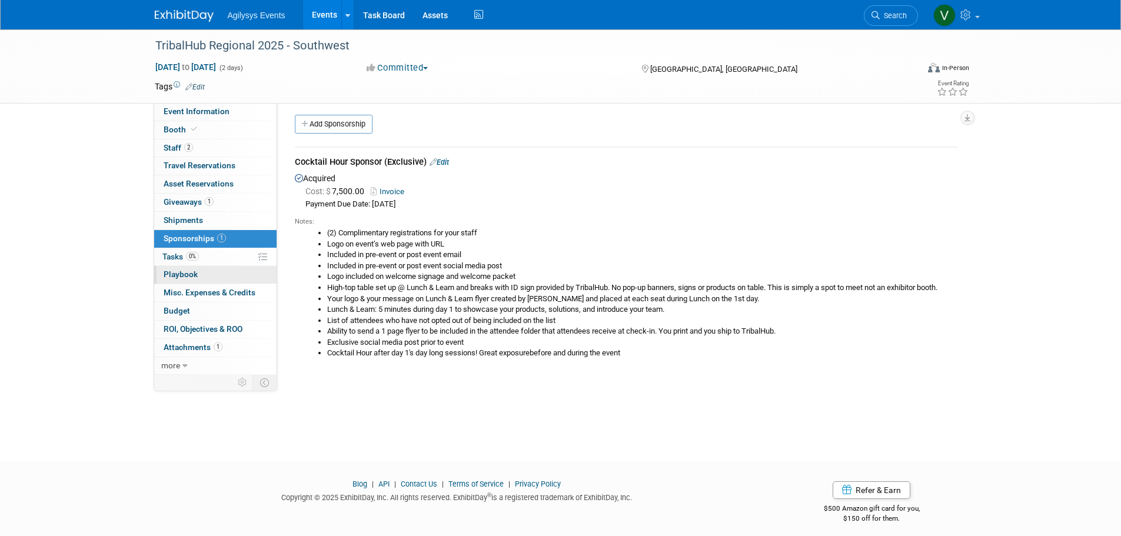
scroll to position [0, 0]
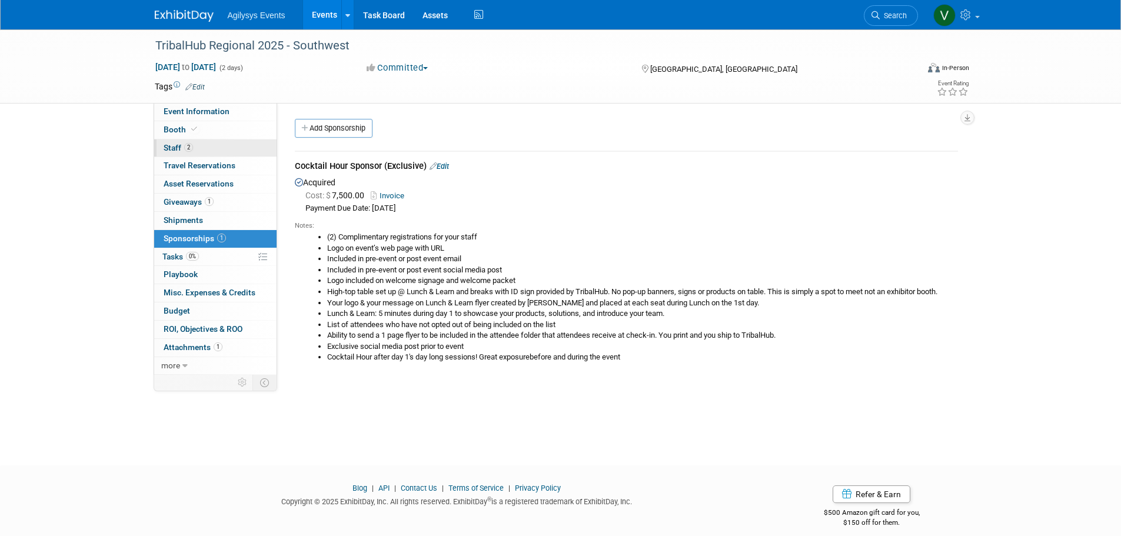
drag, startPoint x: 176, startPoint y: 148, endPoint x: 192, endPoint y: 153, distance: 17.1
click at [176, 148] on span "Staff 2" at bounding box center [178, 147] width 29 height 9
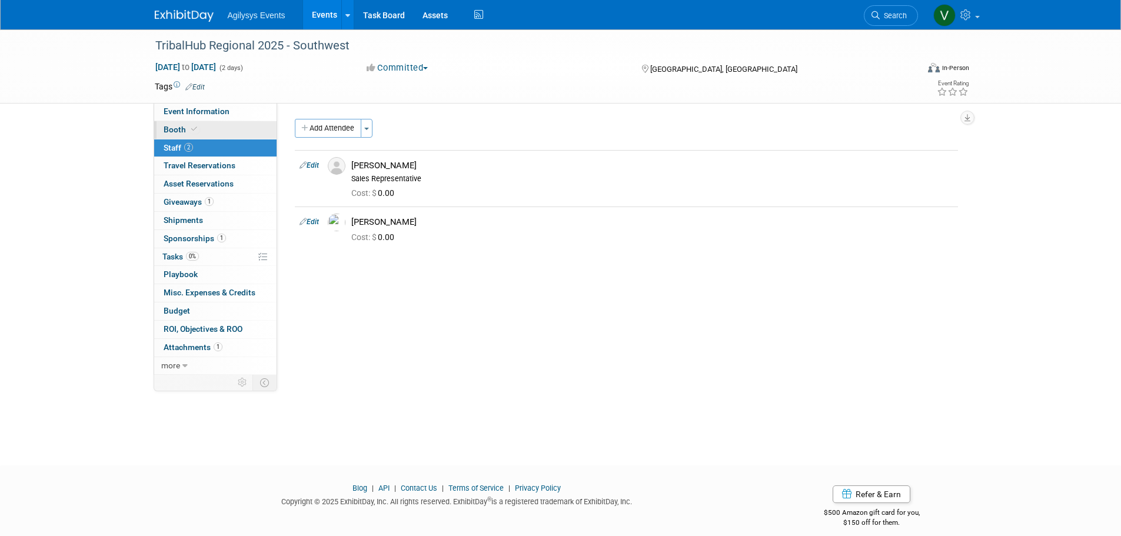
click at [184, 131] on span "Booth" at bounding box center [182, 129] width 36 height 9
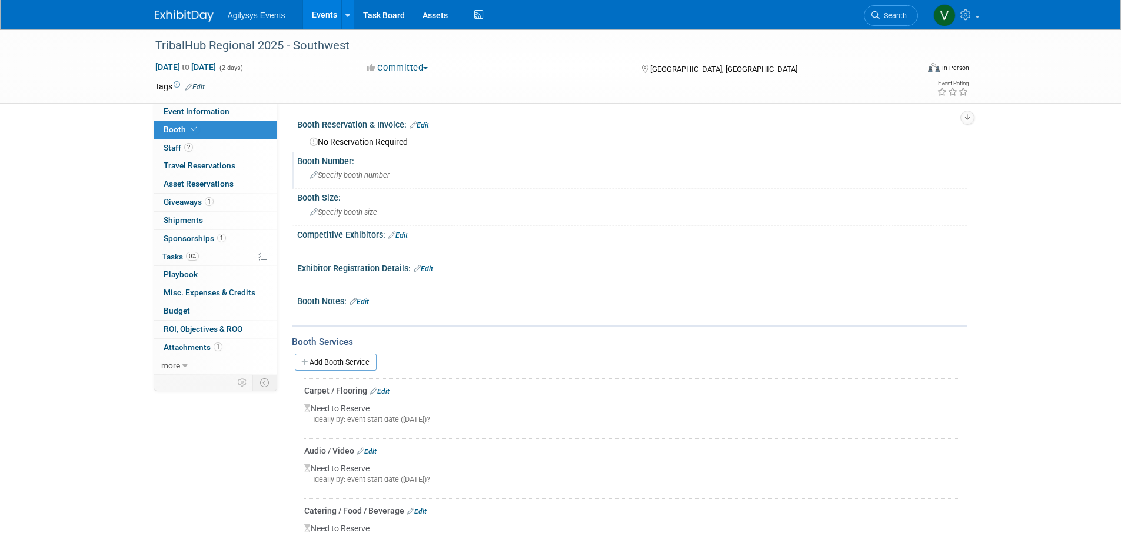
click at [345, 166] on div "Specify booth number" at bounding box center [632, 175] width 652 height 18
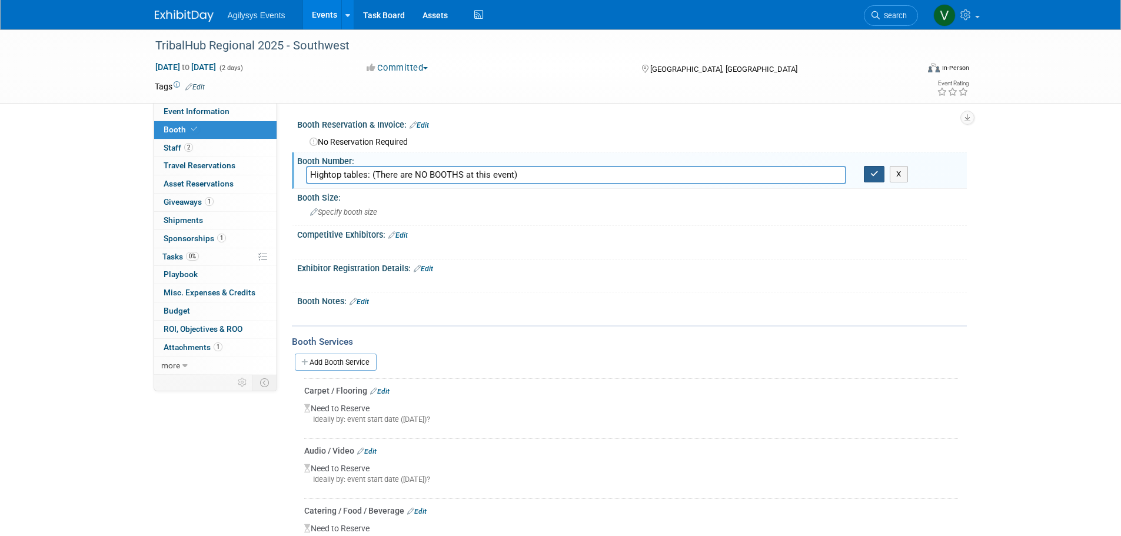
type input "Hightop tables: (There are NO BOOTHS at this event)"
click at [873, 172] on icon "button" at bounding box center [874, 174] width 8 height 8
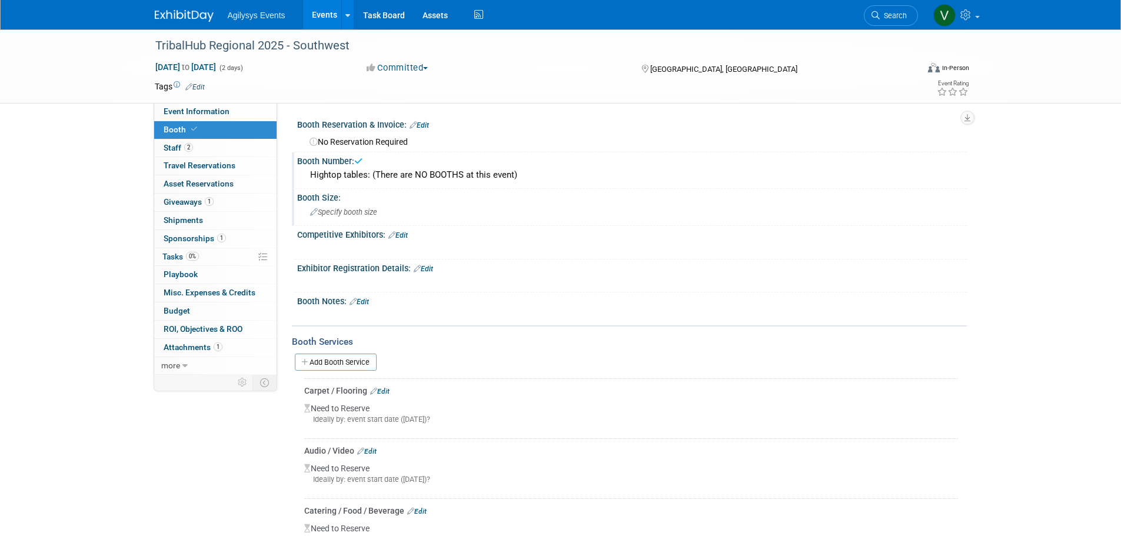
click at [381, 212] on div "Specify booth size" at bounding box center [632, 212] width 652 height 18
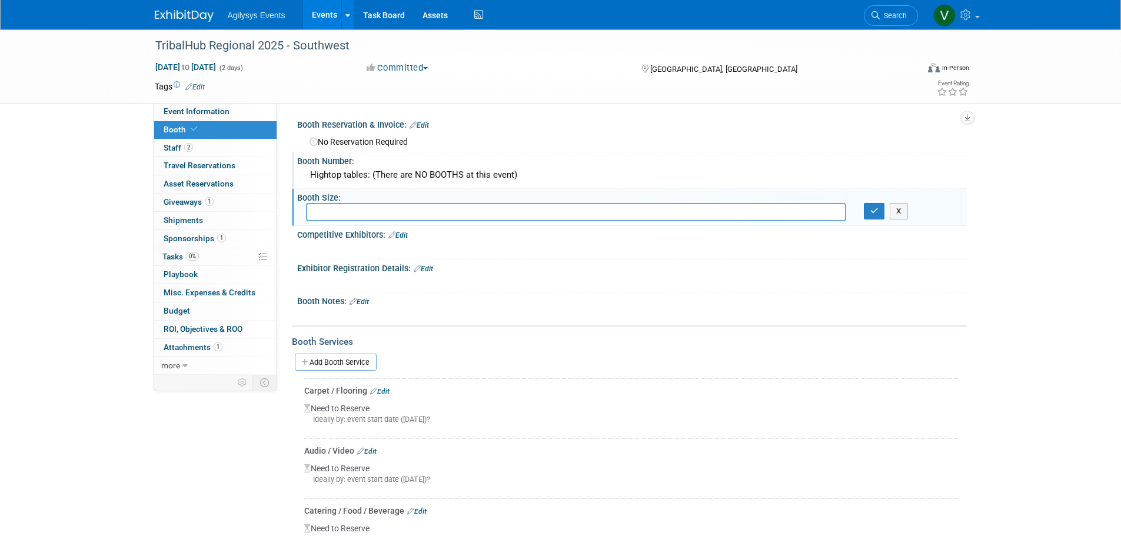
click at [362, 297] on div "Booth Notes: Edit" at bounding box center [632, 299] width 670 height 15
click at [365, 301] on link "Edit" at bounding box center [359, 302] width 19 height 8
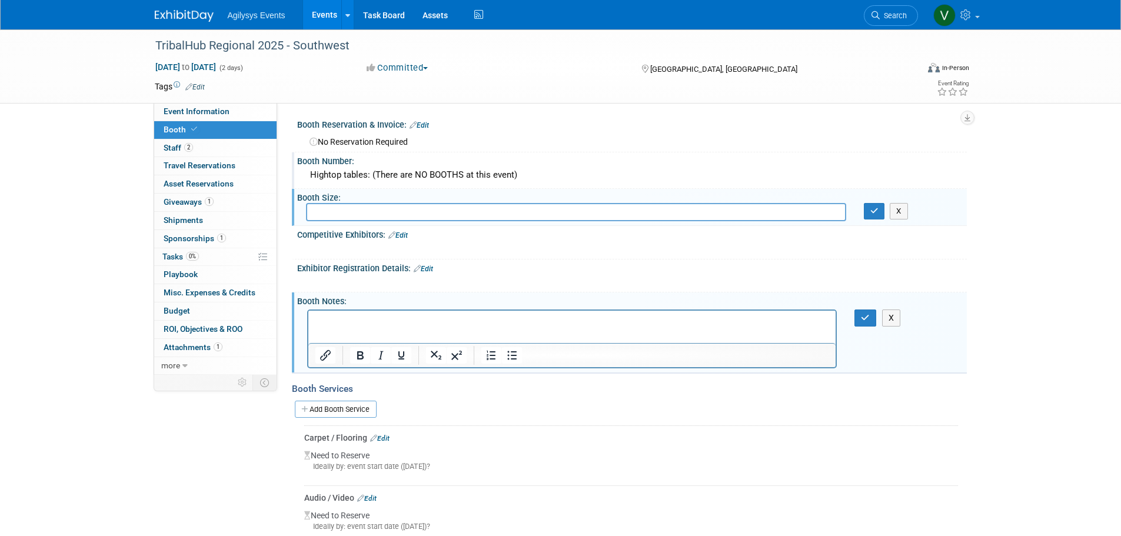
click at [331, 326] on p "Rich Text Area. Press ALT-0 for help." at bounding box center [572, 321] width 514 height 12
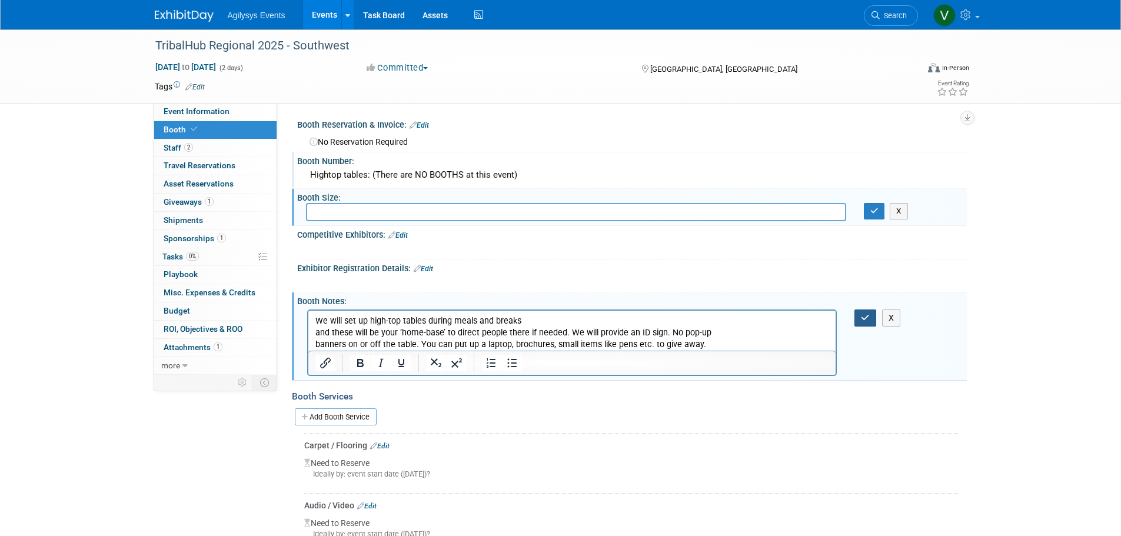
click at [862, 316] on icon "button" at bounding box center [865, 318] width 9 height 8
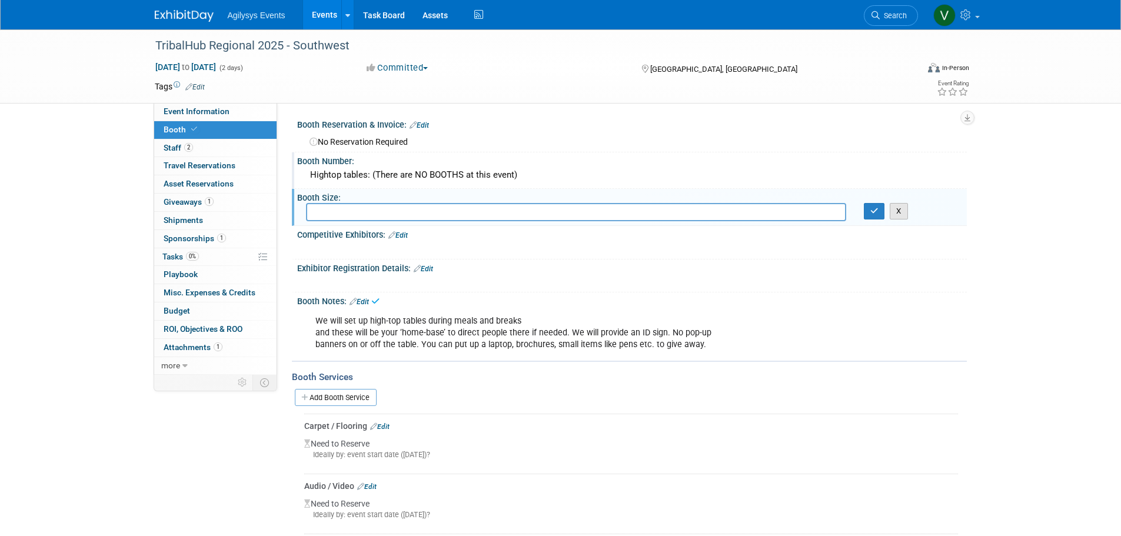
click at [902, 212] on button "X" at bounding box center [899, 211] width 18 height 16
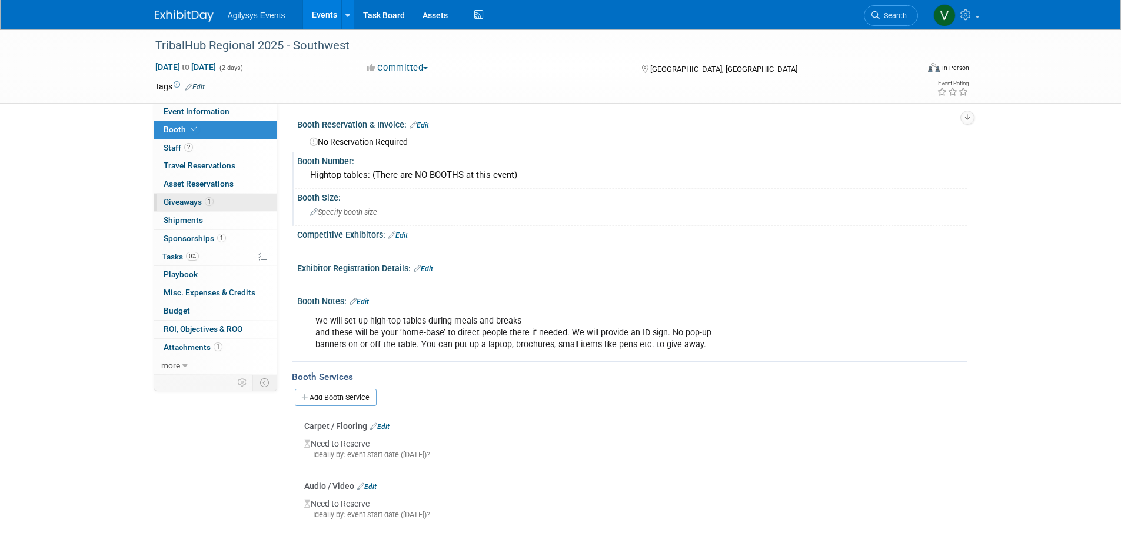
click at [217, 204] on link "1 Giveaways 1" at bounding box center [215, 203] width 122 height 18
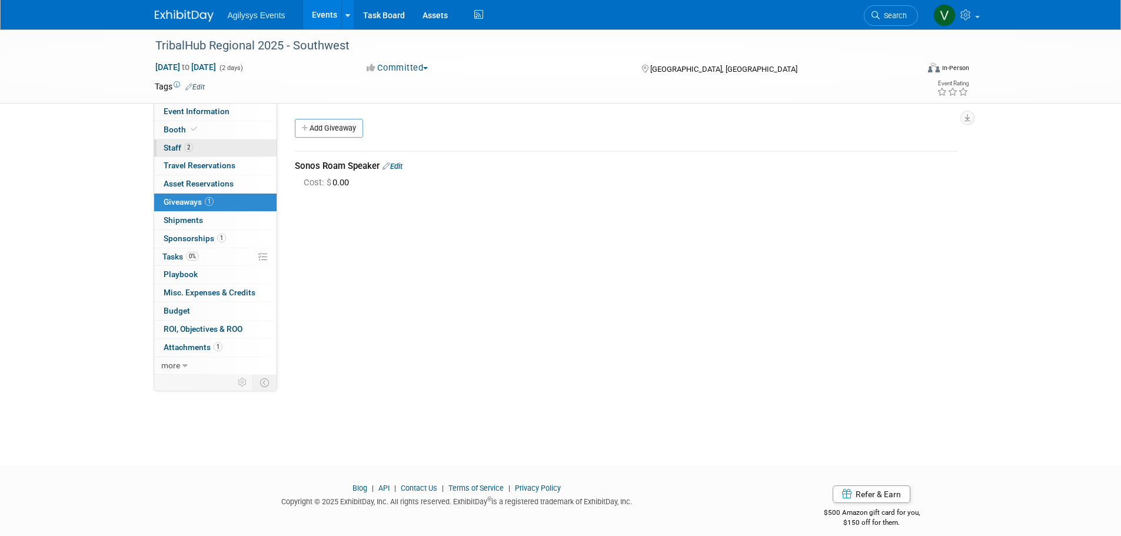
click at [182, 148] on span "Staff 2" at bounding box center [178, 147] width 29 height 9
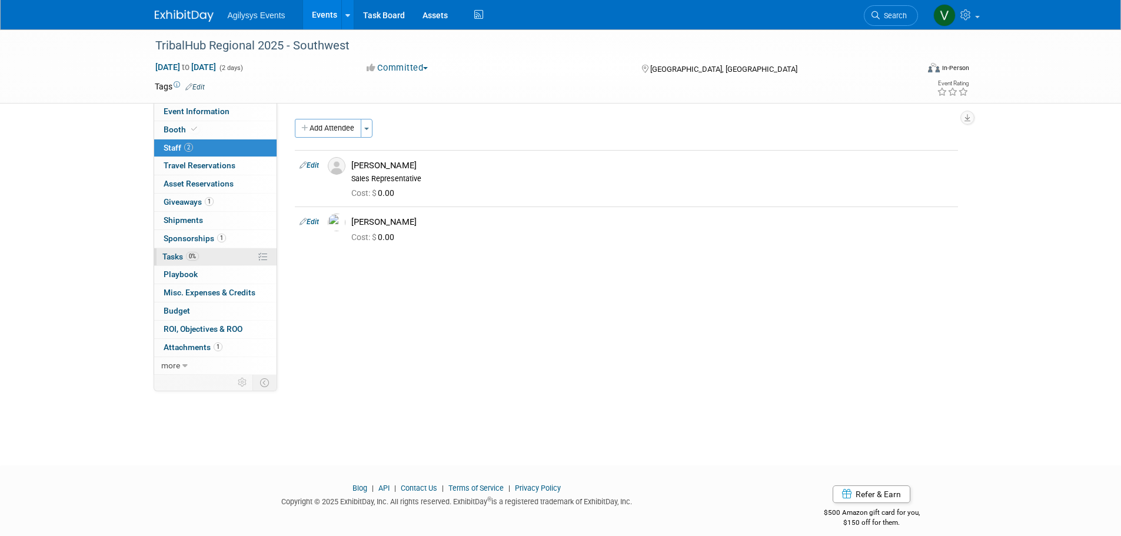
click at [177, 260] on span "Tasks 0%" at bounding box center [180, 256] width 36 height 9
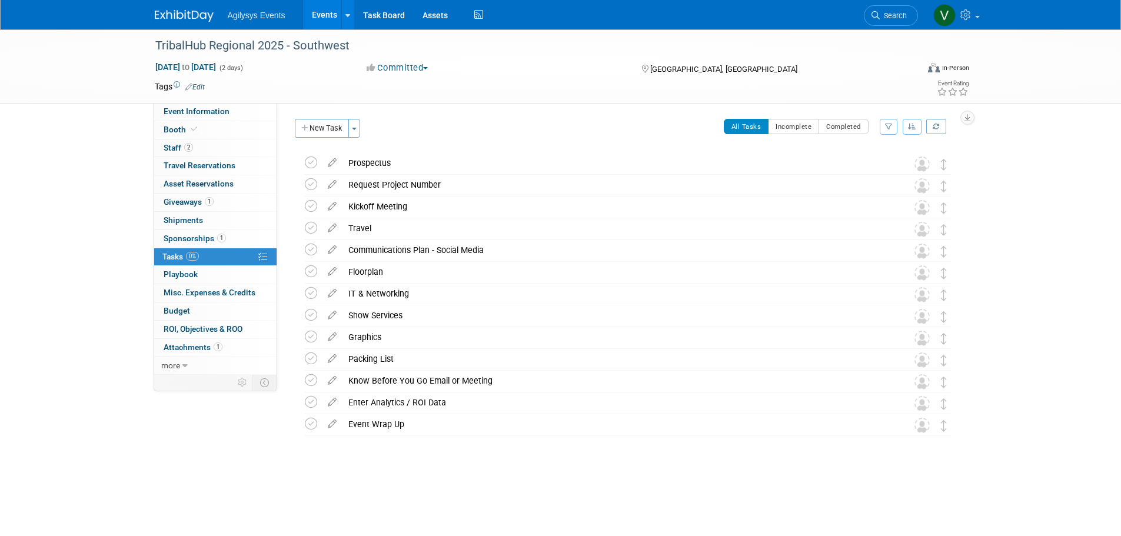
drag, startPoint x: 317, startPoint y: 137, endPoint x: 291, endPoint y: 504, distance: 368.2
click at [291, 504] on div "TribalHub Regional 2025 - Southwest [DATE] to [DATE] (2 days) [DATE] to [DATE] …" at bounding box center [560, 268] width 1121 height 478
click at [324, 125] on button "New Task" at bounding box center [322, 128] width 54 height 19
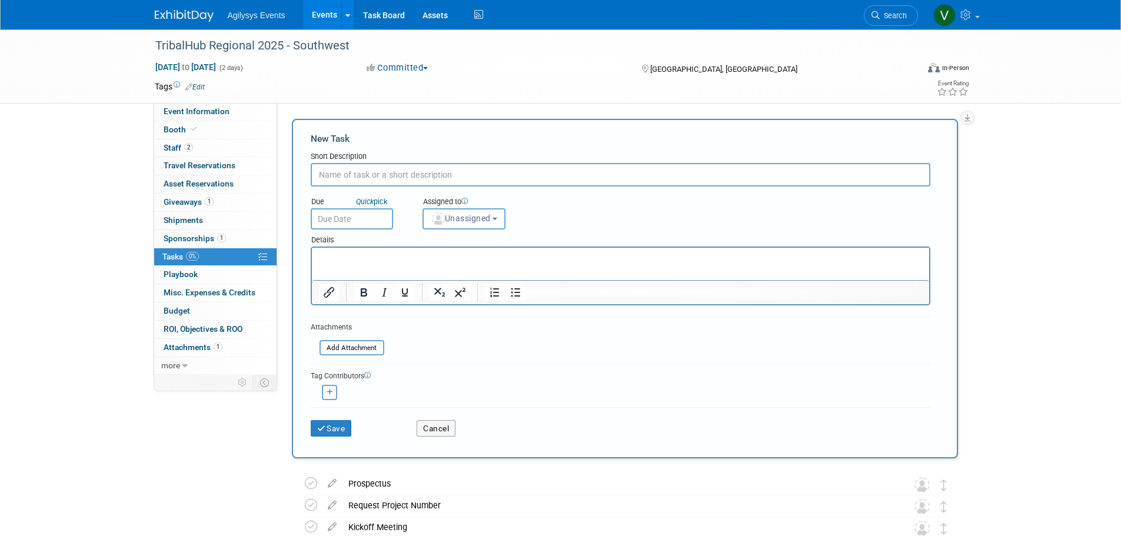
paste input "Lunch and Learn items. TribalHub creates a document that is placed at each seat…"
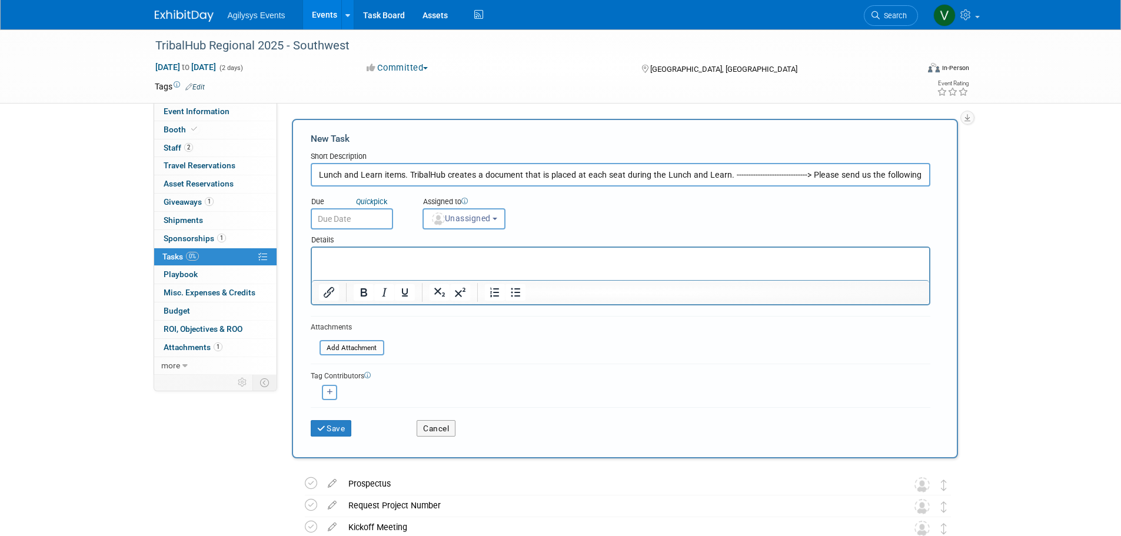
scroll to position [0, 287]
drag, startPoint x: 512, startPoint y: 175, endPoint x: 441, endPoint y: 175, distance: 71.2
click at [437, 176] on input "Lunch and Learn items. TribalHub creates a document that is placed at each seat…" at bounding box center [621, 175] width 620 height 24
drag, startPoint x: 820, startPoint y: 172, endPoint x: 1045, endPoint y: 183, distance: 225.1
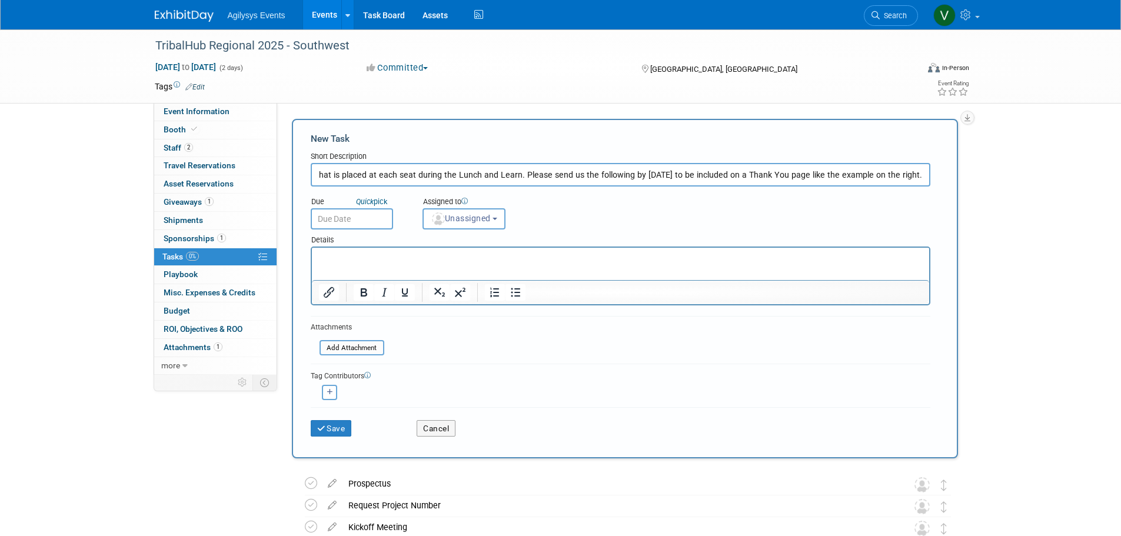
click at [1049, 187] on div "TribalHub Regional 2025 - Southwest [DATE] to [DATE] (2 days) [DATE] to [DATE] …" at bounding box center [560, 428] width 1121 height 799
type input "Lunch and Learn items. TribalHub creates a document that is placed at each seat…"
click at [351, 217] on input "text" at bounding box center [352, 218] width 82 height 21
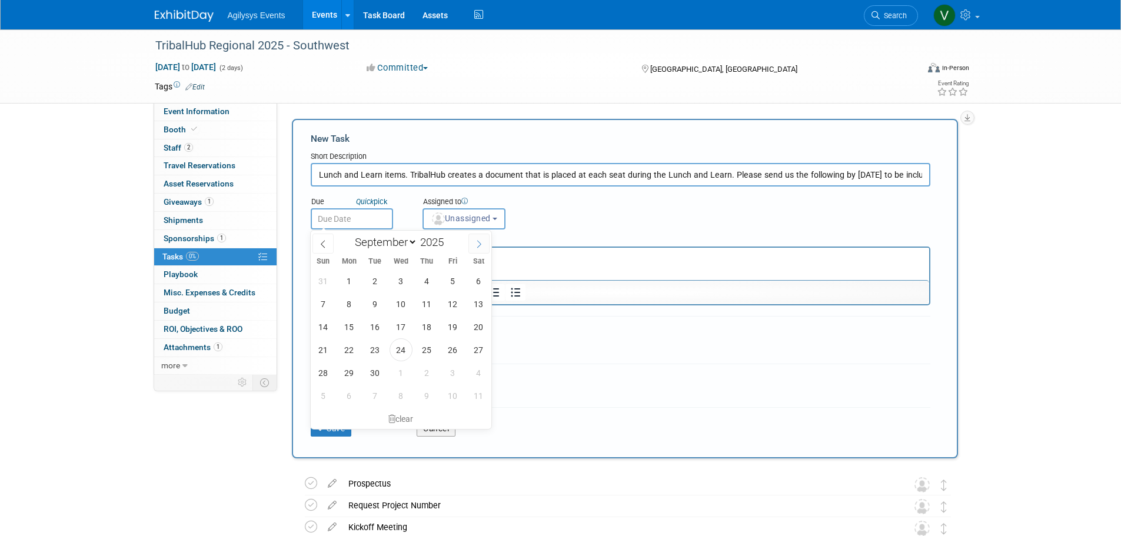
click at [477, 239] on span at bounding box center [478, 244] width 21 height 20
select select "9"
drag, startPoint x: 454, startPoint y: 330, endPoint x: 395, endPoint y: 330, distance: 58.9
click at [395, 330] on div "28 29 30 1 2 3 4 5 6 7 8 9 10 11 12 13 14 15 16 17 18 19 20 21 22 23 24 25 26 2…" at bounding box center [401, 339] width 181 height 138
click at [398, 329] on span "15" at bounding box center [401, 326] width 23 height 23
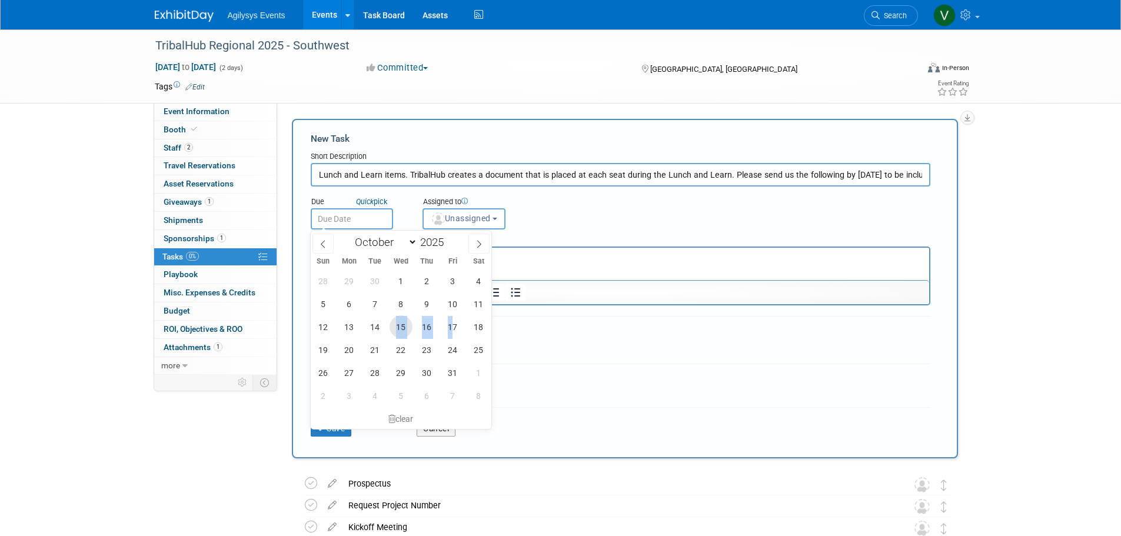
type input "[DATE]"
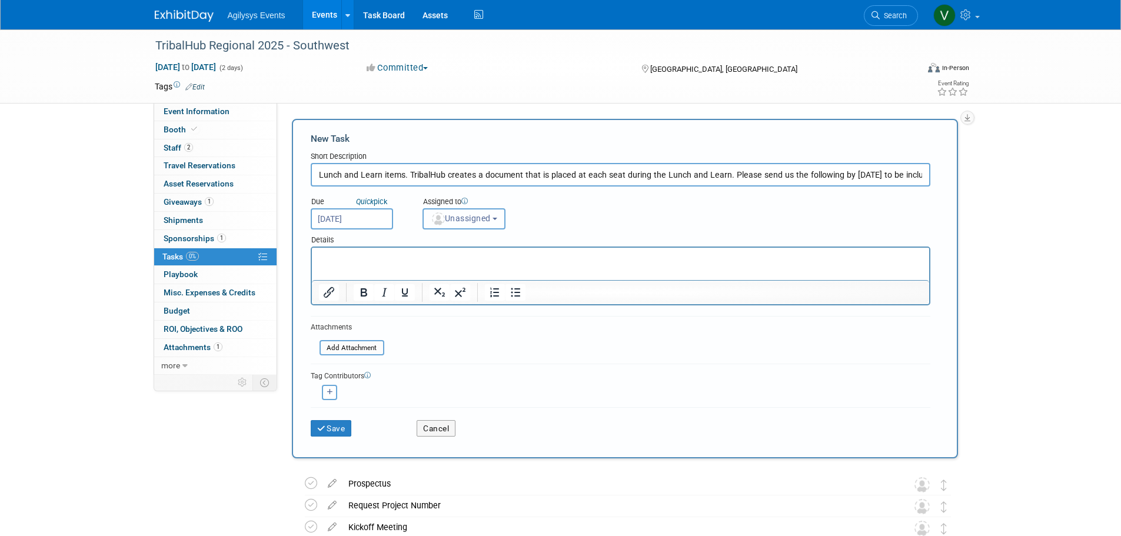
click at [464, 221] on span "Unassigned" at bounding box center [461, 218] width 60 height 9
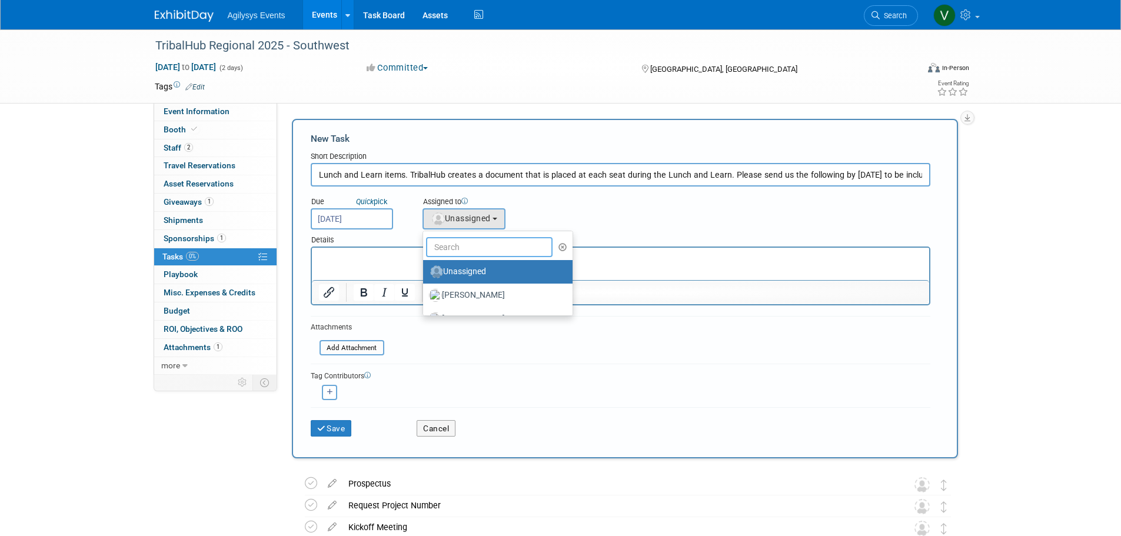
click at [470, 248] on input "text" at bounding box center [489, 247] width 127 height 20
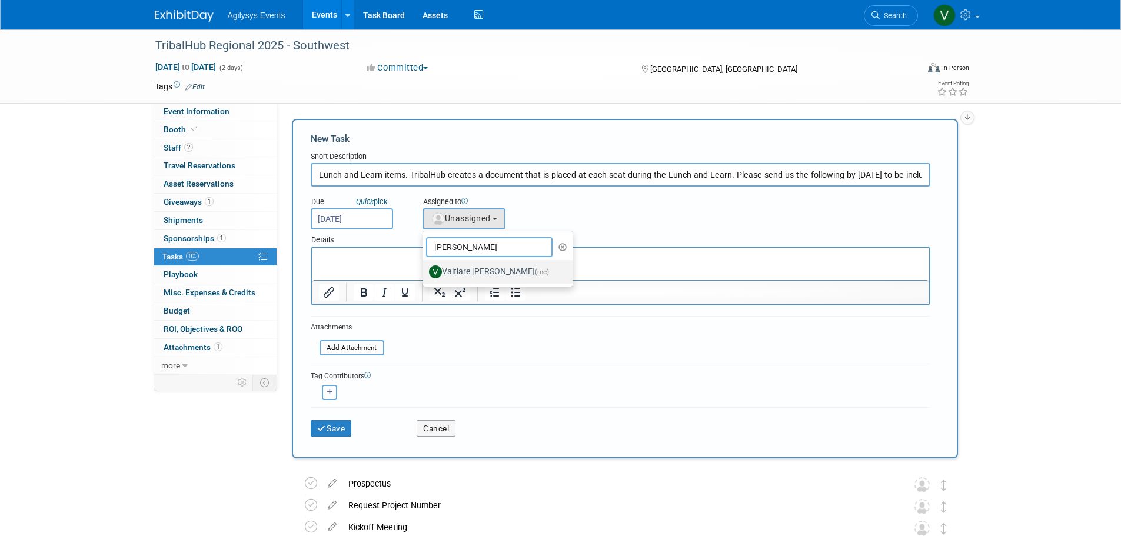
type input "[PERSON_NAME]"
drag, startPoint x: 458, startPoint y: 274, endPoint x: 447, endPoint y: 308, distance: 36.1
click at [458, 273] on label "Vaitiare [PERSON_NAME] (me)" at bounding box center [495, 271] width 132 height 19
click at [425, 273] on input "Vaitiare [PERSON_NAME] (me)" at bounding box center [421, 271] width 8 height 8
select select "9da70825-3e02-4d1a-92dc-02b6497bcd7e"
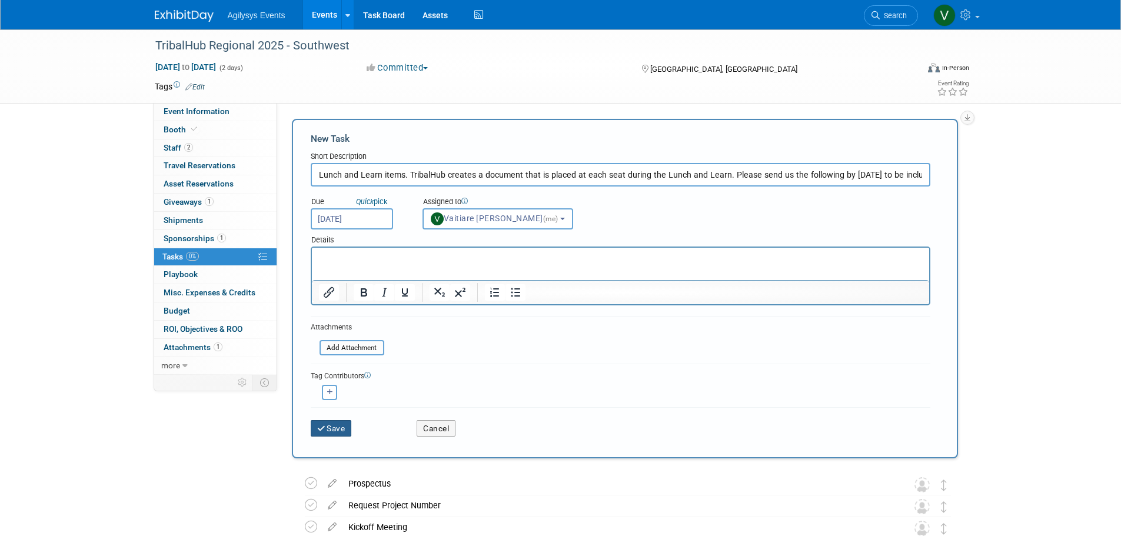
click at [339, 428] on button "Save" at bounding box center [331, 428] width 41 height 16
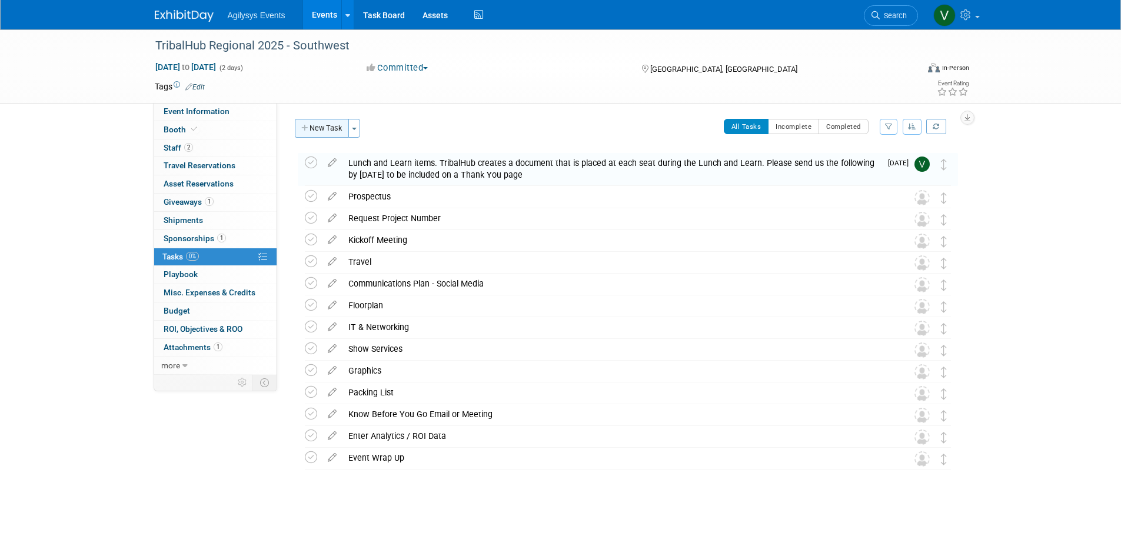
click at [327, 129] on button "New Task" at bounding box center [322, 128] width 54 height 19
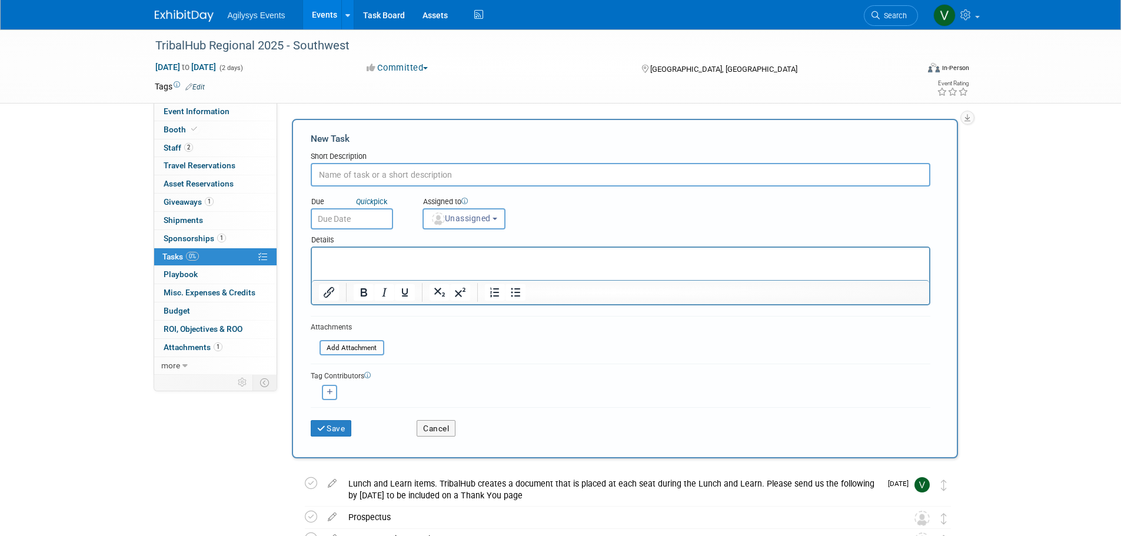
click at [358, 262] on p "Rich Text Area. Press ALT-0 for help." at bounding box center [620, 258] width 604 height 12
click at [354, 174] on input "text" at bounding box center [621, 175] width 620 height 24
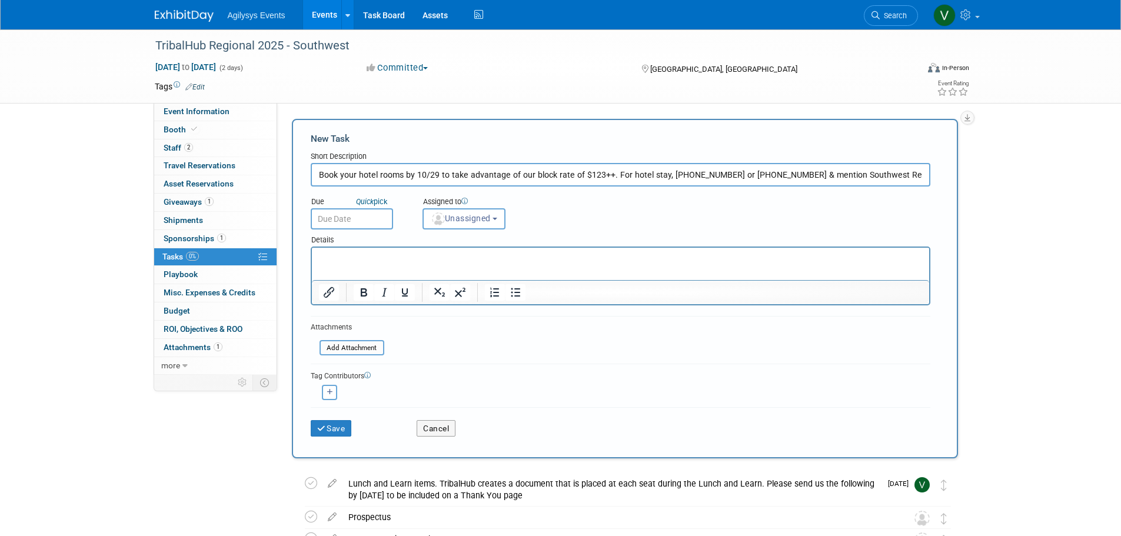
scroll to position [0, 183]
type input "Book your hotel rooms by 10/29 to take advantage of our block rate of $123++. F…"
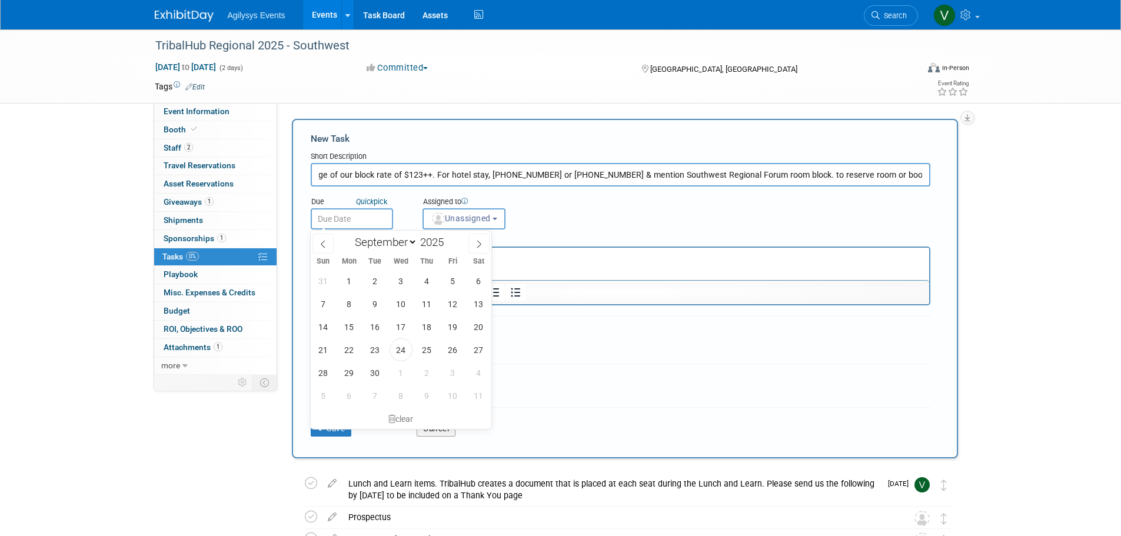
click at [361, 217] on input "text" at bounding box center [352, 218] width 82 height 21
click at [471, 248] on span at bounding box center [478, 244] width 21 height 20
select select "9"
click at [397, 372] on span "29" at bounding box center [401, 372] width 23 height 23
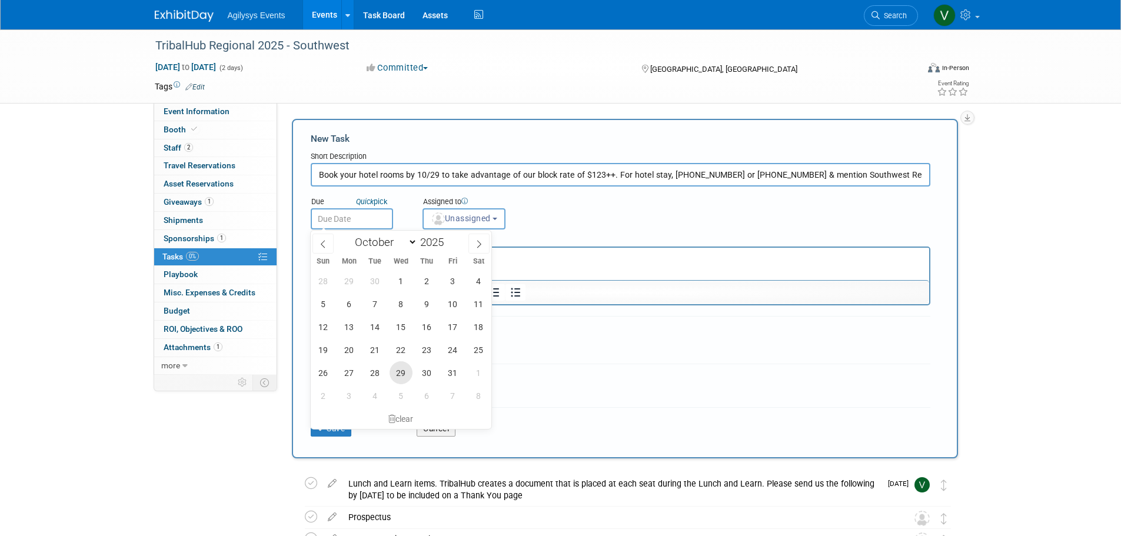
type input "[DATE]"
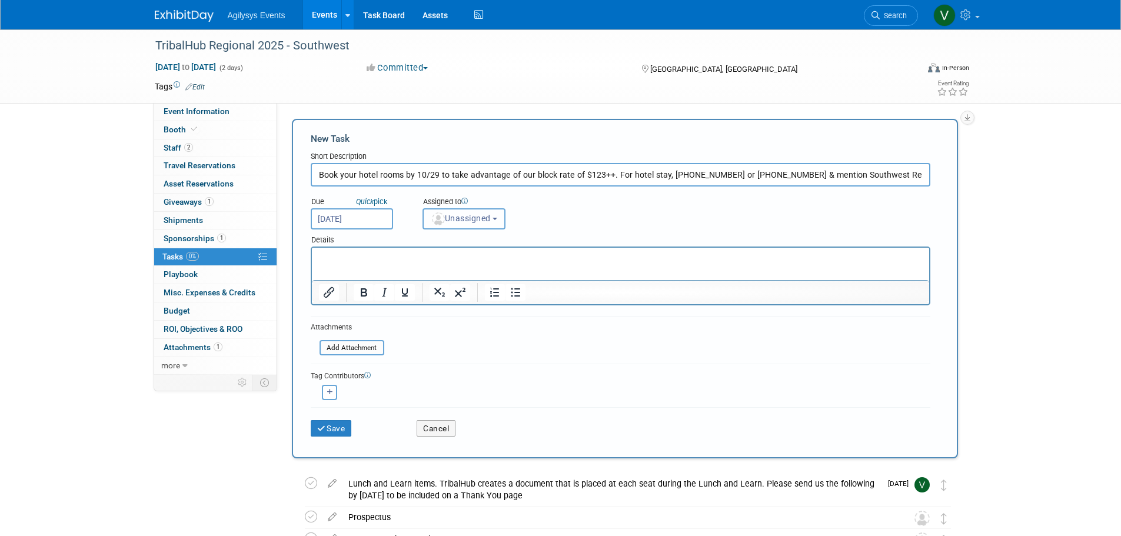
click at [463, 220] on span "Unassigned" at bounding box center [461, 218] width 60 height 9
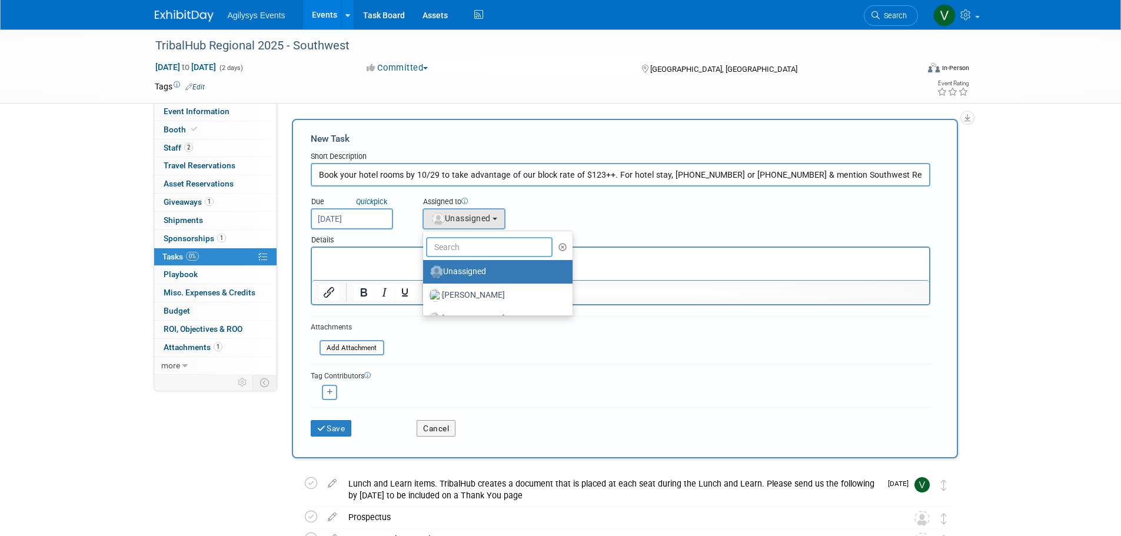
click at [456, 244] on input "text" at bounding box center [489, 247] width 127 height 20
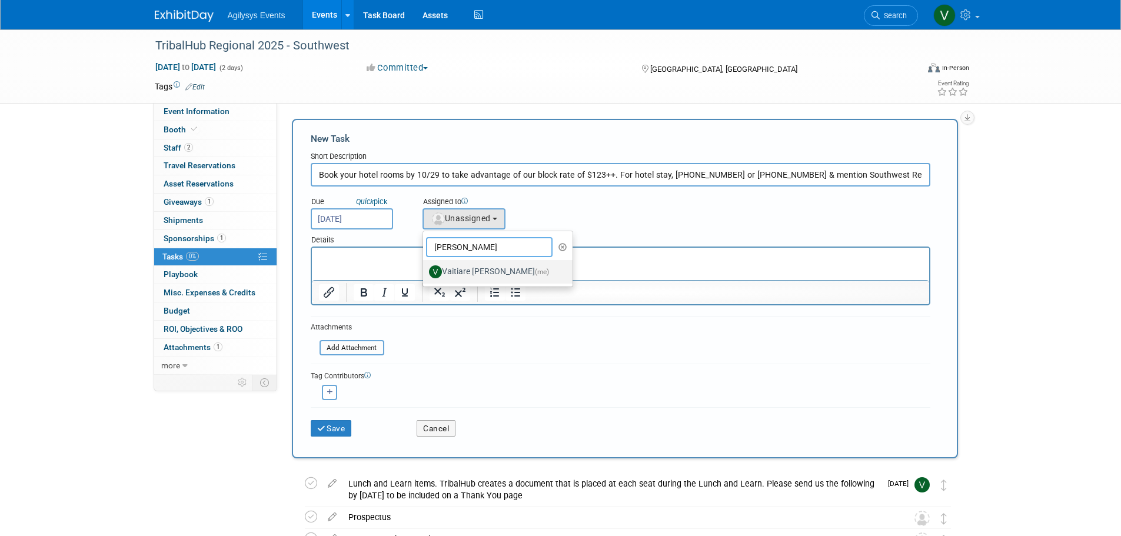
type input "[PERSON_NAME]"
click at [457, 282] on link "Vaitiare [PERSON_NAME] (me)" at bounding box center [497, 272] width 149 height 24
click at [458, 274] on label "Vaitiare [PERSON_NAME] (me)" at bounding box center [495, 271] width 132 height 19
click at [425, 274] on input "Vaitiare [PERSON_NAME] (me)" at bounding box center [421, 271] width 8 height 8
select select "9da70825-3e02-4d1a-92dc-02b6497bcd7e"
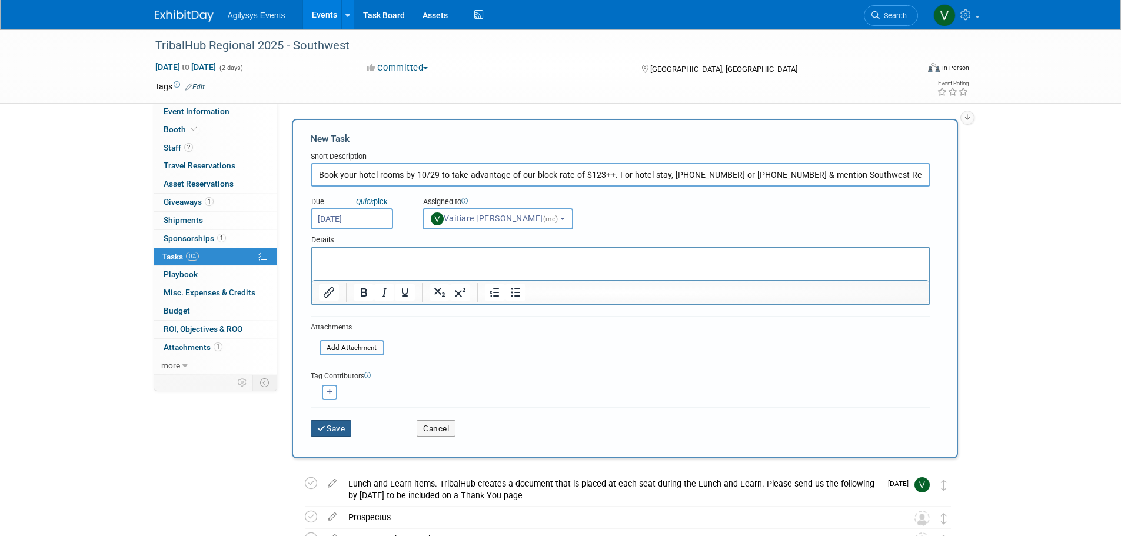
click at [335, 431] on button "Save" at bounding box center [331, 428] width 41 height 16
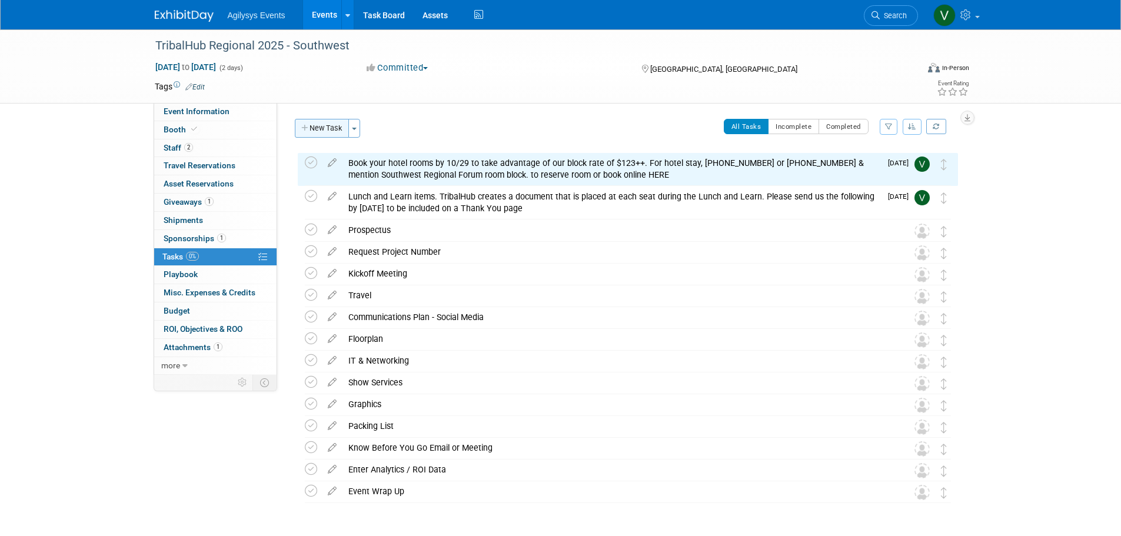
click at [337, 131] on button "New Task" at bounding box center [322, 128] width 54 height 19
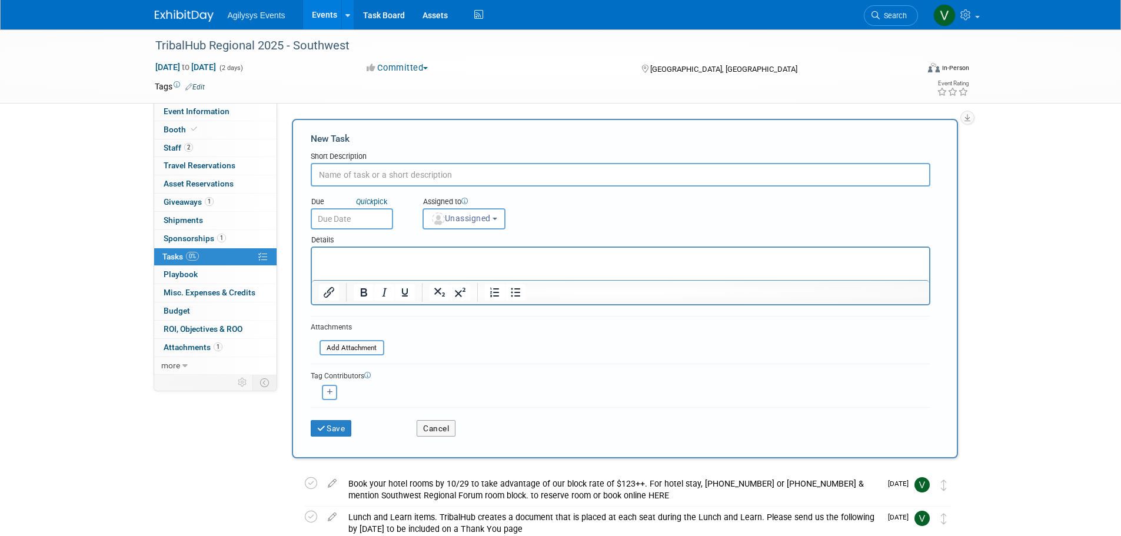
drag, startPoint x: 348, startPoint y: 164, endPoint x: 343, endPoint y: 179, distance: 16.7
click at [348, 164] on input "text" at bounding box center [621, 175] width 620 height 24
paste input "One-Page flyer in welcome folder: this is a 1 page paper that you will print an…"
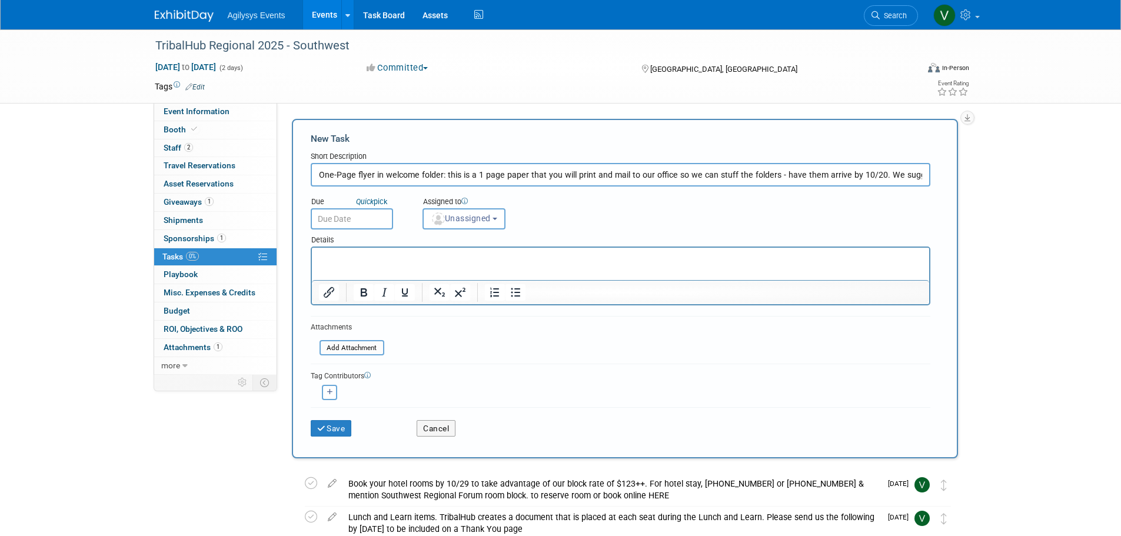
scroll to position [0, 304]
drag, startPoint x: 876, startPoint y: 173, endPoint x: 962, endPoint y: 172, distance: 85.9
click at [962, 172] on div "All Tasks Complete: Yes Date Committed: [DATE] Project Number: 2044419 Company …" at bounding box center [622, 239] width 690 height 272
drag, startPoint x: 923, startPoint y: 177, endPoint x: 812, endPoint y: 174, distance: 111.9
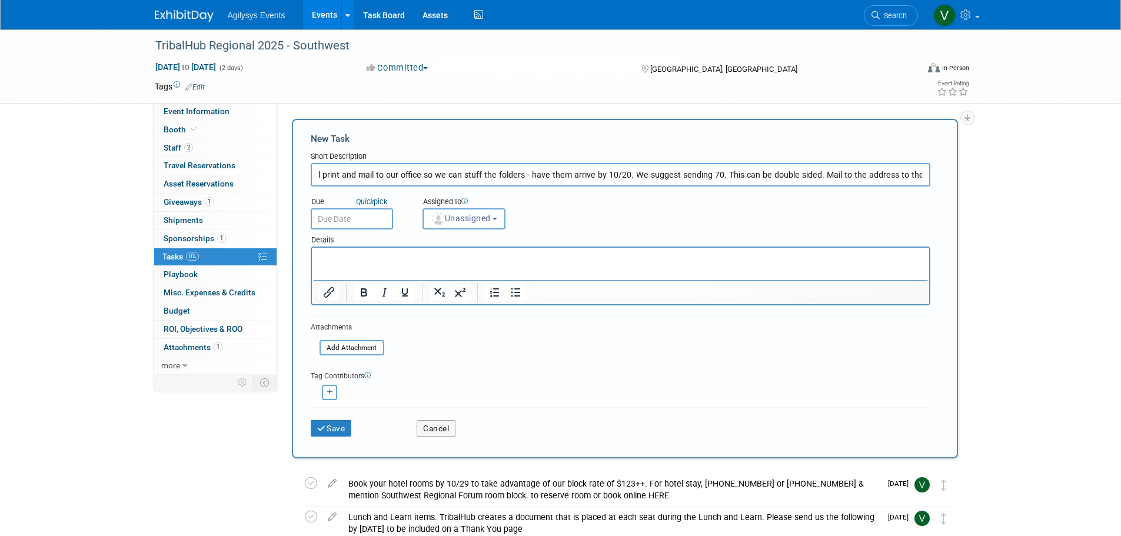
click at [809, 174] on input "One-Page flyer in welcome folder: this is a 1 page paper that you will print an…" at bounding box center [621, 175] width 620 height 24
drag, startPoint x: 925, startPoint y: 174, endPoint x: 827, endPoint y: 173, distance: 97.7
click at [827, 173] on input "One-Page flyer in welcome folder: this is a 1 page paper that you will print an…" at bounding box center [621, 175] width 620 height 24
type input "One-Page flyer in welcome folder: this is a 1 page paper that you will print an…"
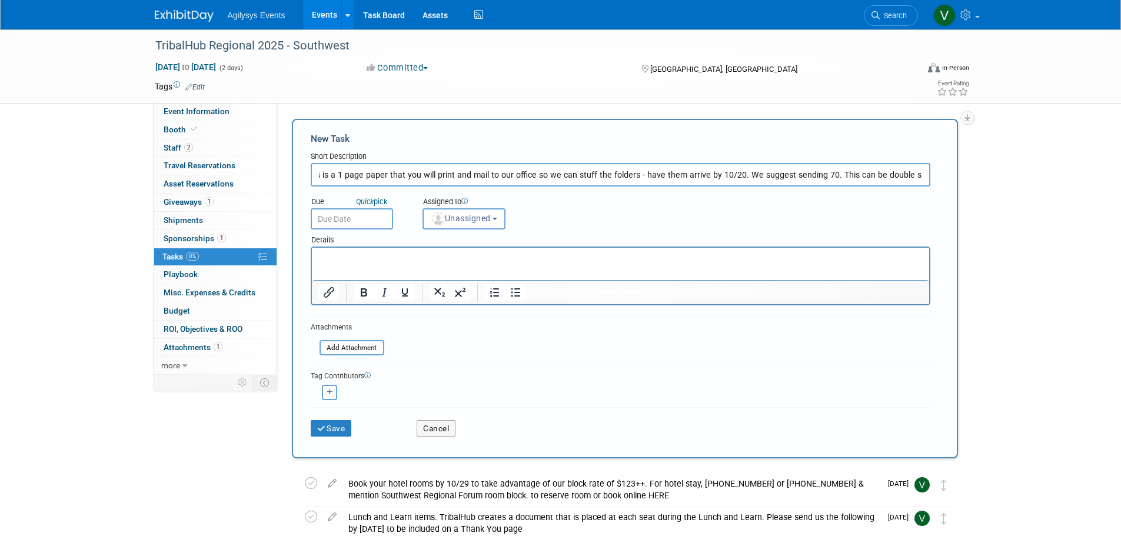
click at [670, 257] on p "Rich Text Area. Press ALT-0 for help." at bounding box center [620, 258] width 604 height 12
click at [354, 224] on input "text" at bounding box center [352, 218] width 82 height 21
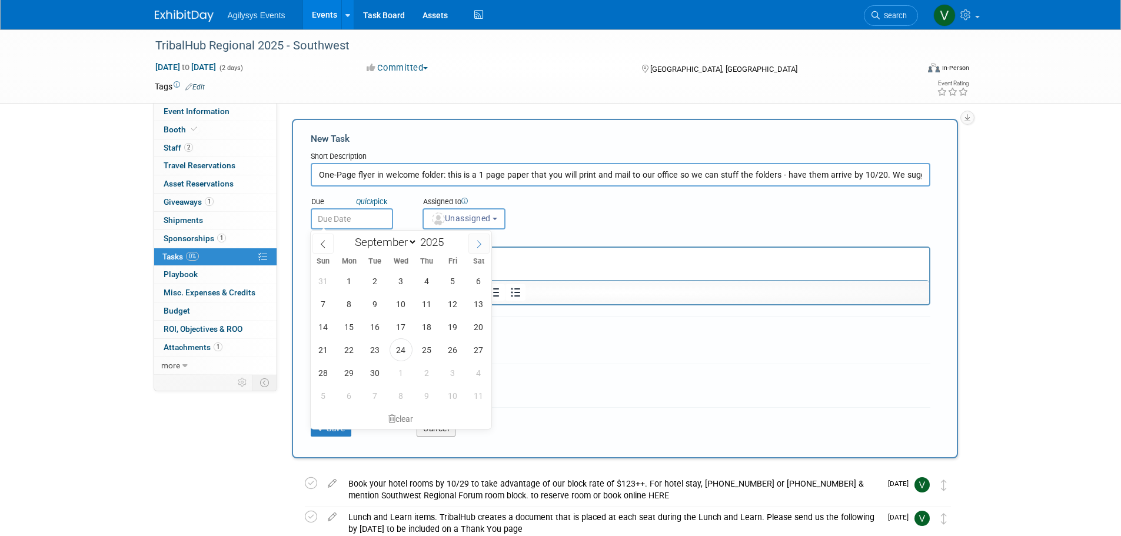
click at [473, 245] on span at bounding box center [478, 244] width 21 height 20
select select "9"
click at [397, 330] on span "15" at bounding box center [401, 326] width 23 height 23
type input "[DATE]"
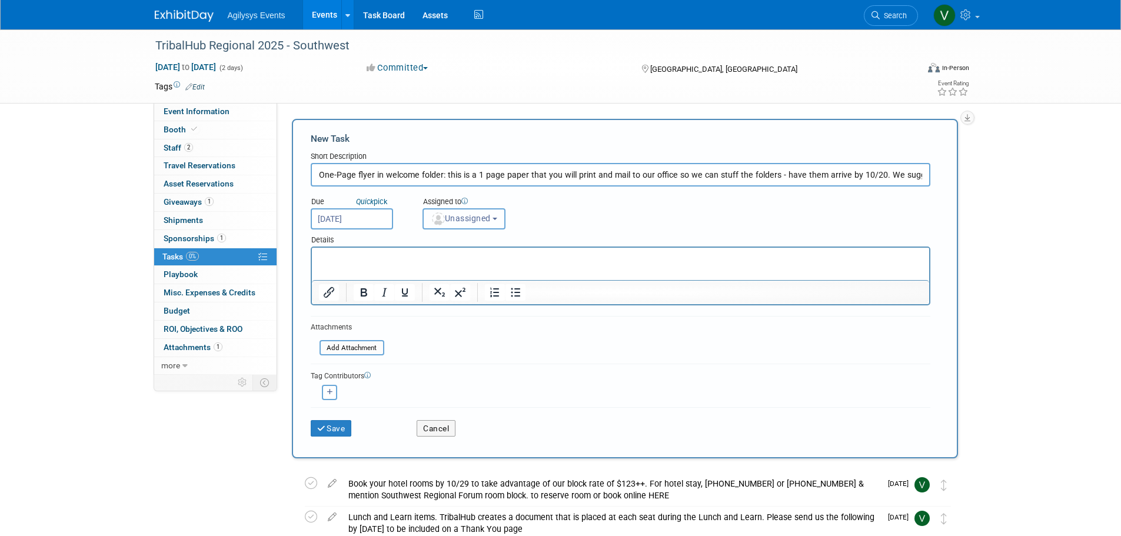
click at [443, 225] on button "Unassigned" at bounding box center [465, 218] width 84 height 21
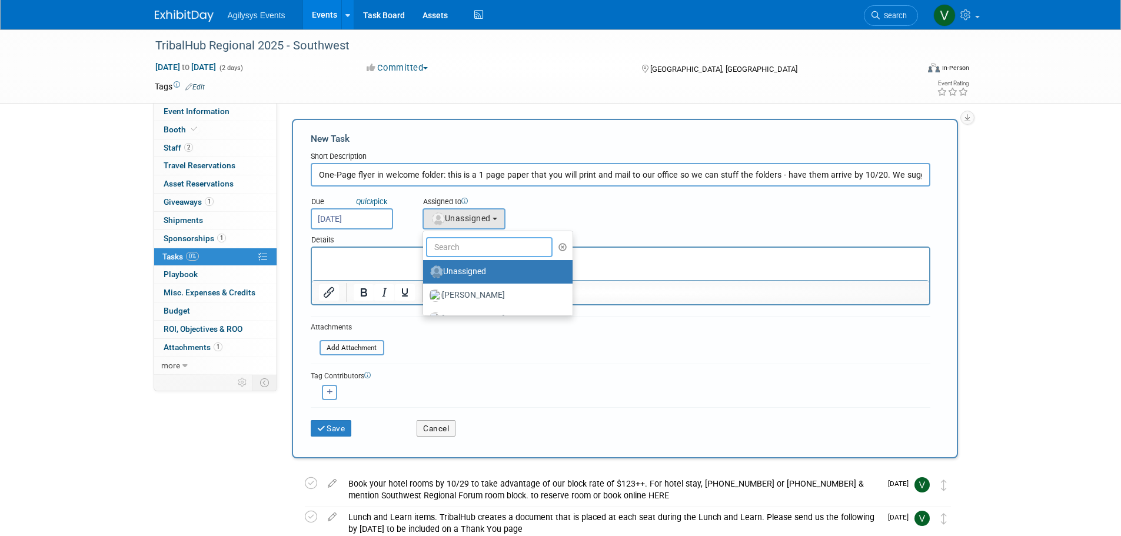
click at [457, 243] on input "text" at bounding box center [489, 247] width 127 height 20
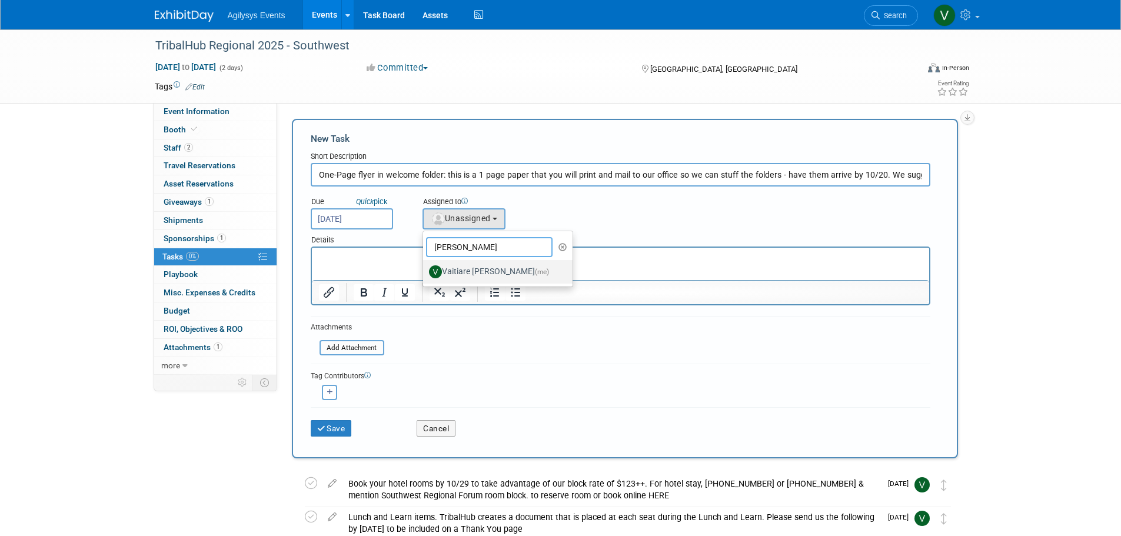
type input "[PERSON_NAME]"
click at [460, 278] on label "Vaitiare [PERSON_NAME] (me)" at bounding box center [495, 271] width 132 height 19
click at [425, 274] on input "Vaitiare [PERSON_NAME] (me)" at bounding box center [421, 271] width 8 height 8
select select "9da70825-3e02-4d1a-92dc-02b6497bcd7e"
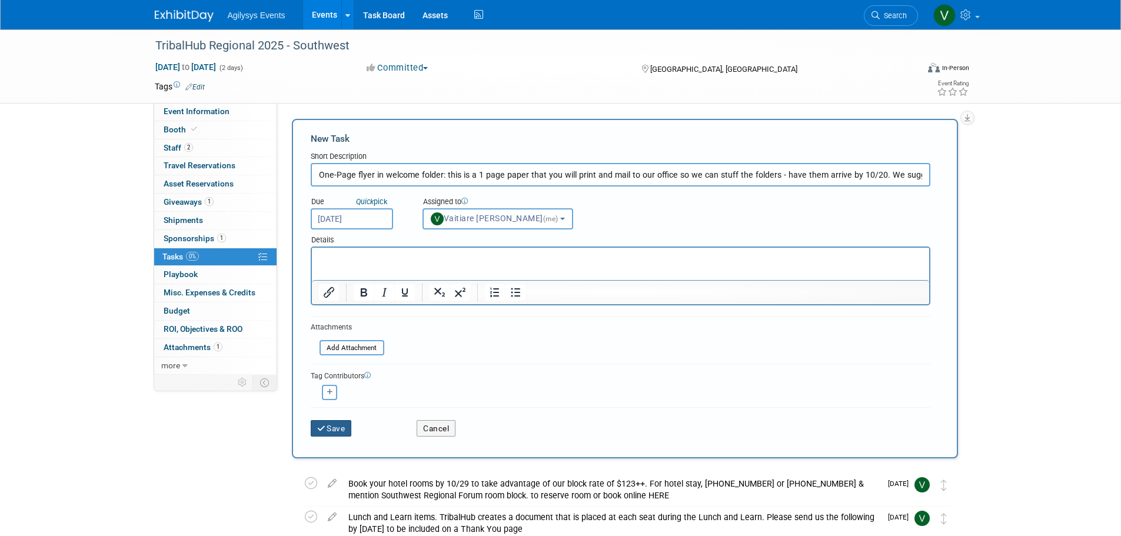
click at [350, 424] on button "Save" at bounding box center [331, 428] width 41 height 16
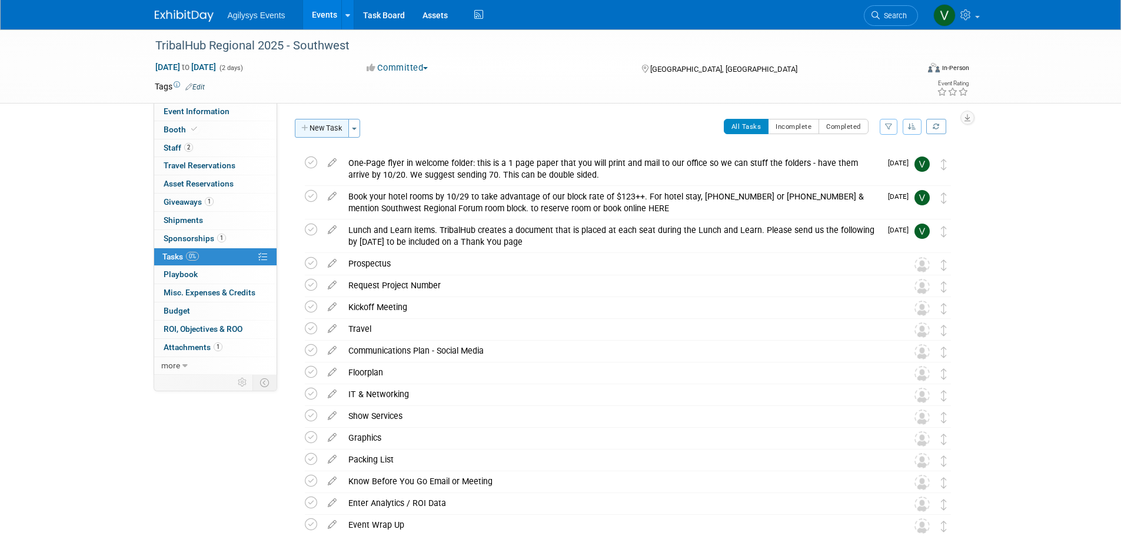
click at [328, 124] on button "New Task" at bounding box center [322, 128] width 54 height 19
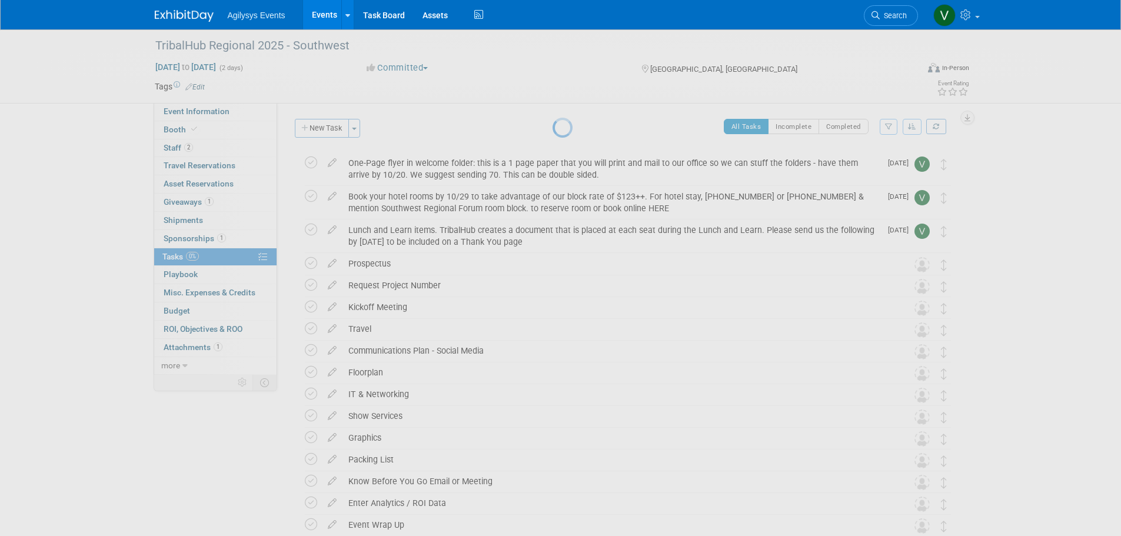
select select "8"
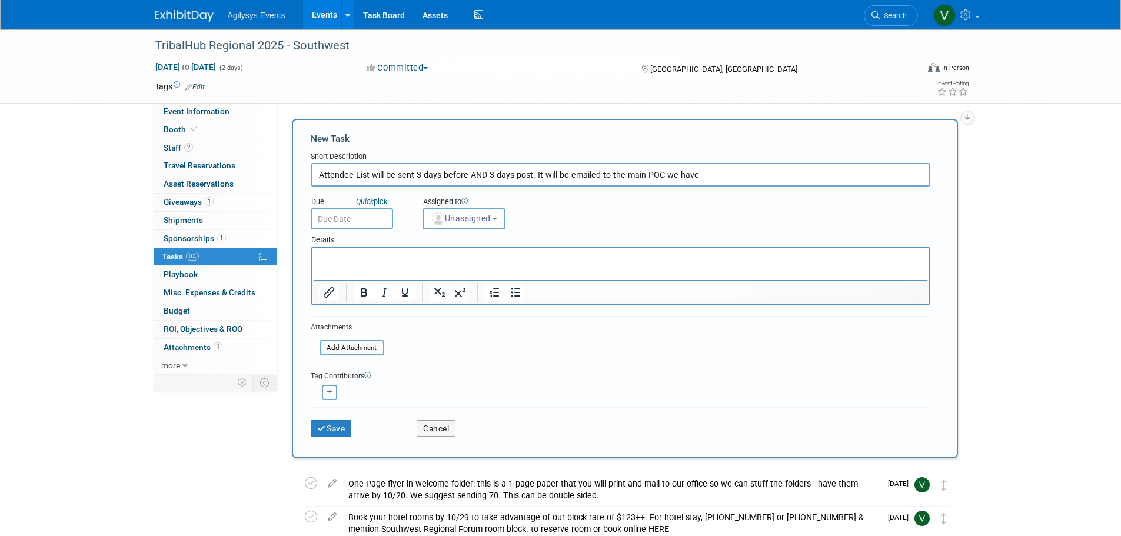
type input "Attendee List will be sent 3 days before AND 3 days post. It will be emailed to…"
click at [389, 215] on input "text" at bounding box center [352, 218] width 82 height 21
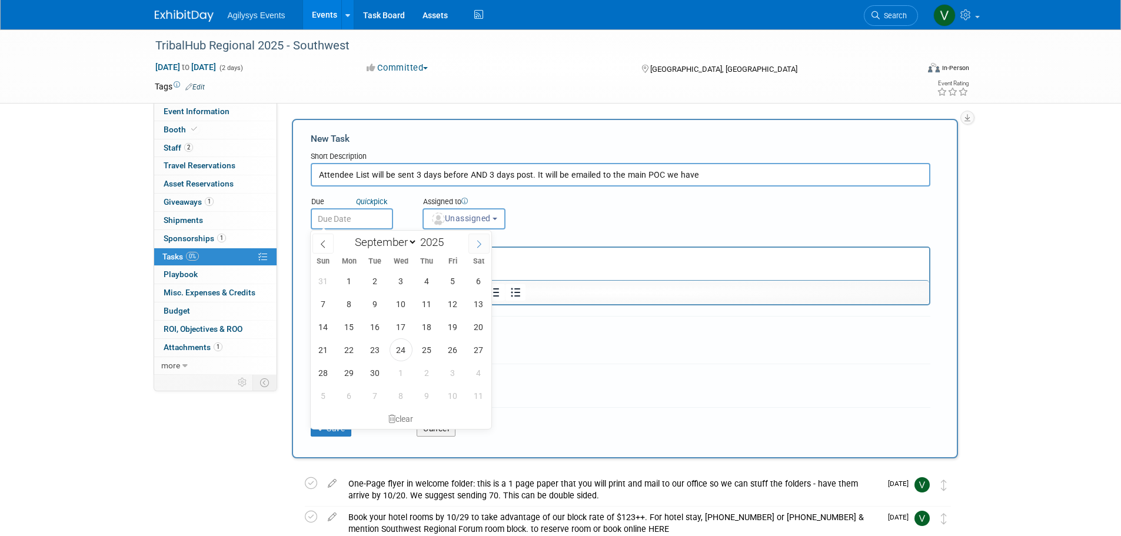
click at [471, 246] on span at bounding box center [478, 244] width 21 height 20
click at [481, 246] on icon at bounding box center [479, 244] width 8 height 8
select select "10"
drag, startPoint x: 345, startPoint y: 325, endPoint x: 353, endPoint y: 325, distance: 7.7
click at [346, 325] on span "10" at bounding box center [349, 326] width 23 height 23
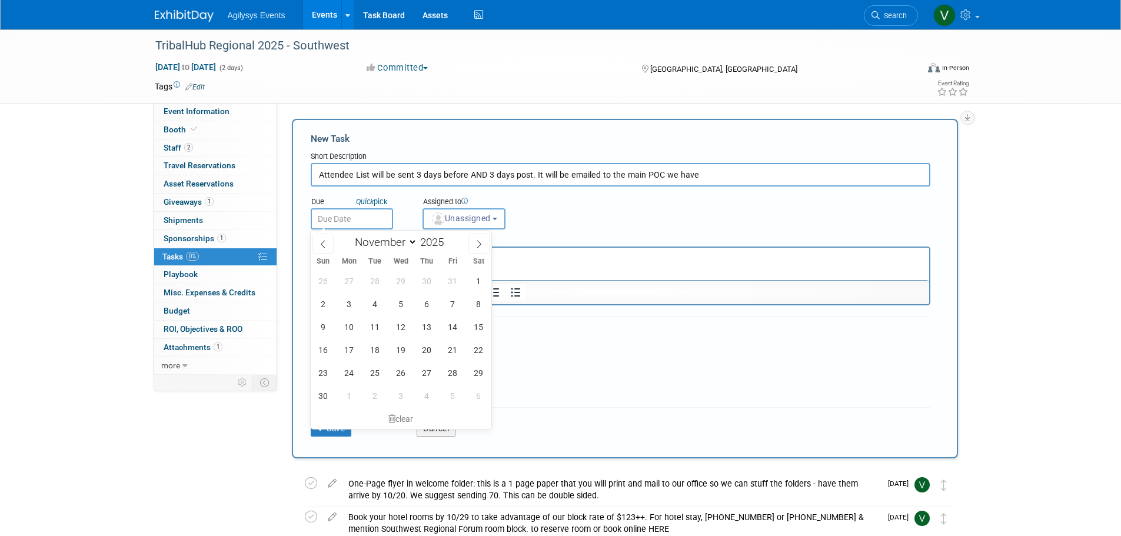
type input "[DATE]"
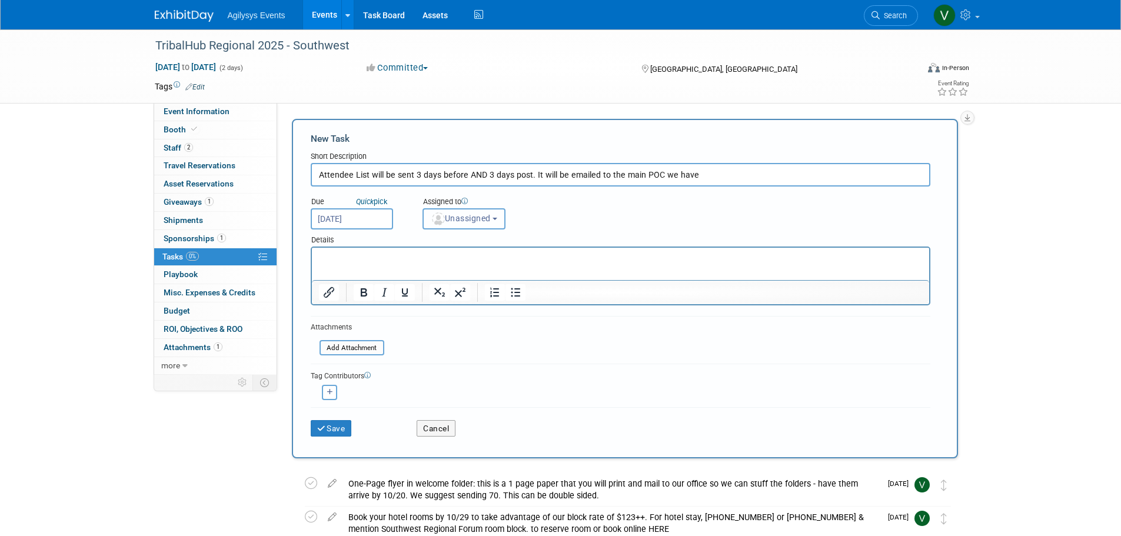
click at [494, 225] on button "Unassigned" at bounding box center [465, 218] width 84 height 21
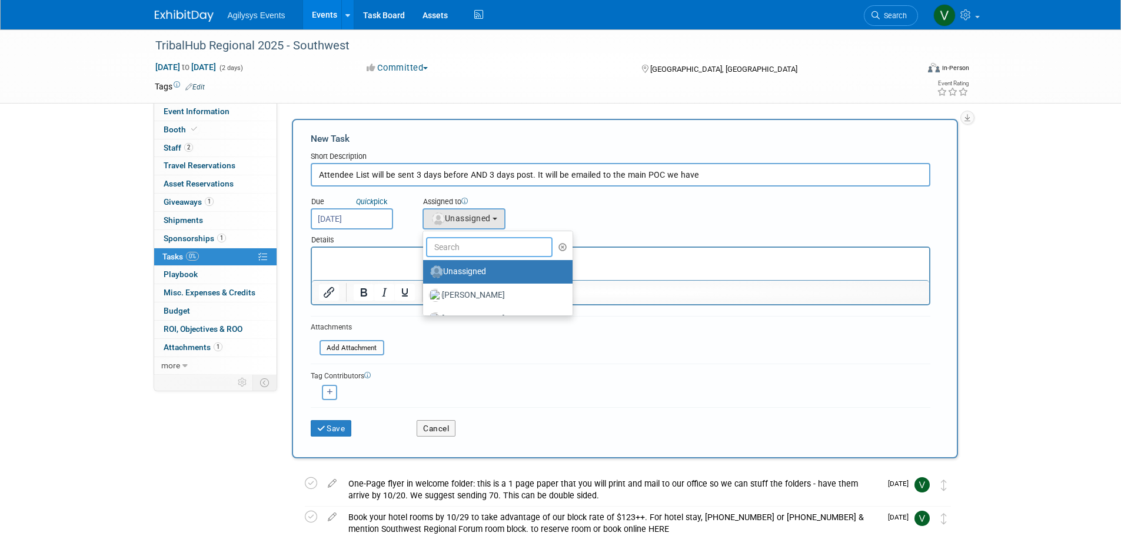
click at [448, 242] on input "text" at bounding box center [489, 247] width 127 height 20
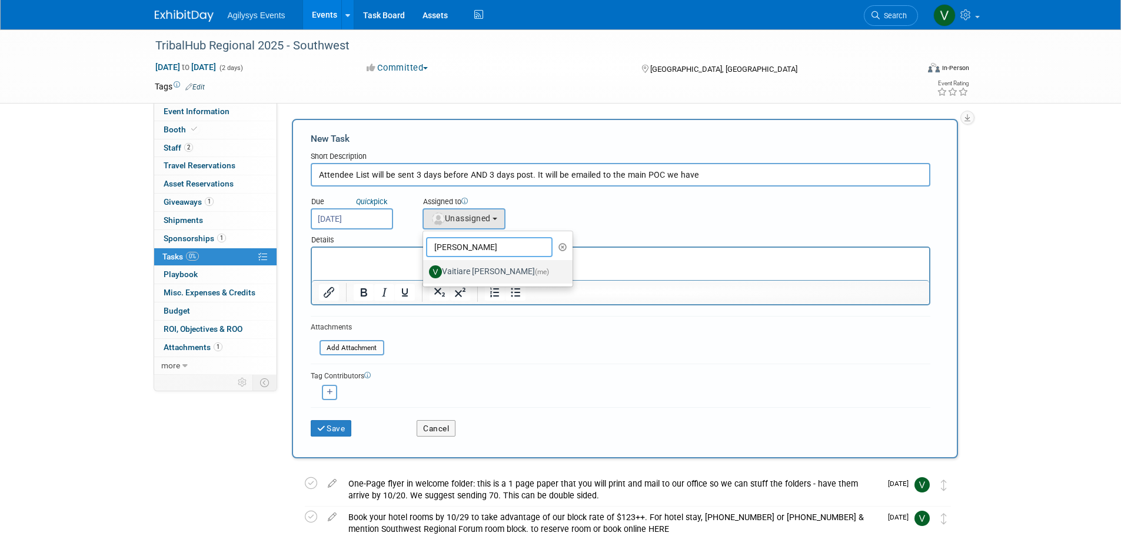
type input "[PERSON_NAME]"
click at [466, 277] on label "Vaitiare [PERSON_NAME] (me)" at bounding box center [495, 271] width 132 height 19
click at [425, 274] on input "Vaitiare [PERSON_NAME] (me)" at bounding box center [421, 271] width 8 height 8
select select "9da70825-3e02-4d1a-92dc-02b6497bcd7e"
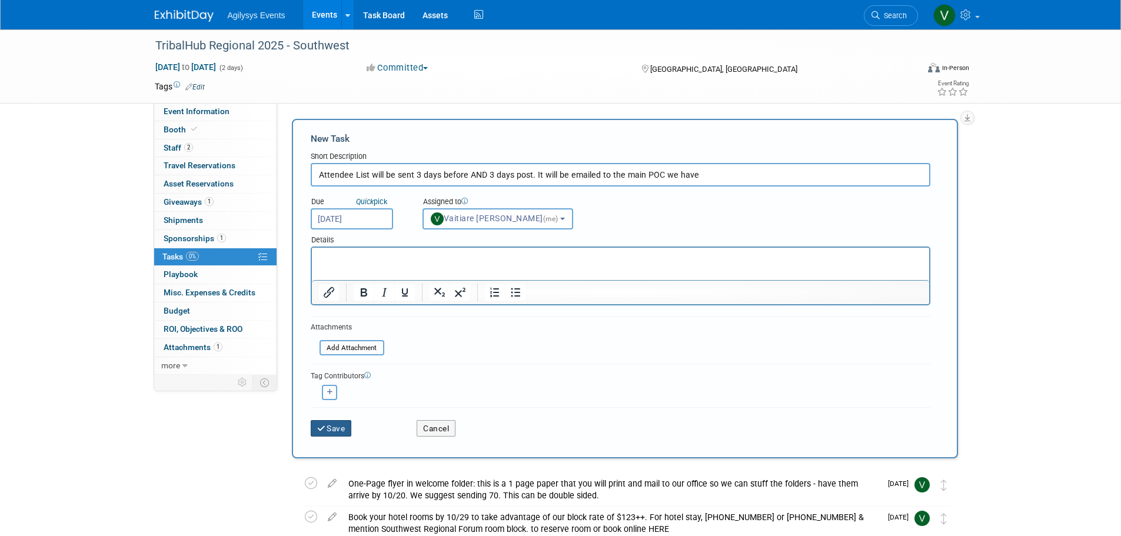
click at [333, 430] on button "Save" at bounding box center [331, 428] width 41 height 16
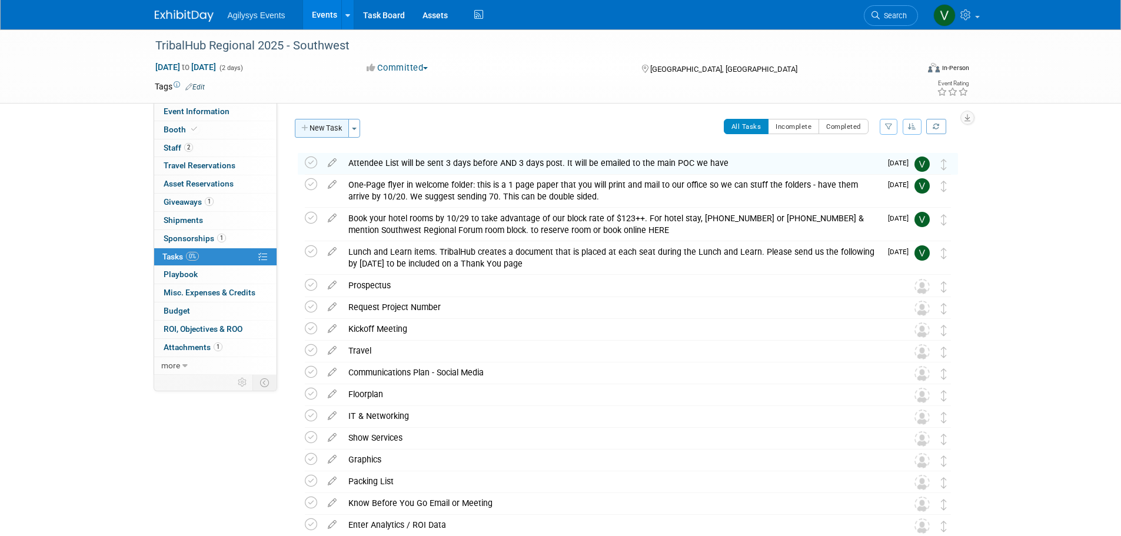
click at [315, 127] on button "New Task" at bounding box center [322, 128] width 54 height 19
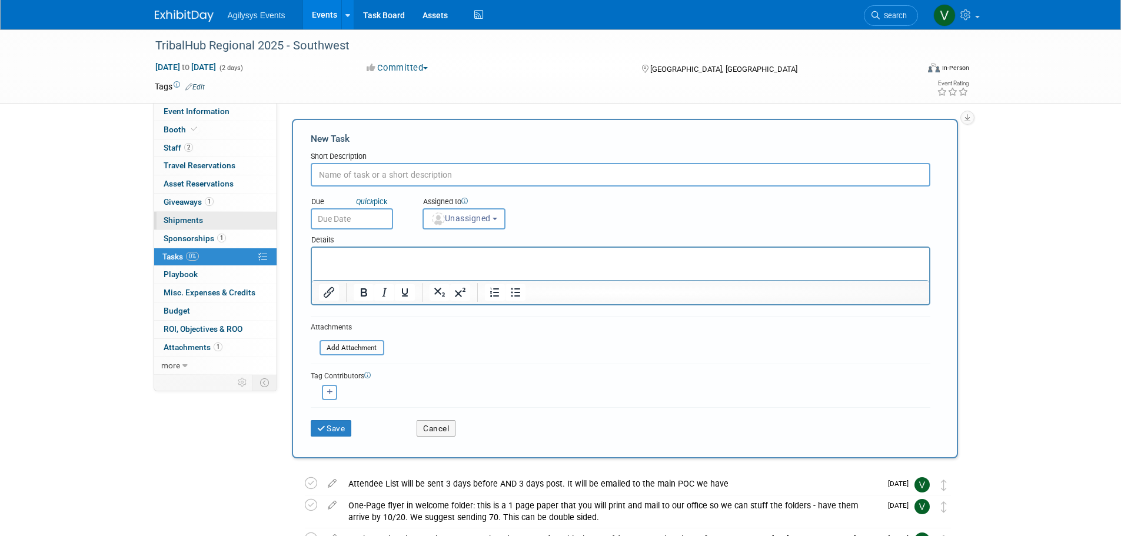
click at [179, 221] on span "Shipments 0" at bounding box center [183, 219] width 39 height 9
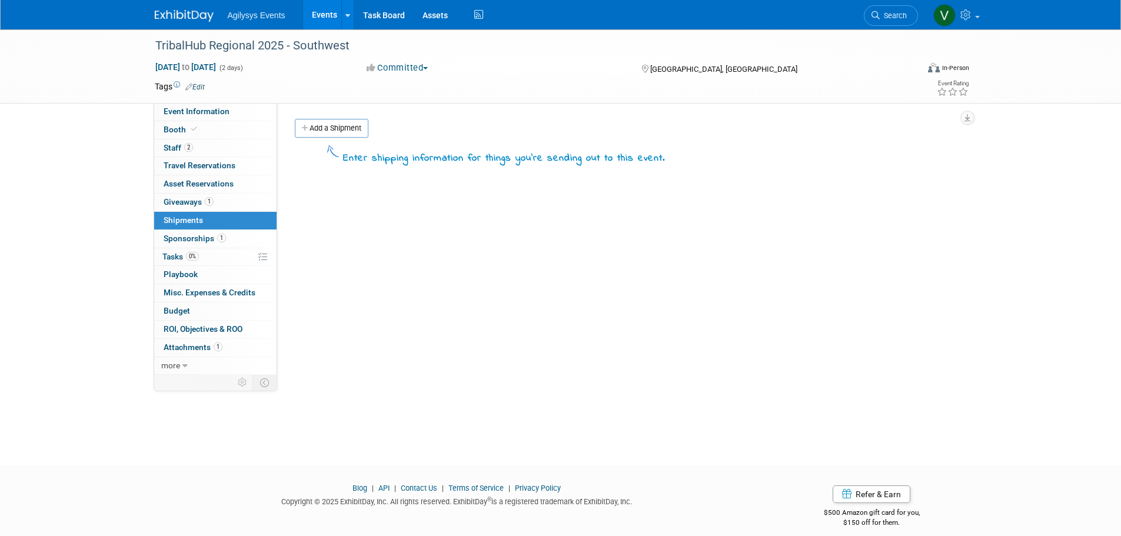
click at [322, 131] on link "Add a Shipment" at bounding box center [332, 128] width 74 height 19
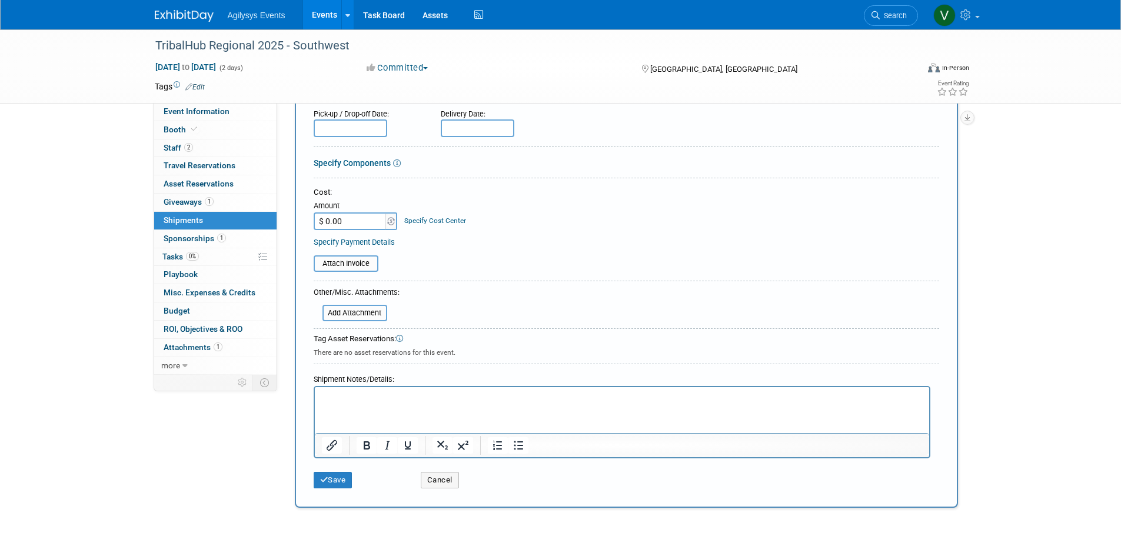
scroll to position [235, 0]
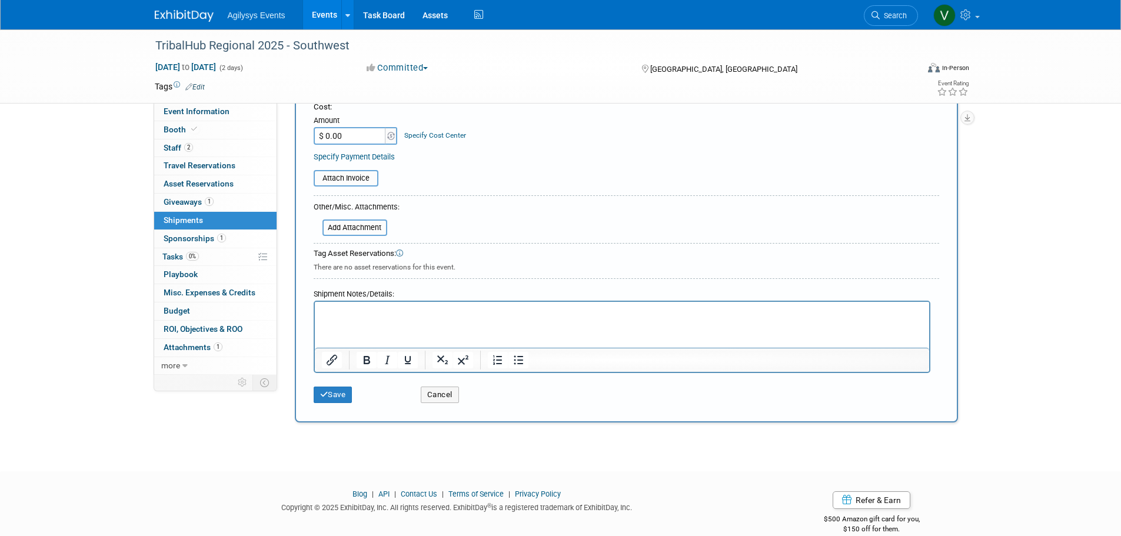
click at [355, 318] on p "Rich Text Area. Press ALT-0 for help." at bounding box center [621, 313] width 601 height 12
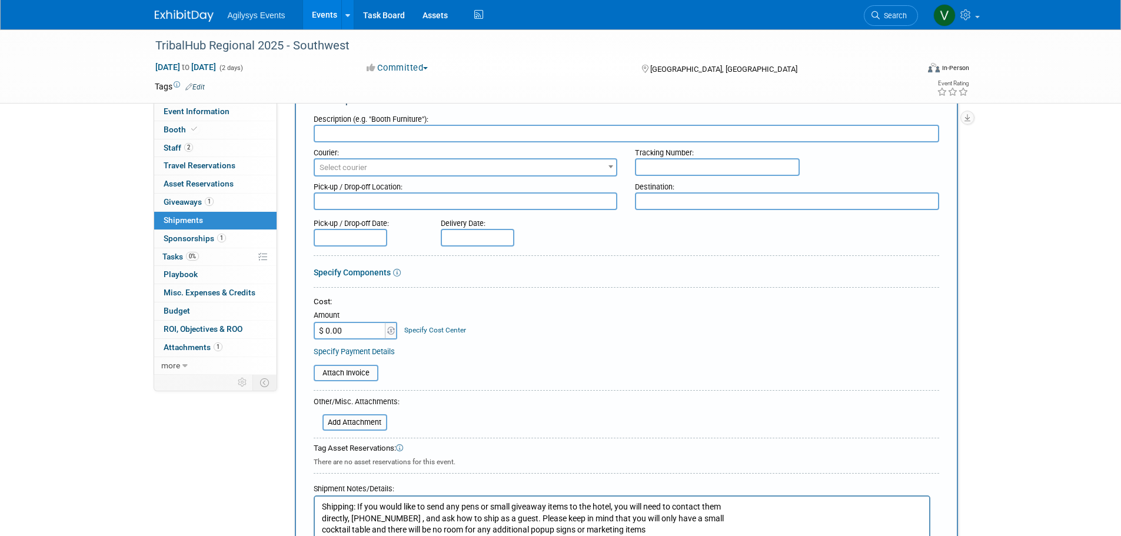
scroll to position [0, 0]
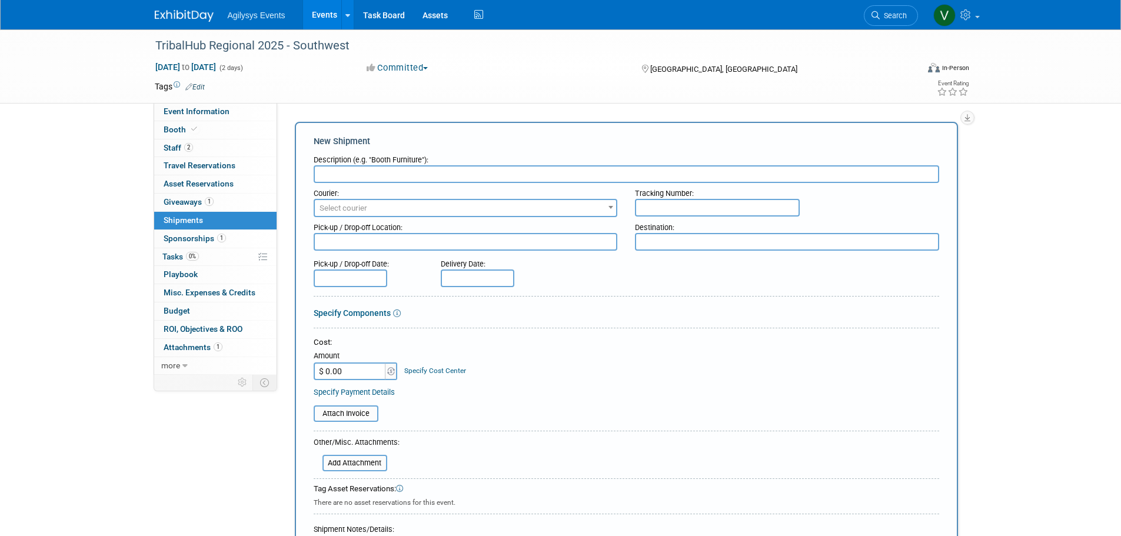
click at [392, 174] on input "text" at bounding box center [627, 174] width 626 height 18
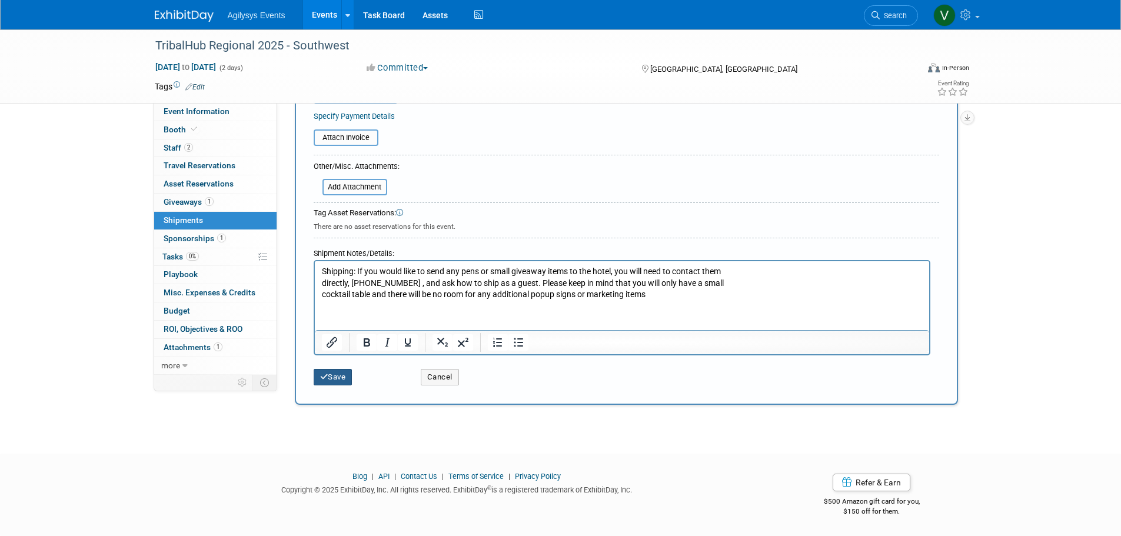
type input "Swag"
drag, startPoint x: 331, startPoint y: 371, endPoint x: 348, endPoint y: 382, distance: 20.6
click at [330, 373] on button "Save" at bounding box center [333, 377] width 39 height 16
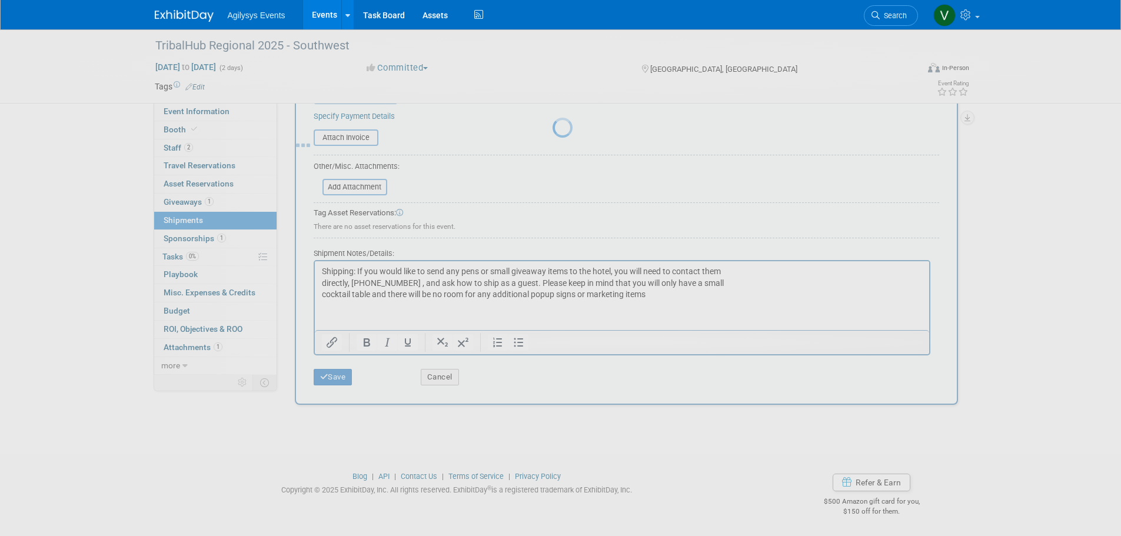
scroll to position [12, 0]
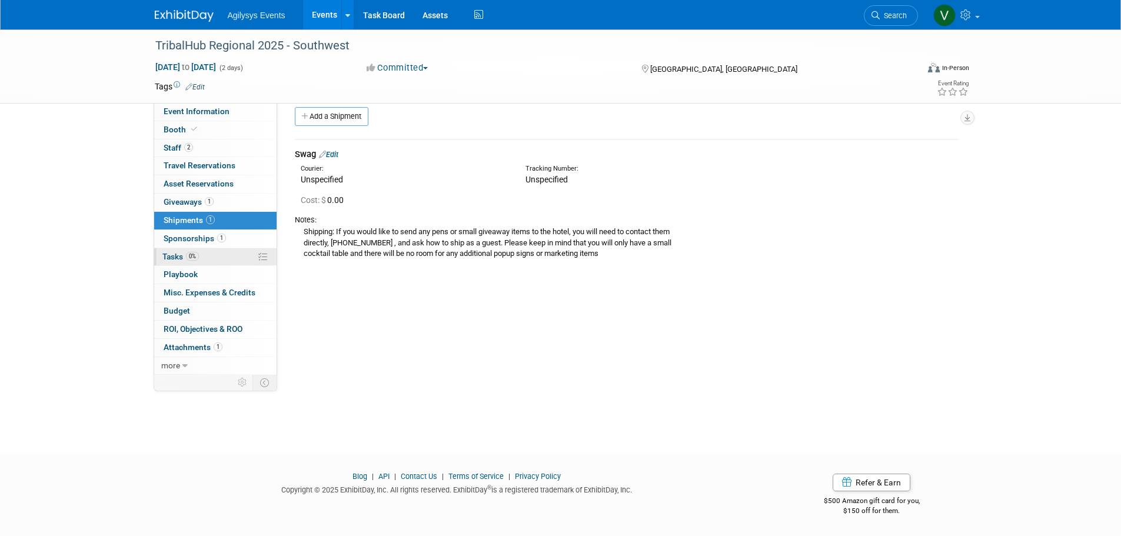
click at [186, 259] on span "Tasks 0%" at bounding box center [180, 256] width 36 height 9
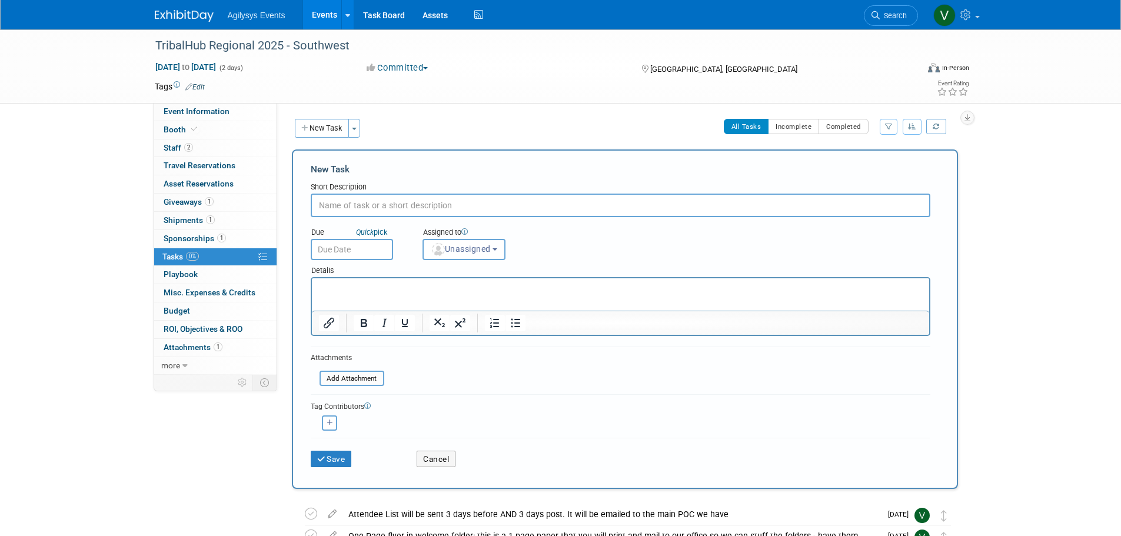
click at [365, 209] on input "text" at bounding box center [621, 206] width 620 height 24
click at [433, 459] on button "Cancel" at bounding box center [436, 459] width 39 height 16
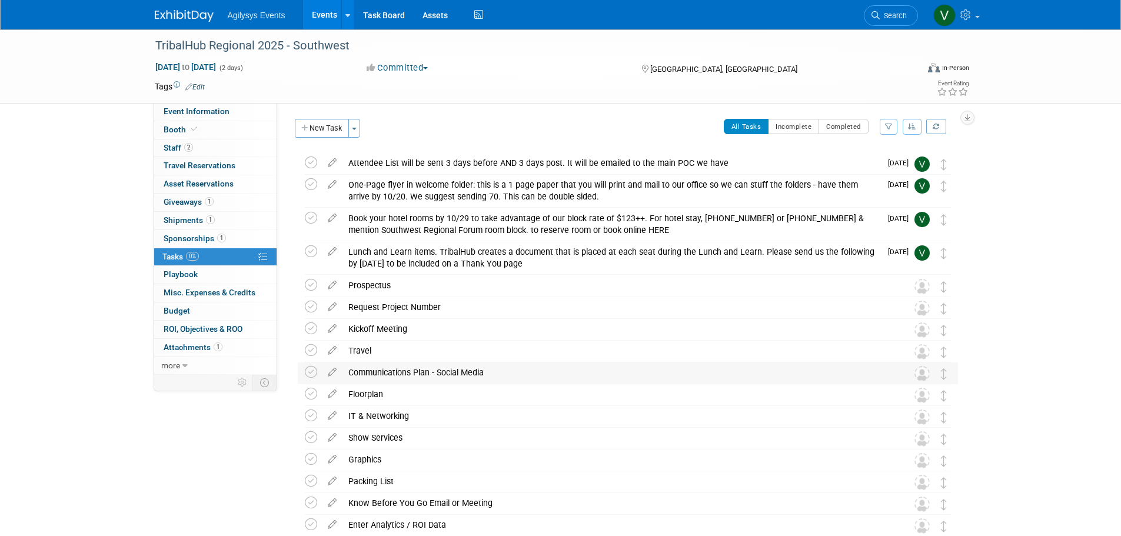
click at [401, 375] on div "Communications Plan - Social Media" at bounding box center [617, 373] width 548 height 20
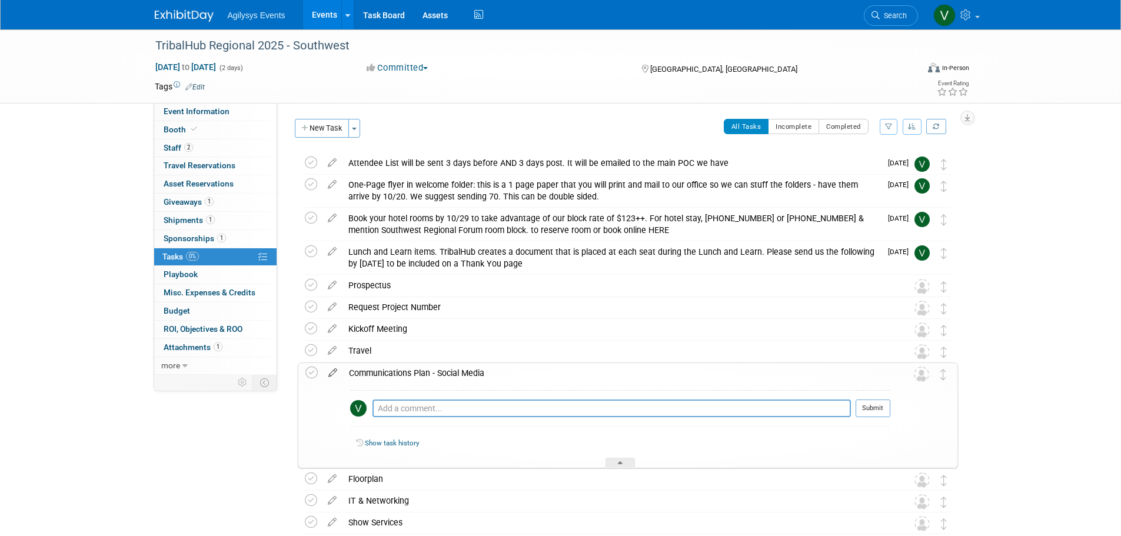
click at [333, 373] on icon at bounding box center [332, 370] width 21 height 15
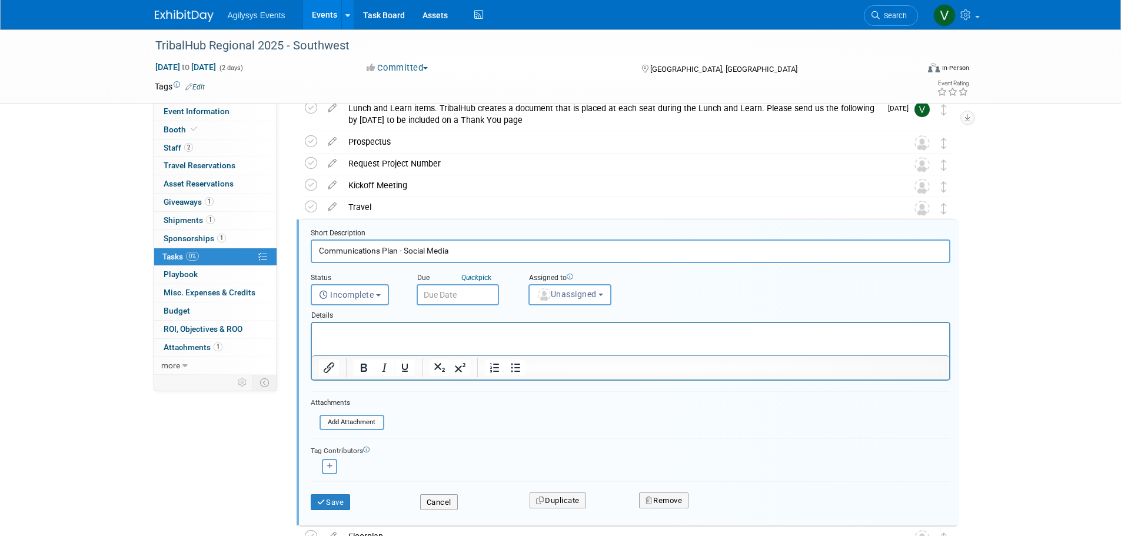
scroll to position [191, 0]
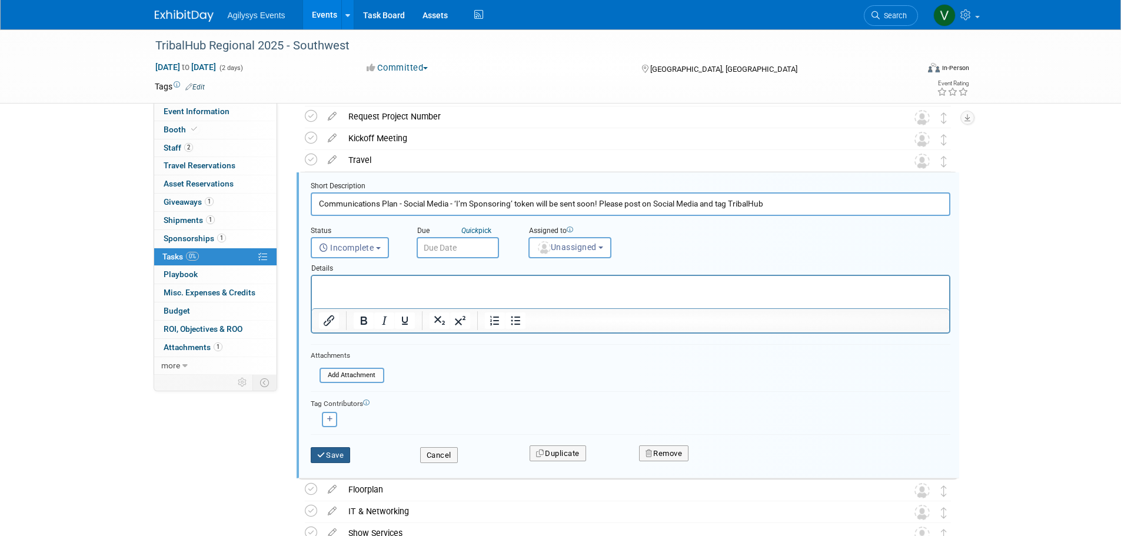
type input "Communications Plan - Social Media - ‘I’m Sponsoring’ token will be sent soon! …"
click at [333, 457] on button "Save" at bounding box center [331, 455] width 40 height 16
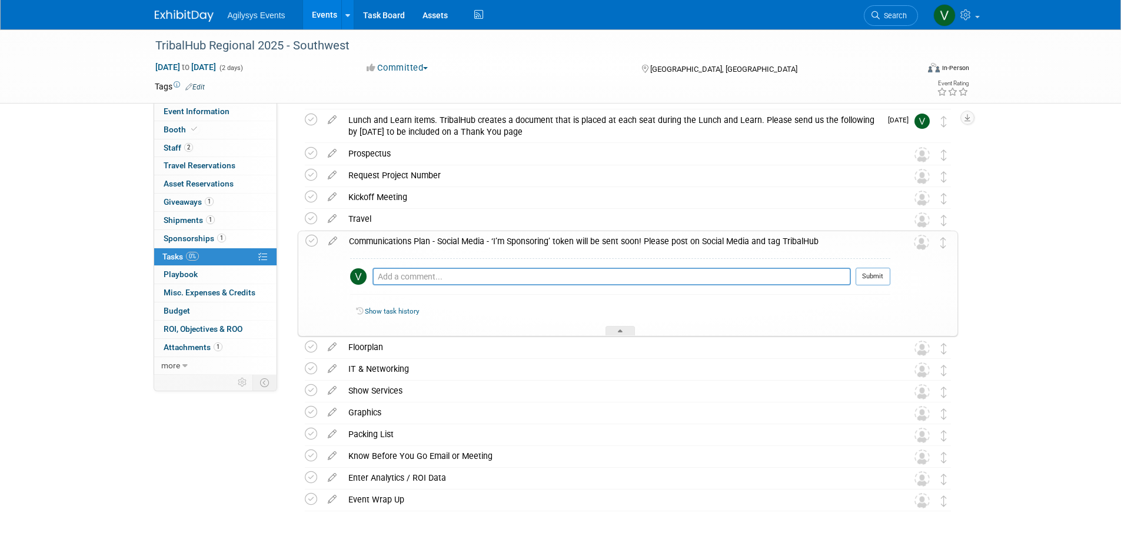
scroll to position [61, 0]
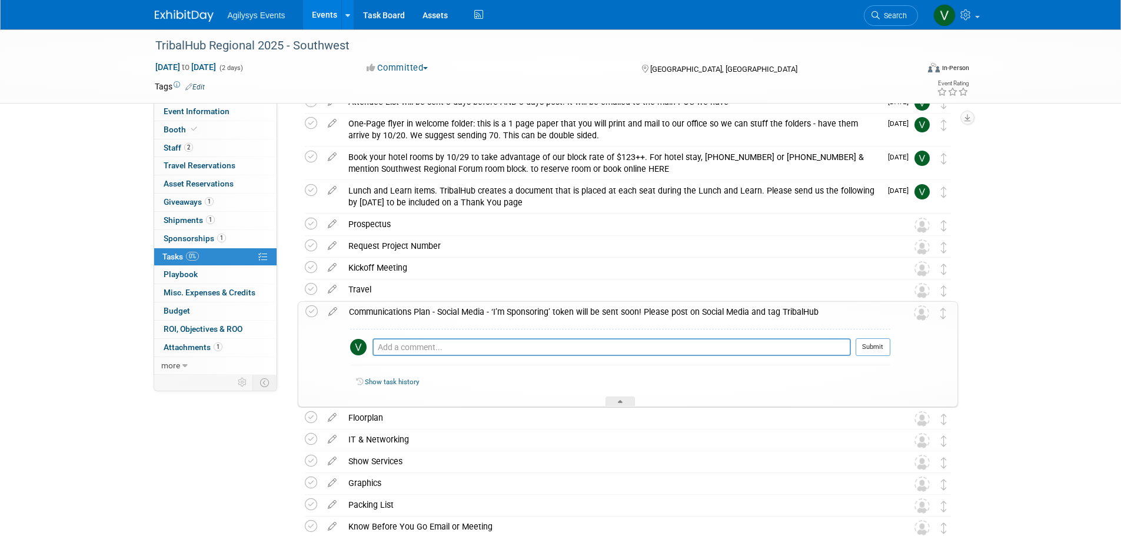
click at [231, 453] on div "Event Information Event Info Booth Booth 2 Staff 2 Staff 0 Travel Reservations …" at bounding box center [561, 299] width 830 height 662
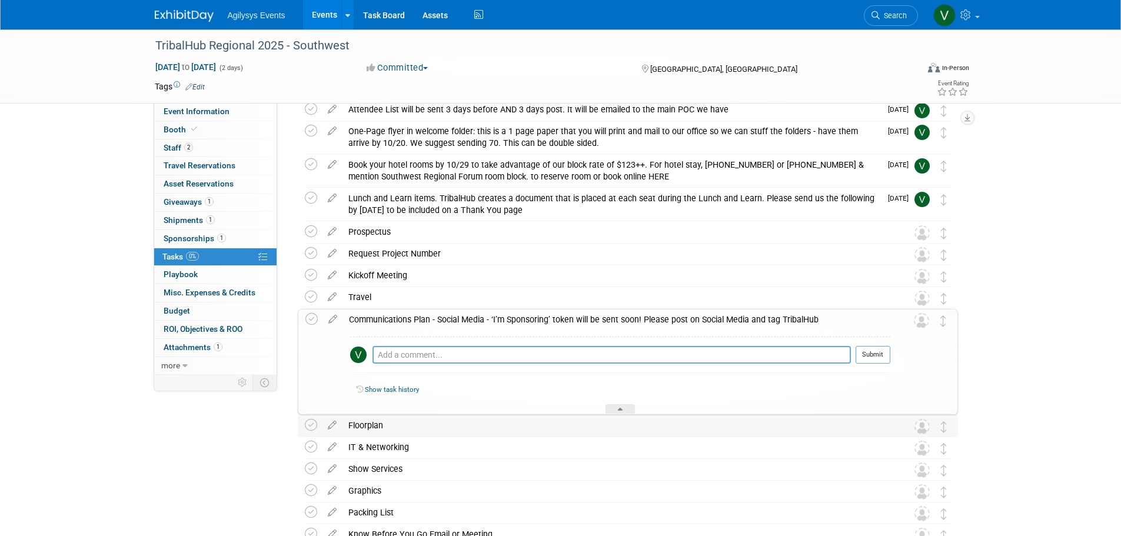
scroll to position [0, 0]
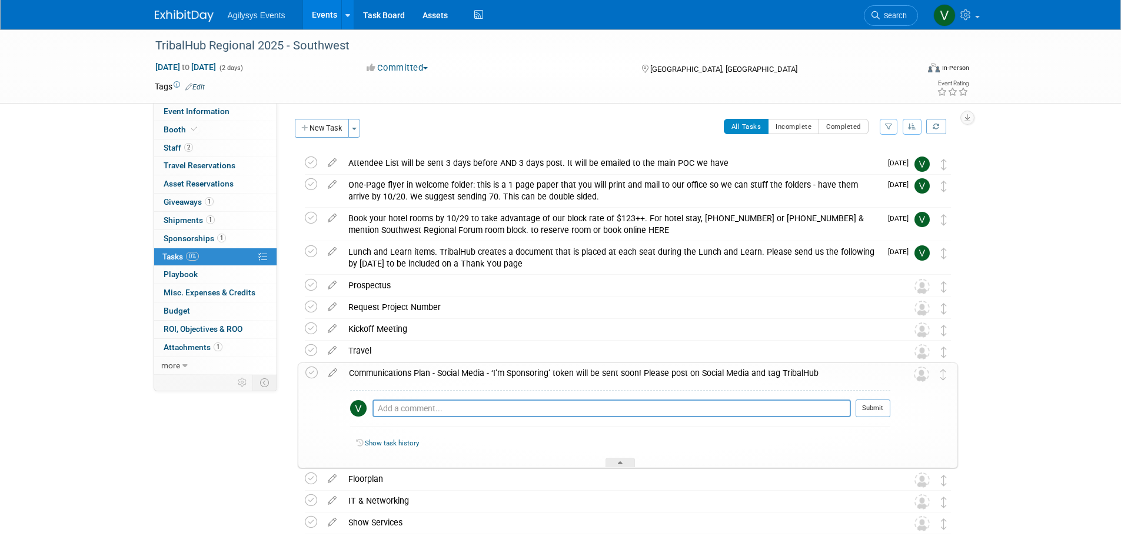
click at [1066, 320] on div "TribalHub Regional 2025 - Southwest [DATE] to [DATE] (2 days) [DATE] to [DATE] …" at bounding box center [560, 372] width 1121 height 686
drag, startPoint x: 328, startPoint y: 125, endPoint x: 340, endPoint y: 141, distance: 19.8
click at [328, 125] on button "New Task" at bounding box center [322, 128] width 54 height 19
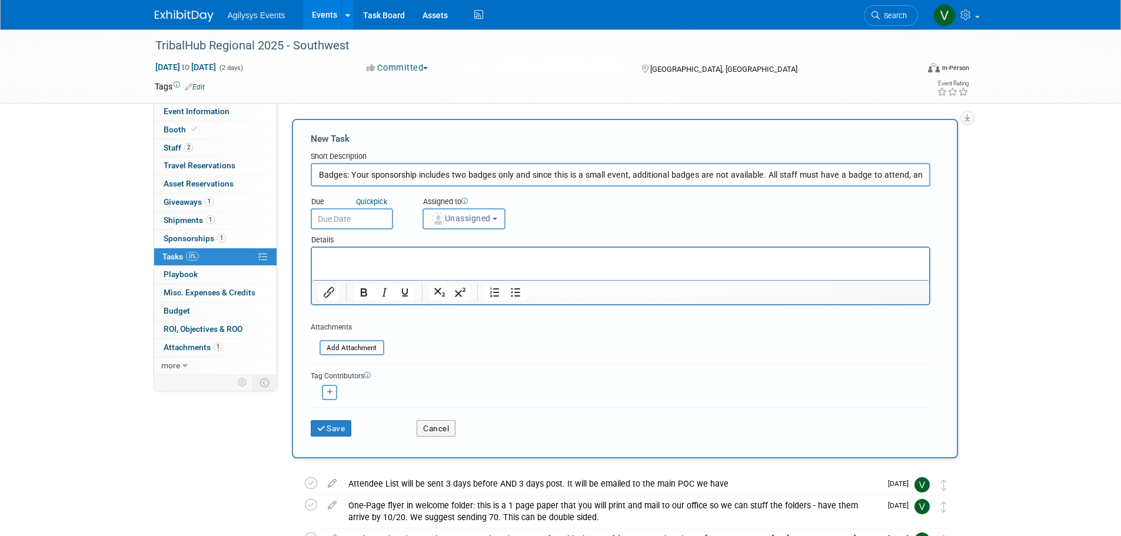
scroll to position [0, 318]
drag, startPoint x: 760, startPoint y: 174, endPoint x: 998, endPoint y: 181, distance: 238.4
click at [1000, 180] on div "TribalHub Regional 2025 - Southwest [DATE] to [DATE] (2 days) [DATE] to [DATE] …" at bounding box center [560, 532] width 1121 height 1006
type input "Badges: Your sponsorship includes two badges only and since this is a small eve…"
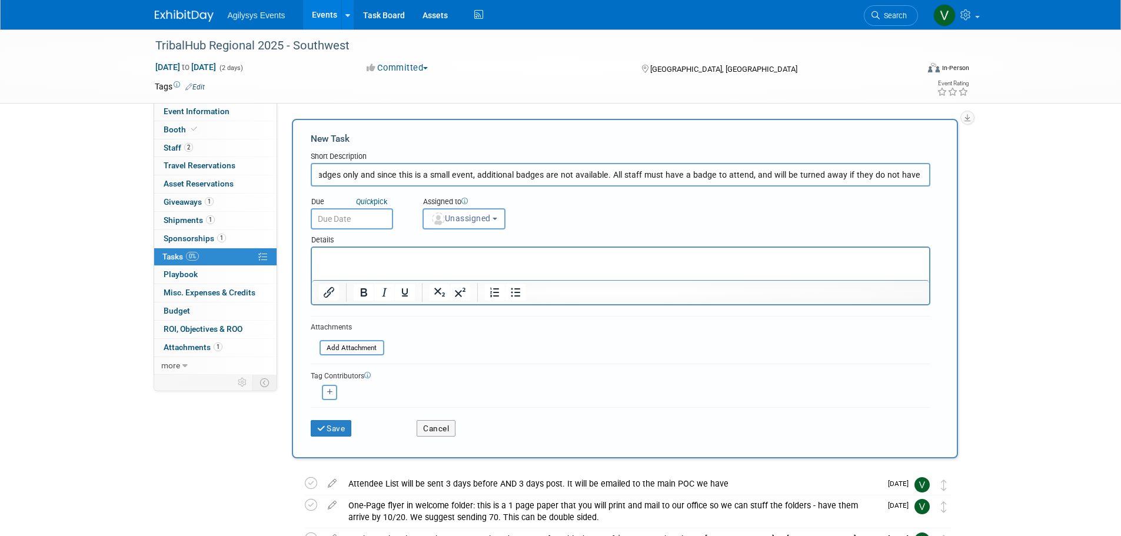
click at [351, 222] on input "text" at bounding box center [352, 218] width 82 height 21
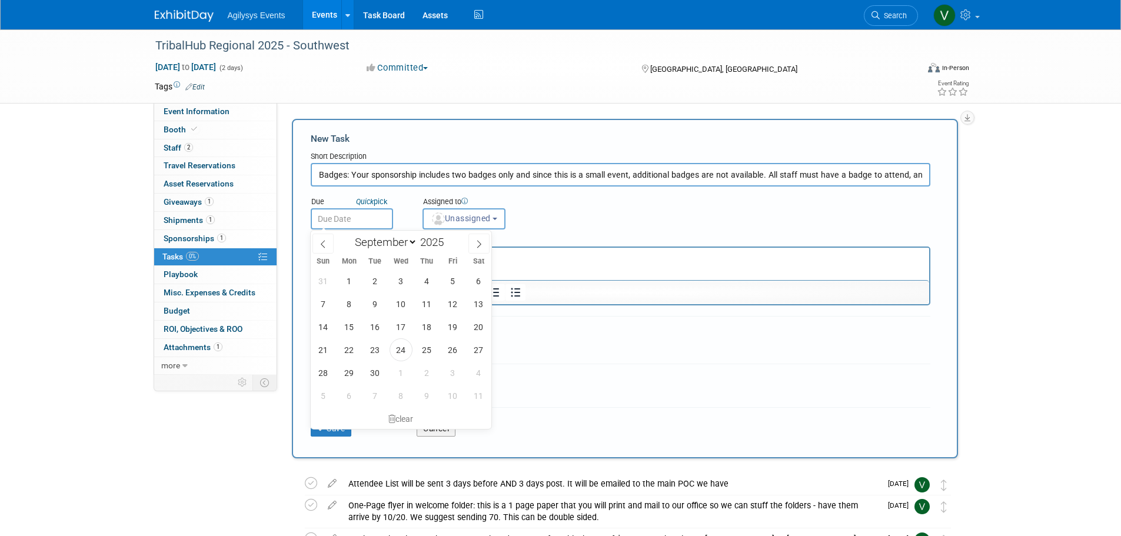
click at [655, 255] on p "Rich Text Area. Press ALT-0 for help." at bounding box center [620, 258] width 604 height 12
drag, startPoint x: 594, startPoint y: 265, endPoint x: 503, endPoint y: 252, distance: 92.1
click at [594, 264] on html at bounding box center [619, 256] width 617 height 16
click at [451, 218] on span "Unassigned" at bounding box center [461, 218] width 60 height 9
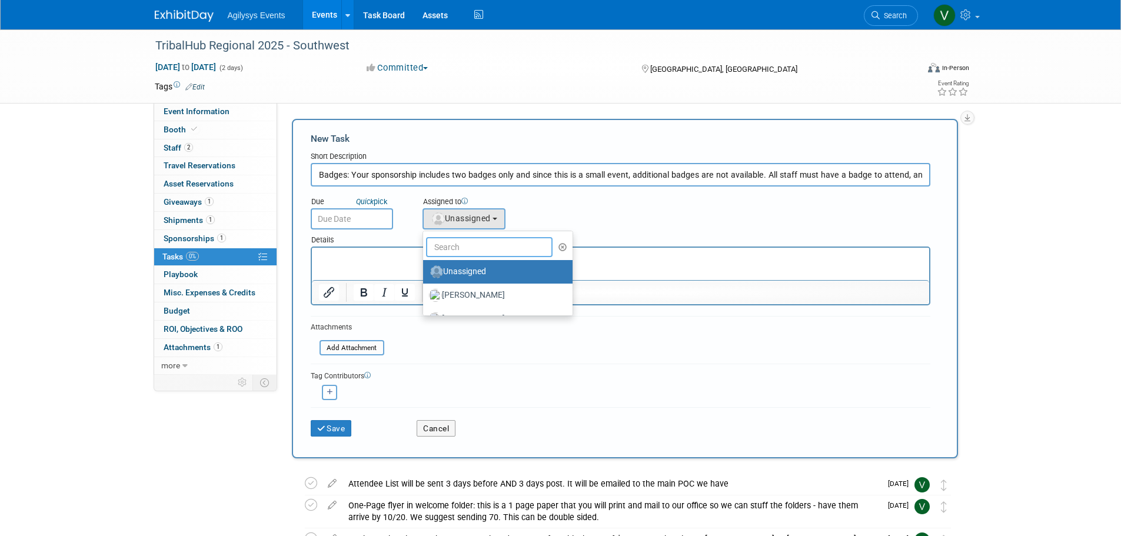
click at [492, 247] on input "text" at bounding box center [489, 247] width 127 height 20
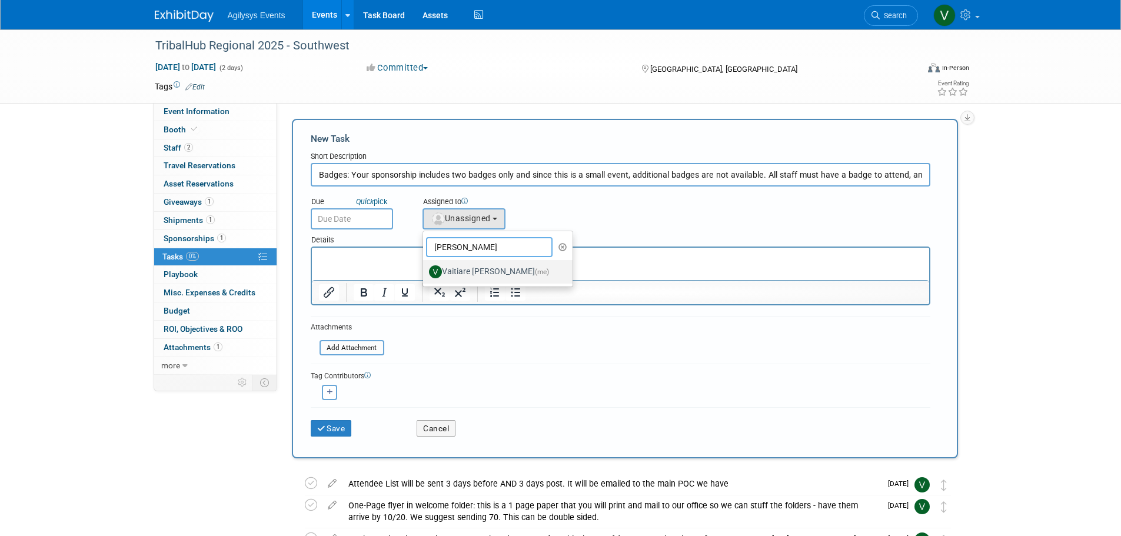
type input "[PERSON_NAME]"
click at [444, 272] on label "Vaitiare [PERSON_NAME] (me)" at bounding box center [495, 271] width 132 height 19
click at [484, 276] on label "Vaitiare [PERSON_NAME] (me)" at bounding box center [495, 271] width 132 height 19
click at [425, 274] on input "Vaitiare [PERSON_NAME] (me)" at bounding box center [421, 271] width 8 height 8
select select "9da70825-3e02-4d1a-92dc-02b6497bcd7e"
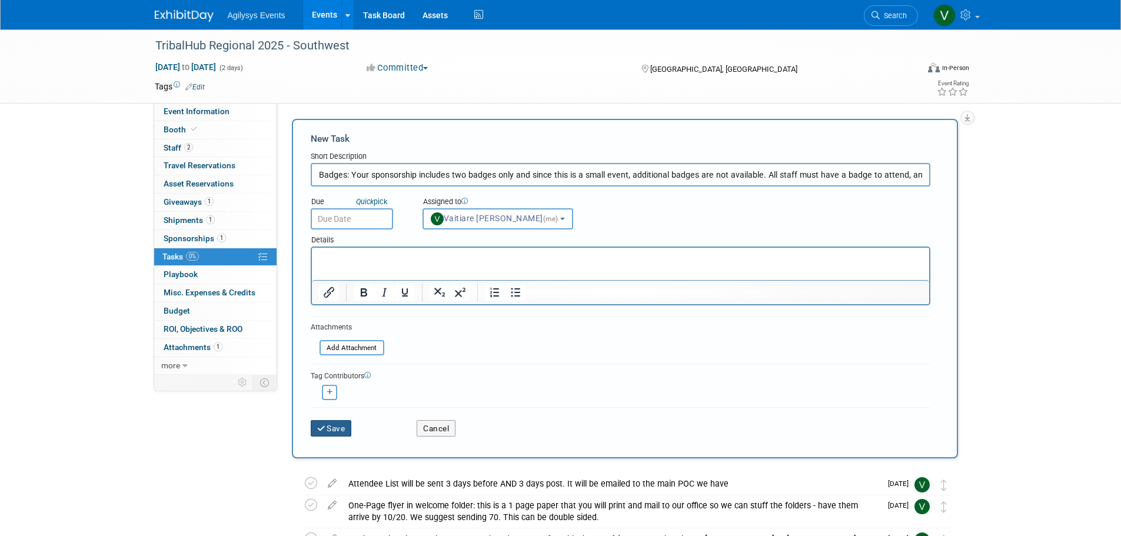
click at [340, 428] on button "Save" at bounding box center [331, 428] width 41 height 16
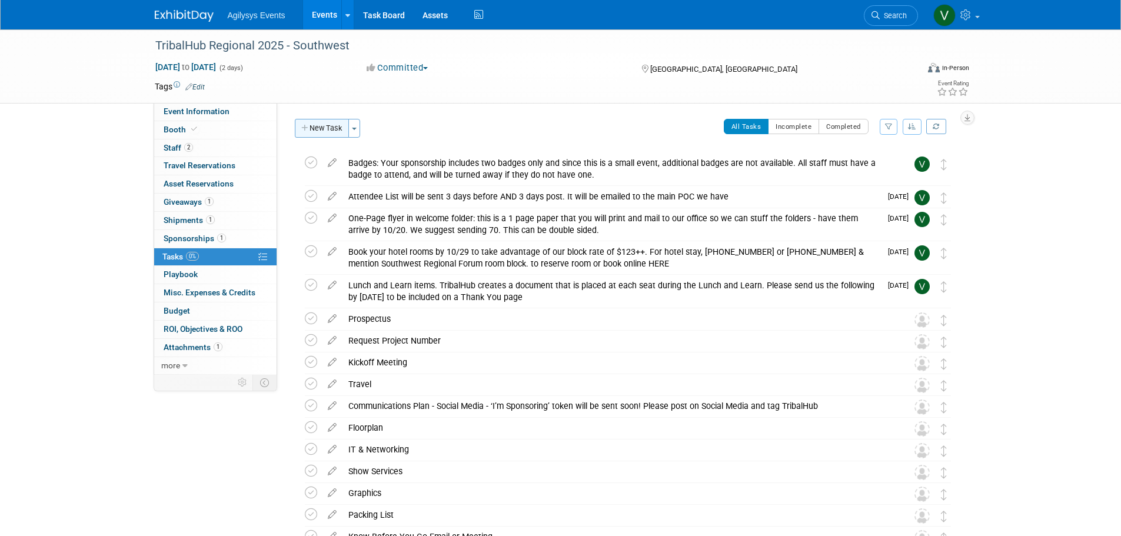
click at [312, 128] on button "New Task" at bounding box center [322, 128] width 54 height 19
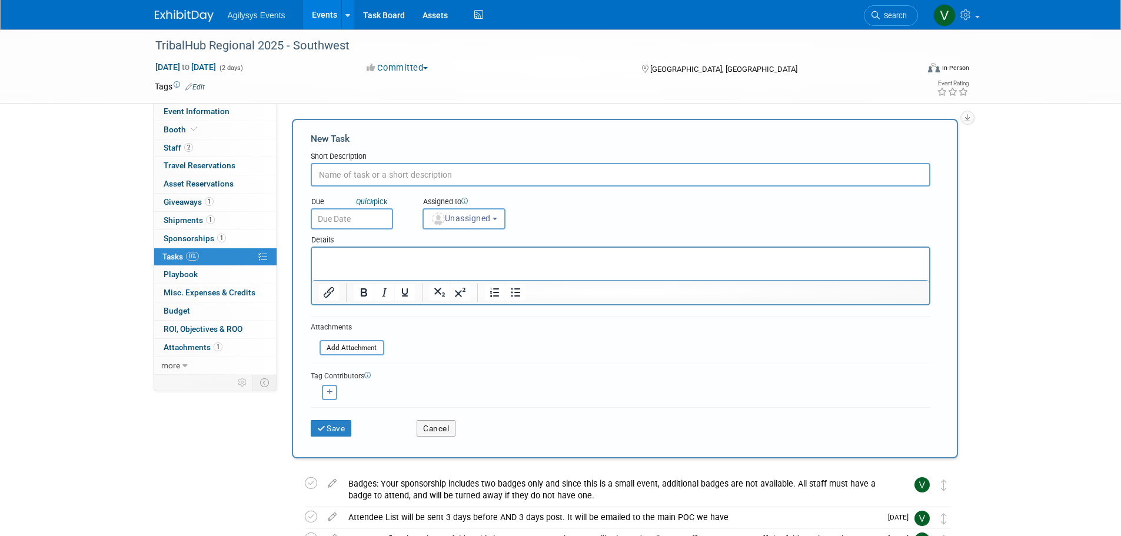
paste input "Please send us a high-resolution format of your logo, either a EPS (.eps) or AI…"
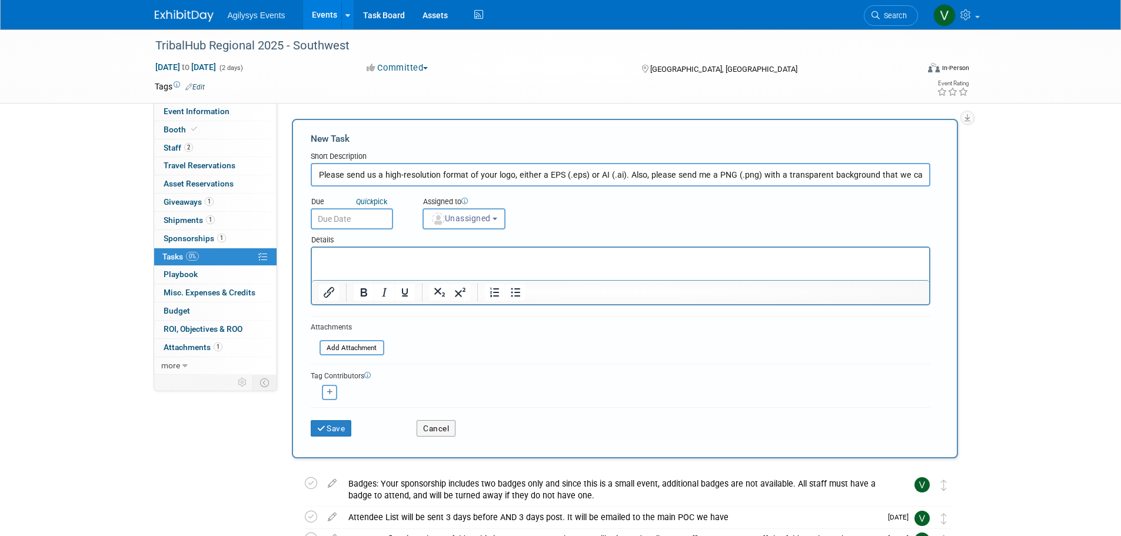
scroll to position [0, 255]
type input "Please send us a high-resolution format of your logo, either a EPS (.eps) or AI…"
click at [453, 224] on button "Unassigned" at bounding box center [465, 218] width 84 height 21
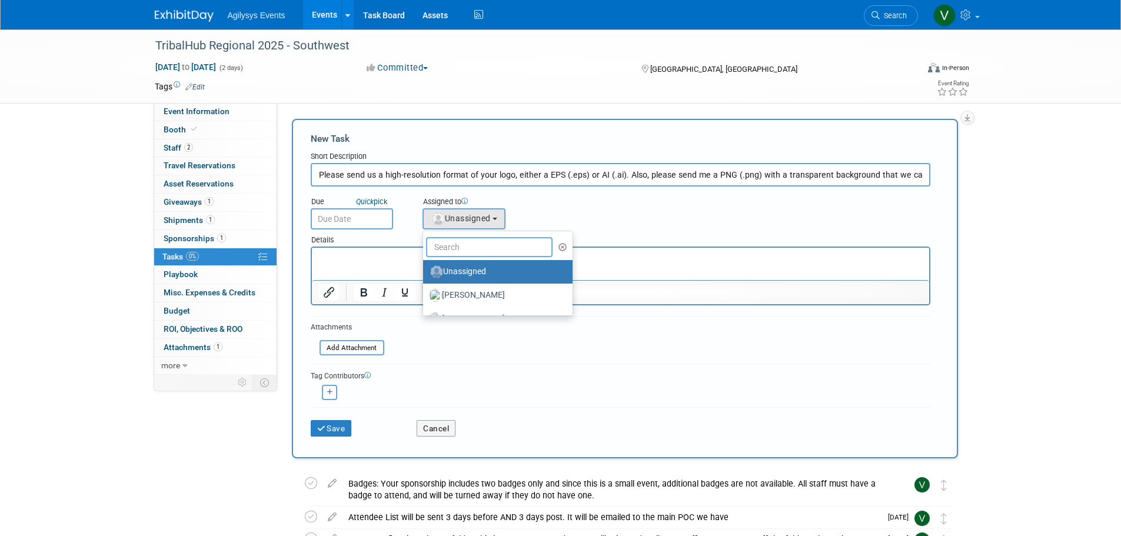
click at [463, 247] on input "text" at bounding box center [489, 247] width 127 height 20
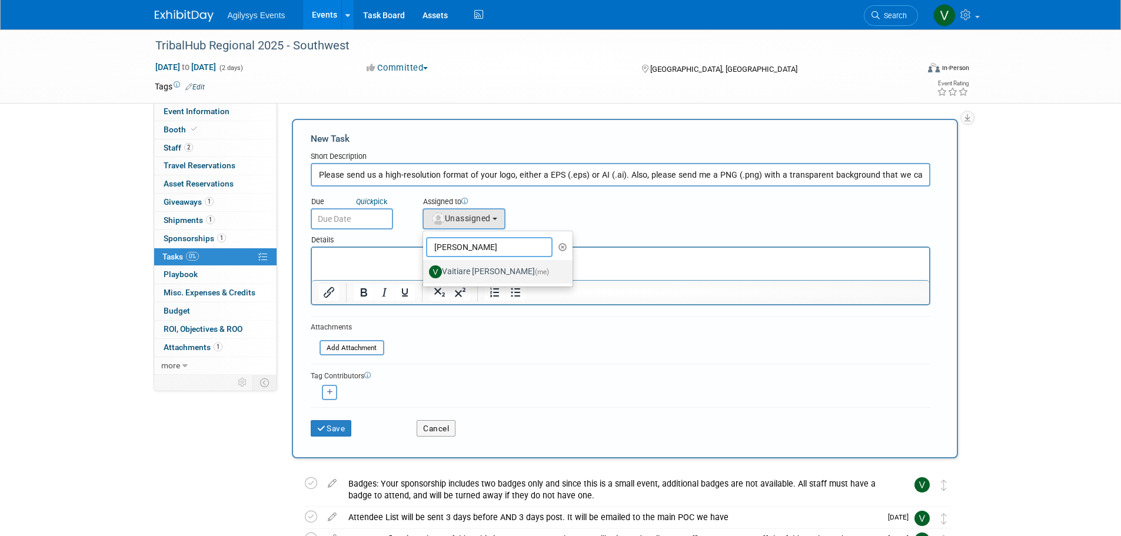
type input "[PERSON_NAME]"
click at [454, 275] on label "Vaitiare [PERSON_NAME] (me)" at bounding box center [495, 271] width 132 height 19
click at [425, 274] on input "Vaitiare [PERSON_NAME] (me)" at bounding box center [421, 271] width 8 height 8
select select "9da70825-3e02-4d1a-92dc-02b6497bcd7e"
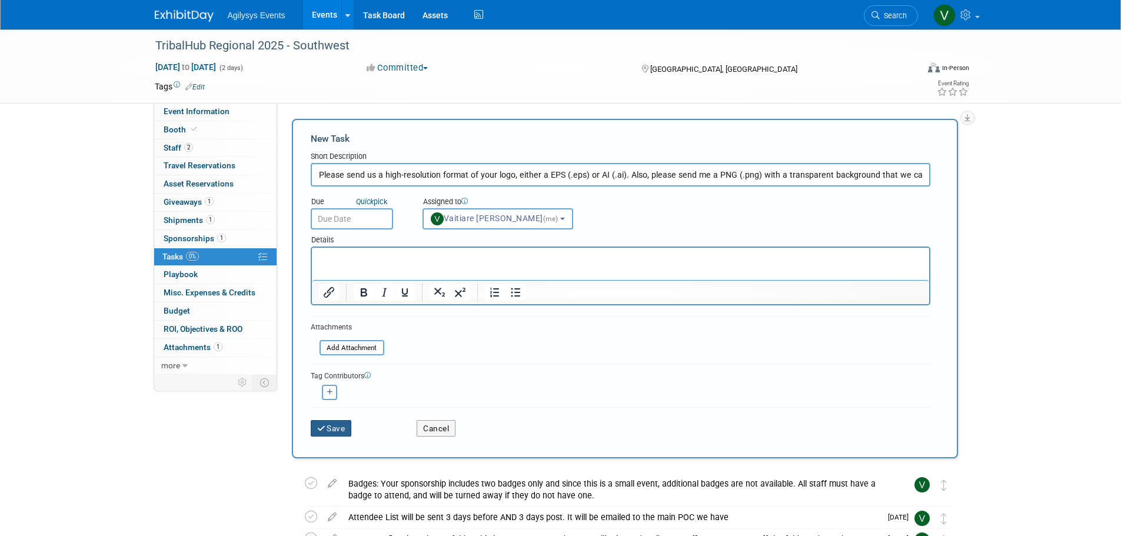
click at [350, 435] on button "Save" at bounding box center [331, 428] width 41 height 16
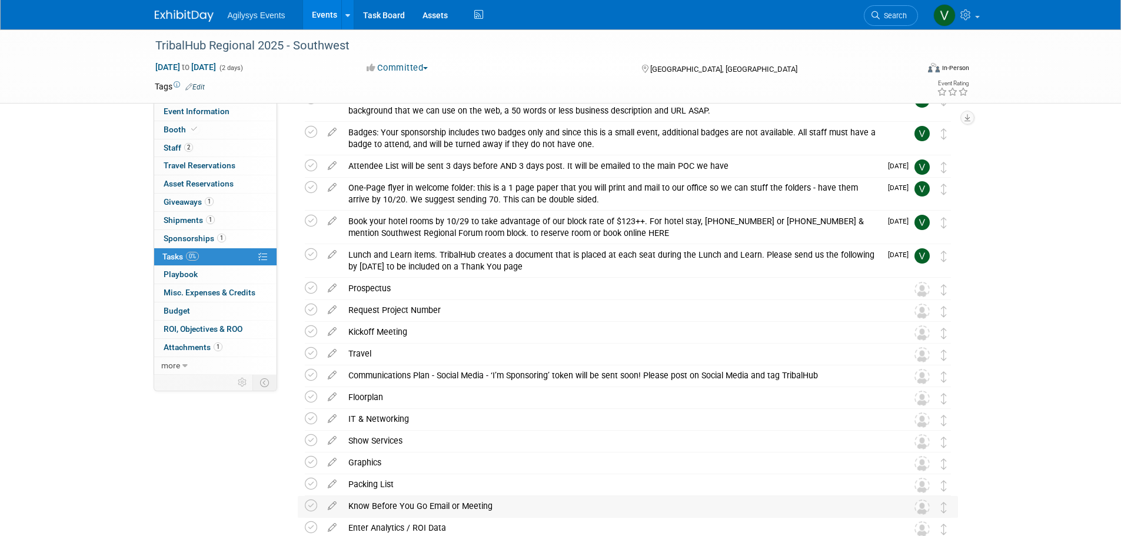
scroll to position [161, 0]
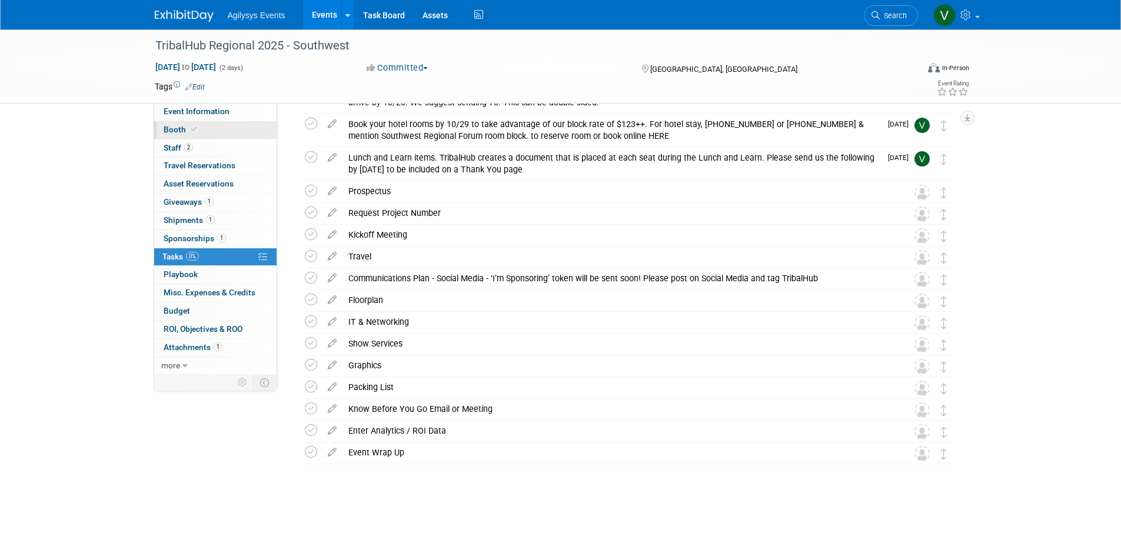
click at [182, 132] on span "Booth" at bounding box center [182, 129] width 36 height 9
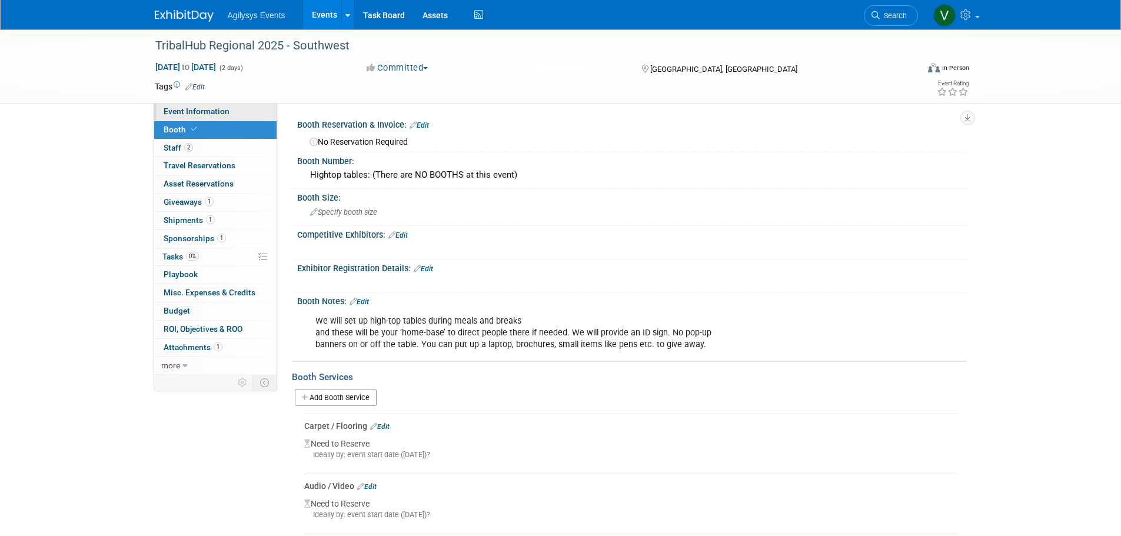
click at [189, 109] on span "Event Information" at bounding box center [197, 111] width 66 height 9
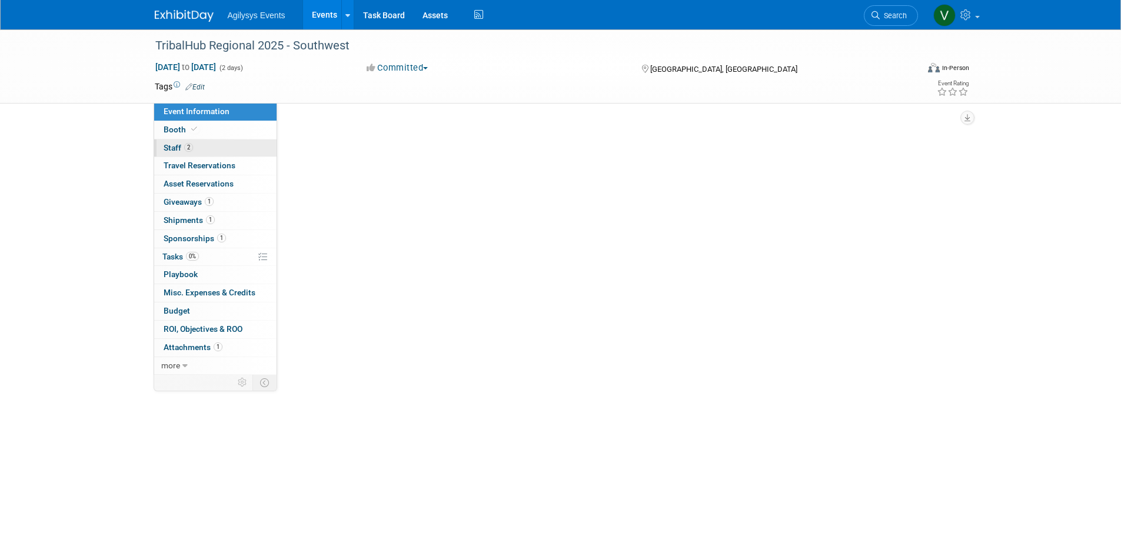
select select "GAM"
select select "Q1"
select select "A"
select select "Yes"
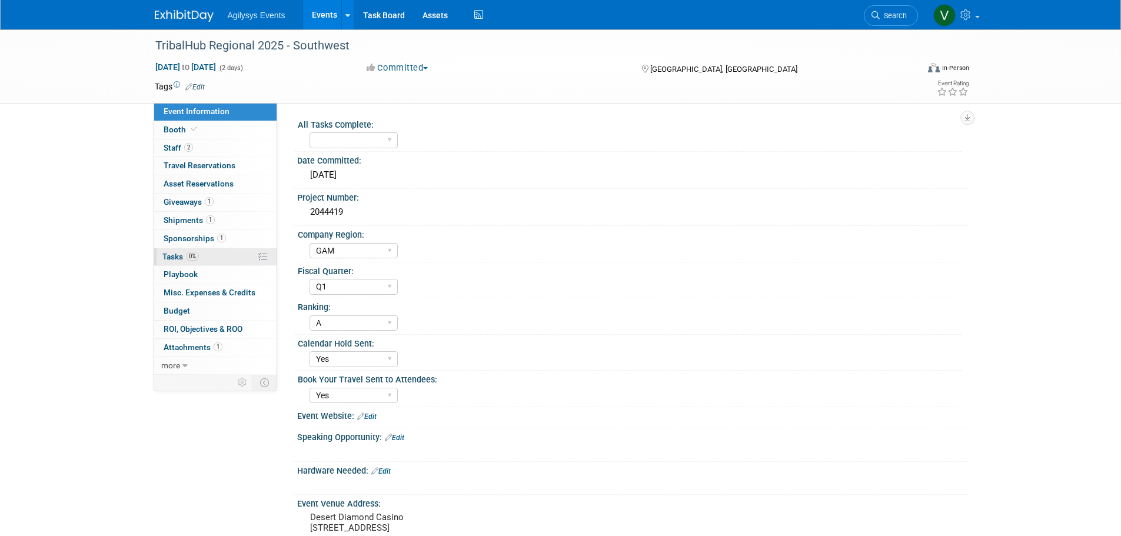
click at [173, 255] on span "Tasks 0%" at bounding box center [180, 256] width 36 height 9
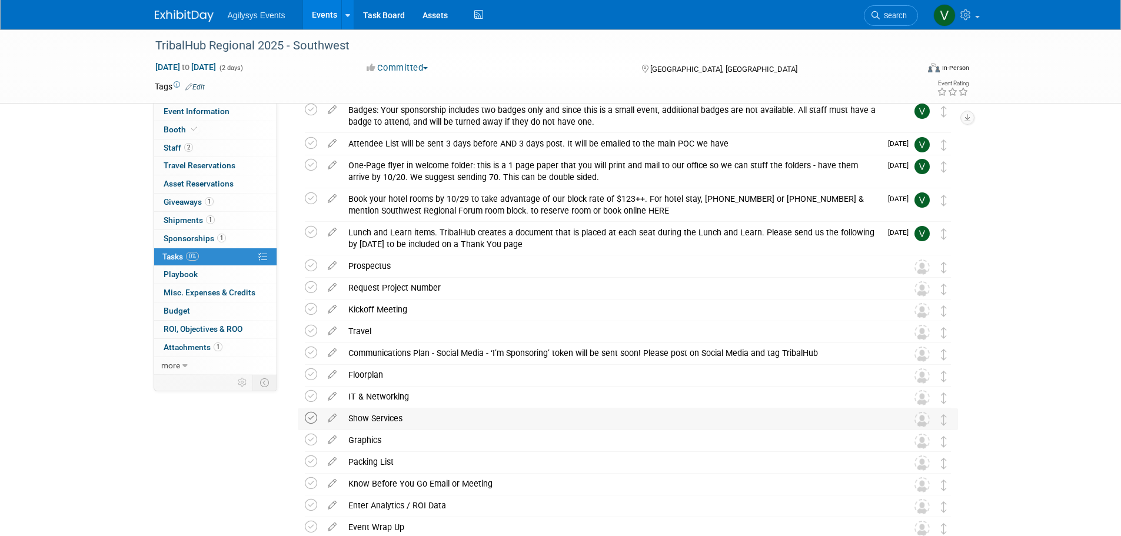
scroll to position [118, 0]
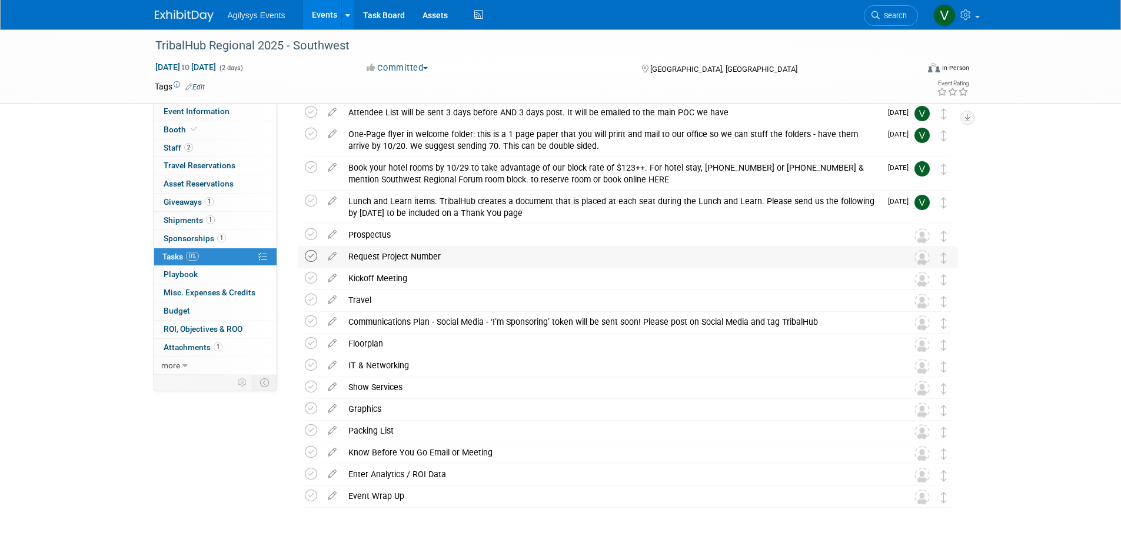
click at [307, 260] on icon at bounding box center [311, 256] width 12 height 12
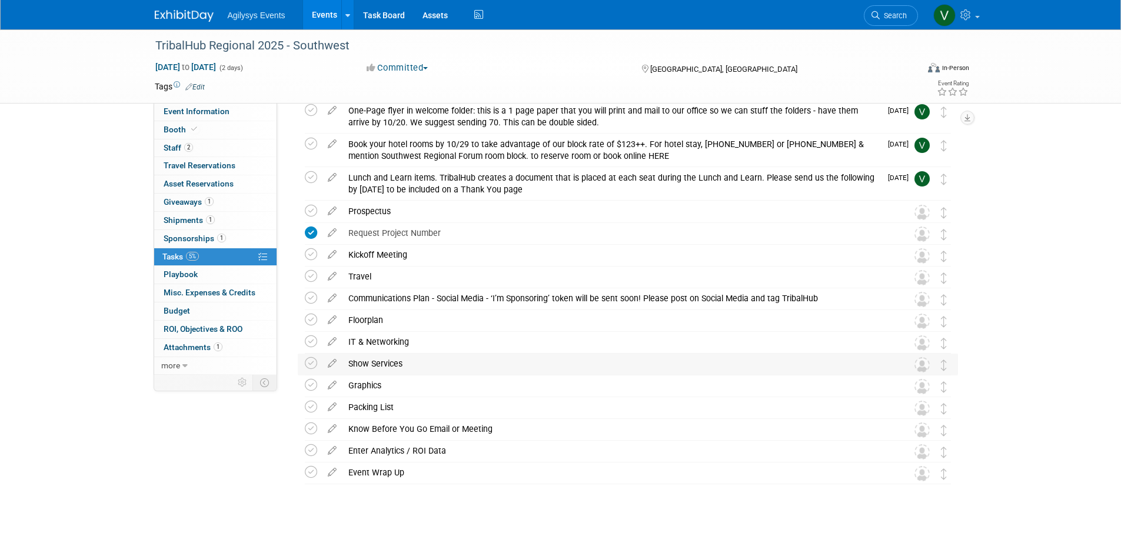
scroll to position [161, 0]
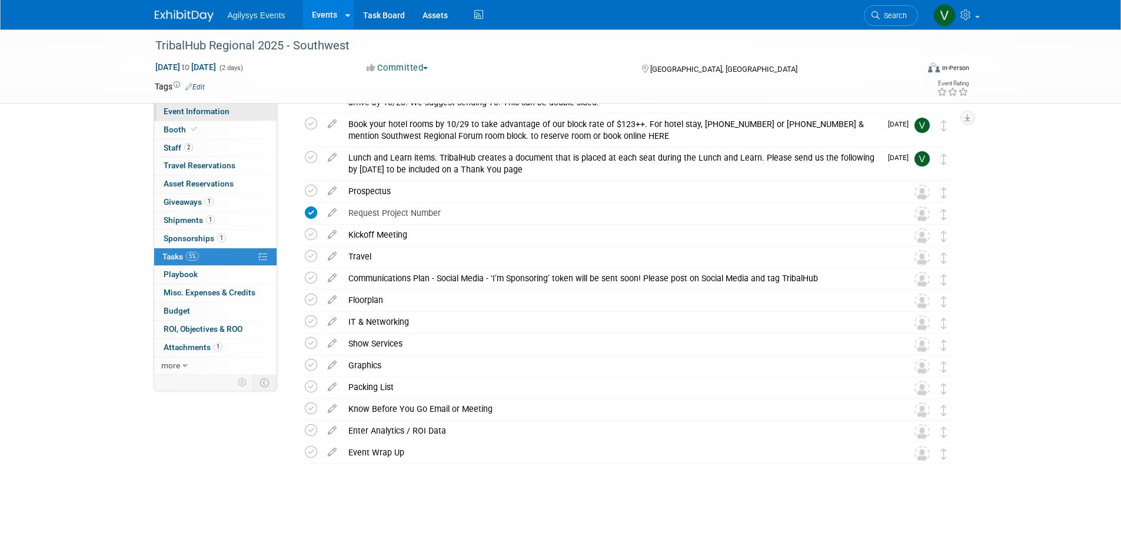
click at [188, 117] on link "Event Information" at bounding box center [215, 112] width 122 height 18
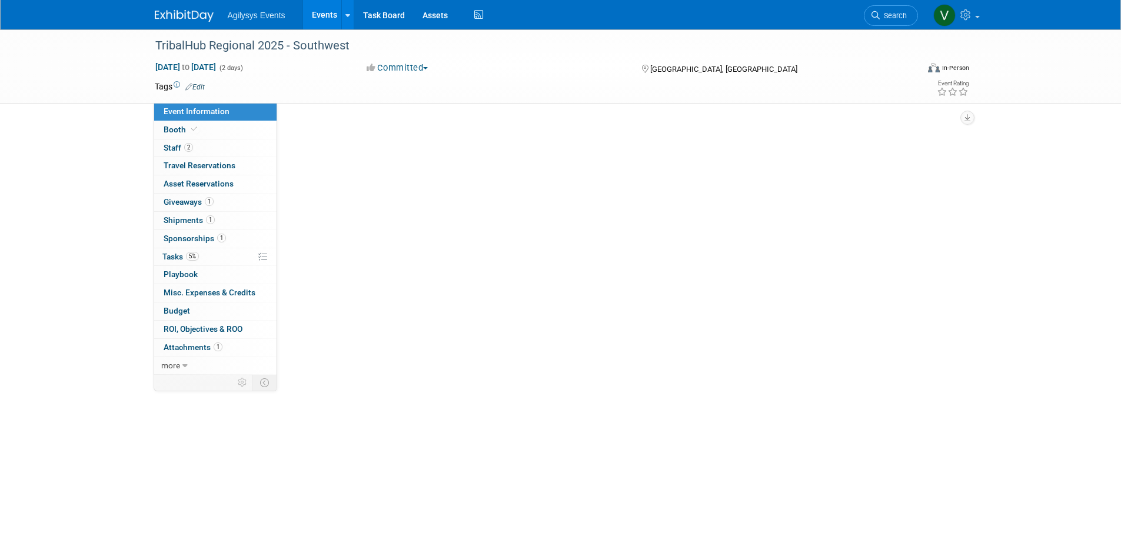
scroll to position [0, 0]
select select "GAM"
select select "Q1"
select select "A"
select select "Yes"
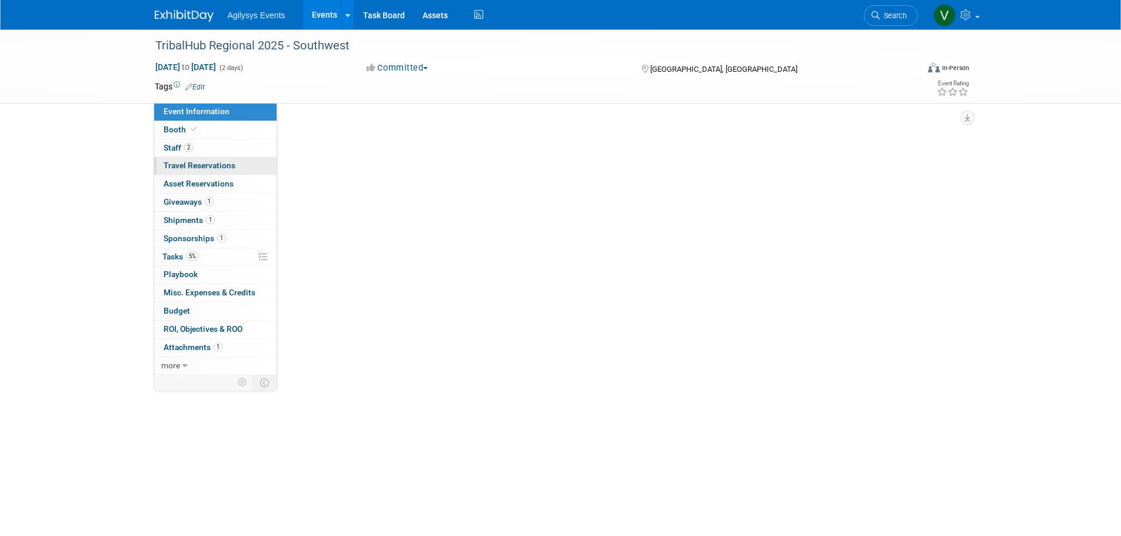
select select "Yes"
